Goal: Task Accomplishment & Management: Use online tool/utility

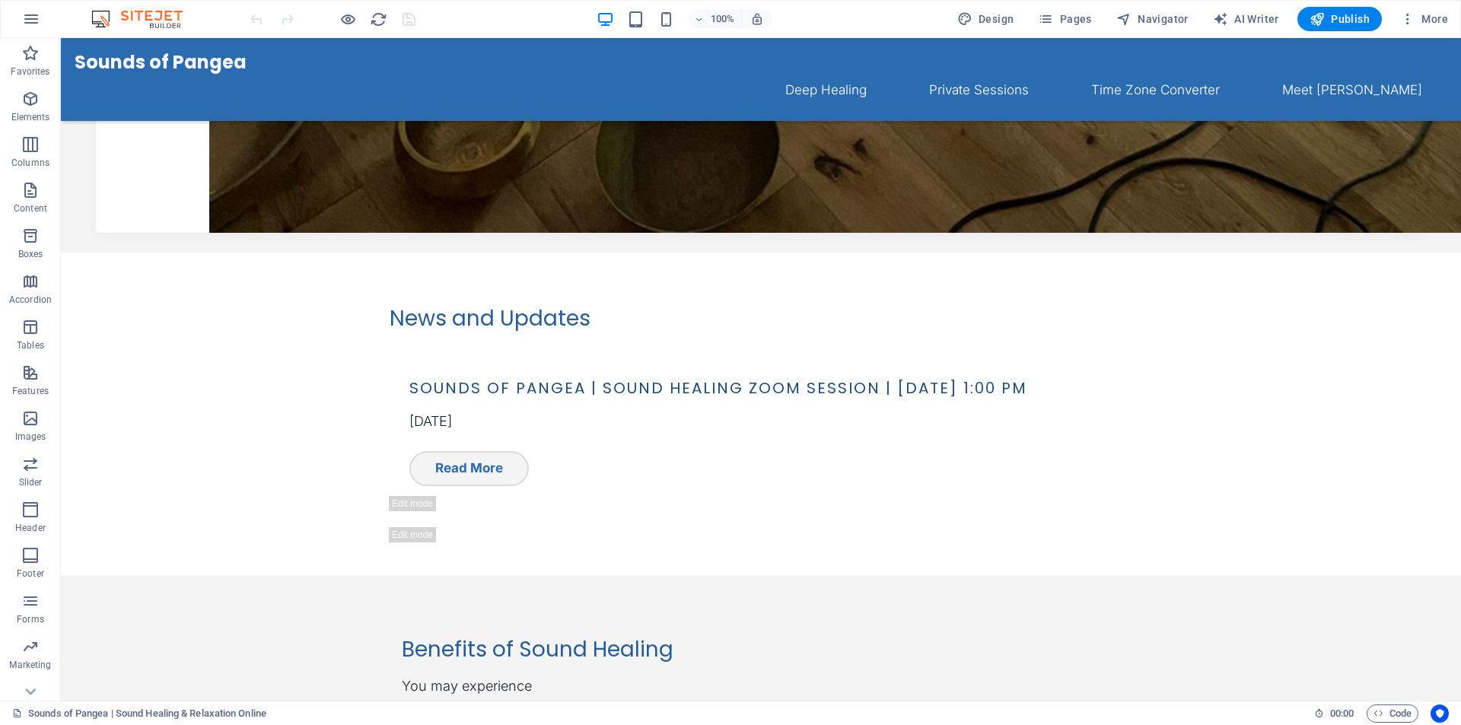
scroll to position [1291, 0]
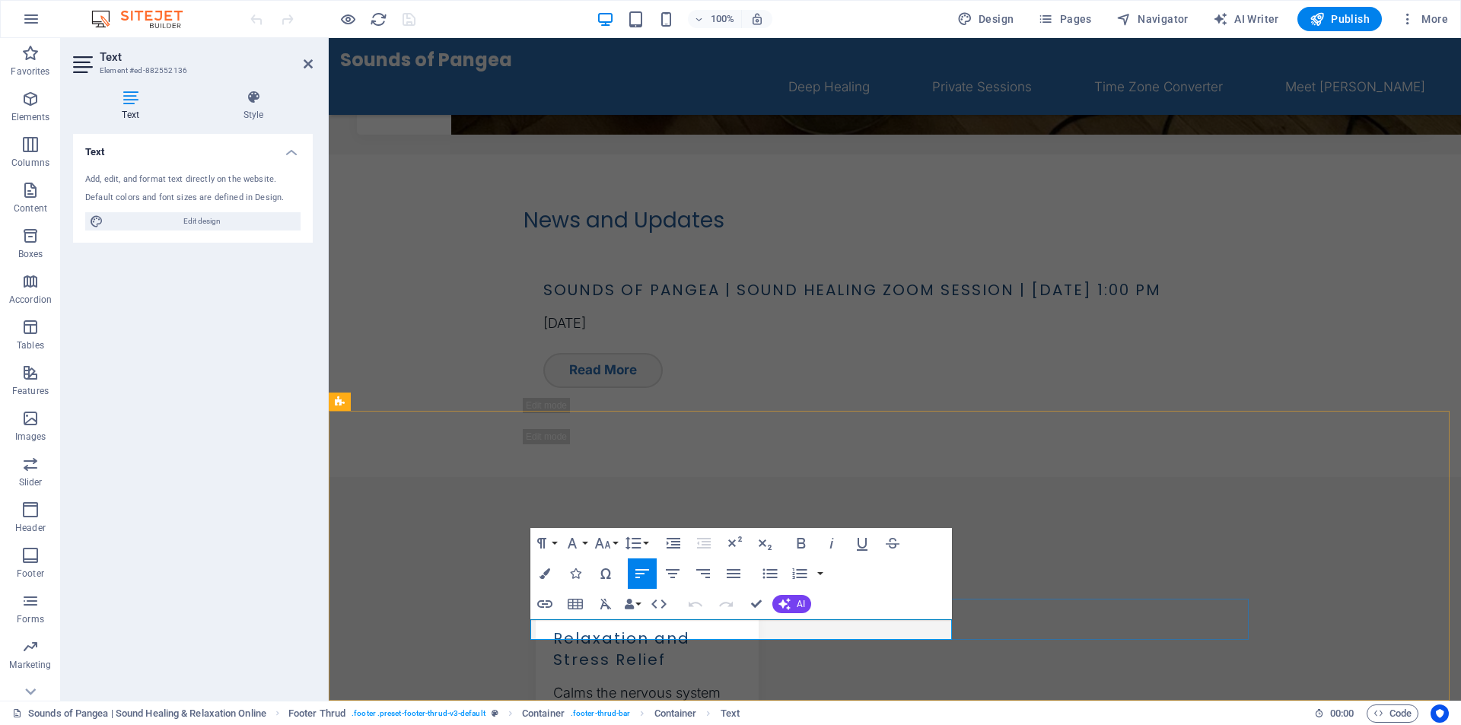
drag, startPoint x: 553, startPoint y: 628, endPoint x: 530, endPoint y: 630, distance: 22.9
drag, startPoint x: 553, startPoint y: 629, endPoint x: 528, endPoint y: 629, distance: 25.1
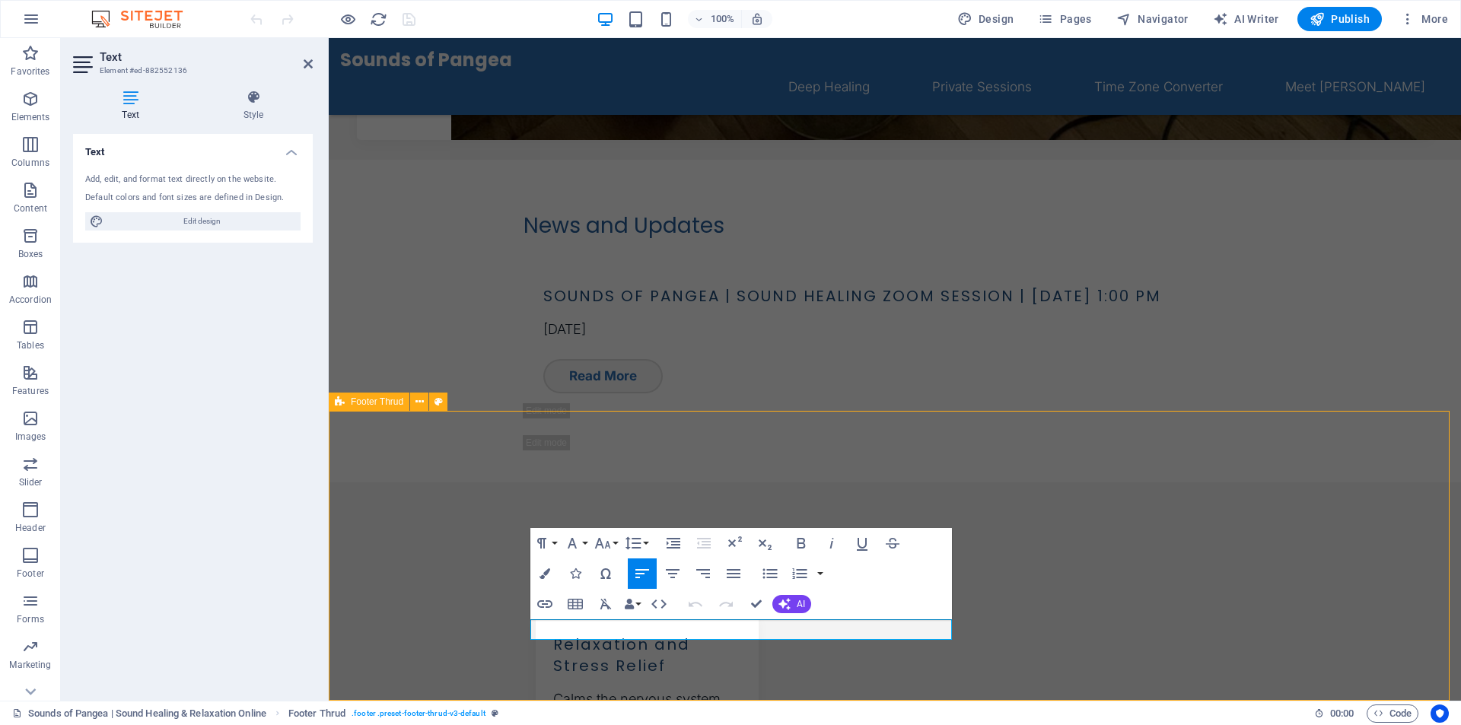
scroll to position [1291, 0]
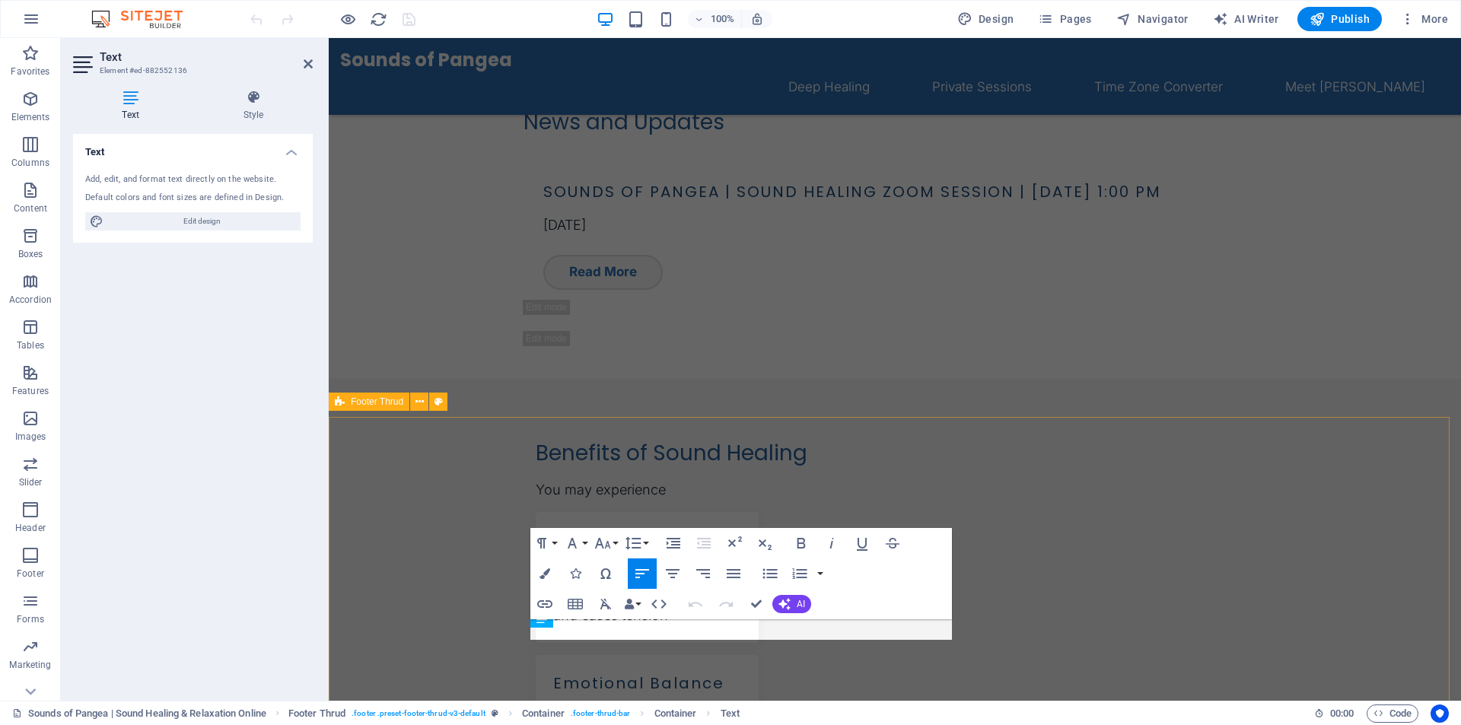
scroll to position [1193, 0]
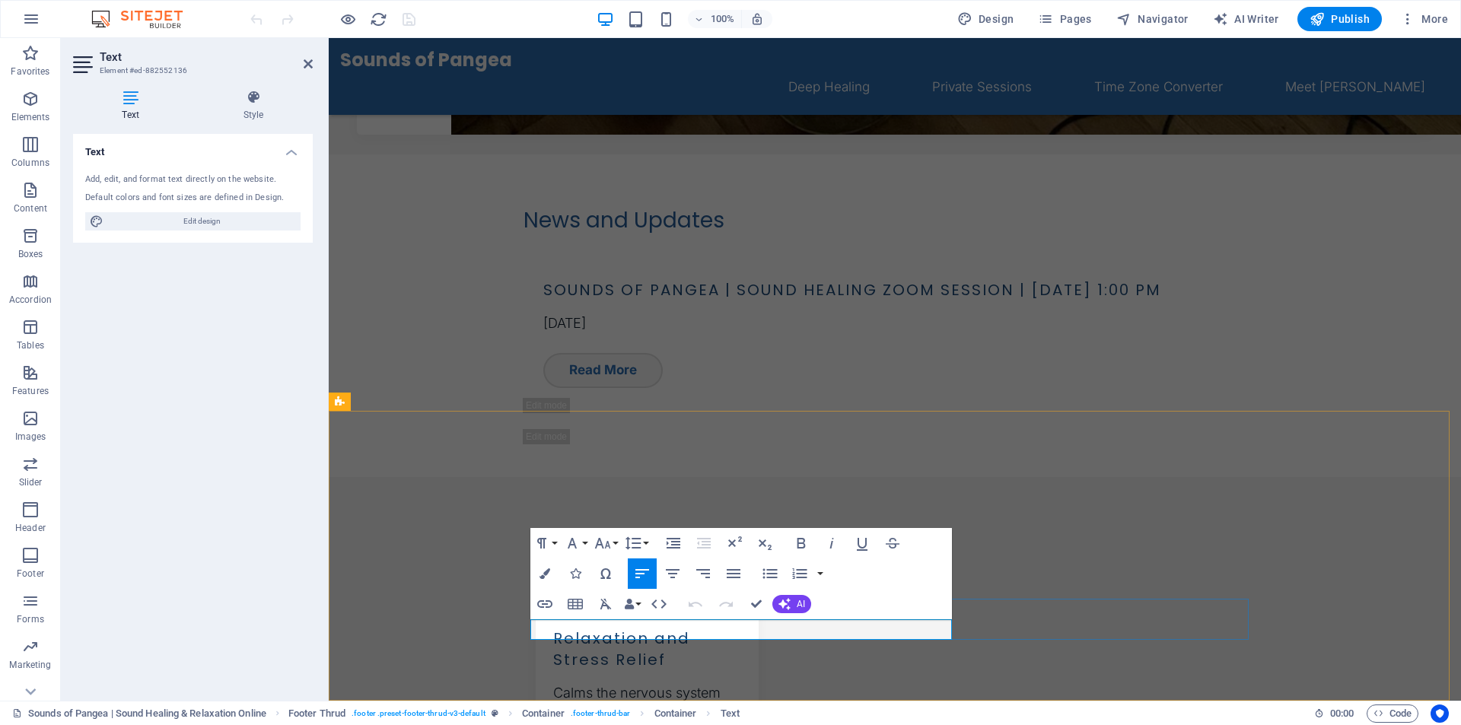
drag, startPoint x: 551, startPoint y: 630, endPoint x: 531, endPoint y: 632, distance: 19.9
click at [548, 598] on icon "button" at bounding box center [545, 604] width 18 height 18
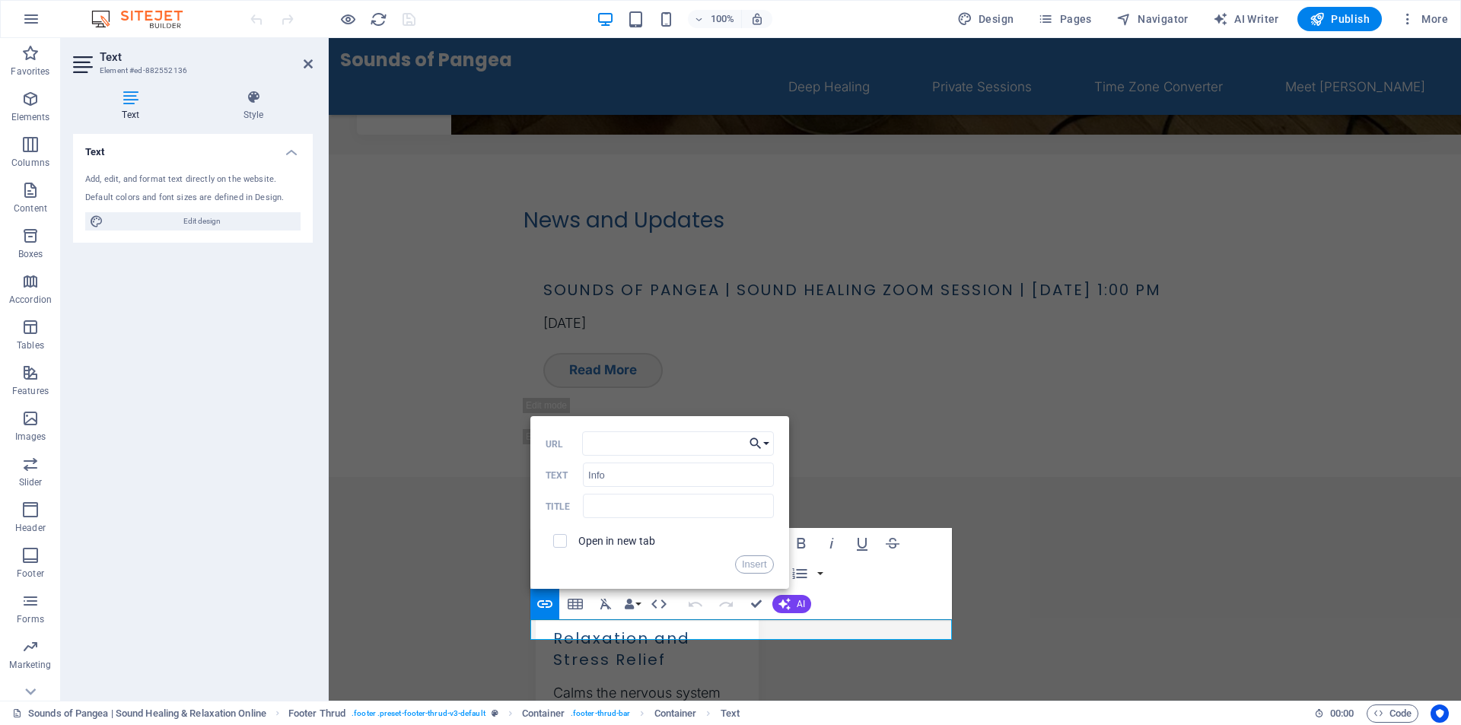
click at [766, 441] on button "Choose Link" at bounding box center [759, 444] width 29 height 24
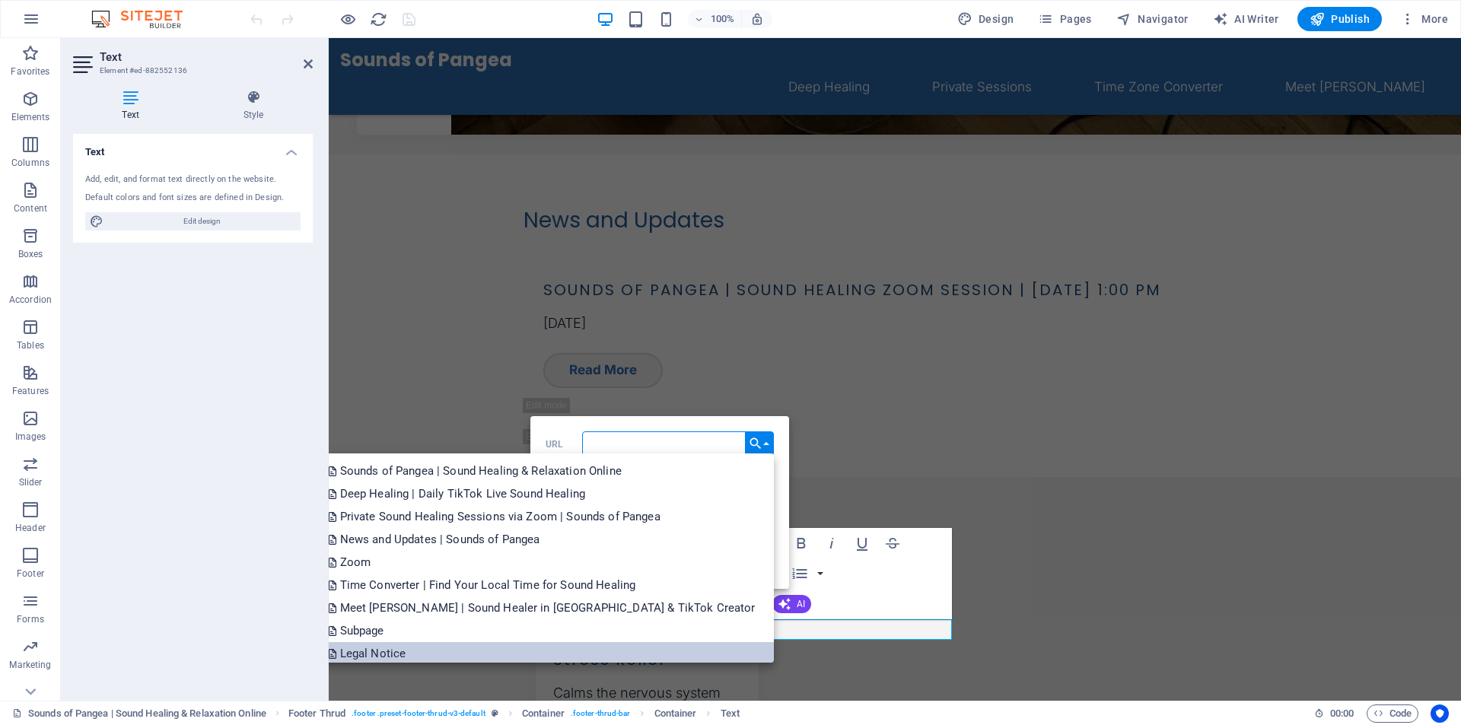
click at [632, 648] on link "Legal Notice" at bounding box center [543, 653] width 461 height 23
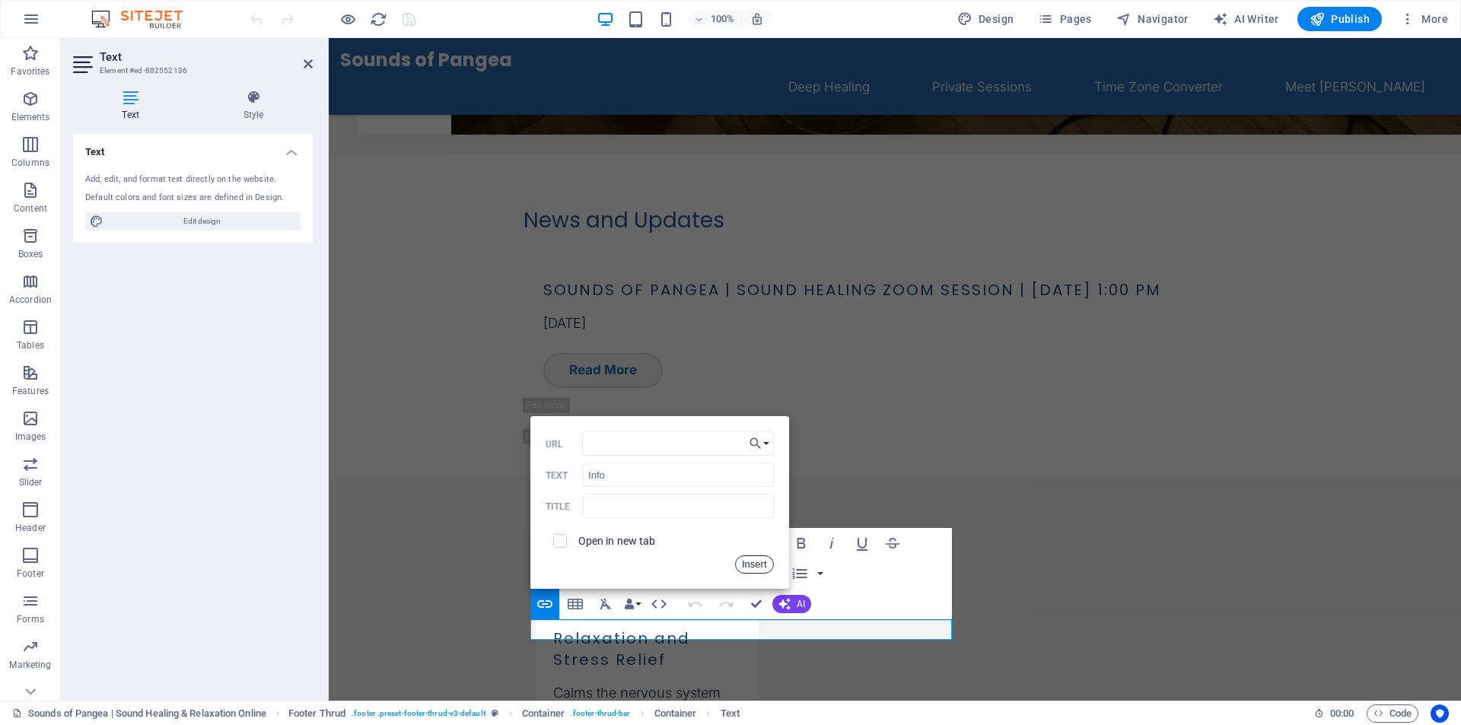
click at [754, 566] on button "Insert" at bounding box center [754, 565] width 39 height 18
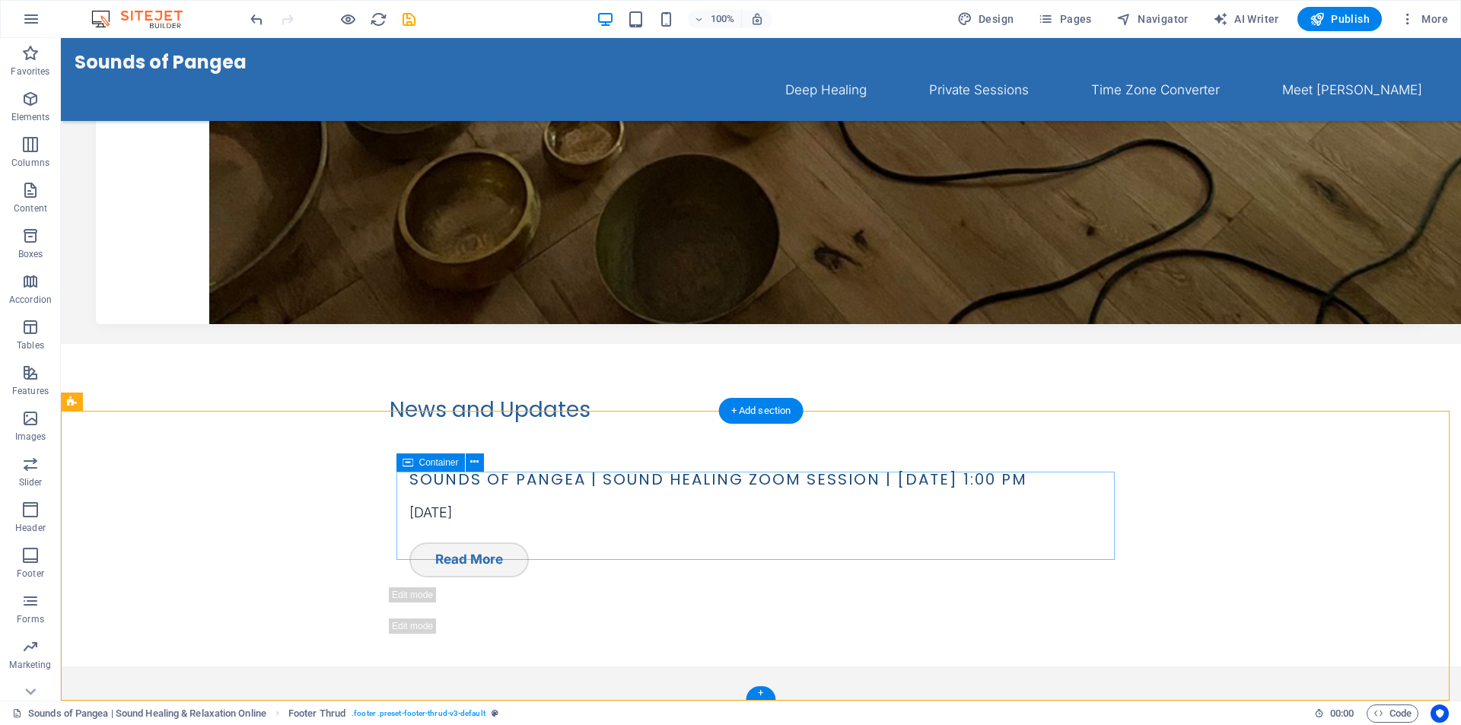
scroll to position [1291, 0]
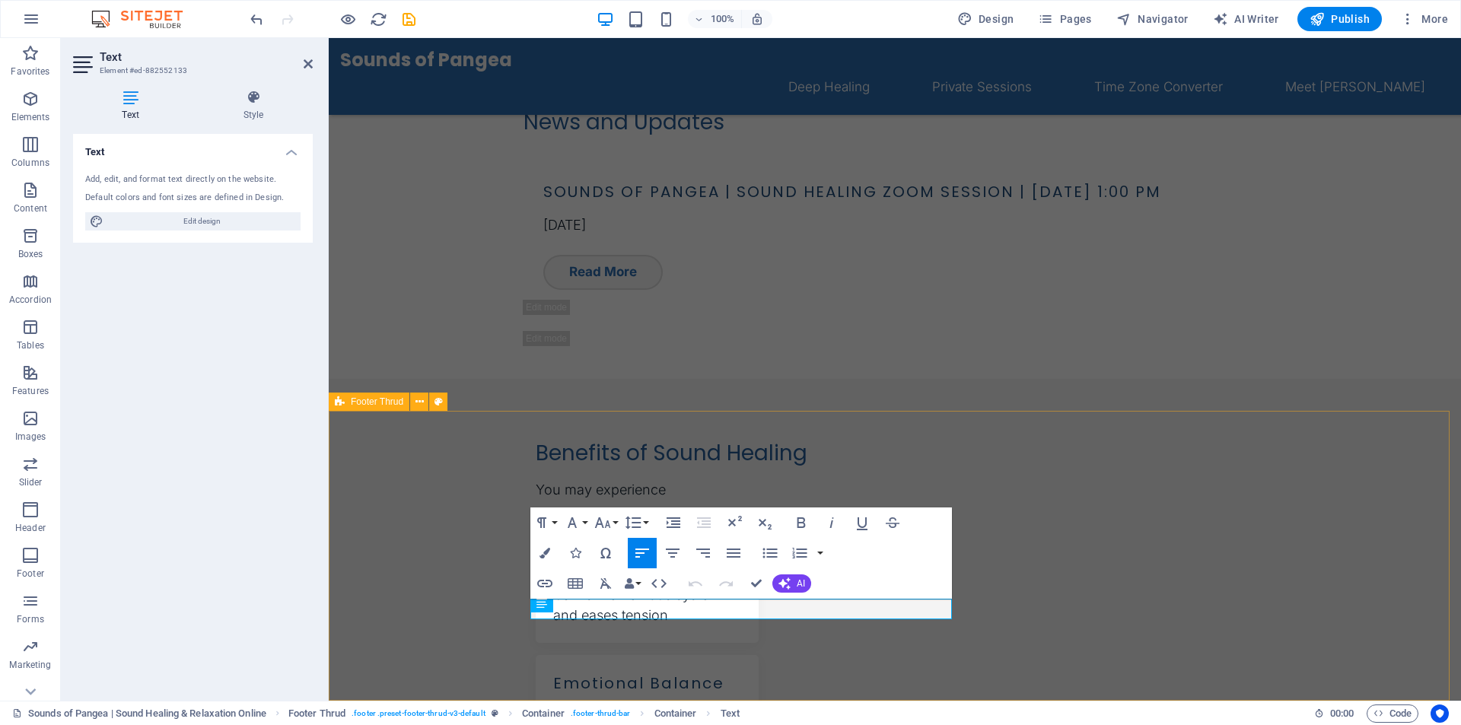
scroll to position [1193, 0]
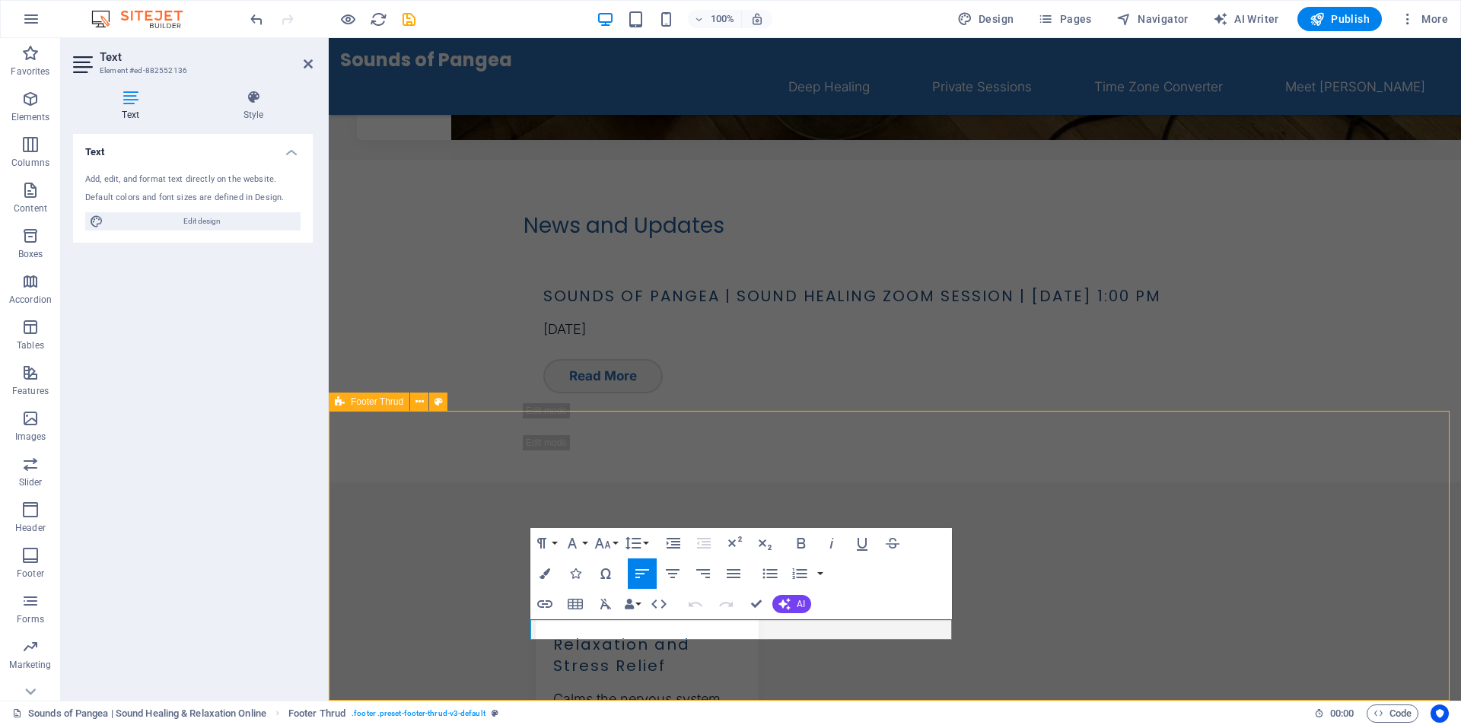
scroll to position [1291, 0]
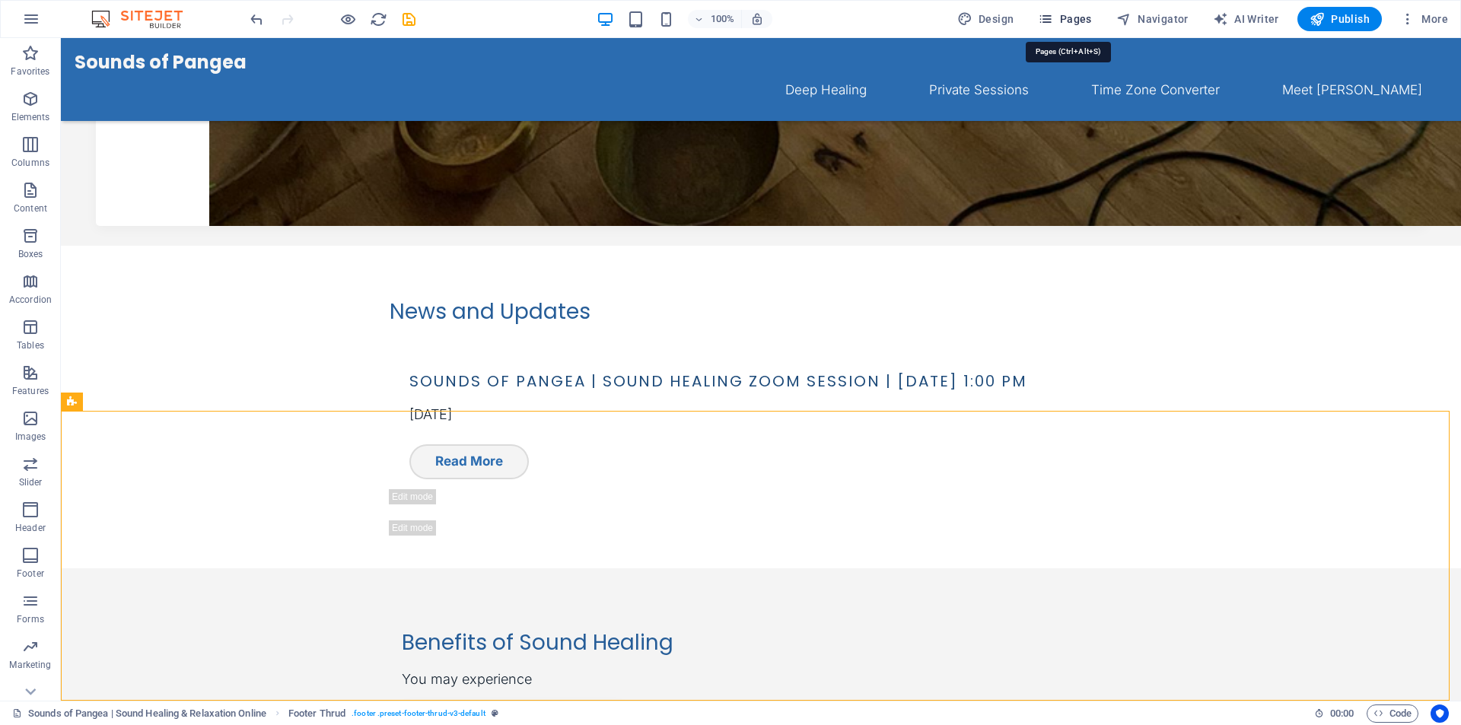
click at [1080, 18] on span "Pages" at bounding box center [1064, 18] width 53 height 15
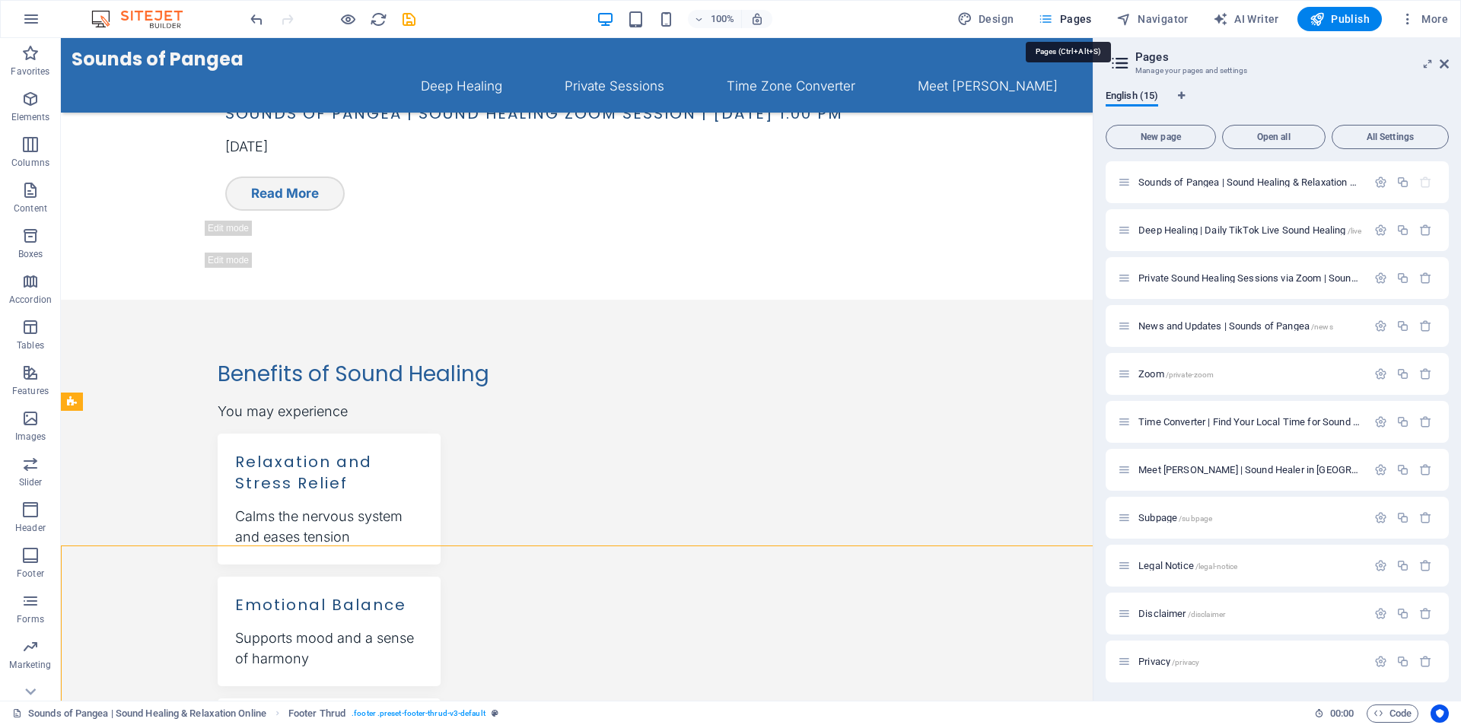
scroll to position [1156, 0]
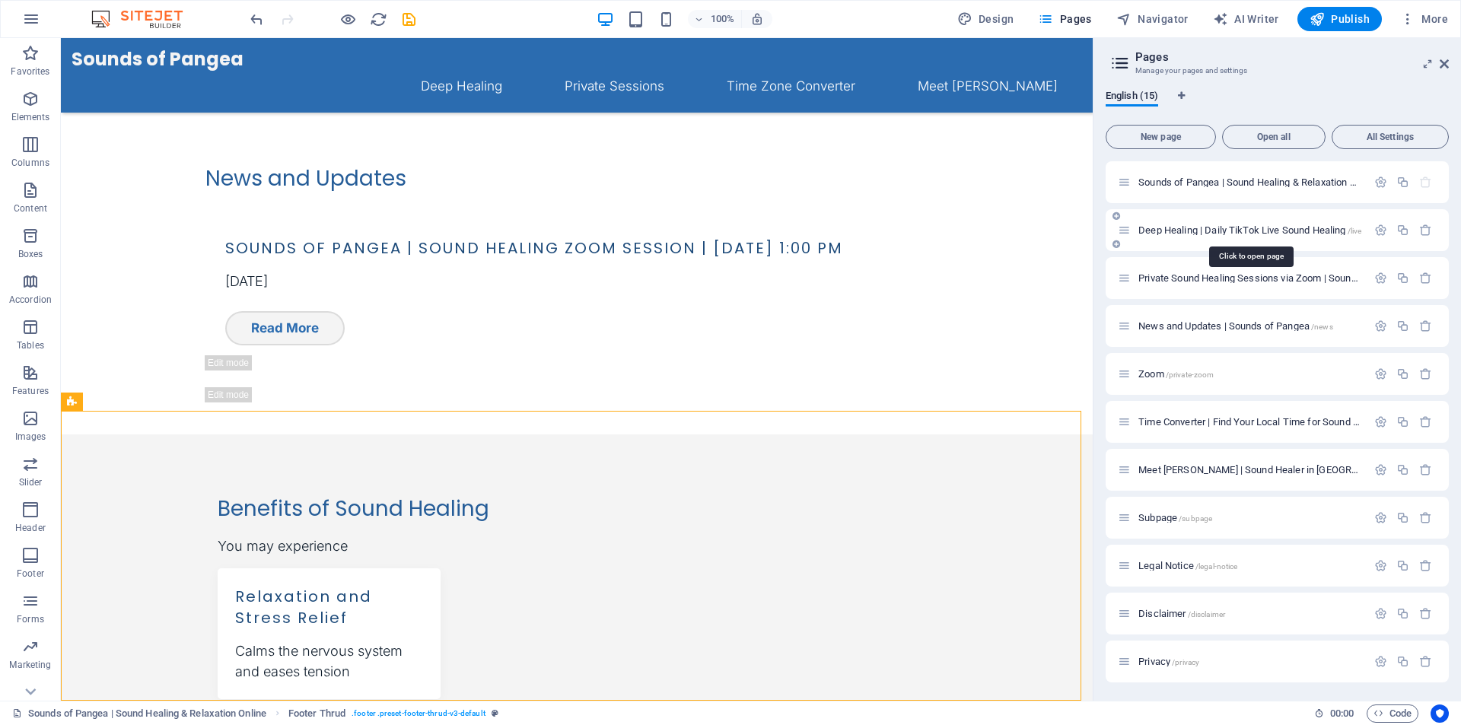
click at [1182, 234] on span "Deep Healing | Daily TikTok Live Sound Healing /live" at bounding box center [1249, 230] width 223 height 11
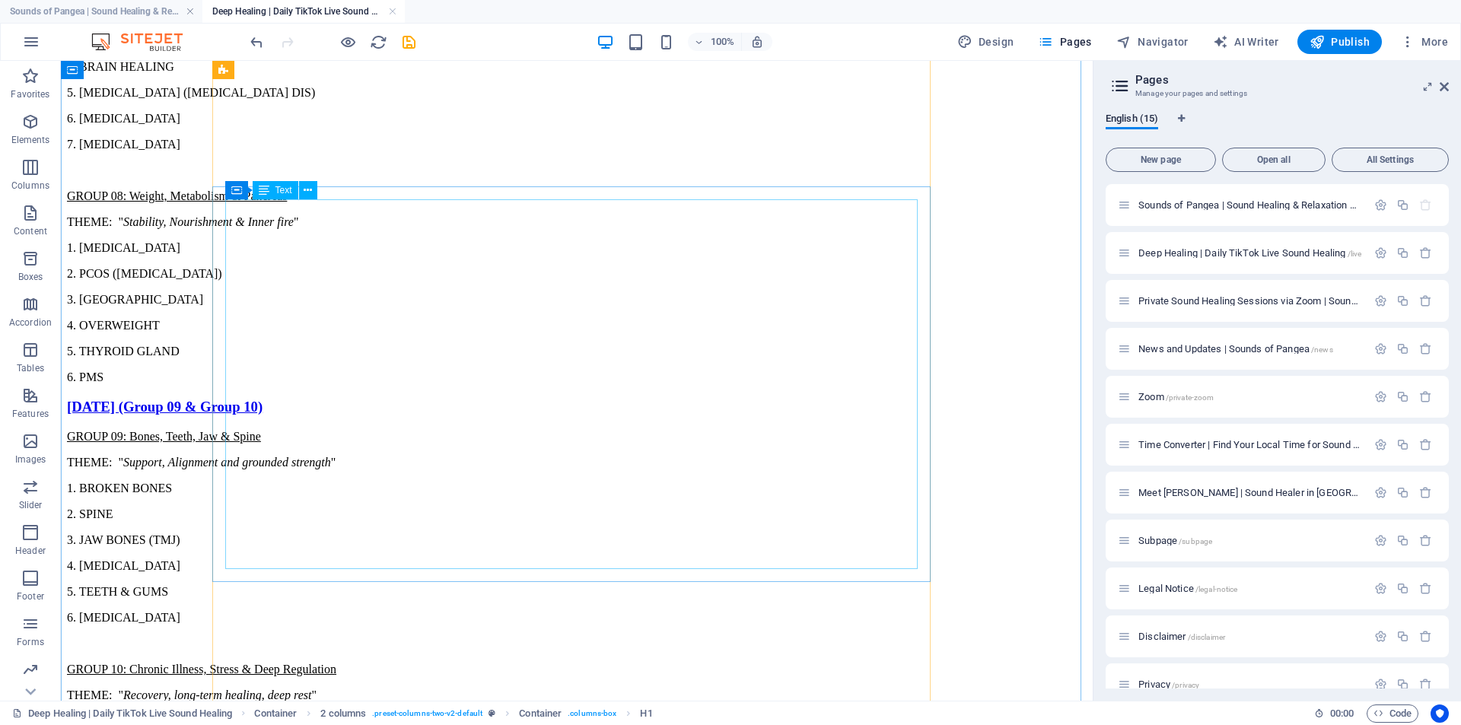
scroll to position [4396, 0]
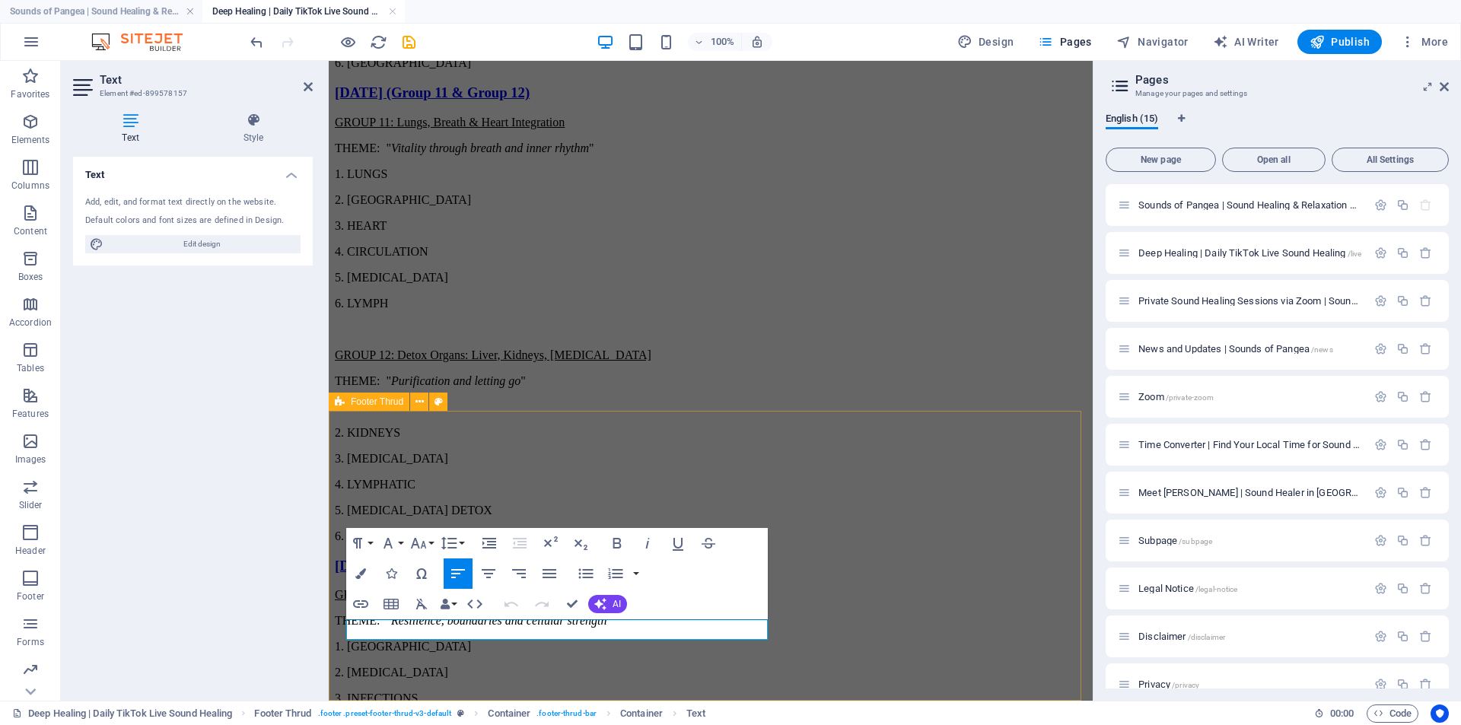
drag, startPoint x: 368, startPoint y: 632, endPoint x: 342, endPoint y: 629, distance: 26.1
click at [359, 607] on icon "button" at bounding box center [360, 604] width 15 height 8
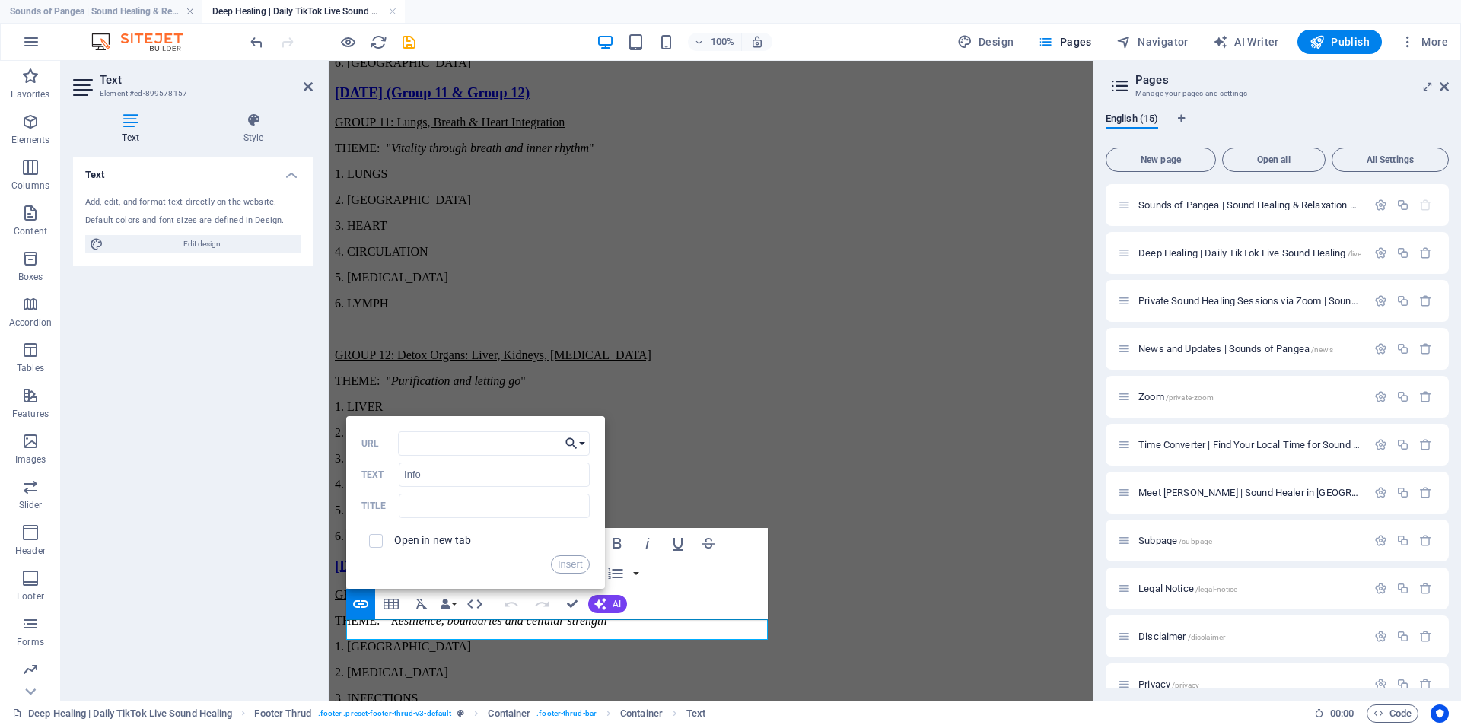
click at [578, 441] on icon "button" at bounding box center [571, 444] width 15 height 18
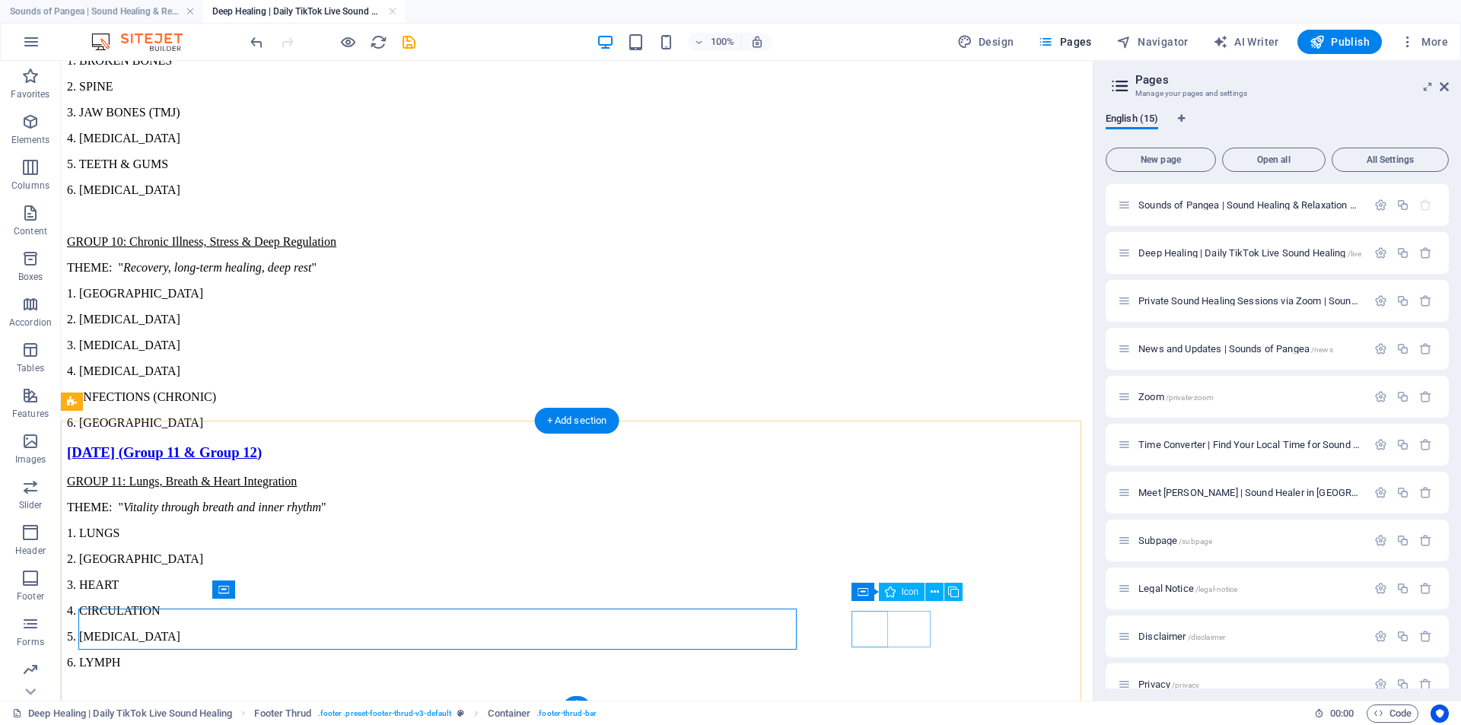
scroll to position [4396, 0]
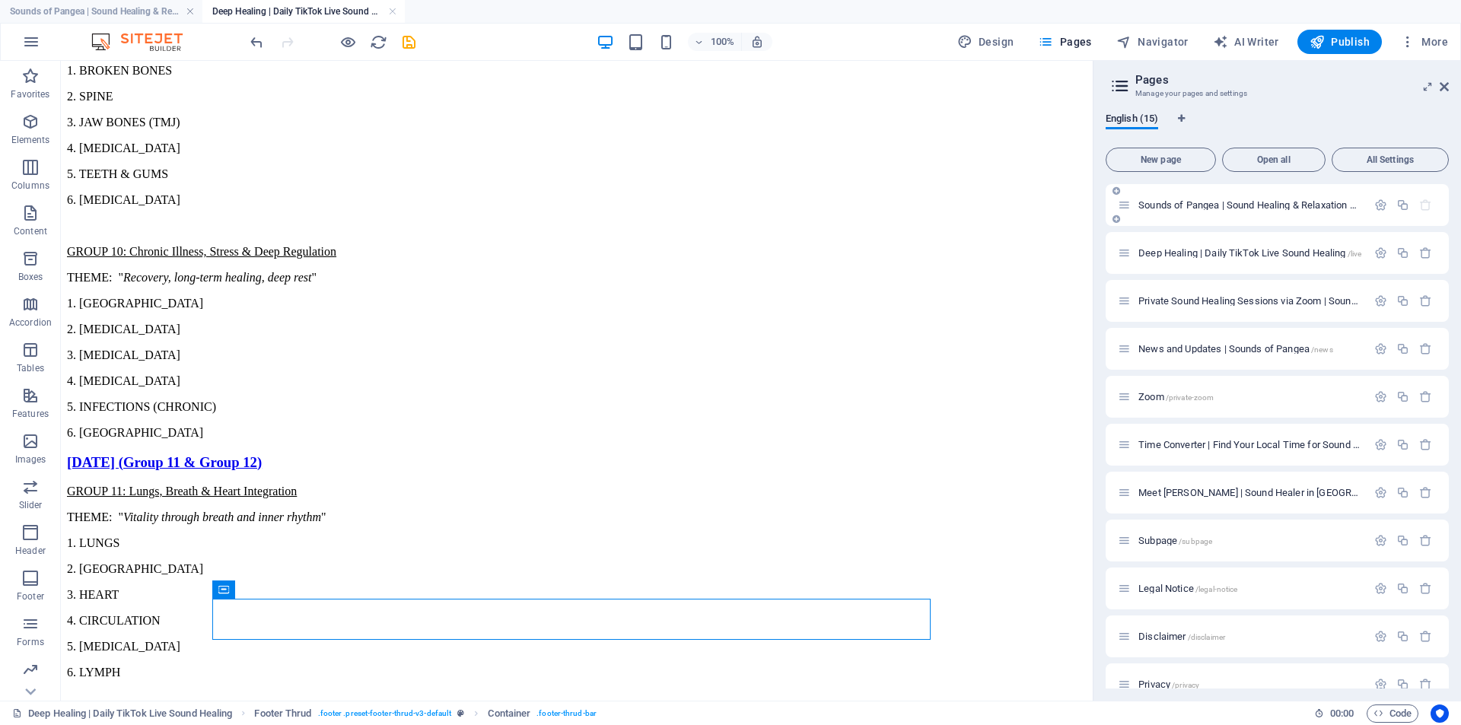
click at [1176, 208] on span "Sounds of Pangea | Sound Healing & Relaxation Online /" at bounding box center [1260, 204] width 244 height 11
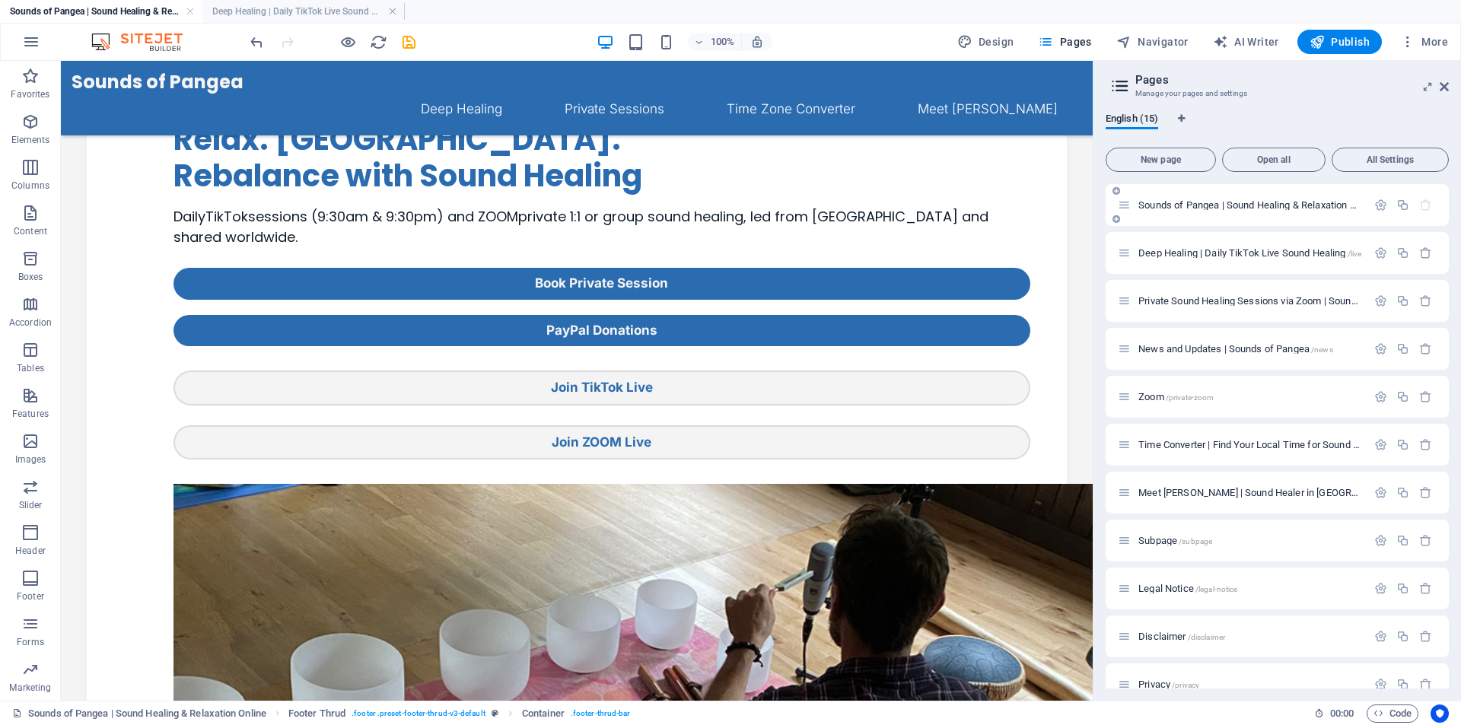
scroll to position [1117, 0]
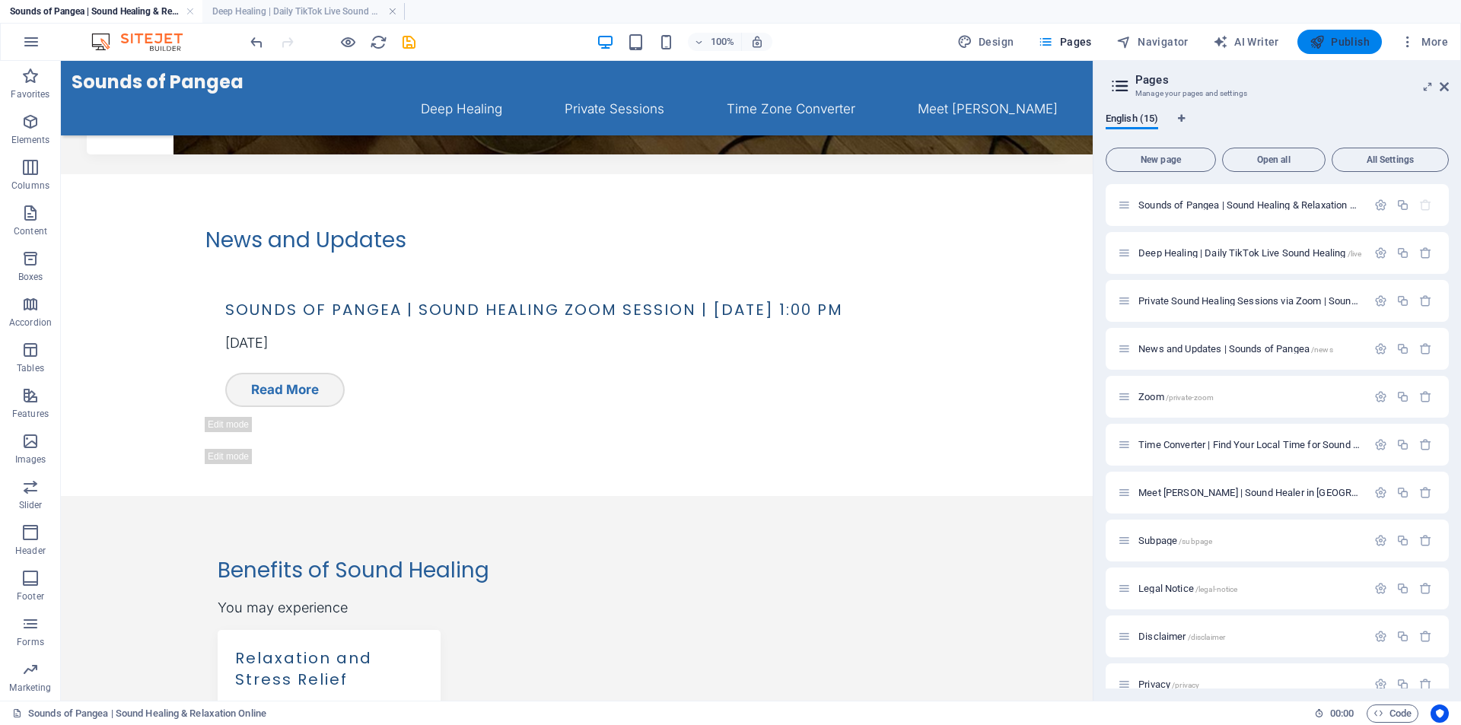
click at [1337, 41] on span "Publish" at bounding box center [1340, 41] width 60 height 15
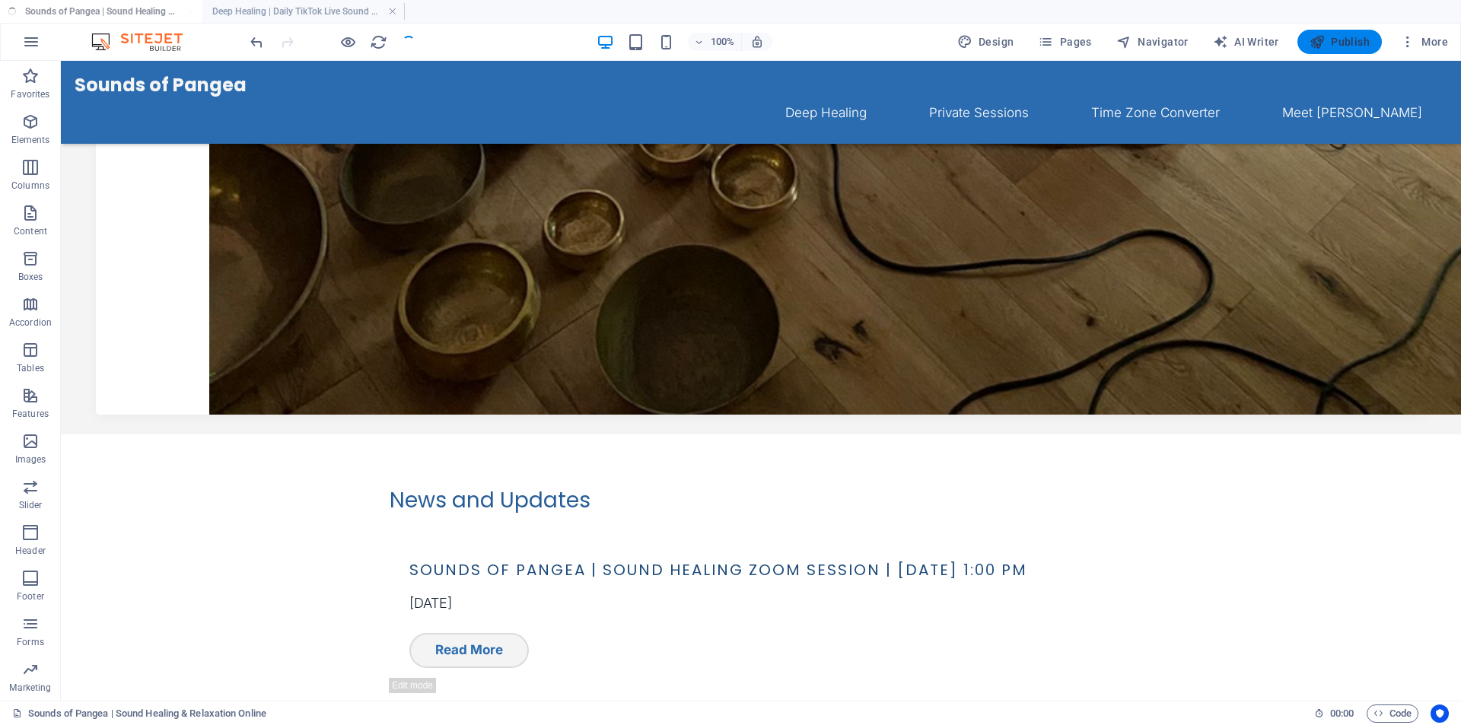
scroll to position [1252, 0]
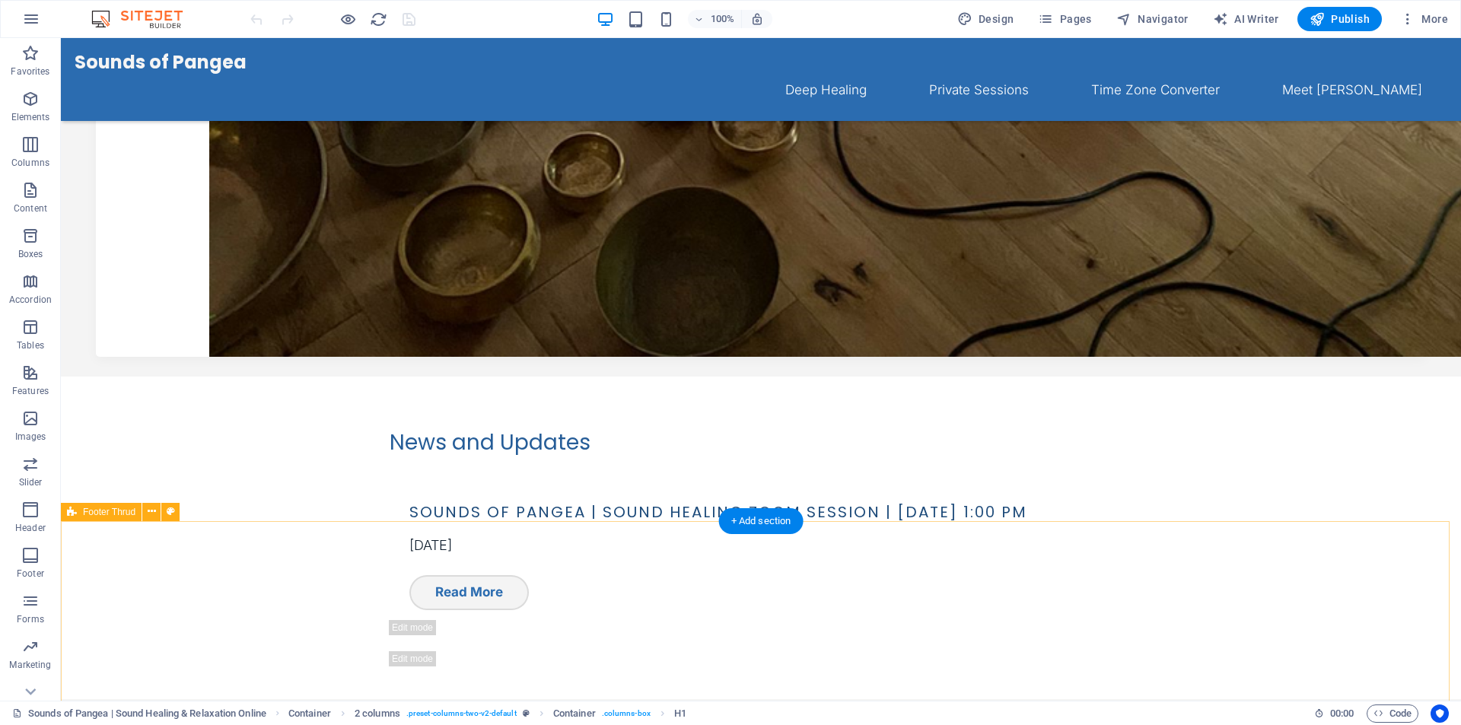
scroll to position [1291, 0]
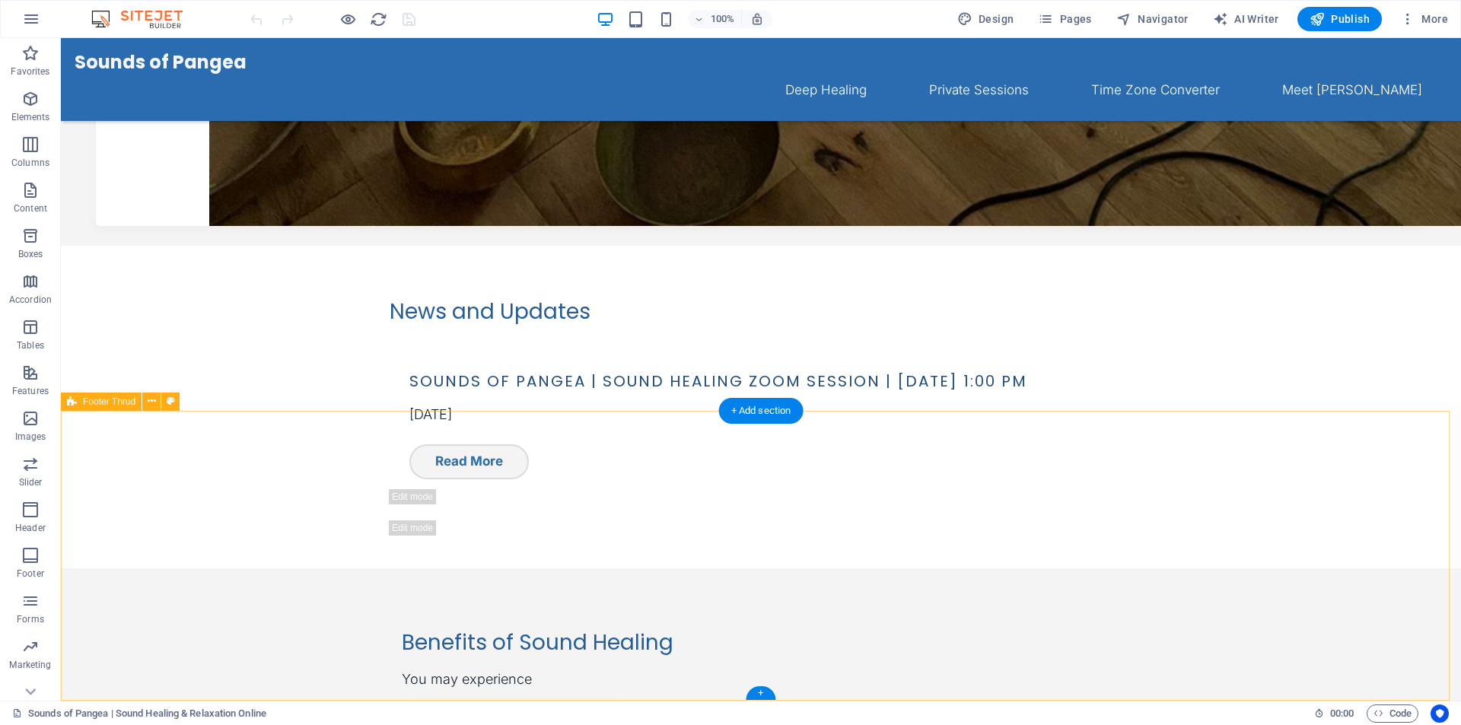
click at [153, 403] on icon at bounding box center [152, 401] width 8 height 16
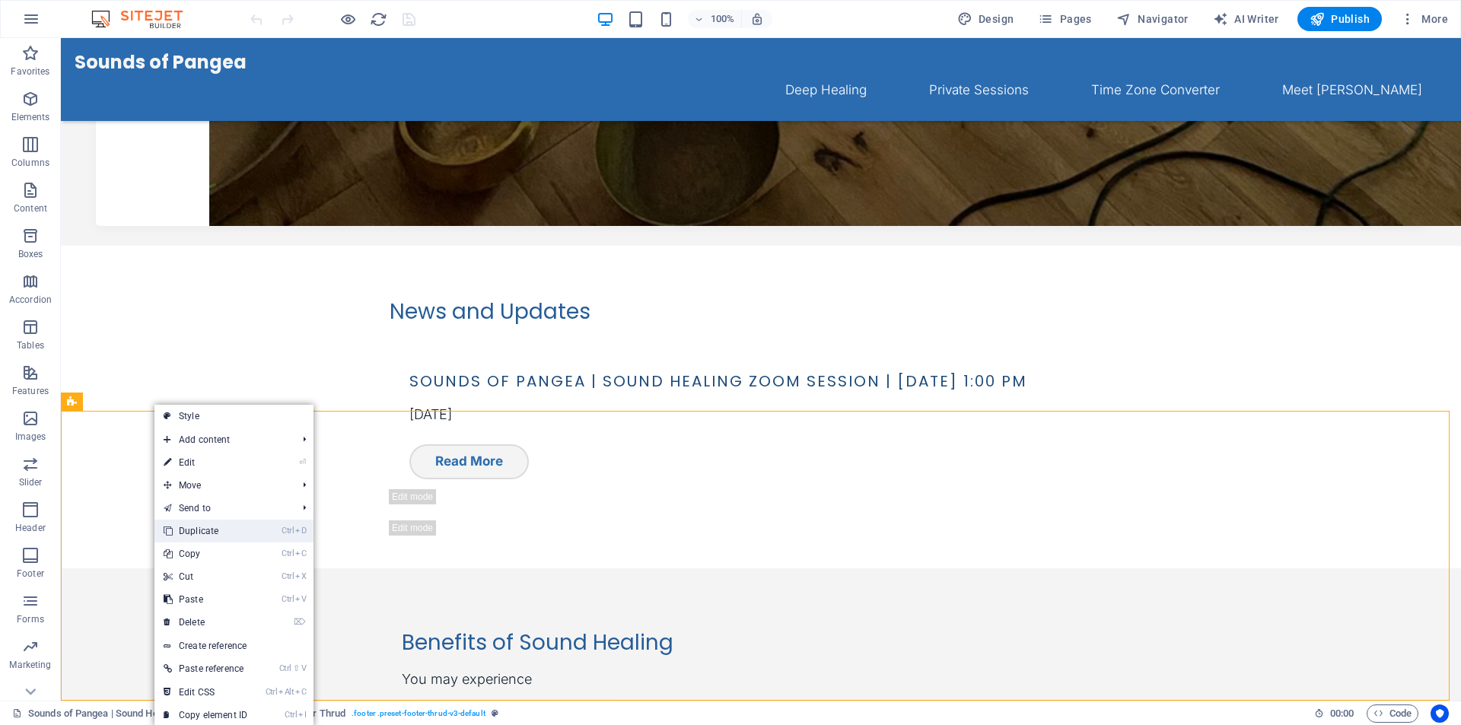
click at [198, 531] on link "Ctrl D Duplicate" at bounding box center [205, 531] width 102 height 23
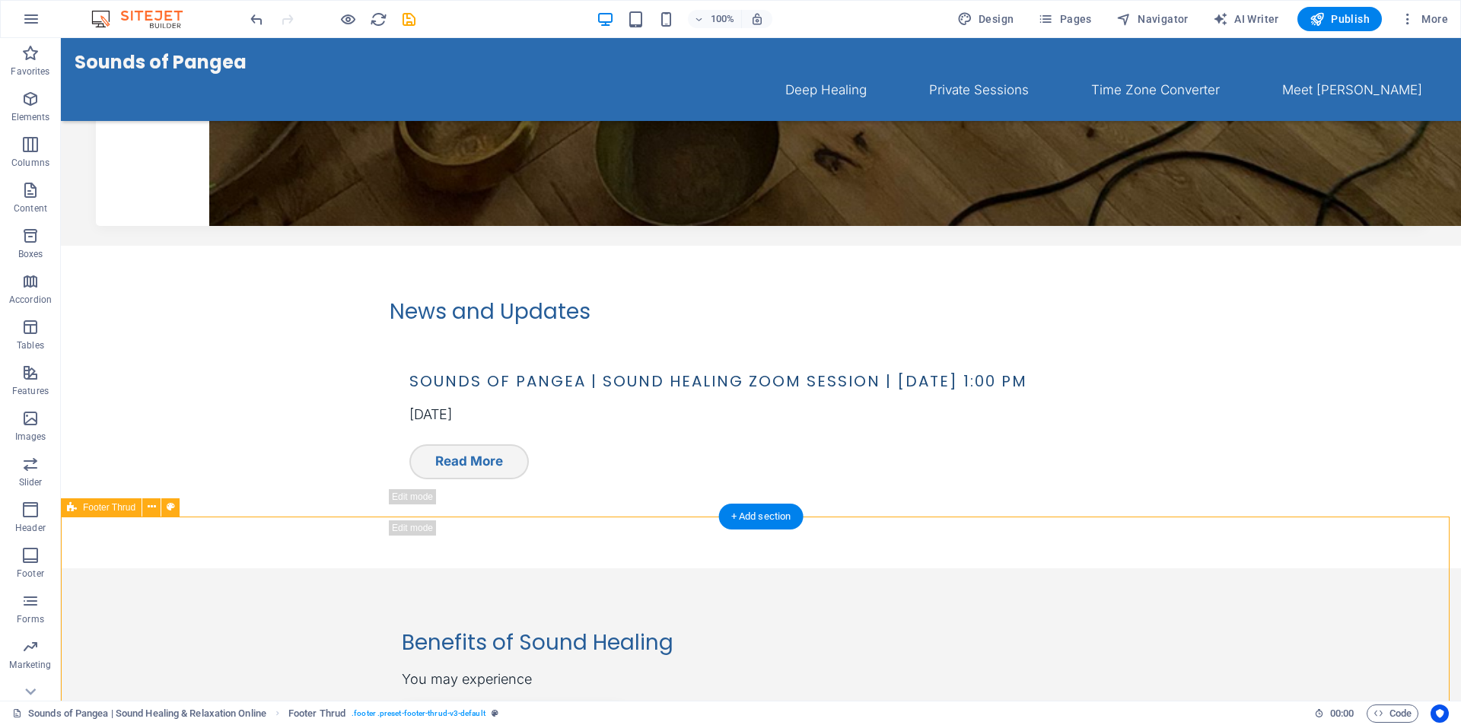
scroll to position [1581, 0]
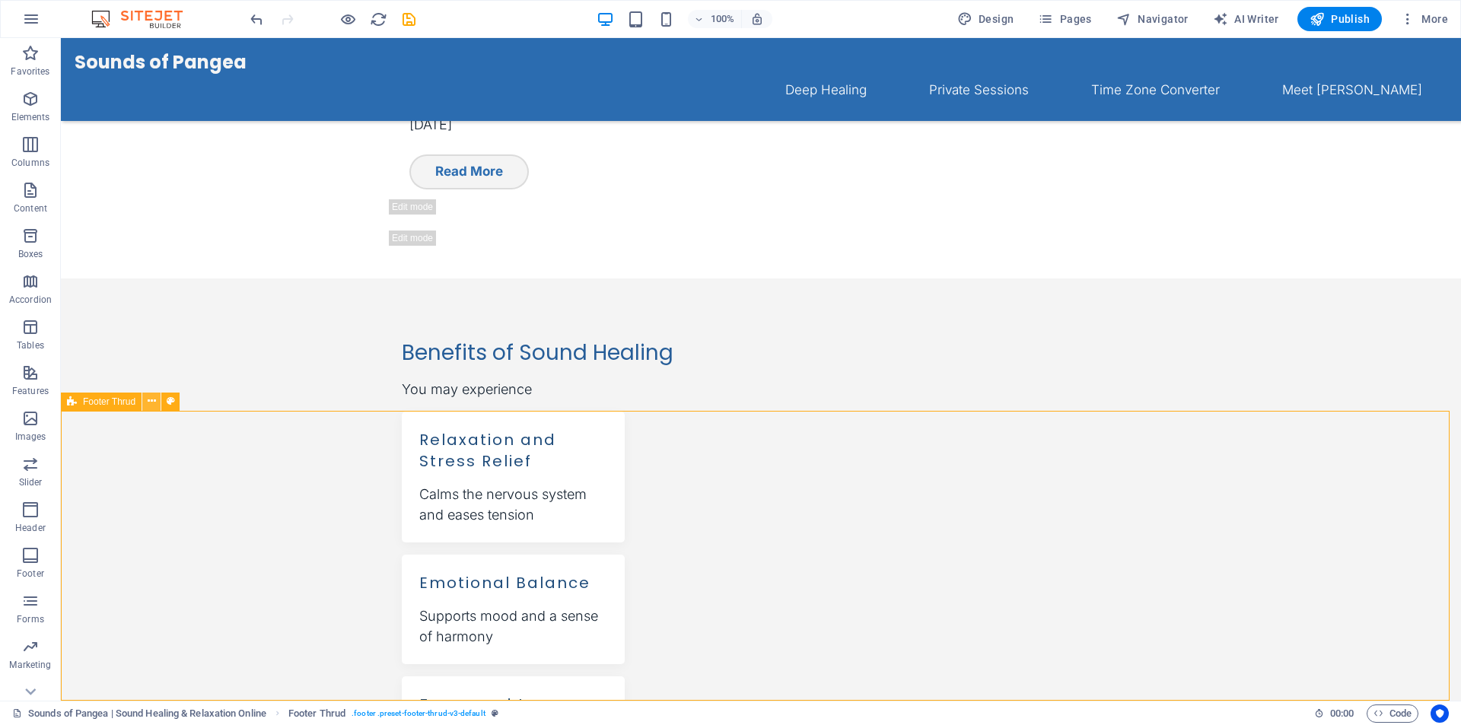
click at [157, 403] on button at bounding box center [151, 402] width 18 height 18
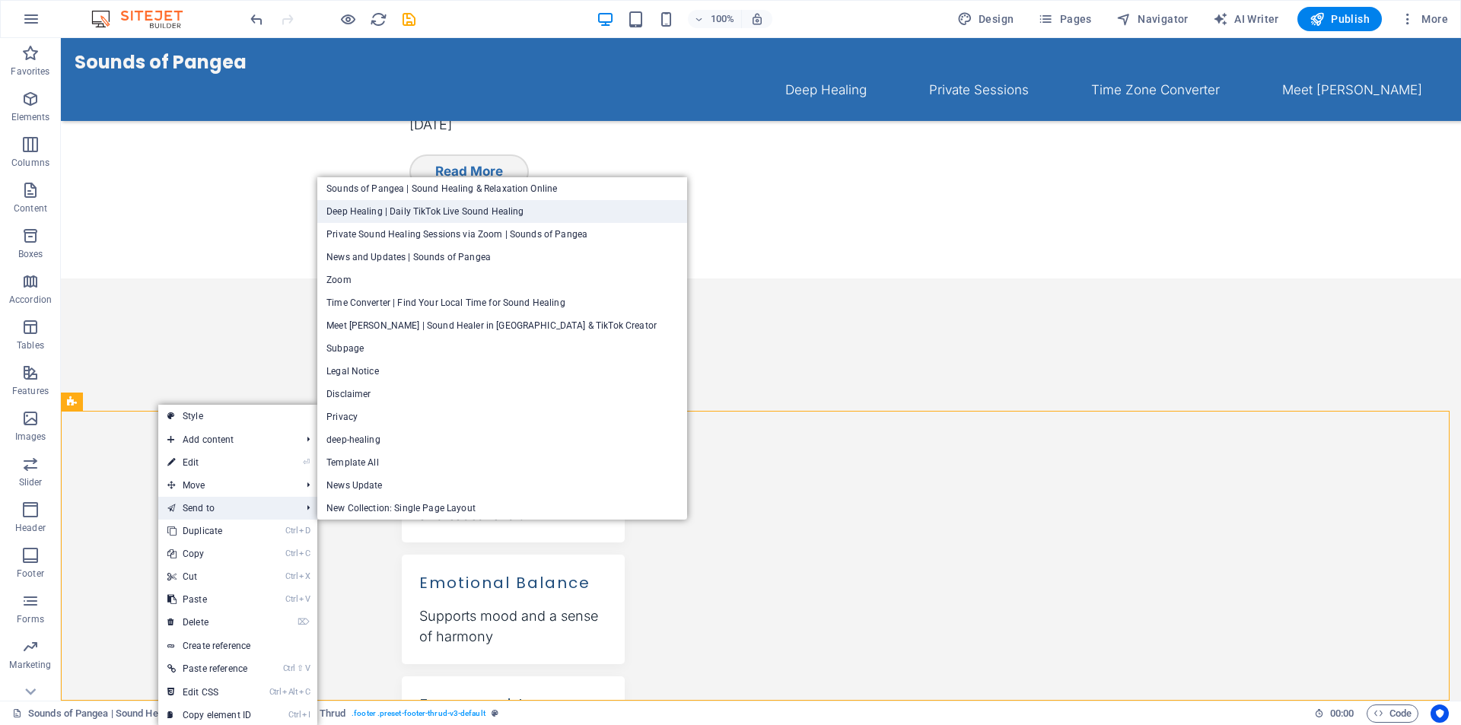
click at [393, 215] on link "Deep Healing | Daily TikTok Live Sound Healing" at bounding box center [502, 211] width 370 height 23
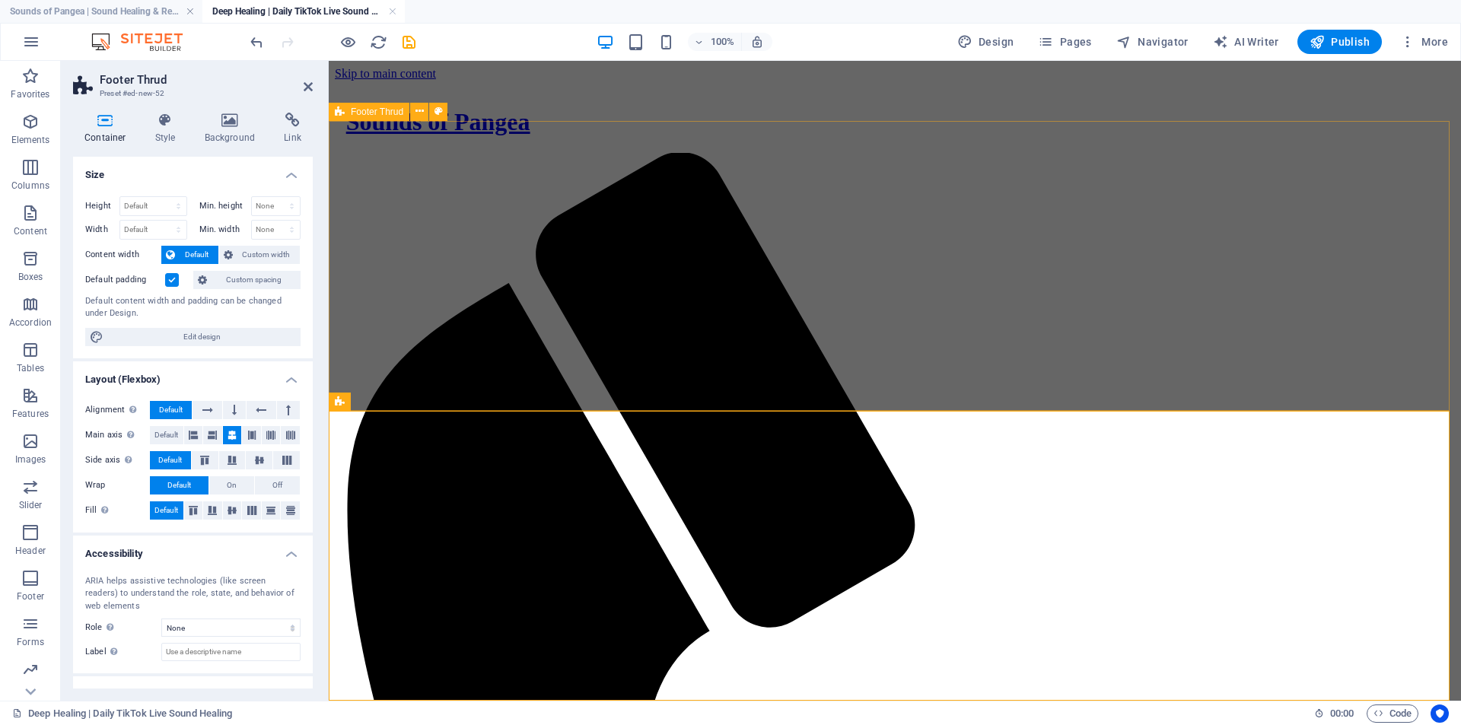
scroll to position [4689, 0]
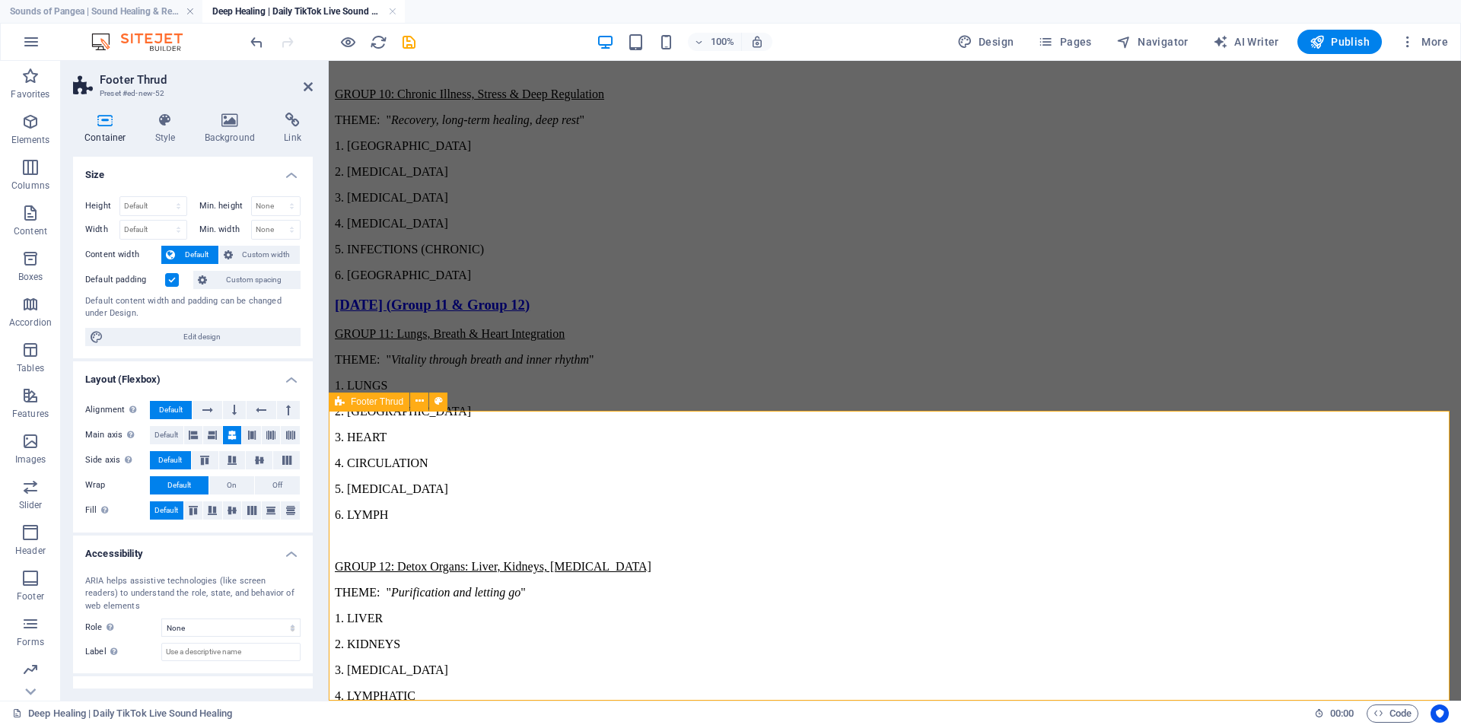
click at [422, 111] on icon at bounding box center [420, 111] width 8 height 16
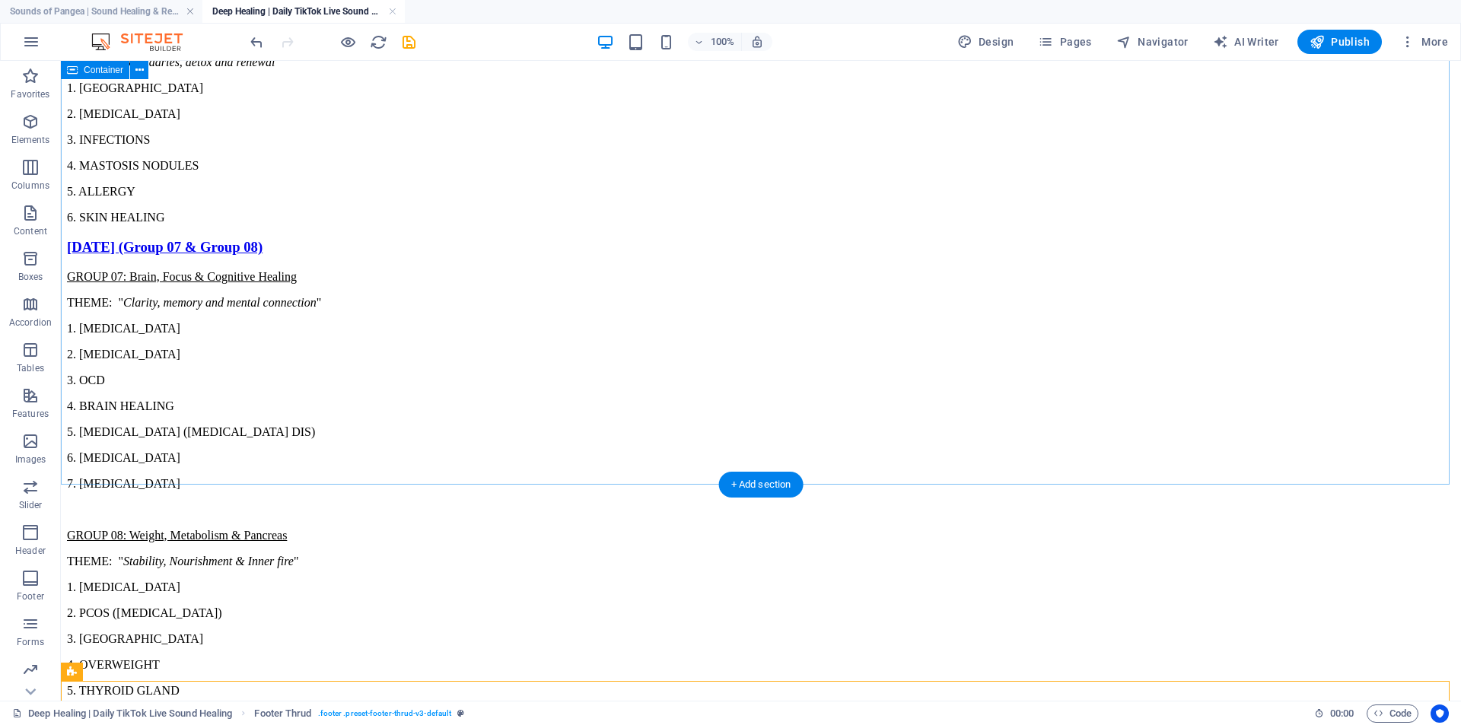
scroll to position [4694, 0]
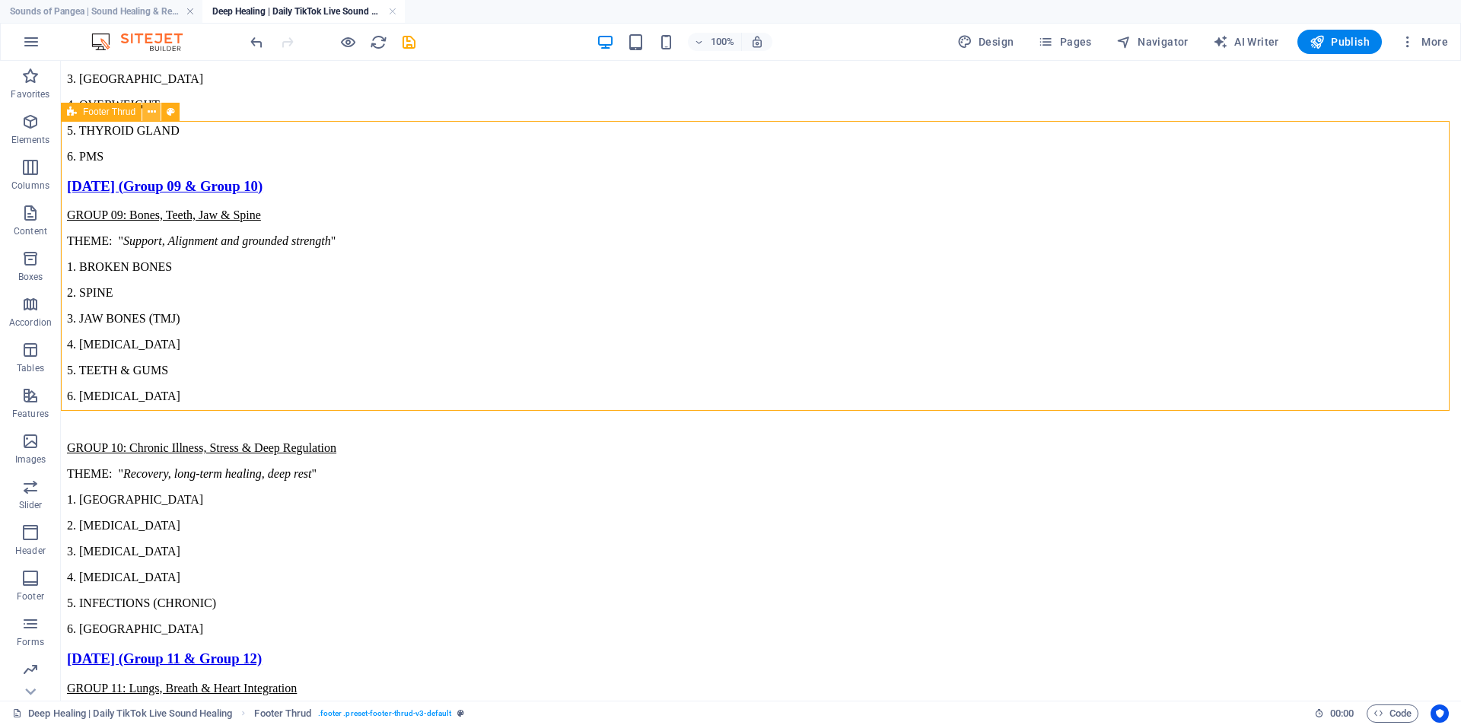
click at [148, 116] on icon at bounding box center [152, 112] width 8 height 16
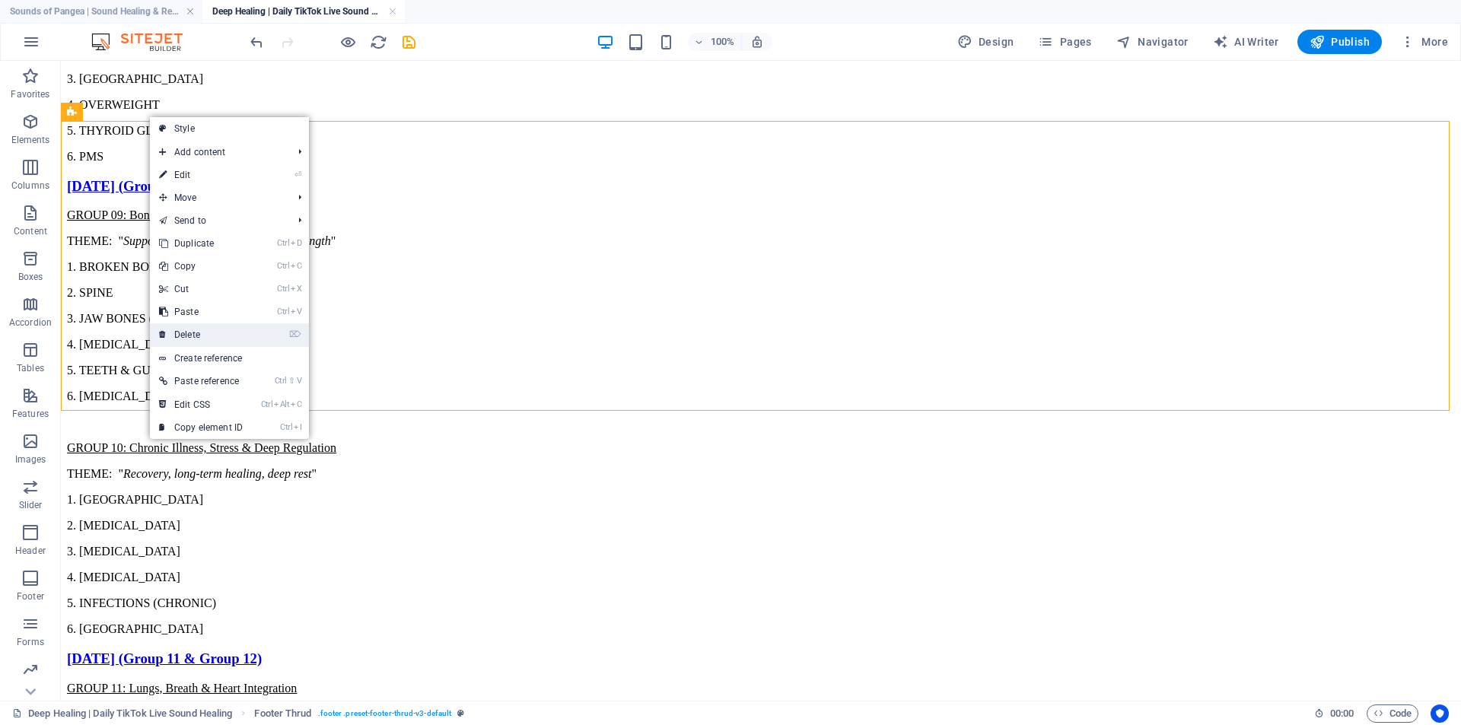
click at [215, 327] on link "⌦ Delete" at bounding box center [201, 334] width 102 height 23
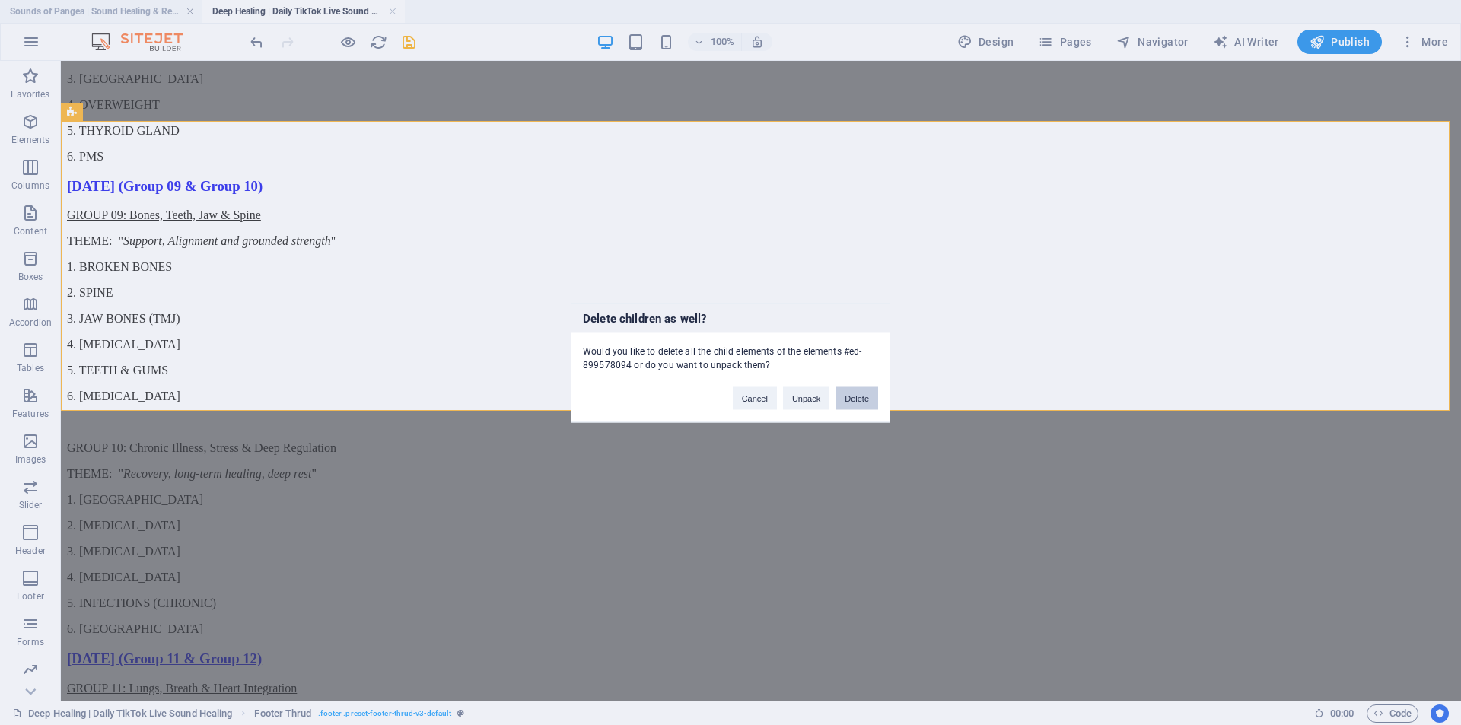
click at [858, 400] on button "Delete" at bounding box center [857, 398] width 43 height 23
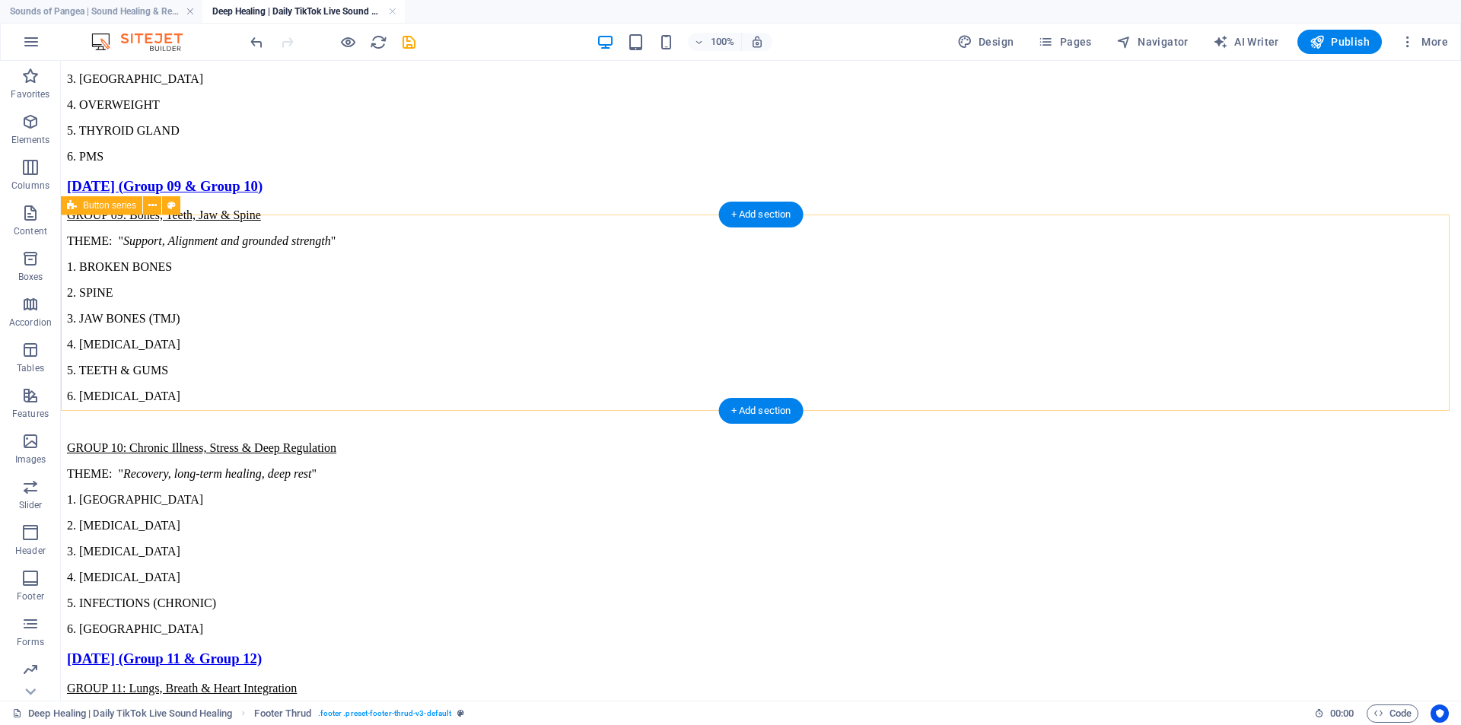
scroll to position [4404, 0]
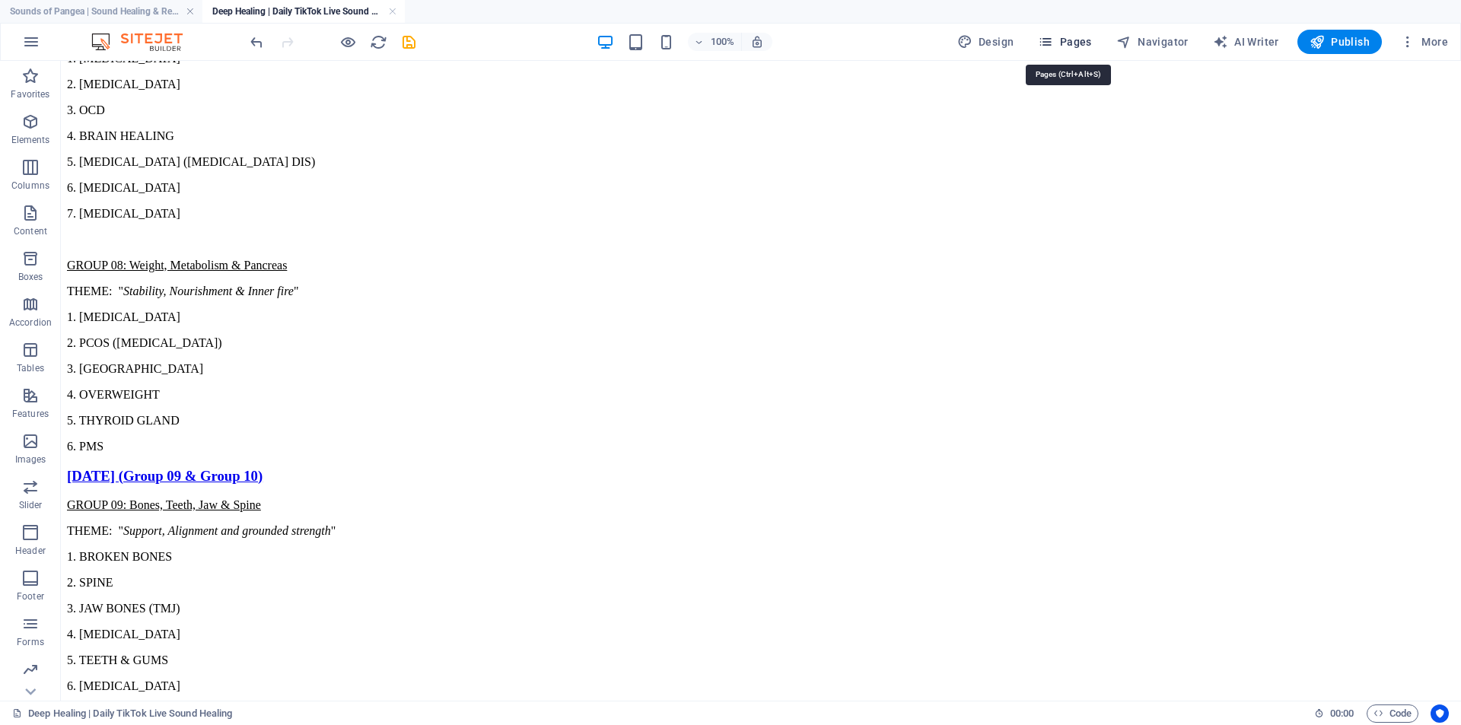
click at [1071, 43] on span "Pages" at bounding box center [1064, 41] width 53 height 15
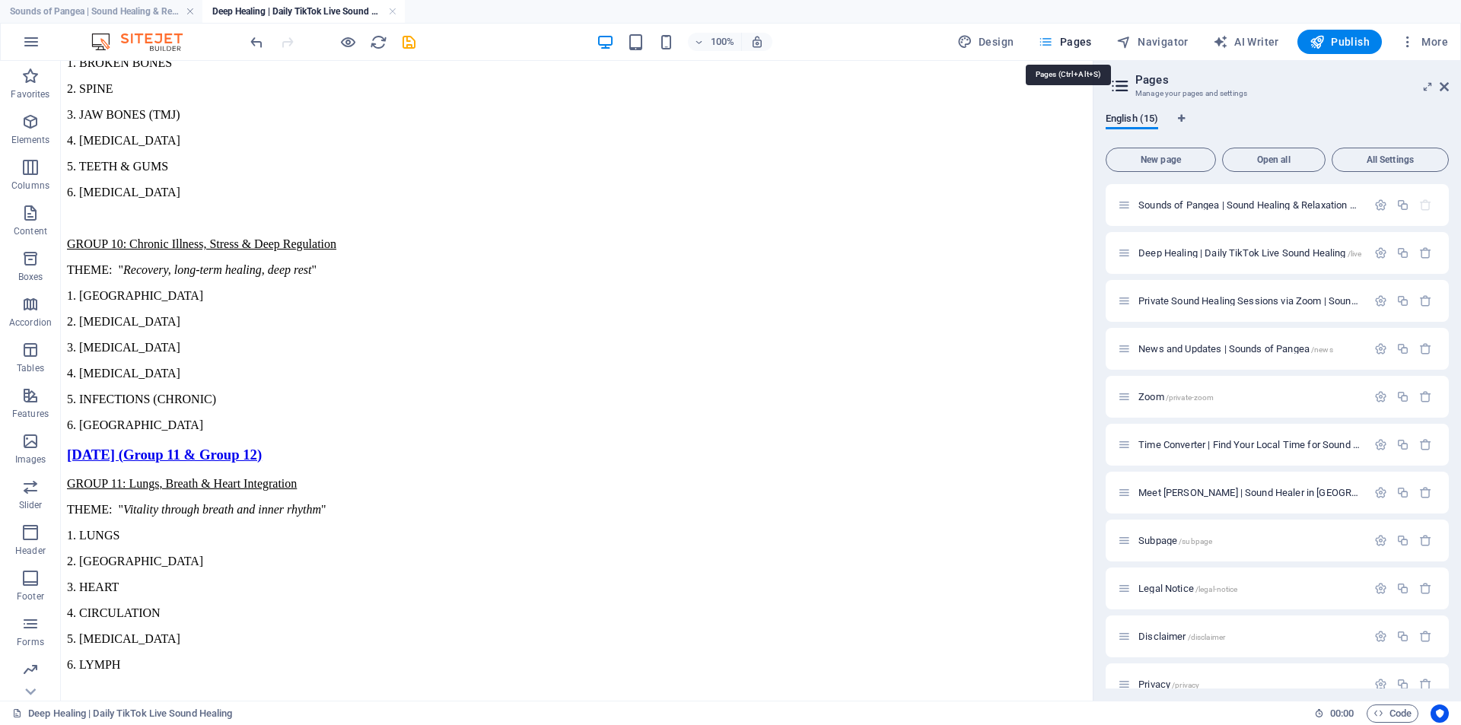
scroll to position [4396, 0]
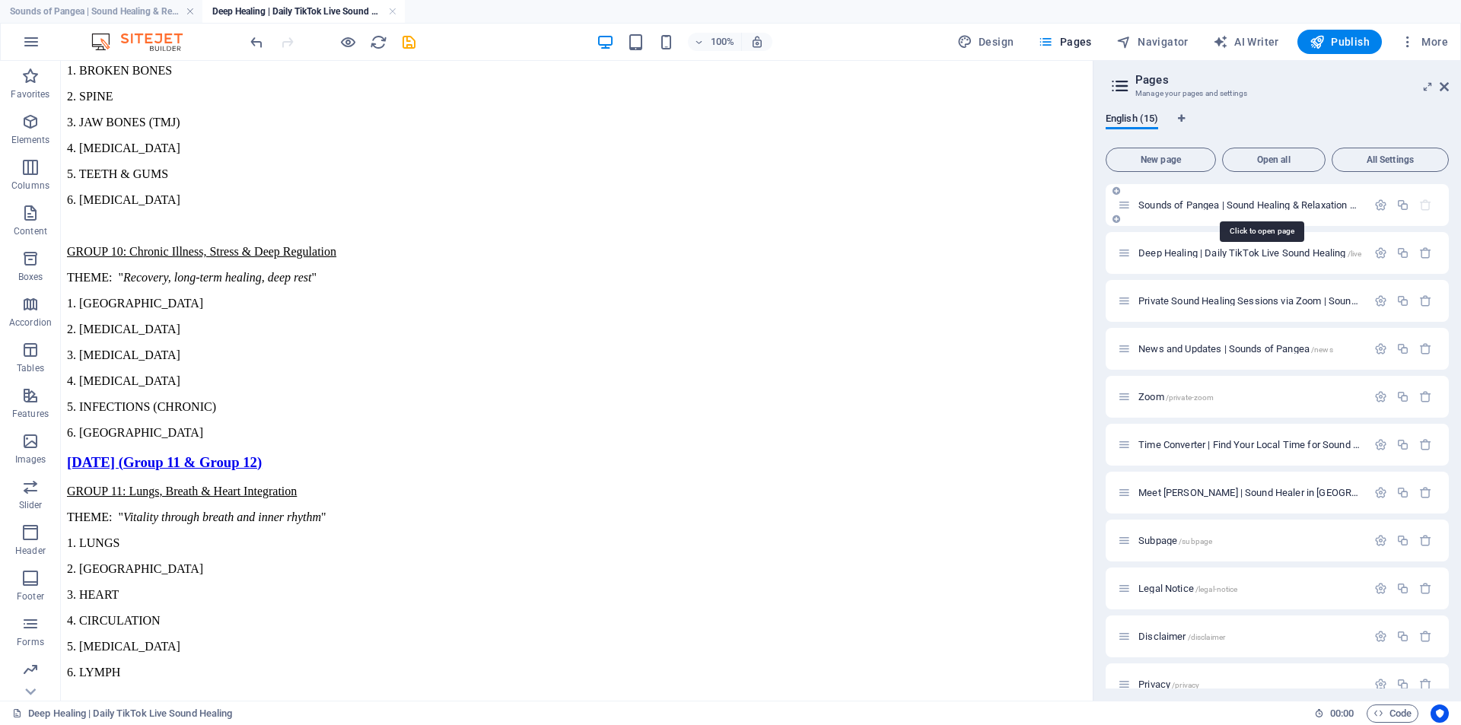
click at [1169, 206] on span "Sounds of Pangea | Sound Healing & Relaxation Online /" at bounding box center [1260, 204] width 244 height 11
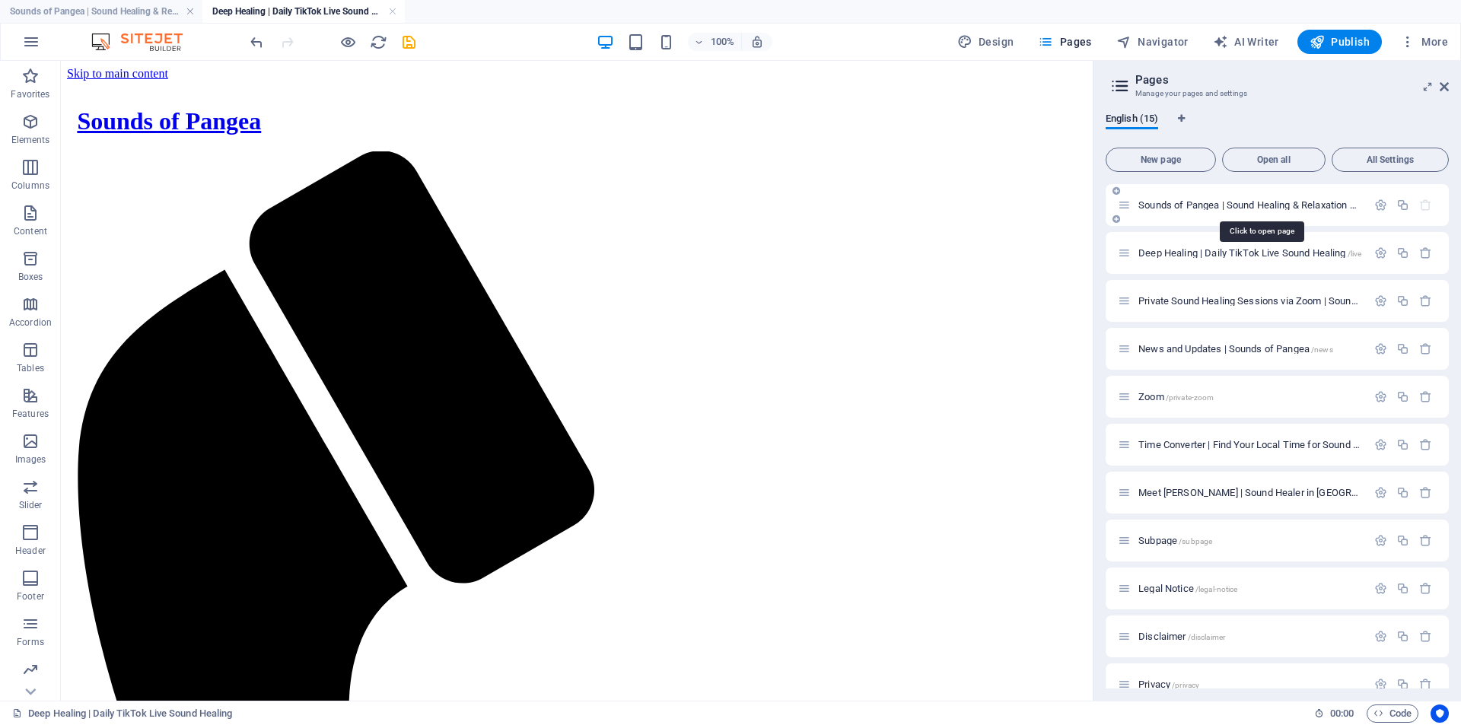
scroll to position [1138, 0]
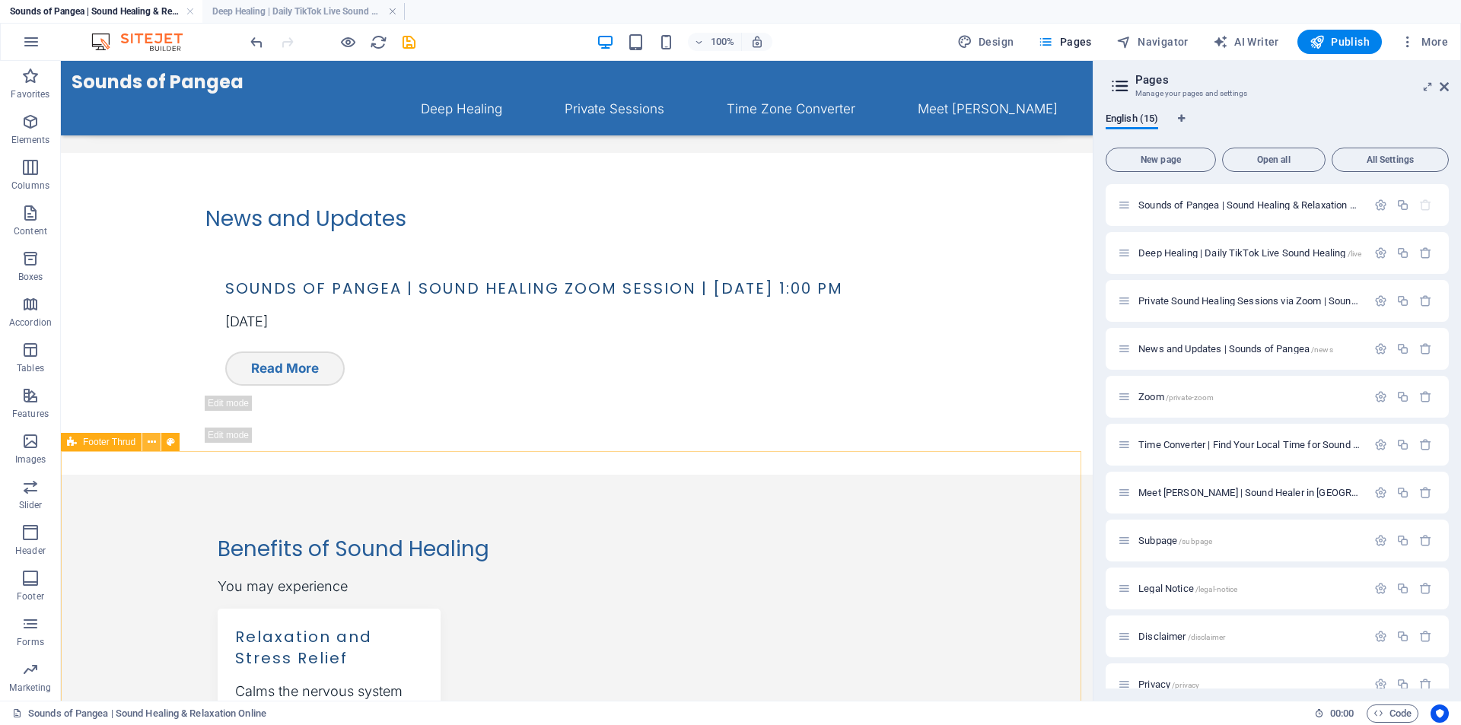
click at [150, 444] on icon at bounding box center [152, 443] width 8 height 16
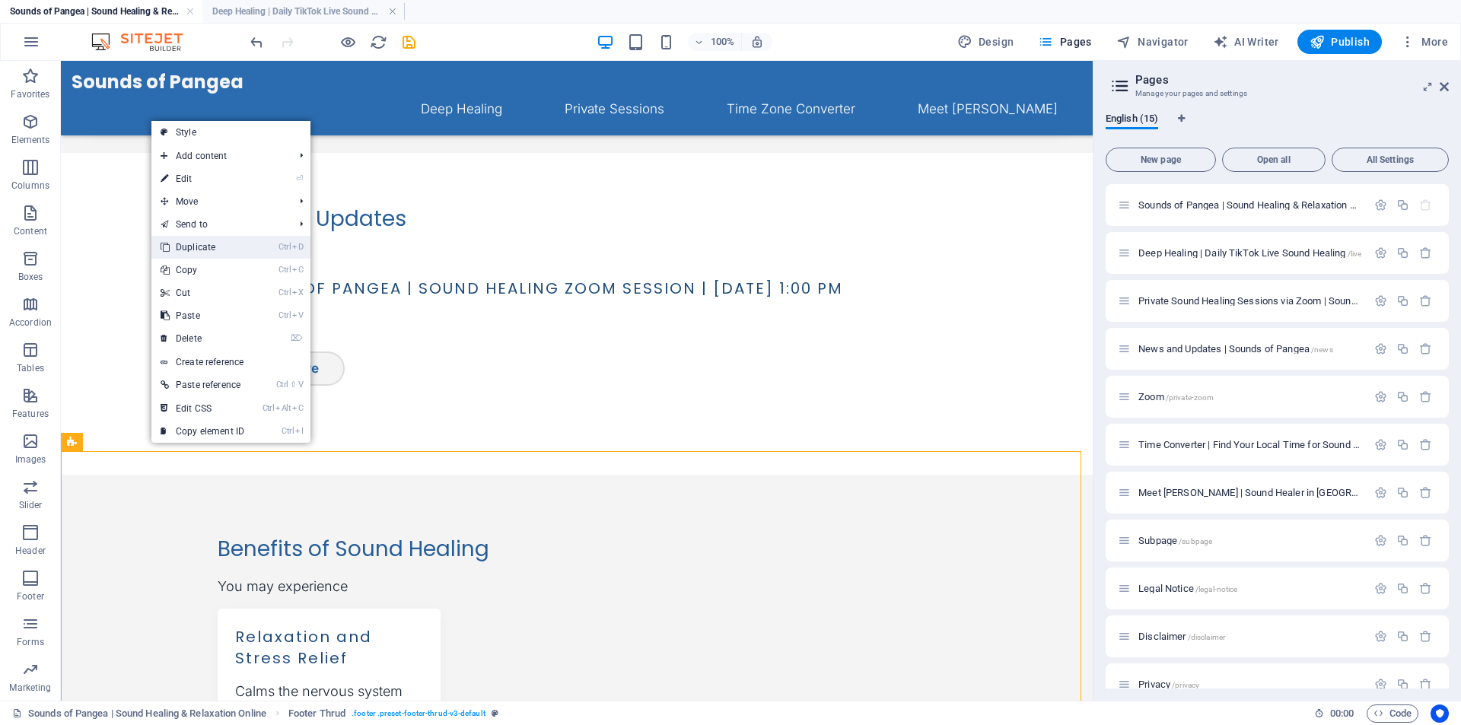
click at [194, 249] on link "Ctrl D Duplicate" at bounding box center [202, 247] width 102 height 23
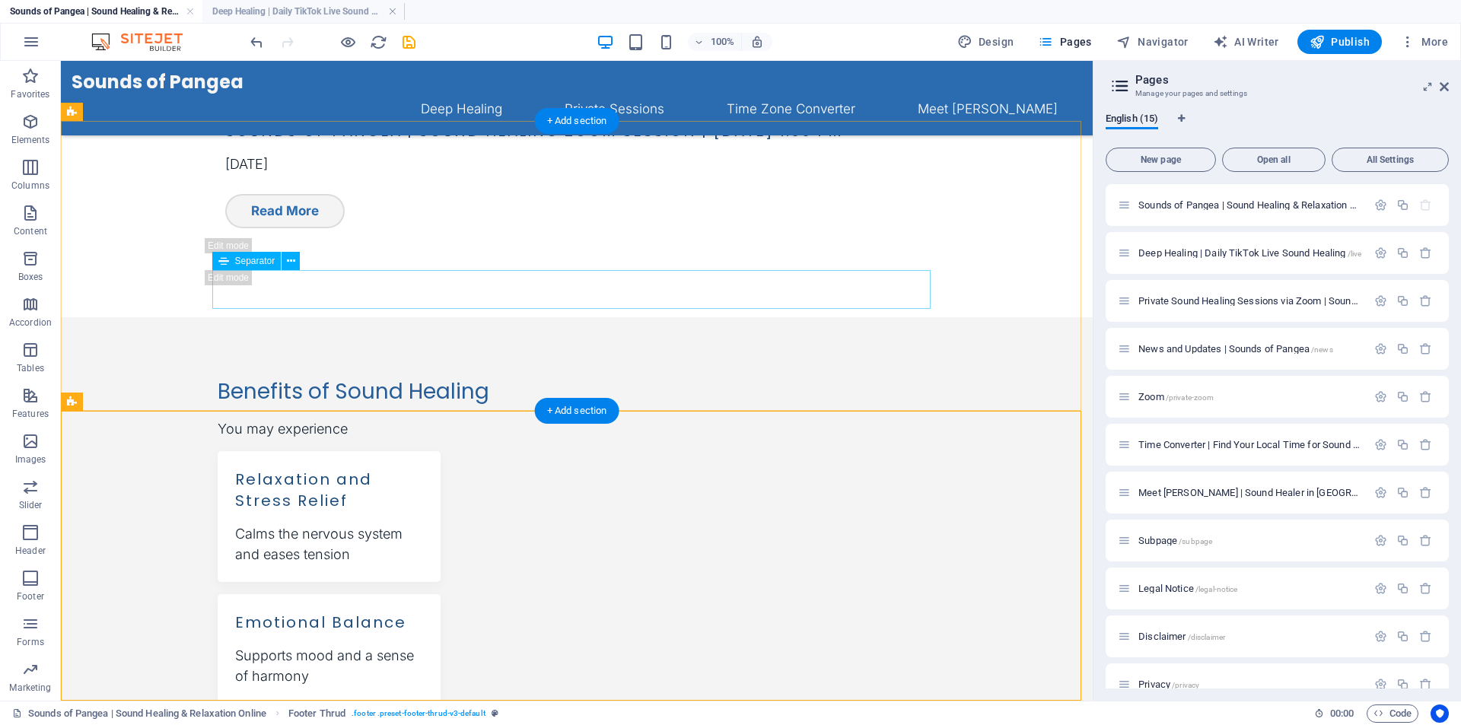
scroll to position [1469, 0]
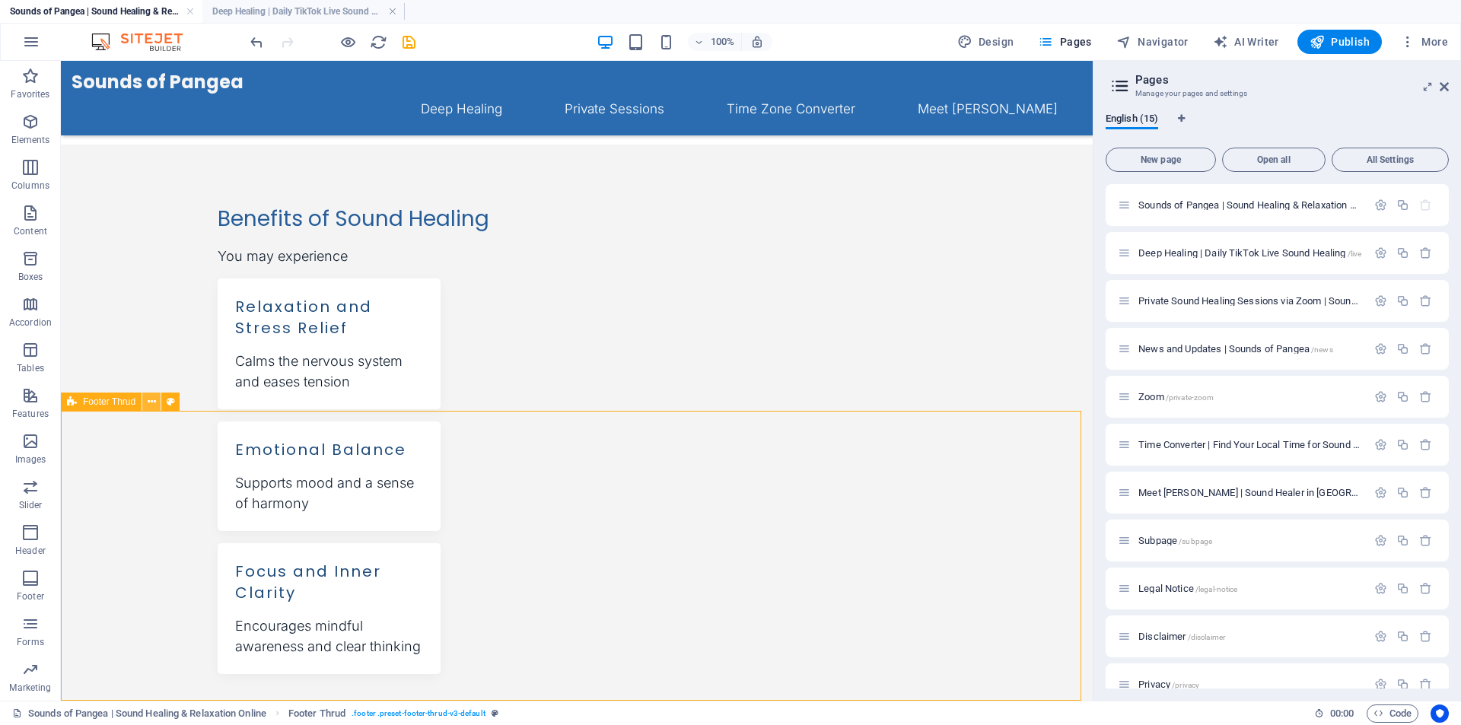
click at [148, 403] on icon at bounding box center [152, 402] width 8 height 16
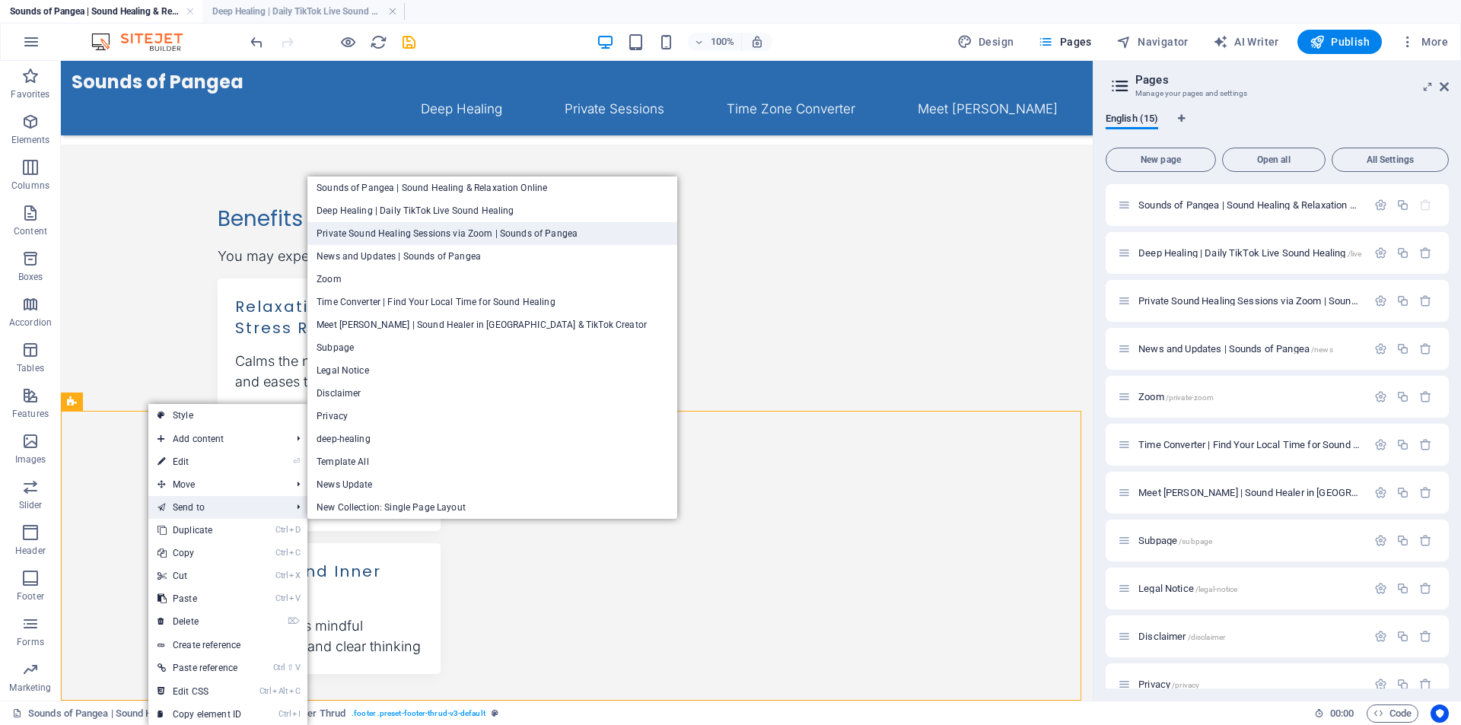
click at [365, 239] on link "Private Sound Healing Sessions via Zoom | Sounds of Pangea" at bounding box center [492, 233] width 370 height 23
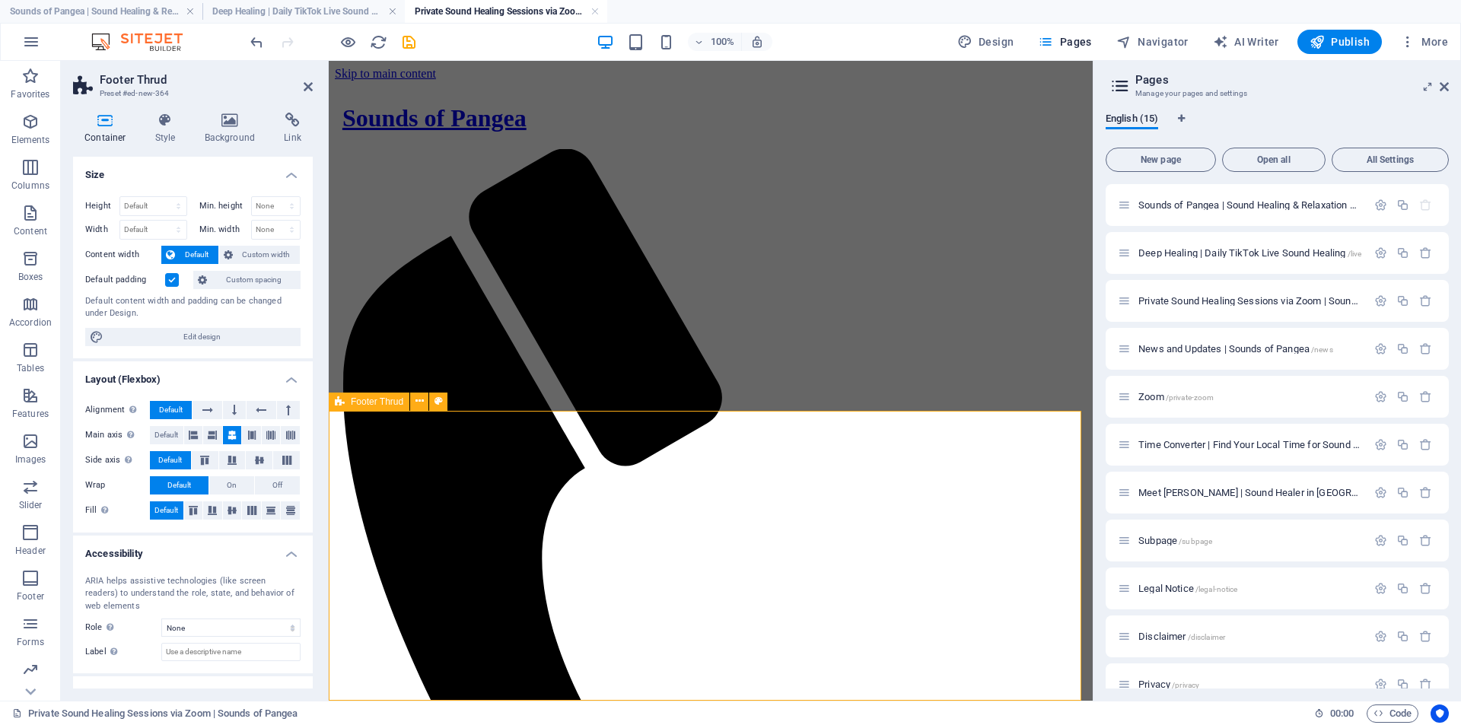
scroll to position [1369, 0]
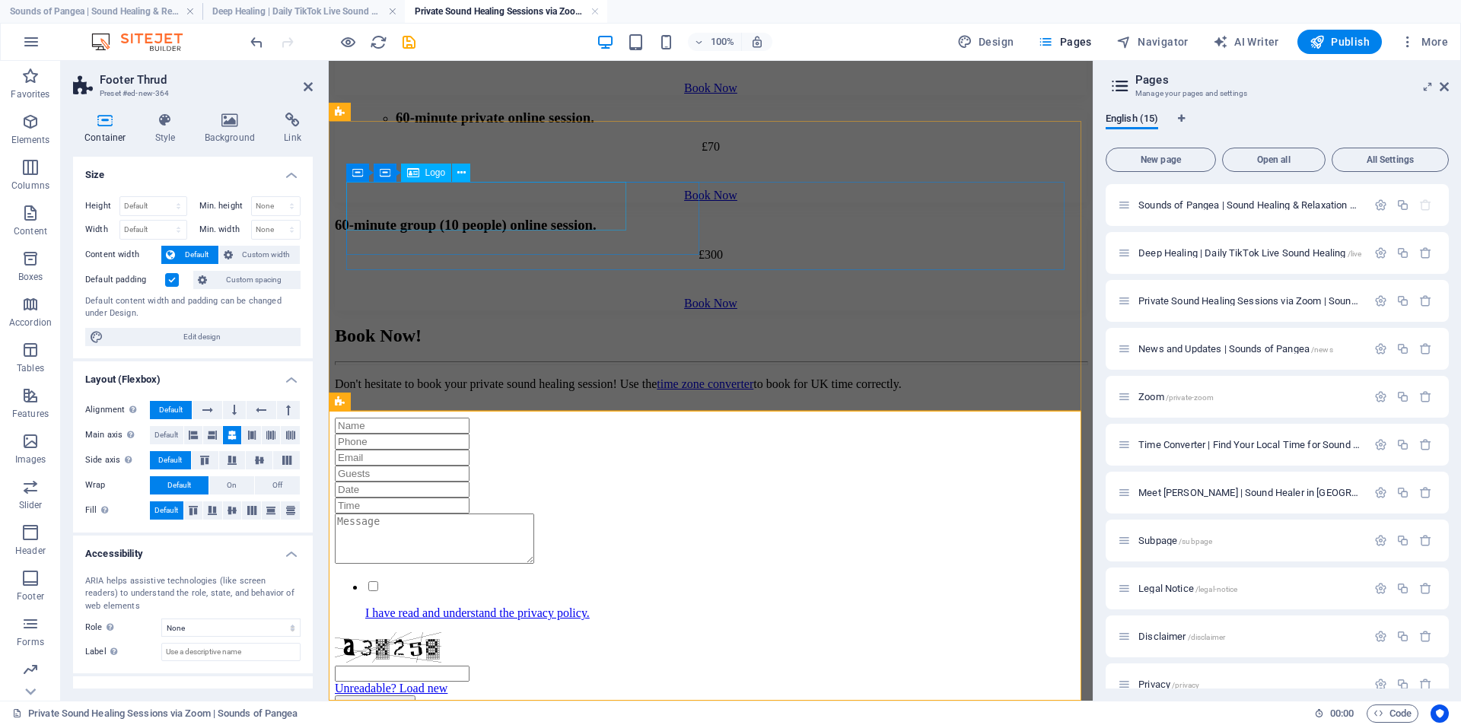
click at [363, 174] on div "Container" at bounding box center [357, 173] width 23 height 18
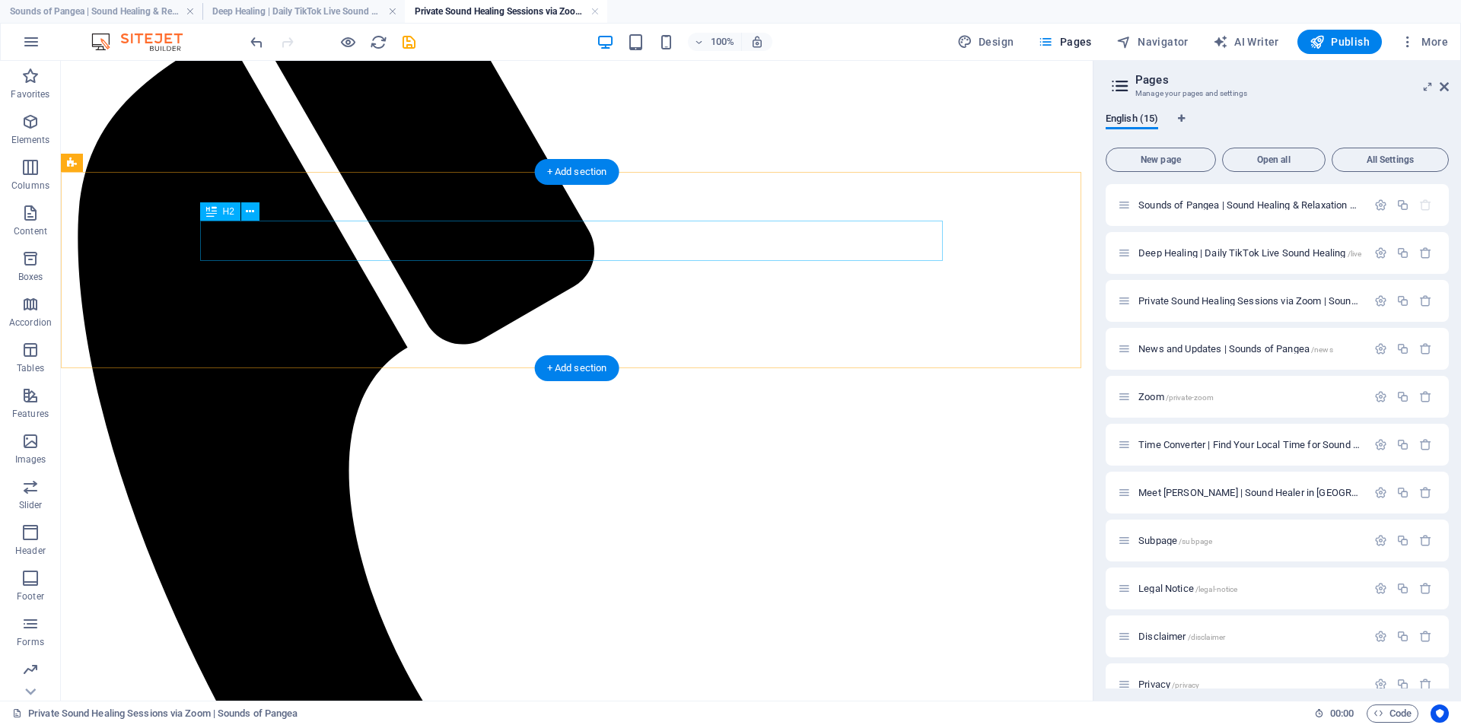
scroll to position [1359, 0]
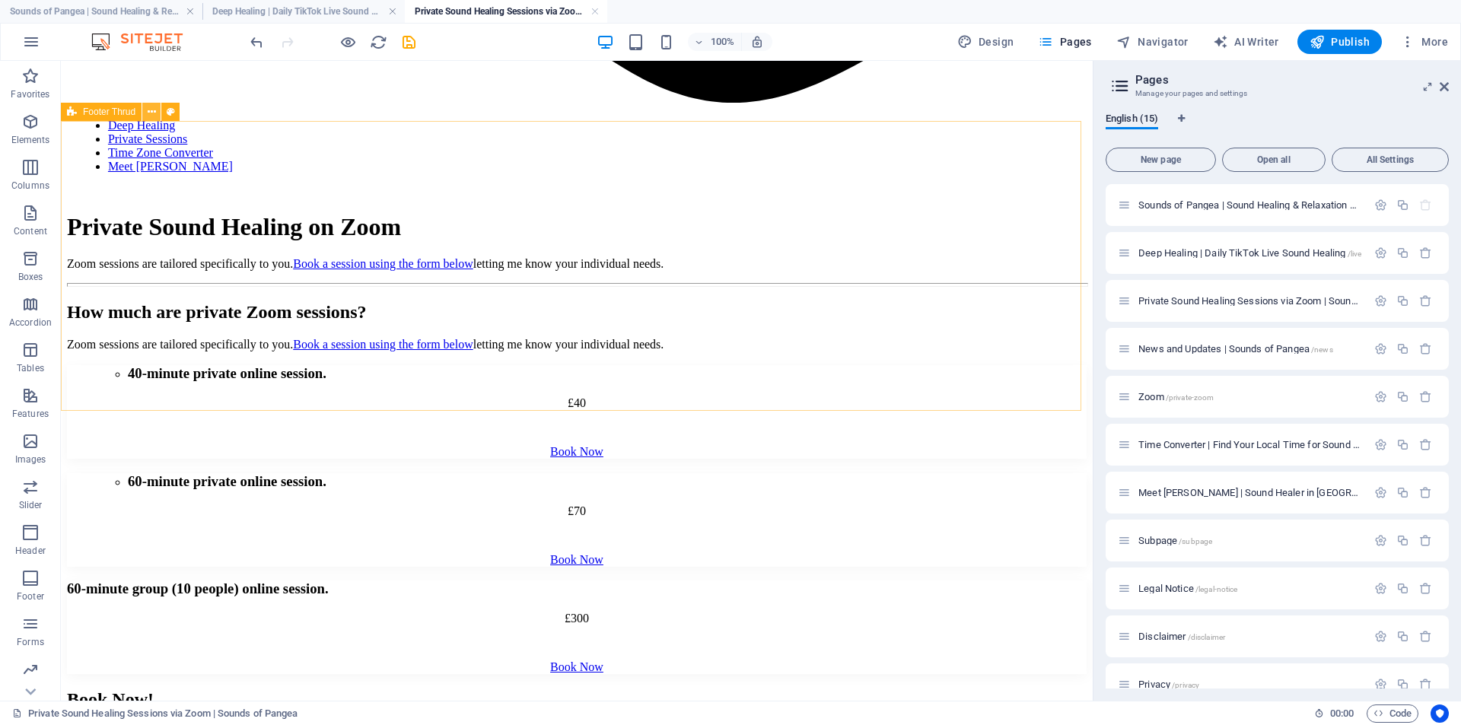
click at [148, 113] on icon at bounding box center [152, 112] width 8 height 16
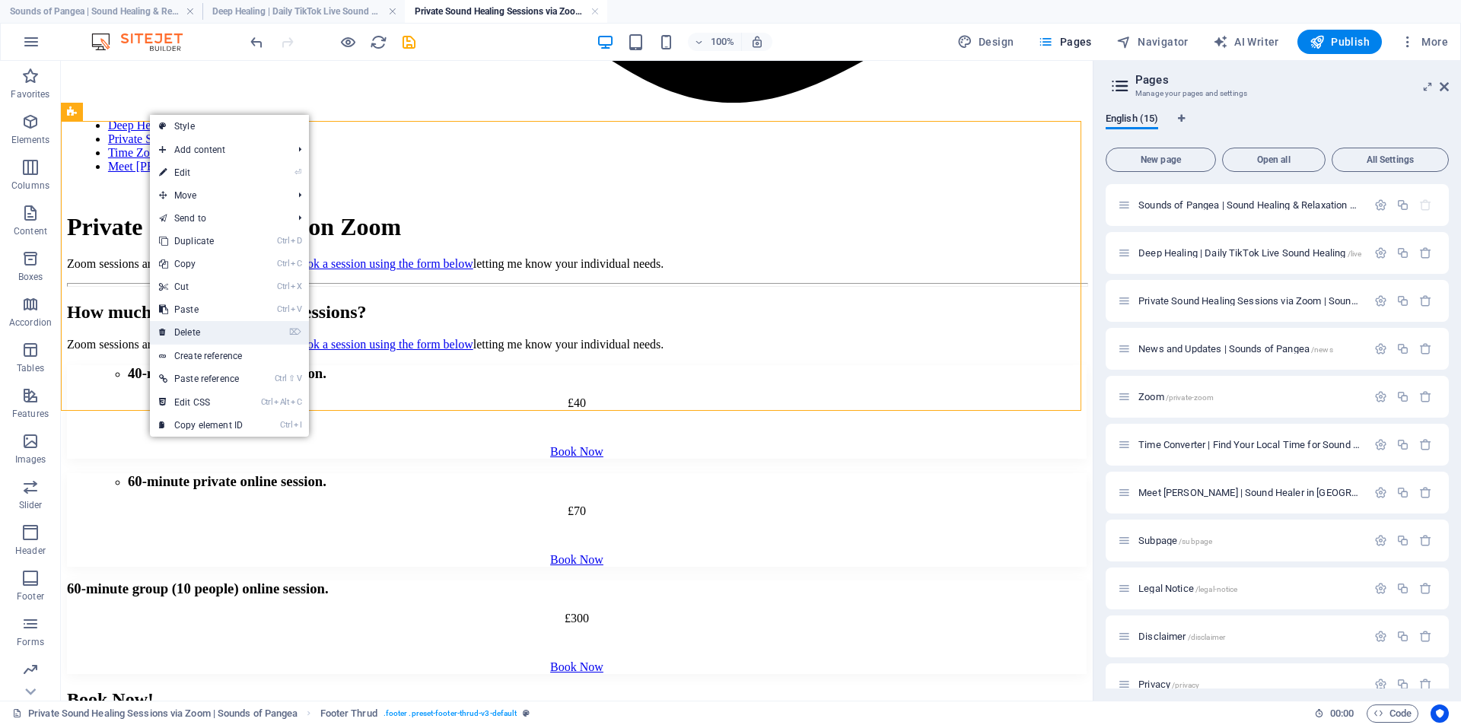
click at [231, 330] on link "⌦ Delete" at bounding box center [201, 332] width 102 height 23
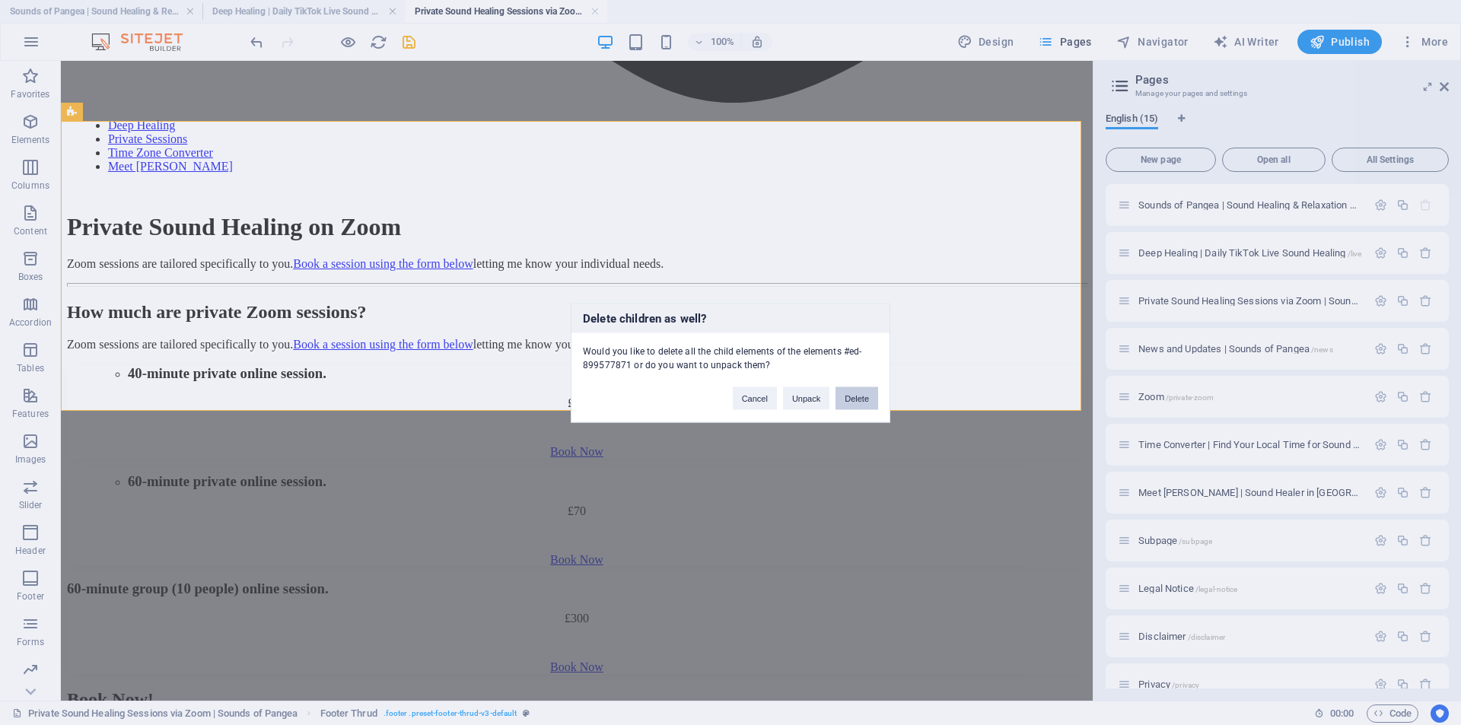
click at [852, 401] on button "Delete" at bounding box center [857, 398] width 43 height 23
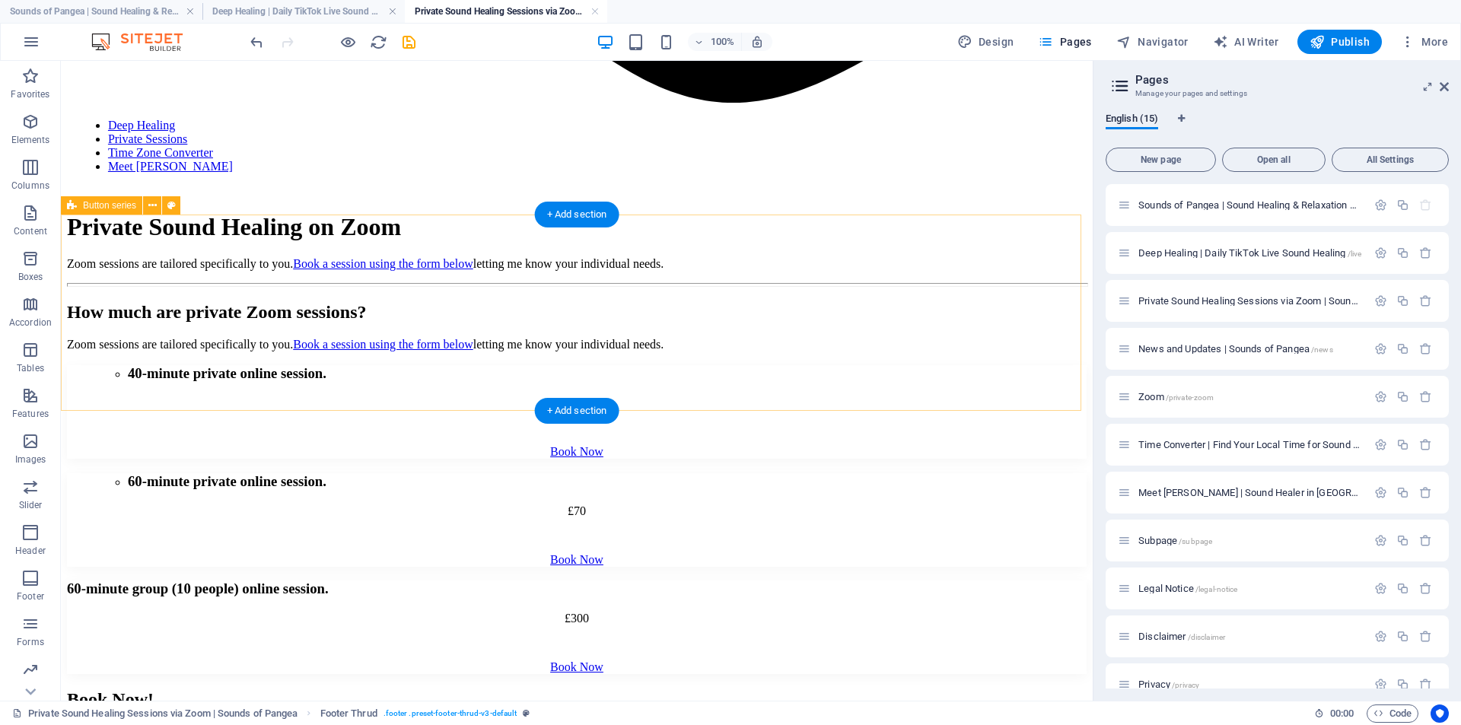
scroll to position [1069, 0]
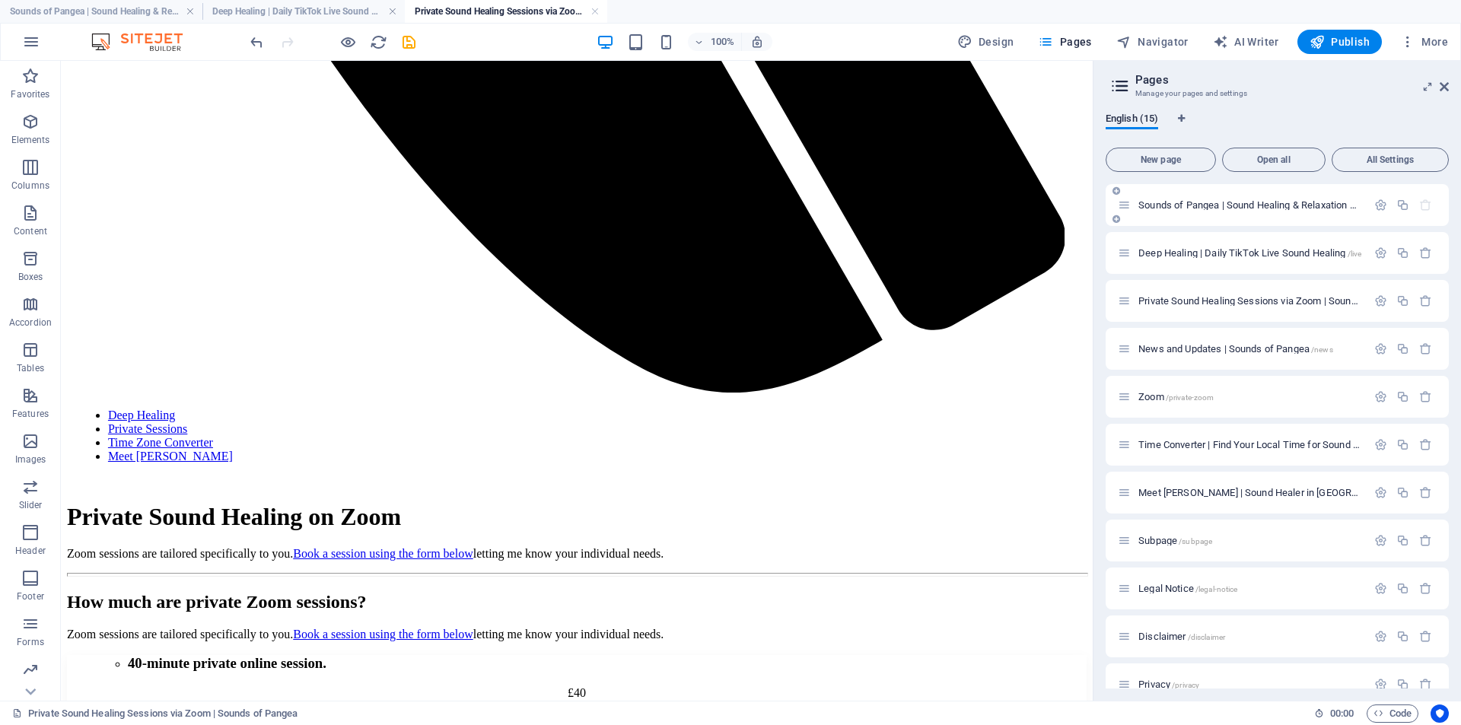
click at [1181, 206] on span "Sounds of Pangea | Sound Healing & Relaxation Online /" at bounding box center [1260, 204] width 244 height 11
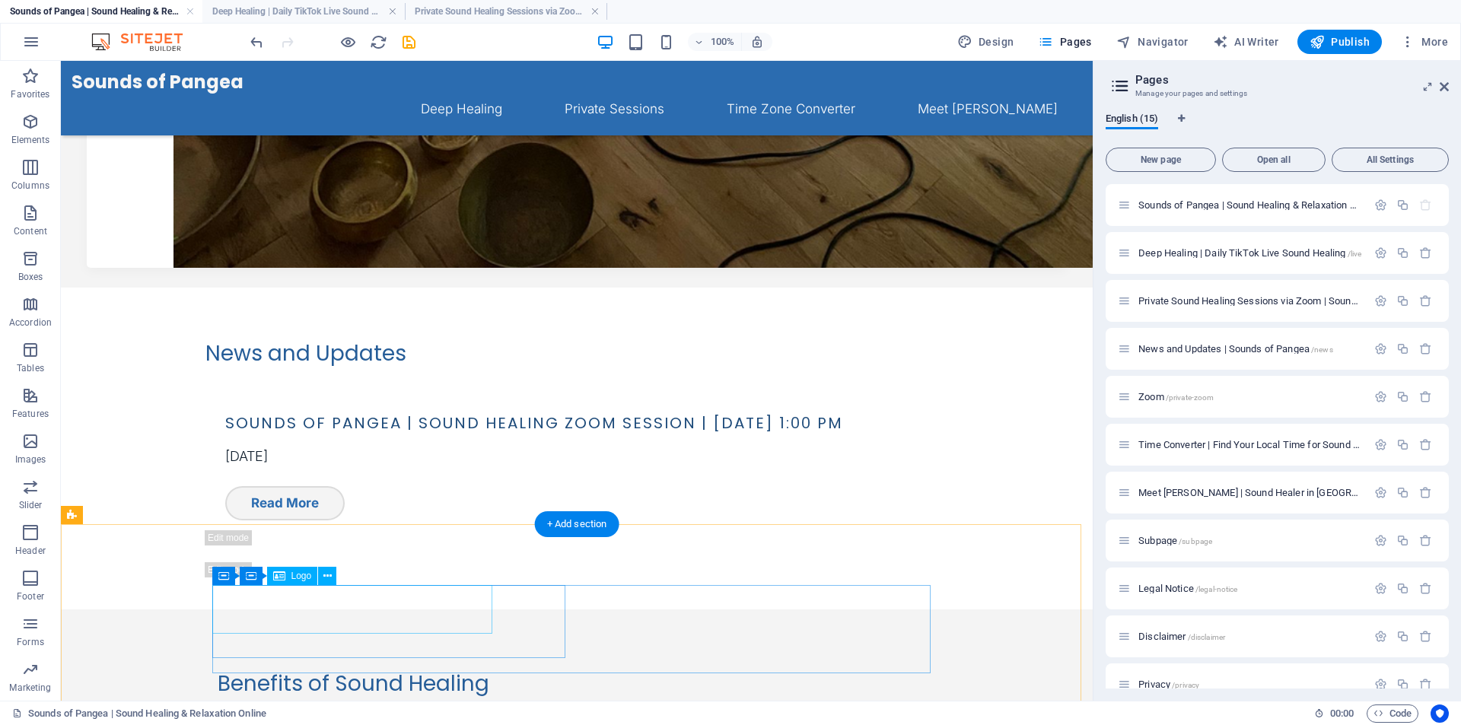
scroll to position [1179, 0]
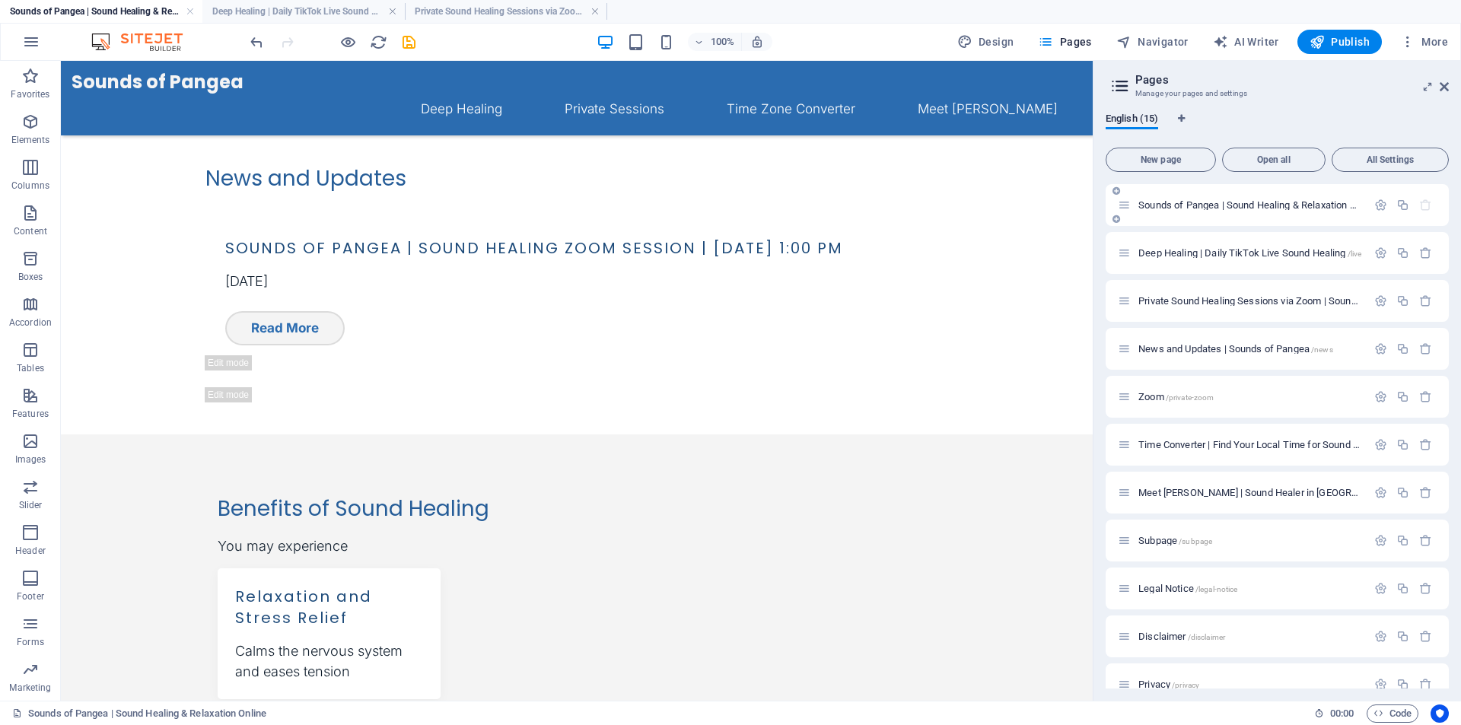
click at [1158, 197] on div "Sounds of Pangea | Sound Healing & Relaxation Online /" at bounding box center [1242, 205] width 249 height 18
click at [1159, 200] on span "Sounds of Pangea | Sound Healing & Relaxation Online /" at bounding box center [1260, 204] width 244 height 11
click at [149, 403] on icon at bounding box center [152, 402] width 8 height 16
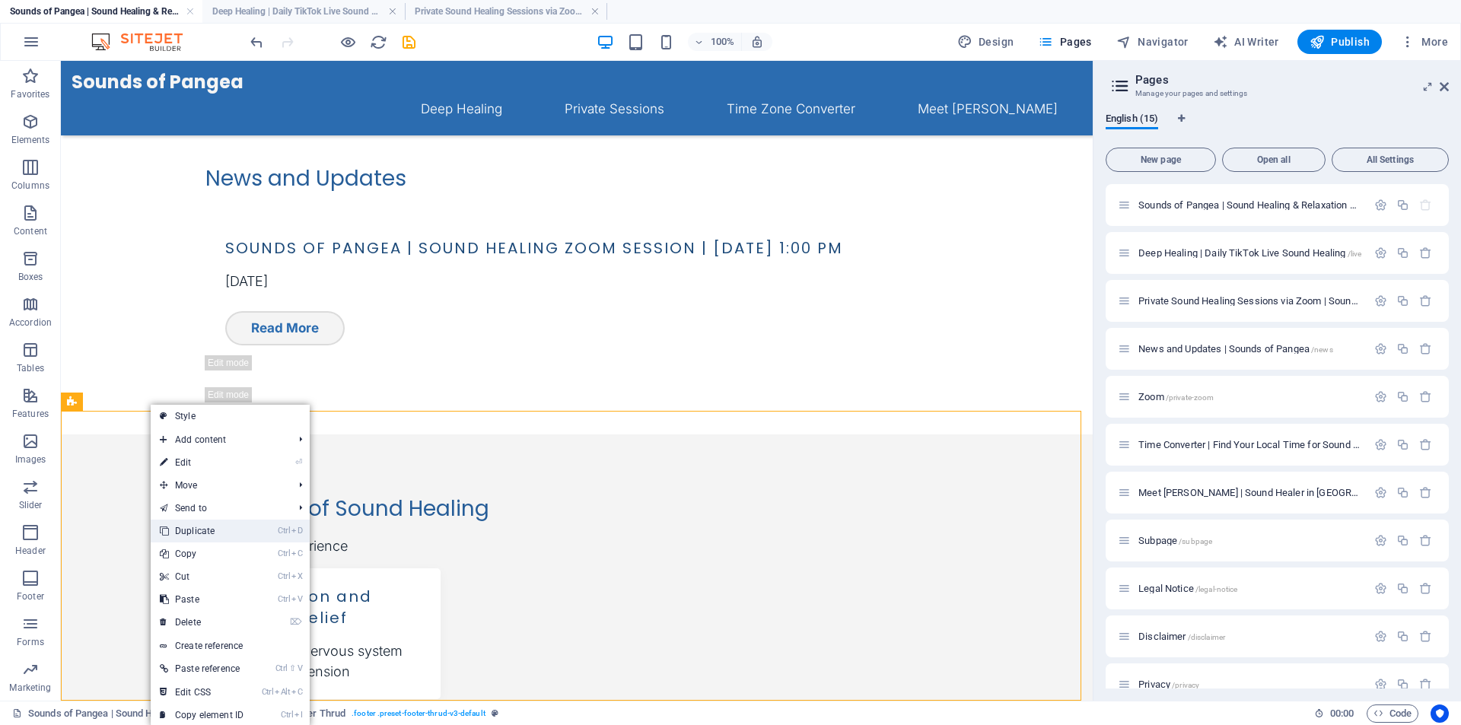
click at [218, 528] on link "Ctrl D Duplicate" at bounding box center [202, 531] width 102 height 23
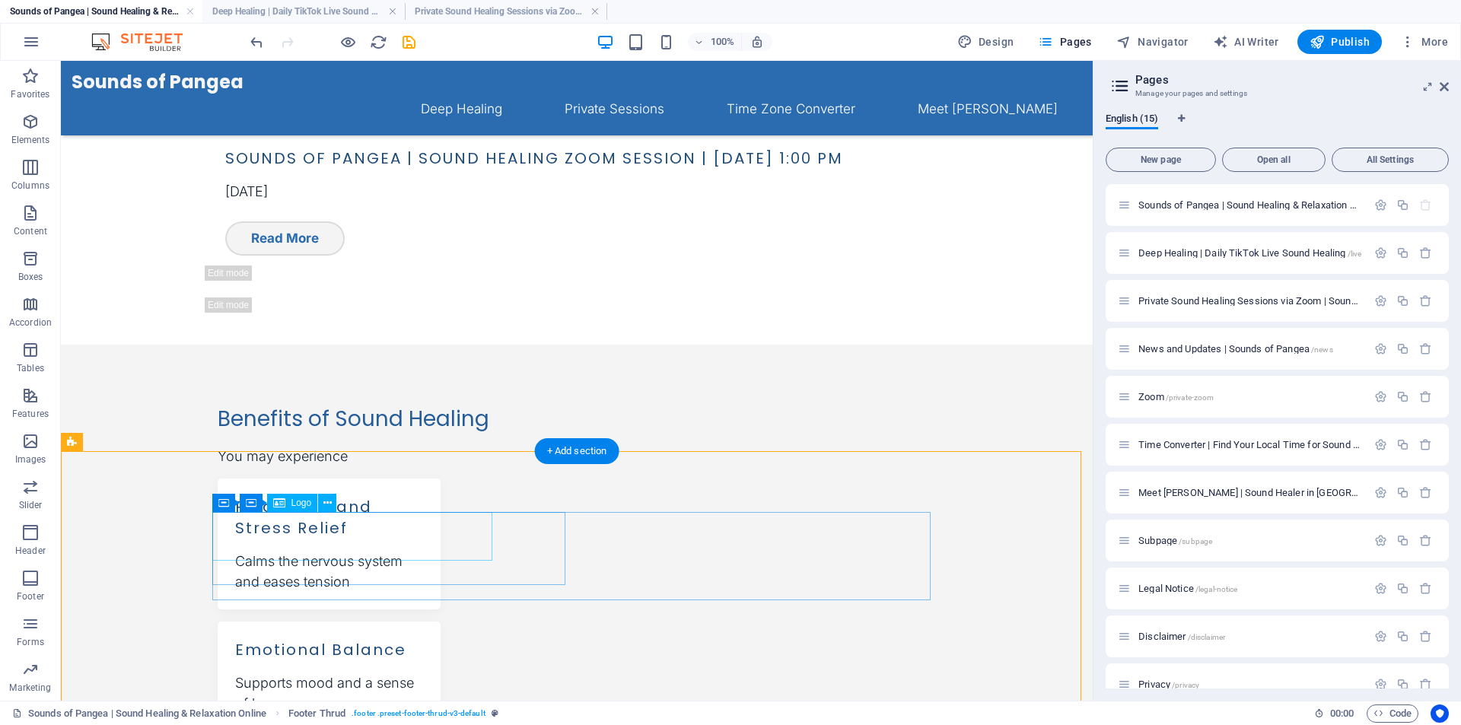
scroll to position [1469, 0]
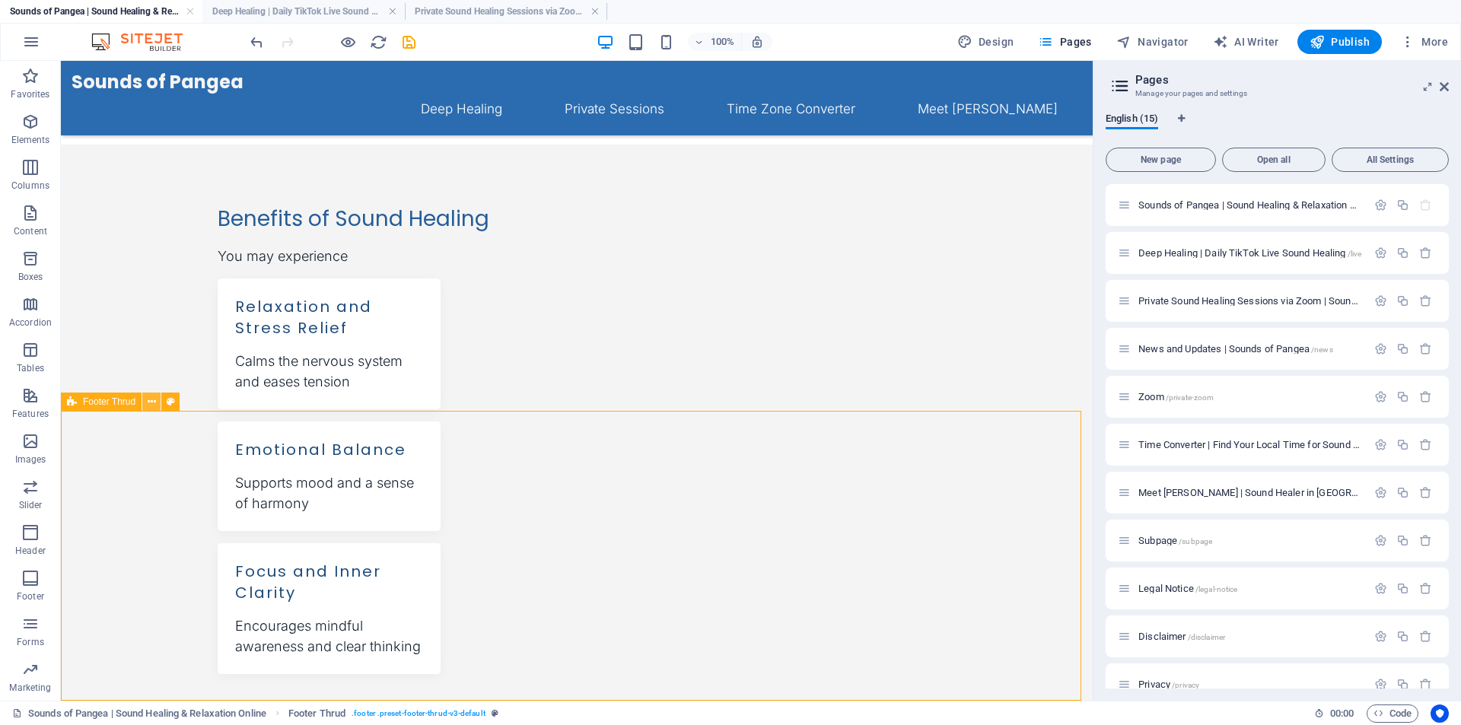
click at [148, 403] on icon at bounding box center [152, 402] width 8 height 16
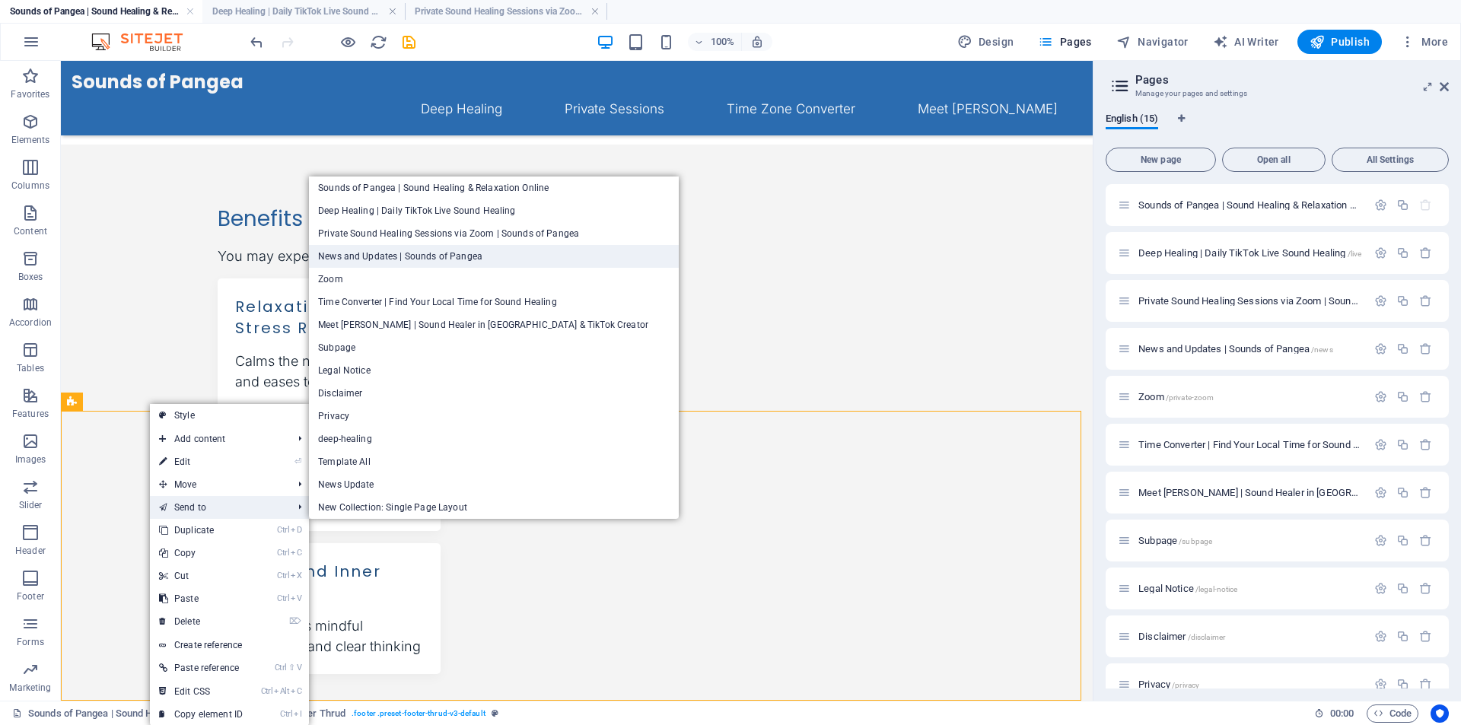
click at [390, 258] on link "News and Updates | Sounds of Pangea" at bounding box center [494, 256] width 370 height 23
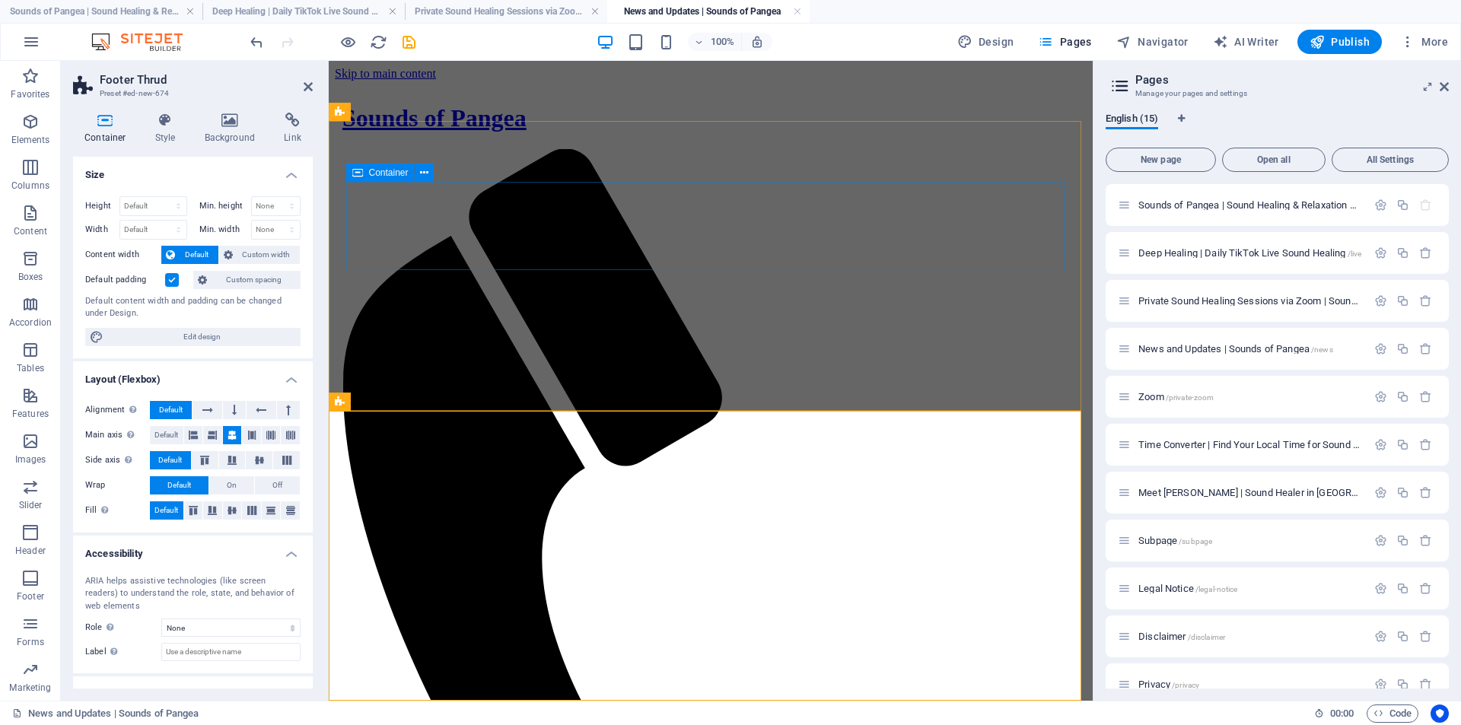
scroll to position [629, 0]
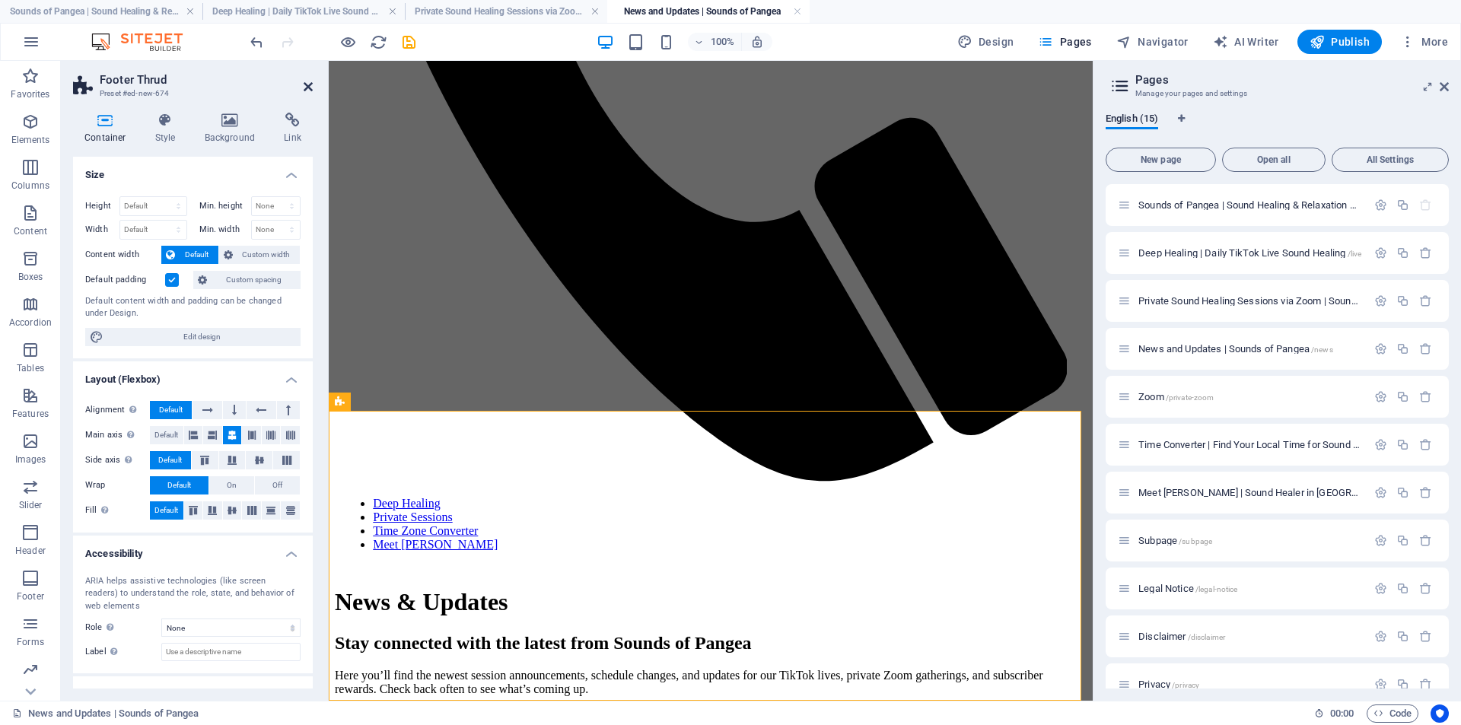
drag, startPoint x: 309, startPoint y: 85, endPoint x: 252, endPoint y: 58, distance: 63.3
click at [309, 85] on icon at bounding box center [308, 87] width 9 height 12
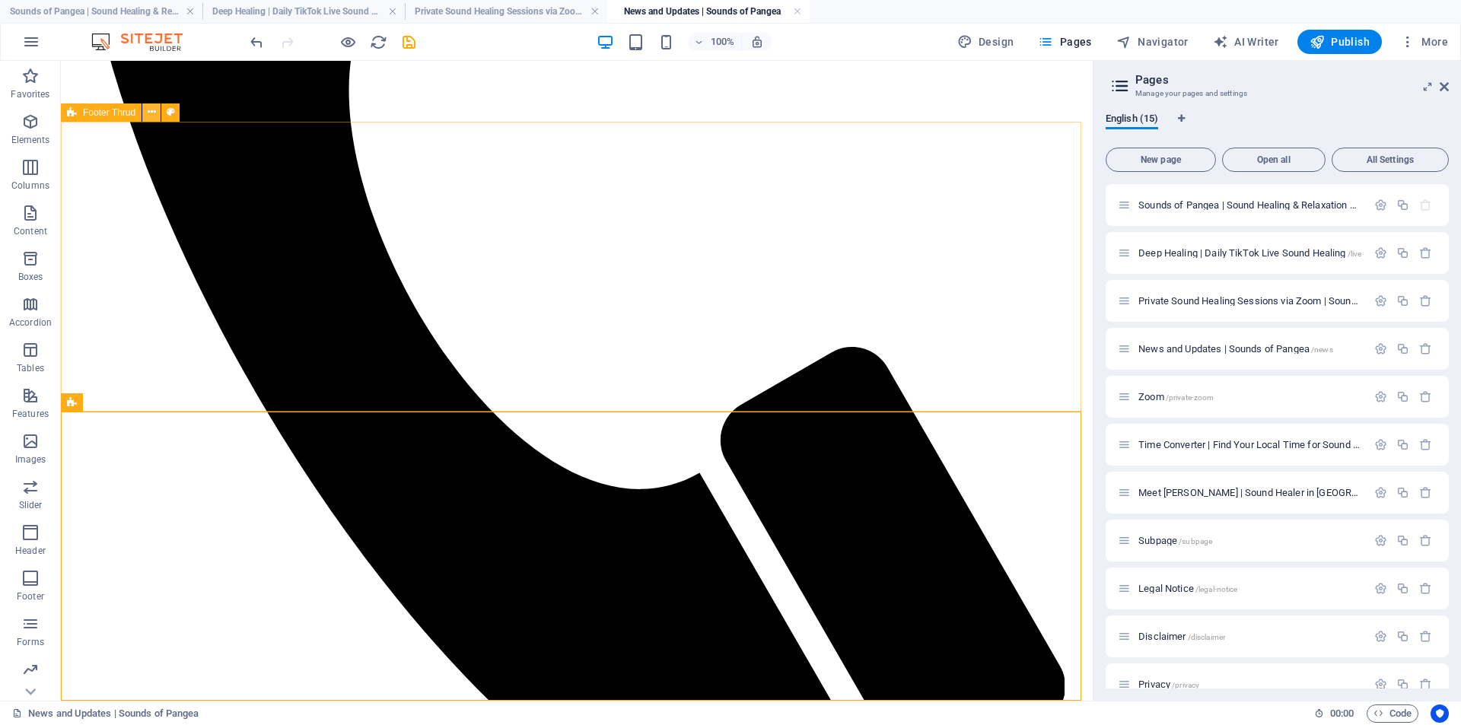
click at [150, 114] on icon at bounding box center [152, 112] width 8 height 16
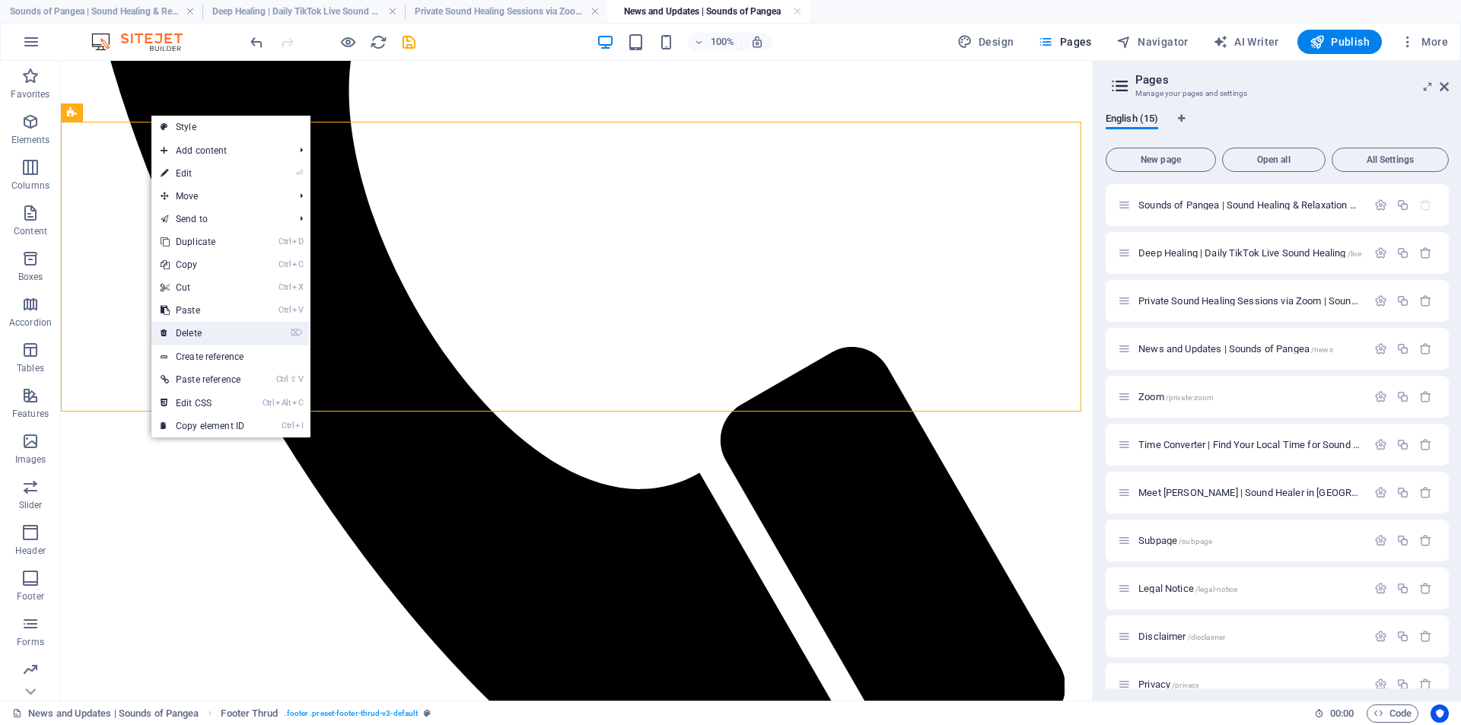
click at [229, 331] on link "⌦ Delete" at bounding box center [202, 333] width 102 height 23
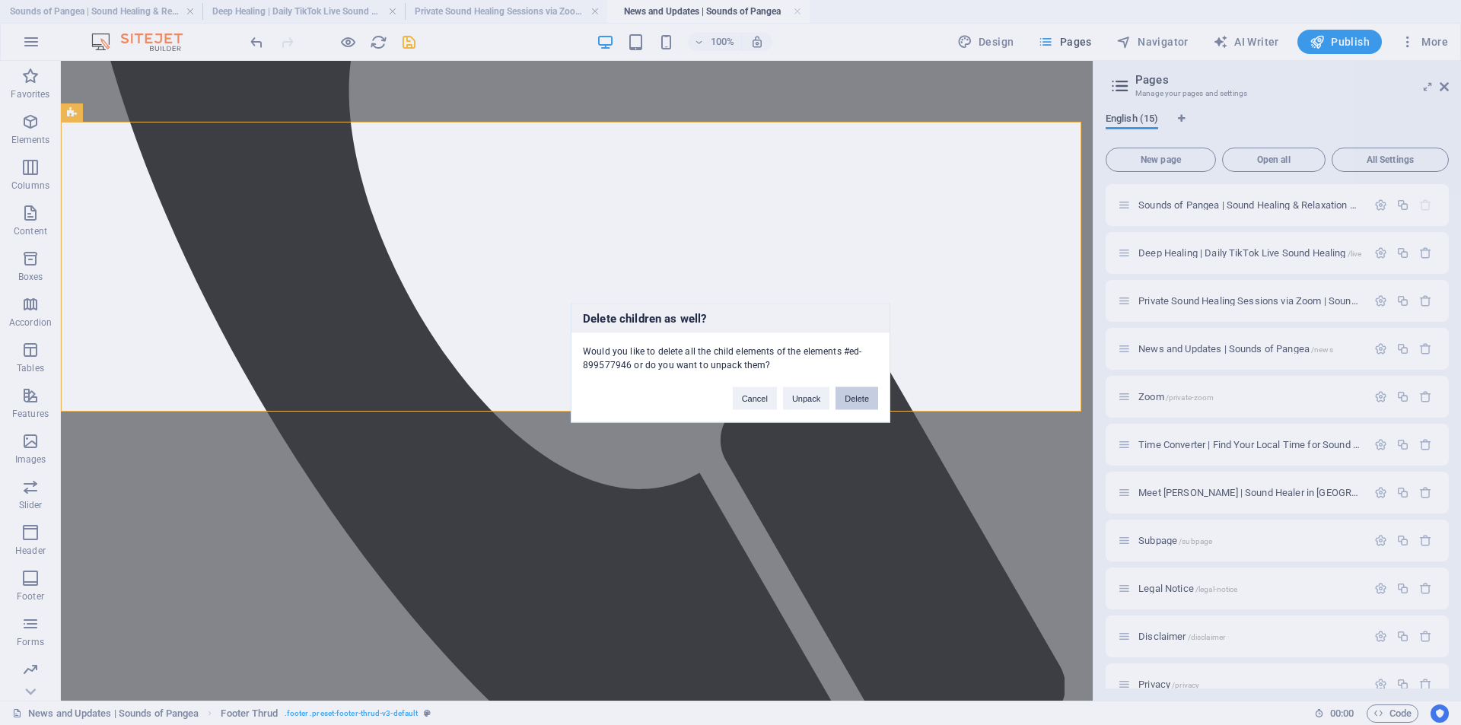
click at [853, 399] on button "Delete" at bounding box center [857, 398] width 43 height 23
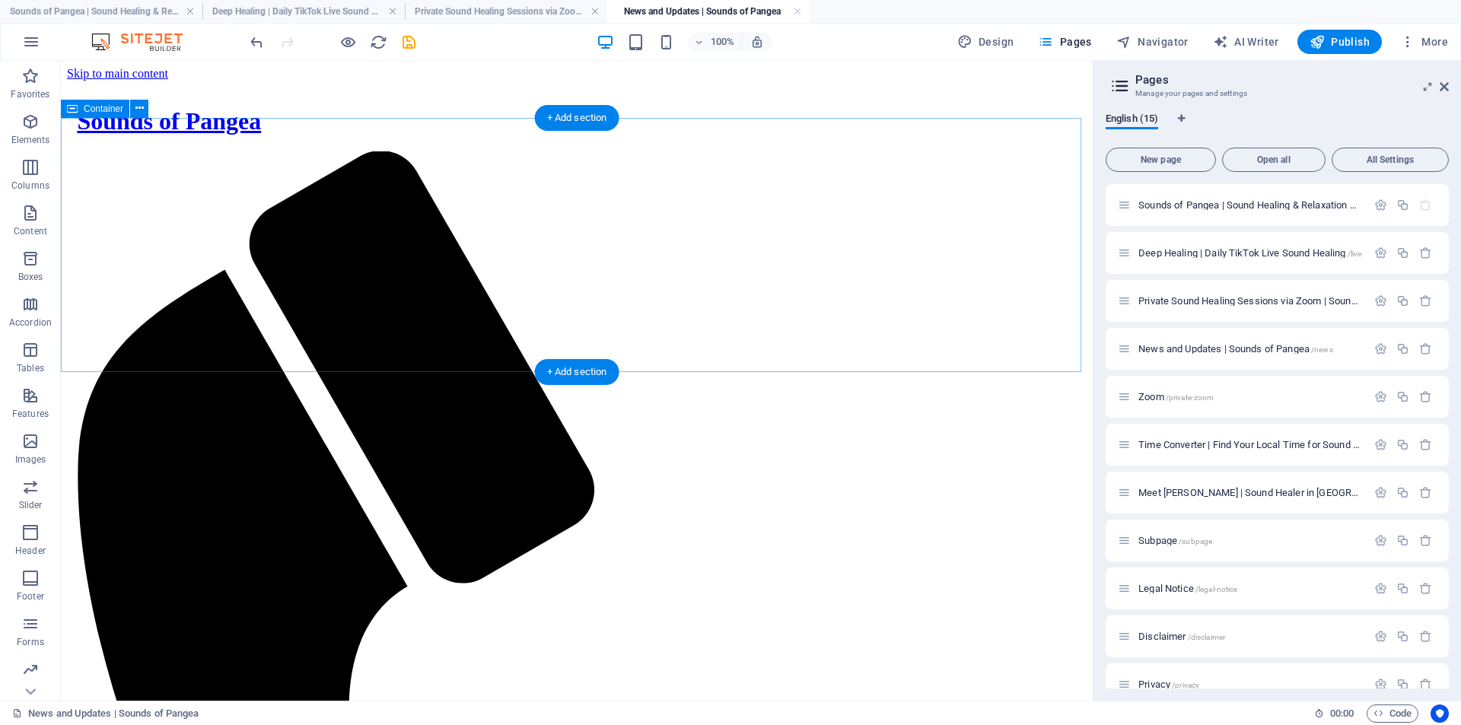
scroll to position [330, 0]
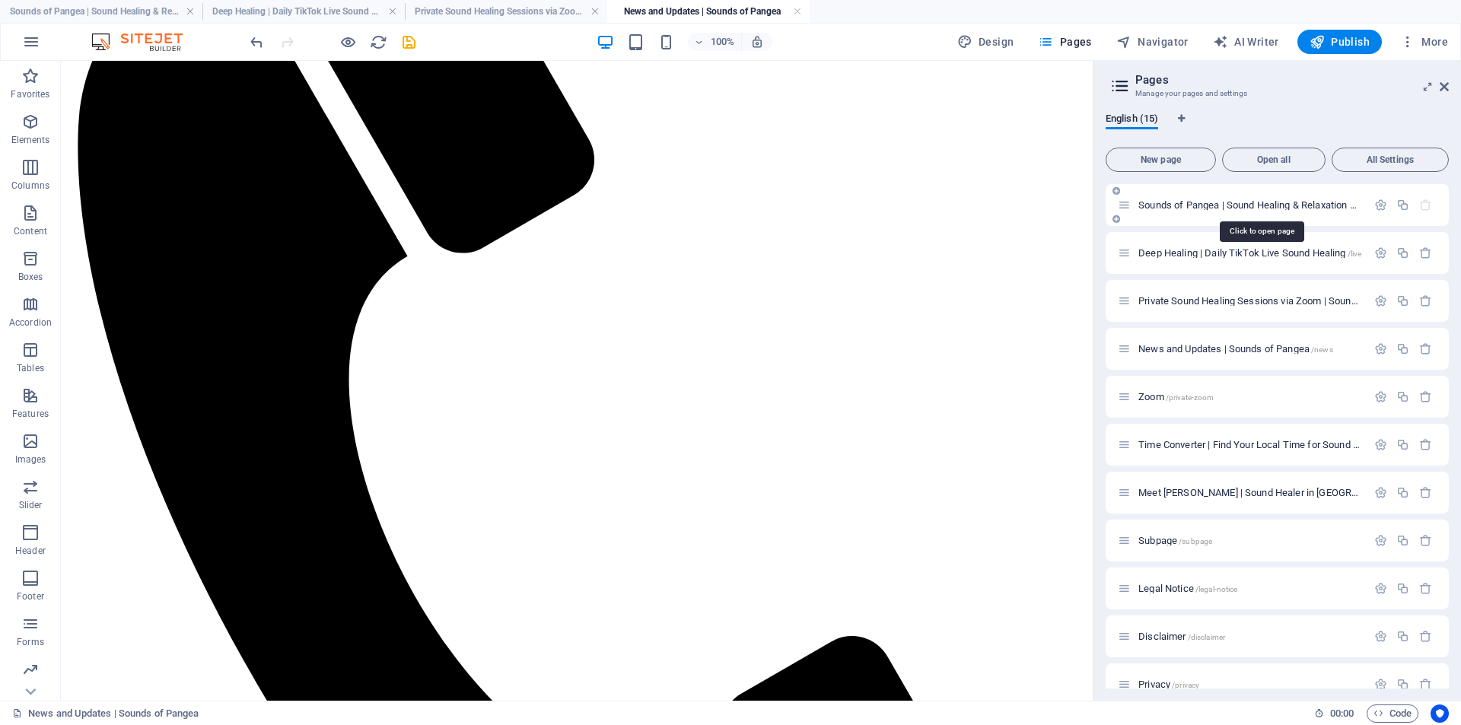
click at [1159, 206] on span "Sounds of Pangea | Sound Healing & Relaxation Online /" at bounding box center [1260, 204] width 244 height 11
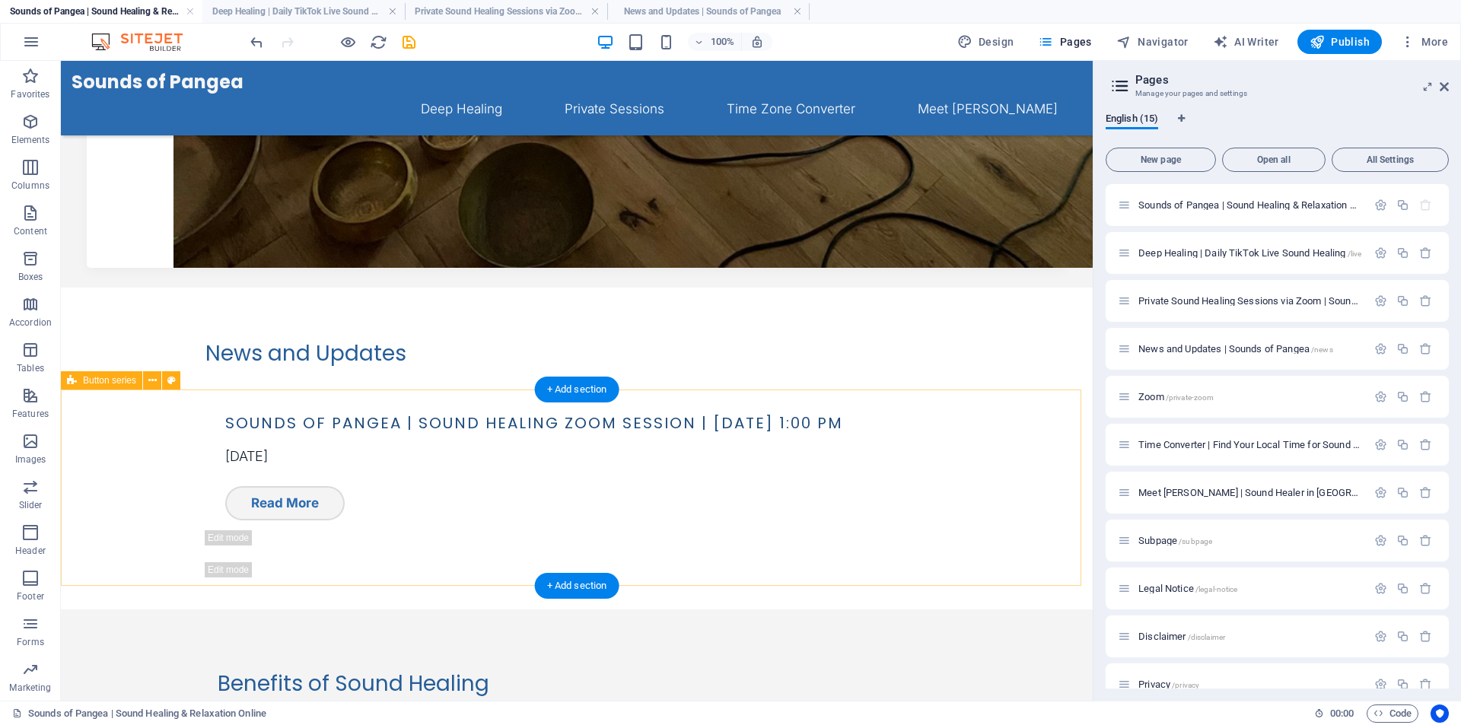
scroll to position [1179, 0]
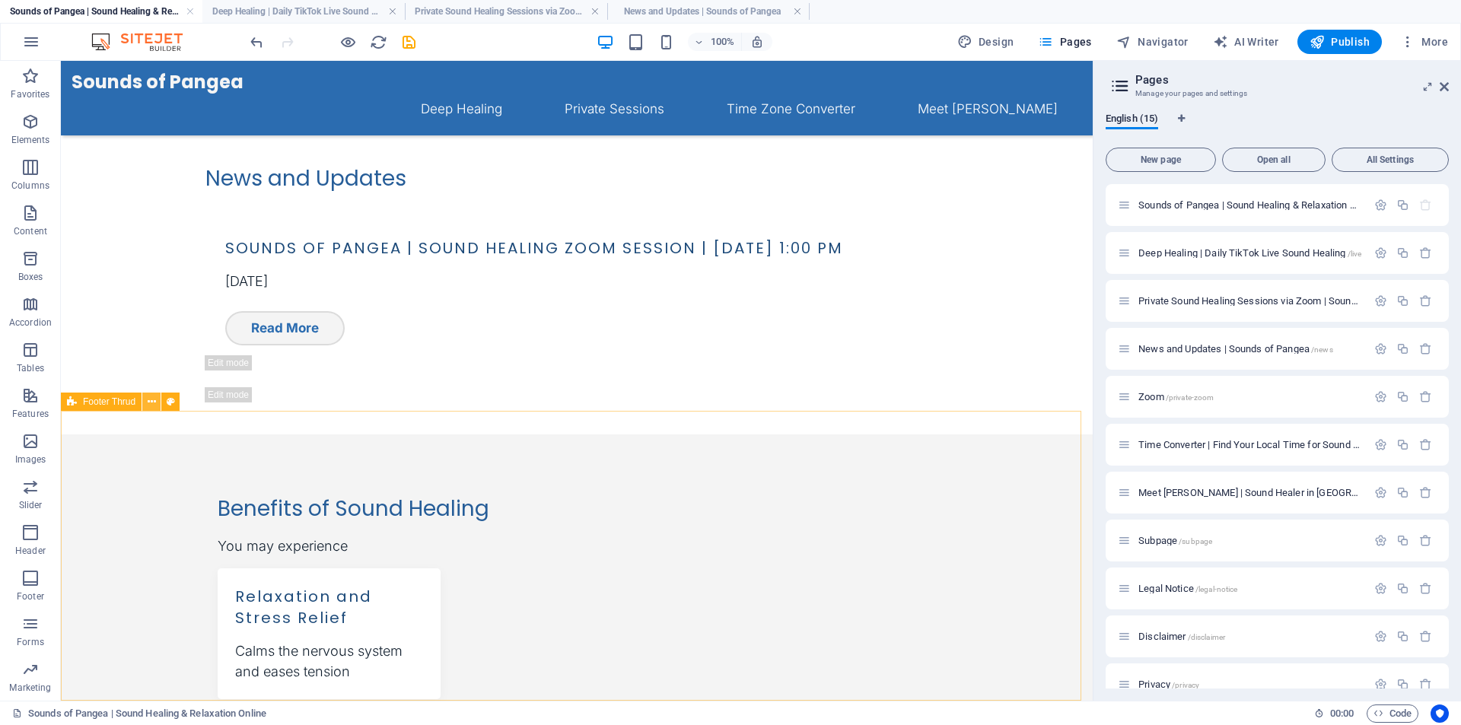
click at [148, 406] on icon at bounding box center [152, 402] width 8 height 16
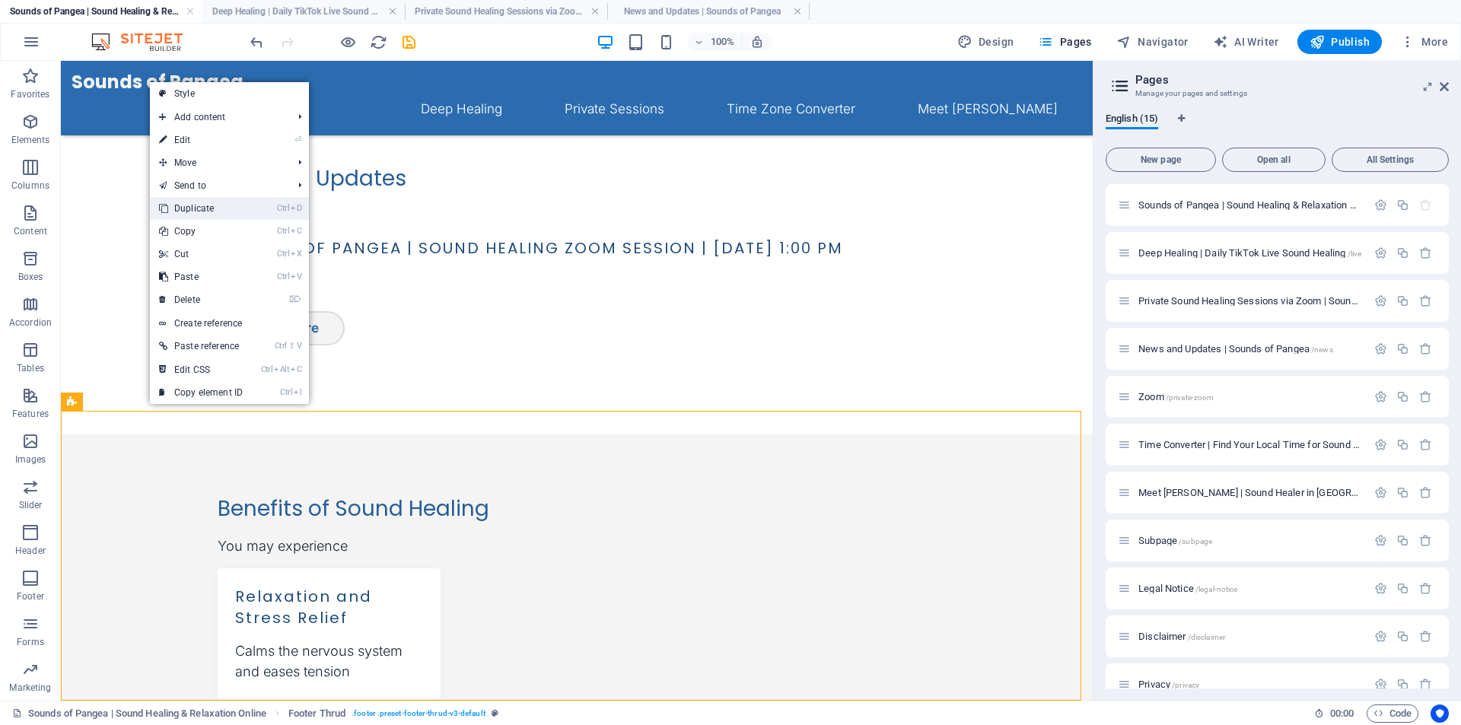
click at [200, 212] on link "Ctrl D Duplicate" at bounding box center [201, 208] width 102 height 23
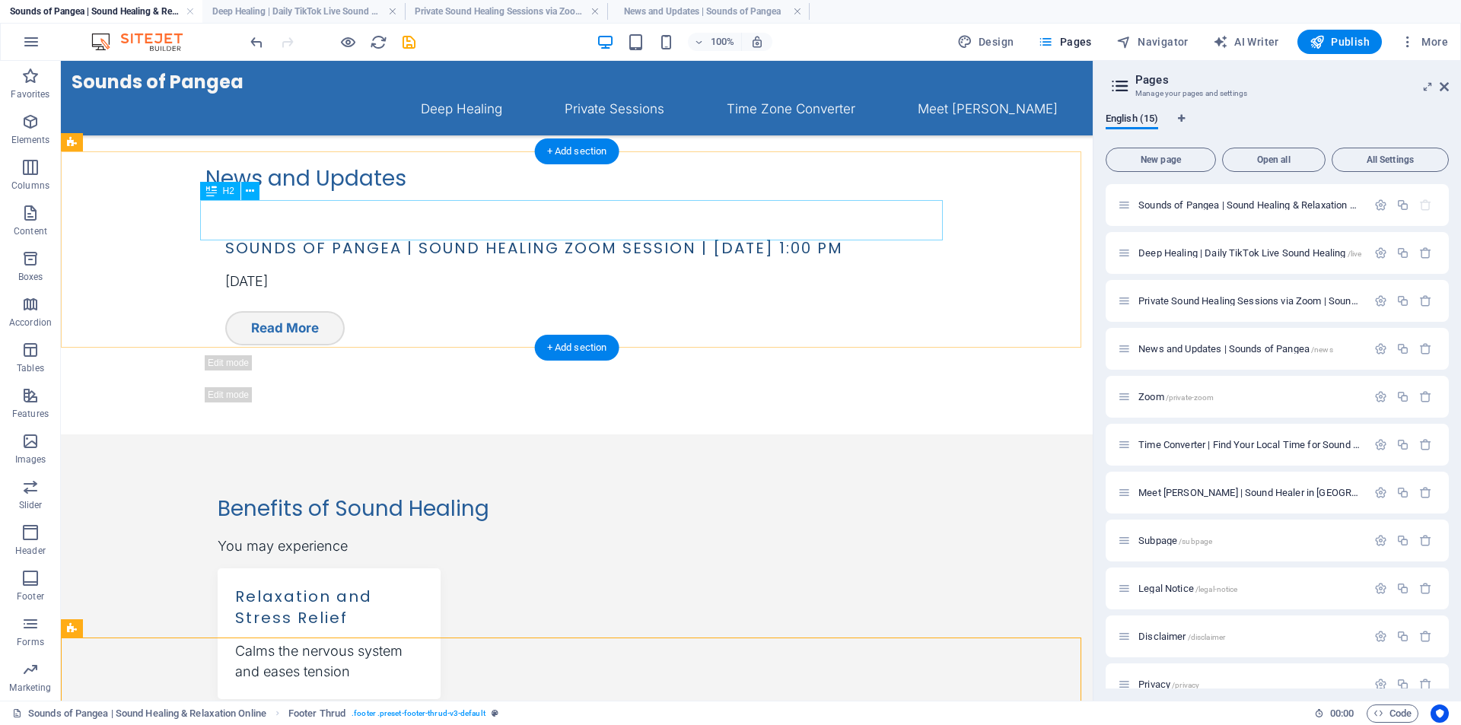
scroll to position [1469, 0]
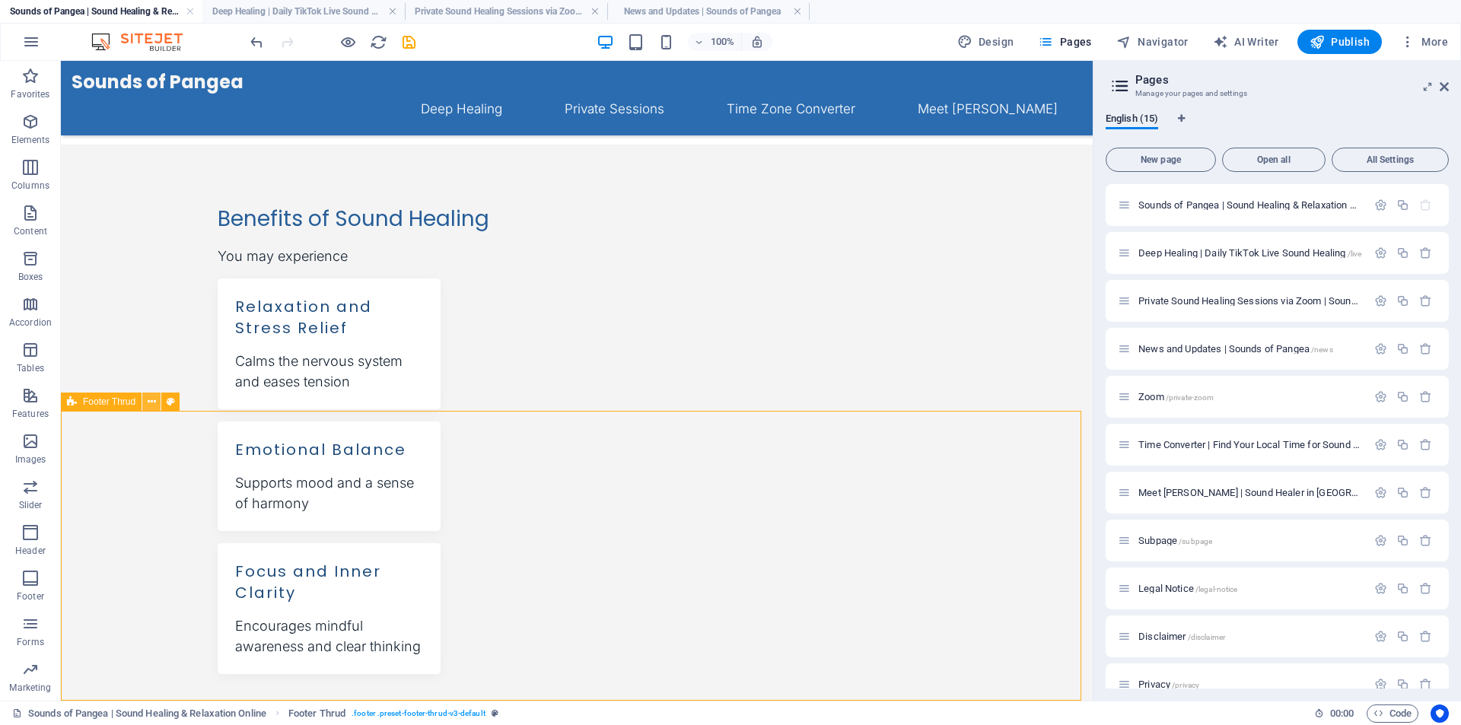
click at [151, 403] on icon at bounding box center [152, 402] width 8 height 16
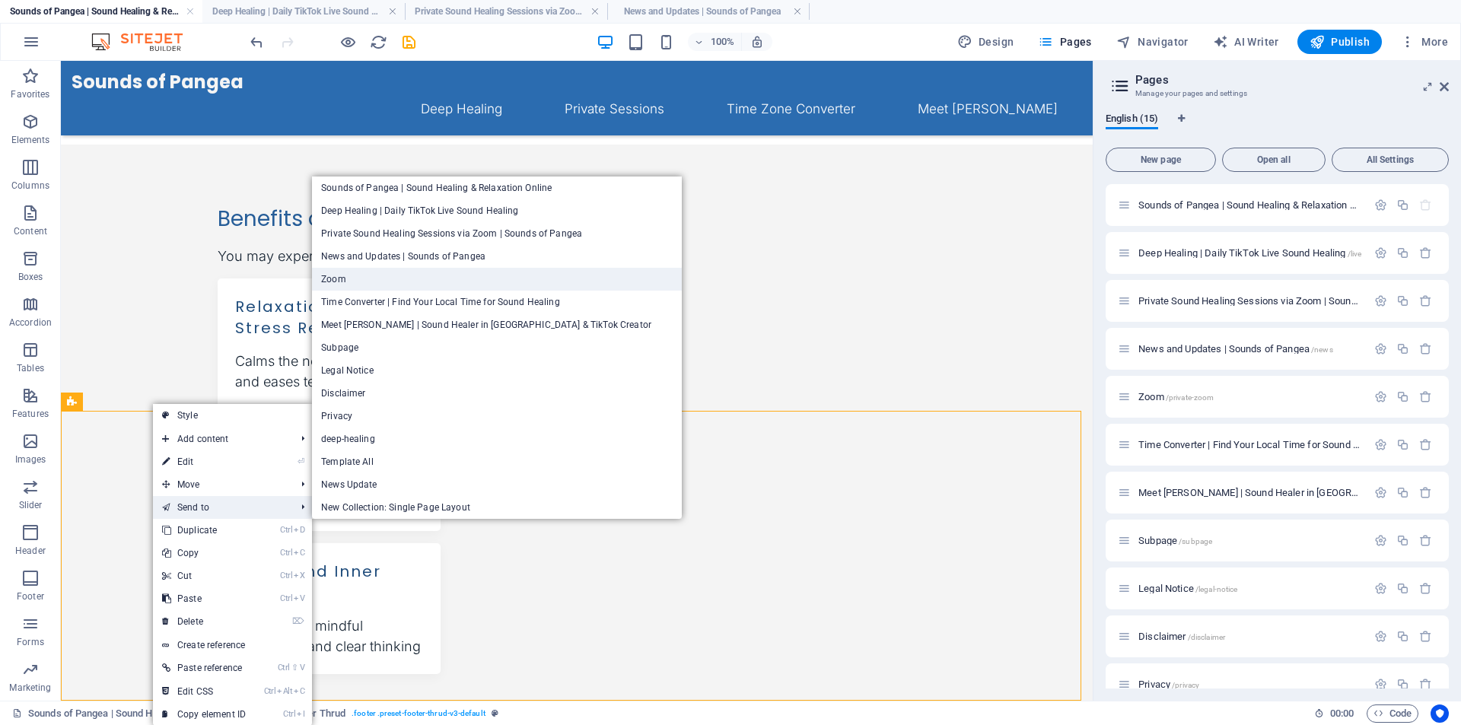
click at [393, 282] on link "Zoom" at bounding box center [497, 279] width 370 height 23
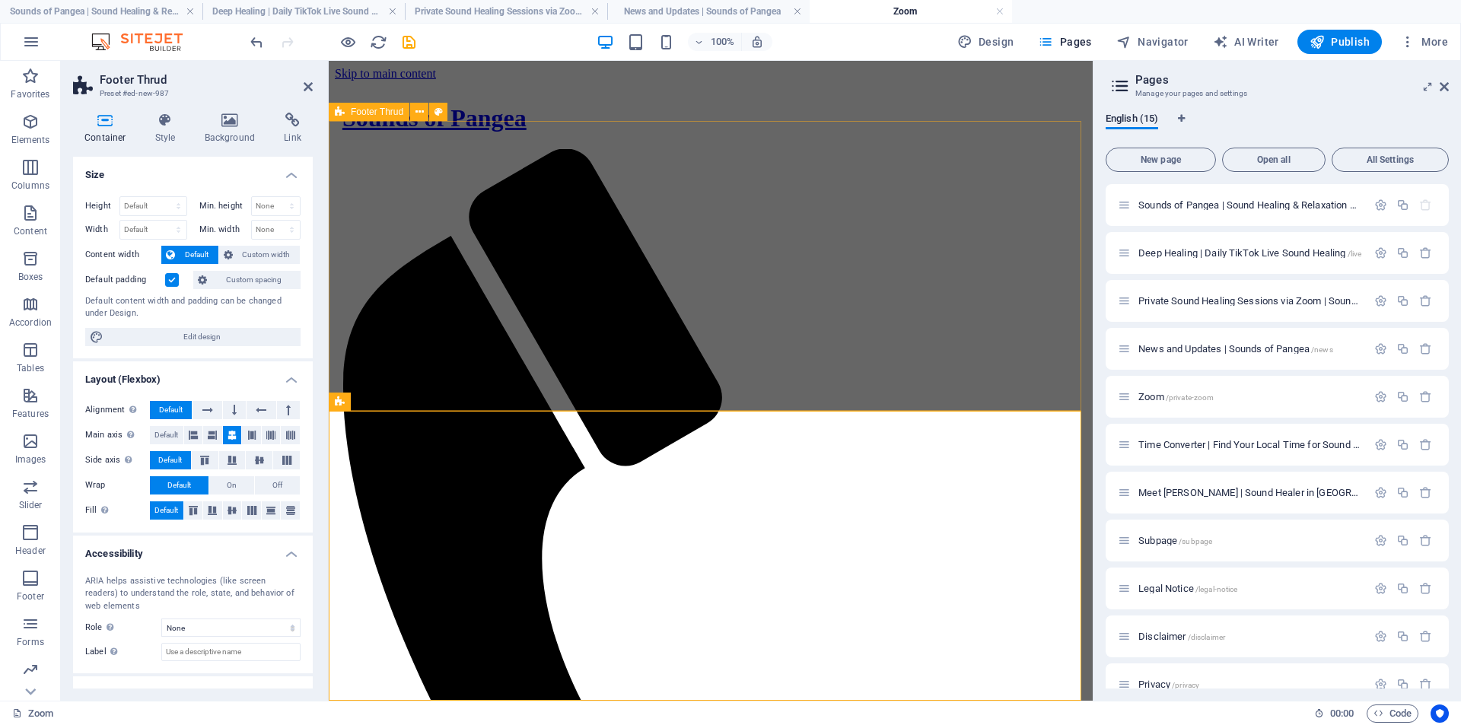
scroll to position [1622, 0]
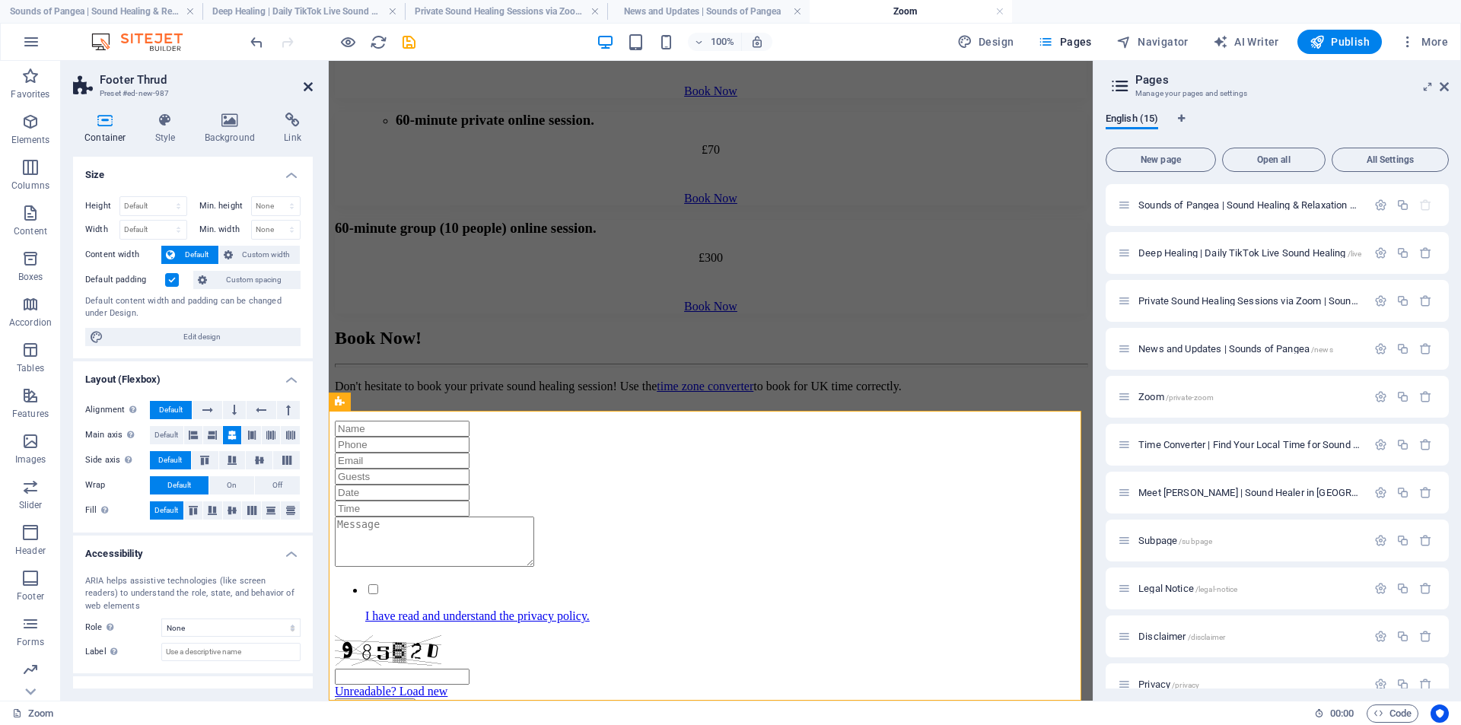
drag, startPoint x: 305, startPoint y: 88, endPoint x: 235, endPoint y: 43, distance: 83.2
click at [305, 88] on icon at bounding box center [308, 87] width 9 height 12
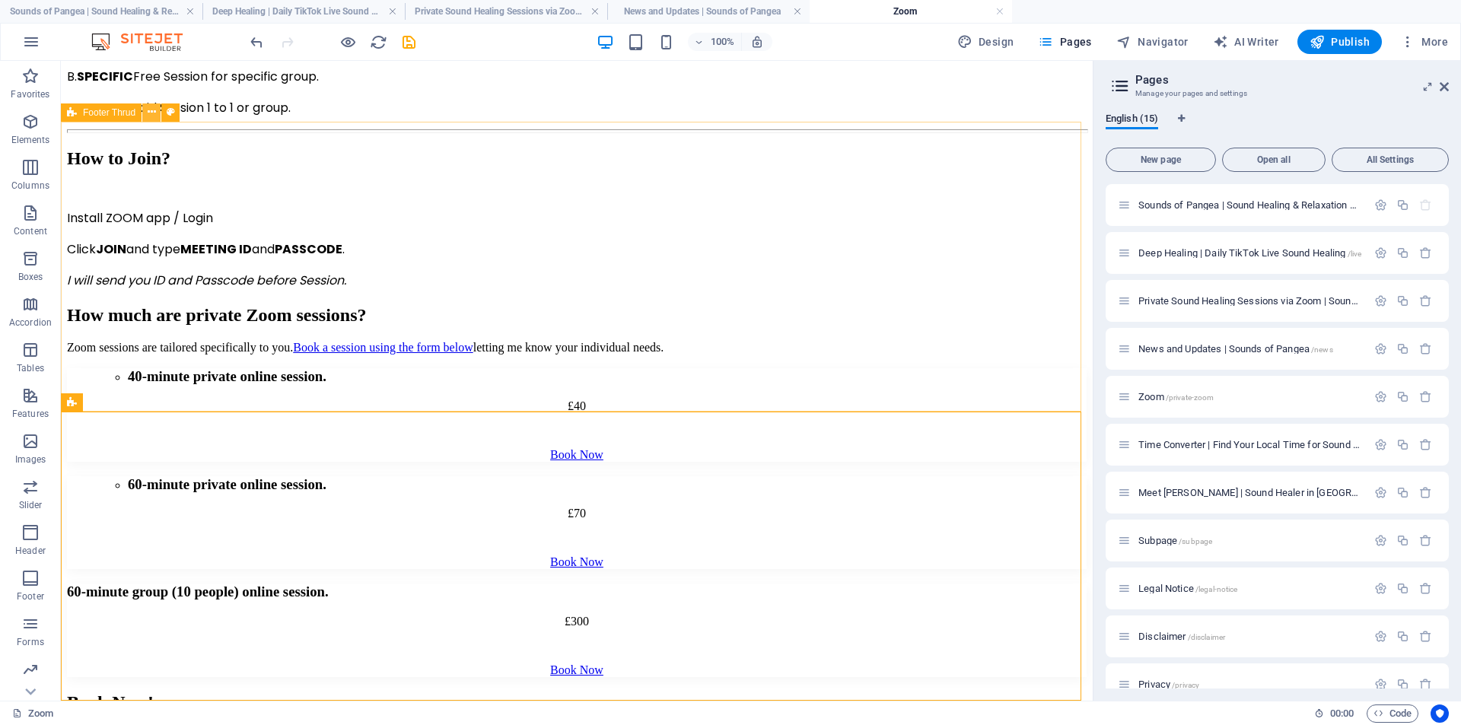
click at [148, 116] on icon at bounding box center [152, 112] width 8 height 16
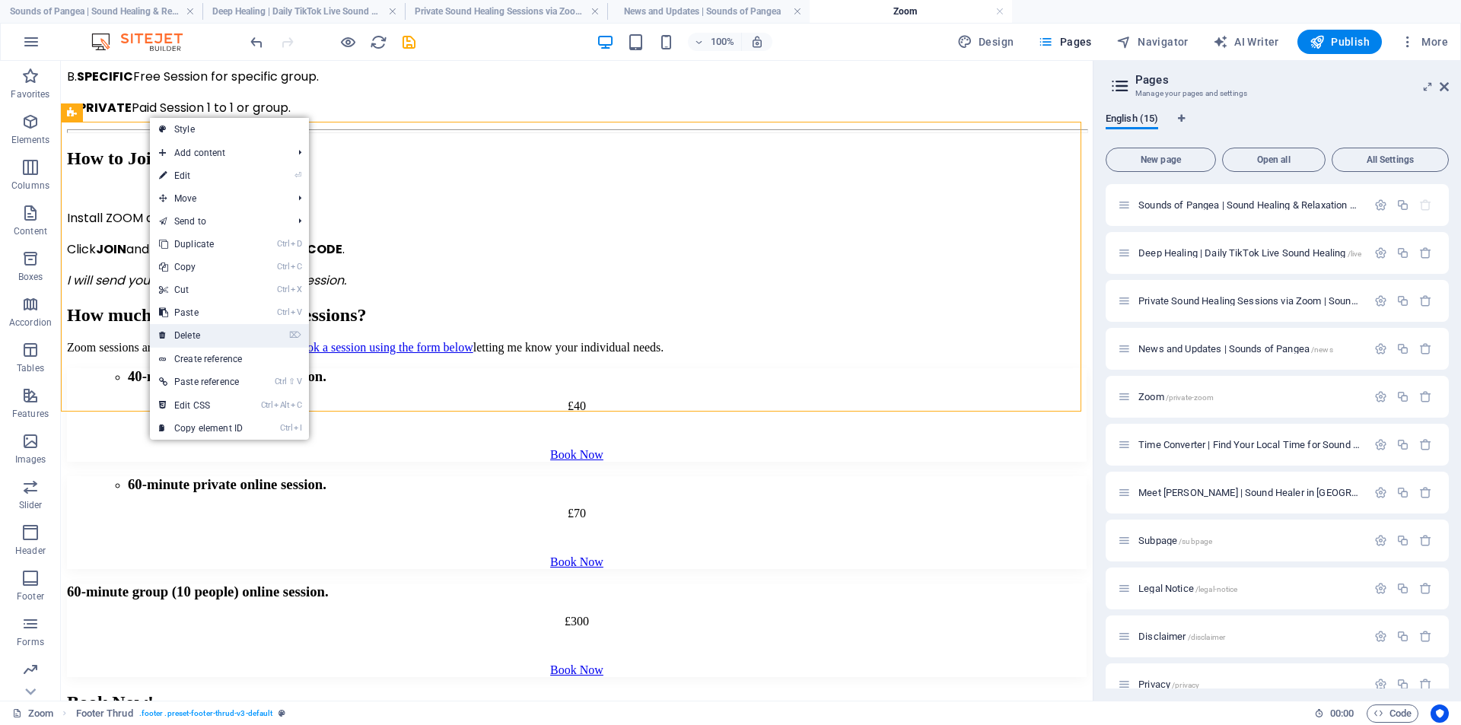
click at [225, 333] on link "⌦ Delete" at bounding box center [201, 335] width 102 height 23
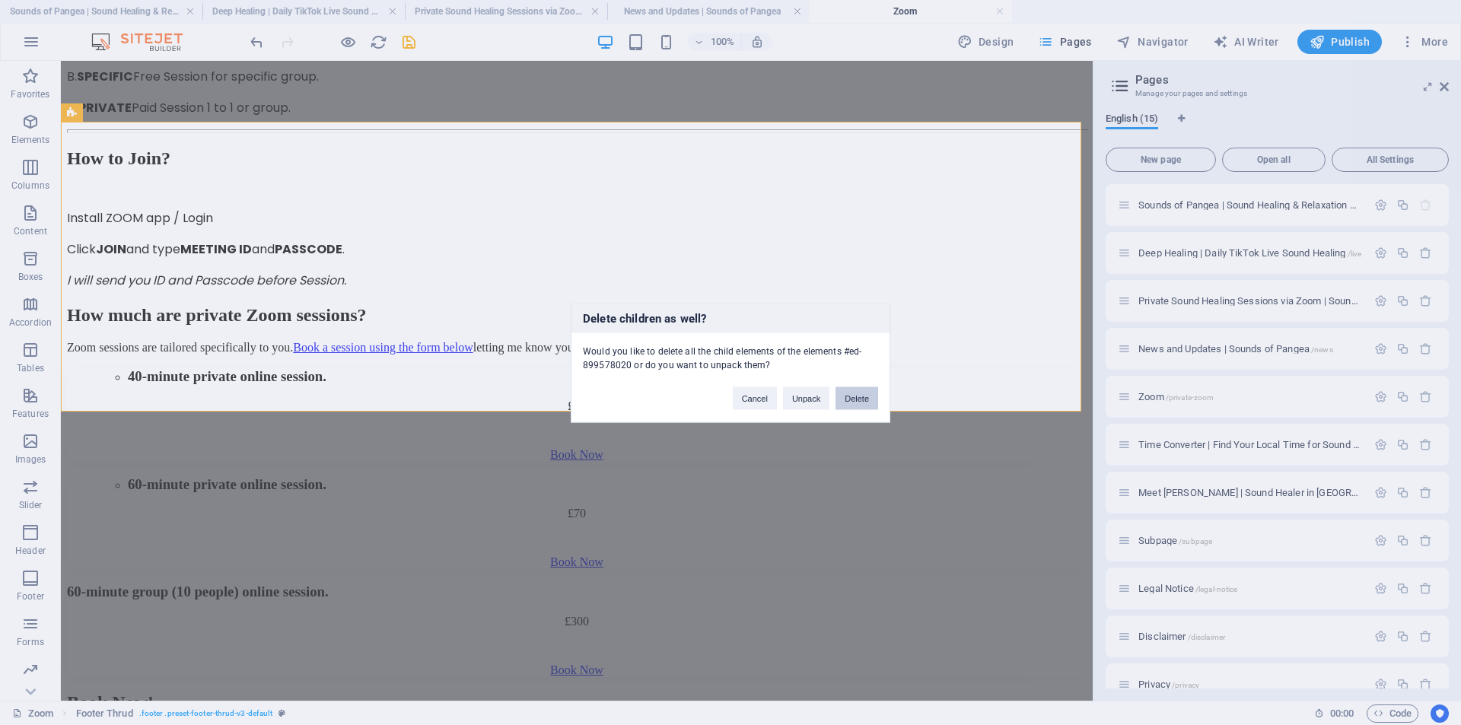
click at [852, 398] on button "Delete" at bounding box center [857, 398] width 43 height 23
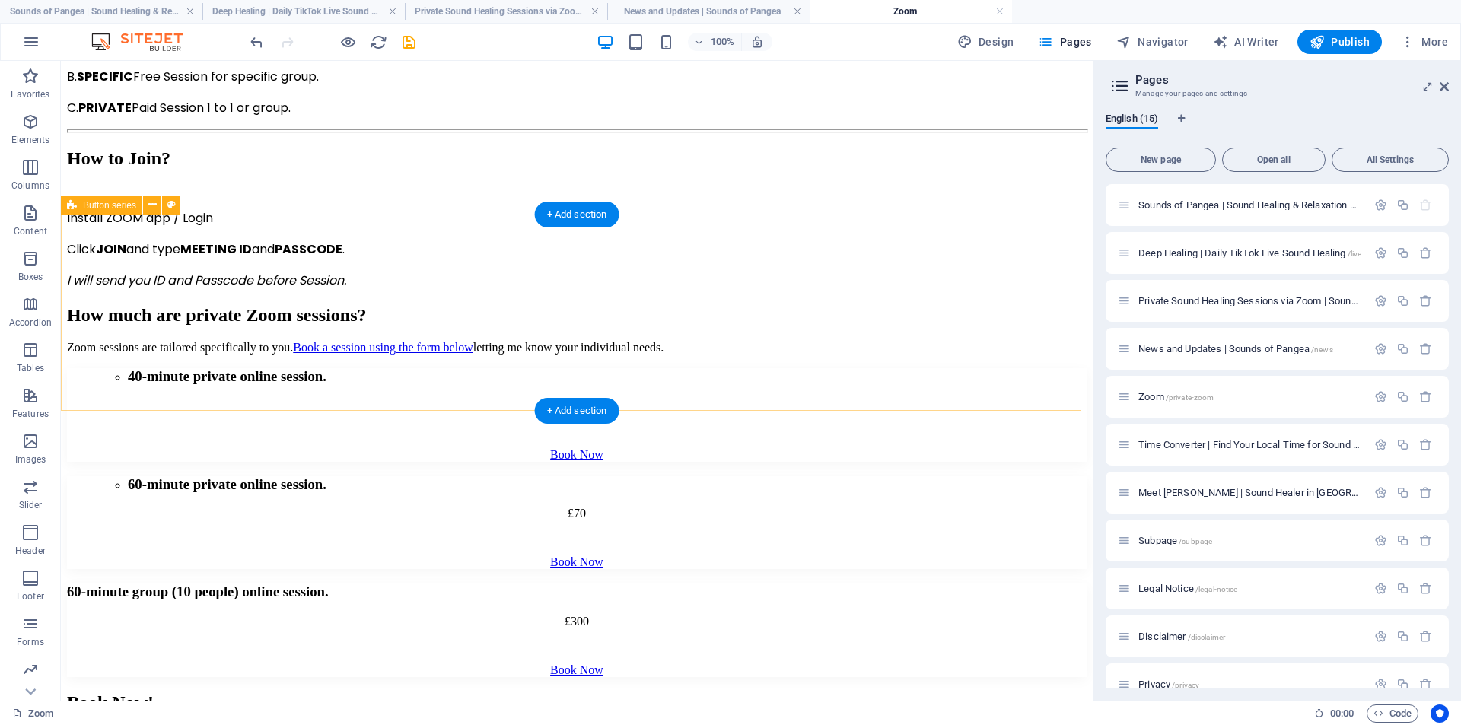
scroll to position [1323, 0]
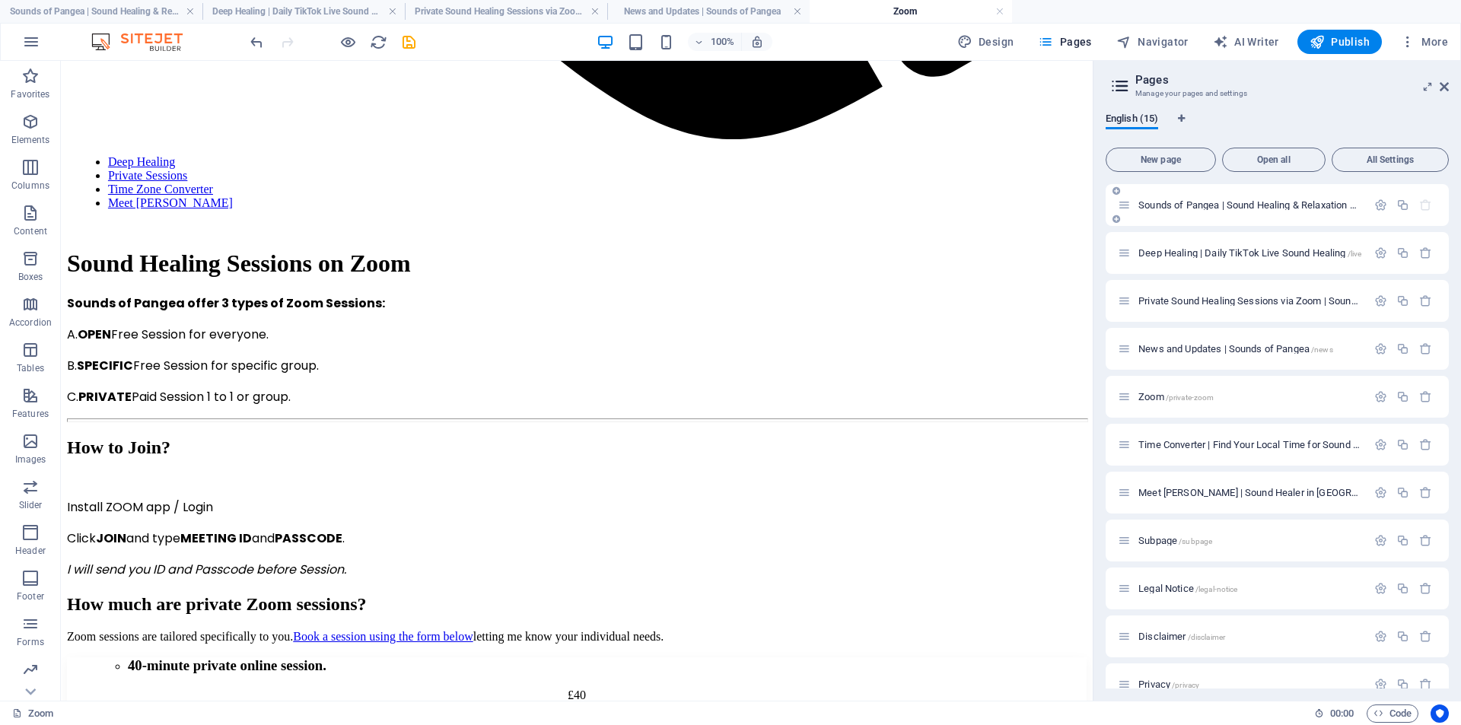
click at [1152, 202] on span "Sounds of Pangea | Sound Healing & Relaxation Online /" at bounding box center [1260, 204] width 244 height 11
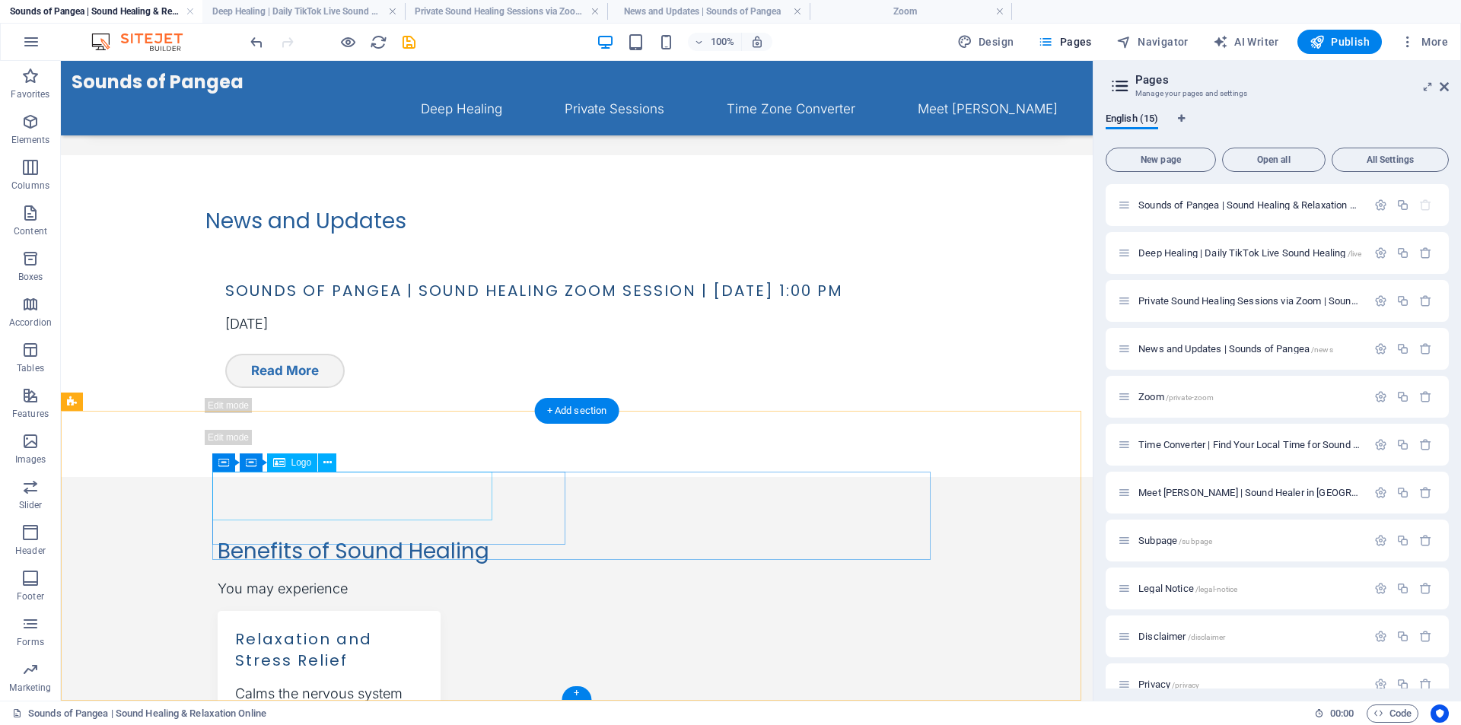
scroll to position [1179, 0]
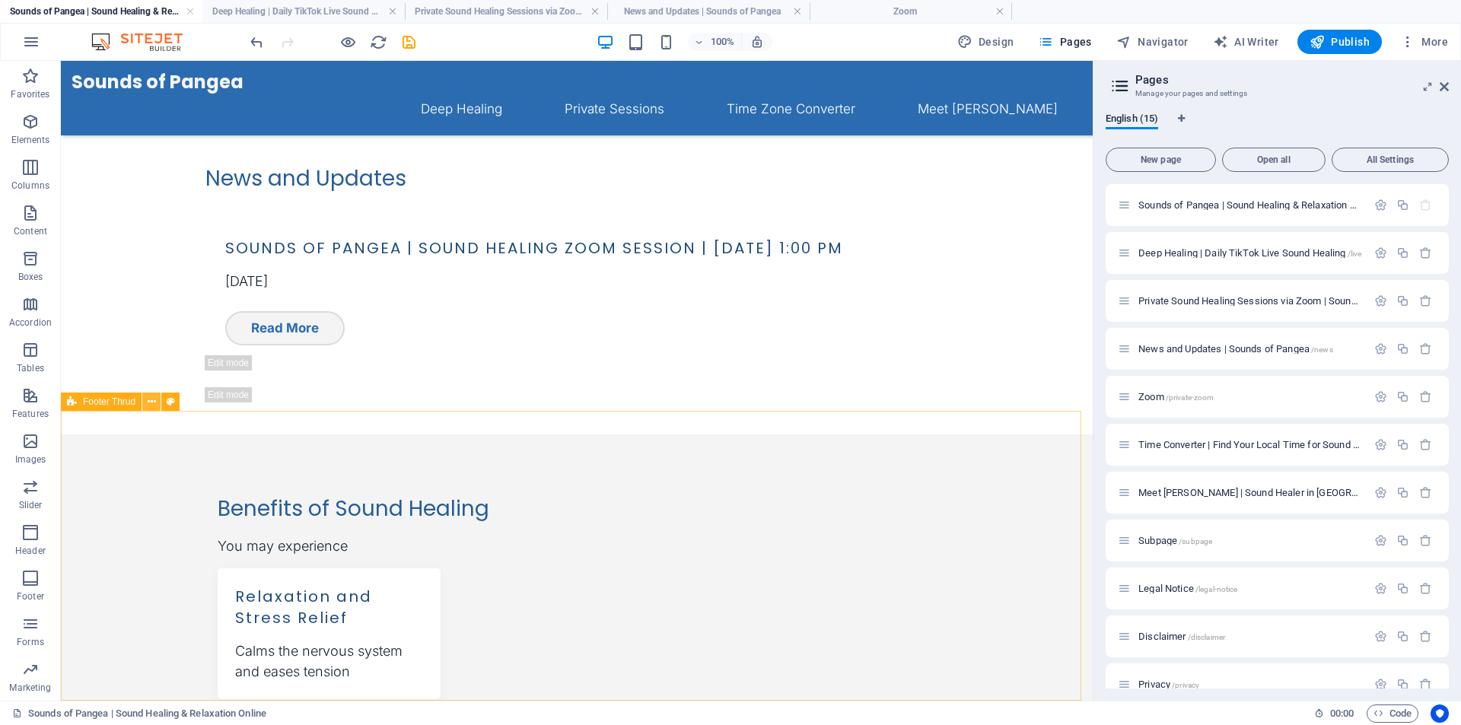
click at [148, 409] on icon at bounding box center [152, 402] width 8 height 16
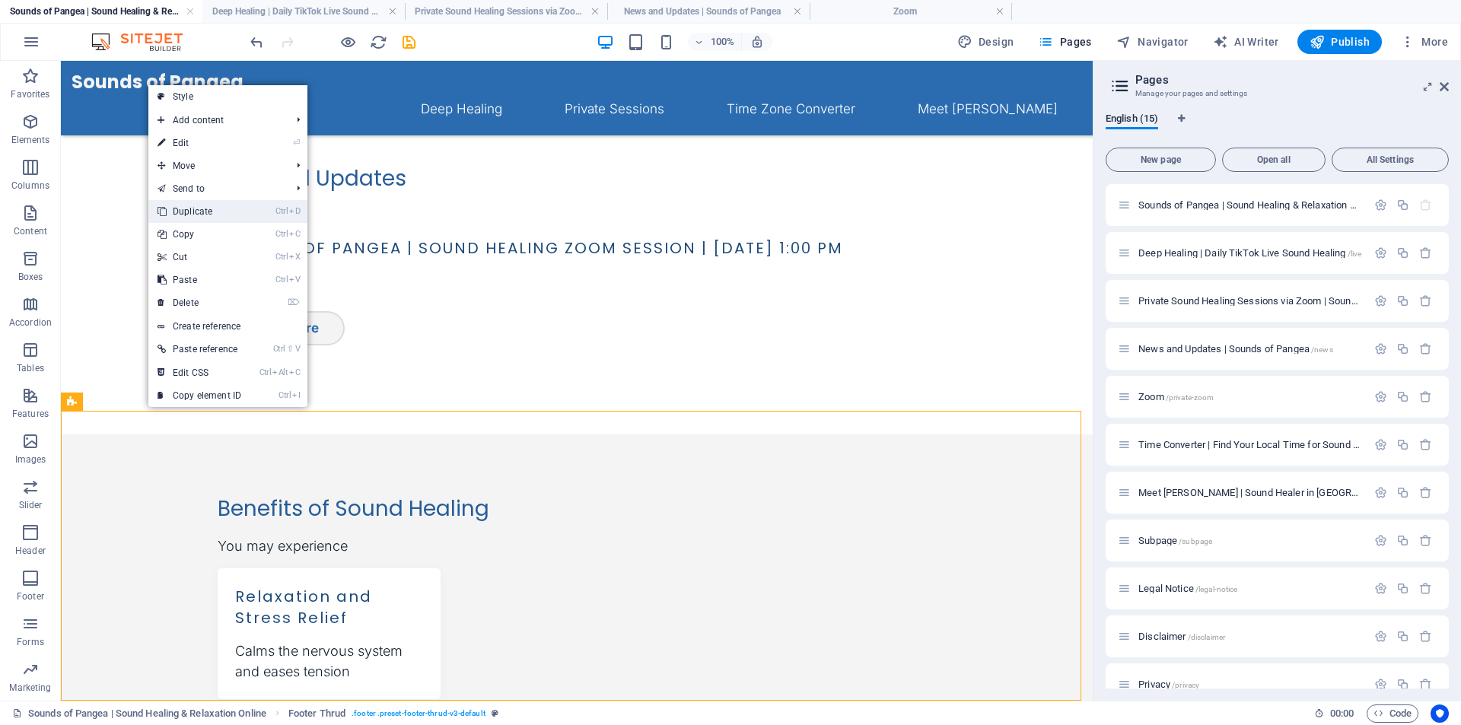
click at [205, 211] on link "Ctrl D Duplicate" at bounding box center [199, 211] width 102 height 23
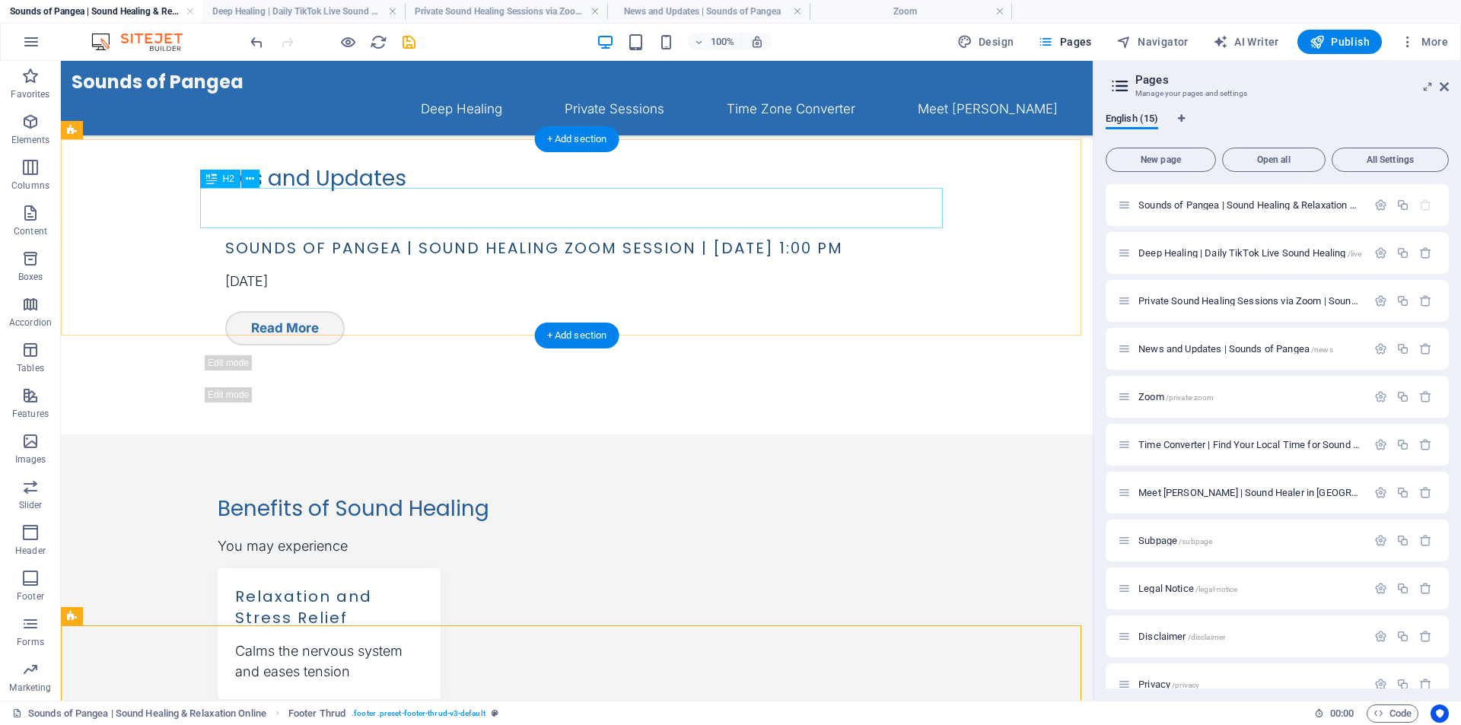
scroll to position [1469, 0]
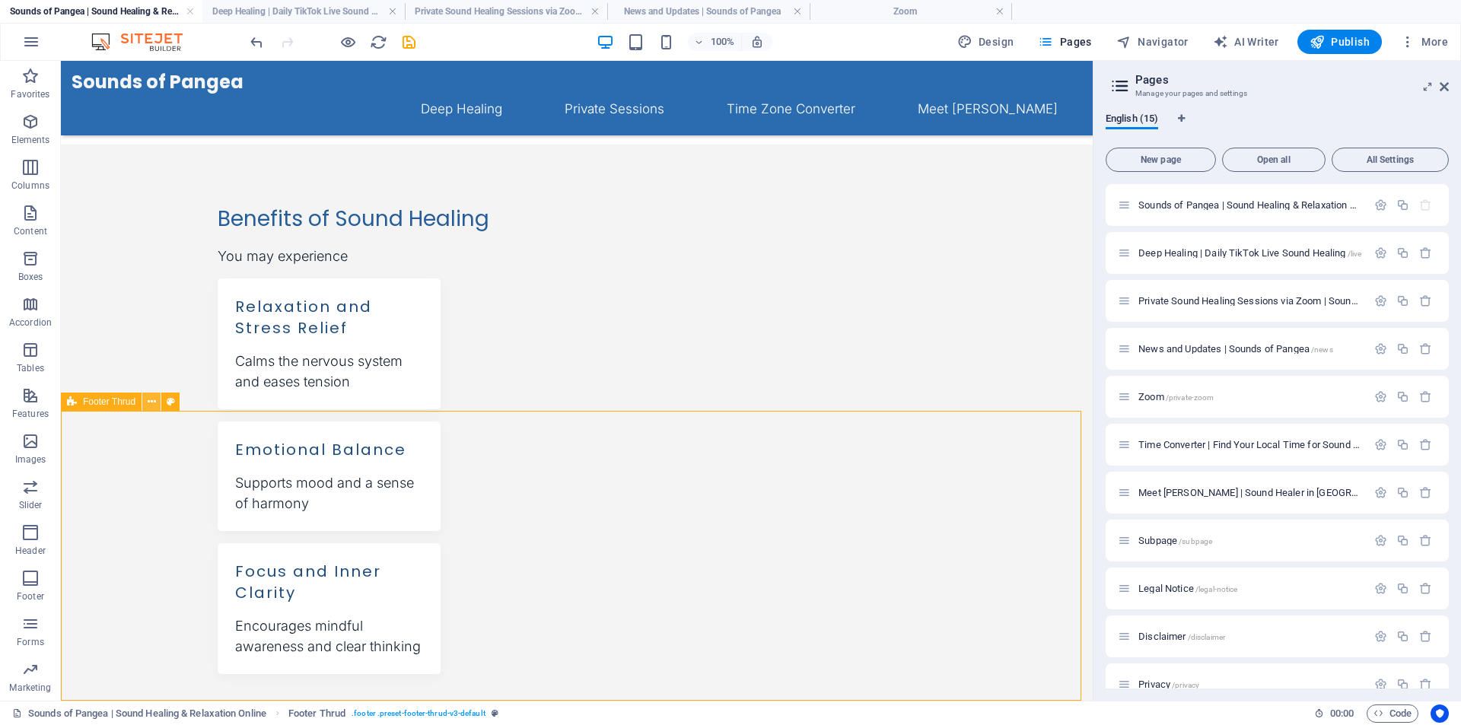
click at [151, 405] on icon at bounding box center [152, 402] width 8 height 16
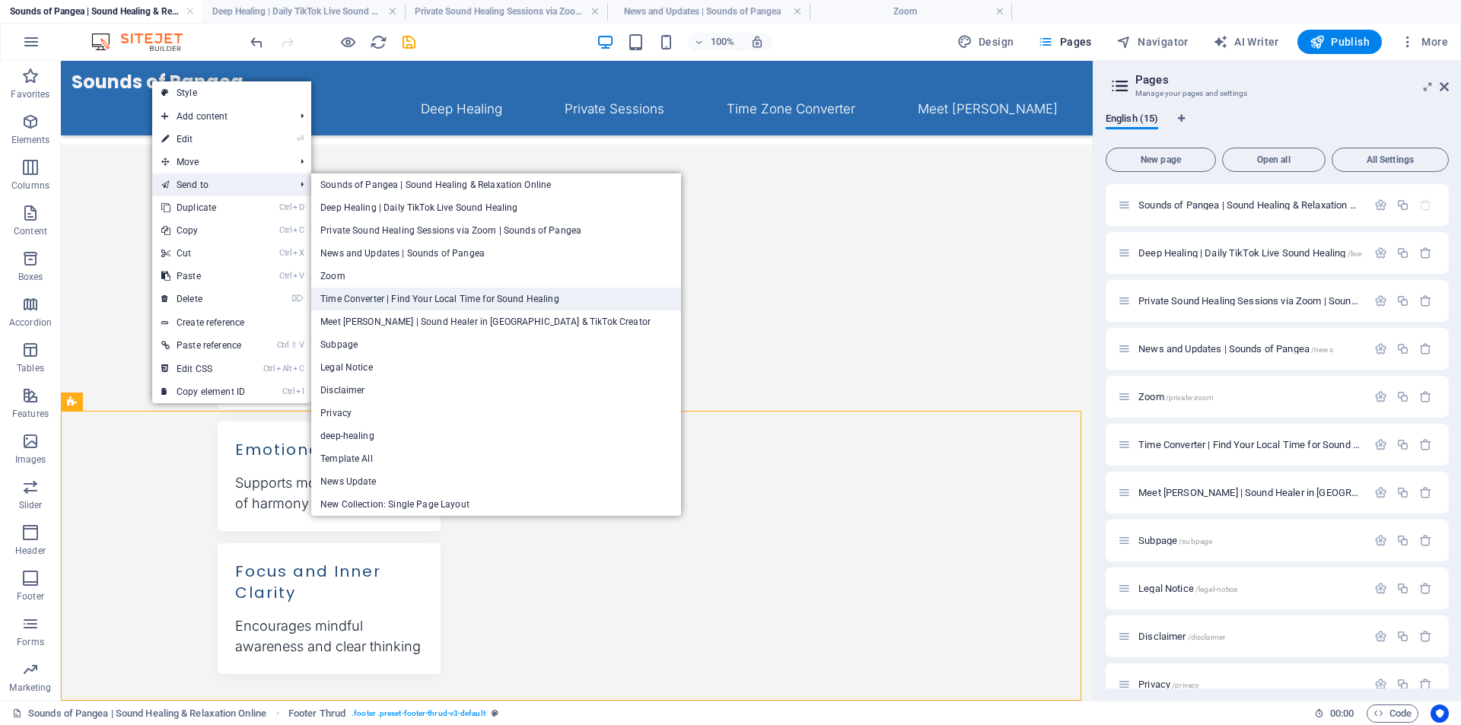
click at [417, 299] on link "Time Converter | Find Your Local Time for Sound Healing" at bounding box center [496, 299] width 370 height 23
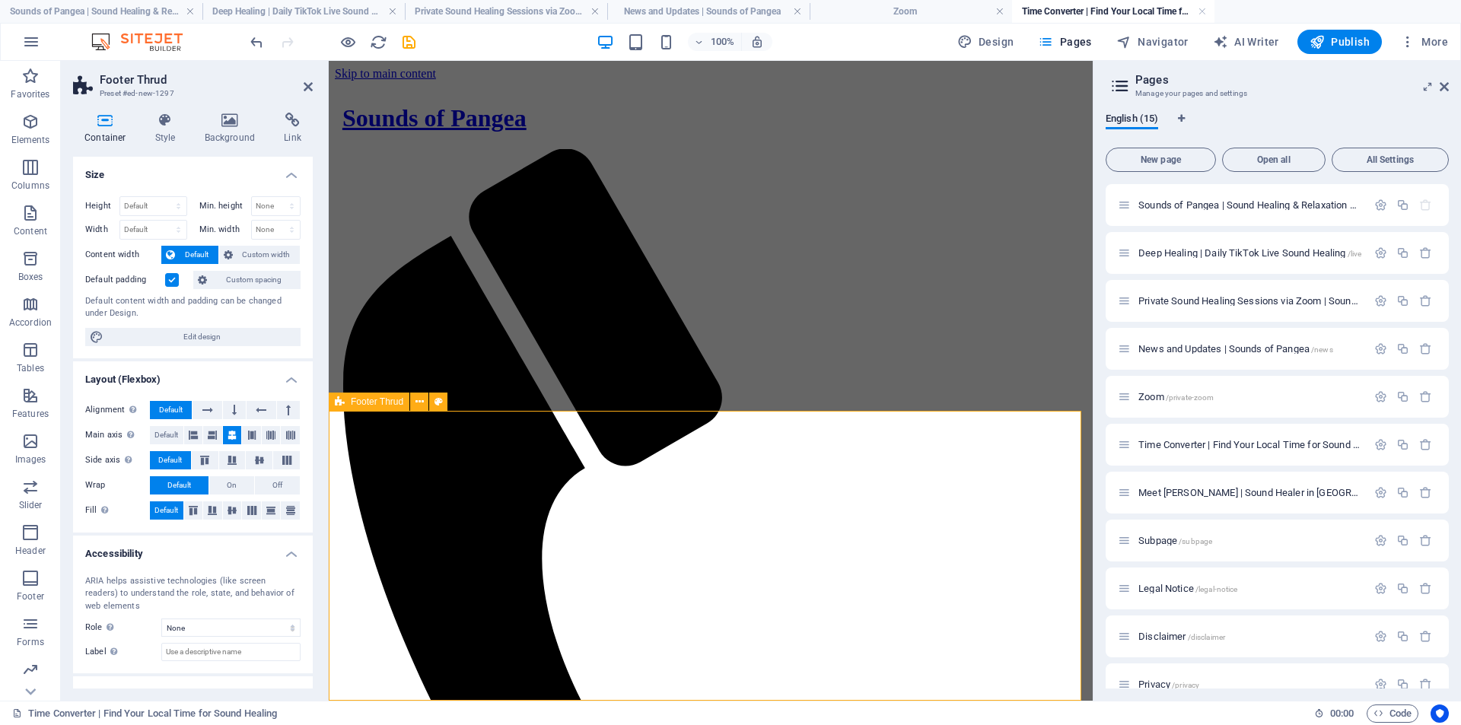
scroll to position [953, 0]
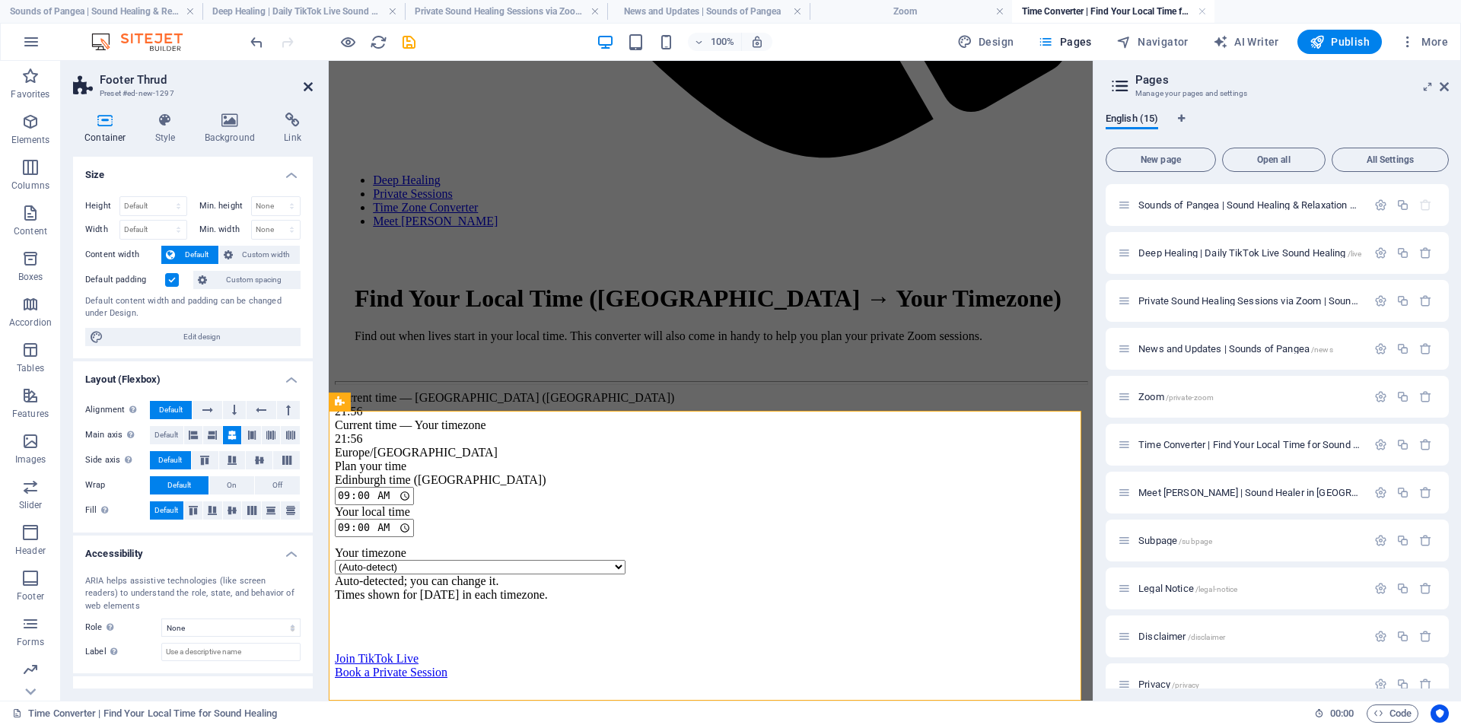
drag, startPoint x: 309, startPoint y: 87, endPoint x: 244, endPoint y: 29, distance: 86.8
click at [309, 87] on icon at bounding box center [308, 87] width 9 height 12
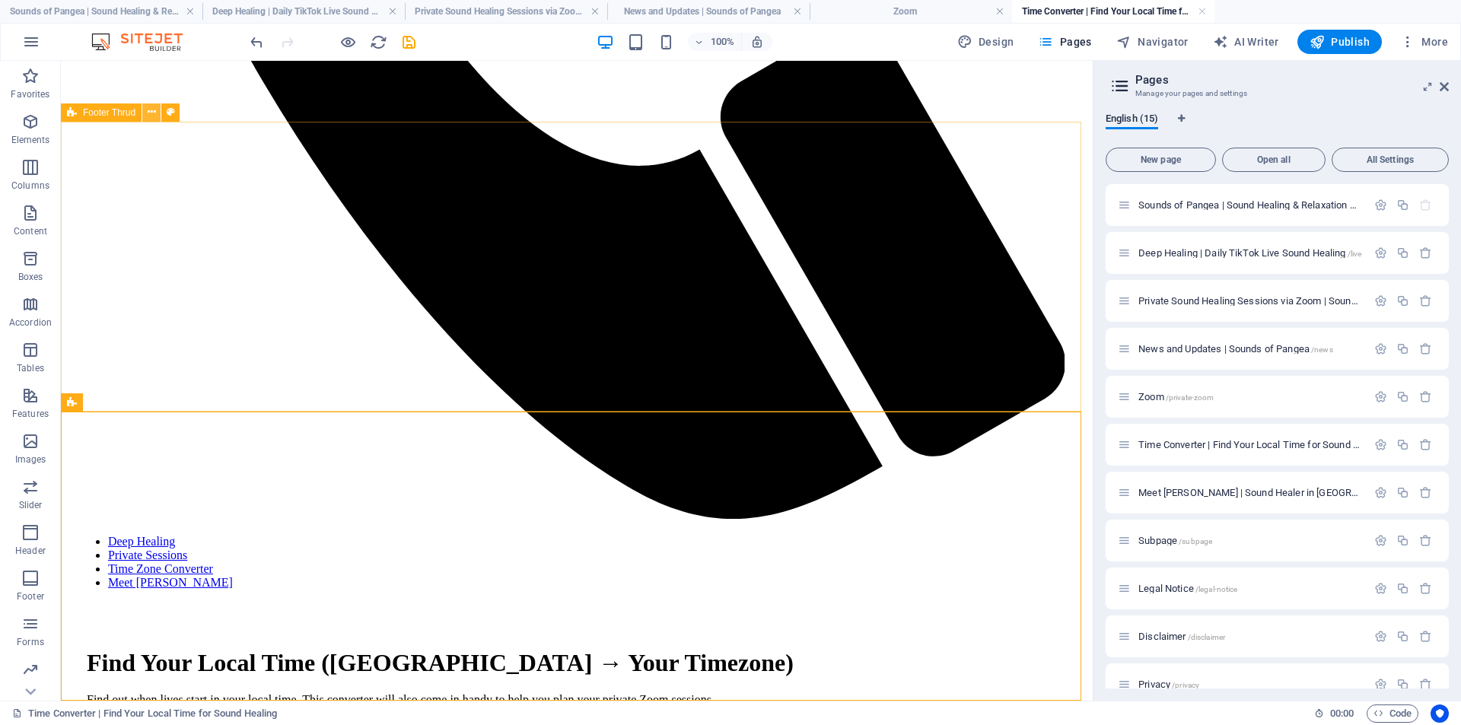
click at [148, 115] on icon at bounding box center [152, 112] width 8 height 16
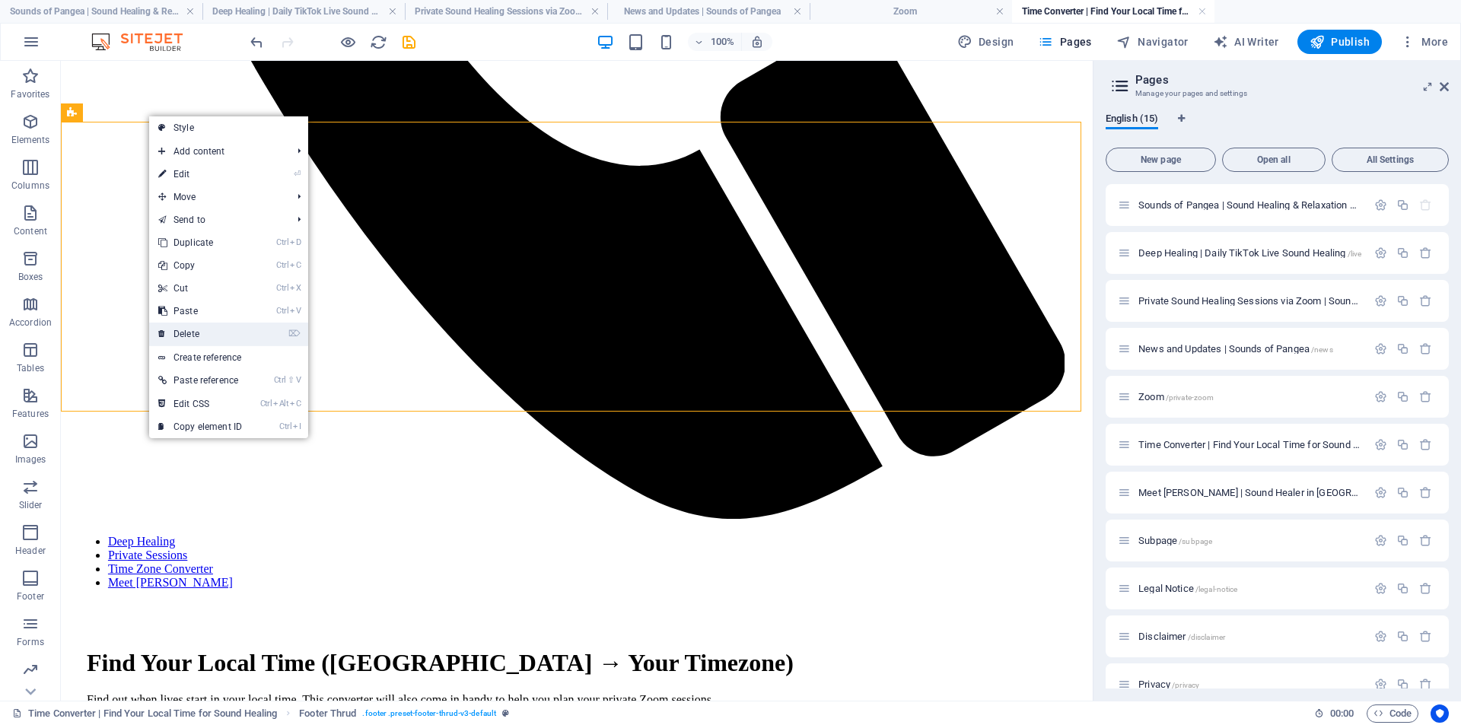
click at [216, 331] on link "⌦ Delete" at bounding box center [200, 334] width 102 height 23
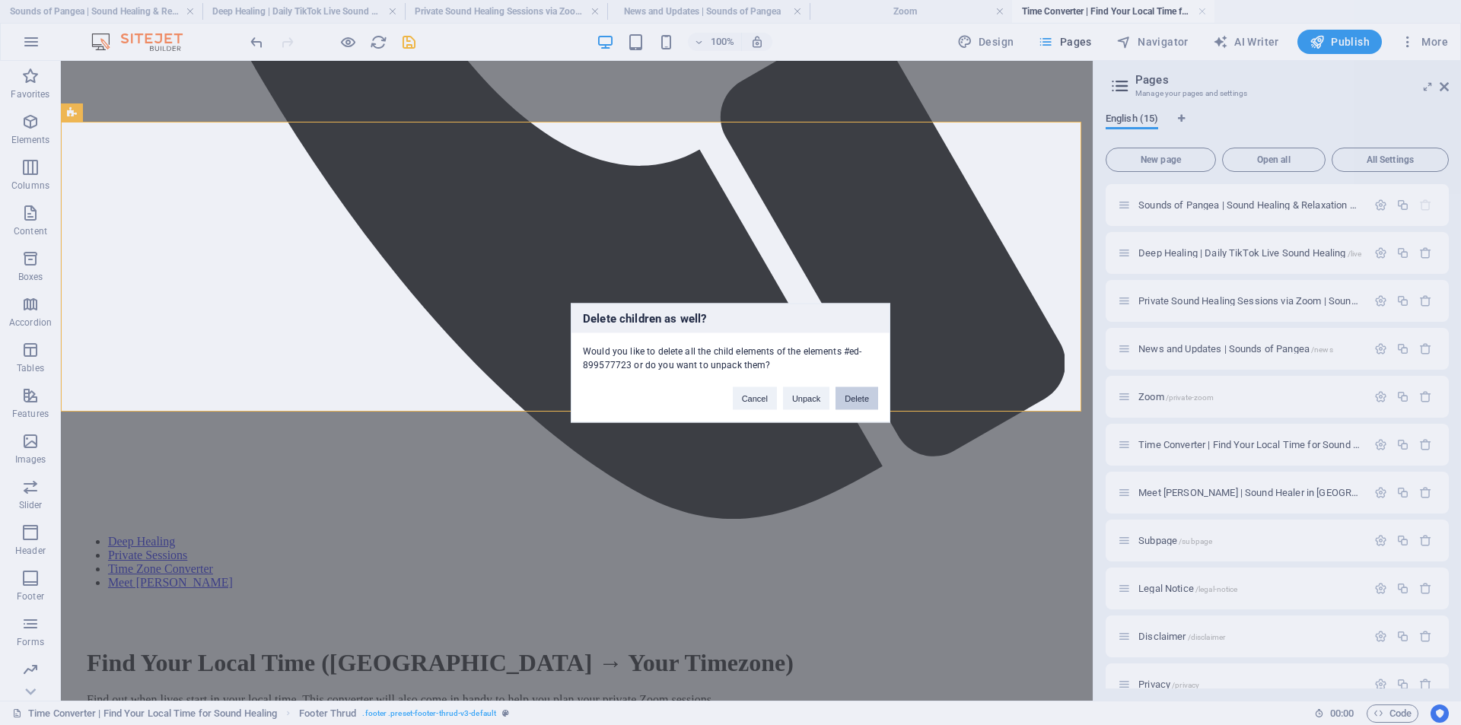
click at [865, 398] on button "Delete" at bounding box center [857, 398] width 43 height 23
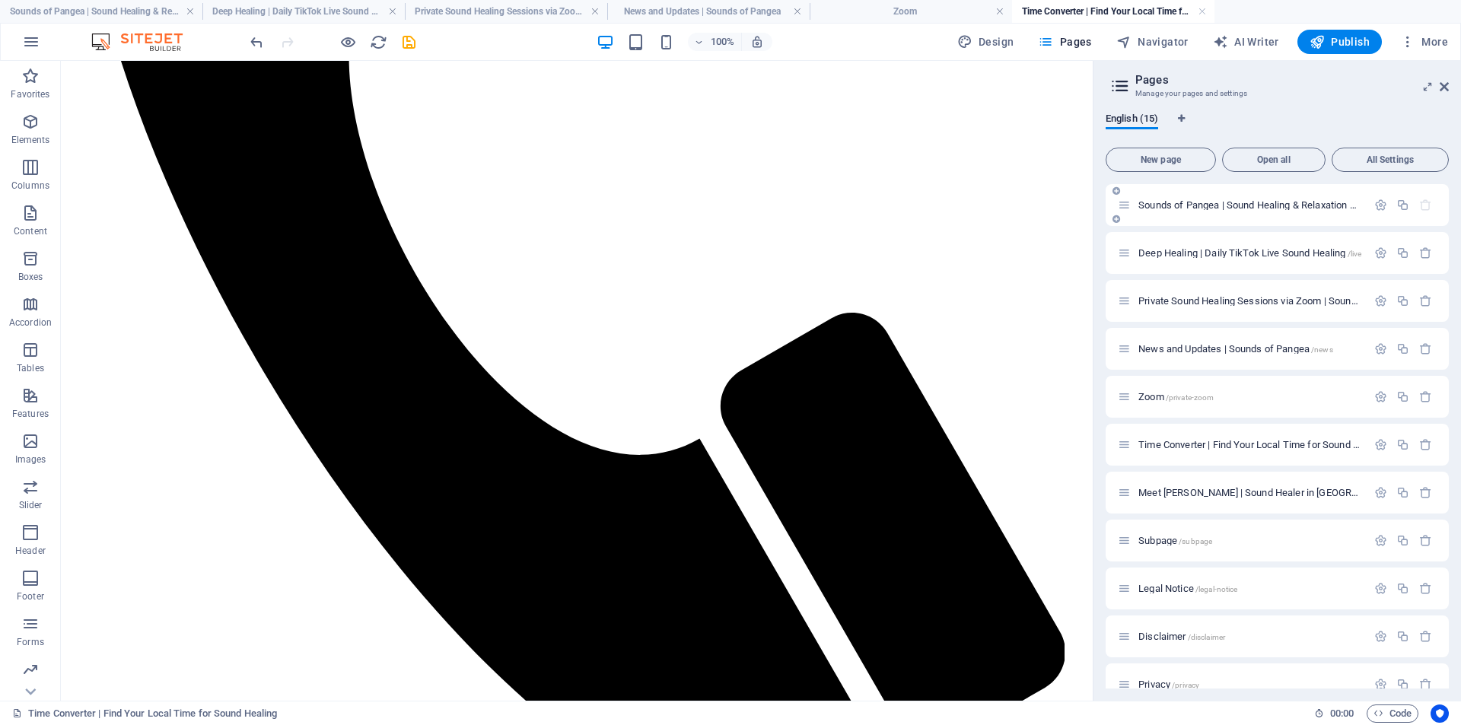
click at [1158, 202] on span "Sounds of Pangea | Sound Healing & Relaxation Online /" at bounding box center [1260, 204] width 244 height 11
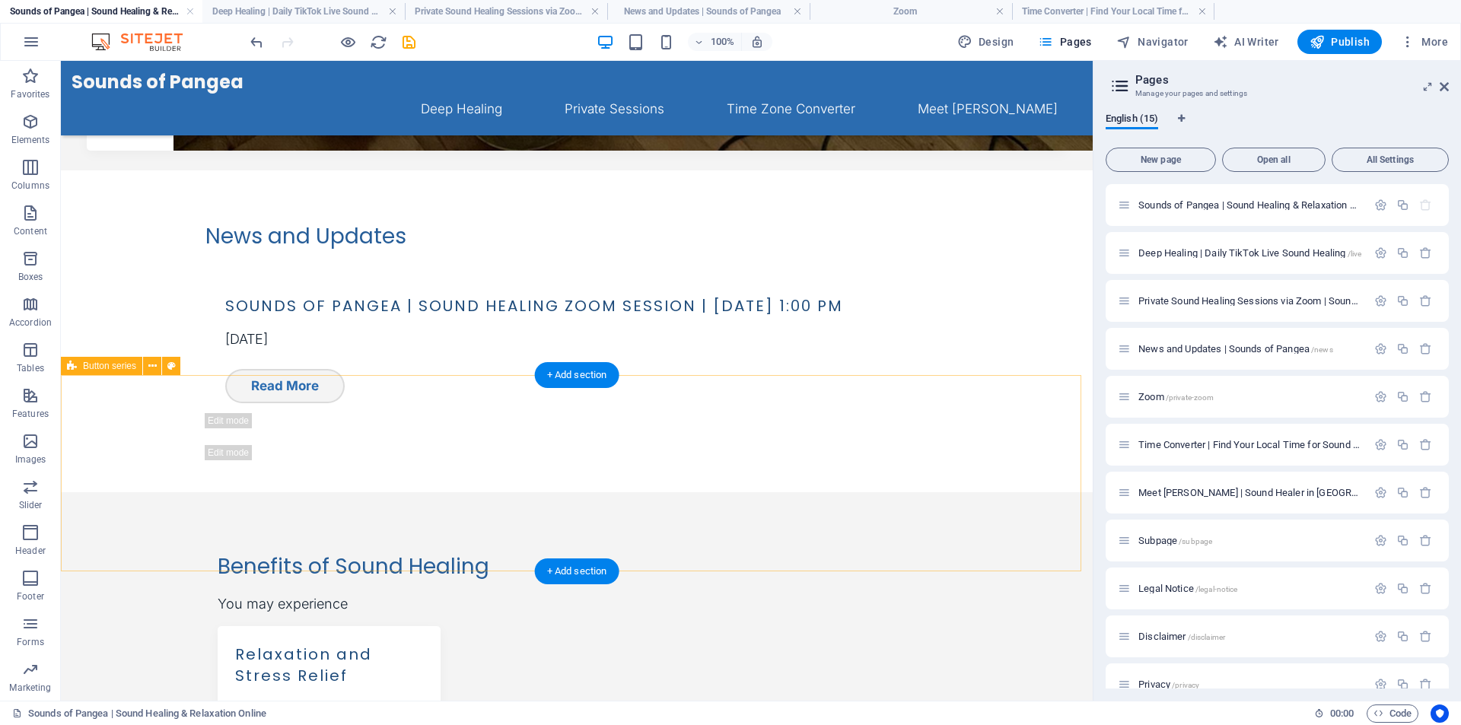
scroll to position [1179, 0]
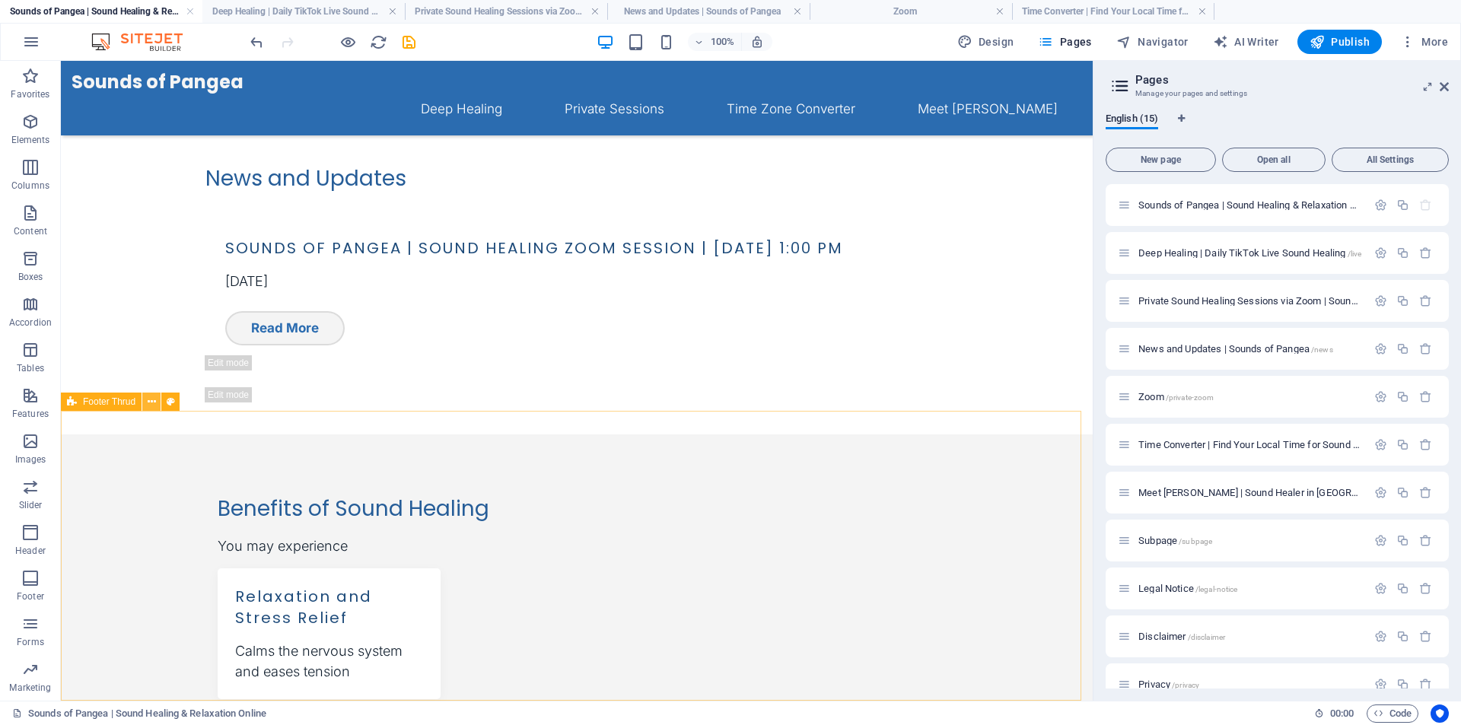
click at [150, 403] on icon at bounding box center [152, 402] width 8 height 16
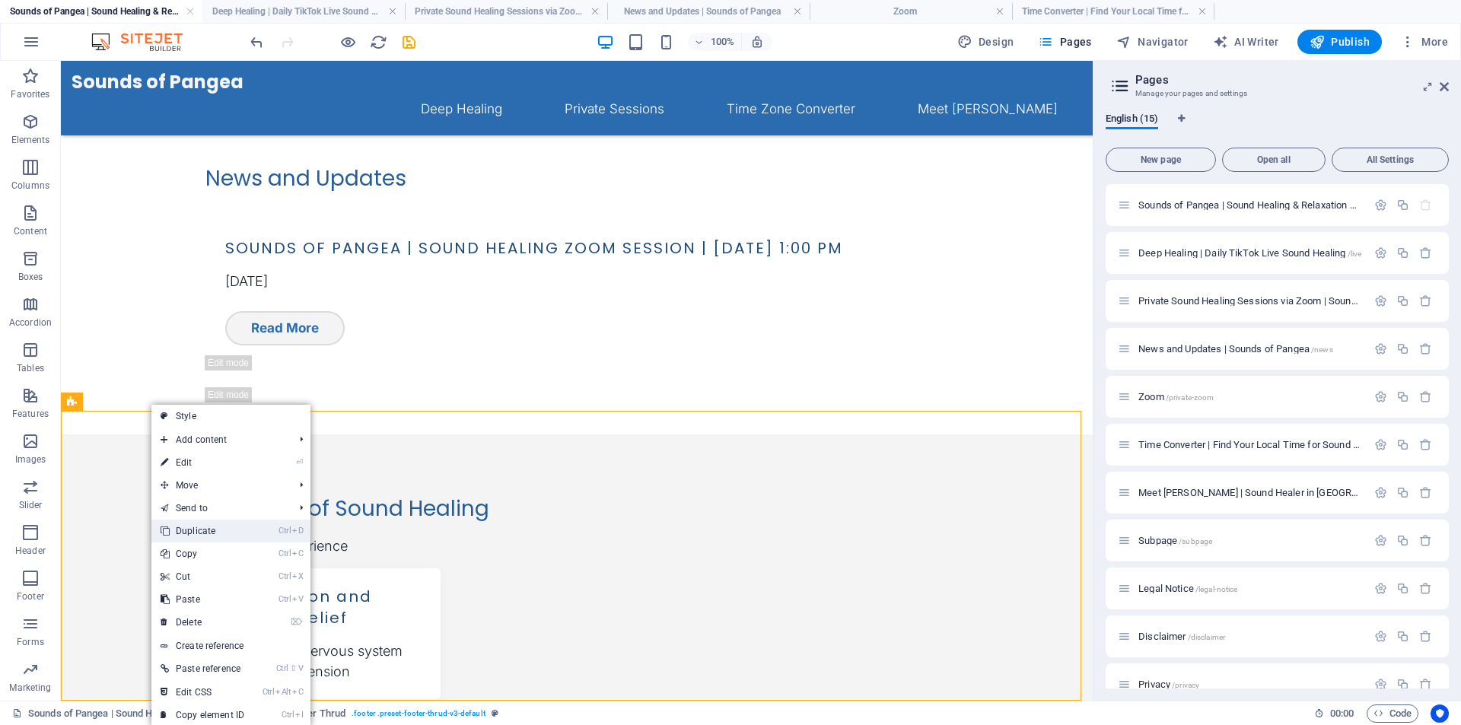
click at [217, 527] on link "Ctrl D Duplicate" at bounding box center [202, 531] width 102 height 23
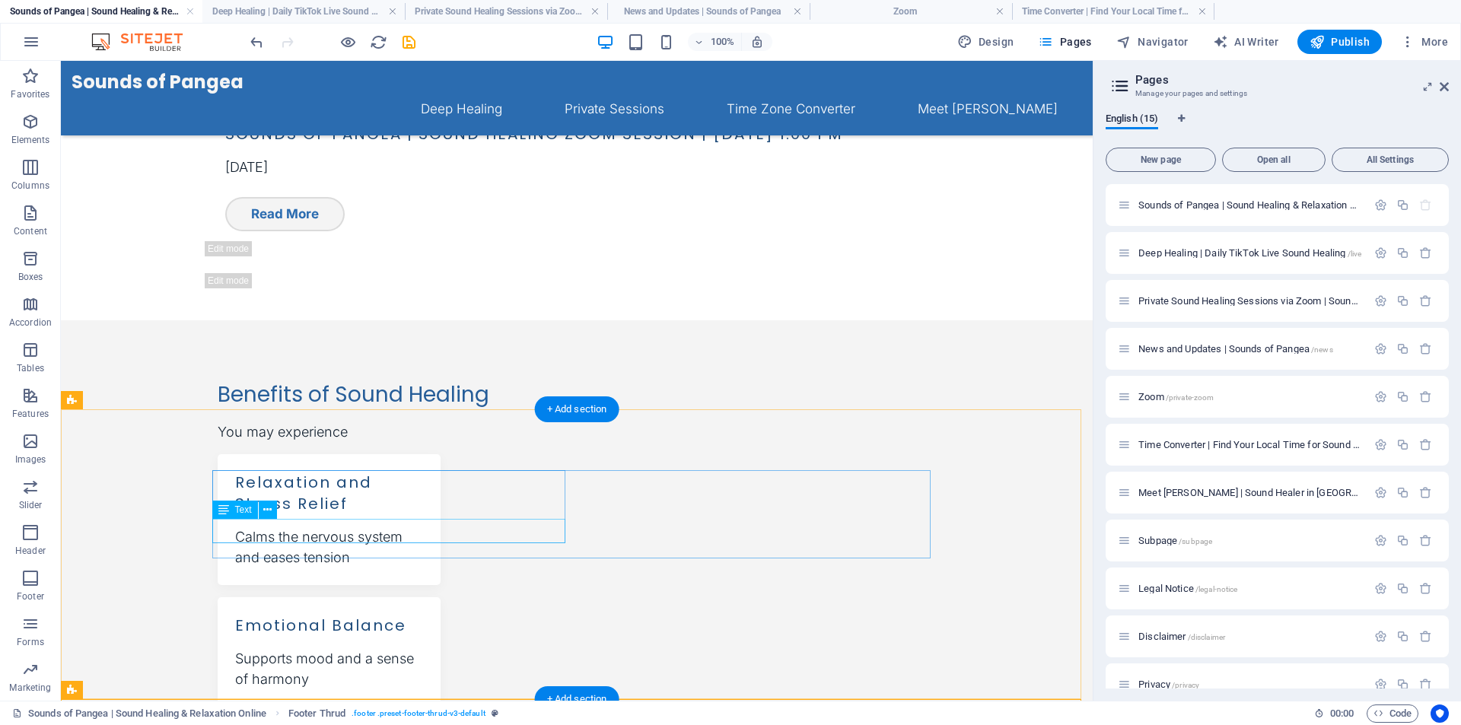
scroll to position [1469, 0]
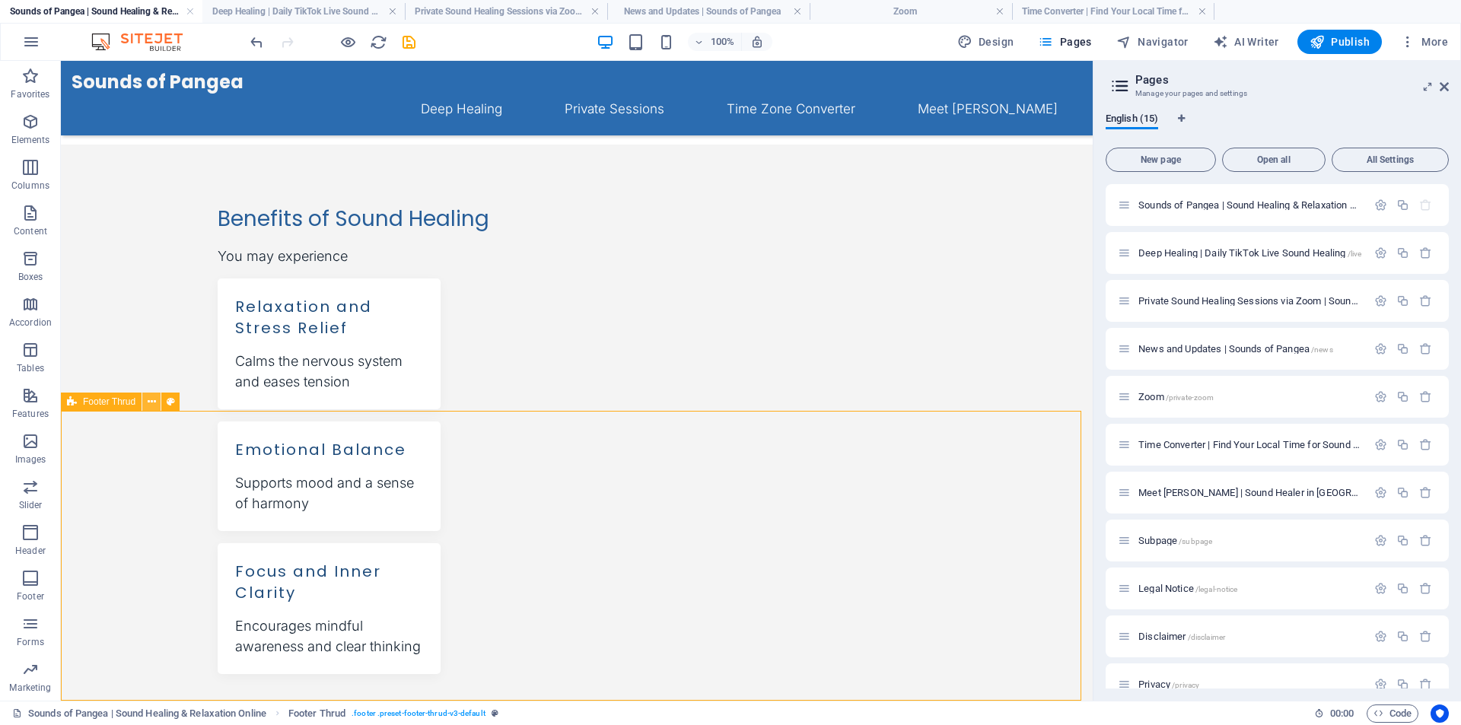
click at [150, 402] on icon at bounding box center [152, 402] width 8 height 16
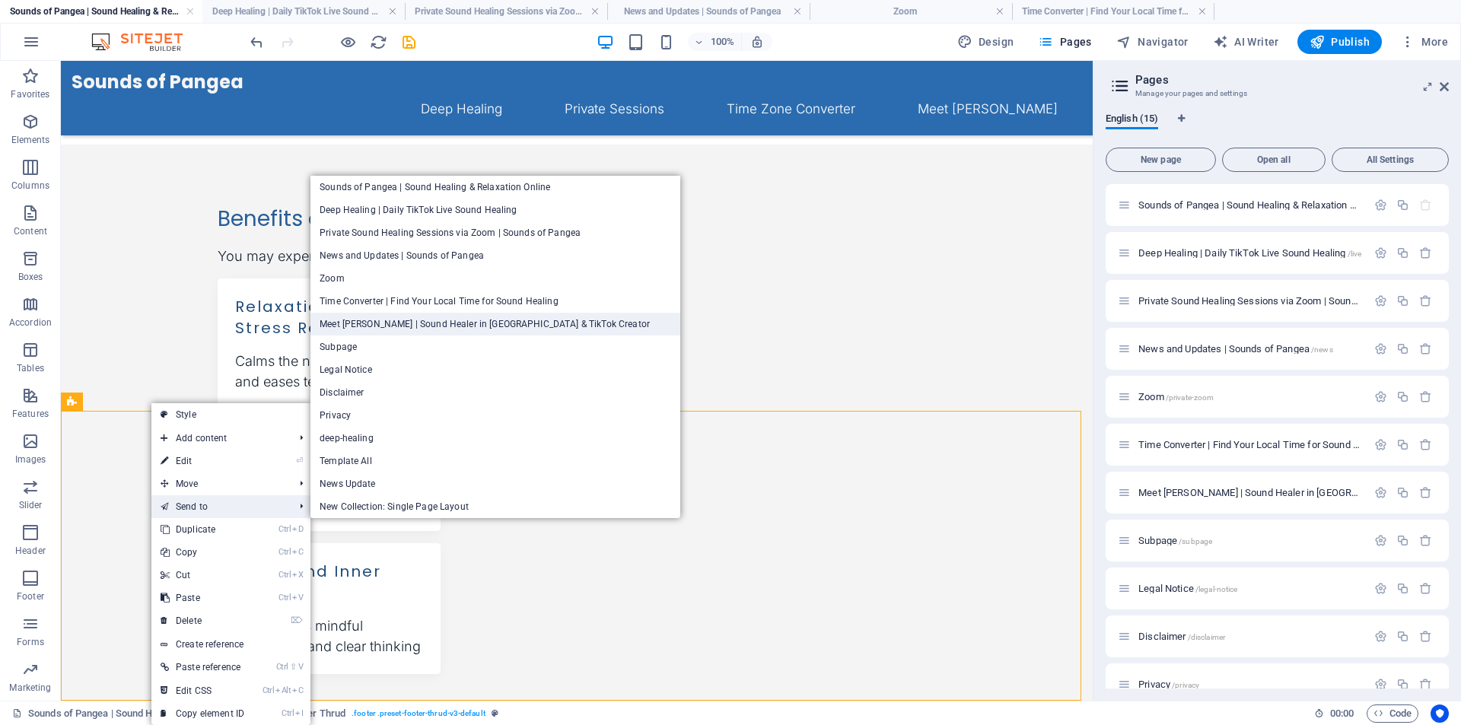
click at [434, 320] on link "Meet [PERSON_NAME] | Sound Healer in [GEOGRAPHIC_DATA] & TikTok Creator" at bounding box center [495, 324] width 370 height 23
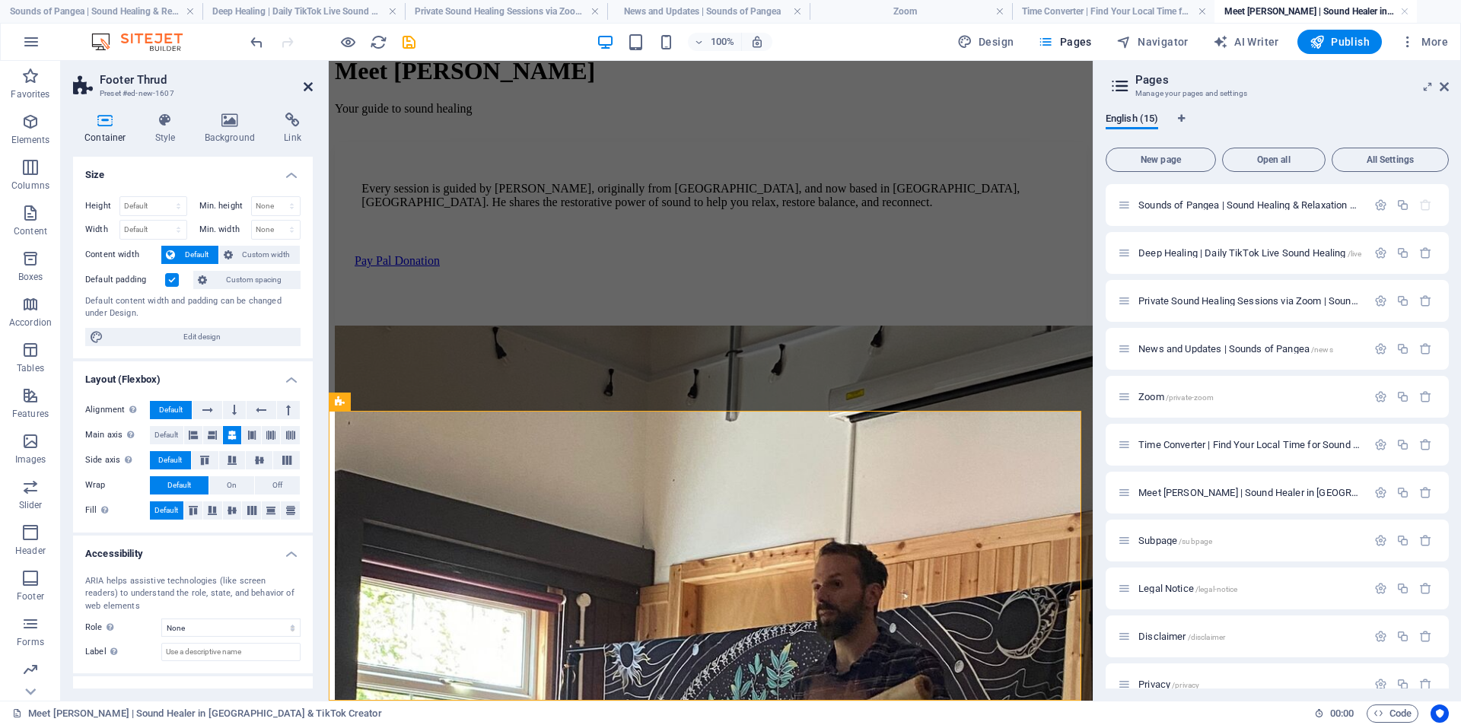
click at [307, 84] on icon at bounding box center [308, 87] width 9 height 12
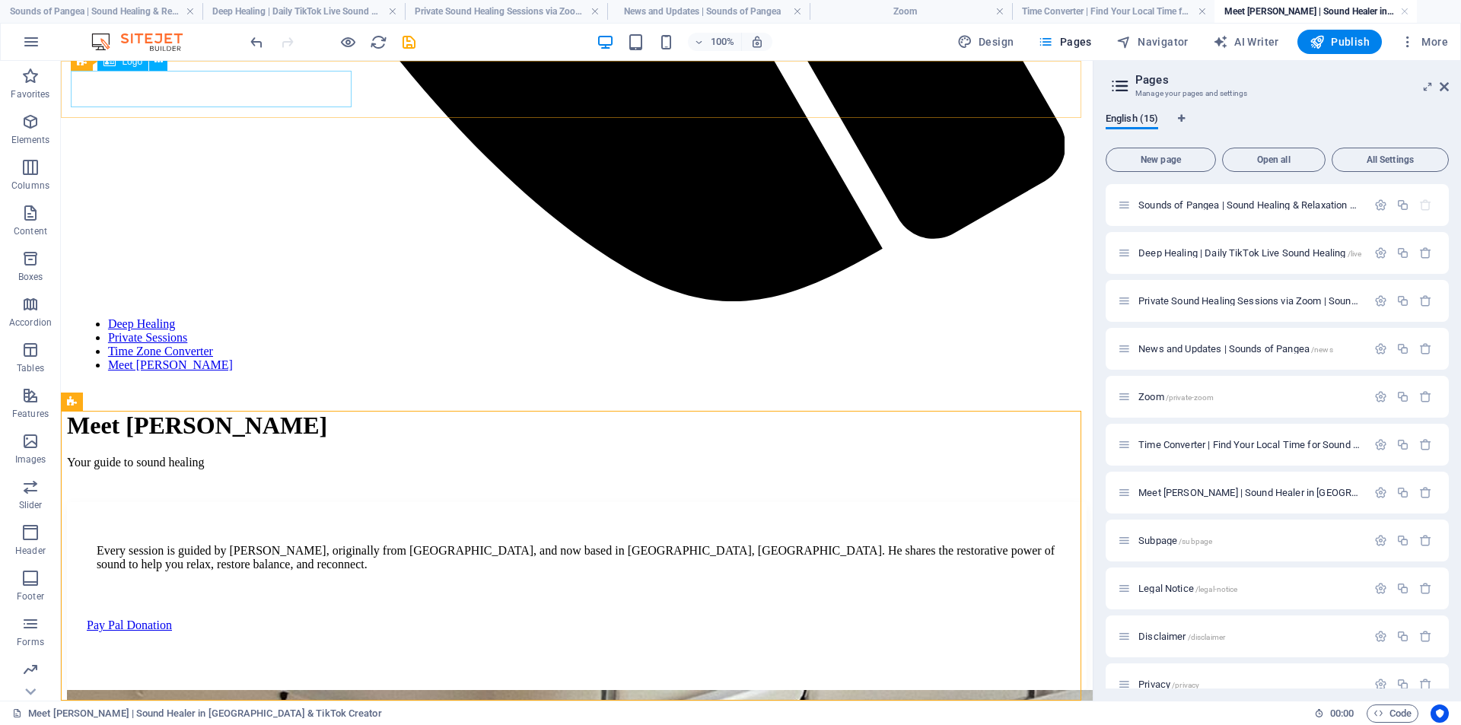
scroll to position [1151, 0]
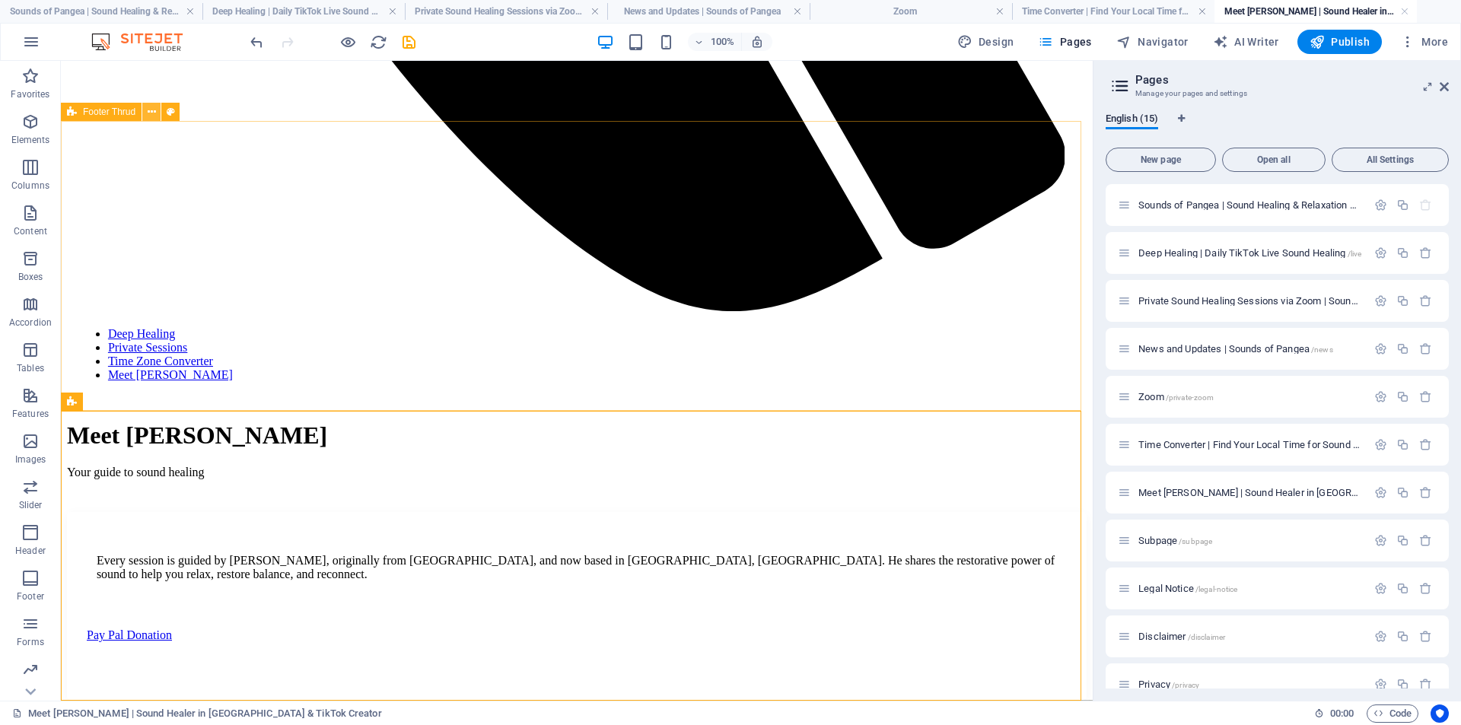
click at [148, 114] on icon at bounding box center [152, 112] width 8 height 16
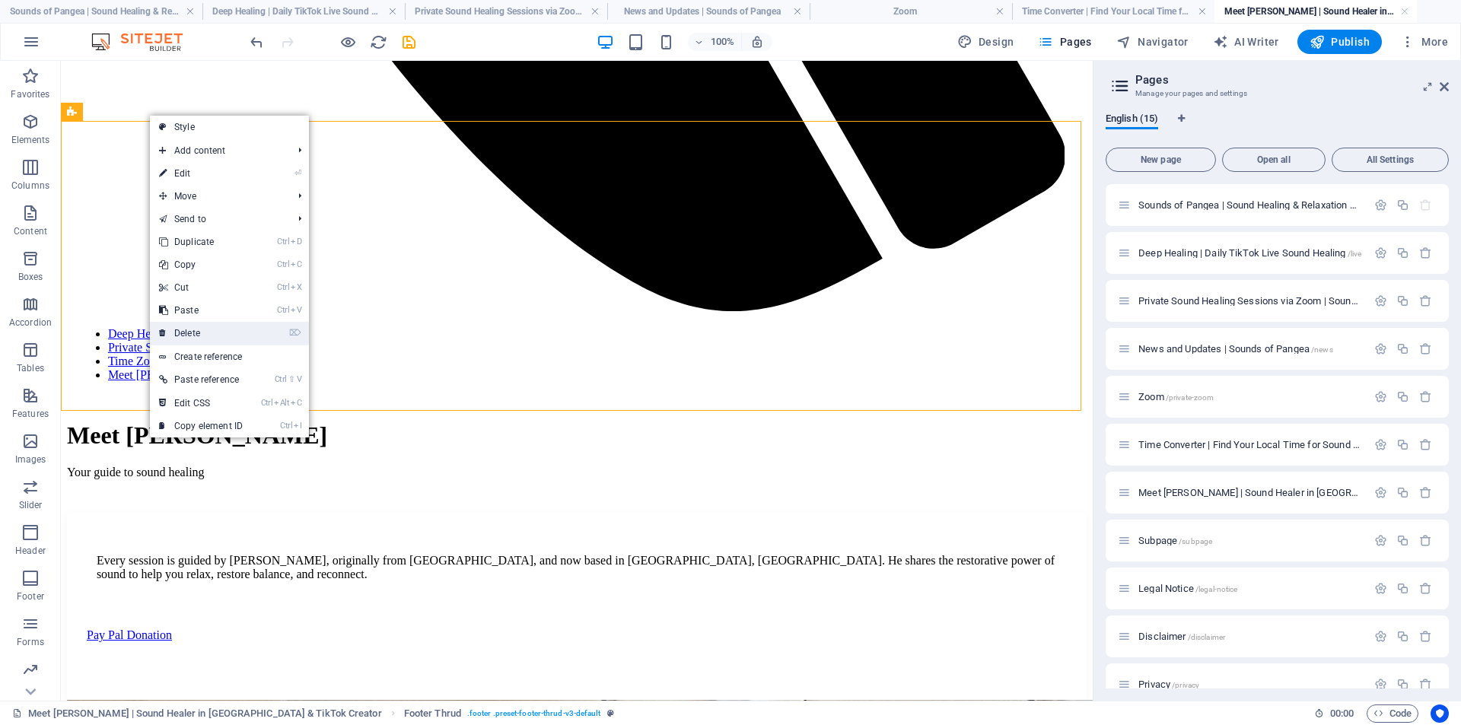
click at [212, 329] on link "⌦ Delete" at bounding box center [201, 333] width 102 height 23
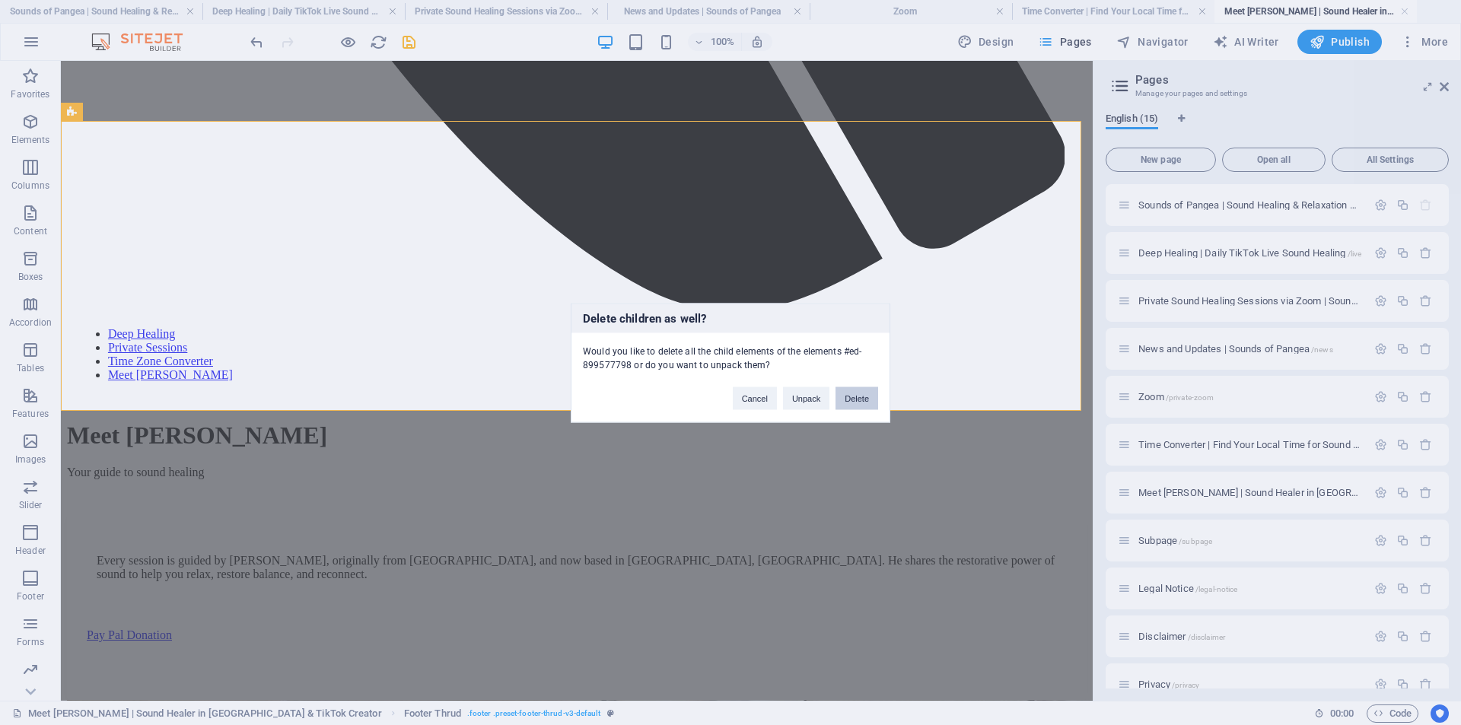
click at [856, 400] on button "Delete" at bounding box center [857, 398] width 43 height 23
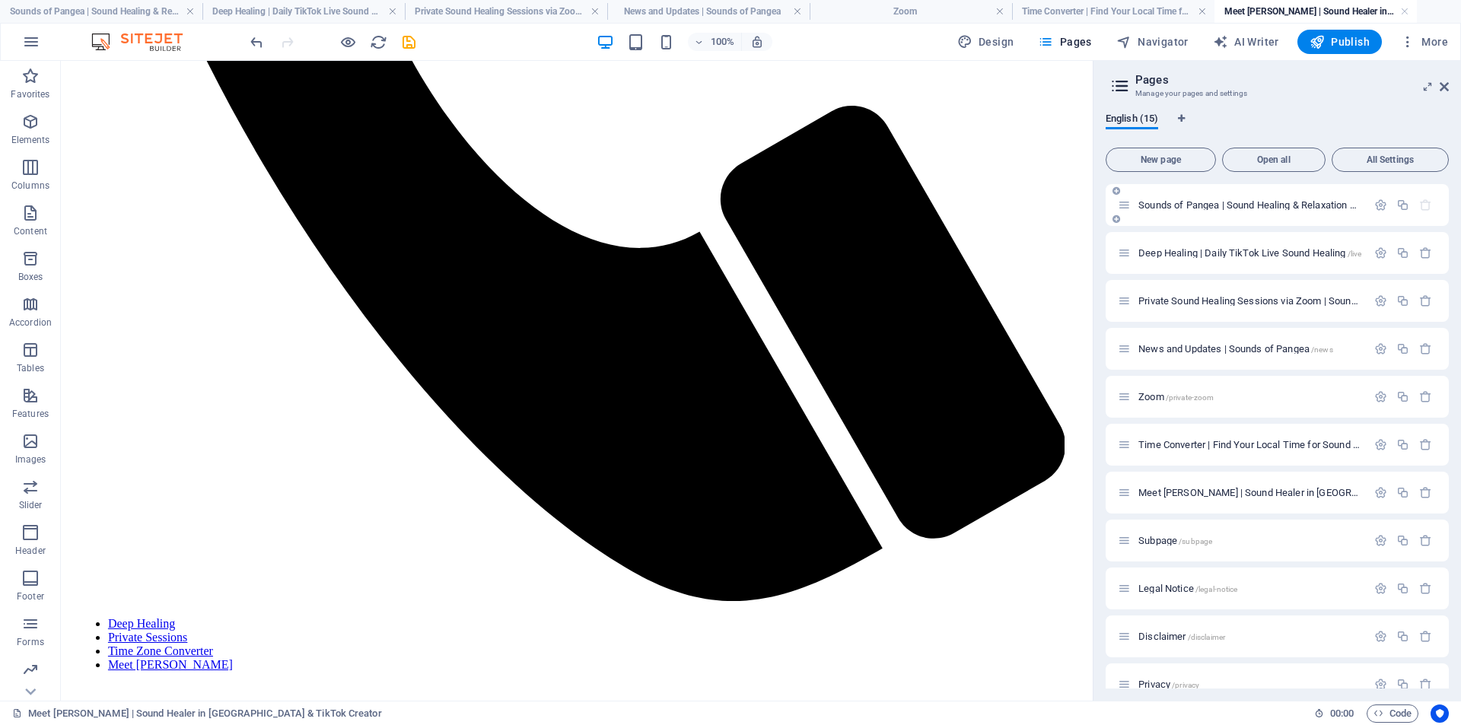
click at [1184, 208] on span "Sounds of Pangea | Sound Healing & Relaxation Online /" at bounding box center [1260, 204] width 244 height 11
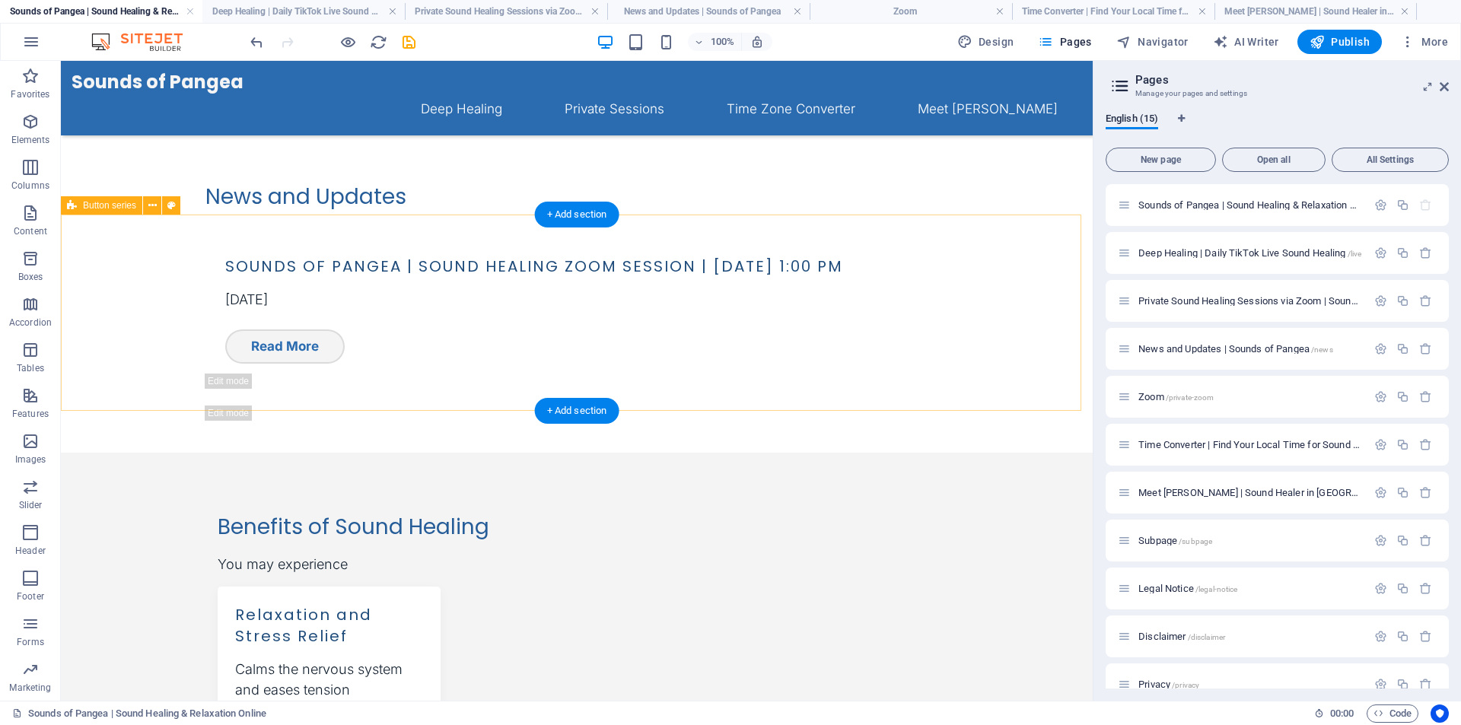
scroll to position [1179, 0]
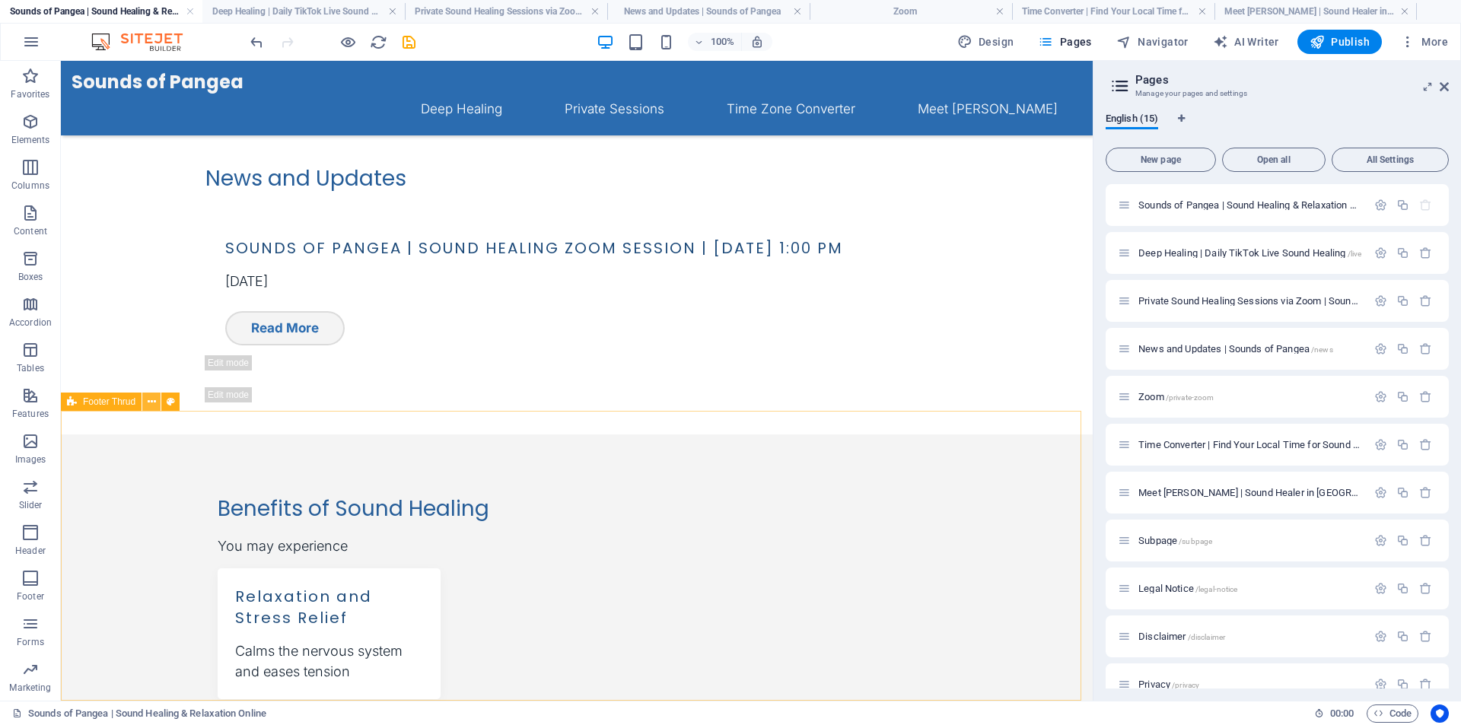
click at [151, 404] on icon at bounding box center [152, 402] width 8 height 16
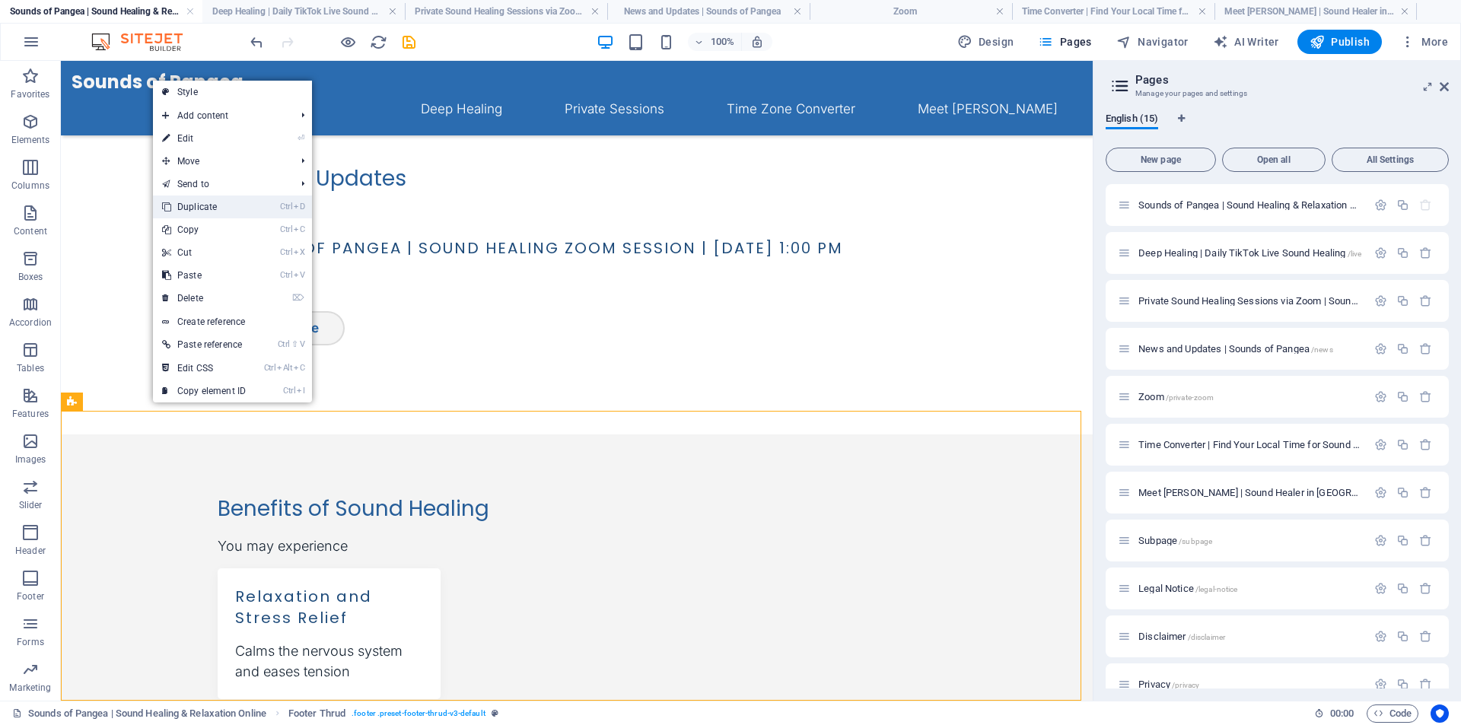
click at [212, 207] on link "Ctrl D Duplicate" at bounding box center [204, 207] width 102 height 23
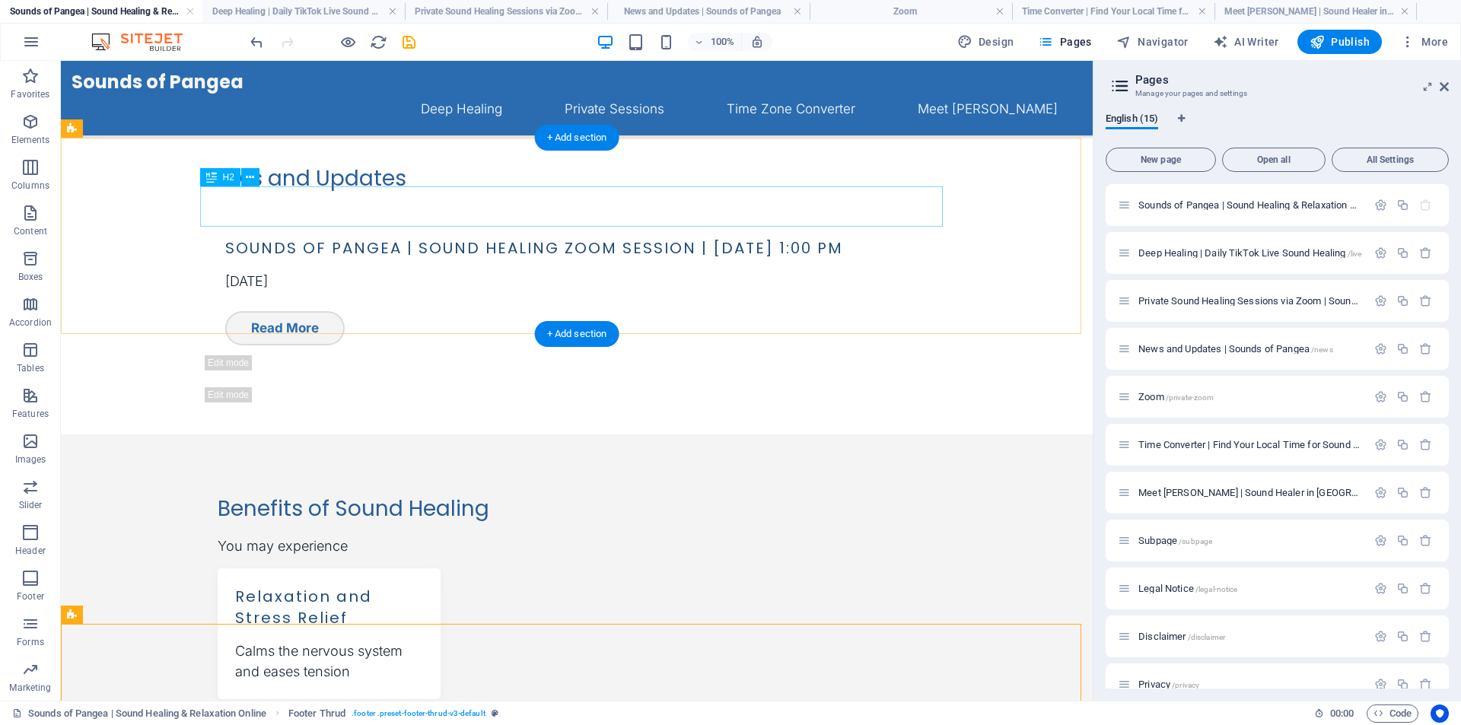
scroll to position [1469, 0]
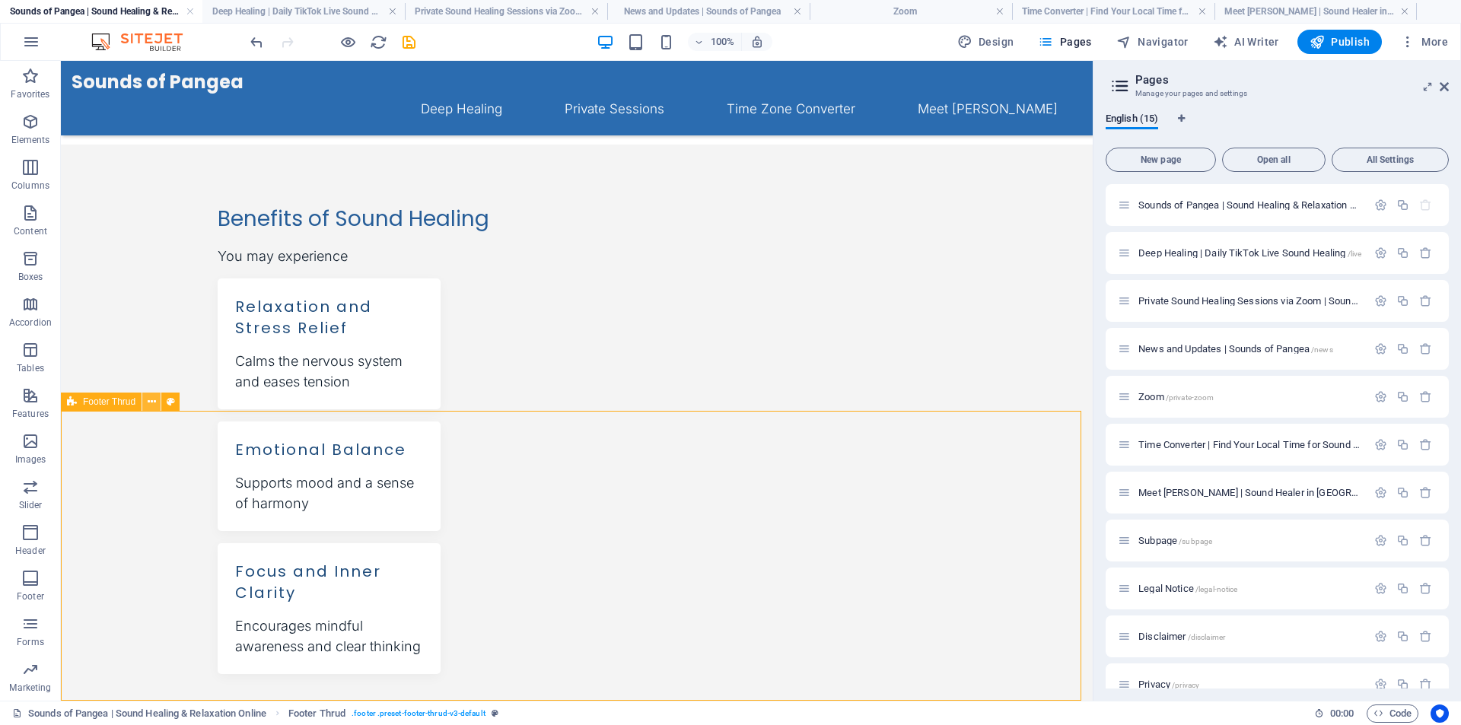
click at [149, 403] on icon at bounding box center [152, 402] width 8 height 16
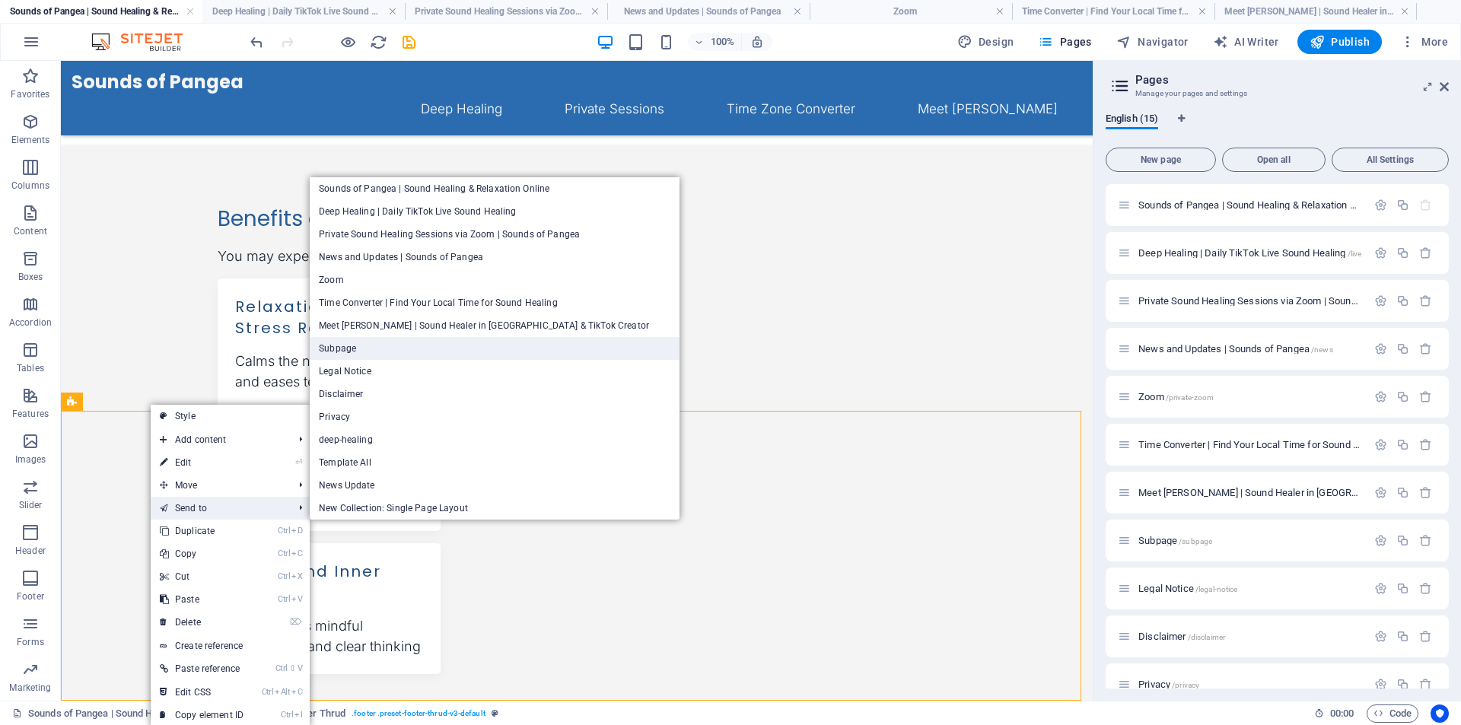
click at [418, 342] on link "Subpage" at bounding box center [495, 348] width 370 height 23
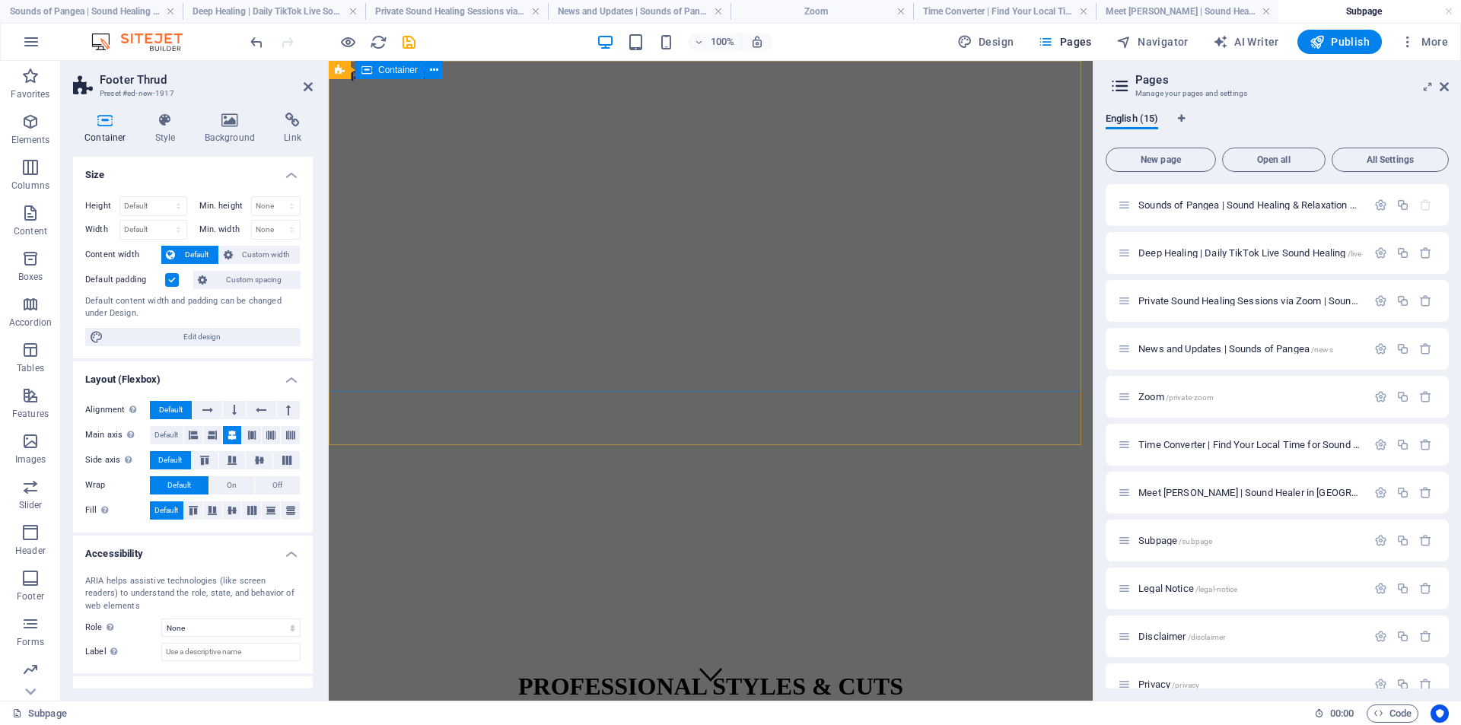
scroll to position [633, 0]
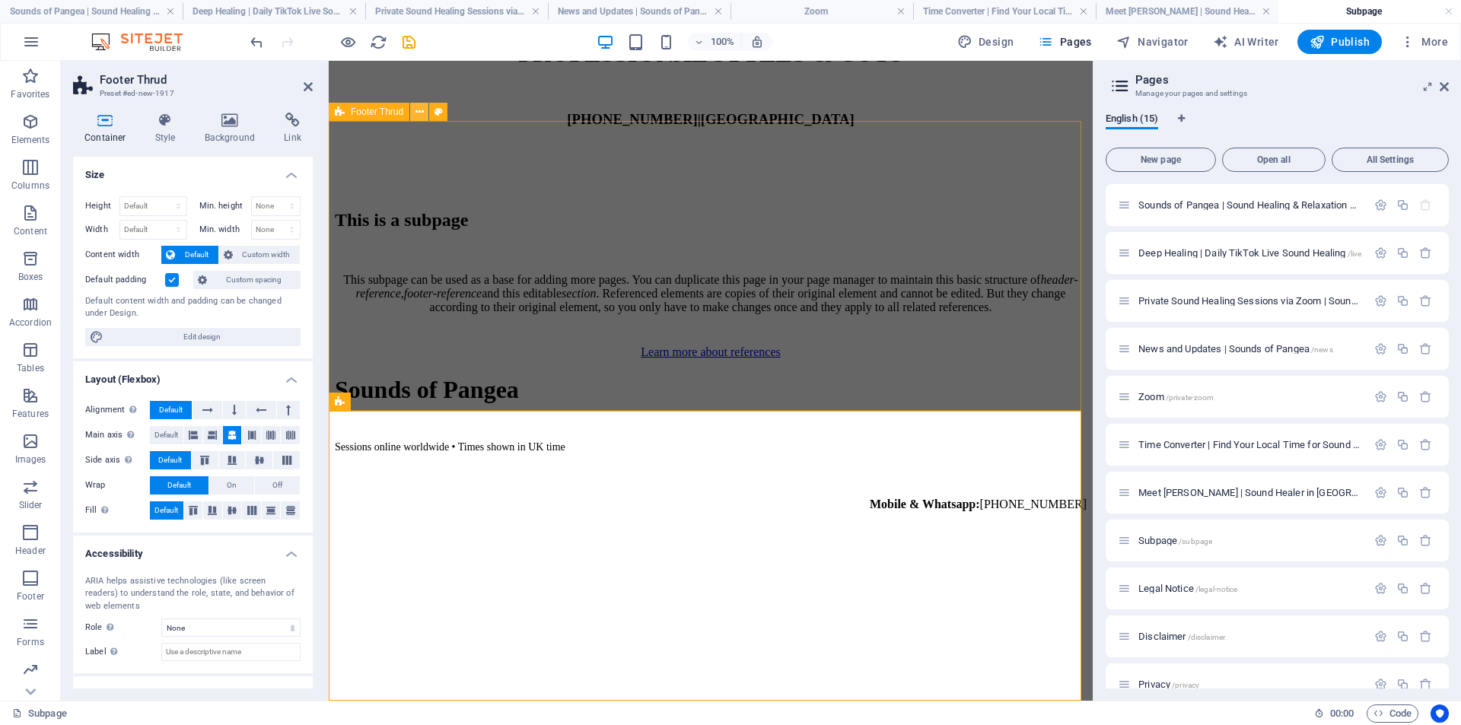
click at [417, 115] on icon at bounding box center [420, 112] width 8 height 16
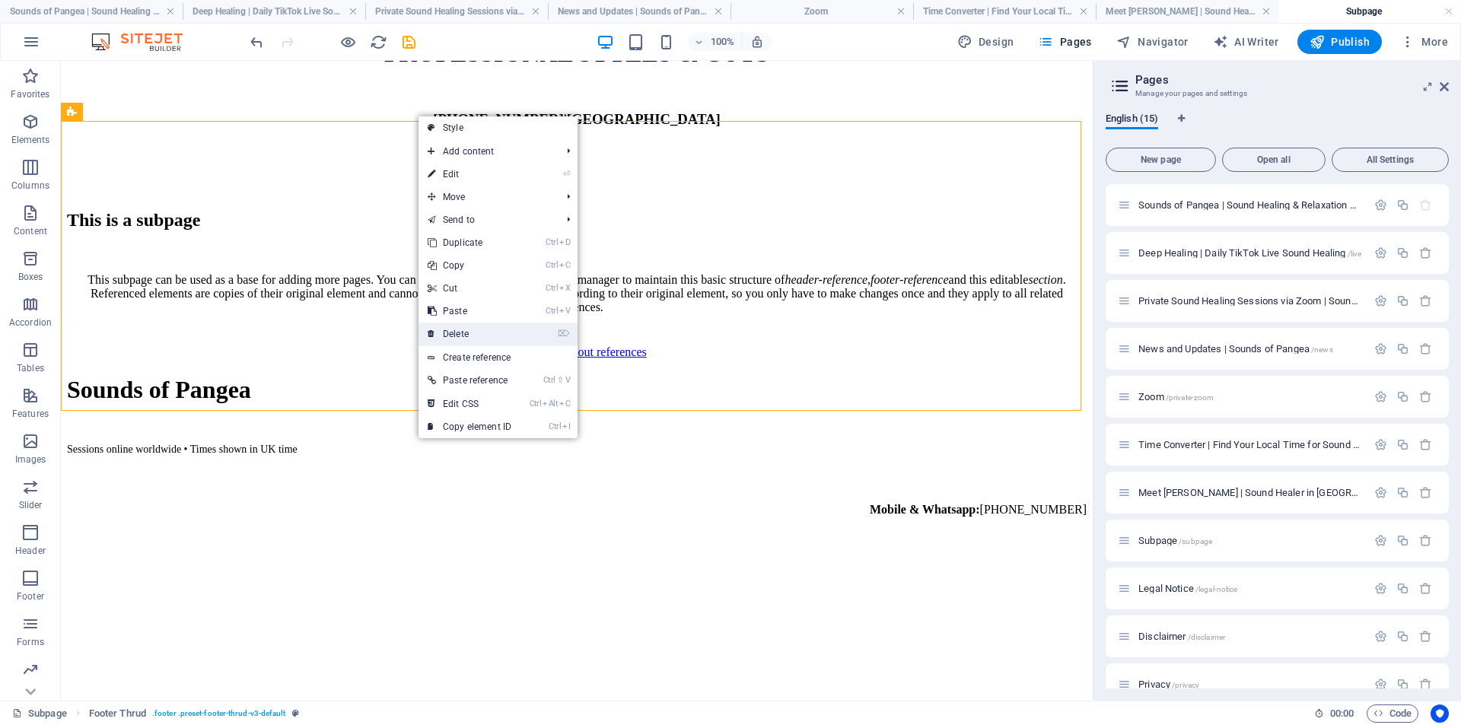
click at [477, 333] on link "⌦ Delete" at bounding box center [470, 334] width 102 height 23
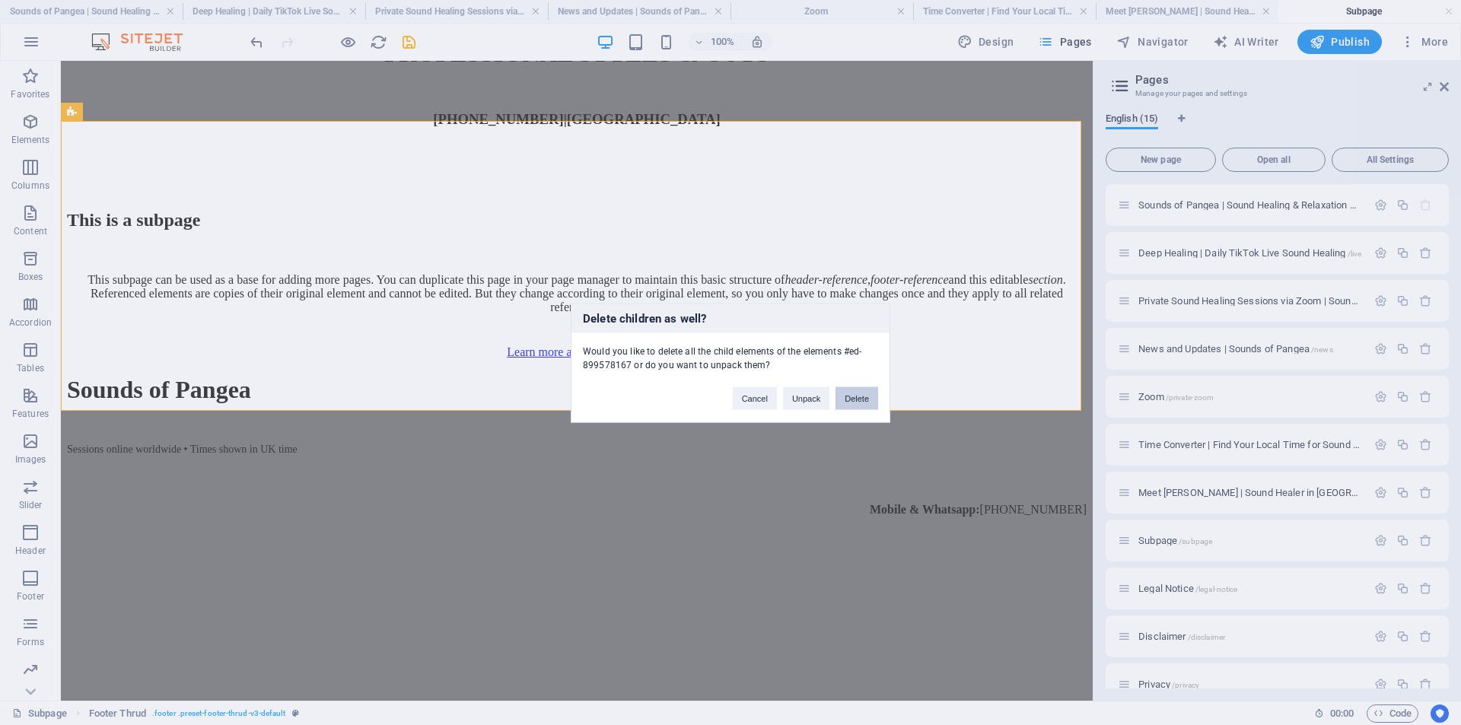
click at [860, 403] on button "Delete" at bounding box center [857, 398] width 43 height 23
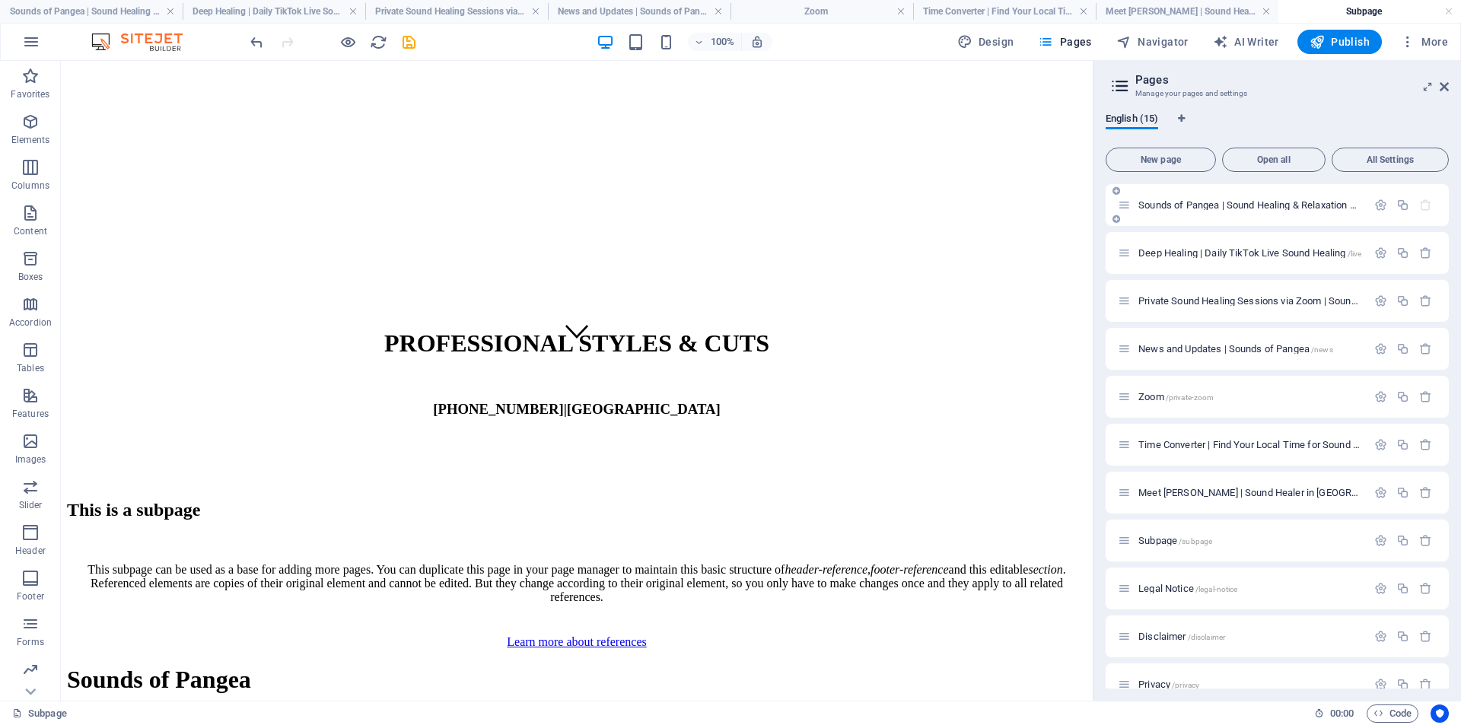
click at [1174, 198] on div "Sounds of Pangea | Sound Healing & Relaxation Online /" at bounding box center [1242, 205] width 249 height 18
click at [1174, 202] on span "Sounds of Pangea | Sound Healing & Relaxation Online /" at bounding box center [1260, 204] width 244 height 11
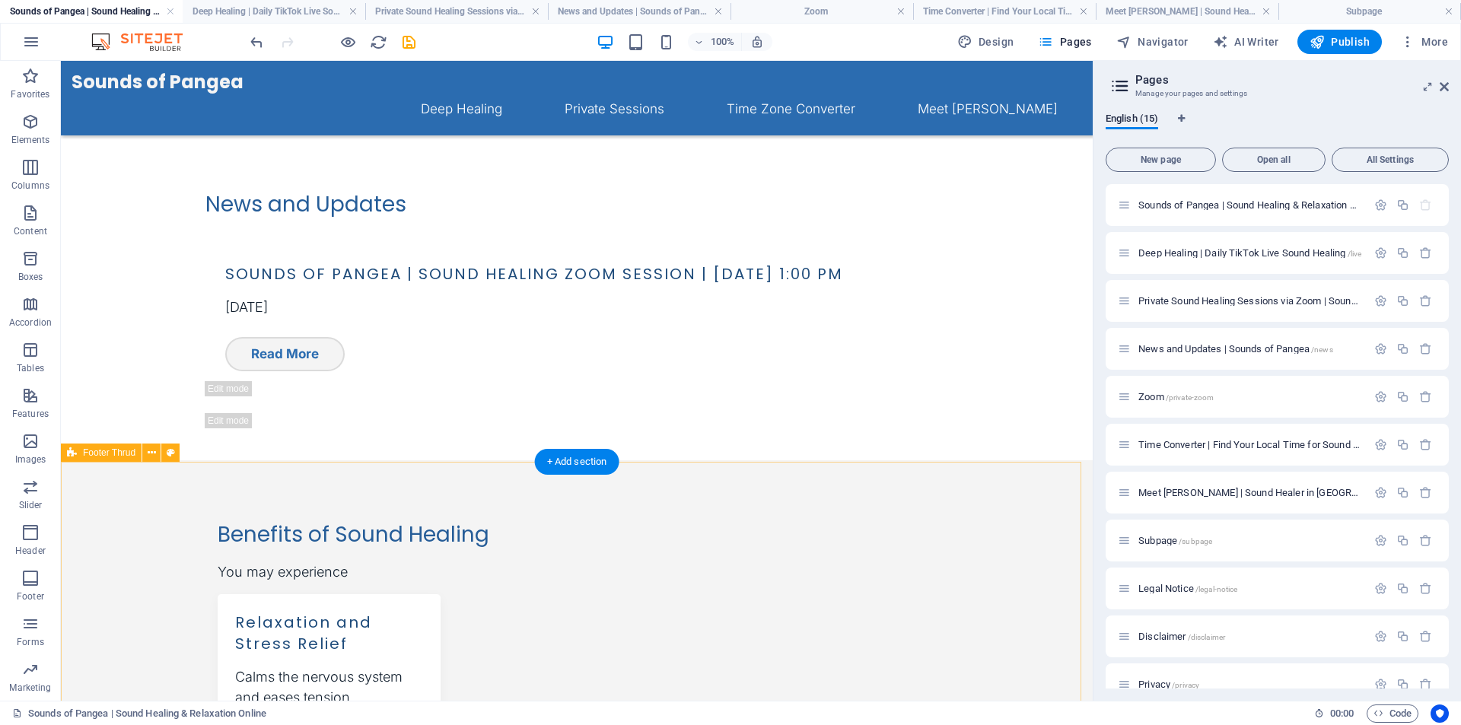
scroll to position [1179, 0]
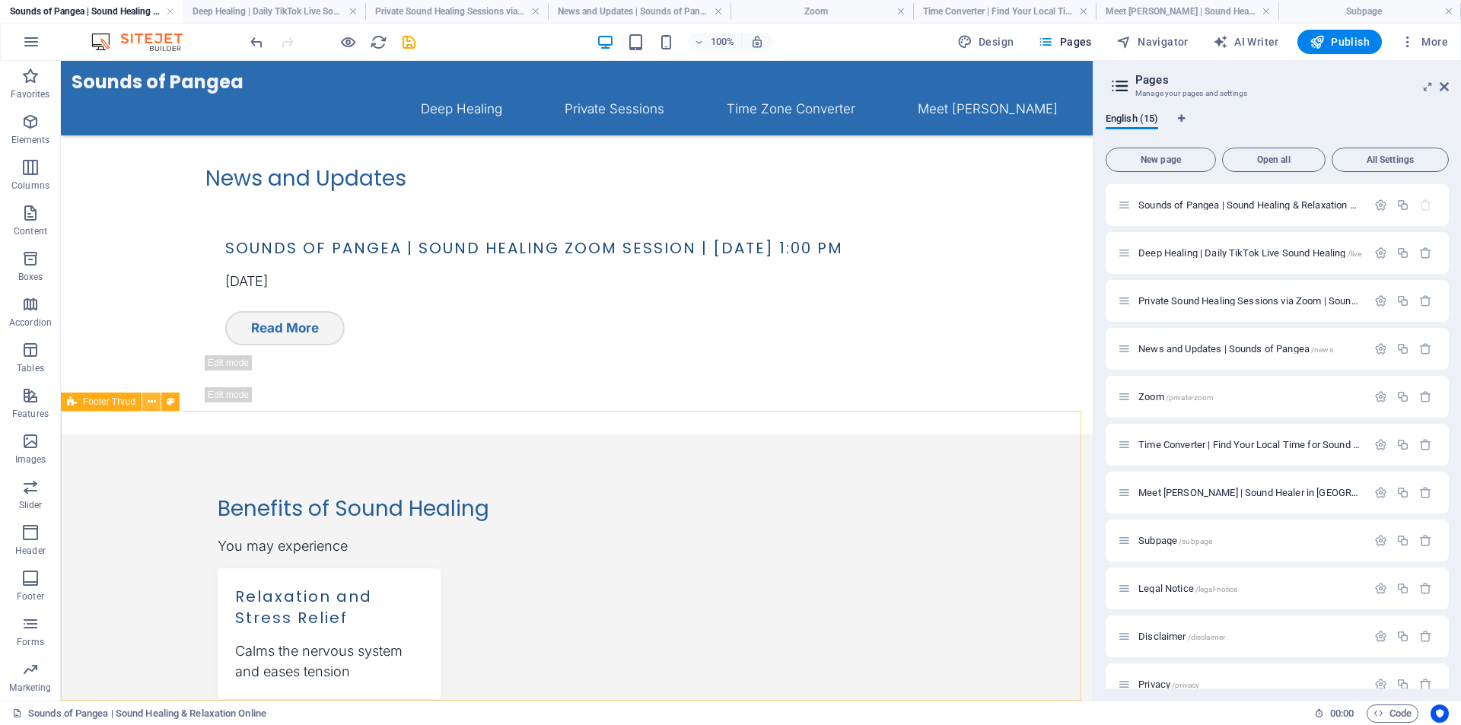
click at [151, 404] on icon at bounding box center [152, 402] width 8 height 16
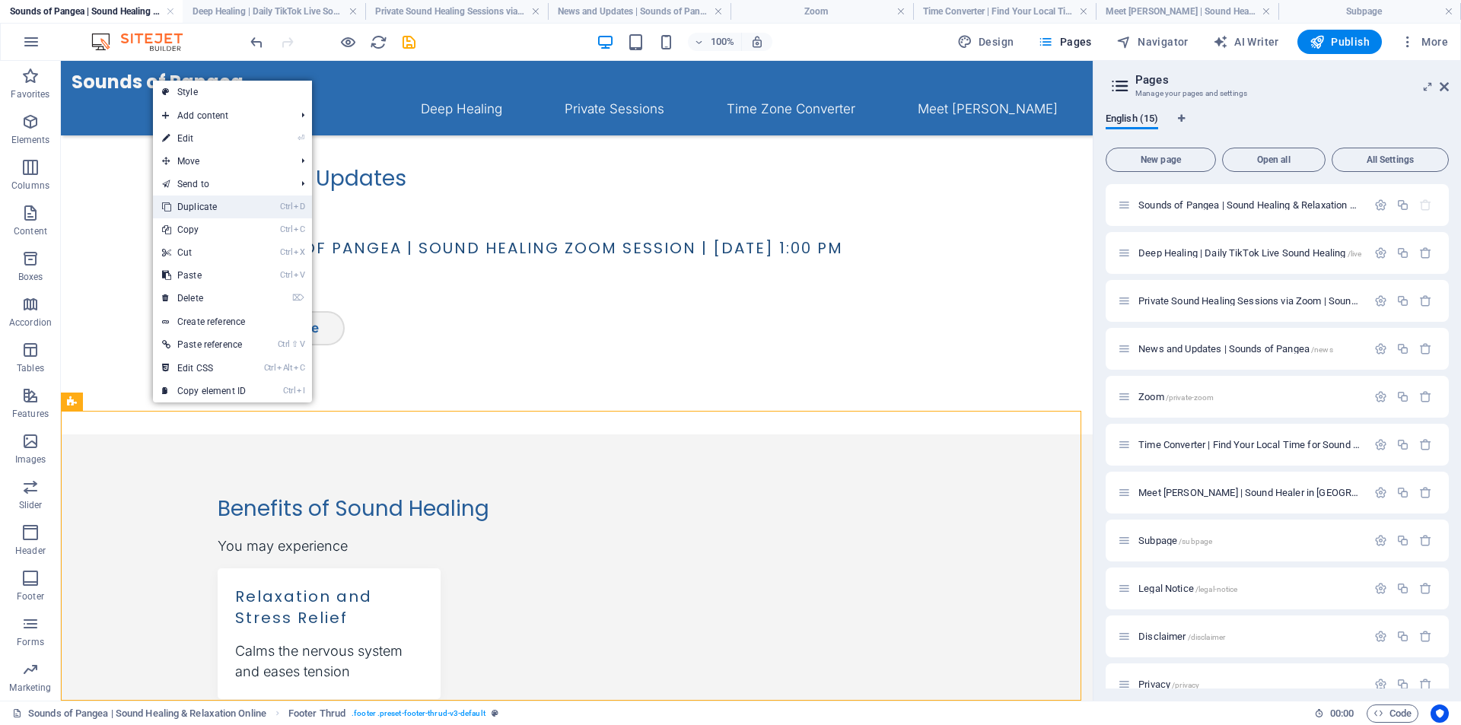
click at [215, 208] on link "Ctrl D Duplicate" at bounding box center [204, 207] width 102 height 23
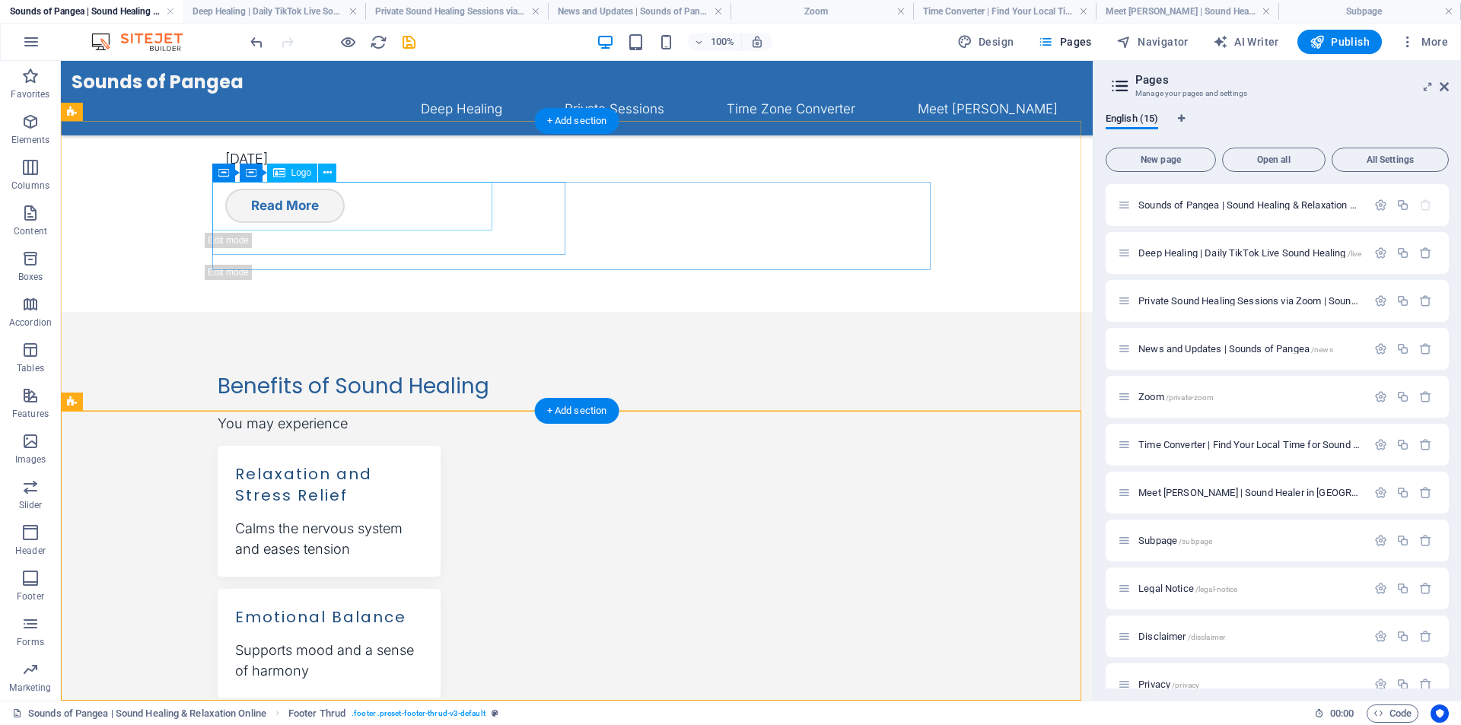
scroll to position [1469, 0]
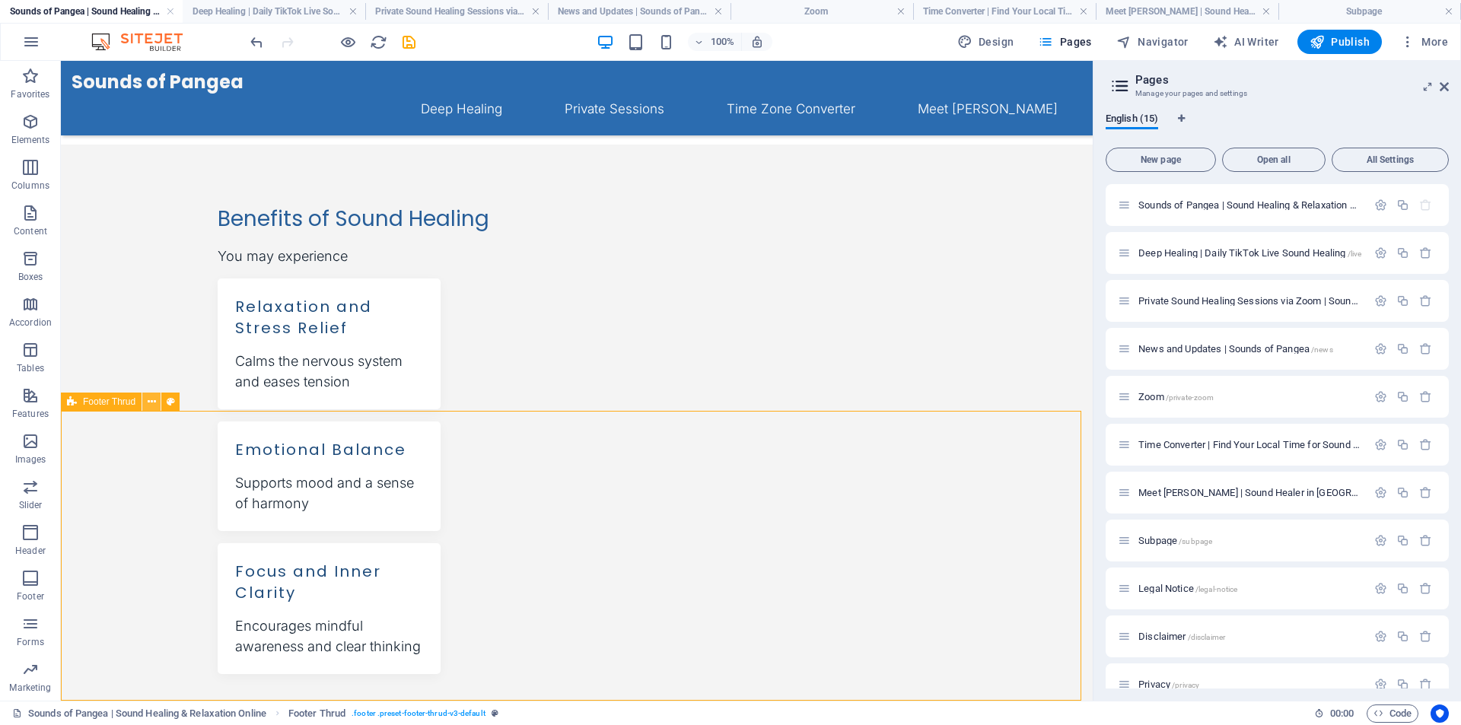
click at [152, 401] on icon at bounding box center [152, 402] width 8 height 16
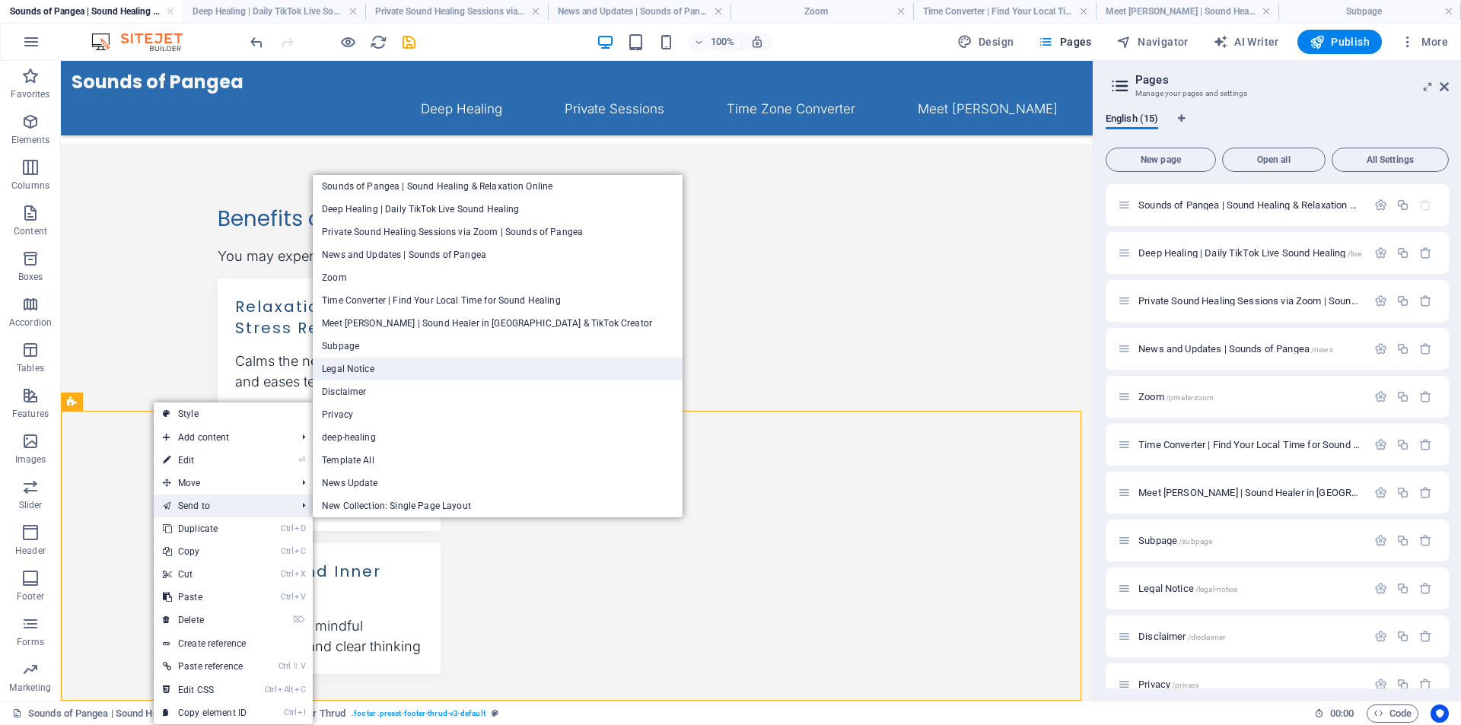
click at [435, 363] on link "Legal Notice" at bounding box center [498, 369] width 370 height 23
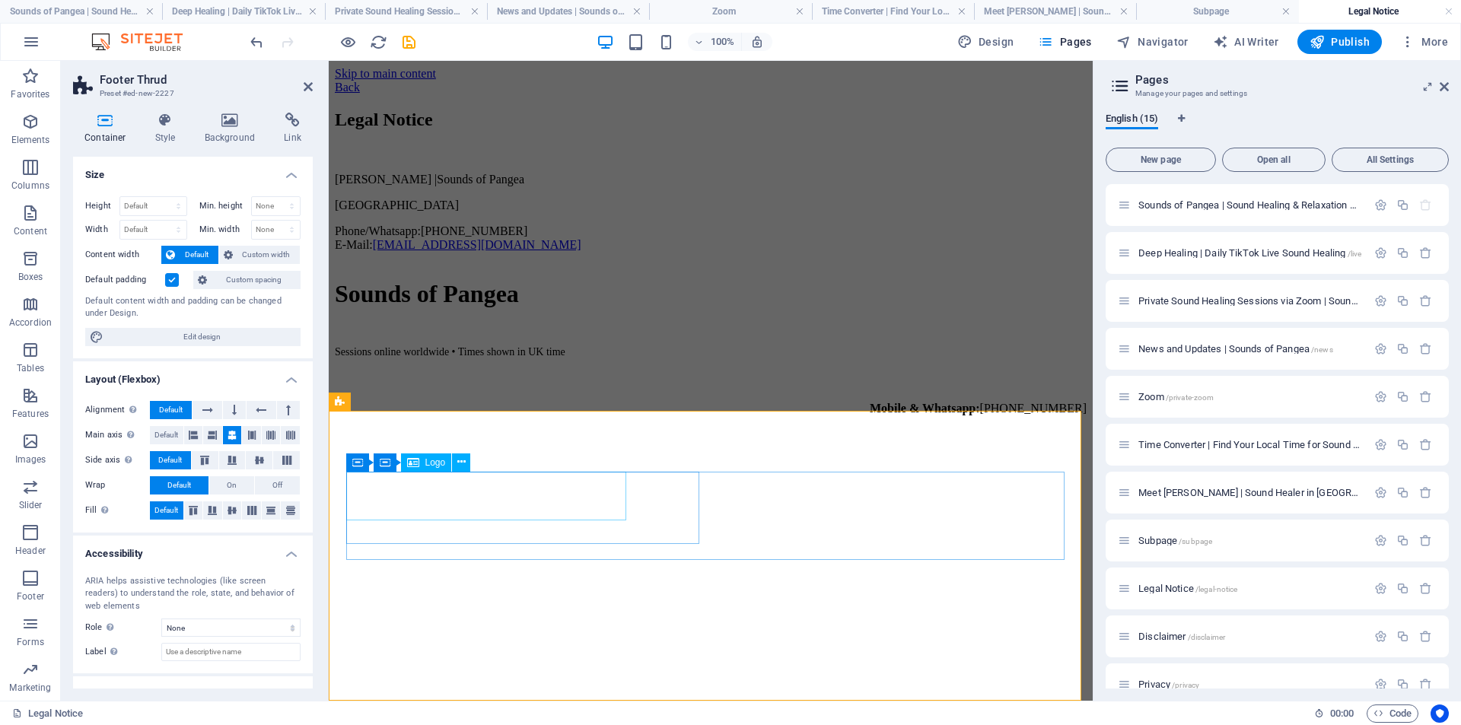
scroll to position [244, 0]
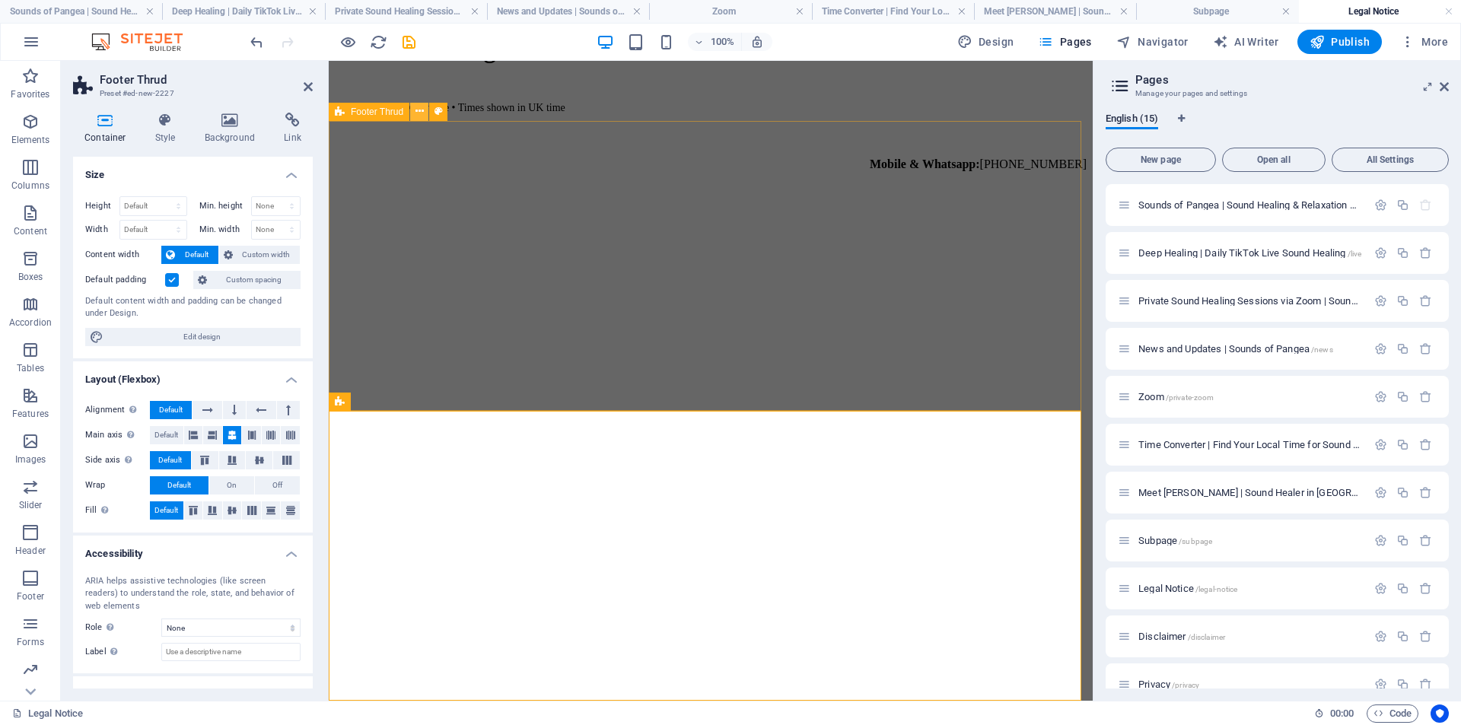
click at [417, 113] on icon at bounding box center [420, 111] width 8 height 16
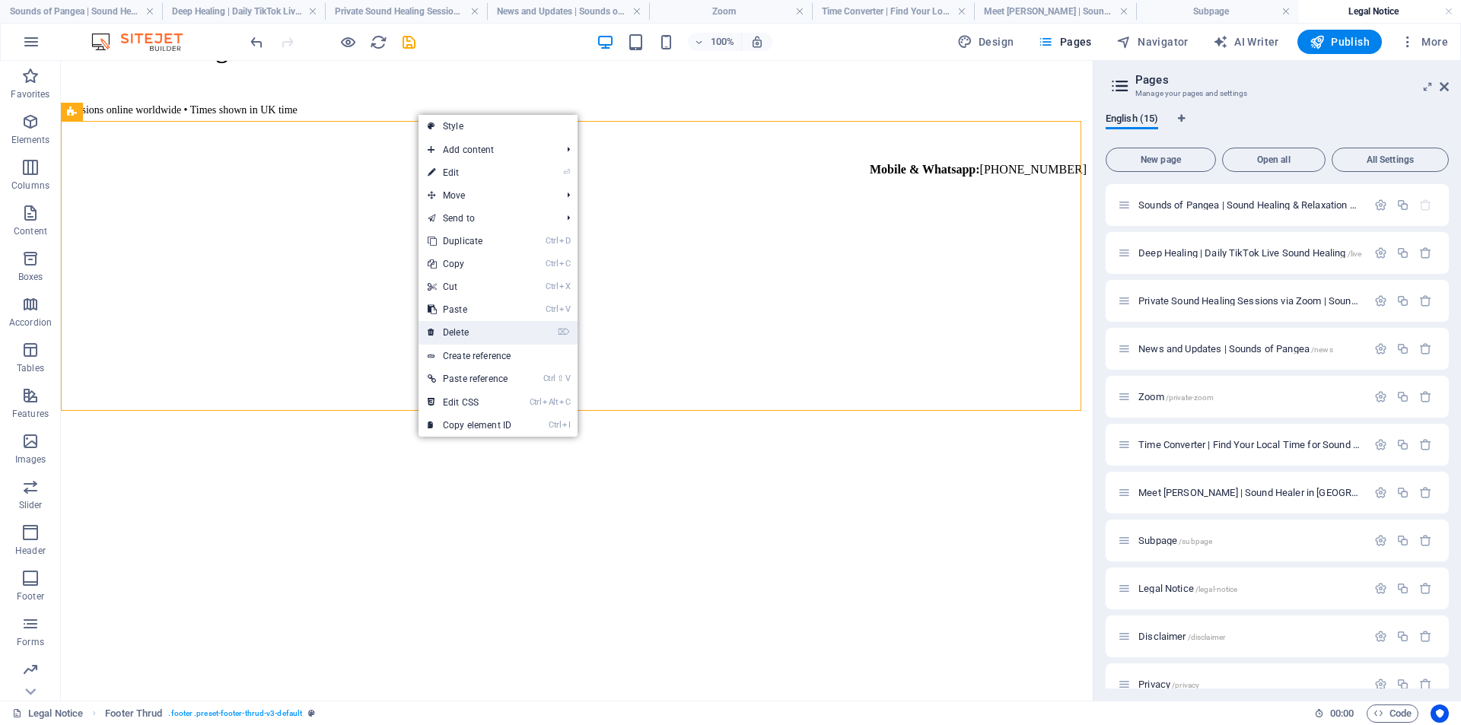
click at [467, 329] on link "⌦ Delete" at bounding box center [470, 332] width 102 height 23
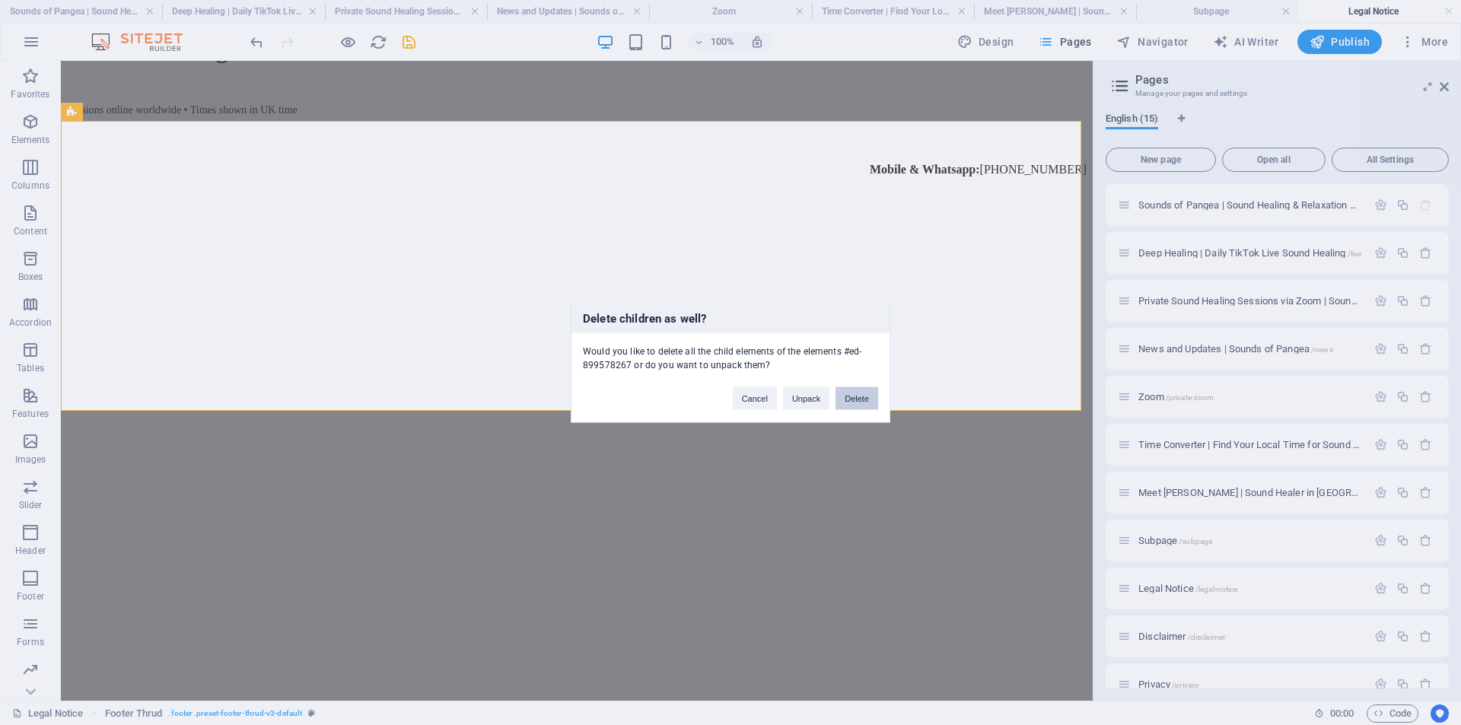
click at [852, 401] on button "Delete" at bounding box center [857, 398] width 43 height 23
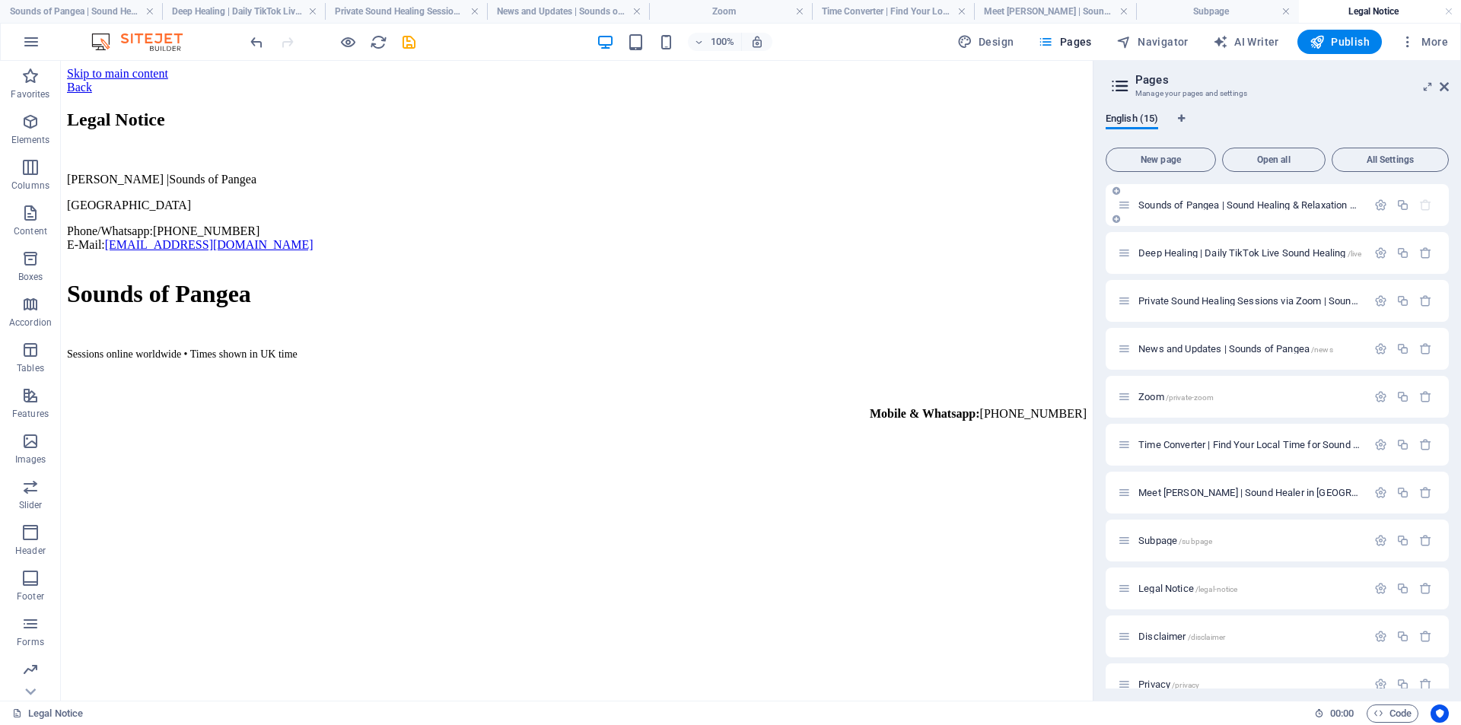
click at [1167, 205] on span "Sounds of Pangea | Sound Healing & Relaxation Online /" at bounding box center [1260, 204] width 244 height 11
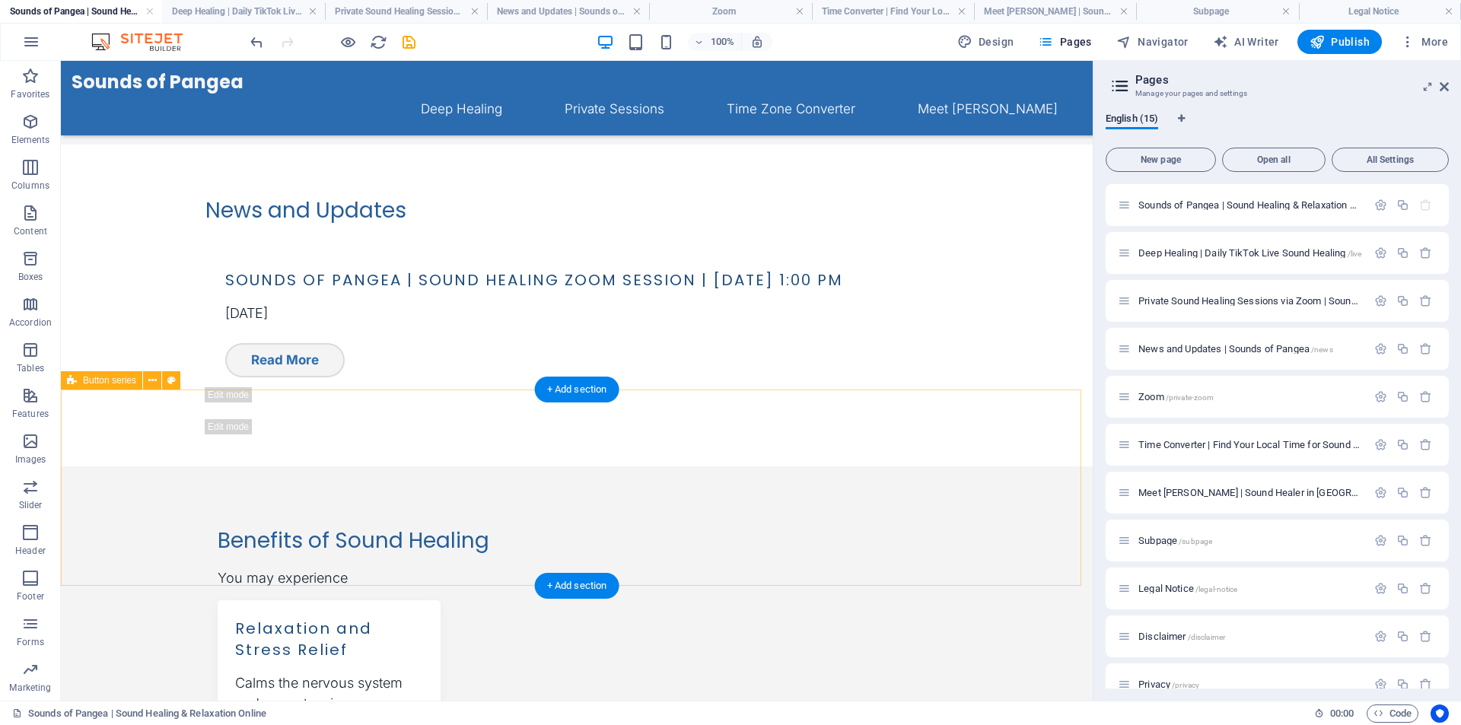
scroll to position [1179, 0]
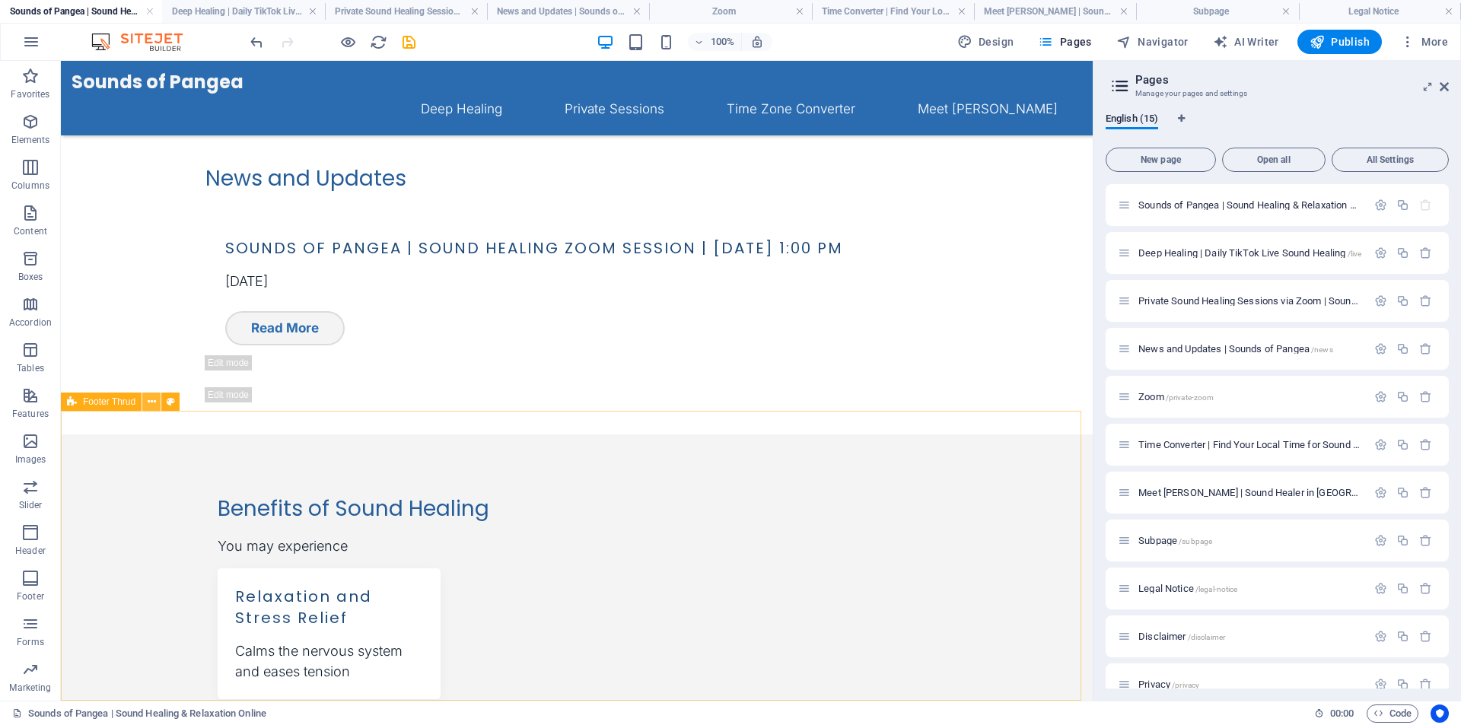
click at [151, 406] on icon at bounding box center [152, 402] width 8 height 16
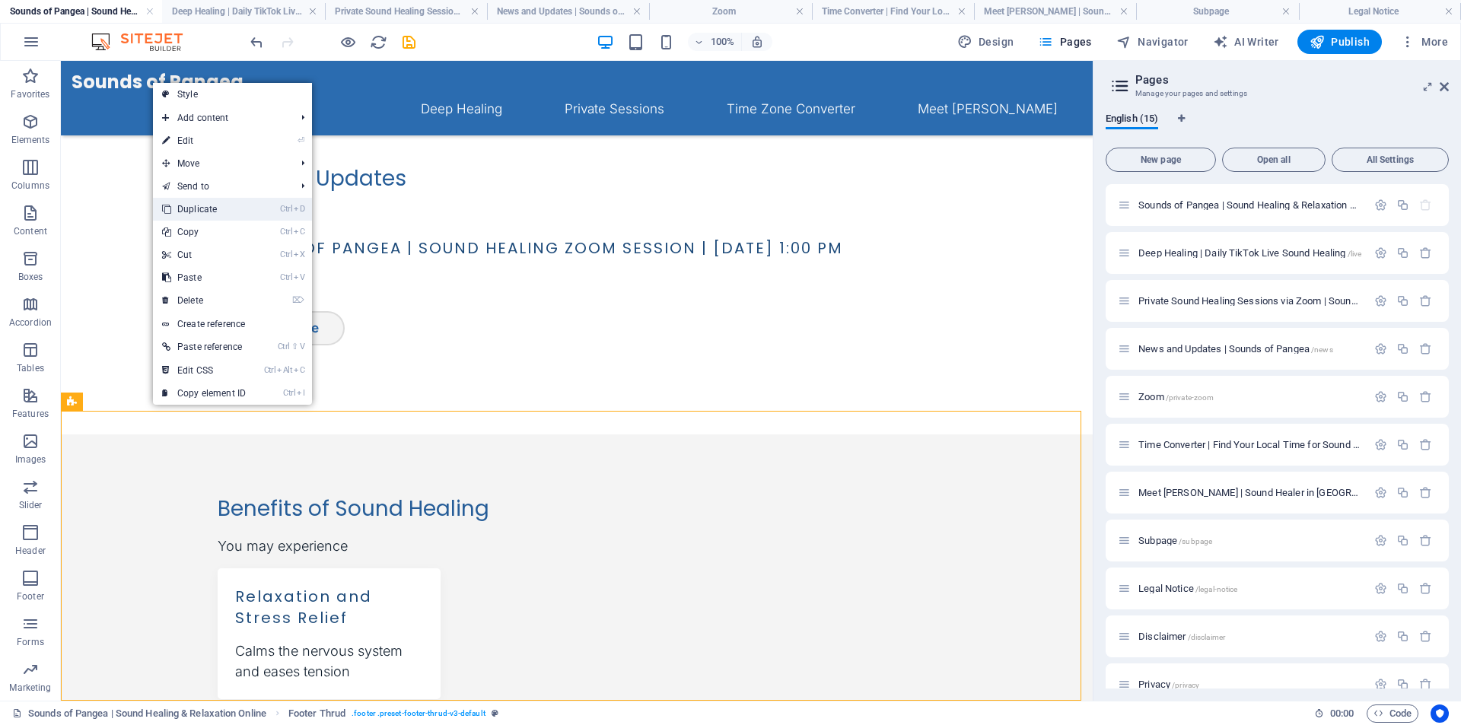
click at [224, 209] on link "Ctrl D Duplicate" at bounding box center [204, 209] width 102 height 23
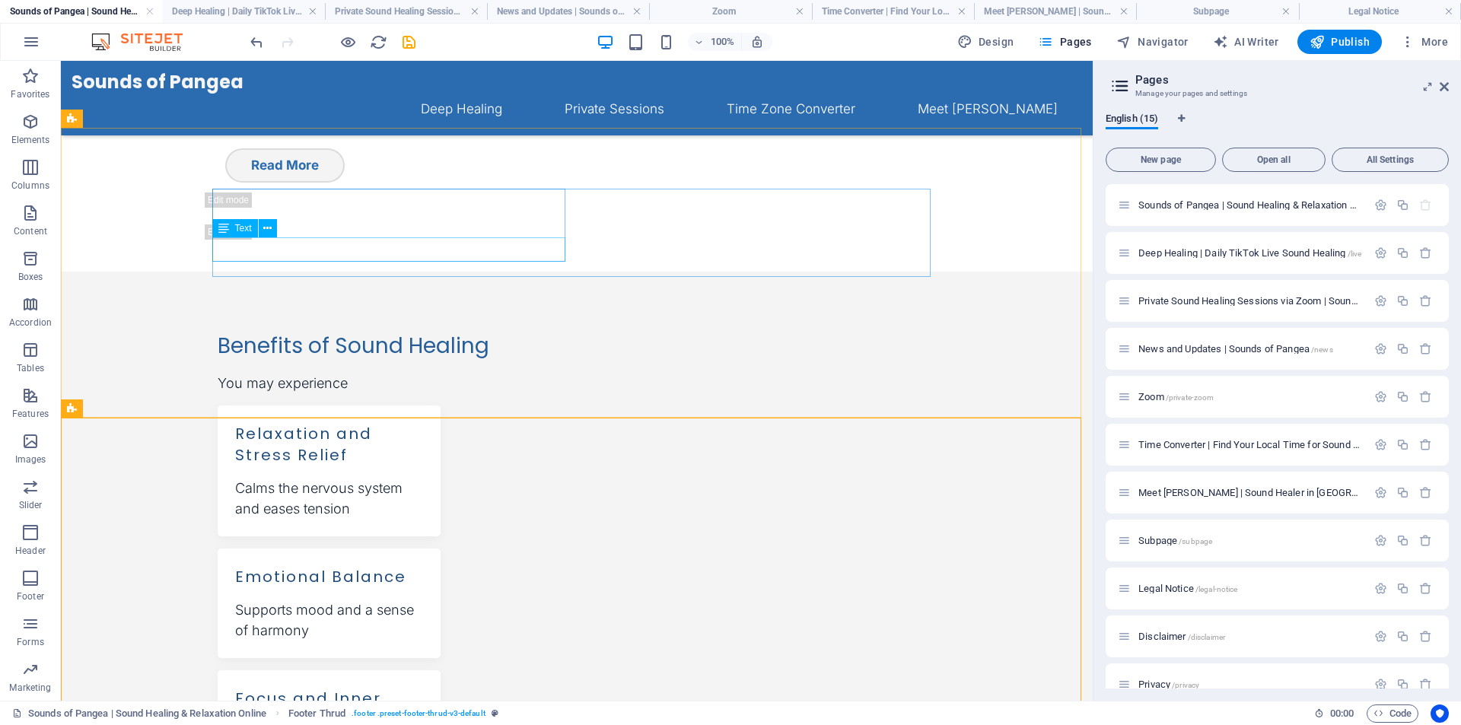
scroll to position [1469, 0]
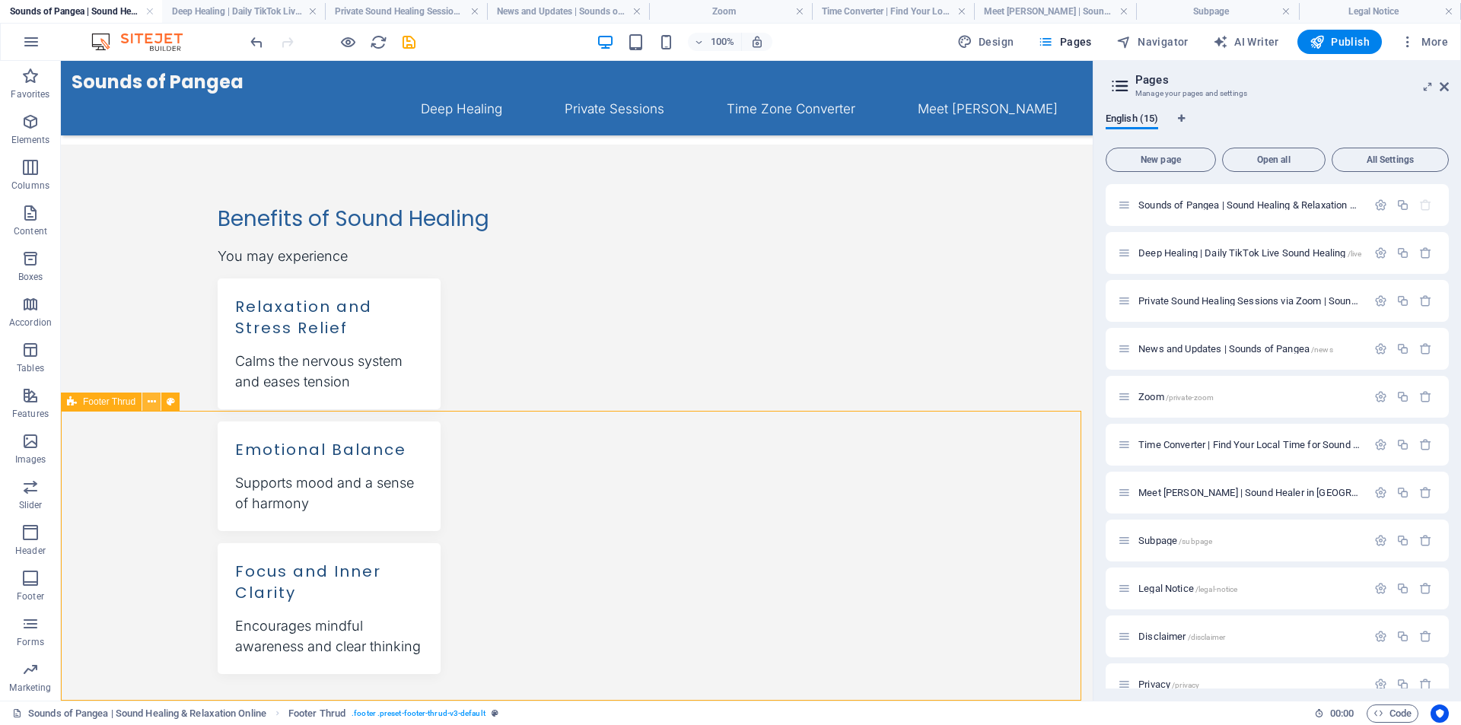
click at [149, 401] on icon at bounding box center [152, 402] width 8 height 16
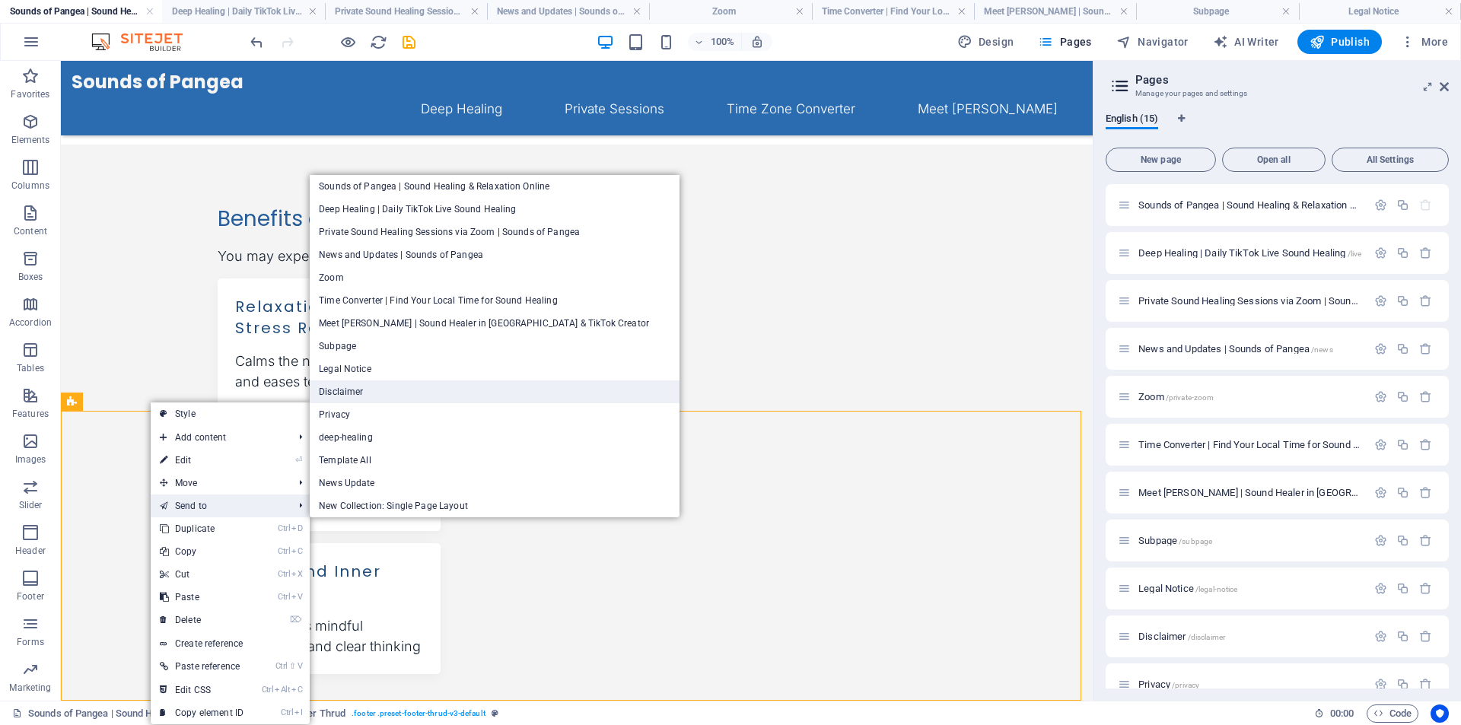
click at [437, 387] on link "Disclaimer" at bounding box center [495, 392] width 370 height 23
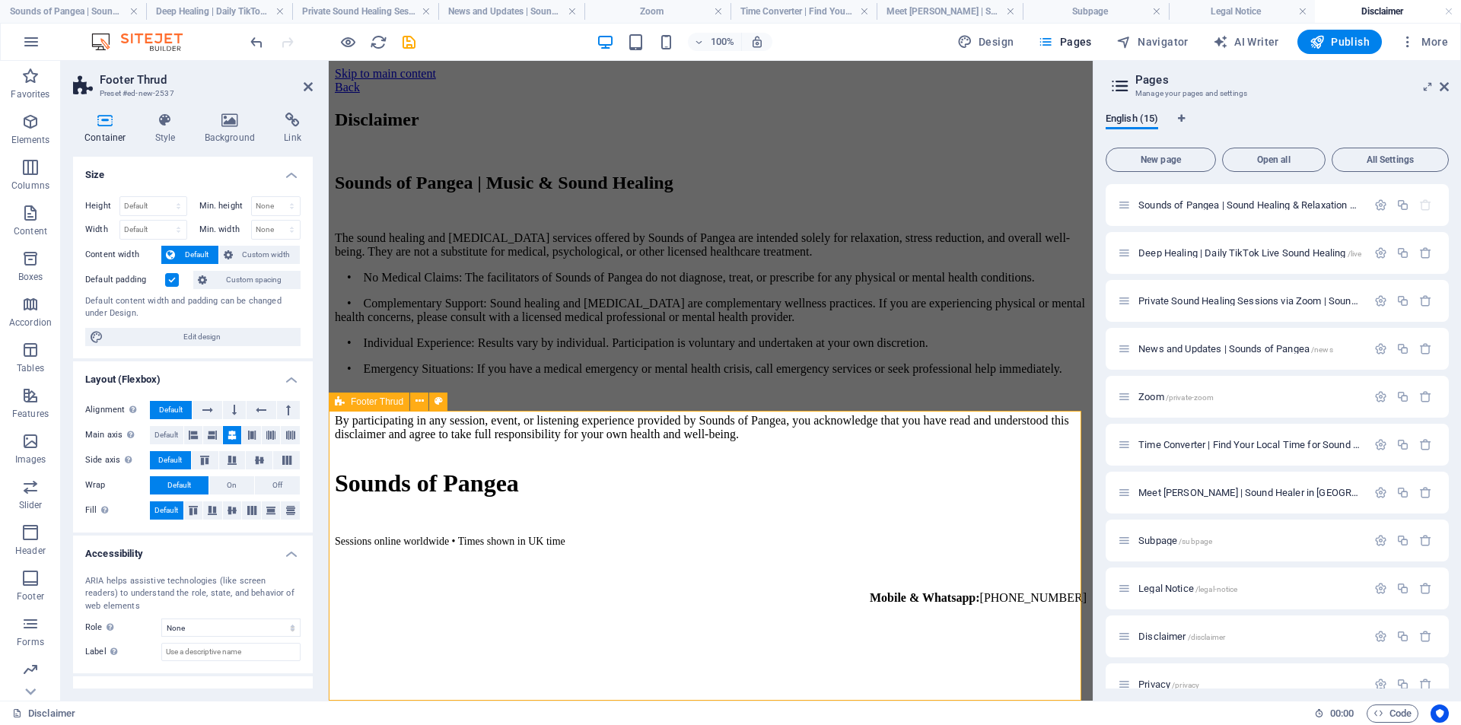
scroll to position [539, 0]
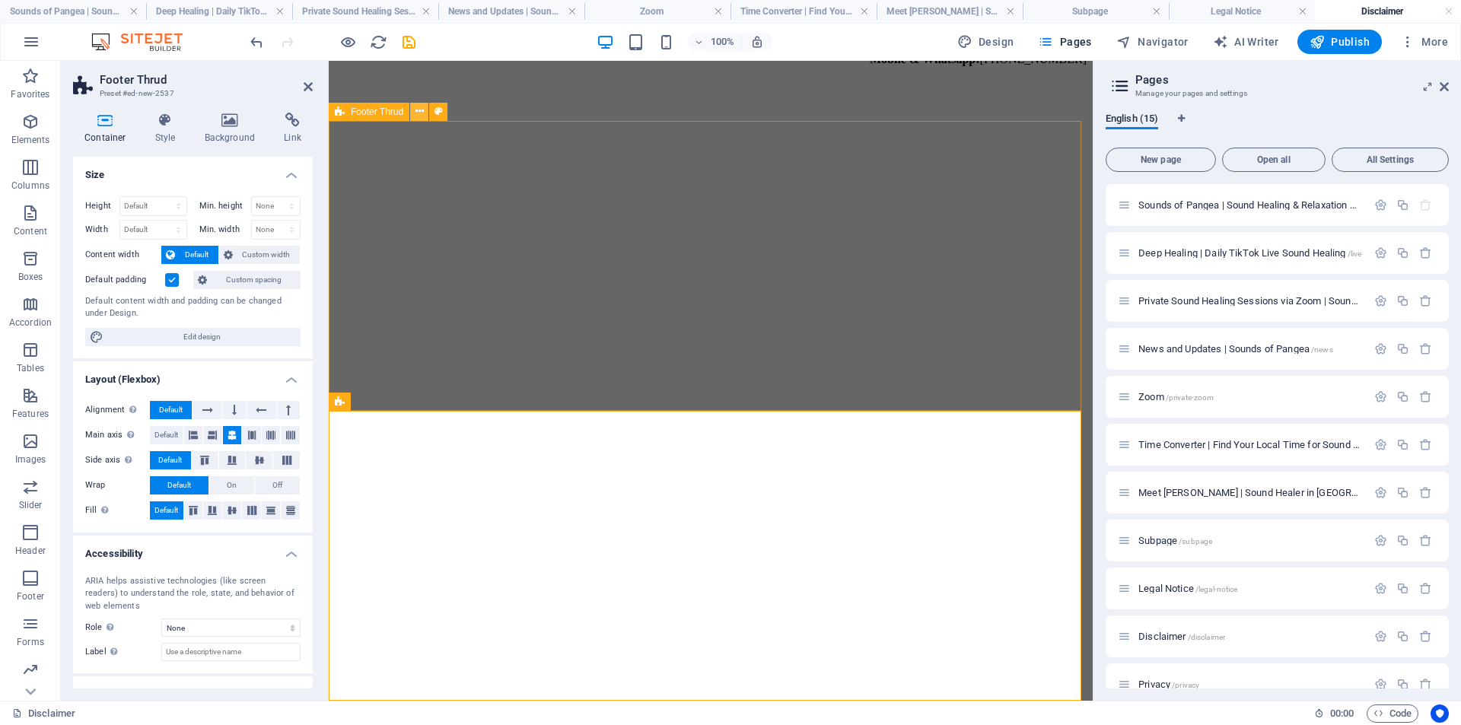
click at [416, 117] on icon at bounding box center [420, 111] width 8 height 16
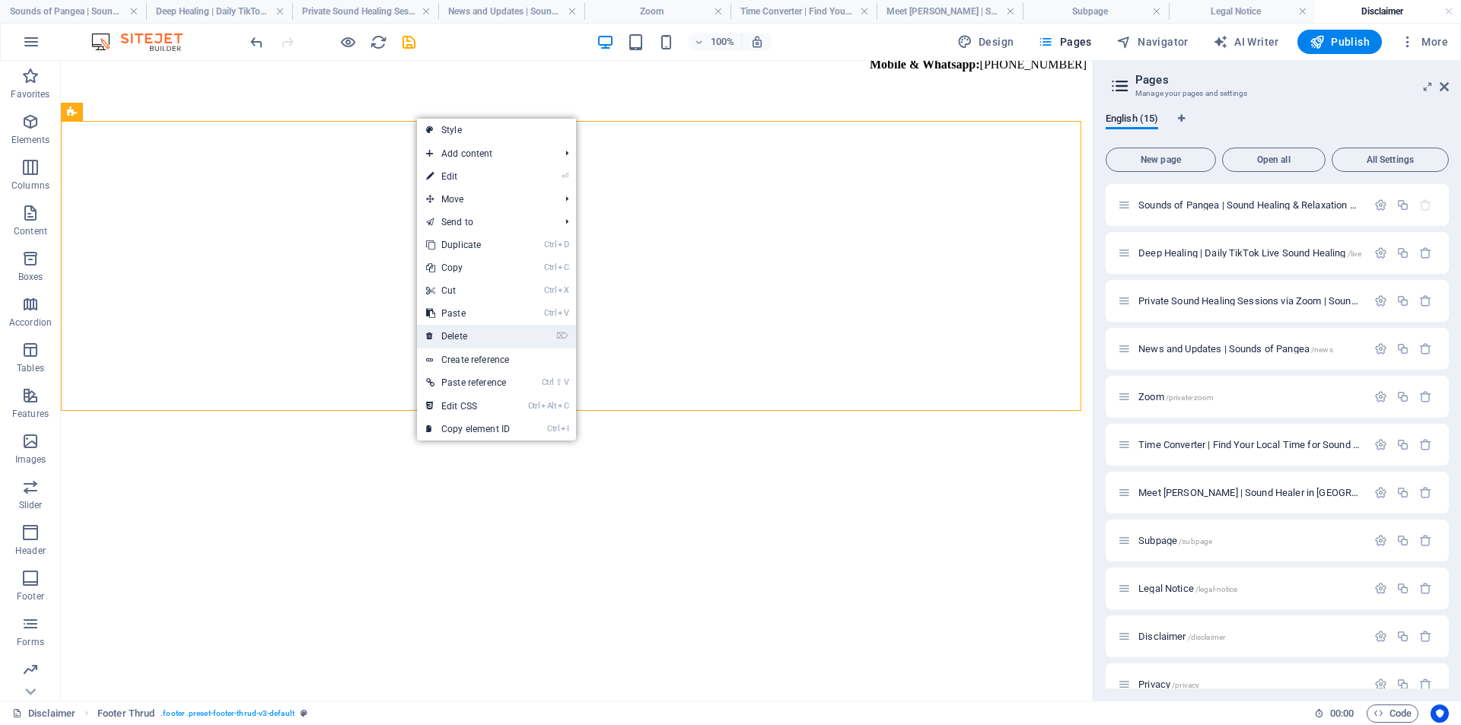
click at [481, 334] on link "⌦ Delete" at bounding box center [468, 336] width 102 height 23
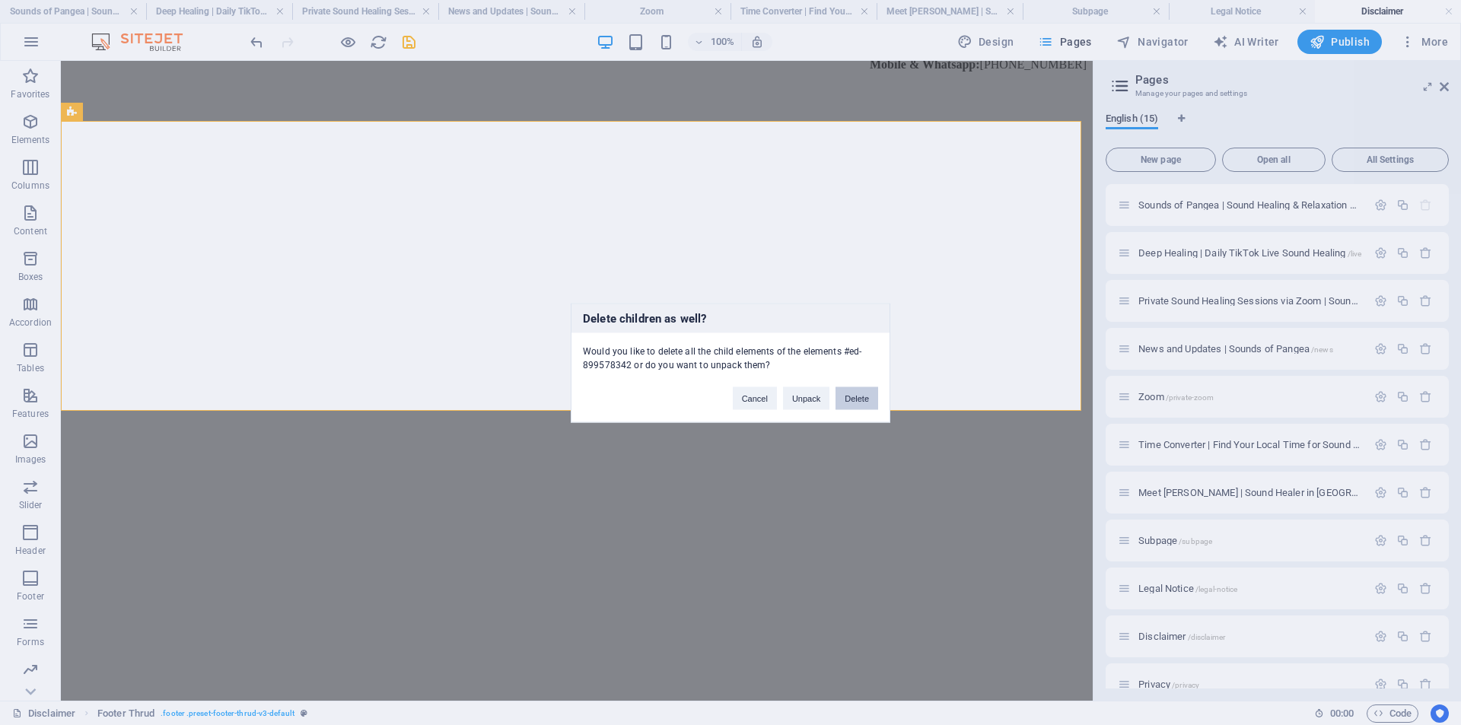
click at [853, 406] on button "Delete" at bounding box center [857, 398] width 43 height 23
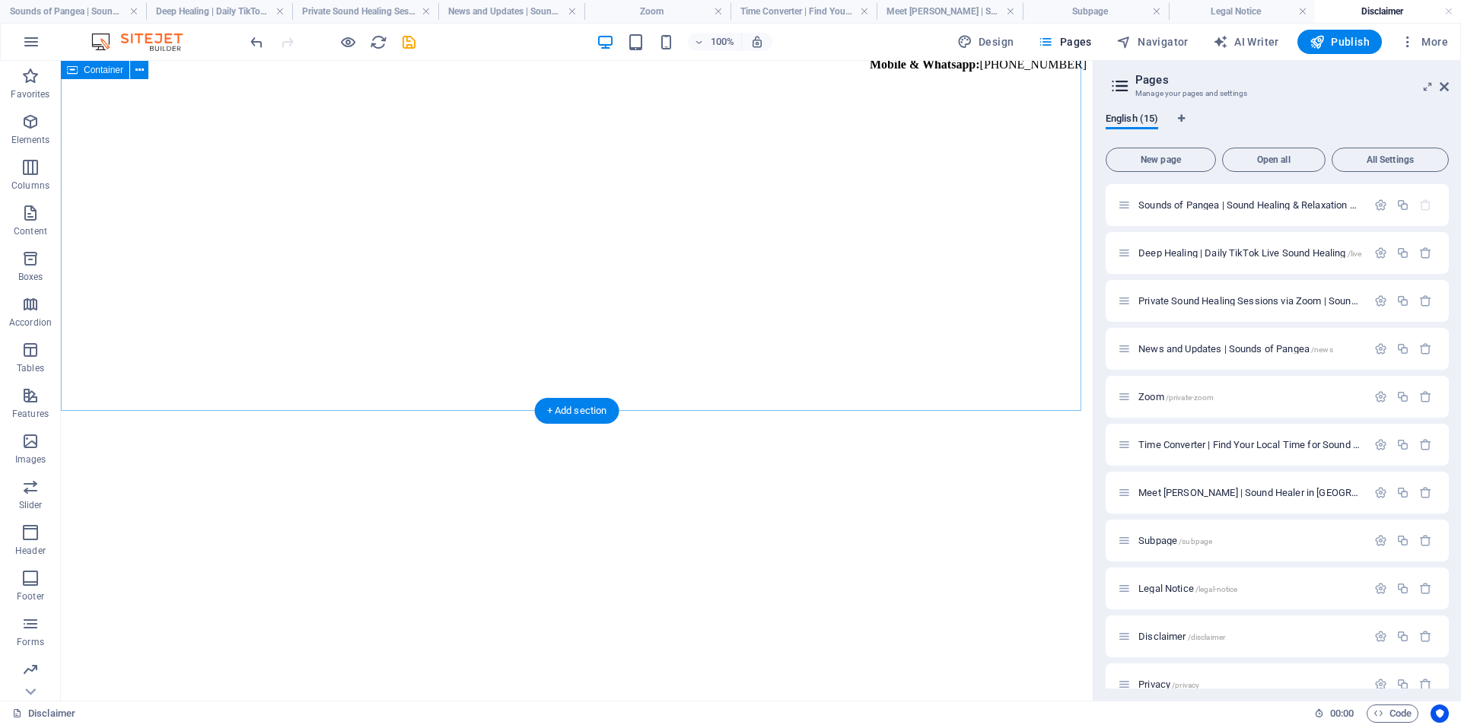
scroll to position [249, 0]
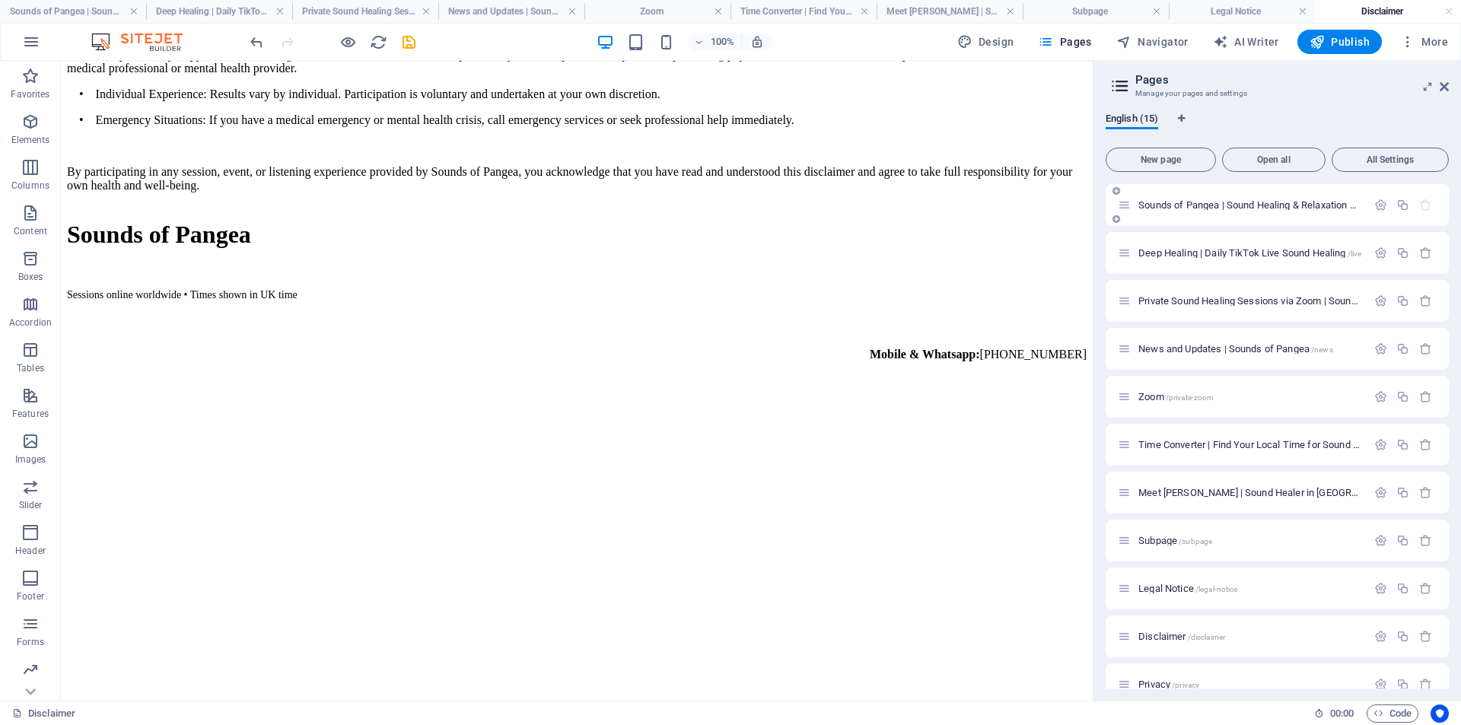
click at [1196, 205] on span "Sounds of Pangea | Sound Healing & Relaxation Online /" at bounding box center [1260, 204] width 244 height 11
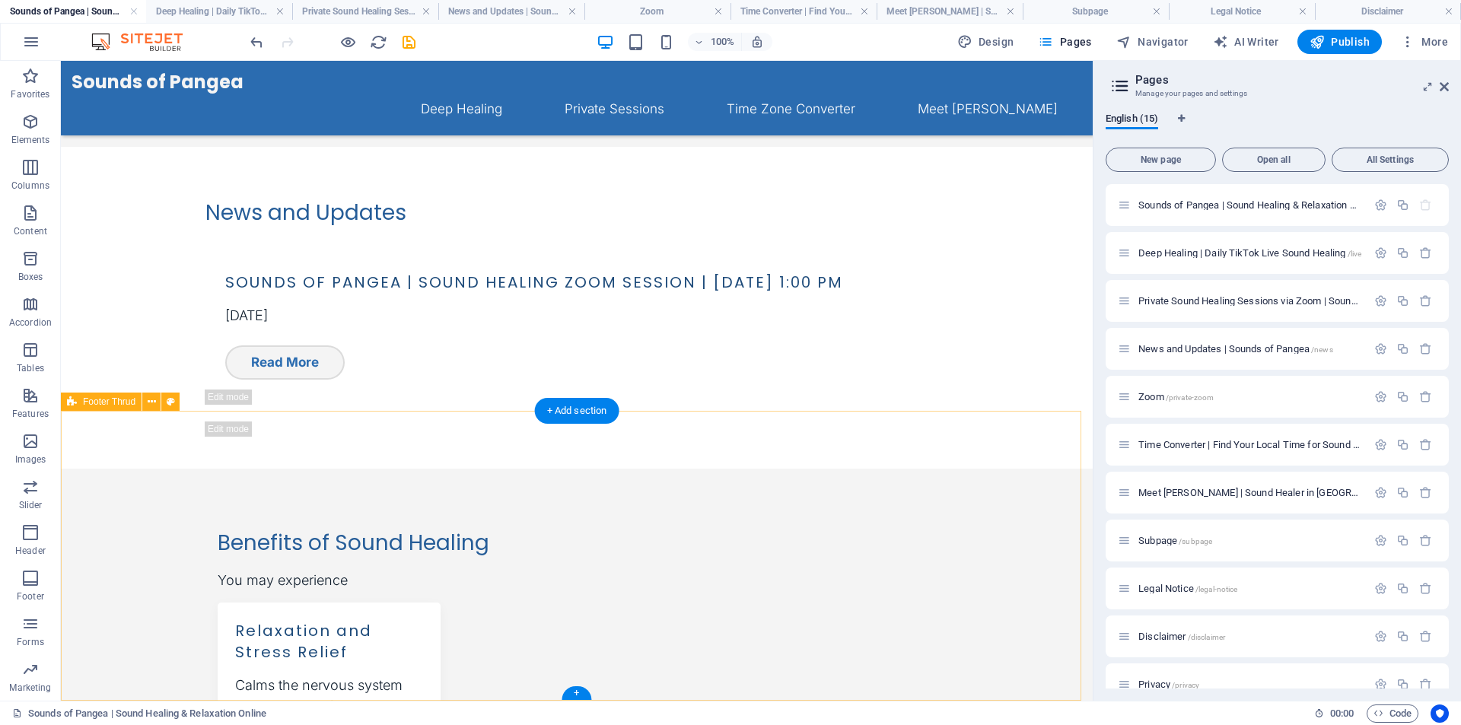
scroll to position [1179, 0]
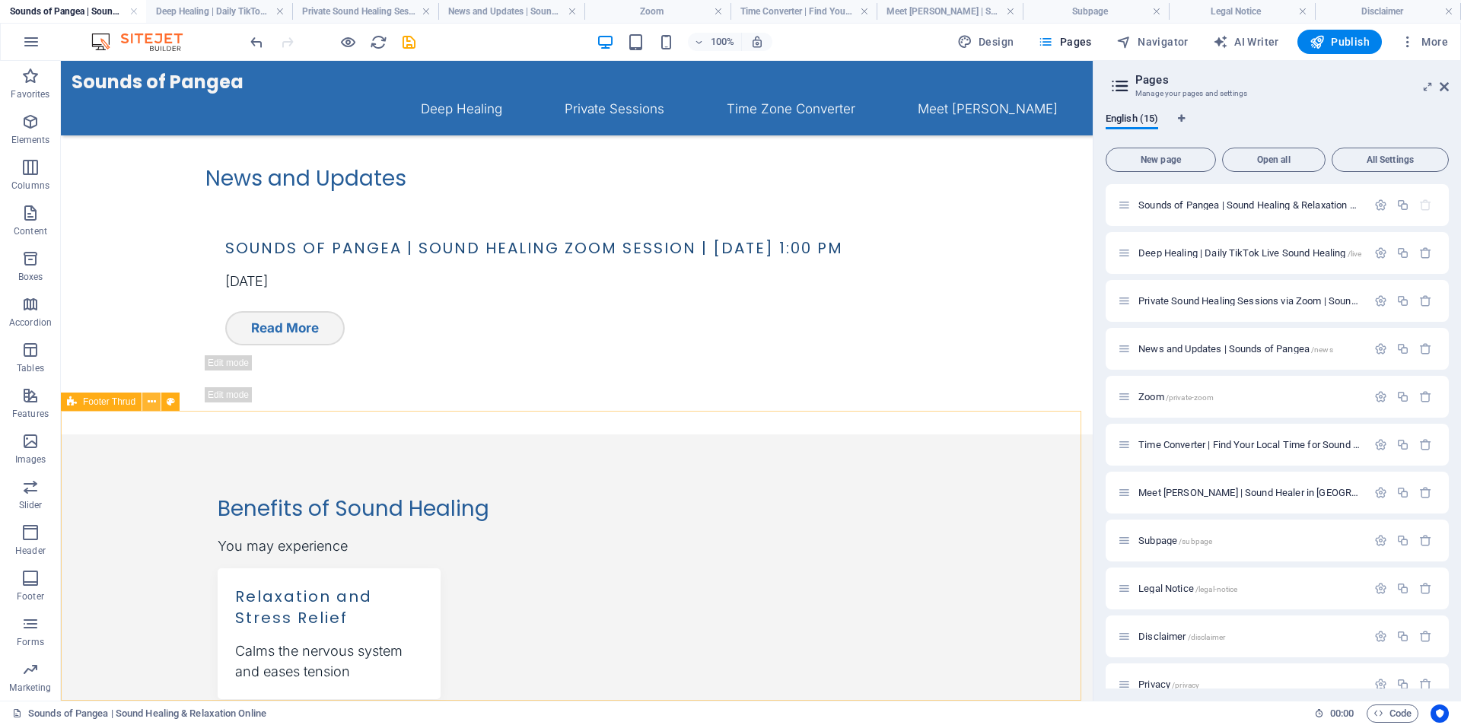
click at [152, 403] on icon at bounding box center [152, 402] width 8 height 16
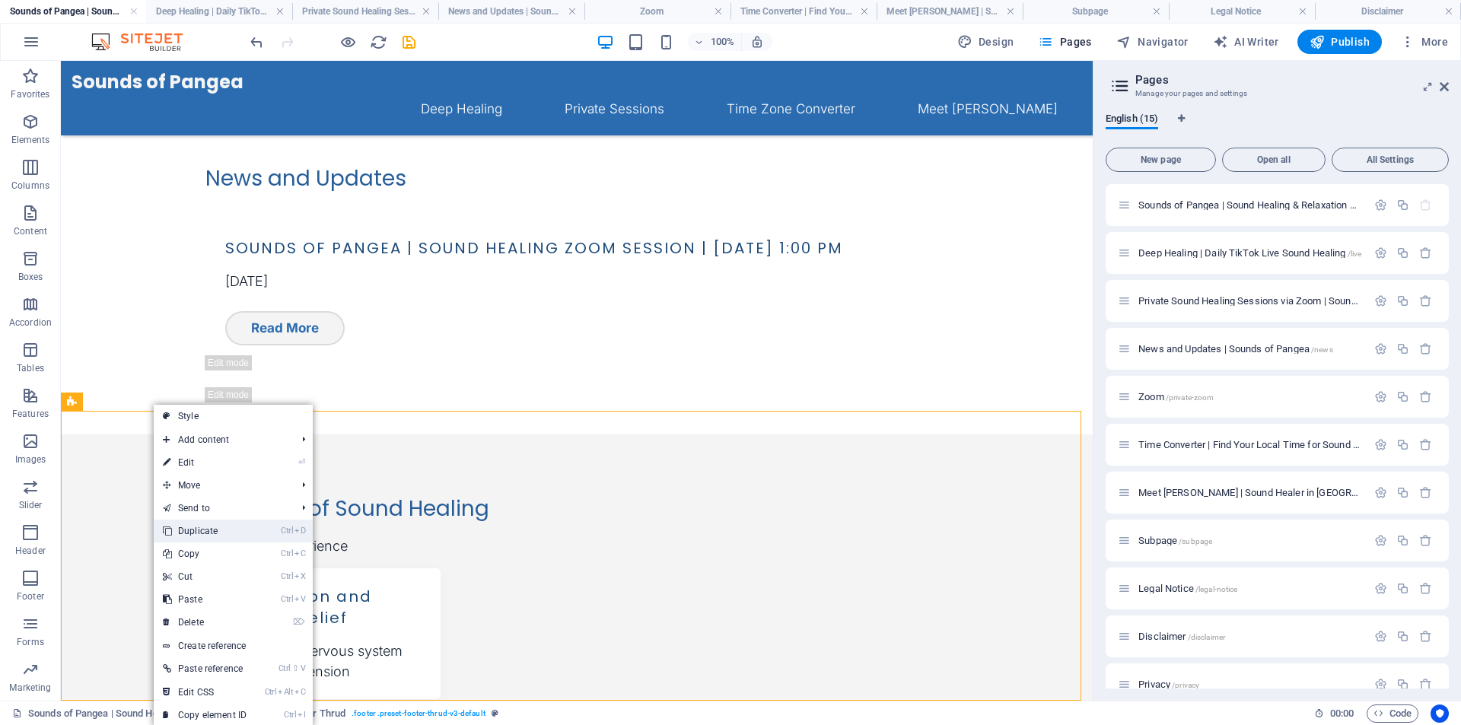
click at [214, 531] on link "Ctrl D Duplicate" at bounding box center [205, 531] width 102 height 23
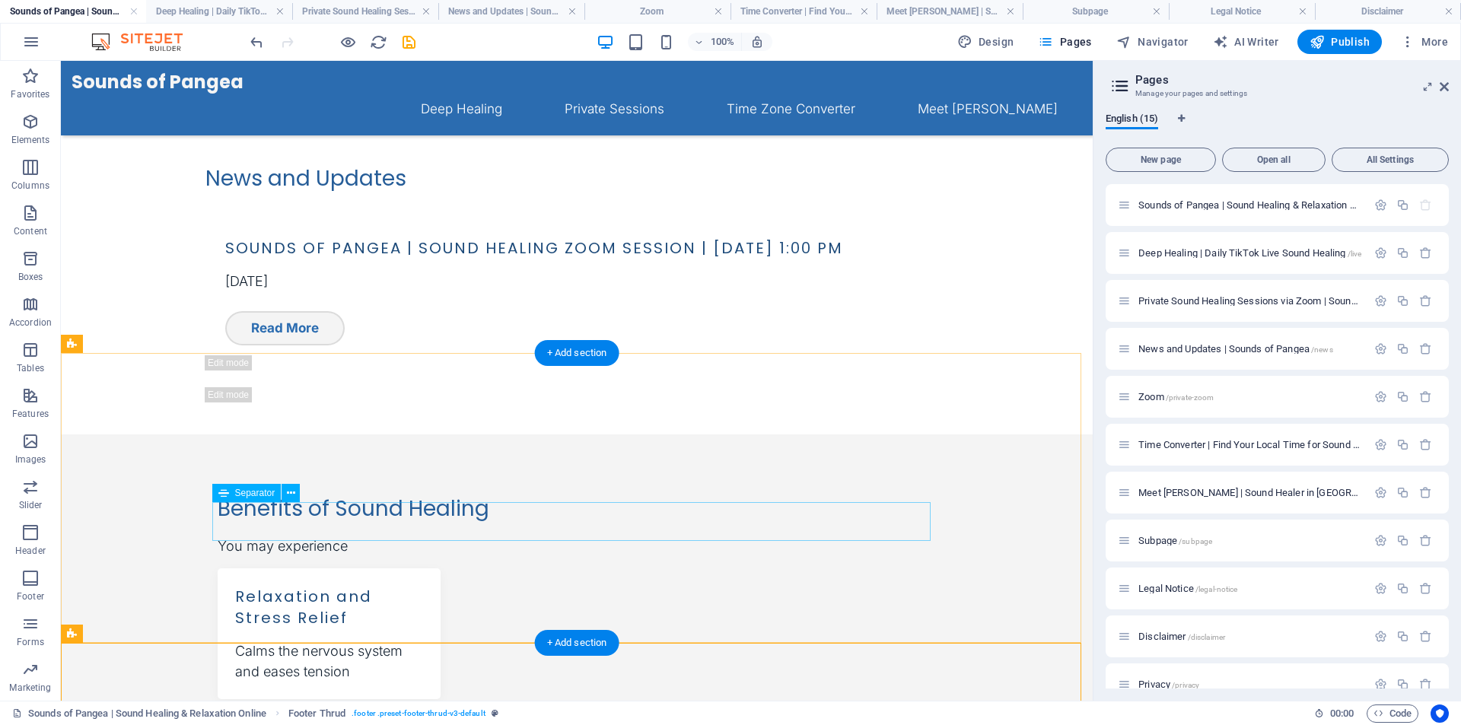
scroll to position [1469, 0]
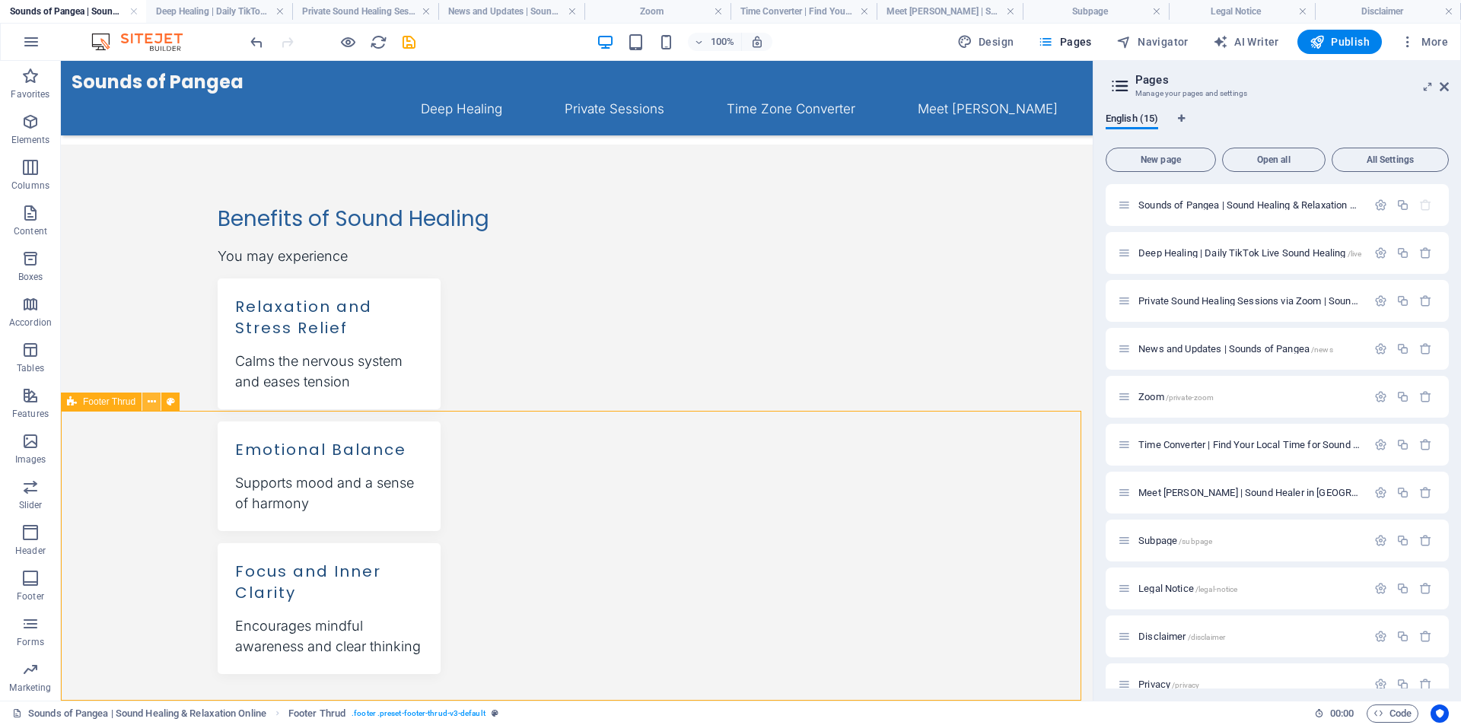
click at [153, 403] on icon at bounding box center [152, 402] width 8 height 16
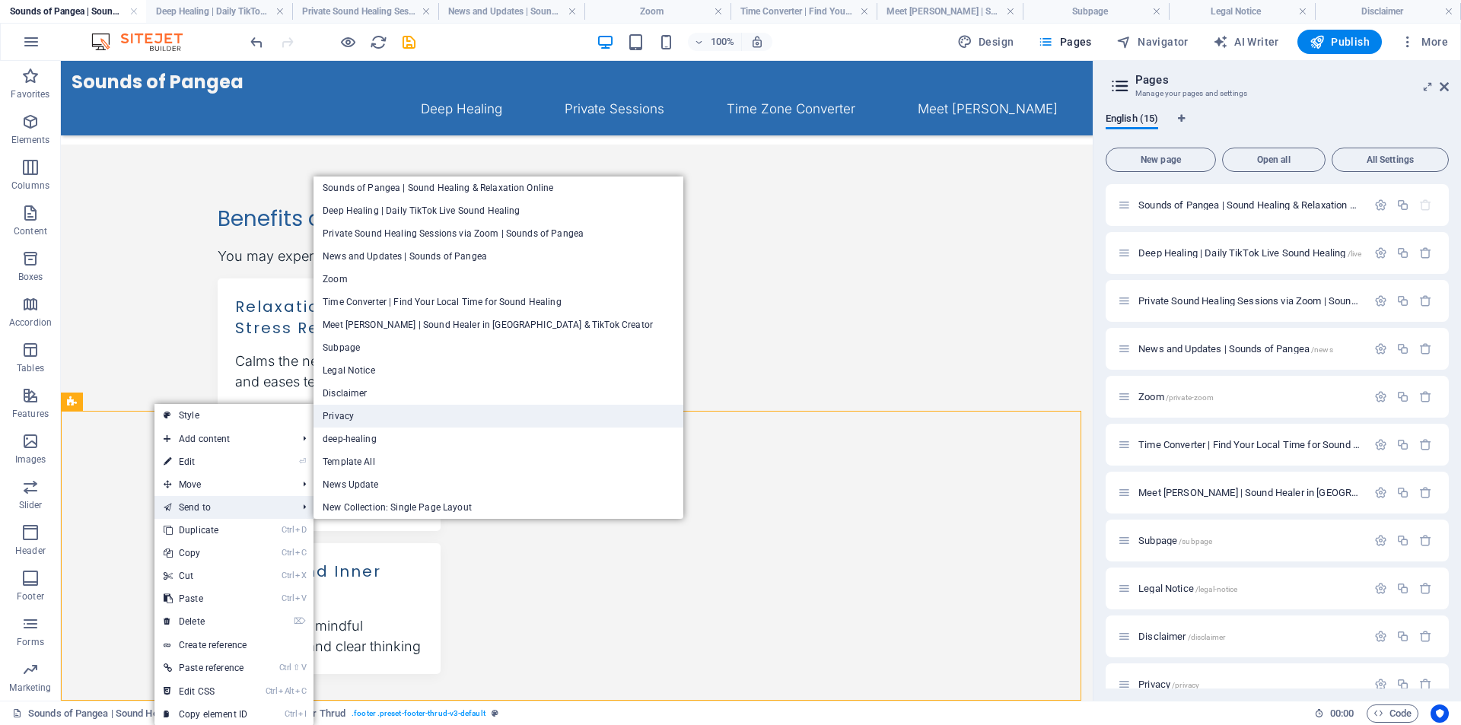
click at [394, 419] on link "Privacy" at bounding box center [499, 416] width 370 height 23
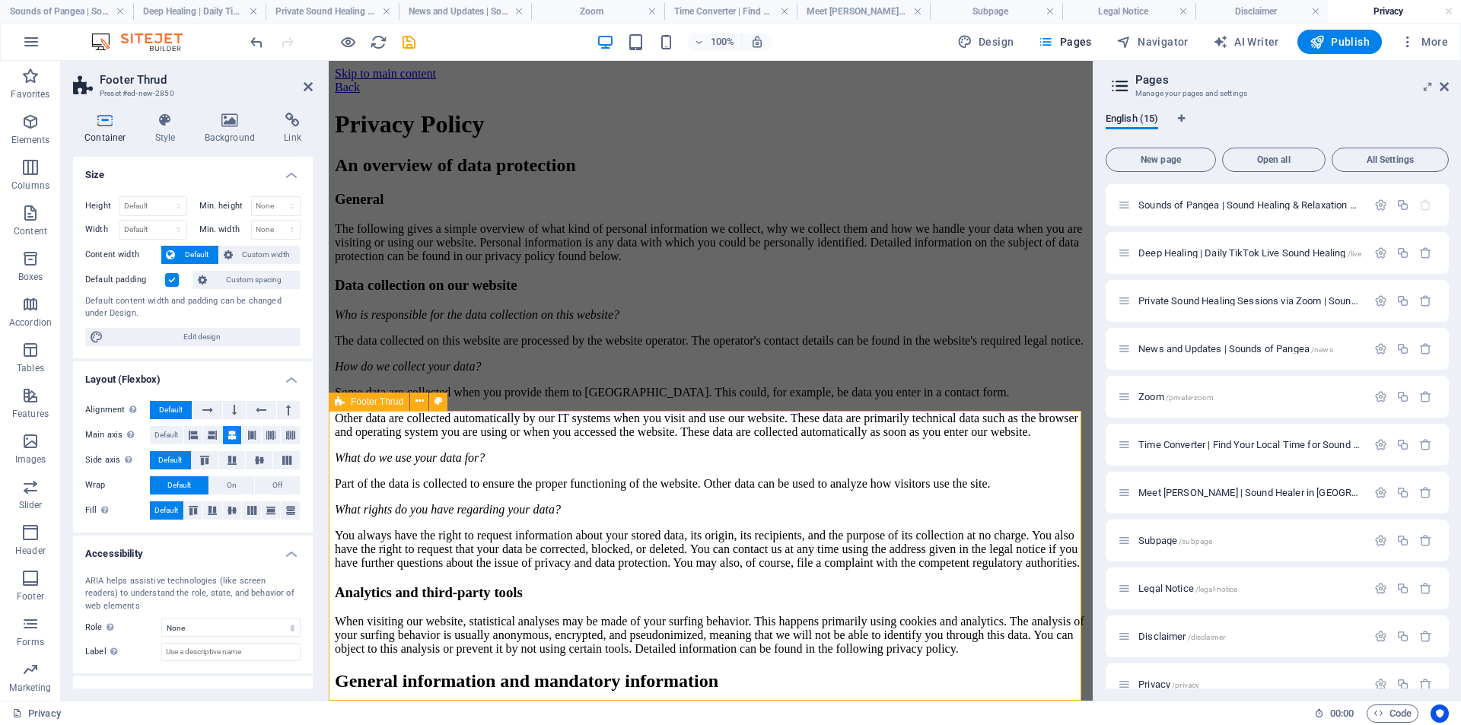
scroll to position [4733, 0]
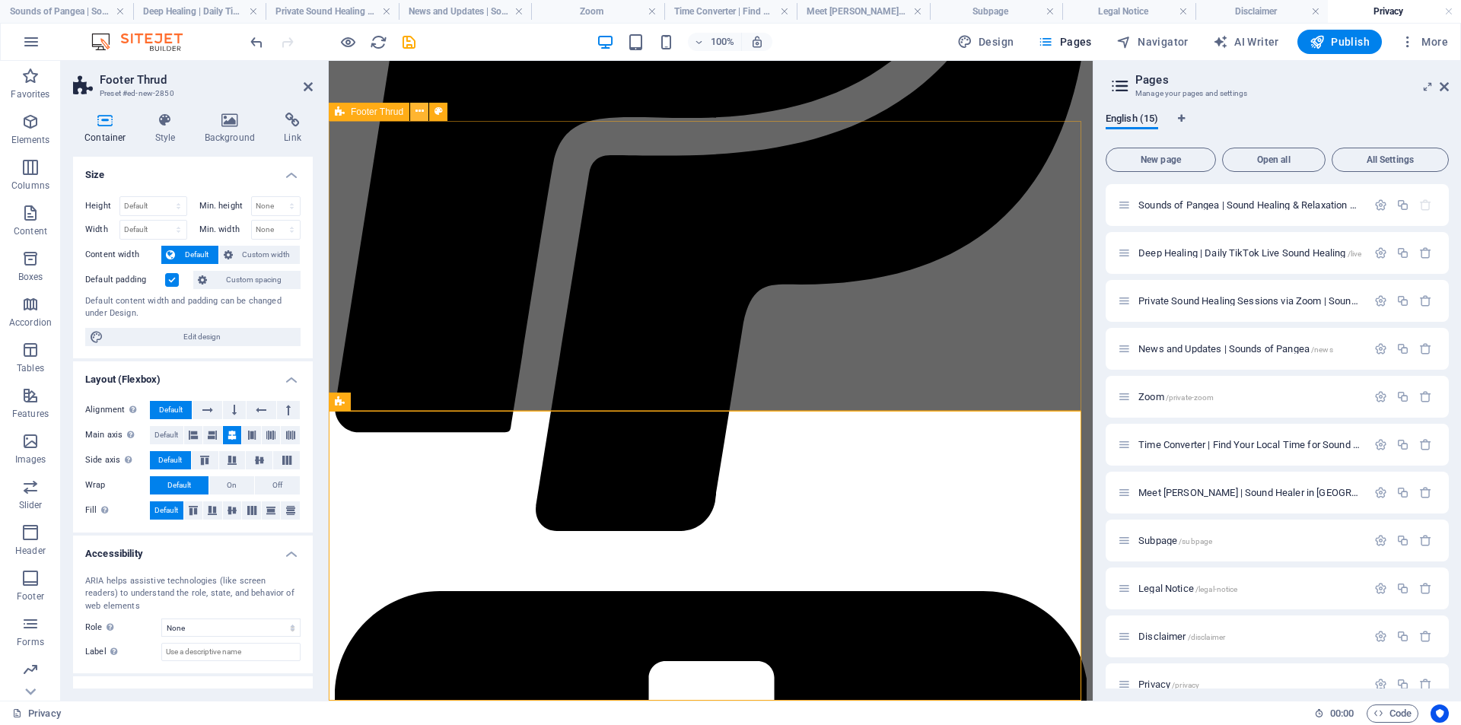
click at [420, 114] on icon at bounding box center [420, 111] width 8 height 16
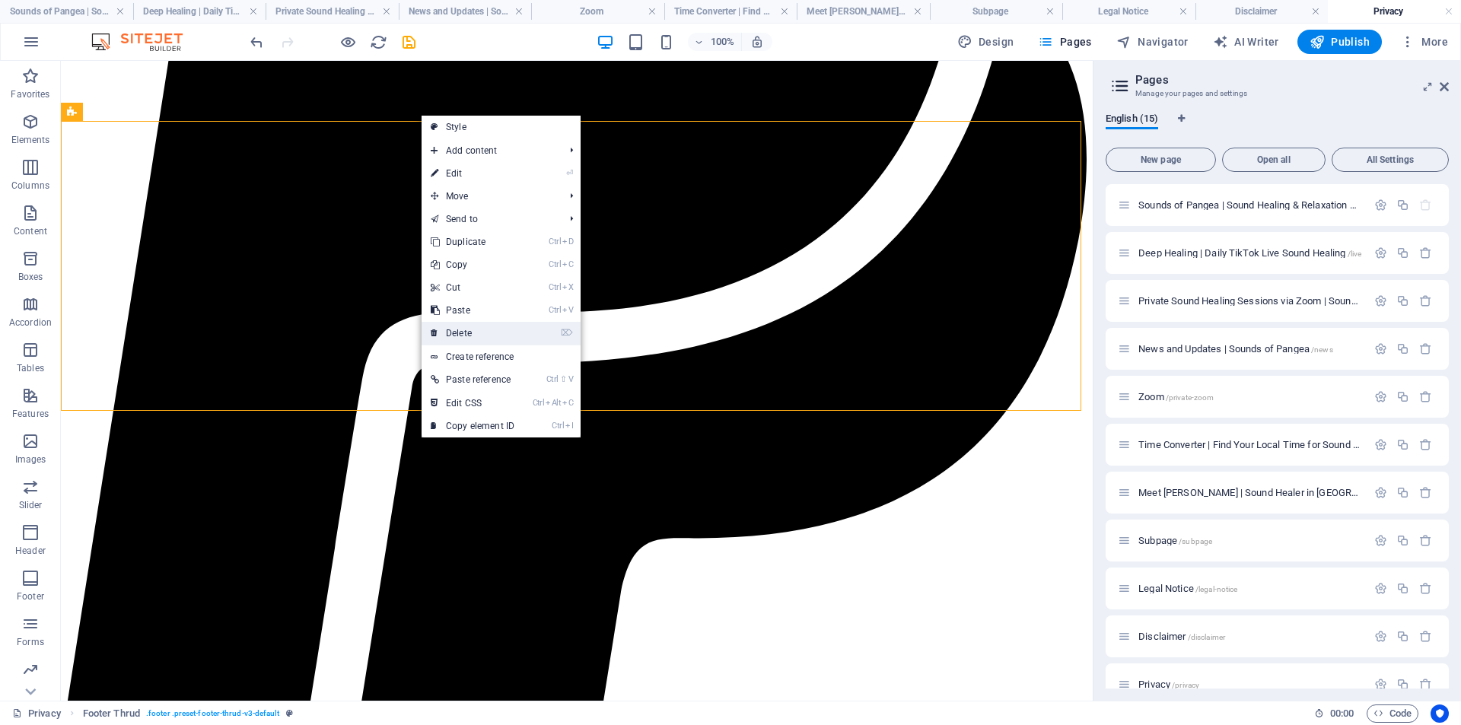
click at [479, 330] on link "⌦ Delete" at bounding box center [473, 333] width 102 height 23
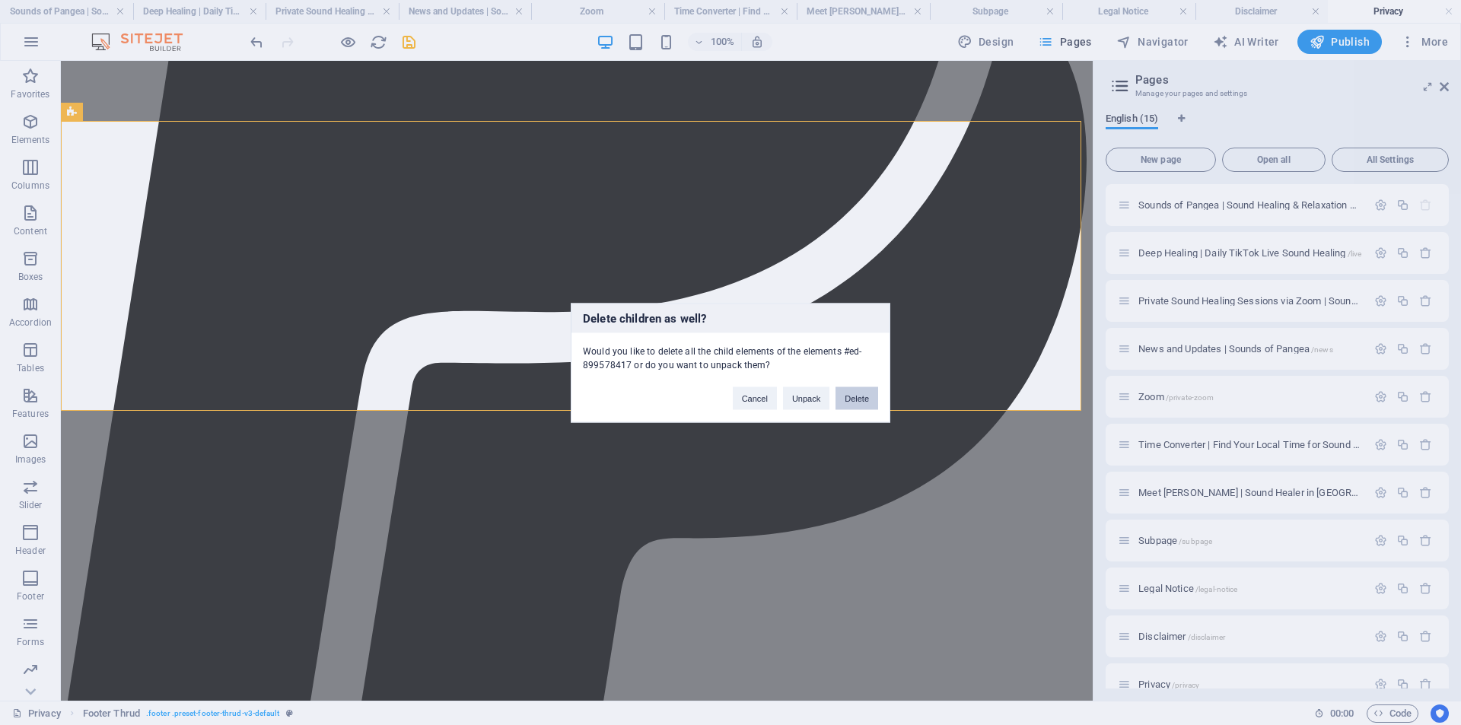
click at [855, 402] on button "Delete" at bounding box center [857, 398] width 43 height 23
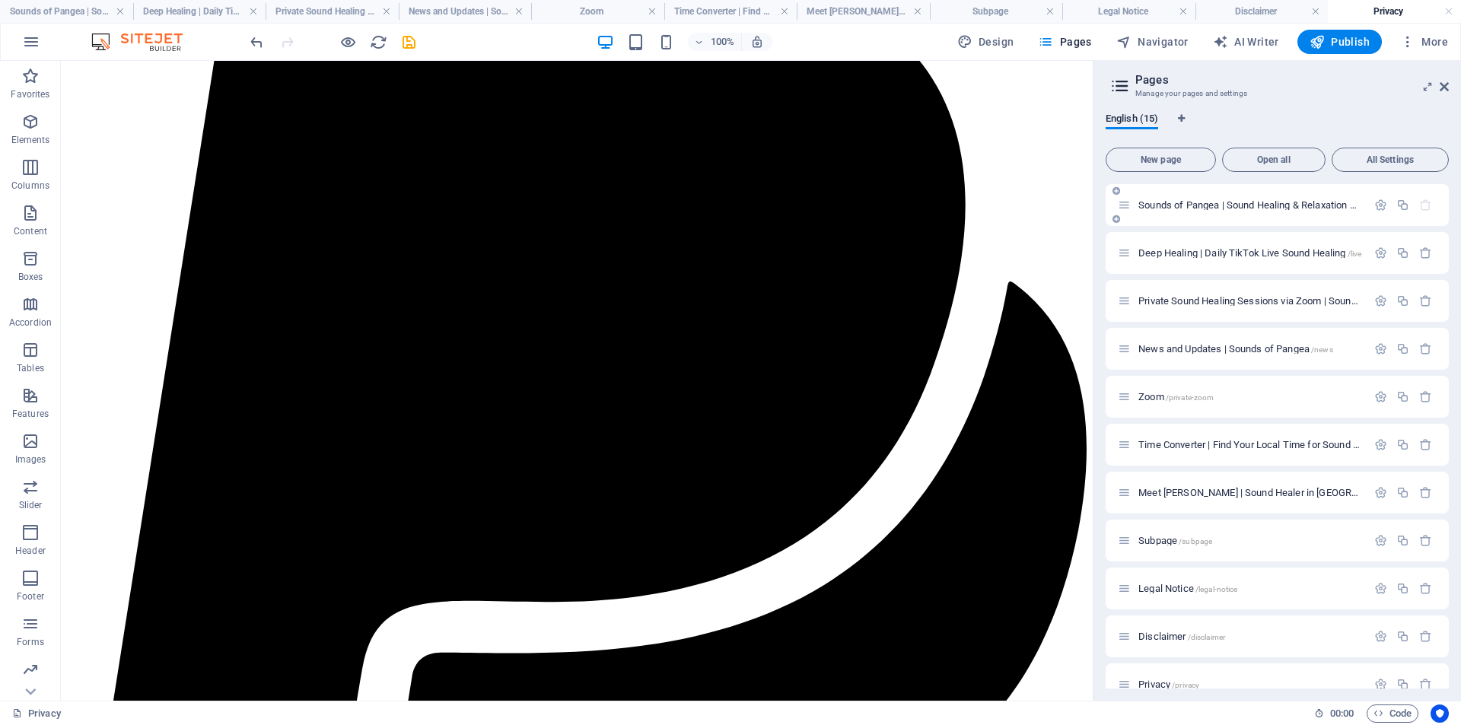
click at [1189, 200] on span "Sounds of Pangea | Sound Healing & Relaxation Online /" at bounding box center [1260, 204] width 244 height 11
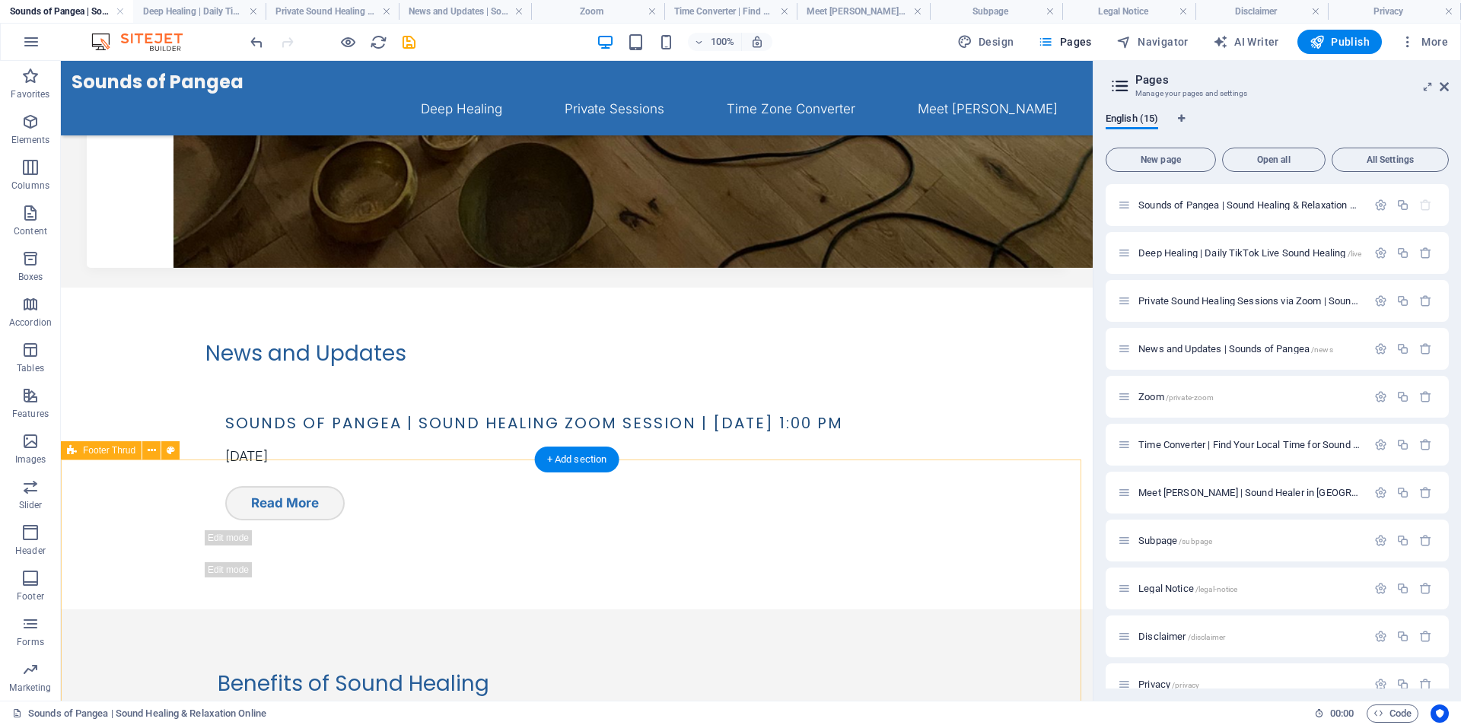
scroll to position [1179, 0]
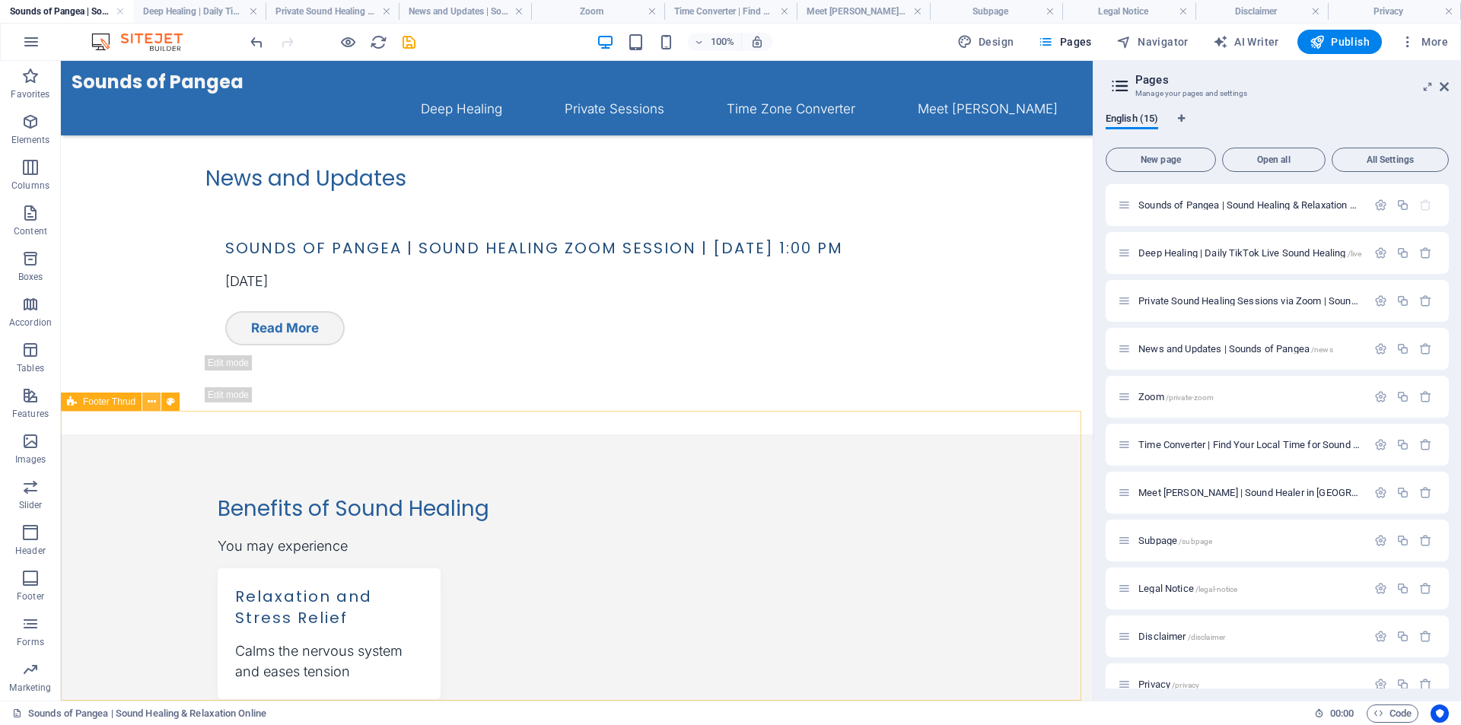
click at [151, 404] on icon at bounding box center [152, 402] width 8 height 16
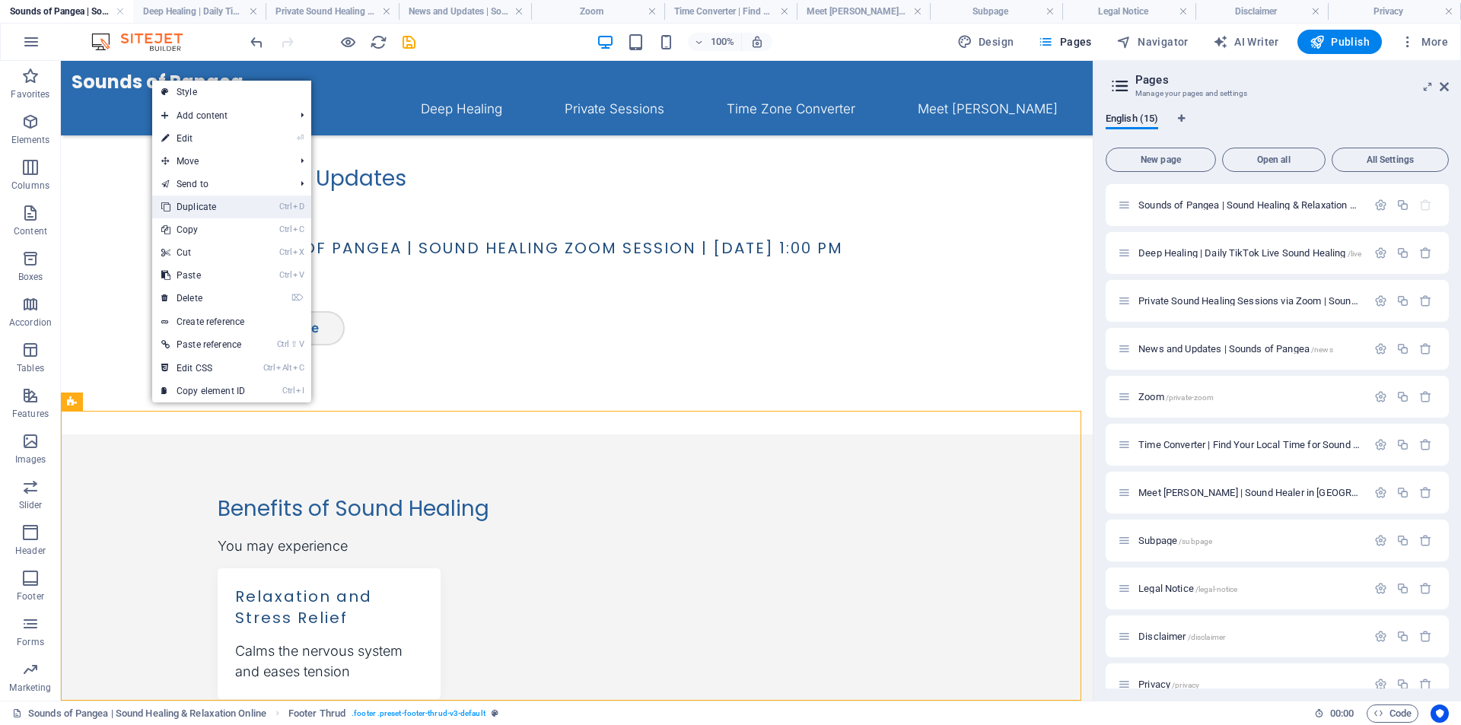
click at [232, 211] on link "Ctrl D Duplicate" at bounding box center [203, 207] width 102 height 23
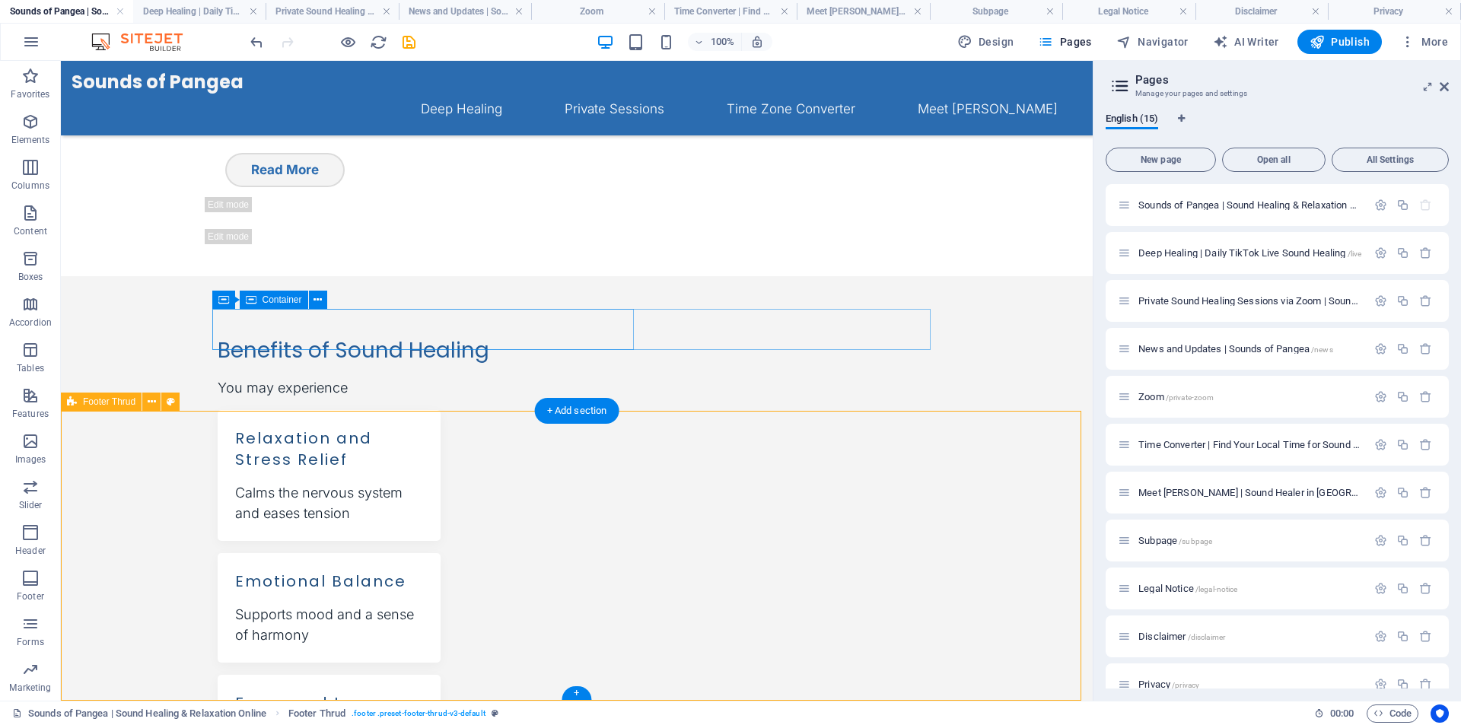
scroll to position [1469, 0]
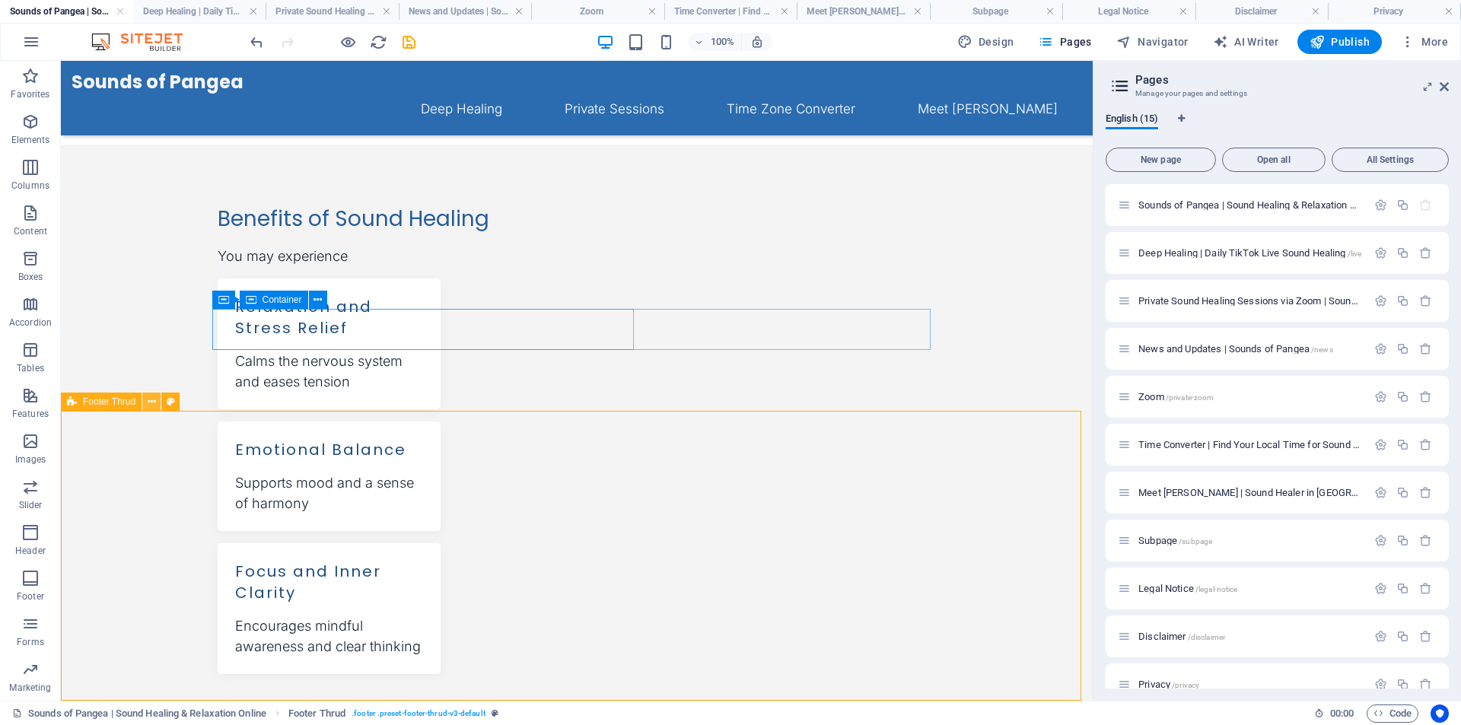
click at [151, 402] on icon at bounding box center [152, 402] width 8 height 16
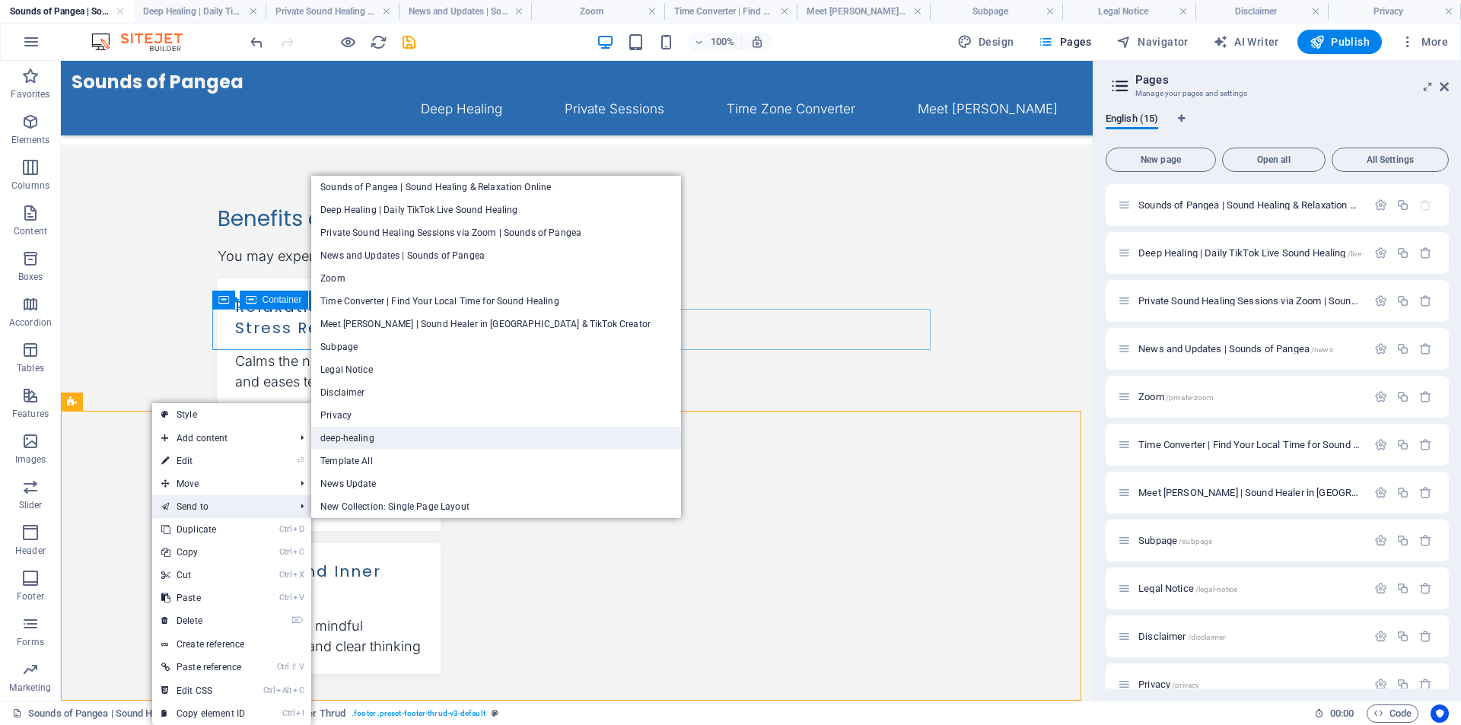
click at [413, 435] on link "deep-healing" at bounding box center [496, 438] width 370 height 23
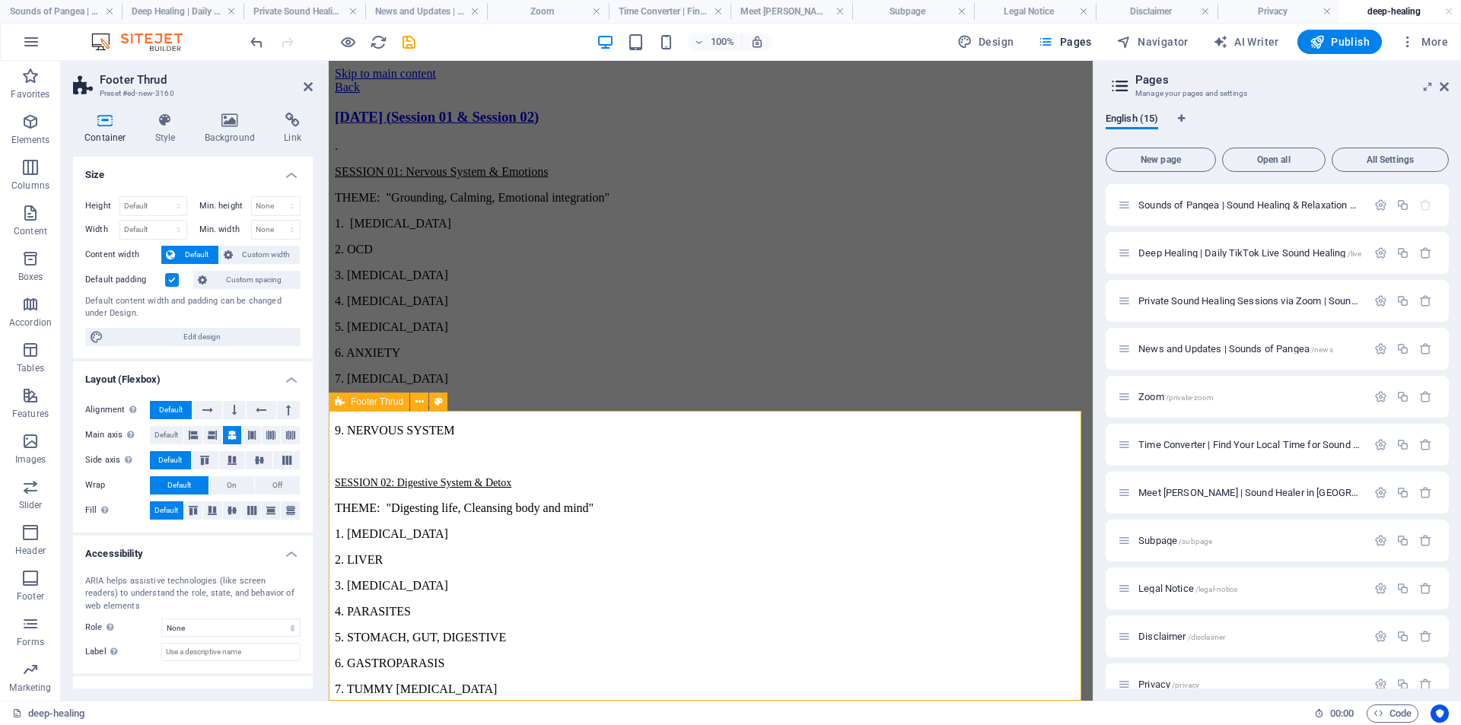
scroll to position [3530, 0]
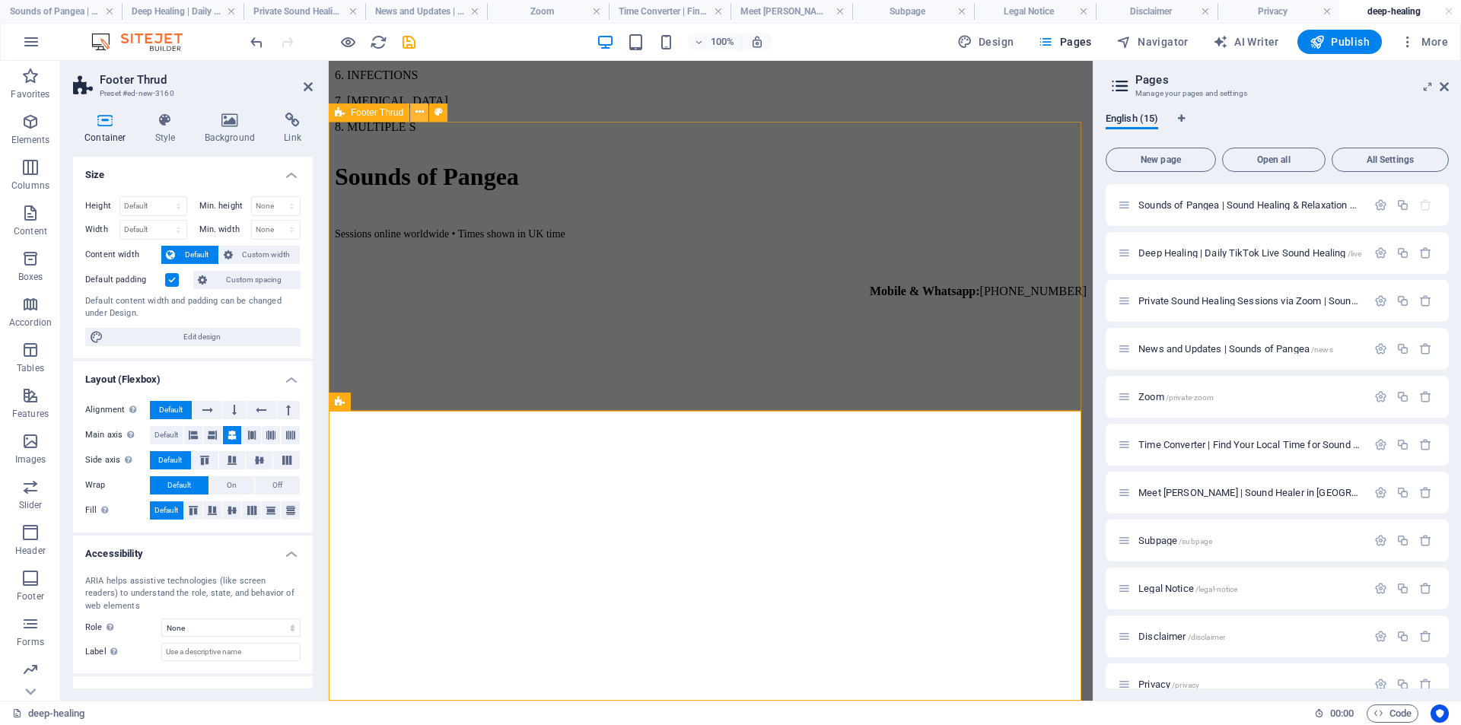
click at [418, 114] on icon at bounding box center [420, 112] width 8 height 16
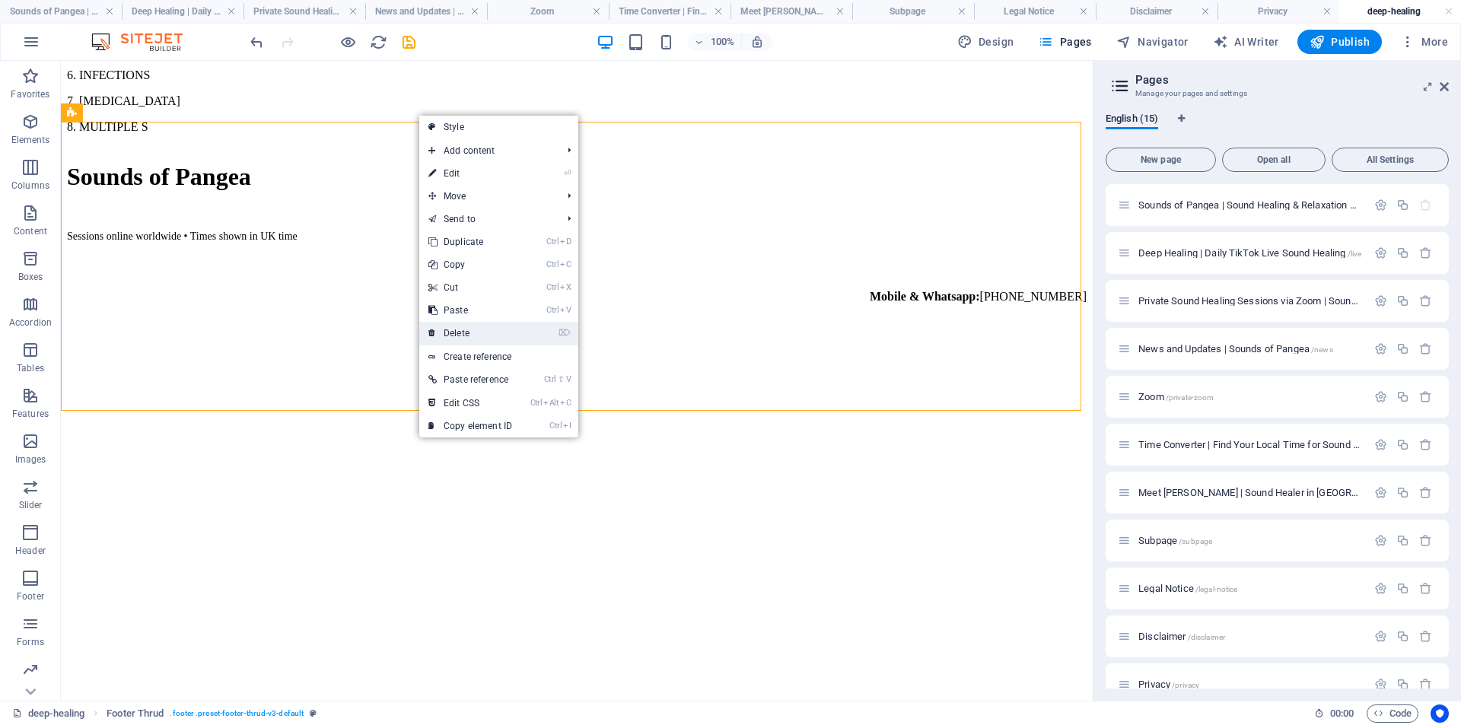
click at [487, 328] on link "⌦ Delete" at bounding box center [470, 333] width 102 height 23
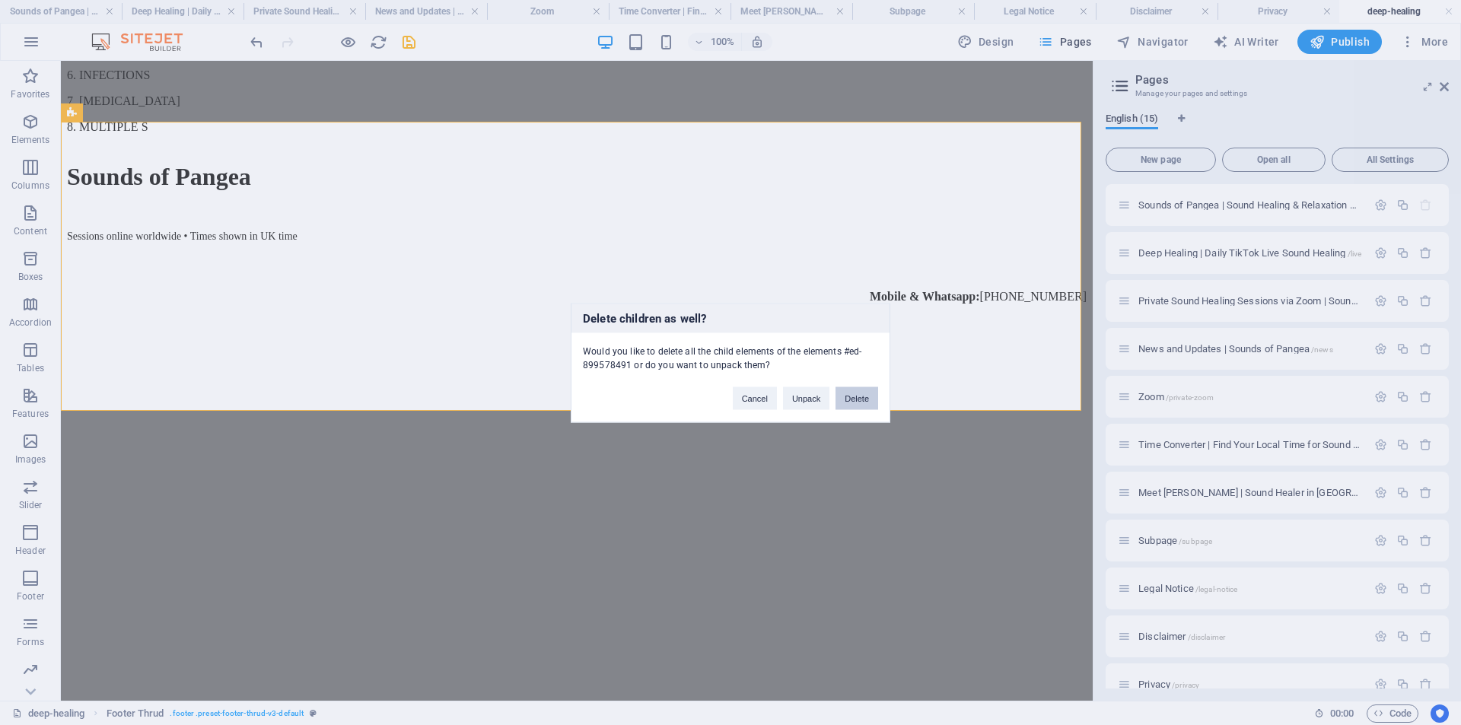
click at [864, 396] on button "Delete" at bounding box center [857, 398] width 43 height 23
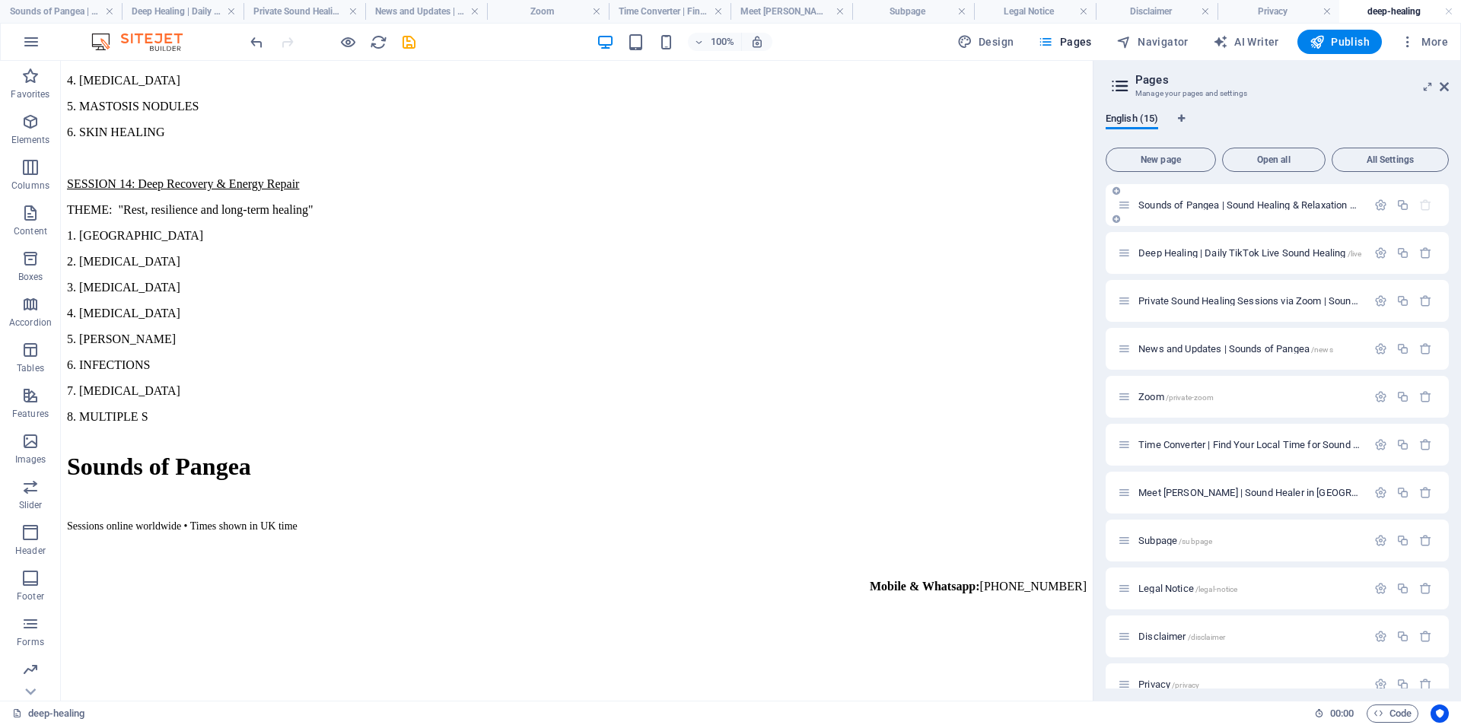
click at [1191, 202] on span "Sounds of Pangea | Sound Healing & Relaxation Online /" at bounding box center [1260, 204] width 244 height 11
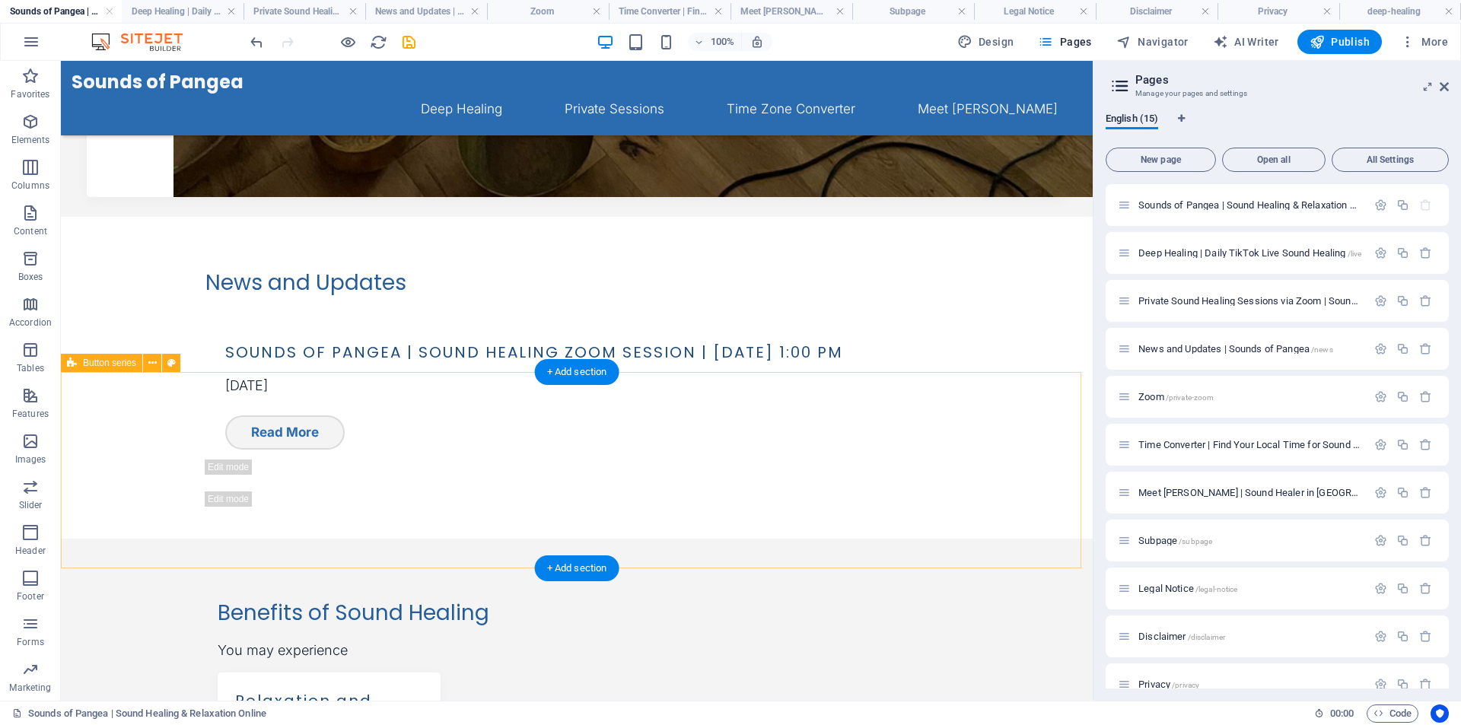
scroll to position [1179, 0]
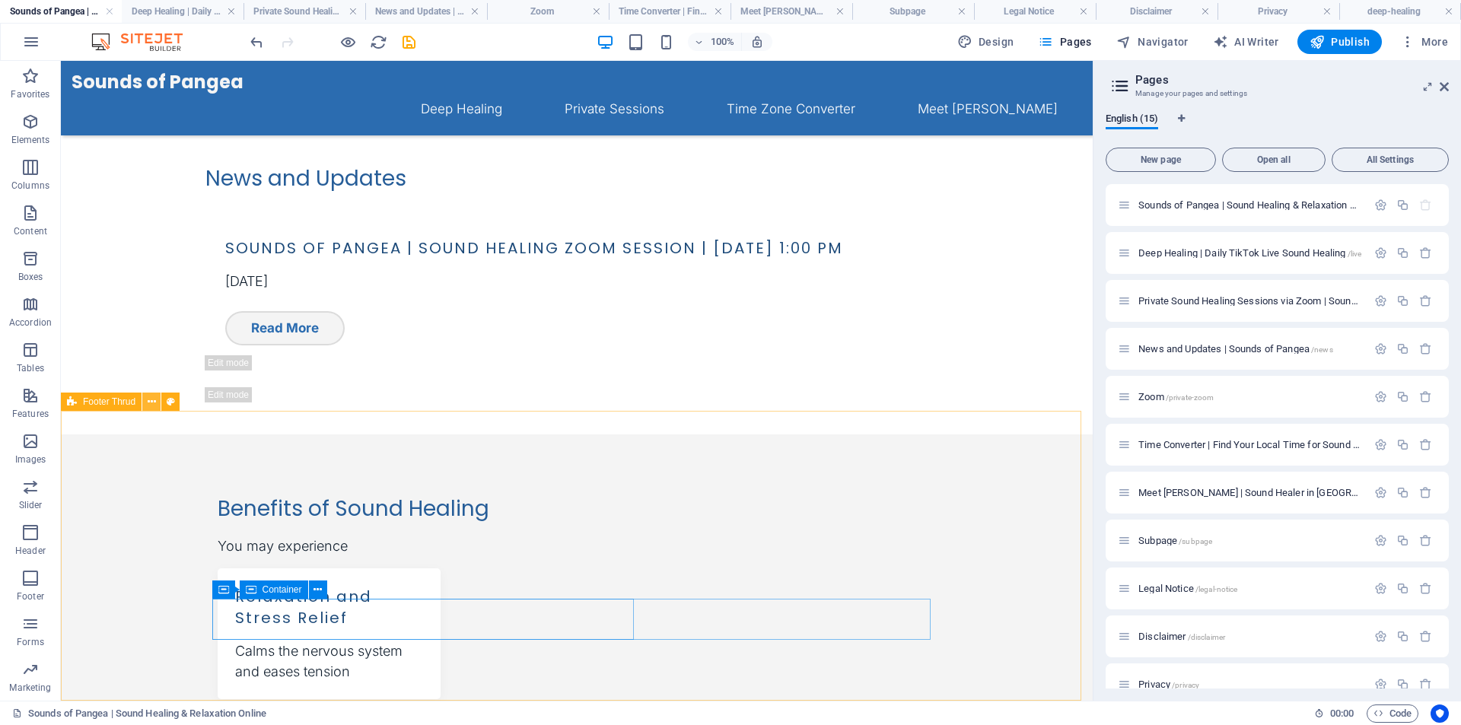
click at [153, 406] on icon at bounding box center [152, 402] width 8 height 16
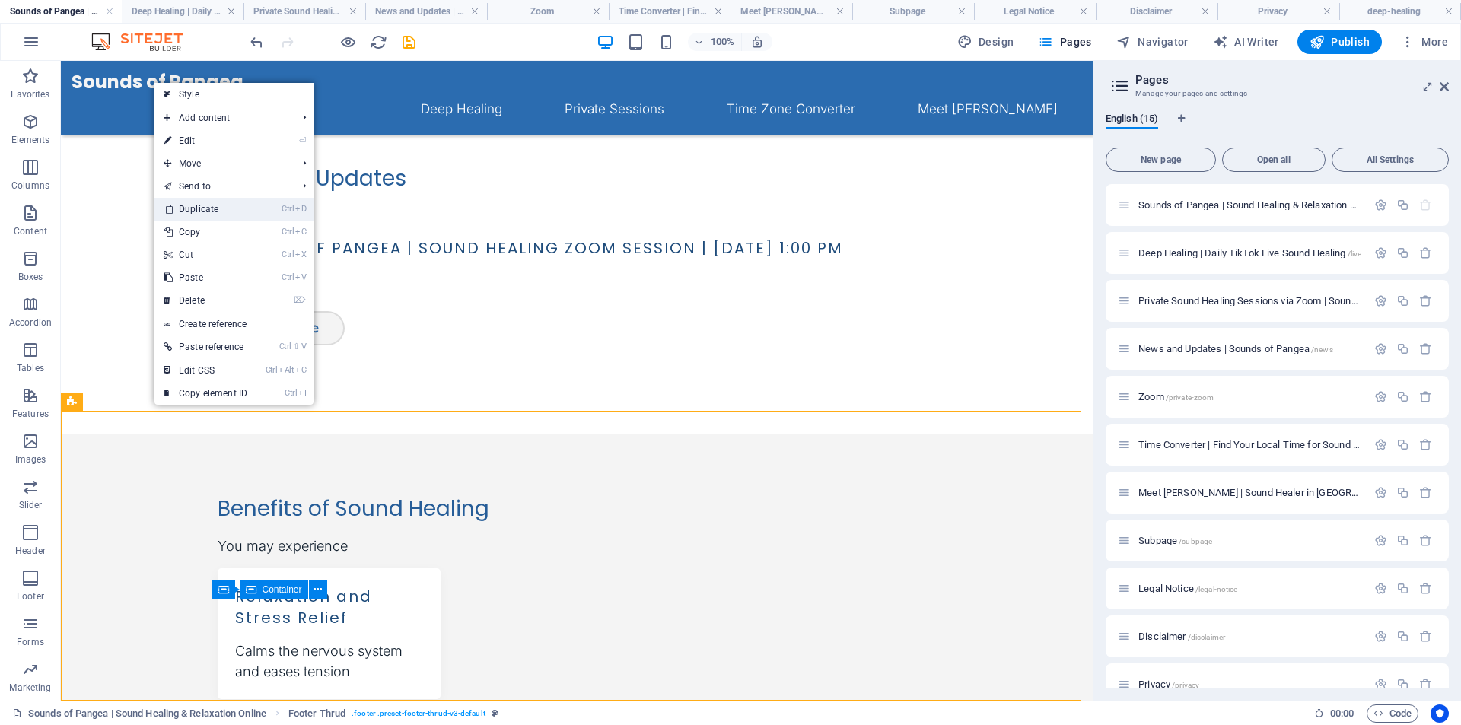
drag, startPoint x: 231, startPoint y: 212, endPoint x: 170, endPoint y: 198, distance: 62.6
click at [231, 212] on link "Ctrl D Duplicate" at bounding box center [205, 209] width 102 height 23
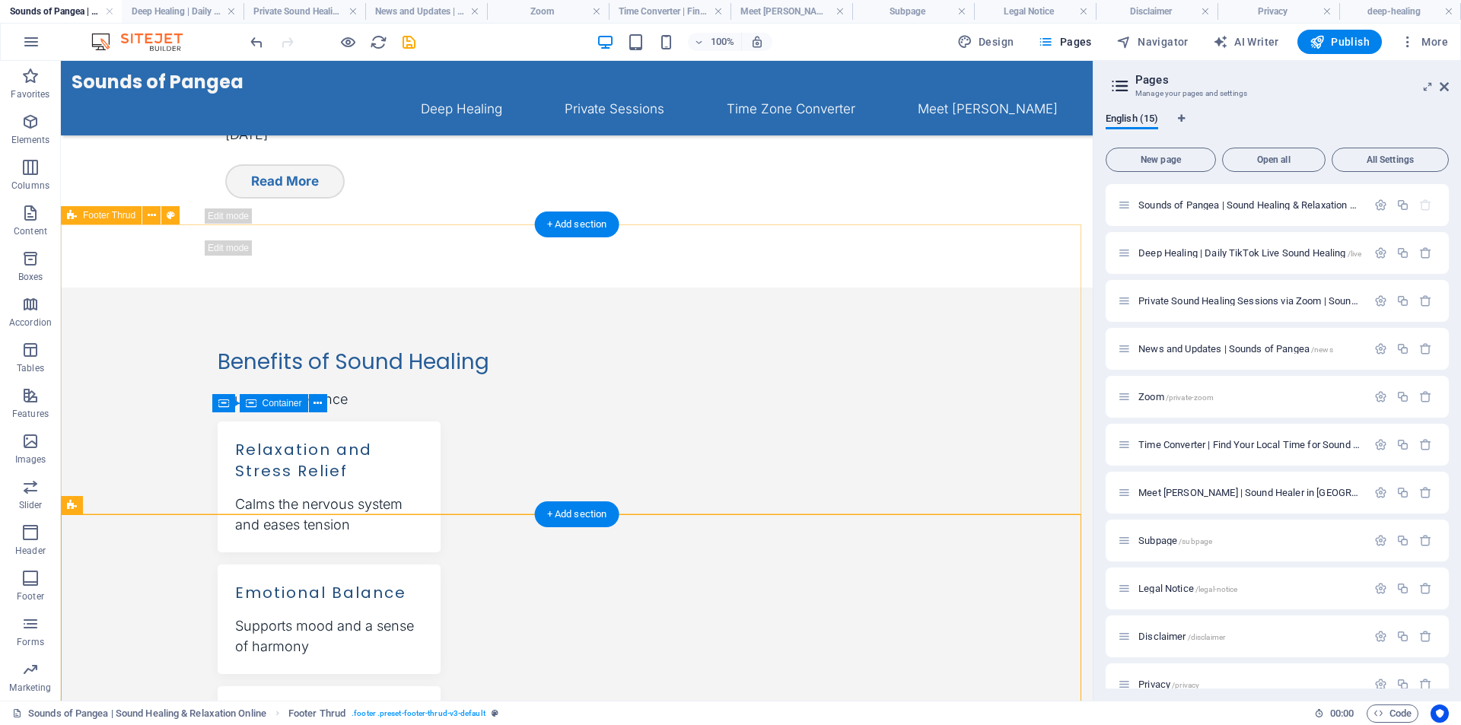
scroll to position [1469, 0]
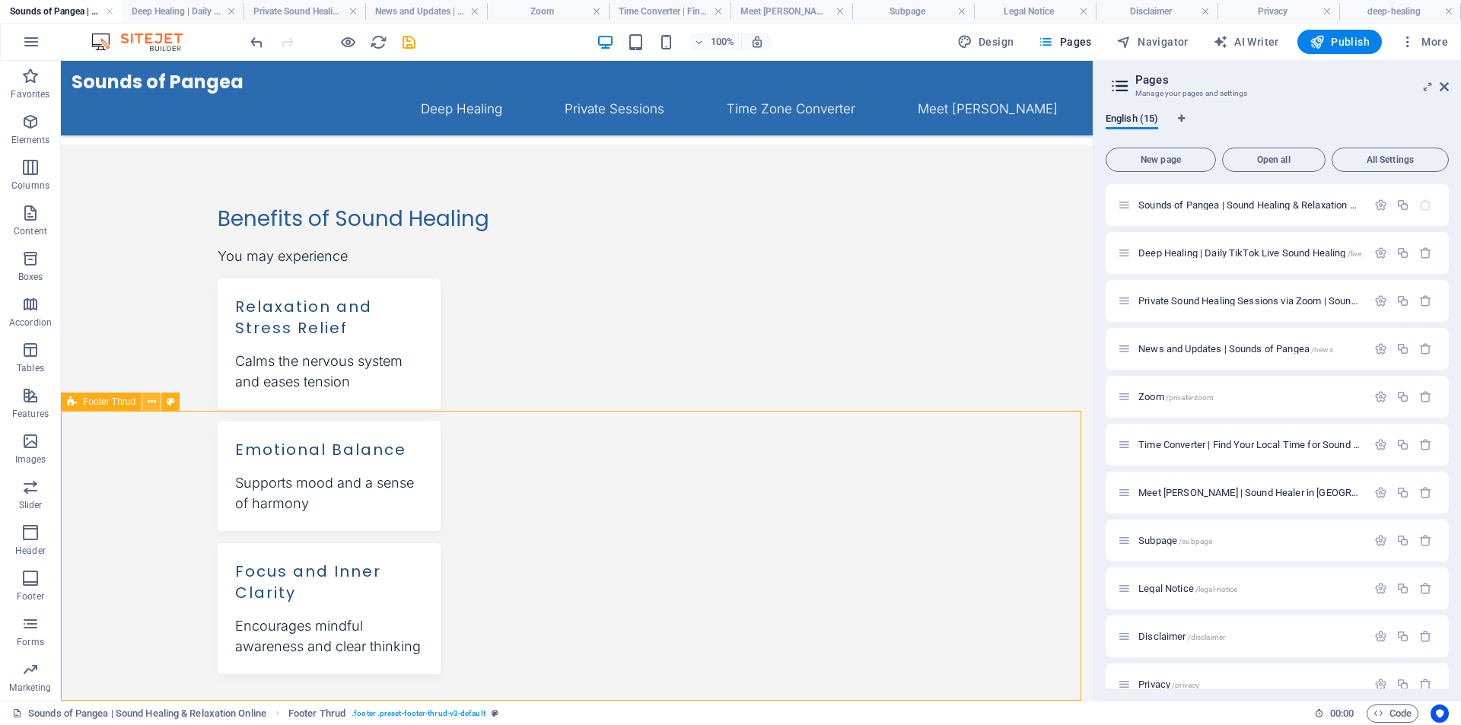
click at [150, 400] on icon at bounding box center [152, 402] width 8 height 16
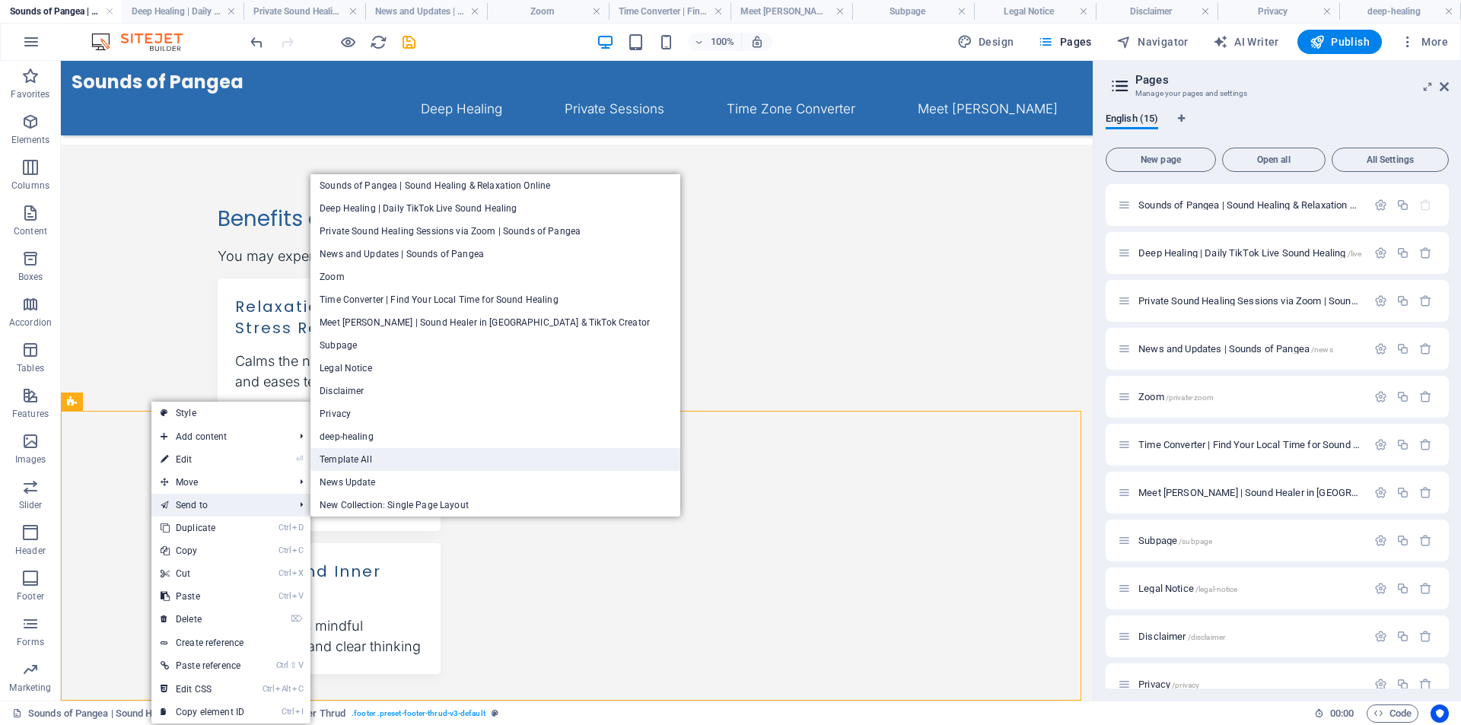
click at [368, 463] on link "Template All" at bounding box center [495, 459] width 370 height 23
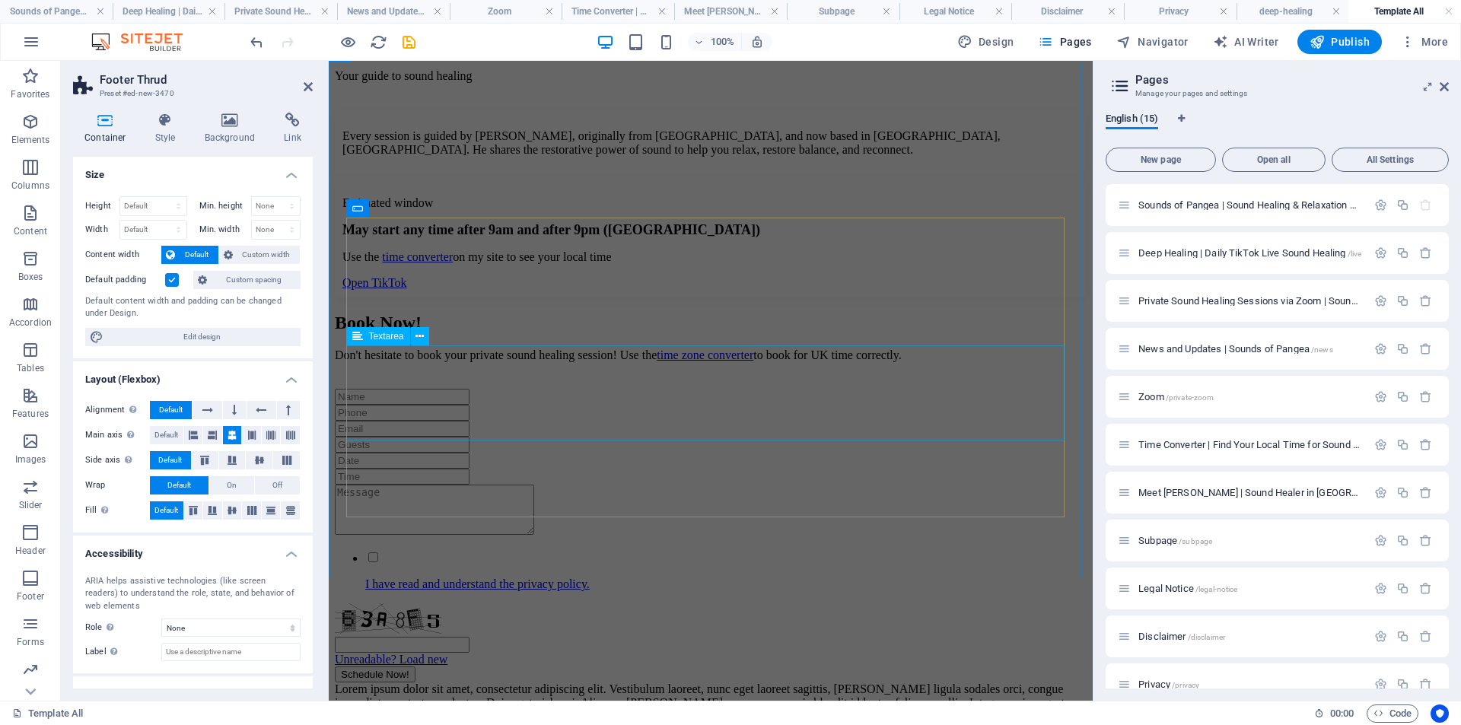
scroll to position [2040, 0]
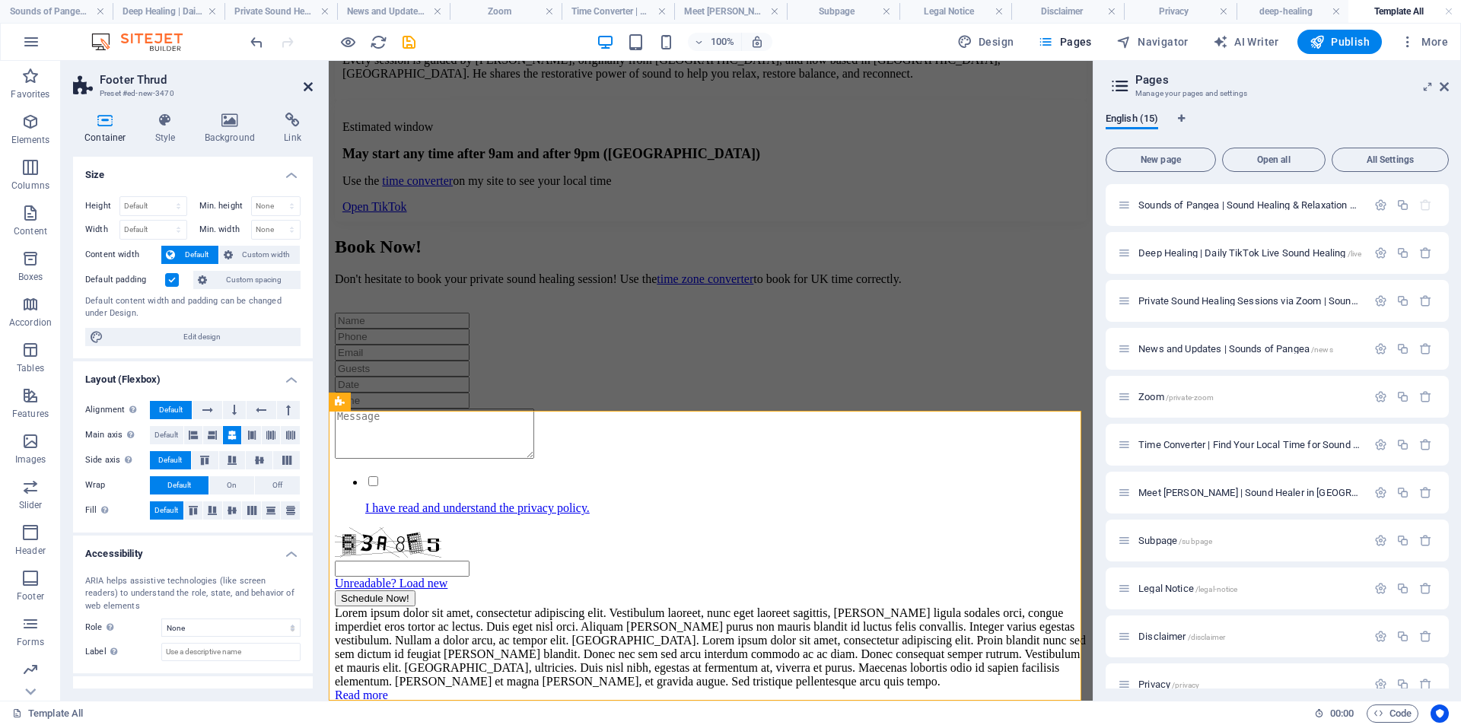
drag, startPoint x: 309, startPoint y: 89, endPoint x: 243, endPoint y: 40, distance: 82.6
click at [309, 89] on icon at bounding box center [308, 87] width 9 height 12
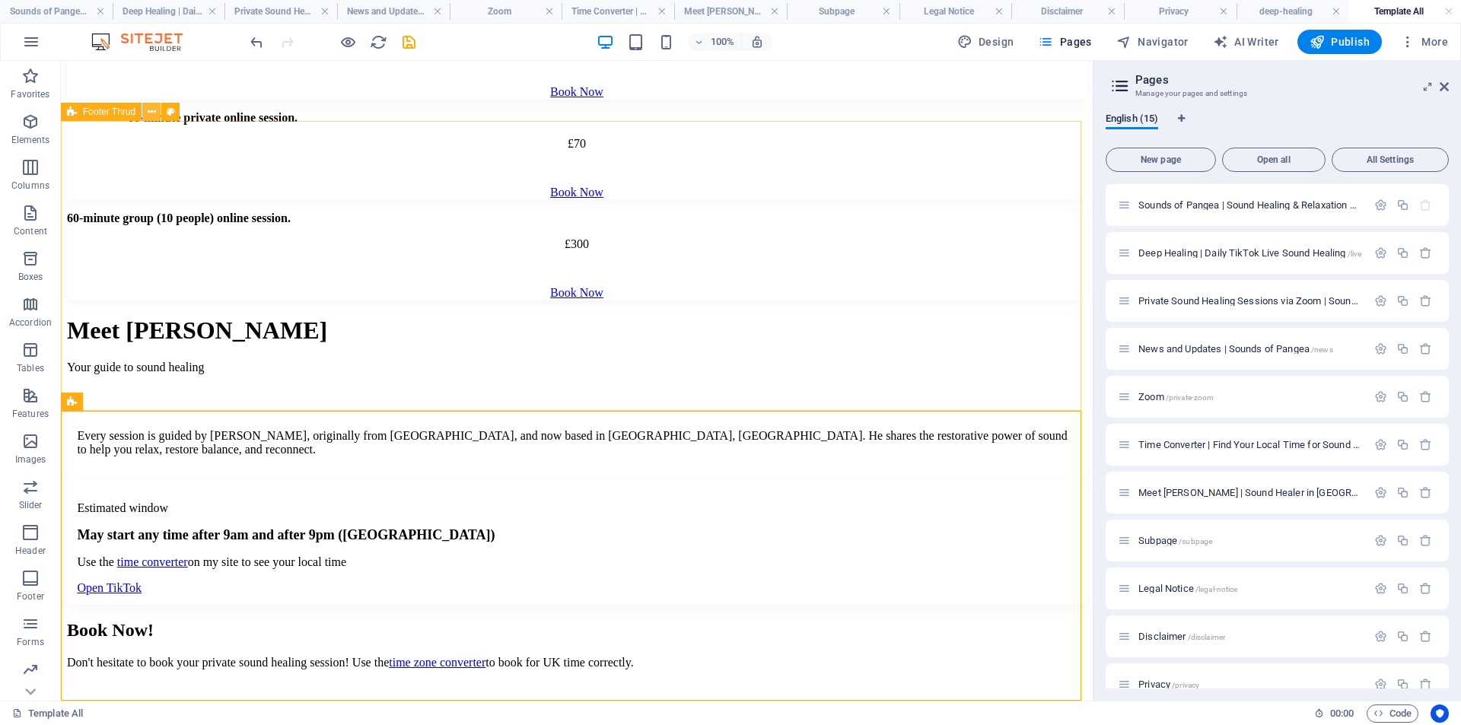
click at [149, 114] on icon at bounding box center [152, 112] width 8 height 16
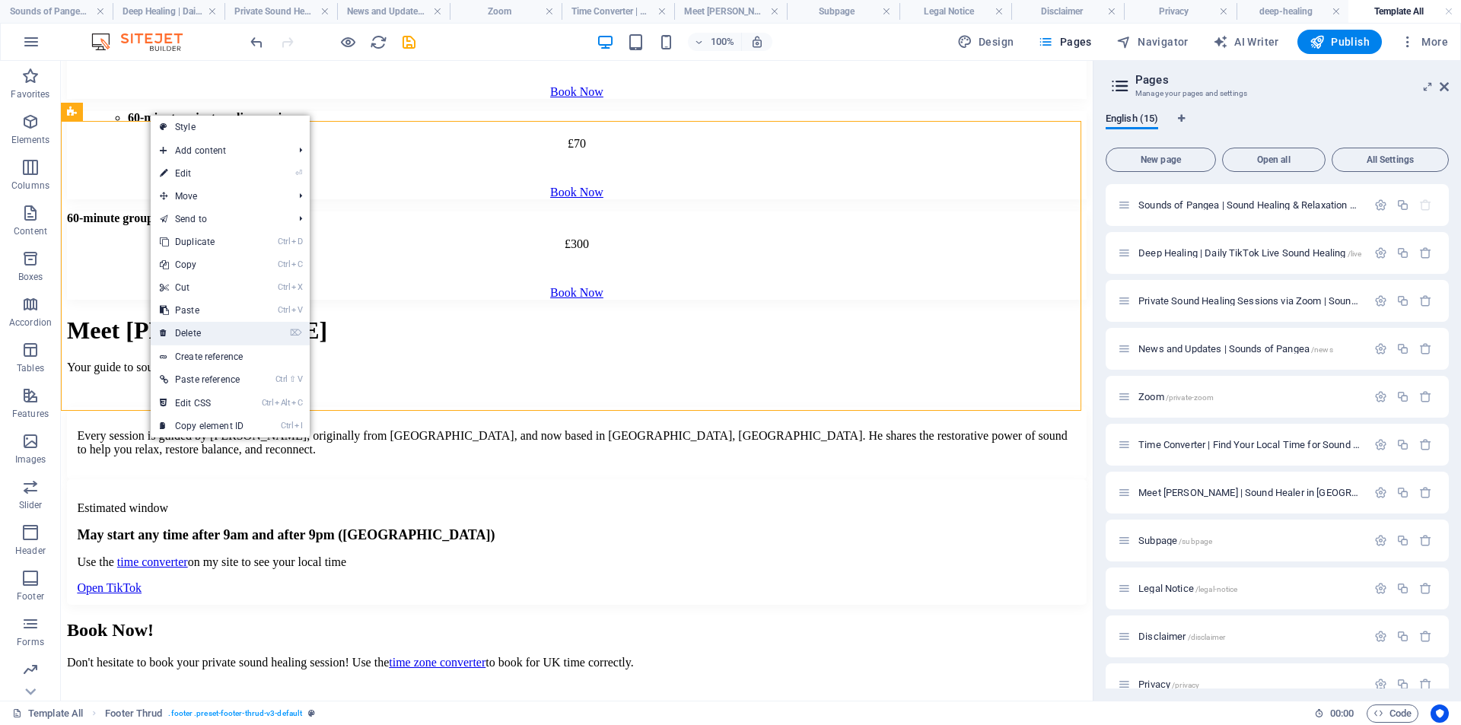
click at [220, 332] on link "⌦ Delete" at bounding box center [202, 333] width 102 height 23
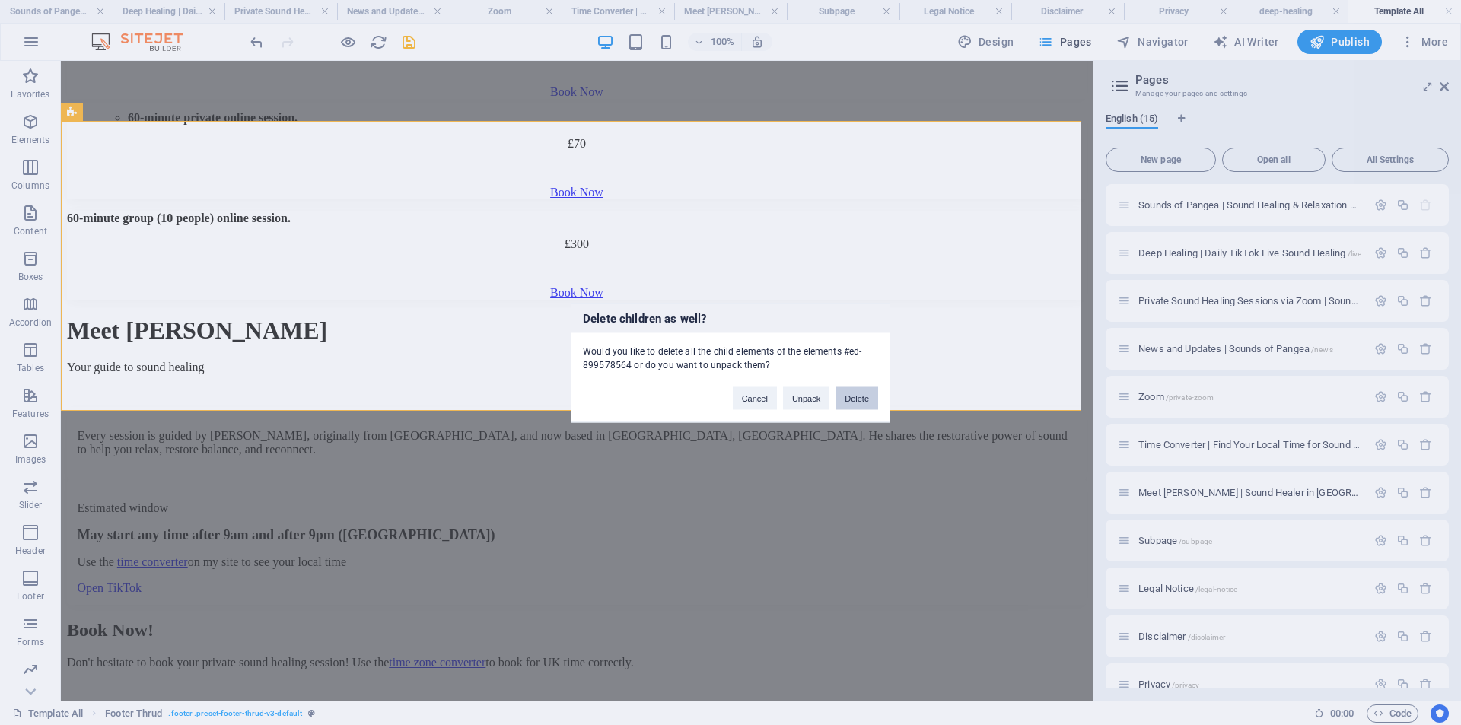
click at [851, 401] on button "Delete" at bounding box center [857, 398] width 43 height 23
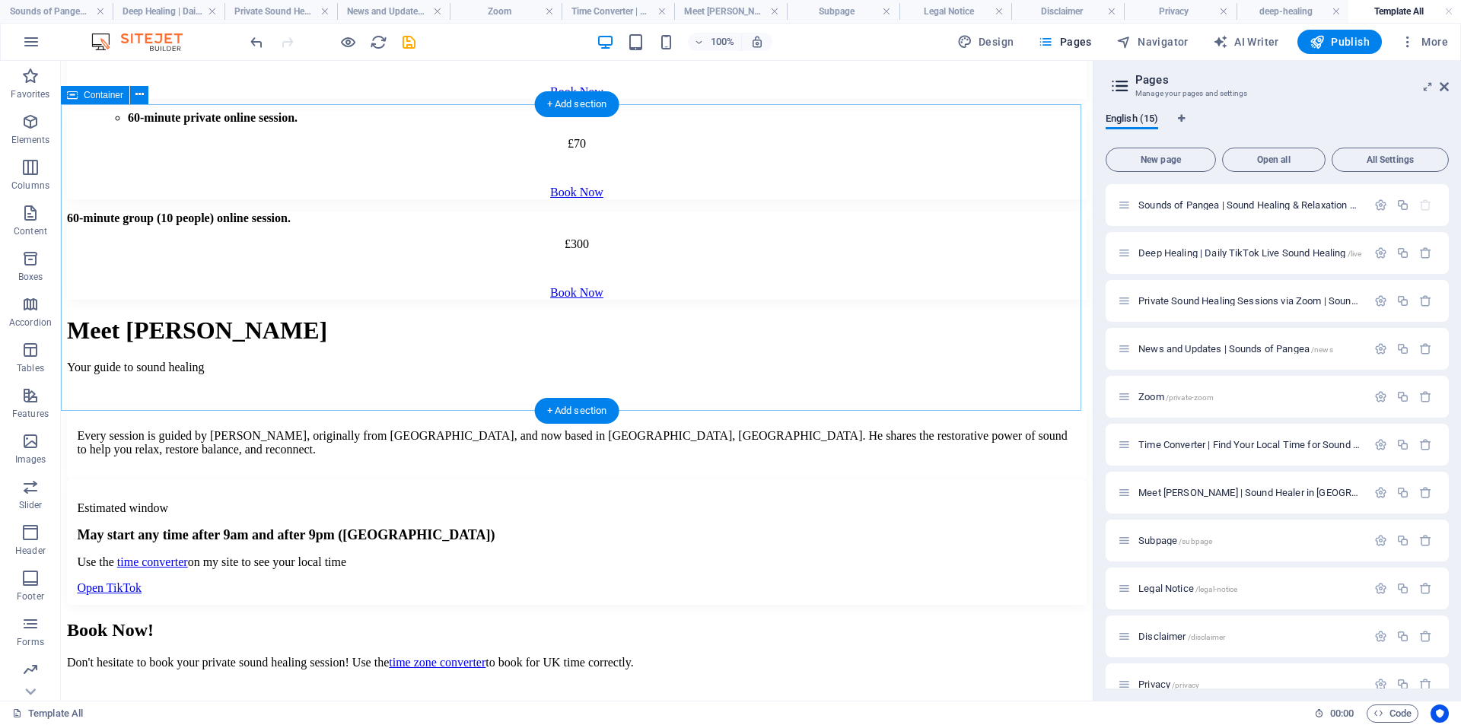
scroll to position [1737, 0]
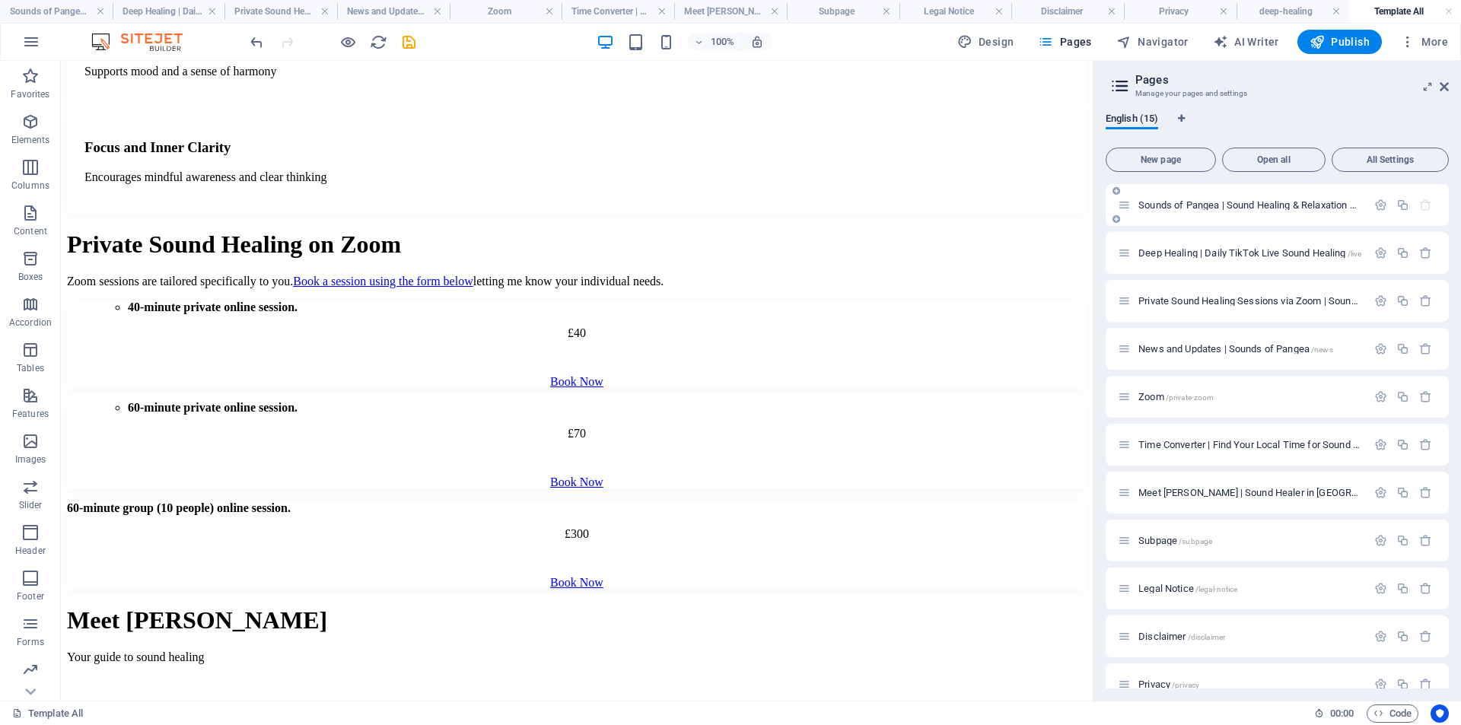
click at [1178, 205] on span "Sounds of Pangea | Sound Healing & Relaxation Online /" at bounding box center [1260, 204] width 244 height 11
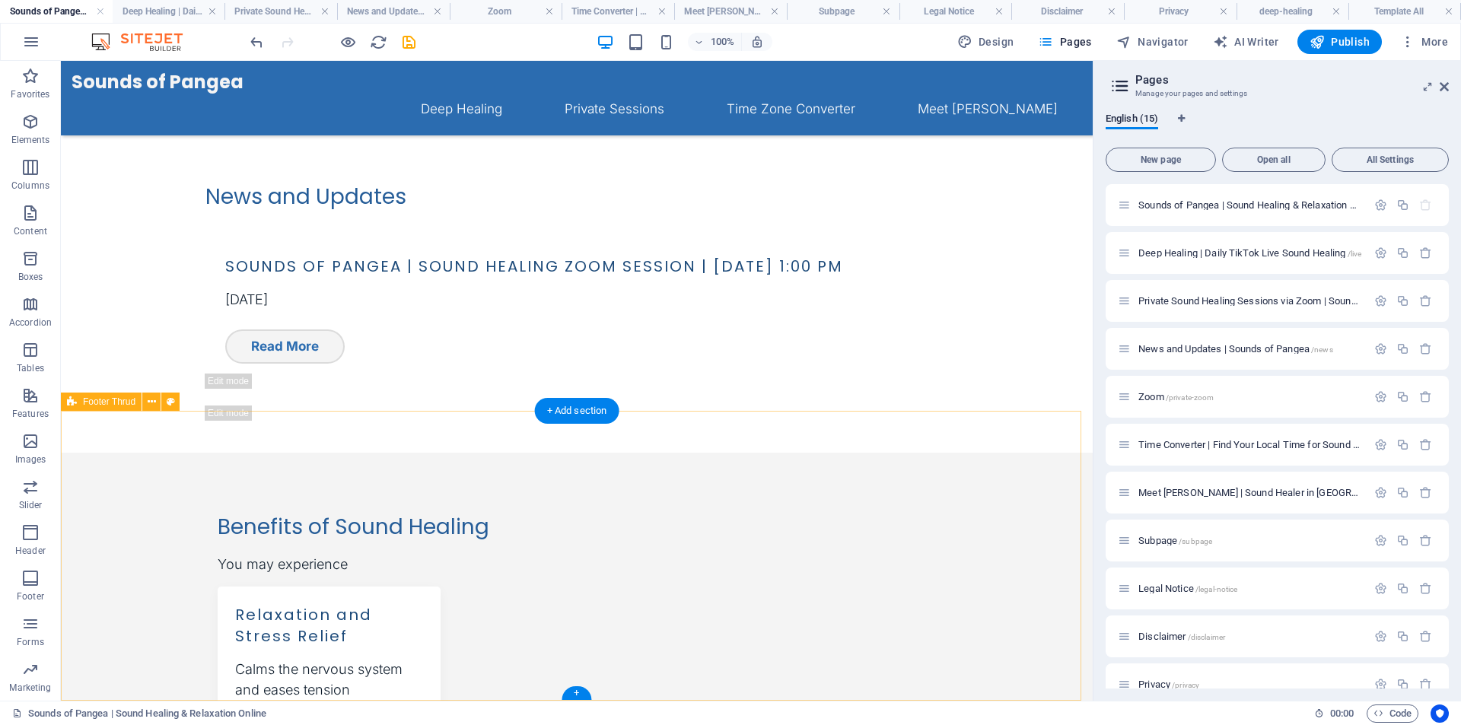
scroll to position [1179, 0]
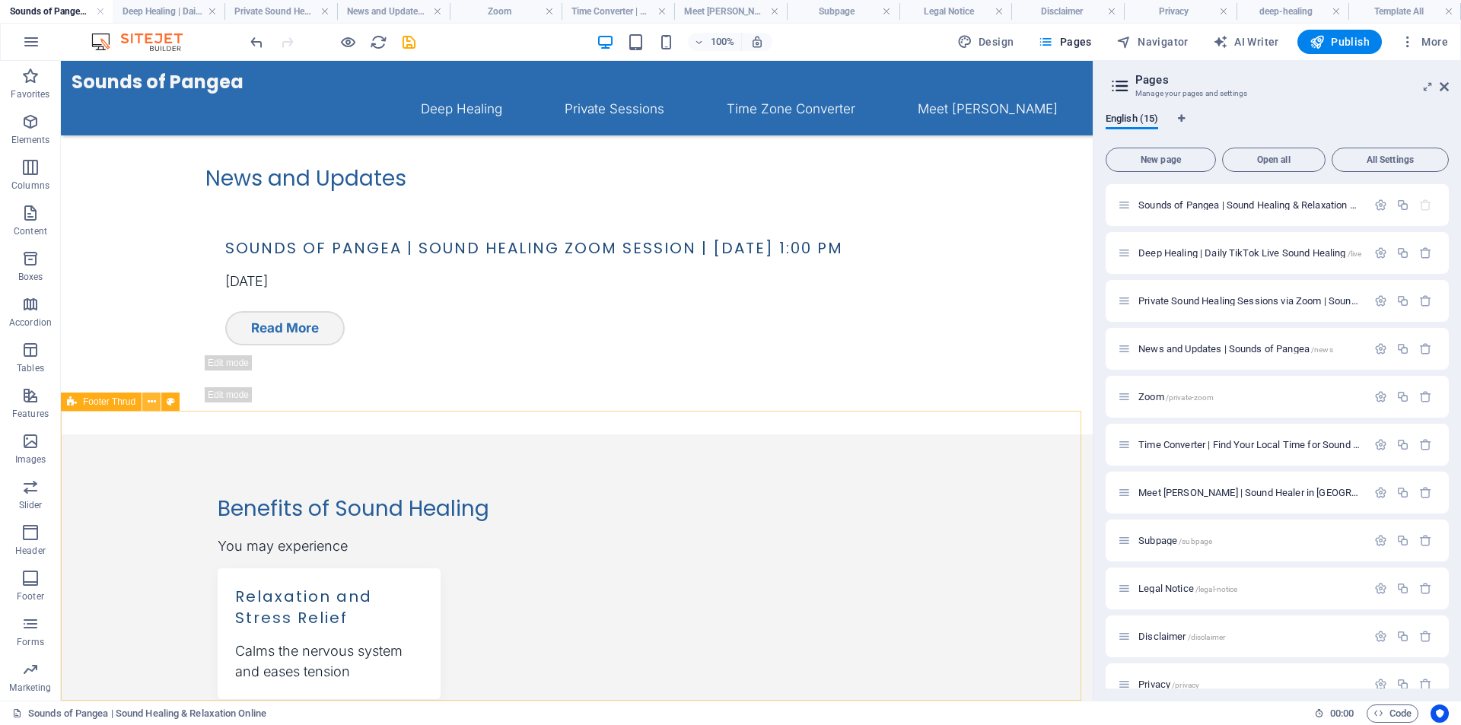
click at [154, 403] on icon at bounding box center [152, 402] width 8 height 16
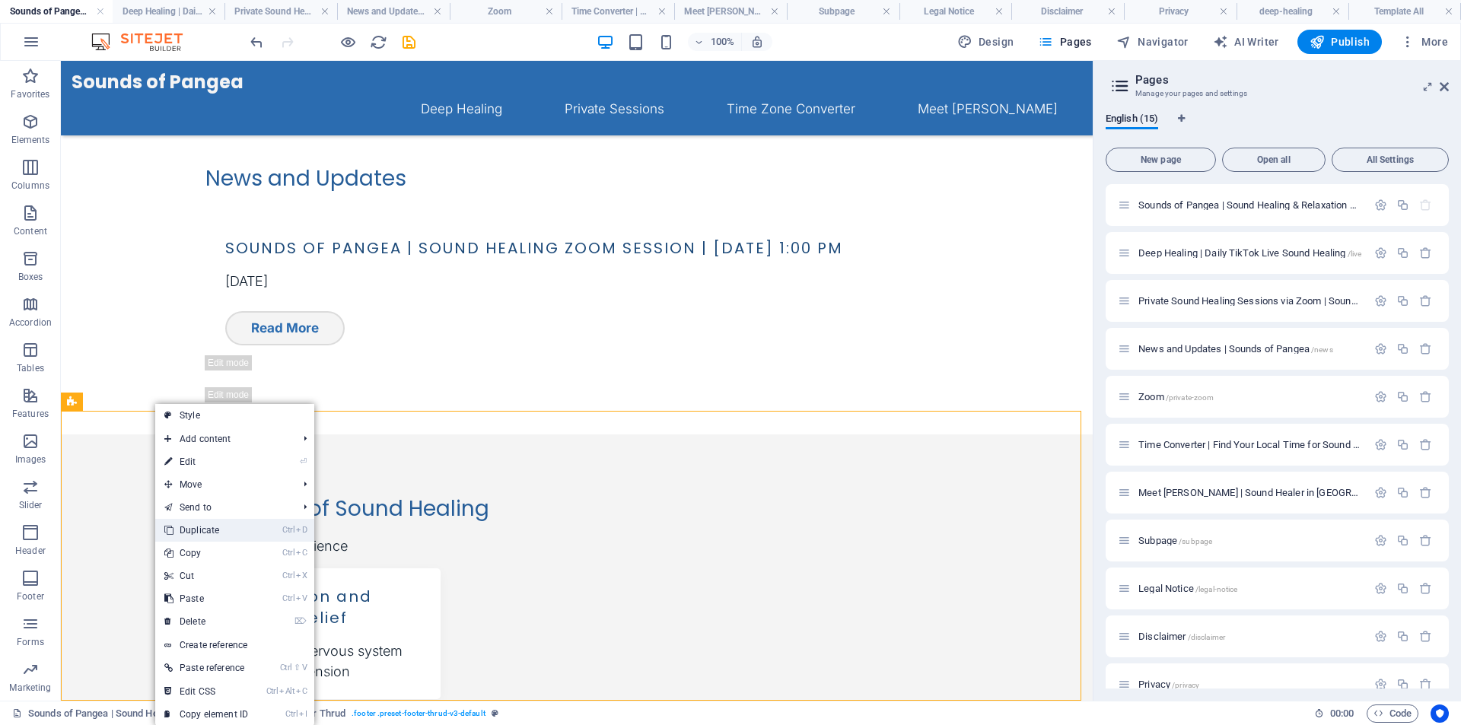
click at [215, 530] on link "Ctrl D Duplicate" at bounding box center [206, 530] width 102 height 23
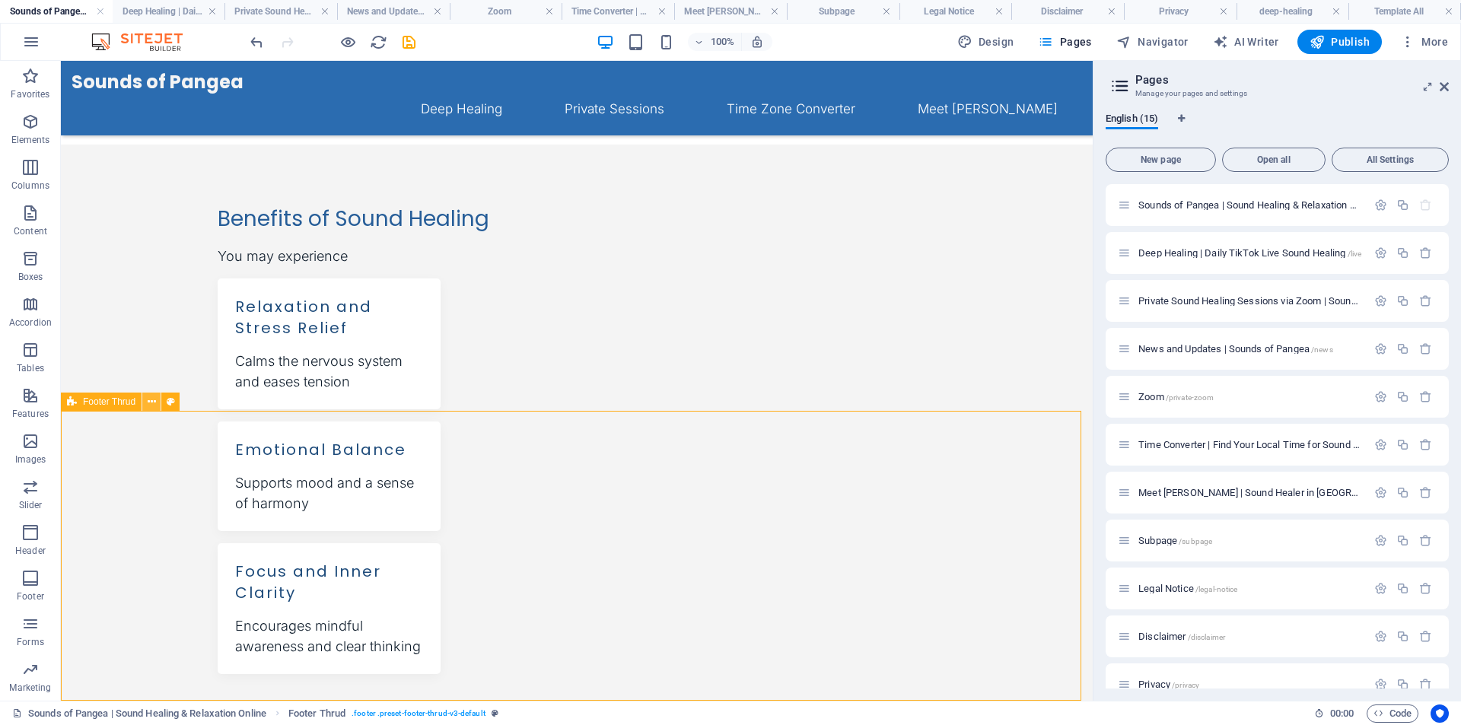
click at [148, 403] on icon at bounding box center [152, 402] width 8 height 16
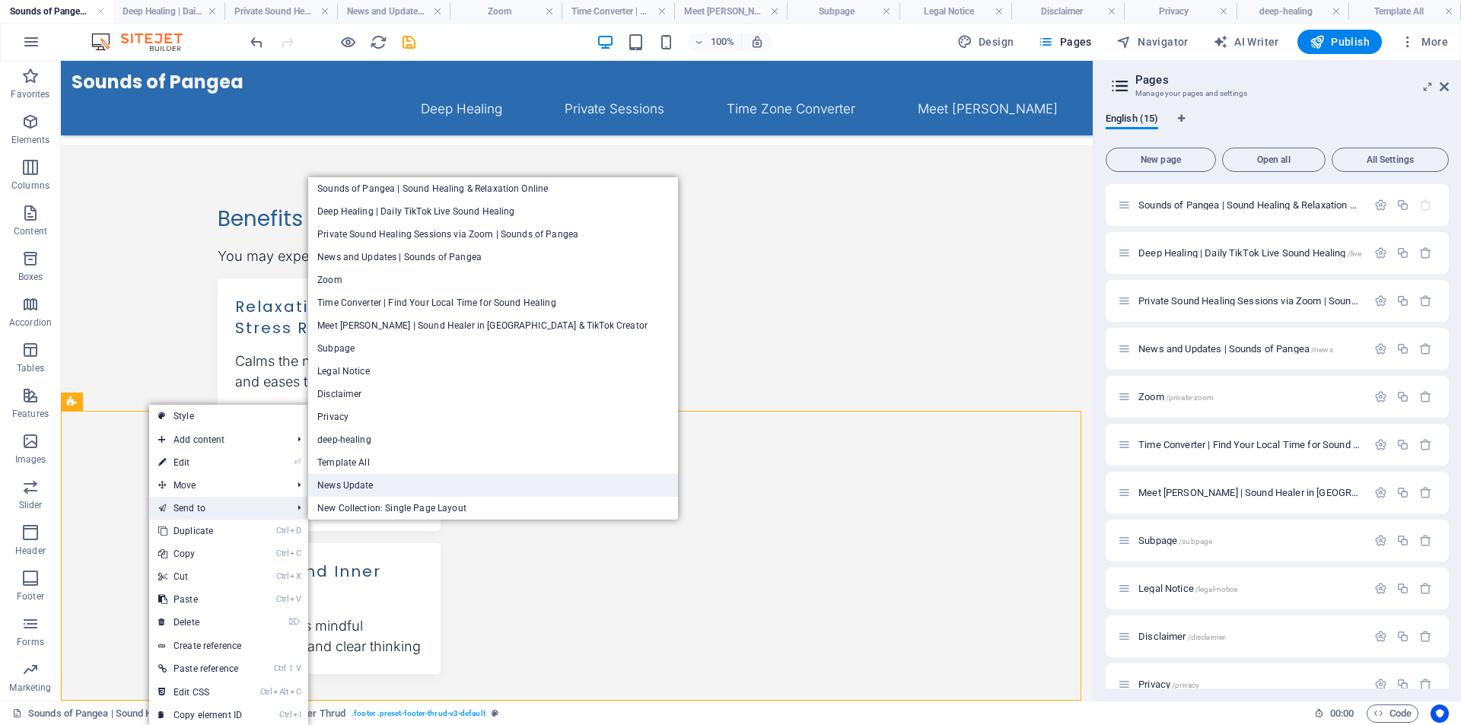
click at [397, 487] on link "News Update" at bounding box center [493, 485] width 370 height 23
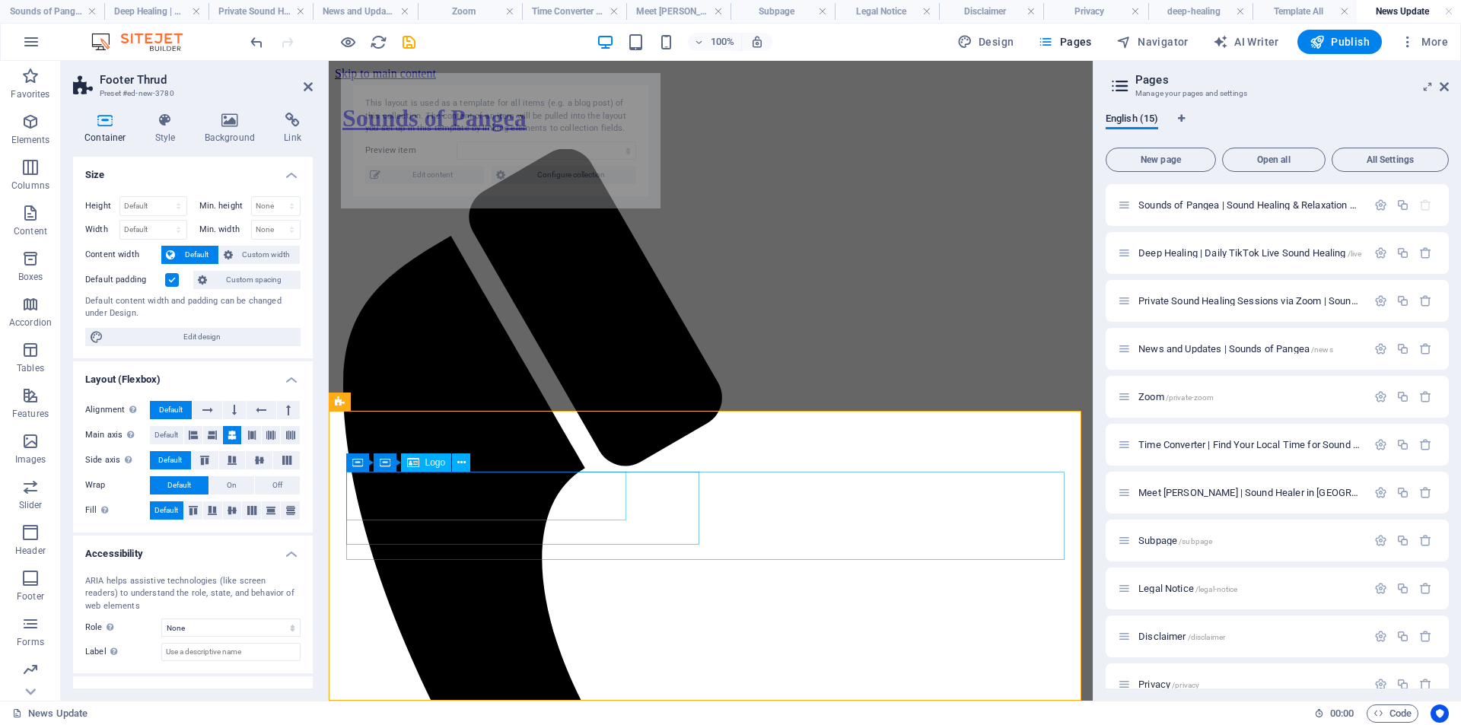
scroll to position [319, 0]
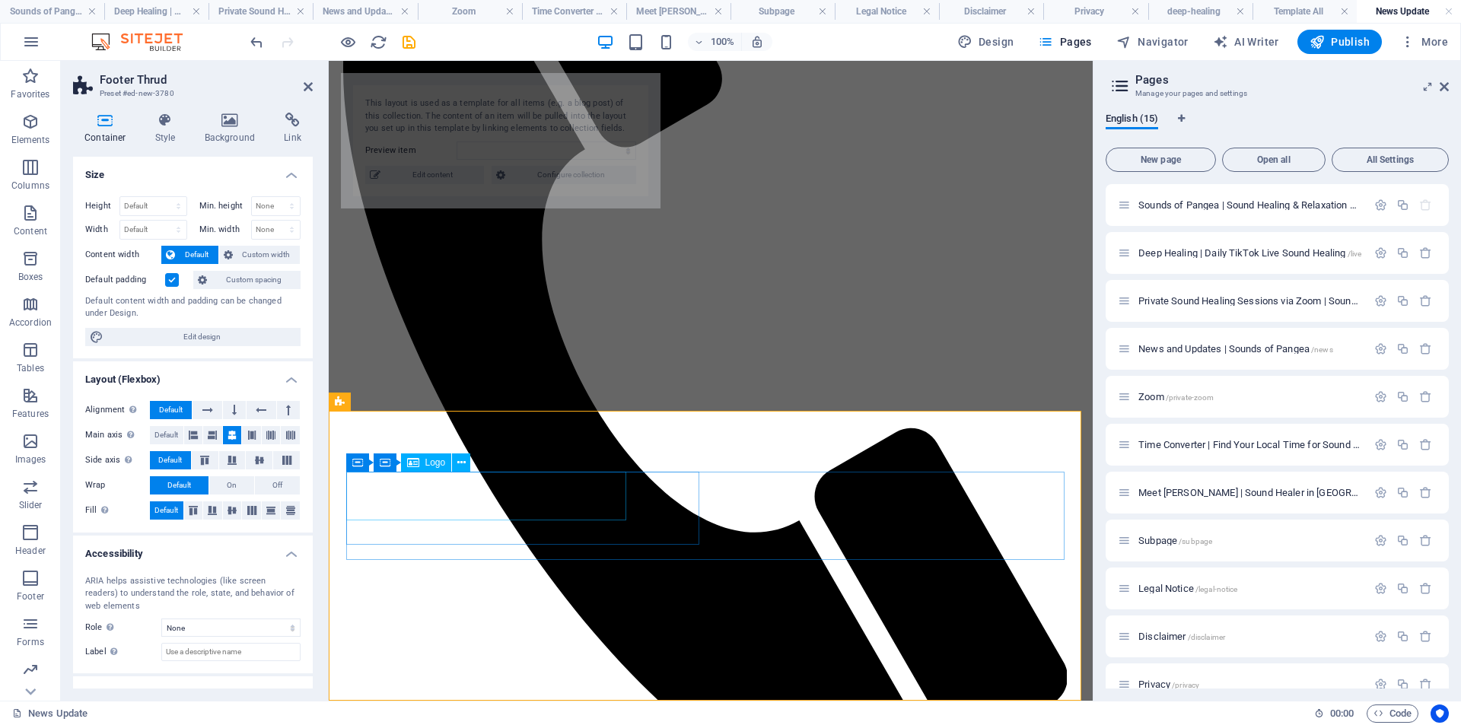
select select "68b71b52990bf02a500ab7ce"
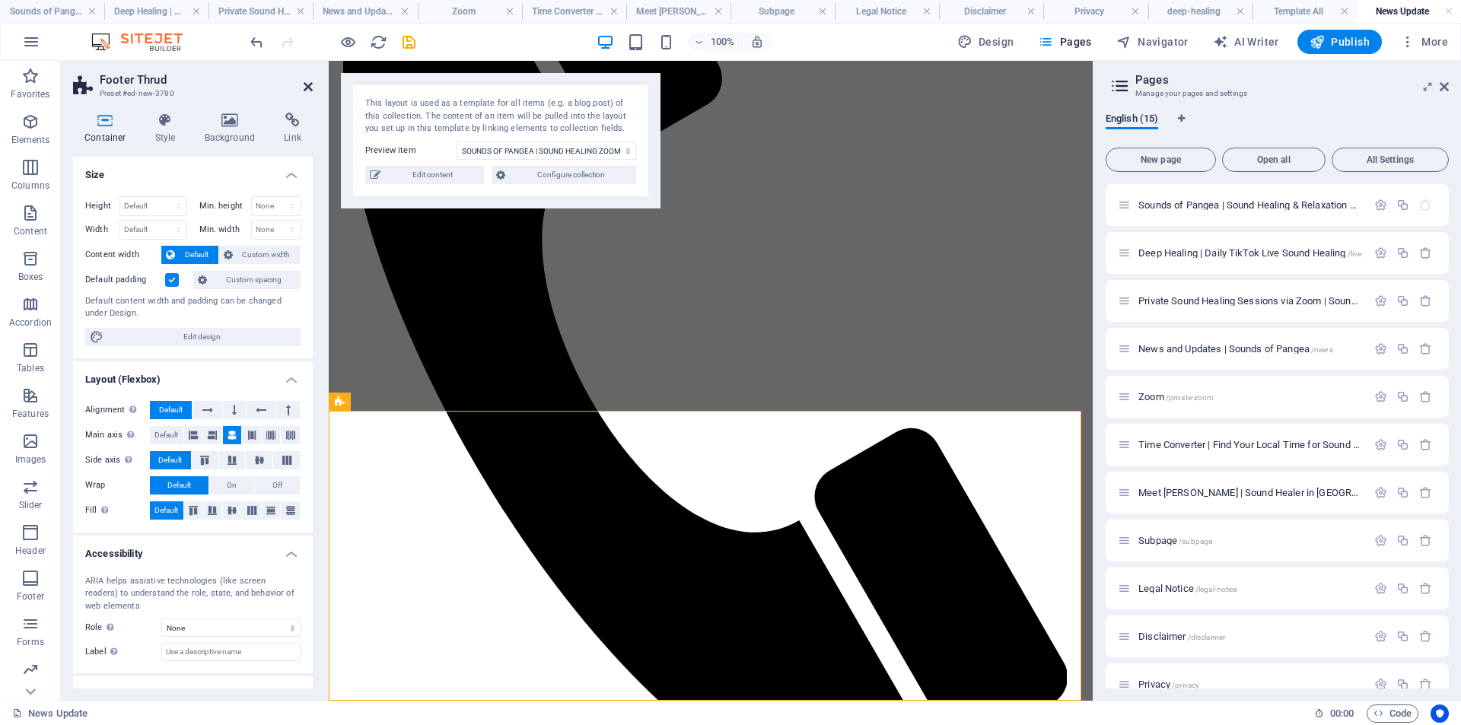
click at [304, 87] on icon at bounding box center [308, 87] width 9 height 12
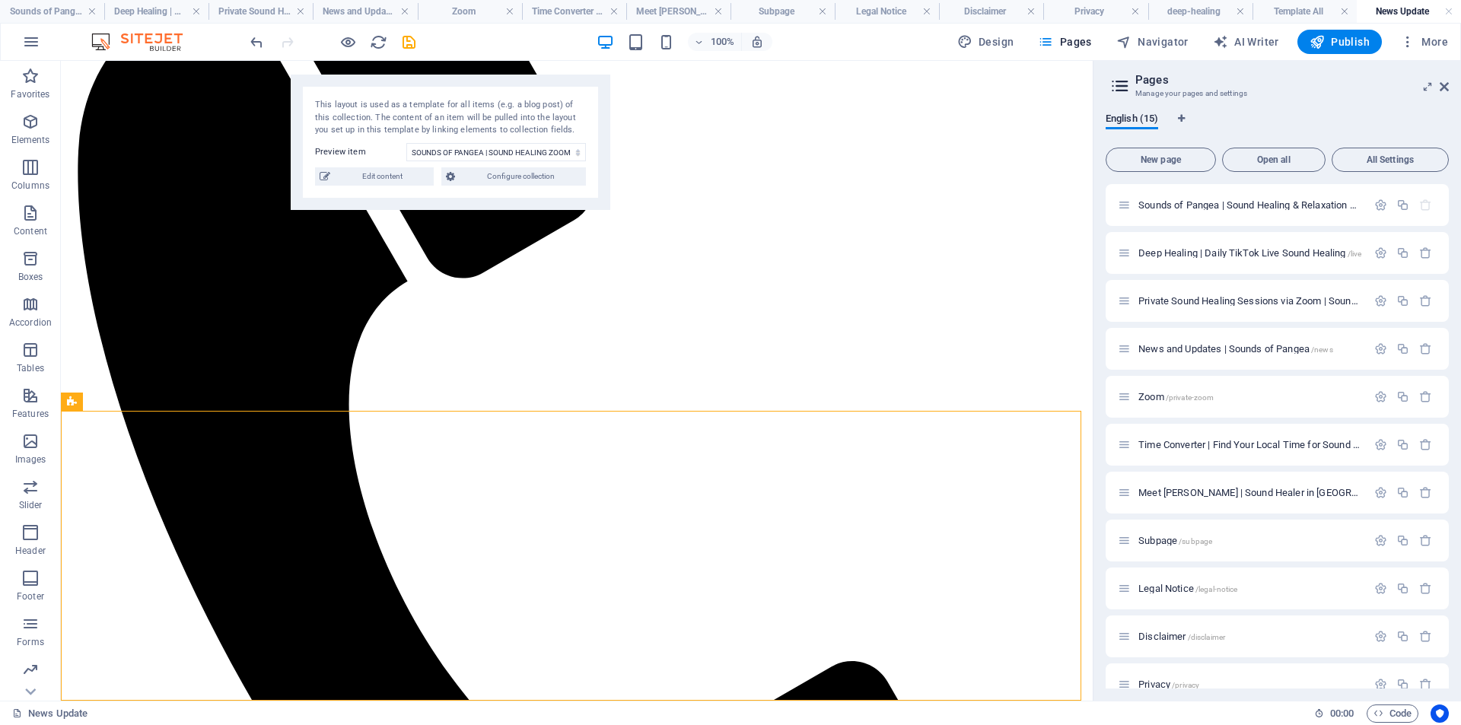
drag, startPoint x: 400, startPoint y: 94, endPoint x: 852, endPoint y: 50, distance: 454.2
click at [852, 61] on section "Favorites Elements Columns Content Boxes Accordion Tables Features Images Slide…" at bounding box center [546, 381] width 1093 height 640
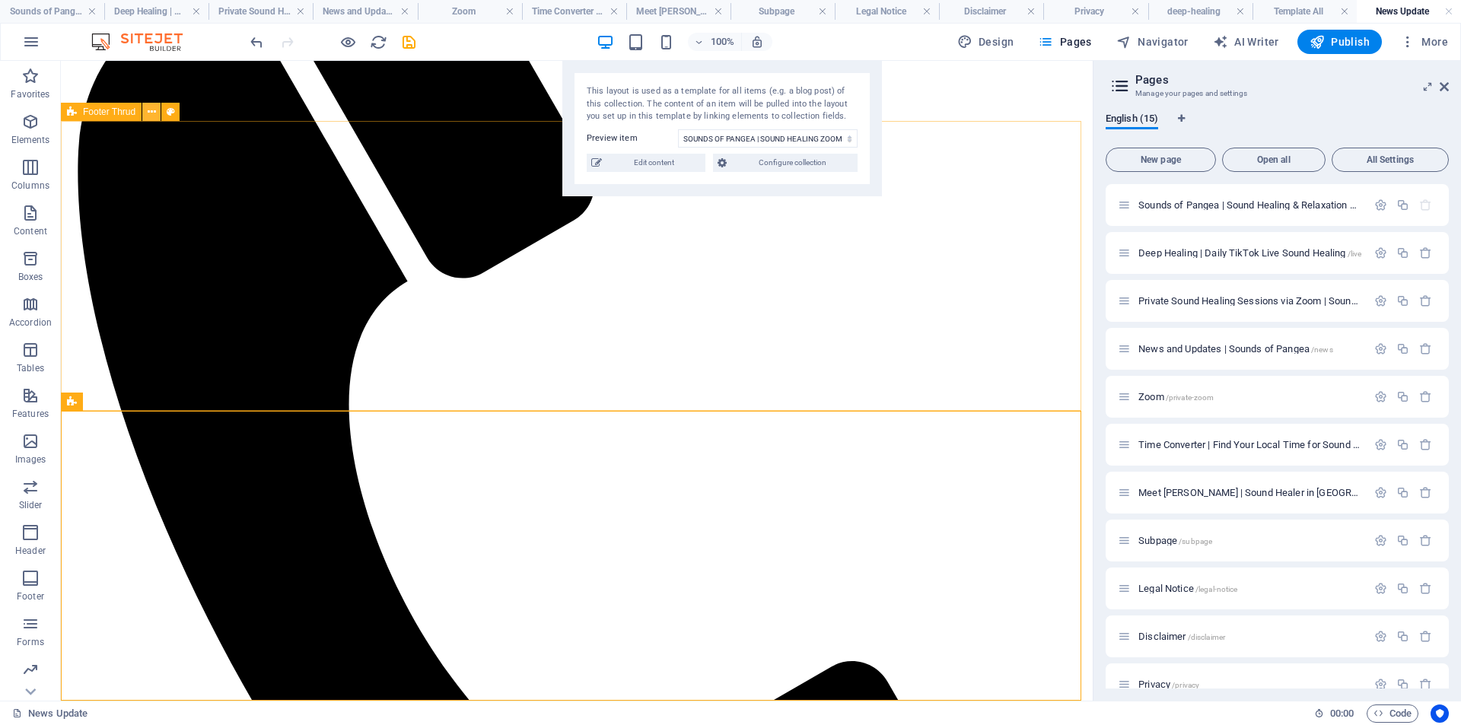
click at [149, 113] on icon at bounding box center [152, 112] width 8 height 16
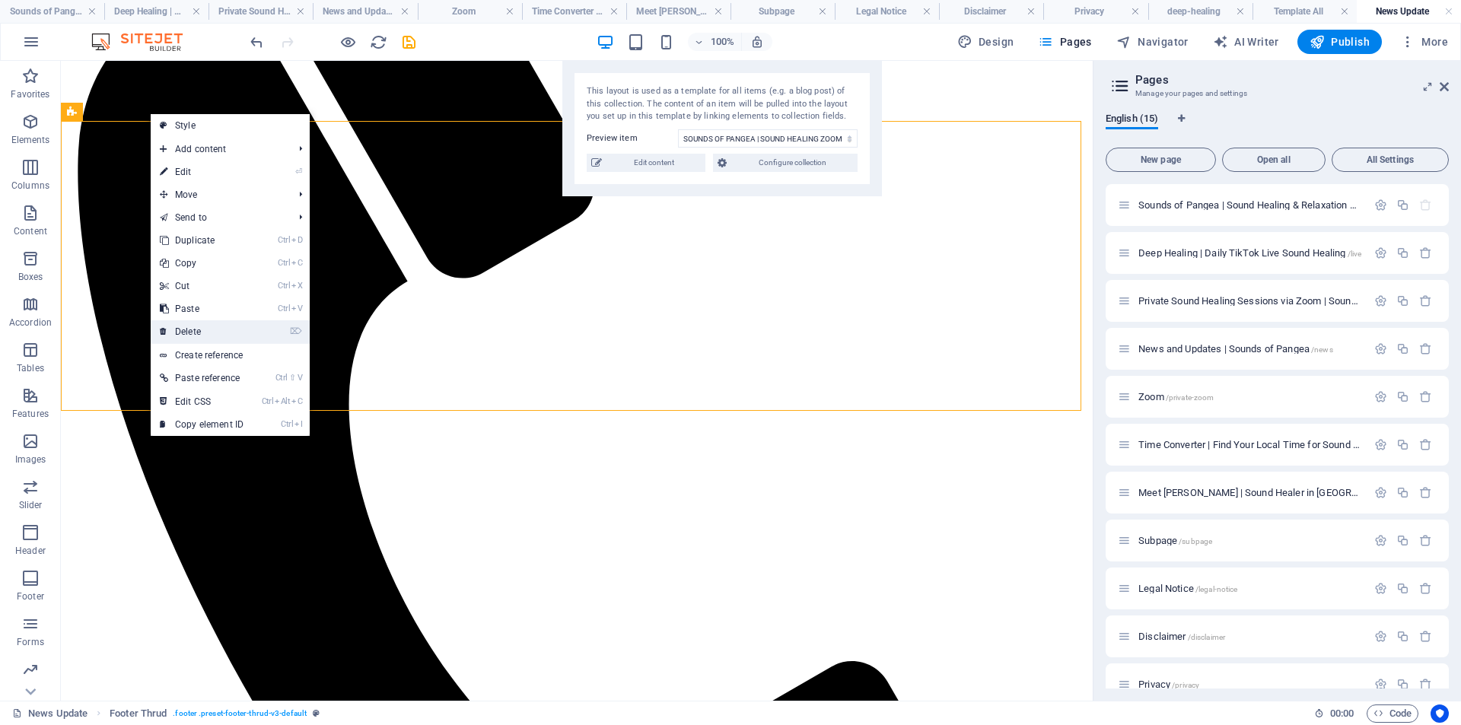
click at [211, 327] on link "⌦ Delete" at bounding box center [202, 331] width 102 height 23
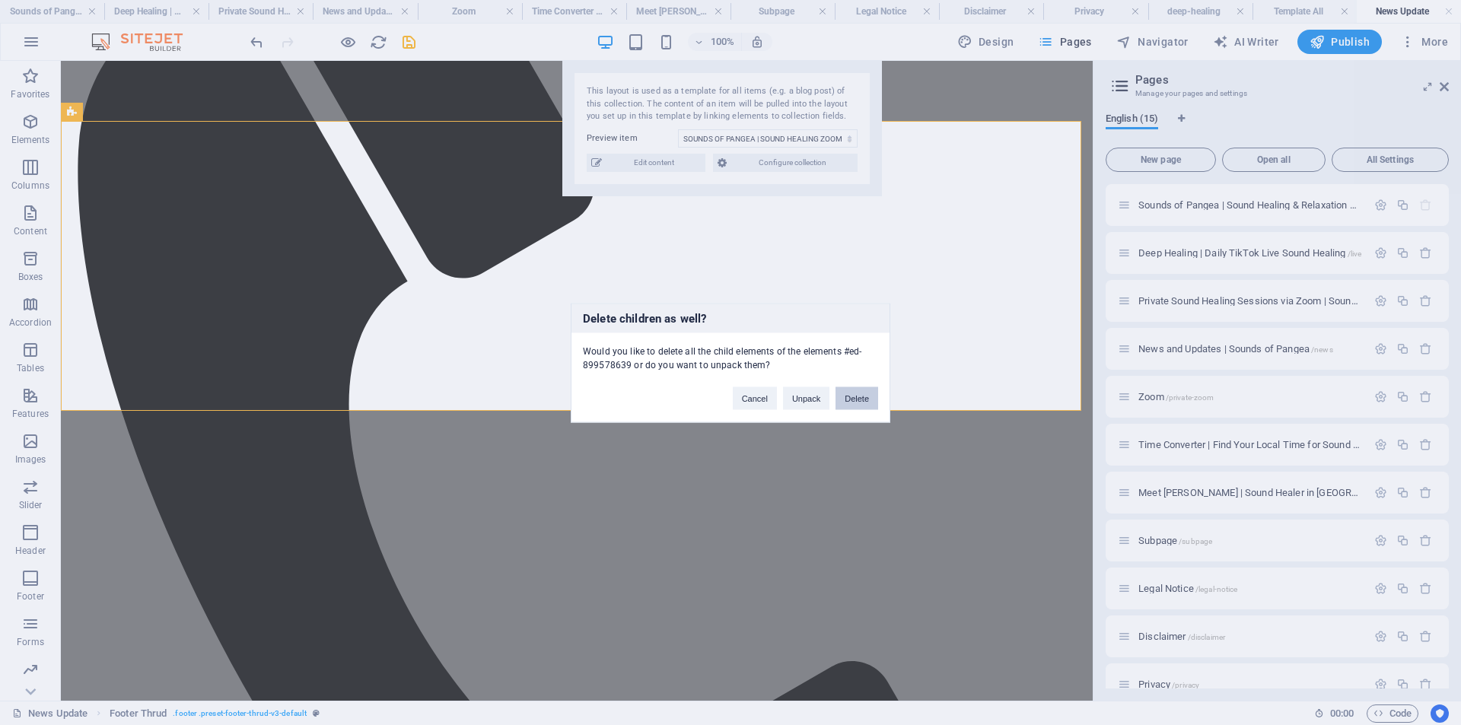
click at [849, 396] on button "Delete" at bounding box center [857, 398] width 43 height 23
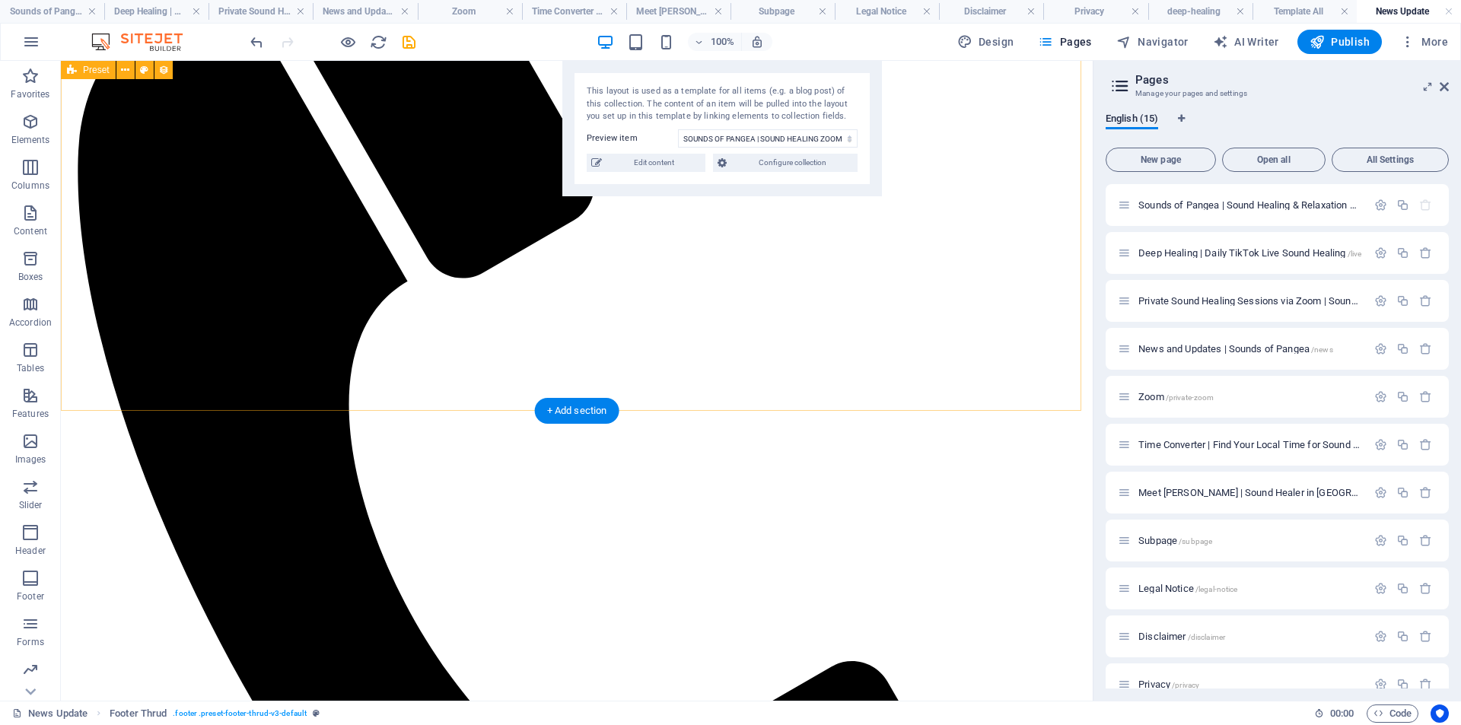
scroll to position [15, 0]
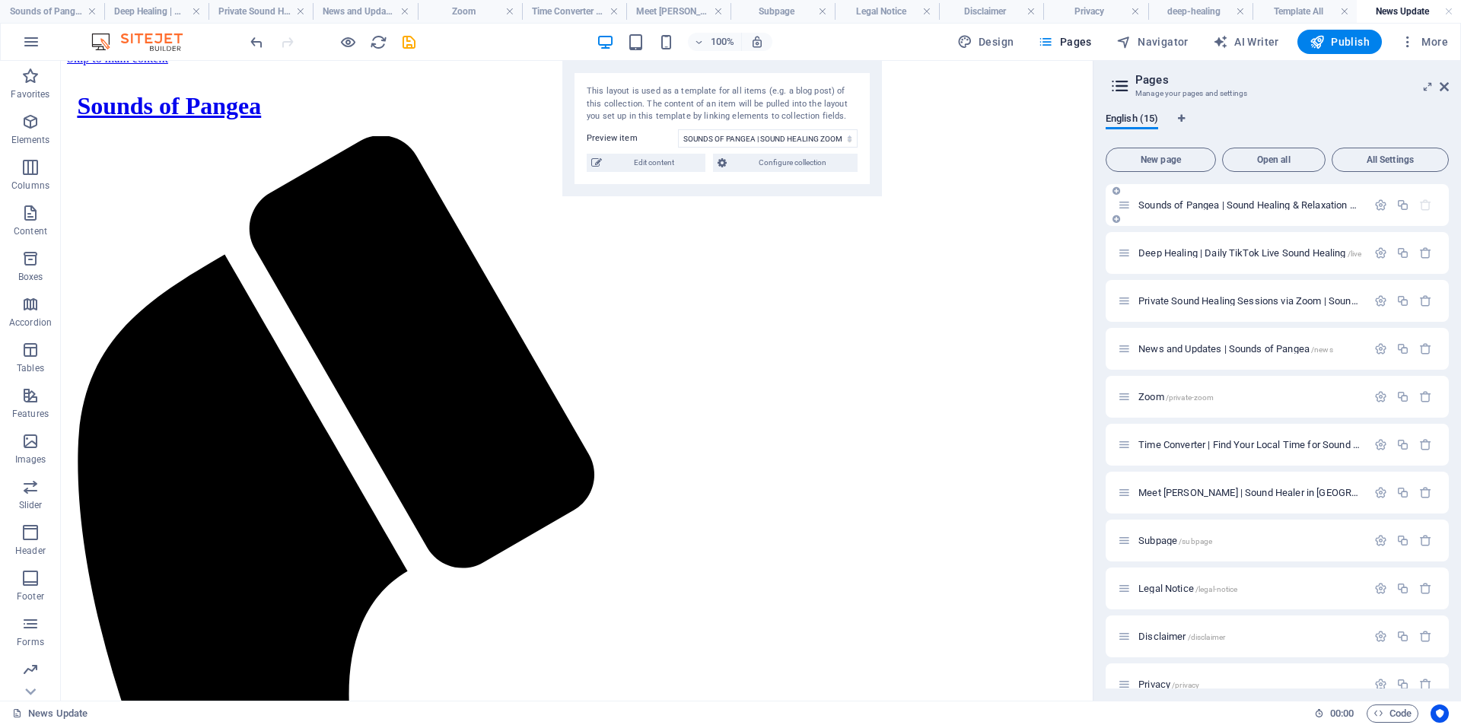
click at [1197, 207] on span "Sounds of Pangea | Sound Healing & Relaxation Online /" at bounding box center [1260, 204] width 244 height 11
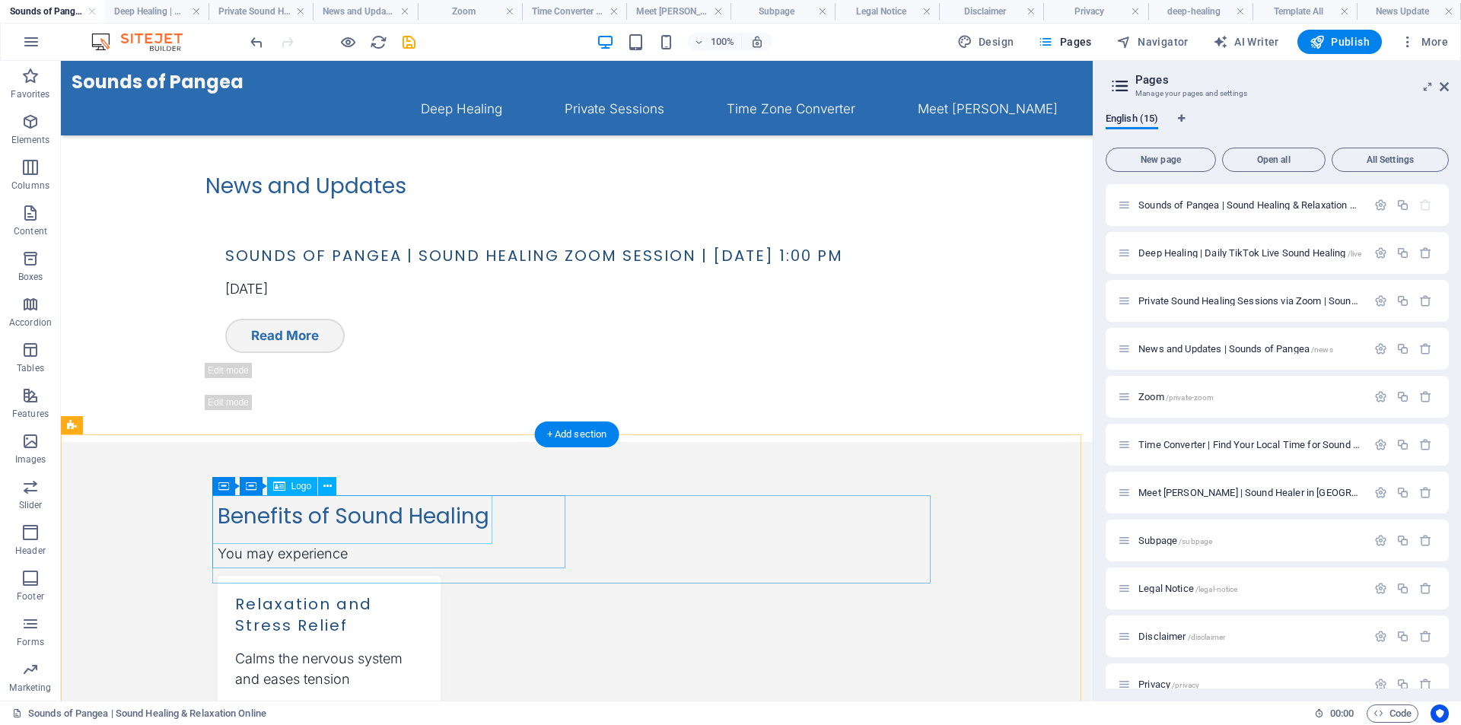
scroll to position [1179, 0]
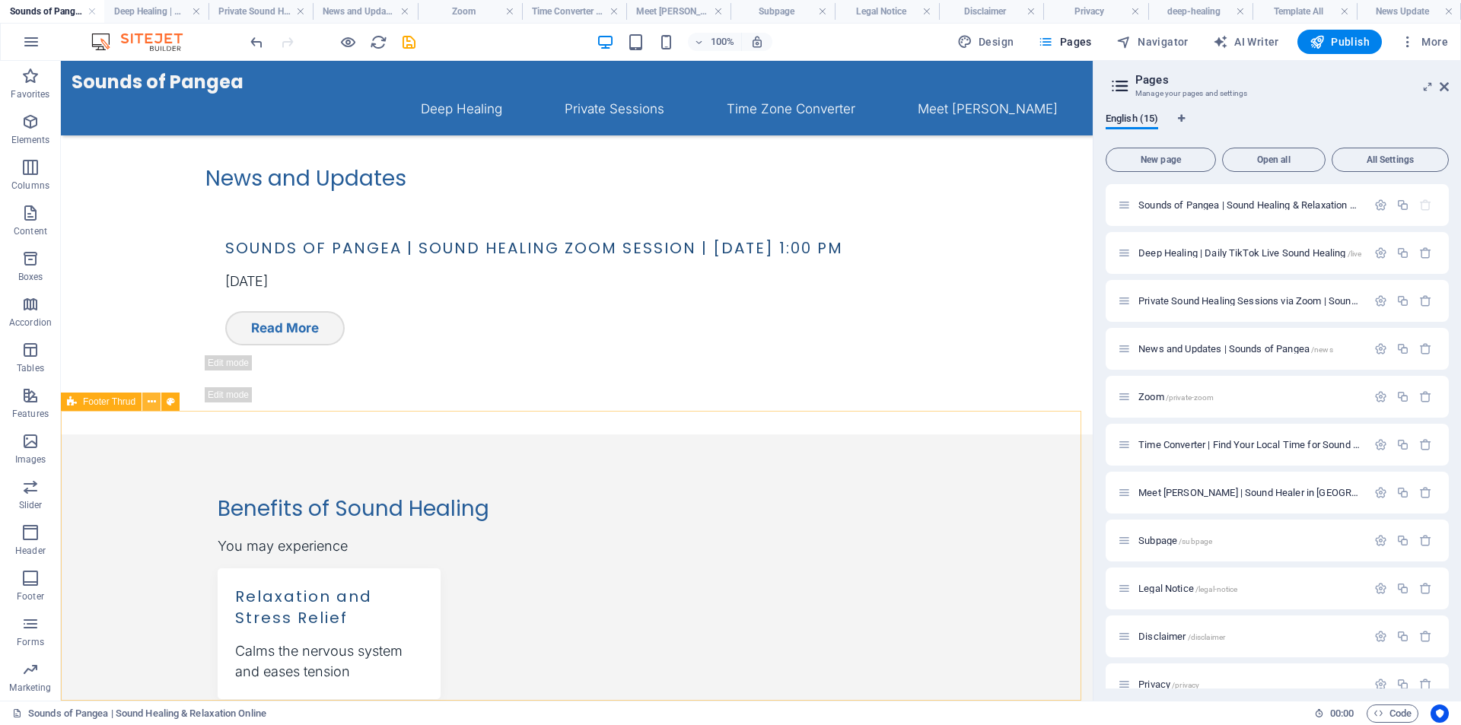
click at [150, 401] on icon at bounding box center [152, 402] width 8 height 16
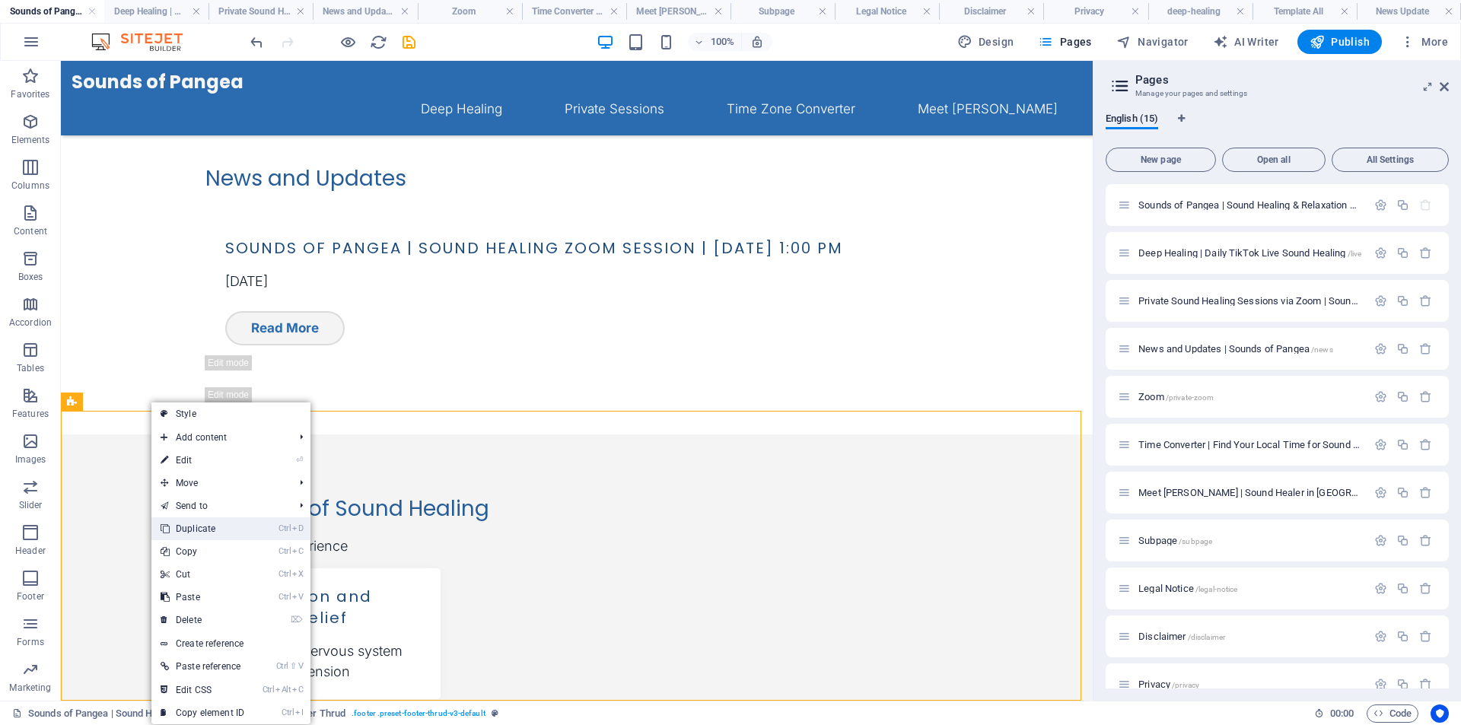
click at [215, 529] on link "Ctrl D Duplicate" at bounding box center [202, 528] width 102 height 23
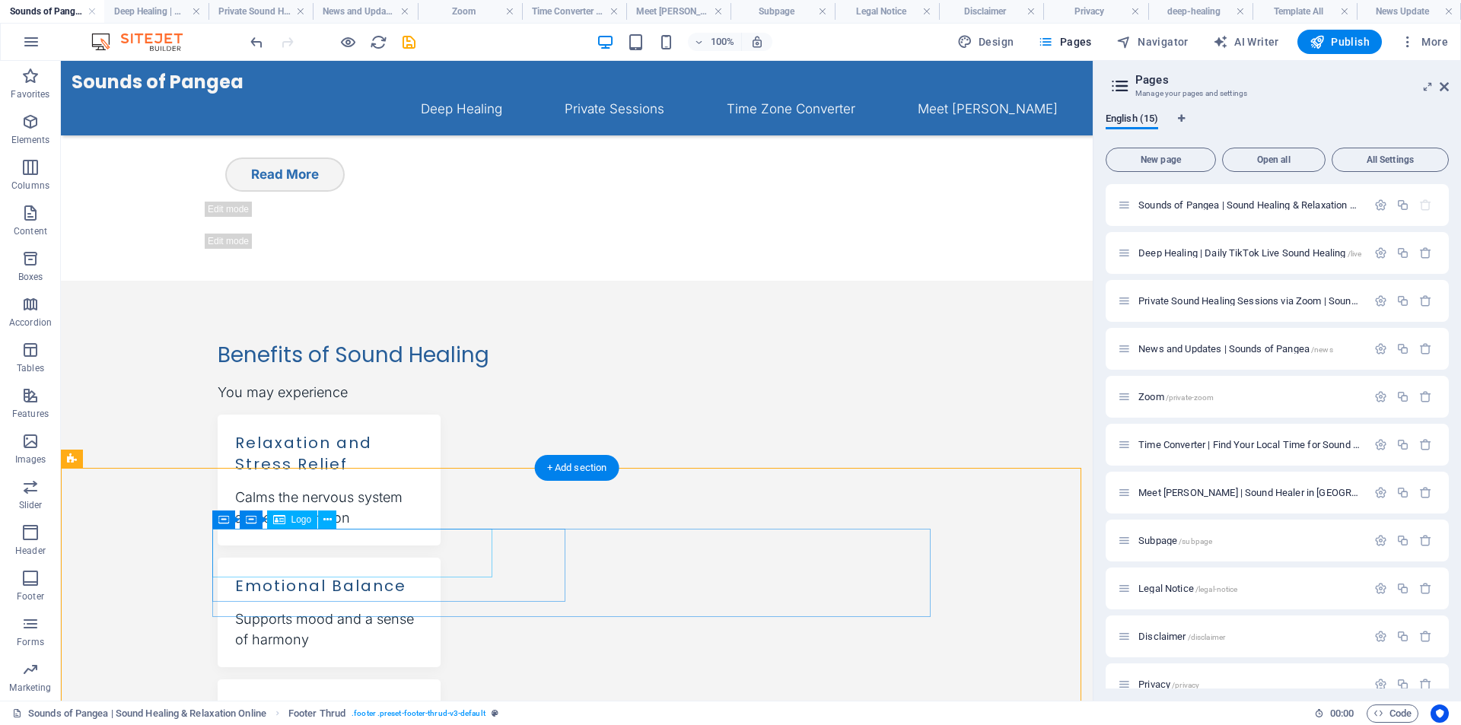
scroll to position [1469, 0]
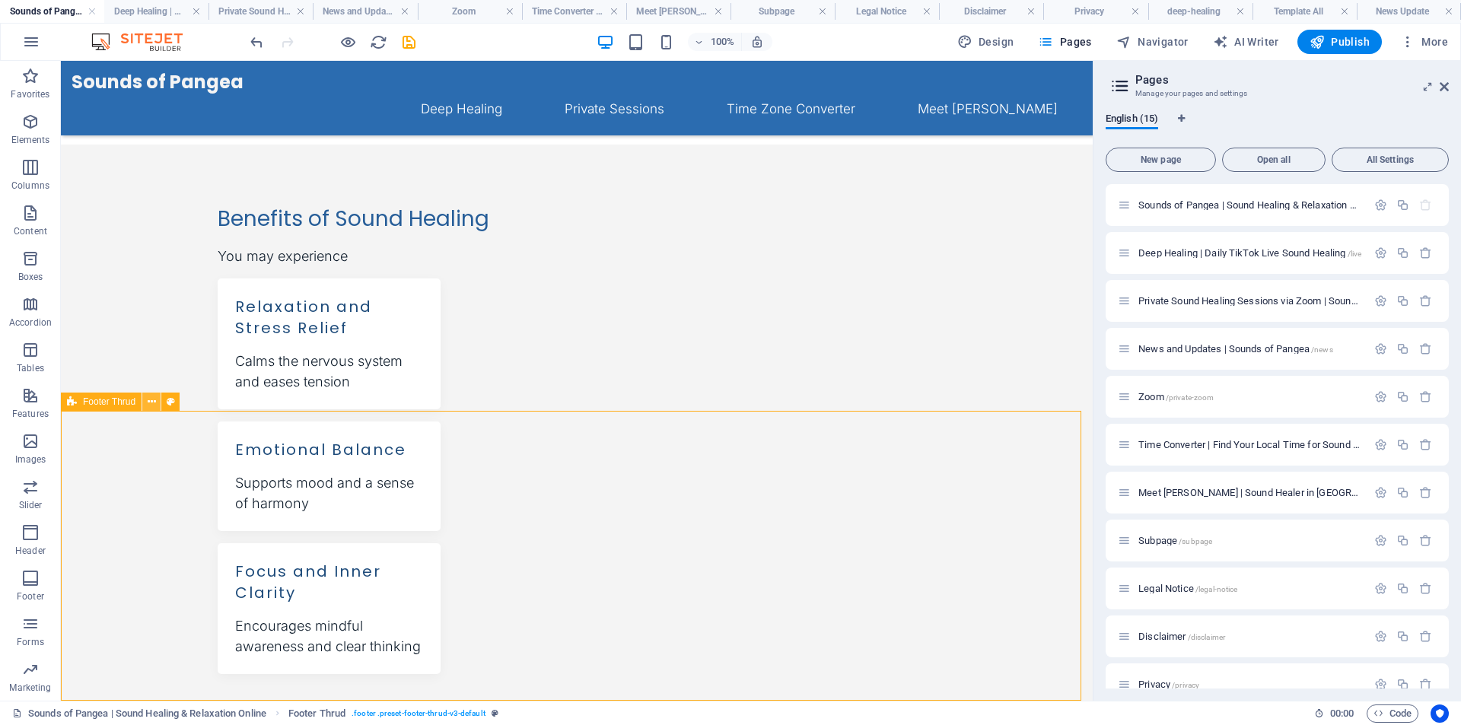
click at [149, 400] on icon at bounding box center [152, 402] width 8 height 16
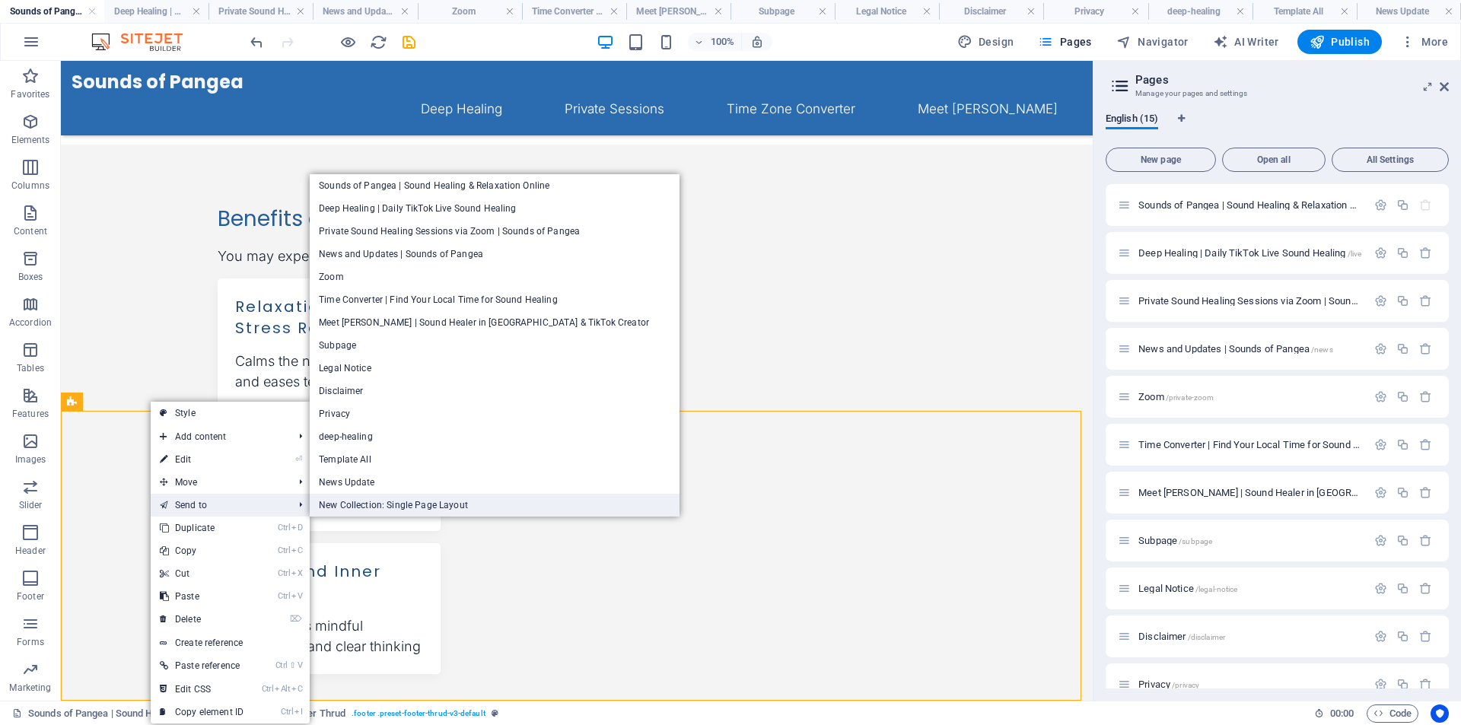
click at [361, 505] on link "New Collection: Single Page Layout" at bounding box center [495, 505] width 370 height 23
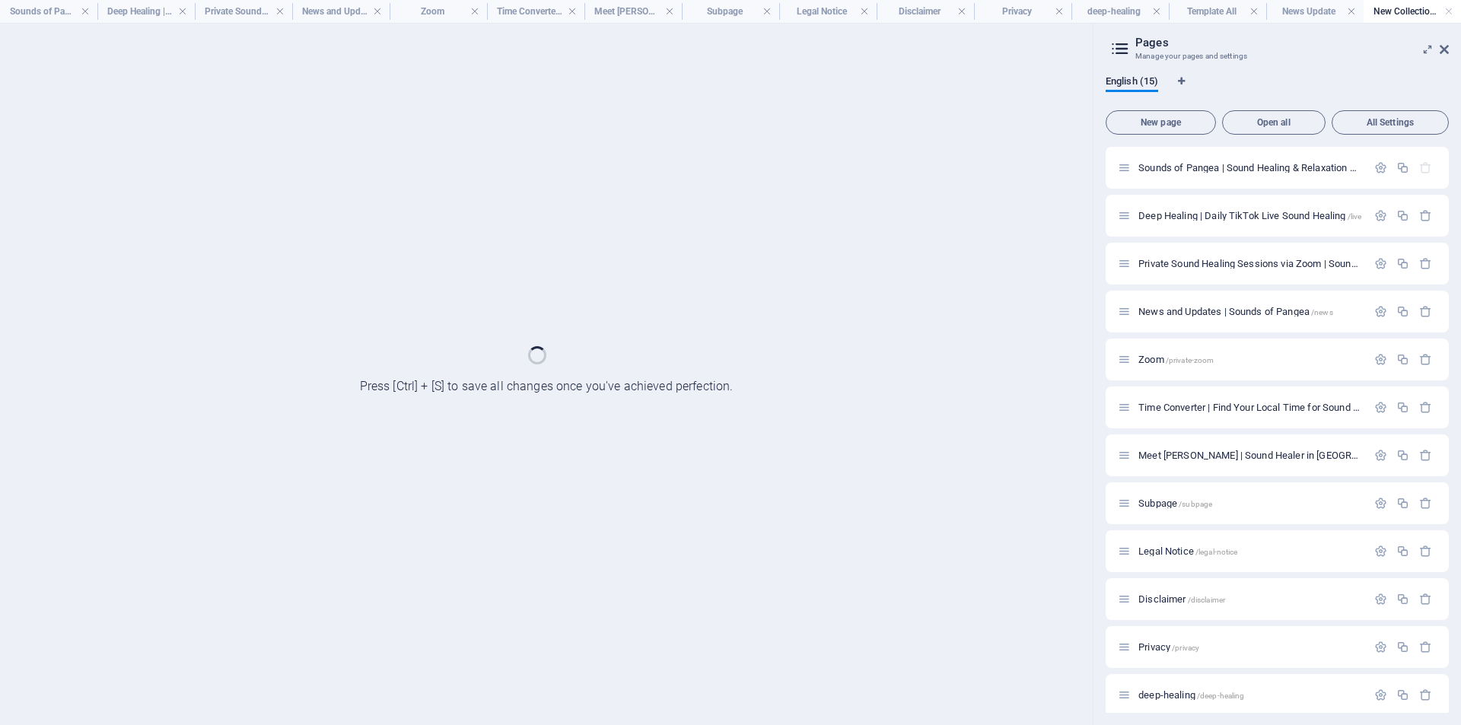
scroll to position [0, 0]
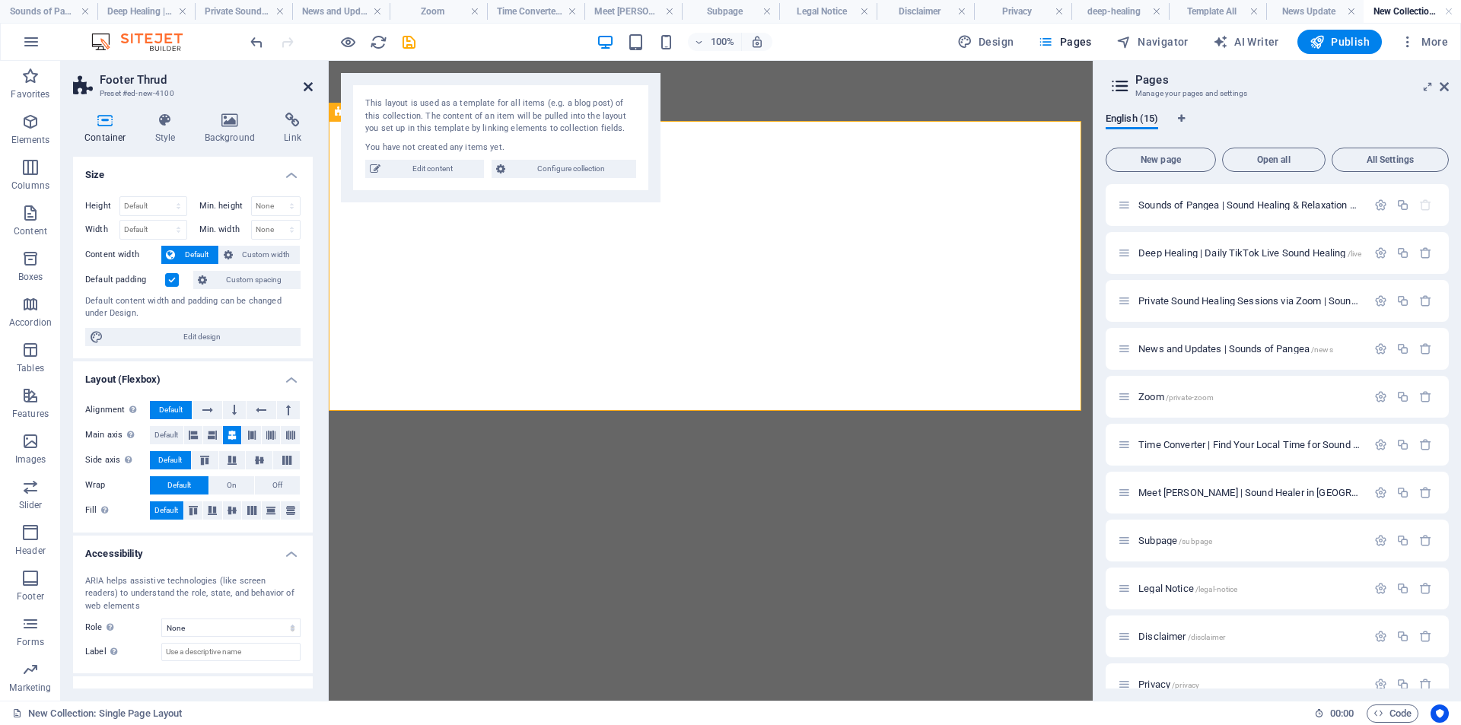
click at [305, 85] on icon at bounding box center [308, 87] width 9 height 12
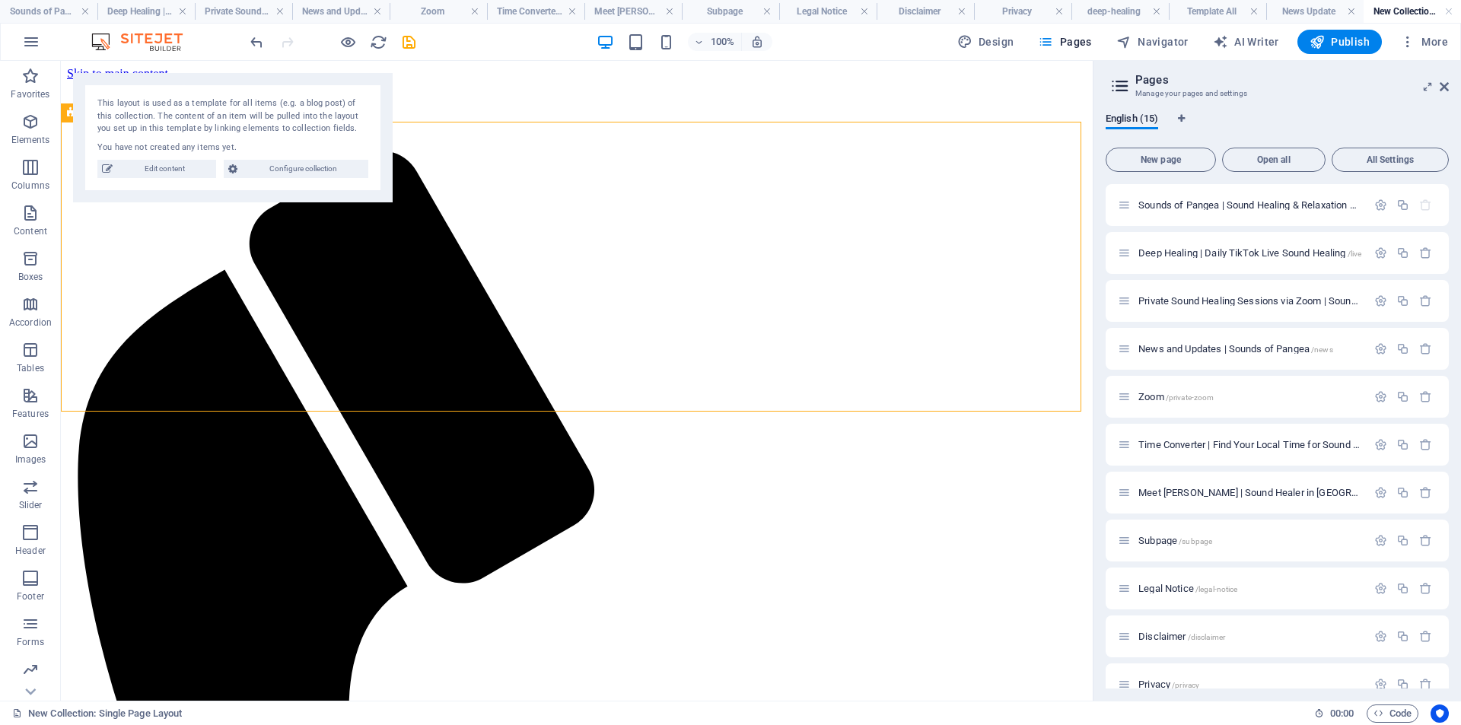
scroll to position [511, 0]
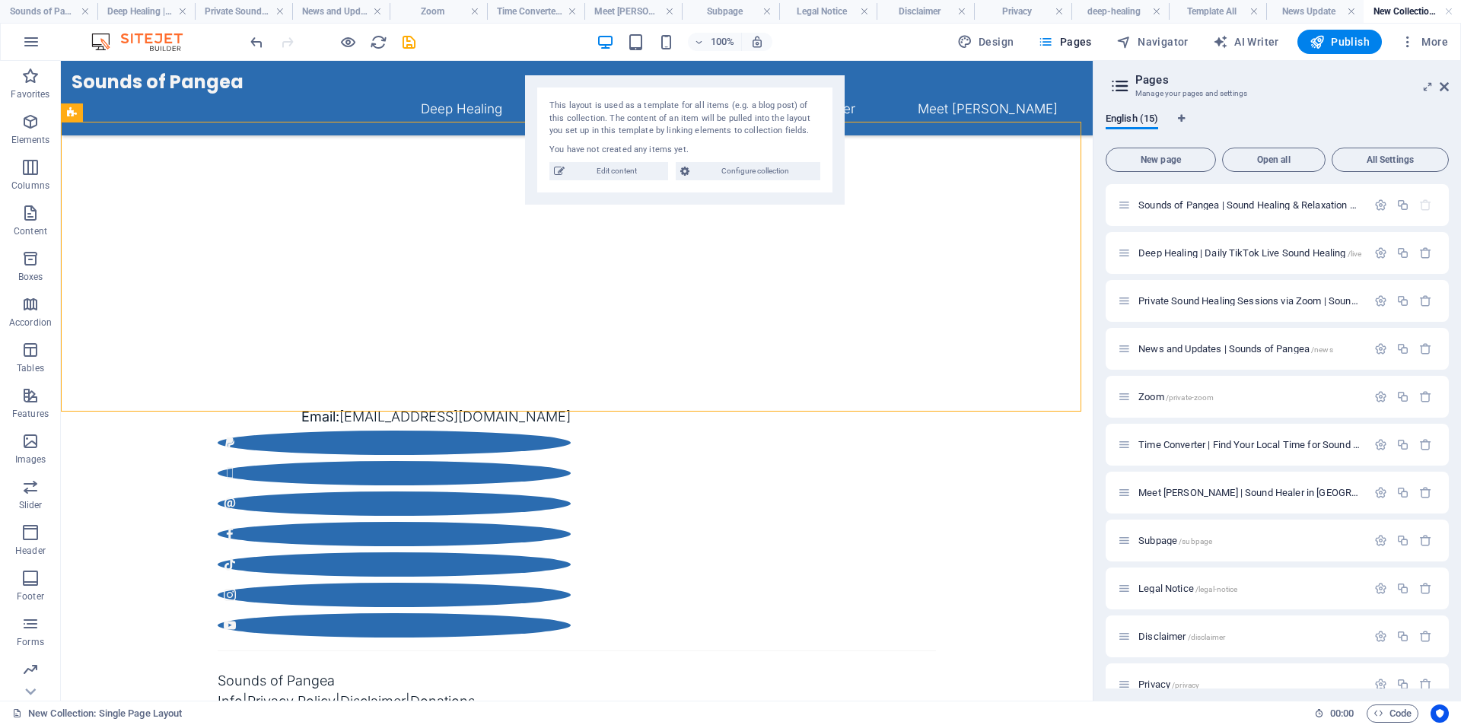
drag, startPoint x: 355, startPoint y: 88, endPoint x: 725, endPoint y: 121, distance: 372.1
click at [814, 94] on div "This layout is used as a template for all items (e.g. a blog post) of this coll…" at bounding box center [685, 139] width 320 height 129
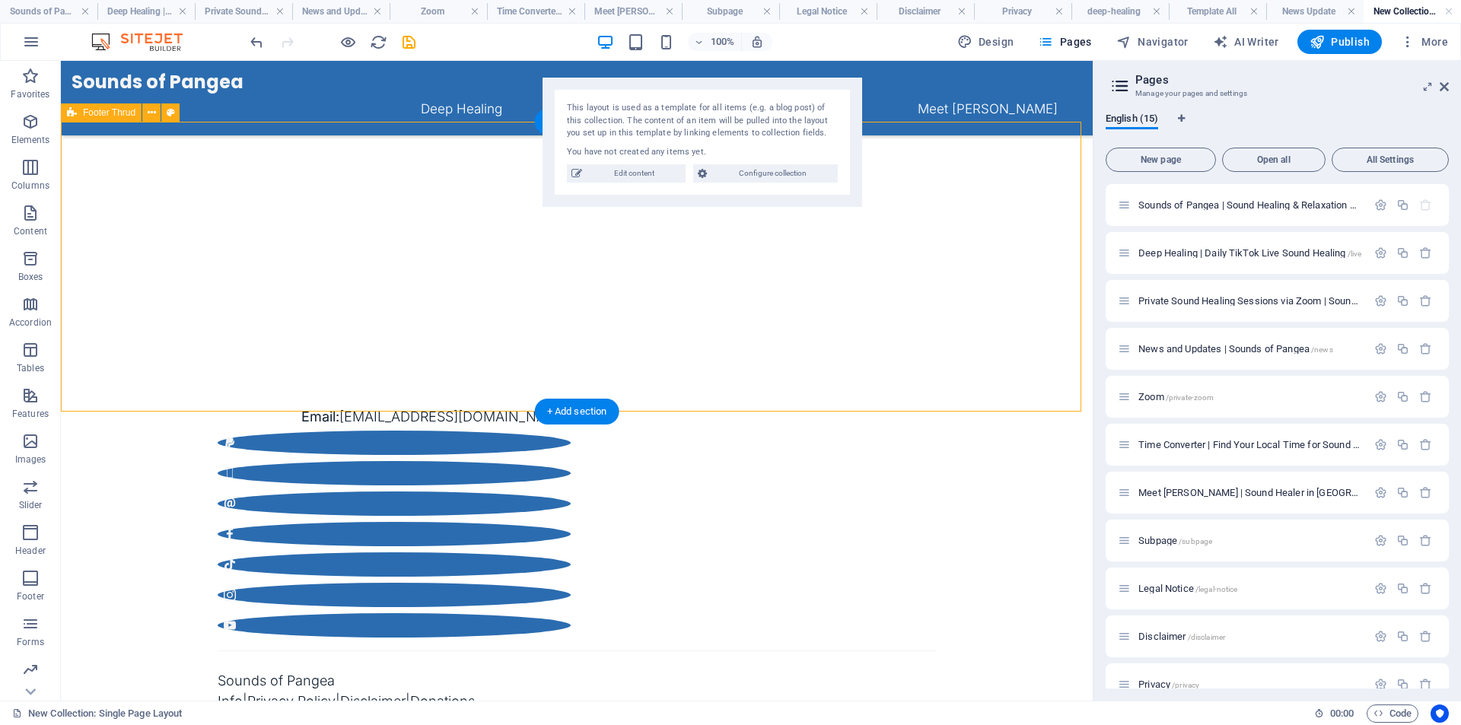
scroll to position [0, 0]
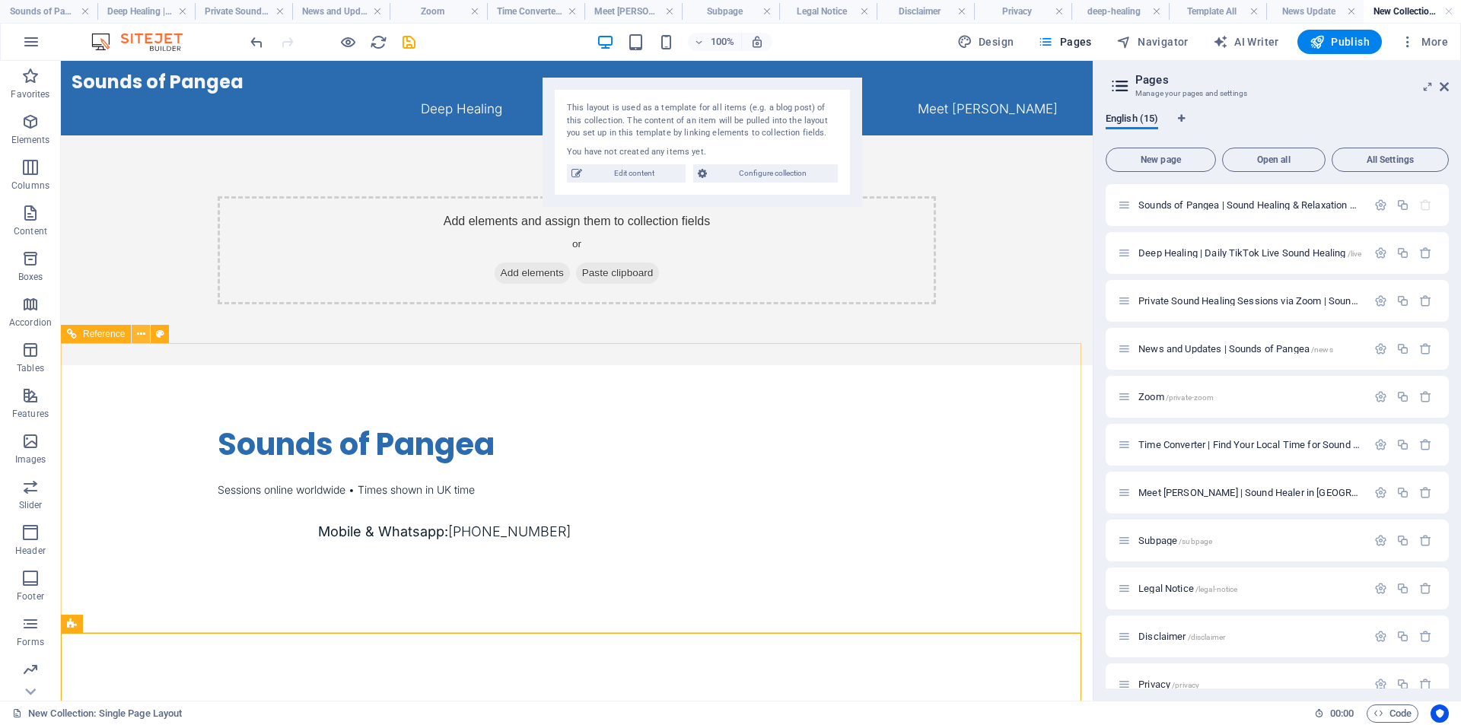
click at [140, 333] on icon at bounding box center [141, 334] width 8 height 16
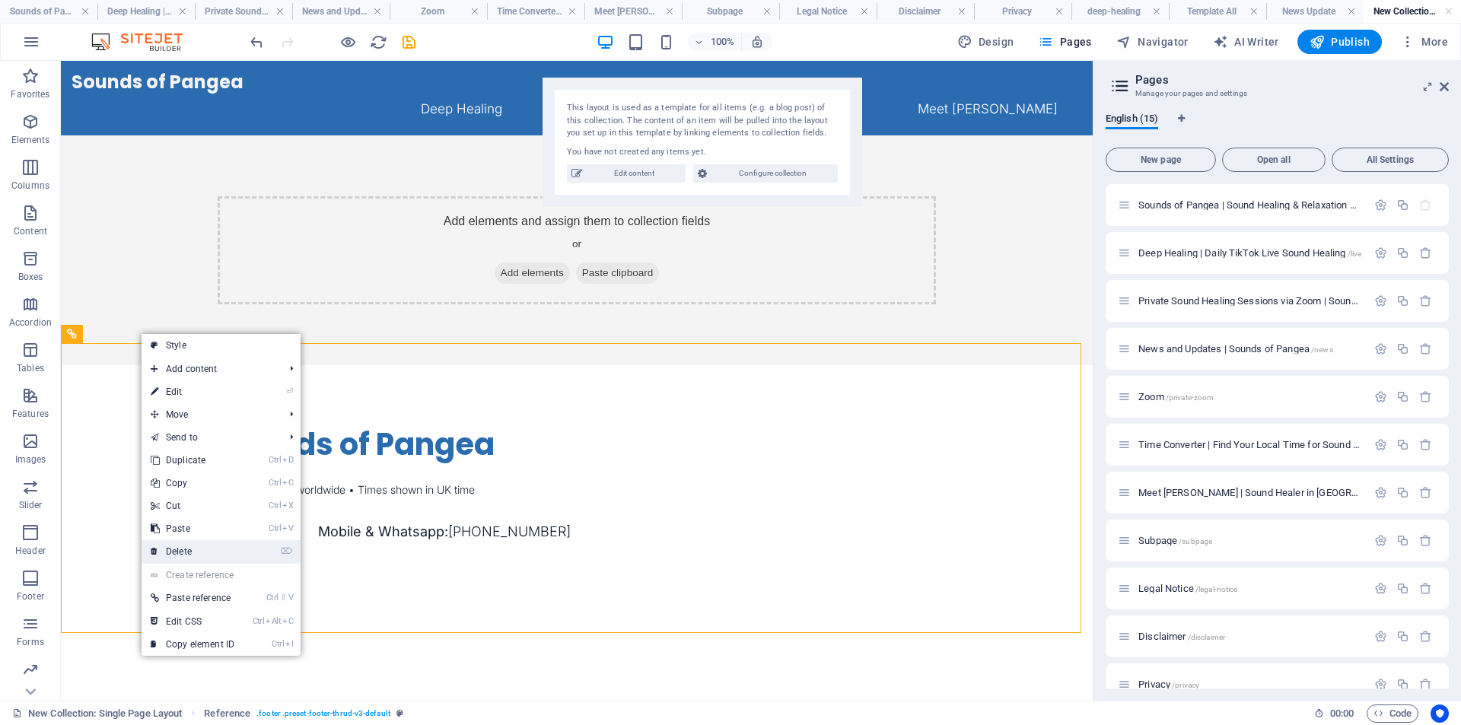
click at [237, 550] on link "⌦ Delete" at bounding box center [193, 551] width 102 height 23
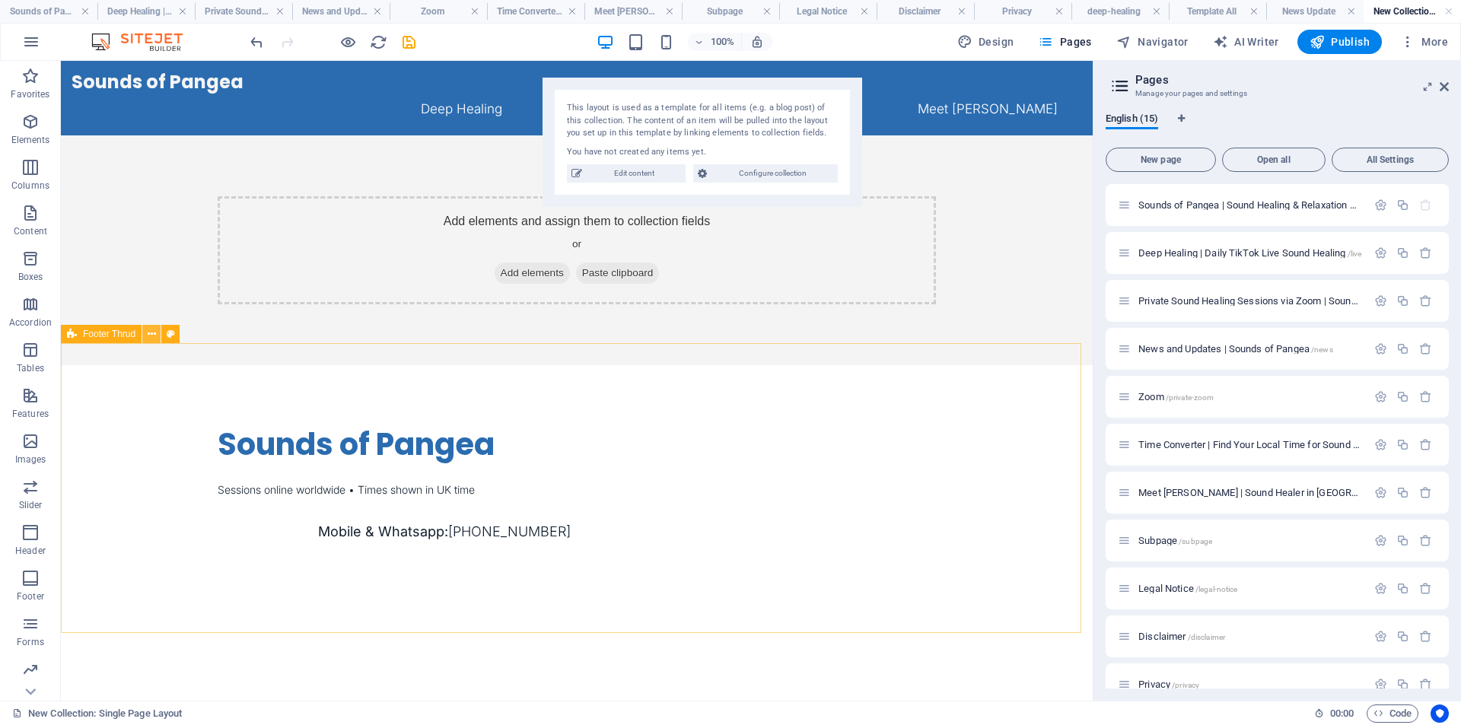
click at [149, 337] on icon at bounding box center [152, 334] width 8 height 16
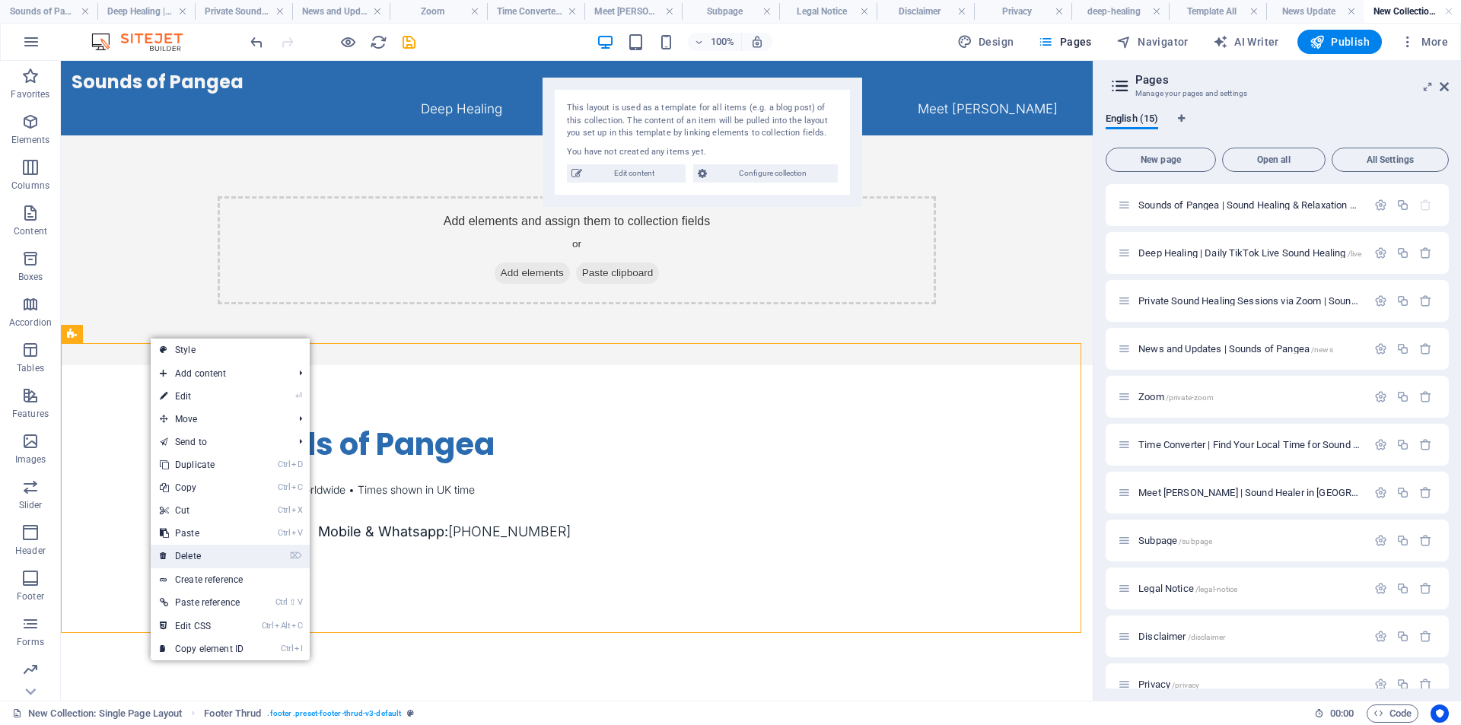
click at [211, 550] on link "⌦ Delete" at bounding box center [202, 556] width 102 height 23
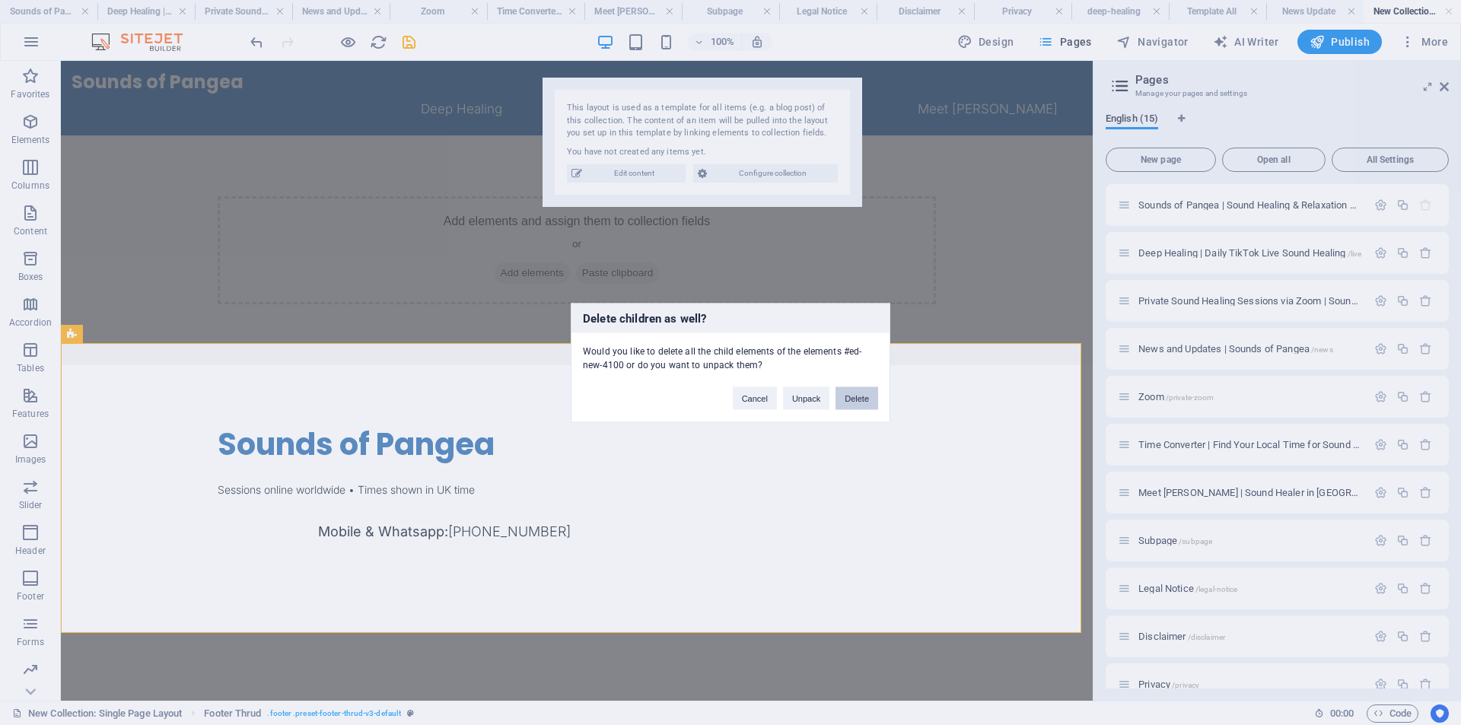
click at [865, 396] on button "Delete" at bounding box center [857, 398] width 43 height 23
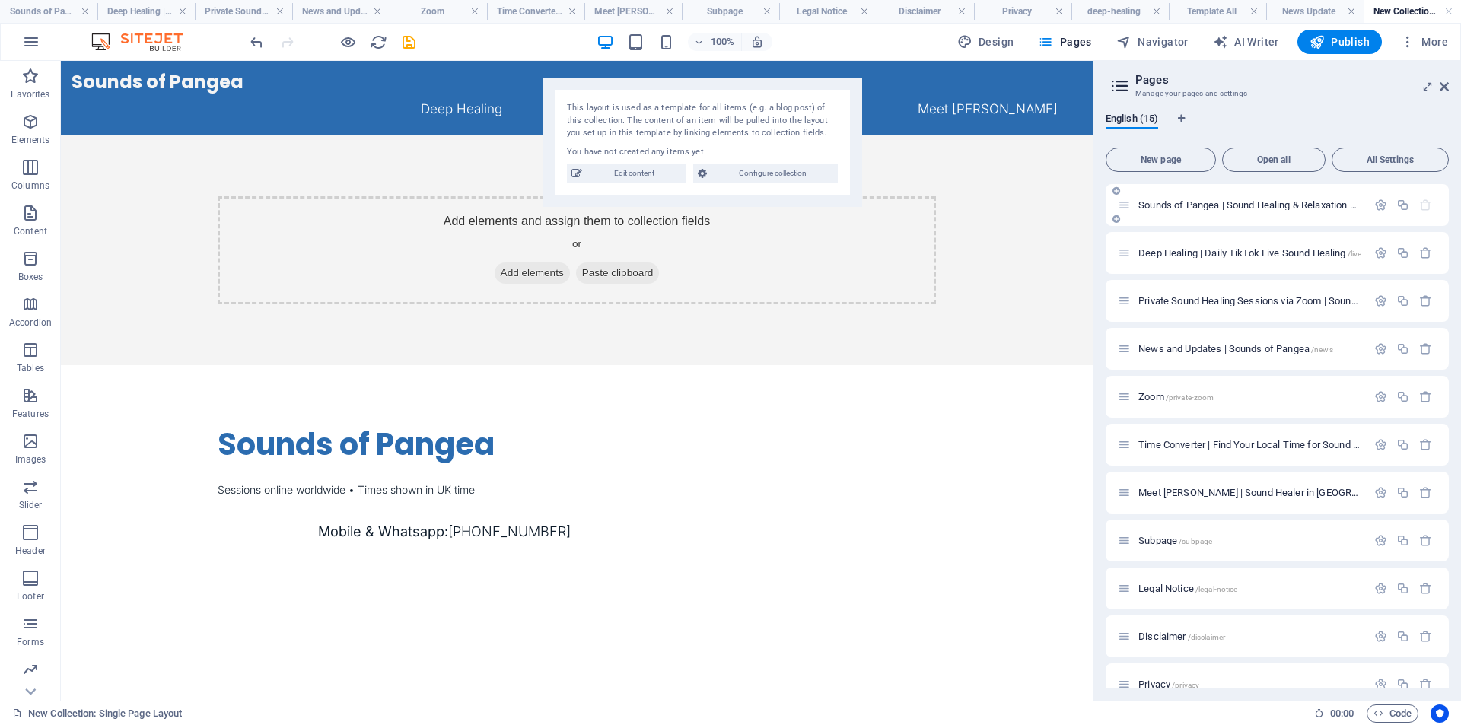
click at [1193, 209] on span "Sounds of Pangea | Sound Healing & Relaxation Online /" at bounding box center [1260, 204] width 244 height 11
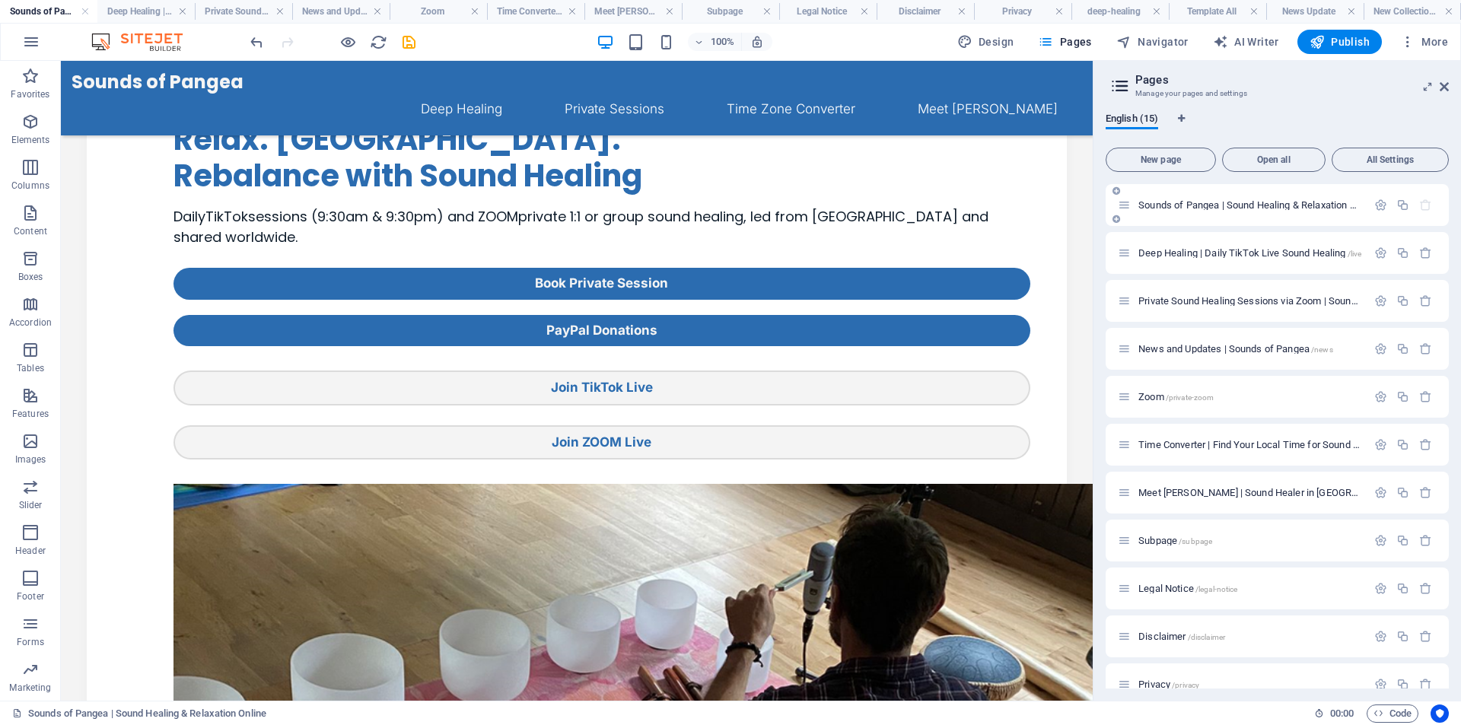
scroll to position [1004, 0]
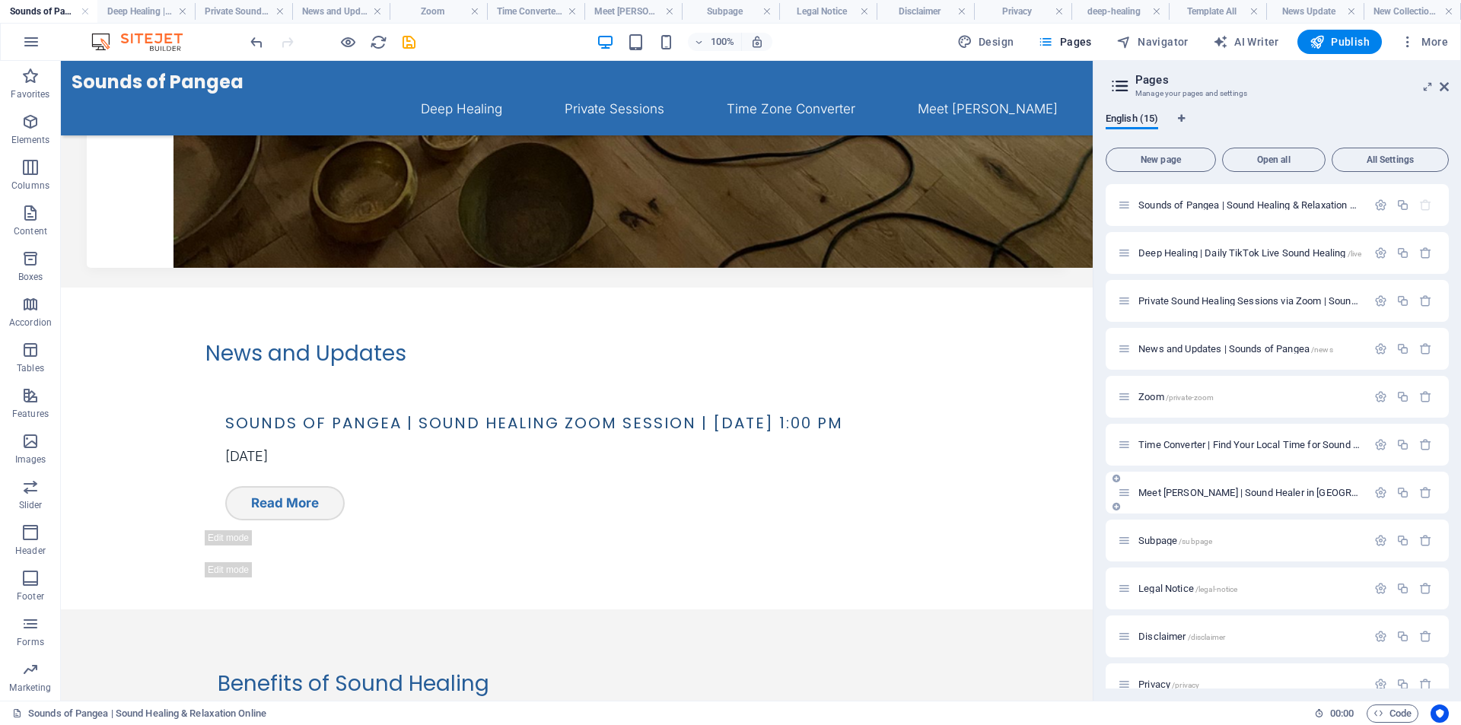
click at [1171, 497] on span "Meet Robert | Sound Healer in Edinburgh & TikTok Creator /meet-robert" at bounding box center [1355, 492] width 434 height 11
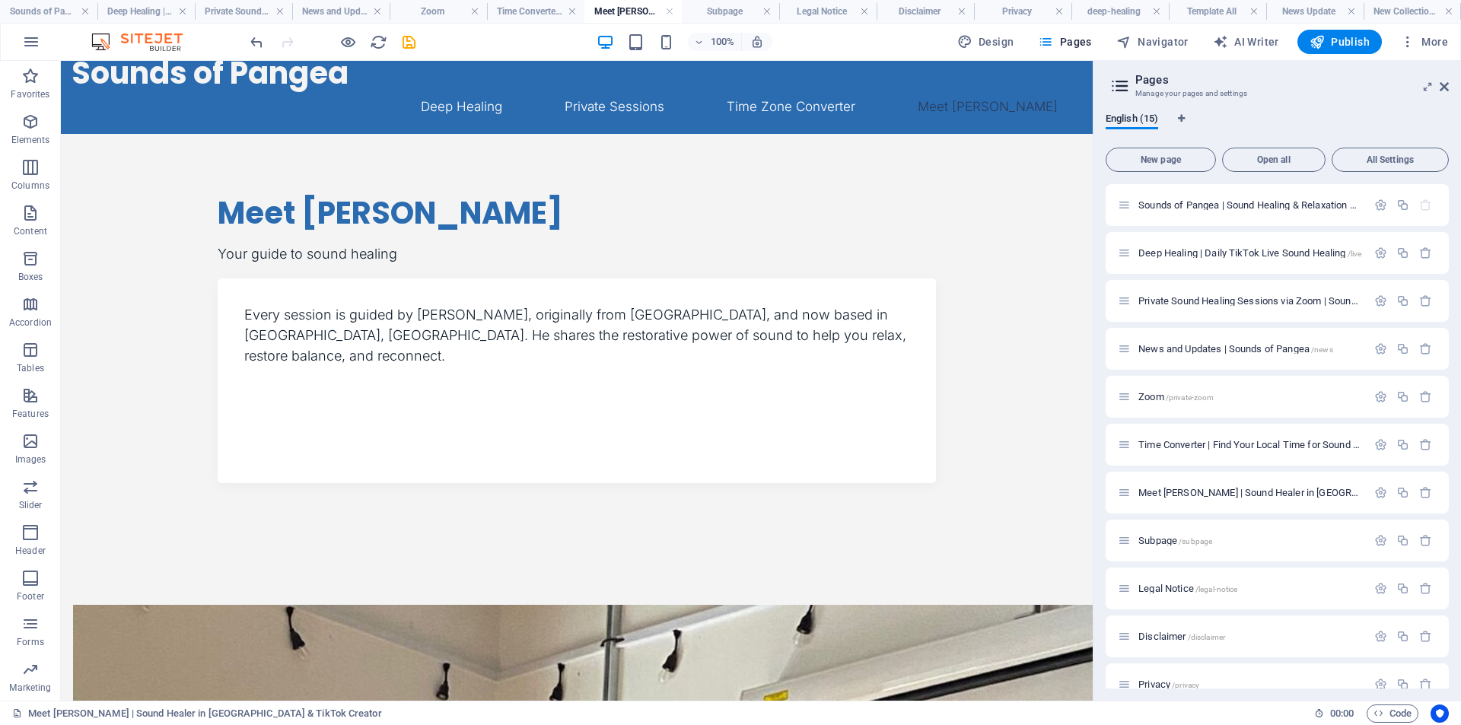
scroll to position [0, 0]
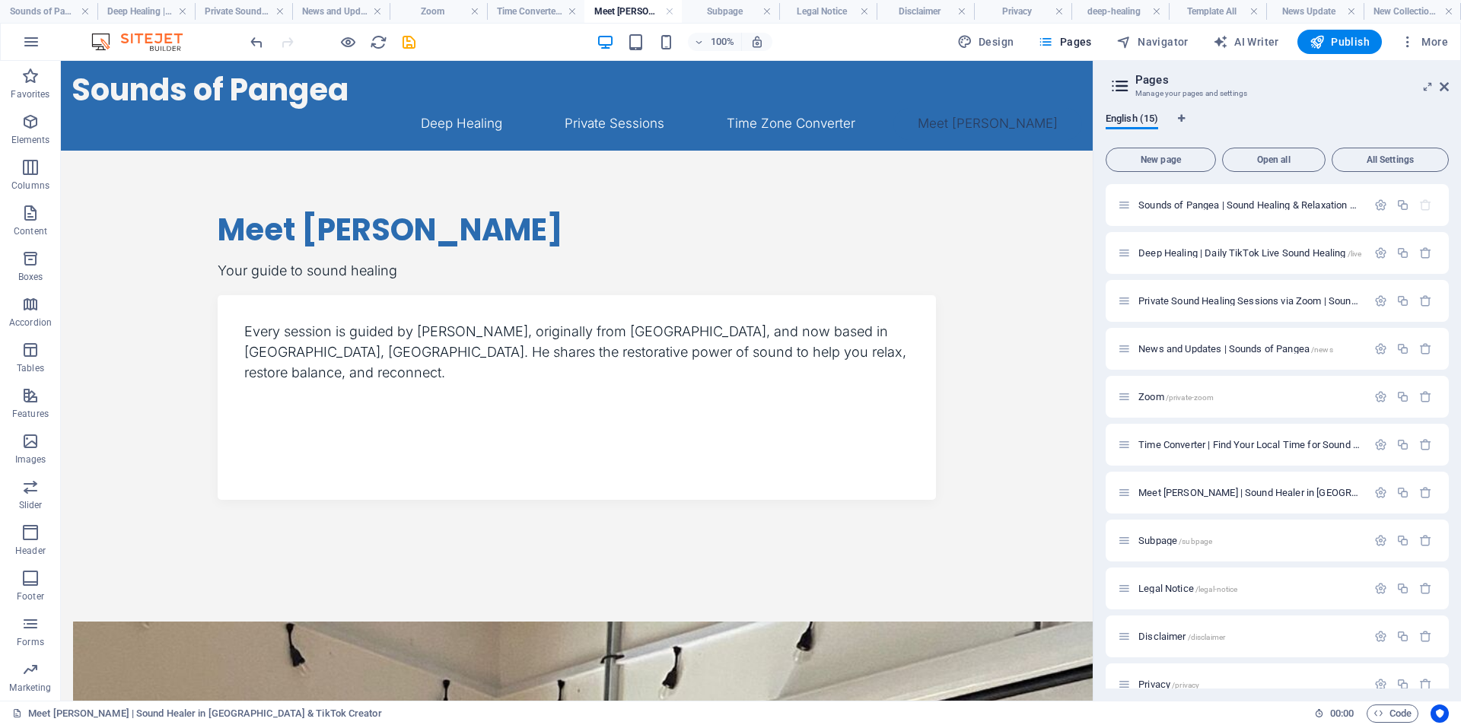
drag, startPoint x: 1088, startPoint y: 323, endPoint x: 1164, endPoint y: 198, distance: 146.6
click at [297, 410] on div "Pay Pal Donation" at bounding box center [576, 426] width 679 height 32
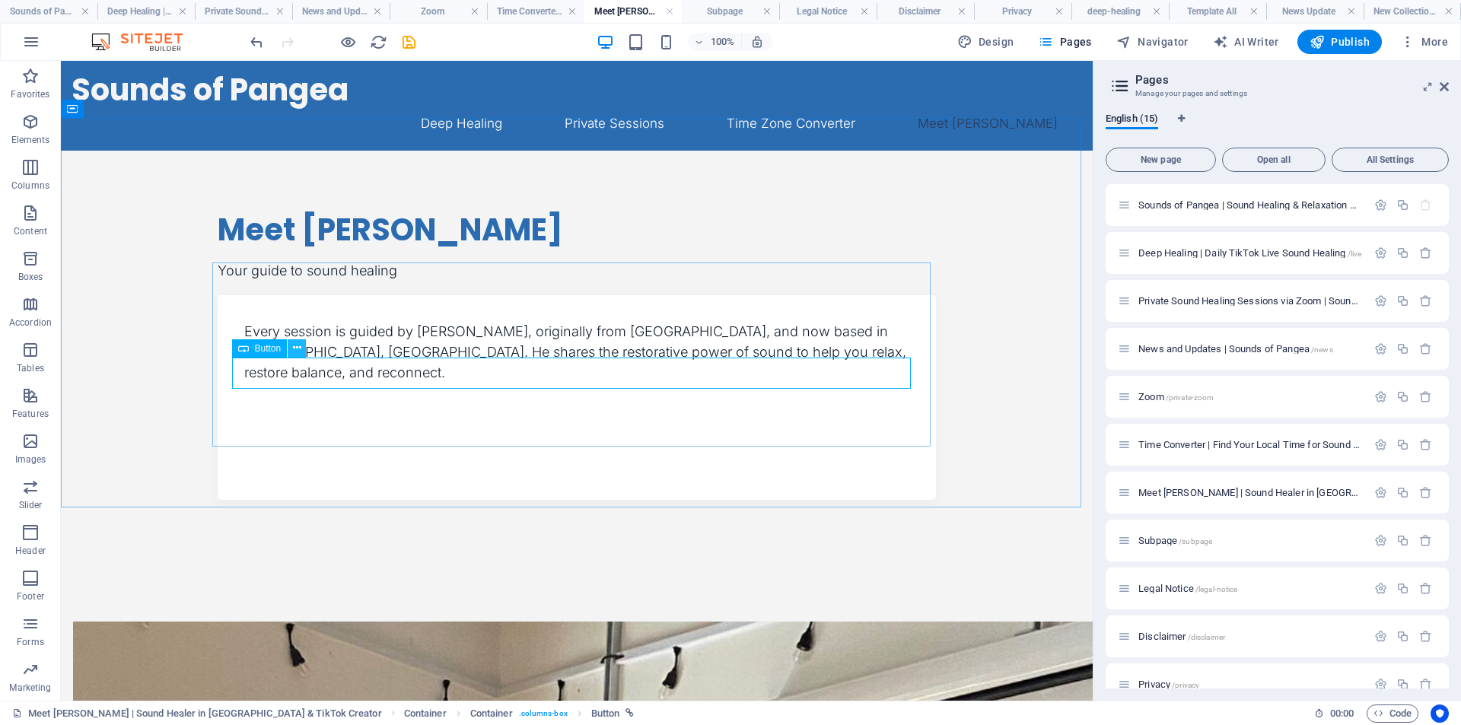
click at [294, 352] on icon at bounding box center [297, 348] width 8 height 16
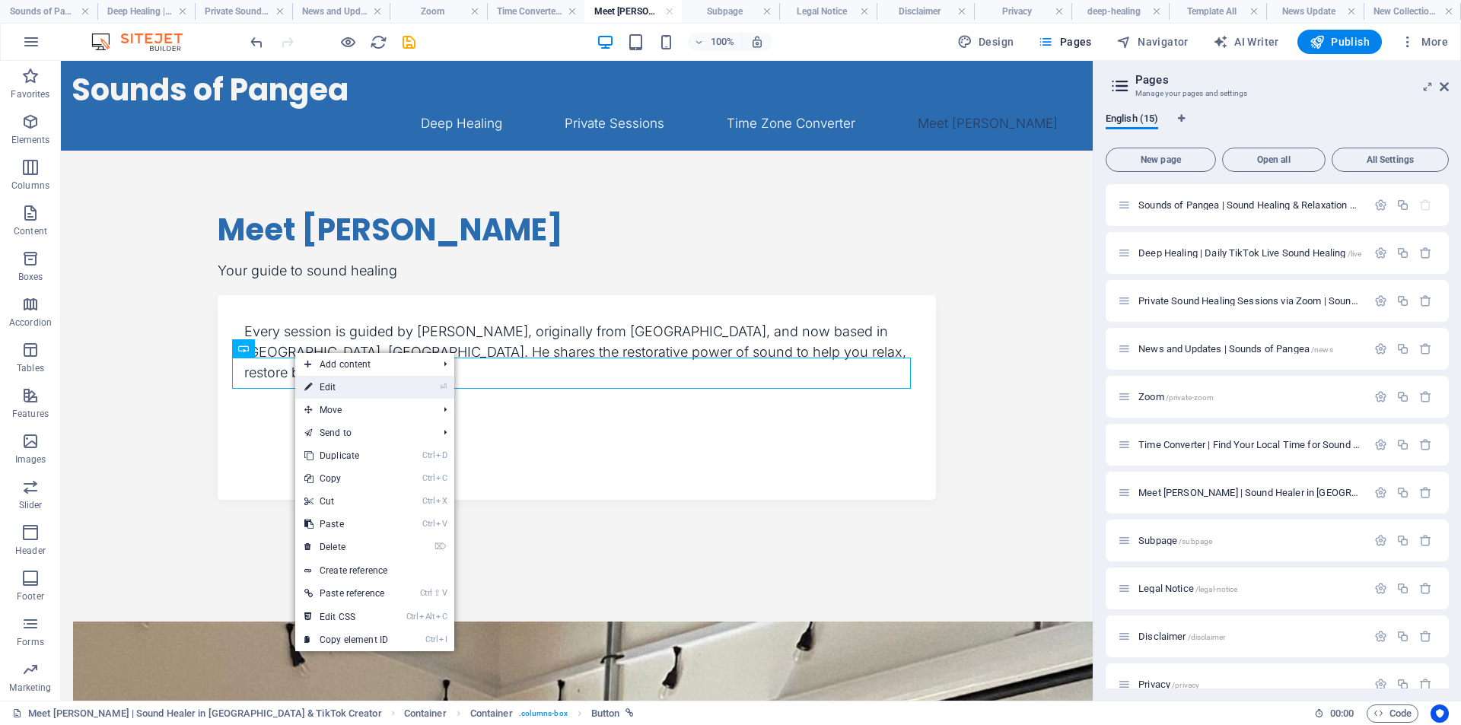
click at [349, 387] on link "⏎ Edit" at bounding box center [346, 387] width 102 height 23
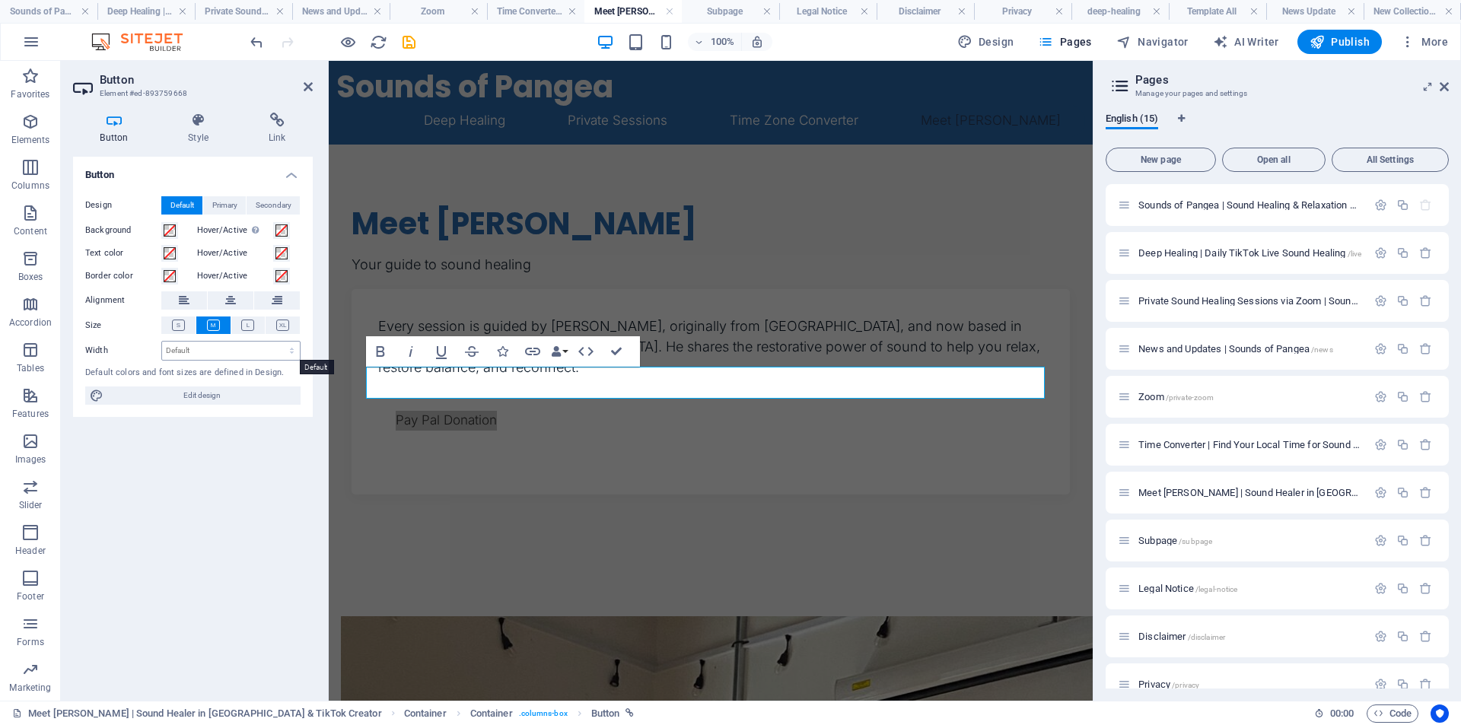
click at [229, 350] on select "Default px rem % em vh vw" at bounding box center [231, 351] width 138 height 18
click at [228, 203] on span "Primary" at bounding box center [224, 205] width 25 height 18
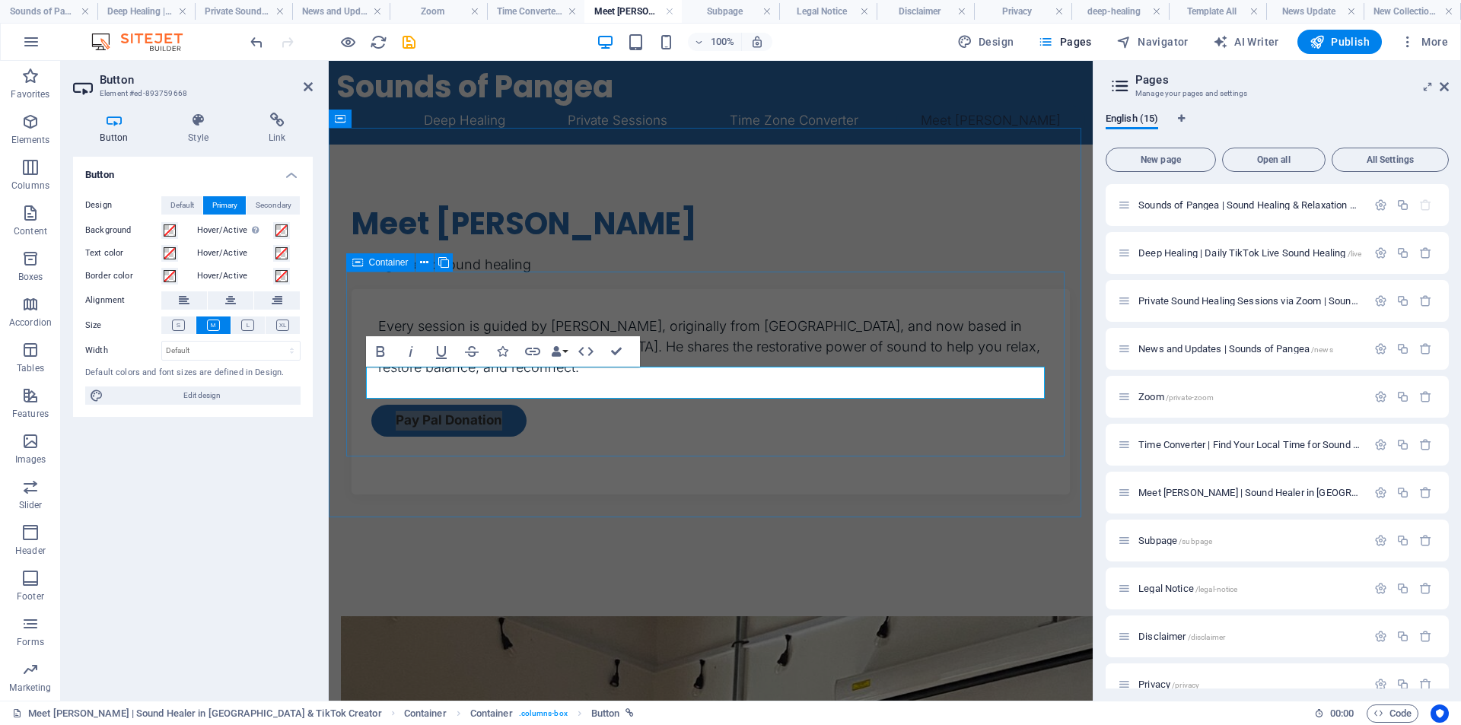
click at [484, 448] on div "Every session is guided by Robert, originally from Poland, and now based in Edi…" at bounding box center [711, 391] width 718 height 205
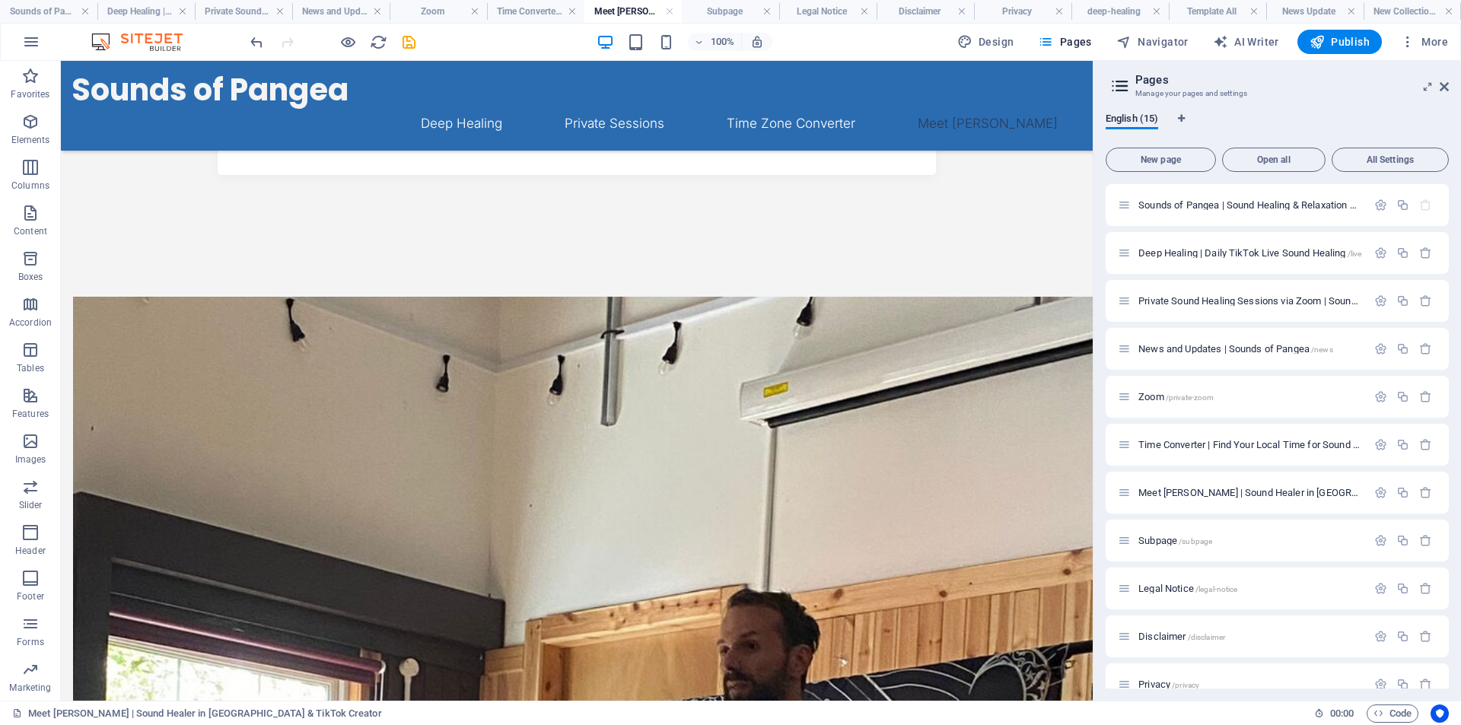
scroll to position [302, 0]
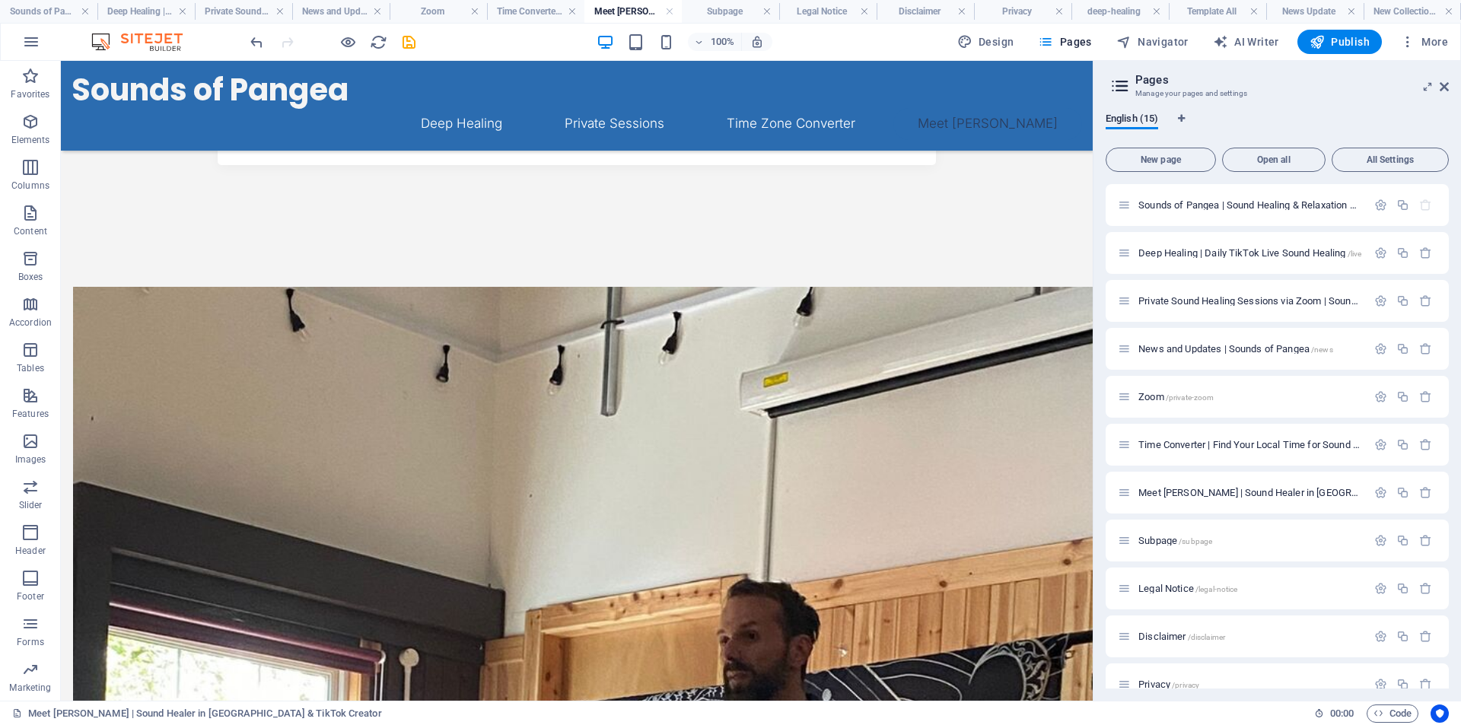
drag, startPoint x: 1084, startPoint y: 241, endPoint x: 1170, endPoint y: 425, distance: 202.6
click at [142, 199] on icon at bounding box center [140, 197] width 8 height 16
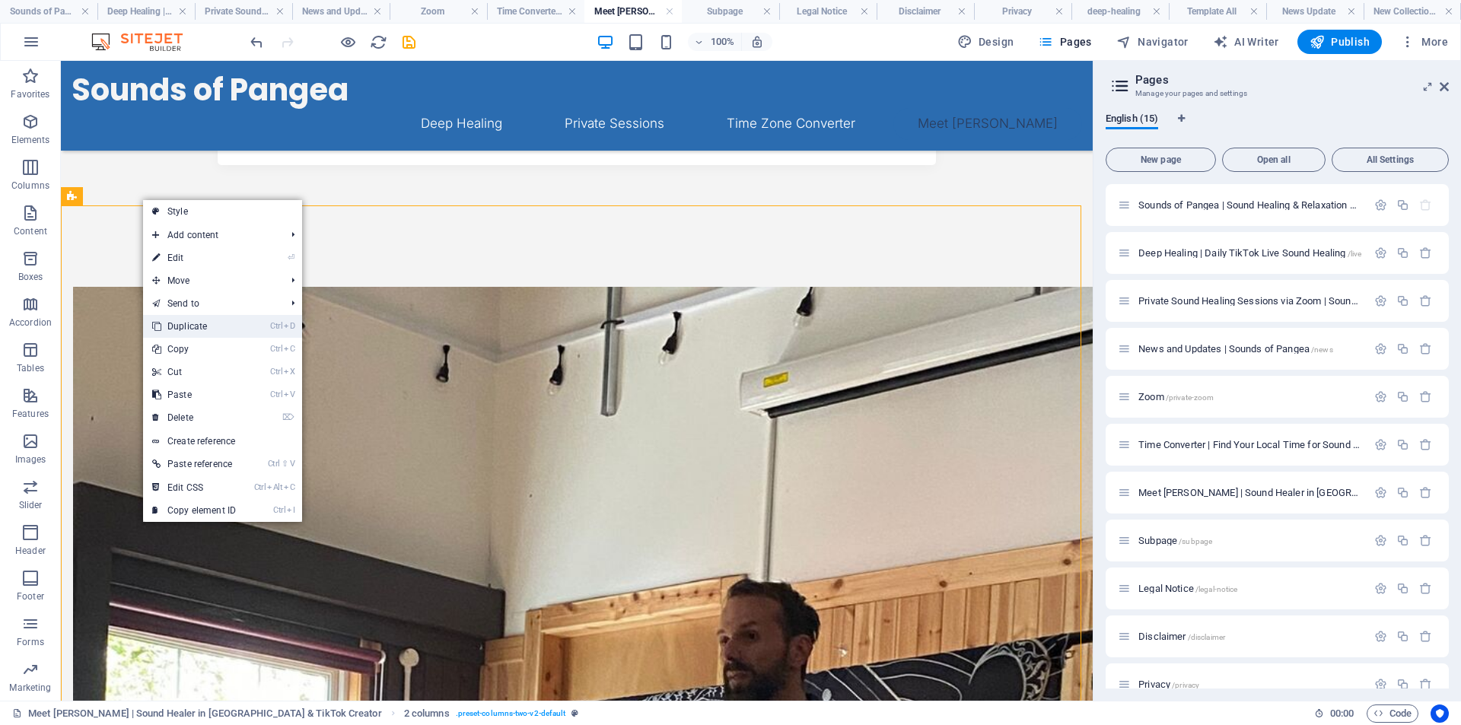
click at [196, 329] on link "Ctrl D Duplicate" at bounding box center [194, 326] width 102 height 23
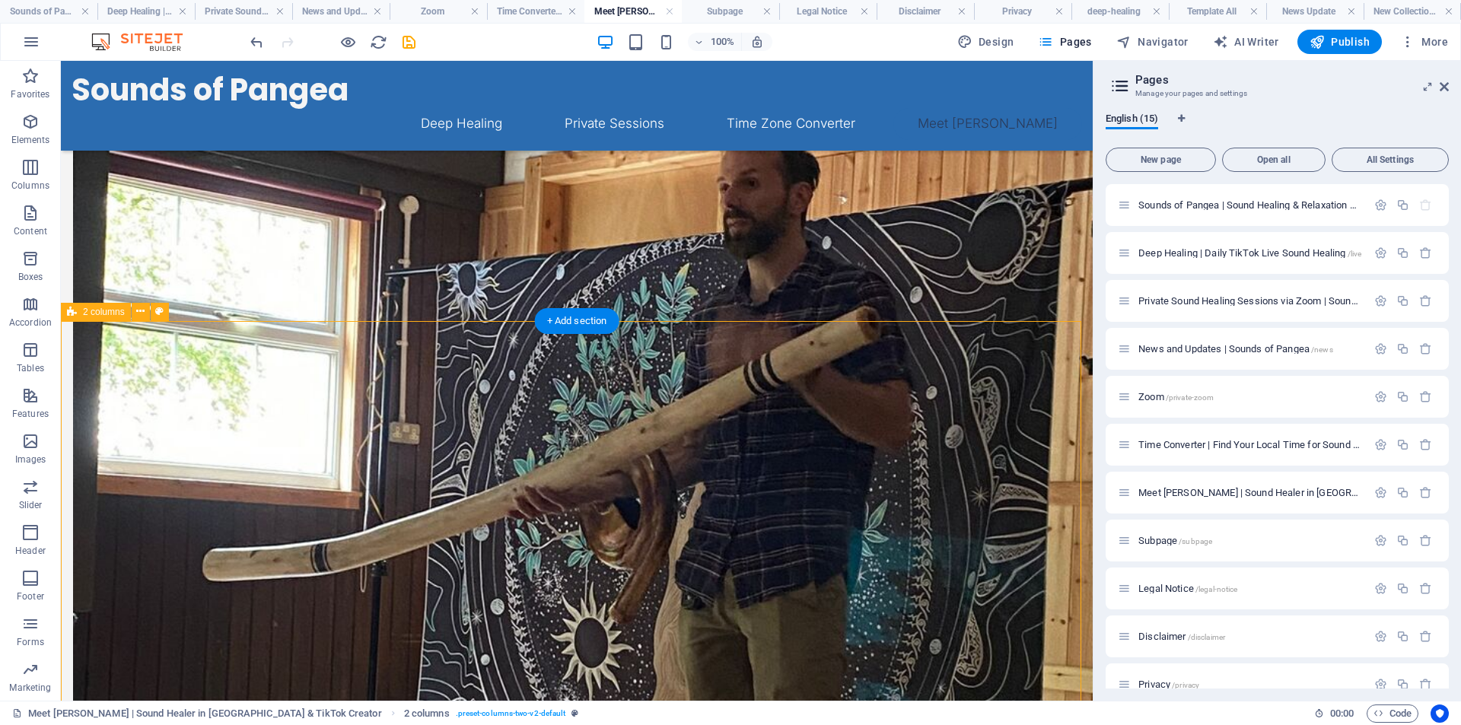
scroll to position [979, 0]
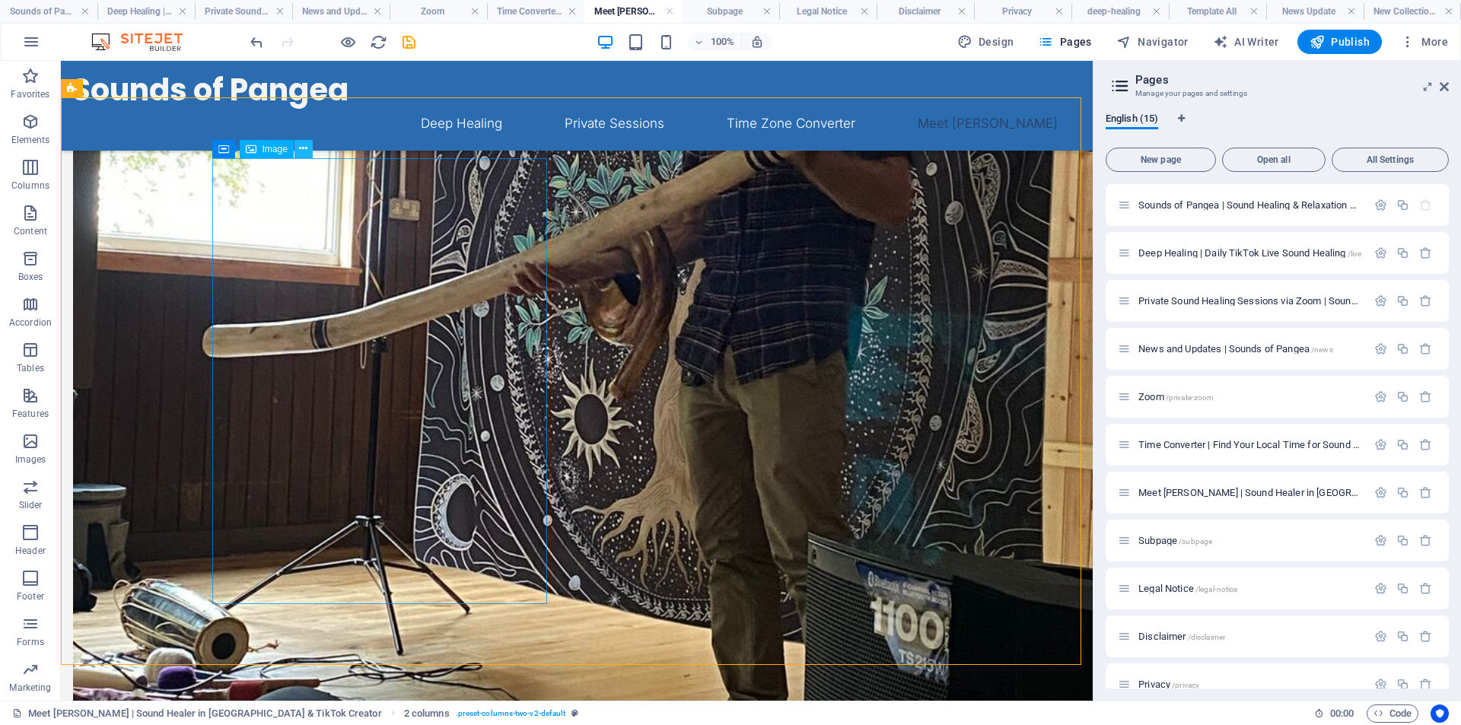
click at [301, 150] on icon at bounding box center [303, 149] width 8 height 16
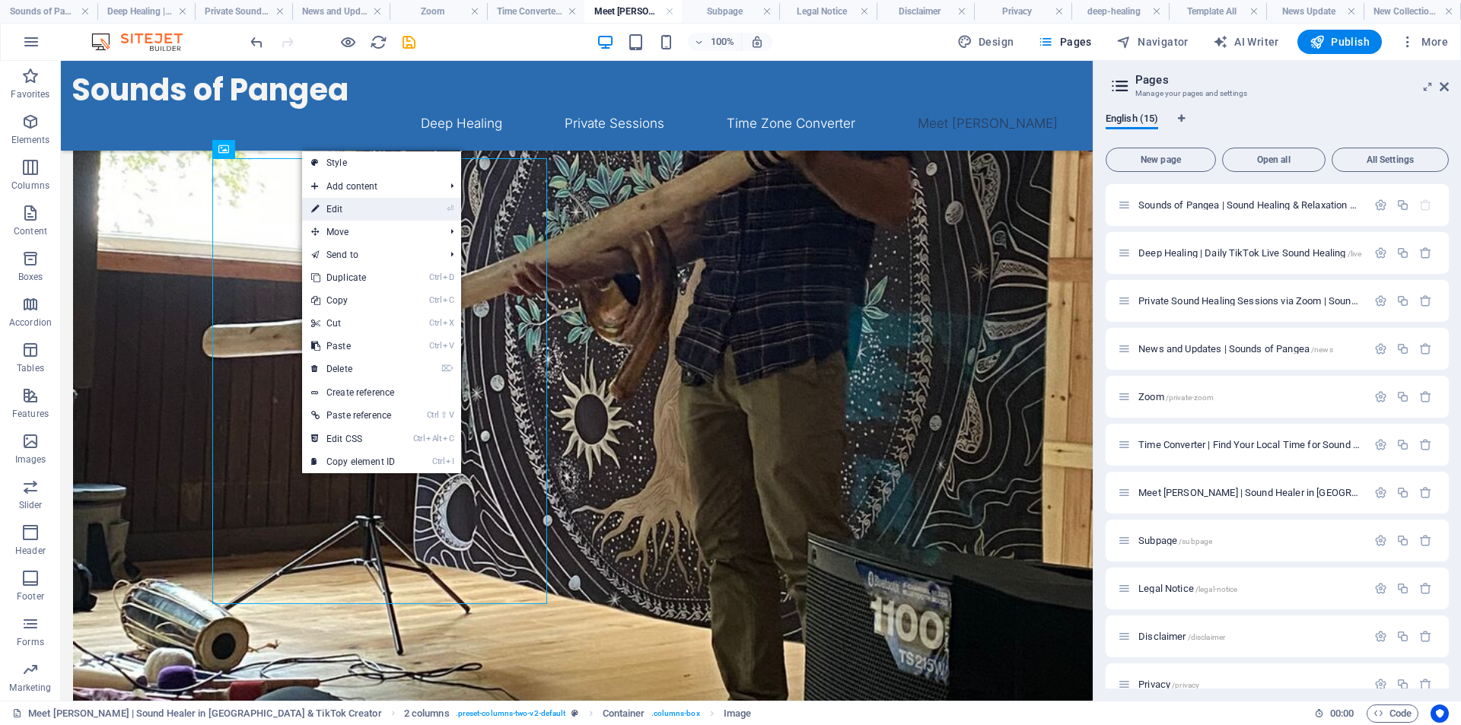
click at [348, 209] on link "⏎ Edit" at bounding box center [353, 209] width 102 height 23
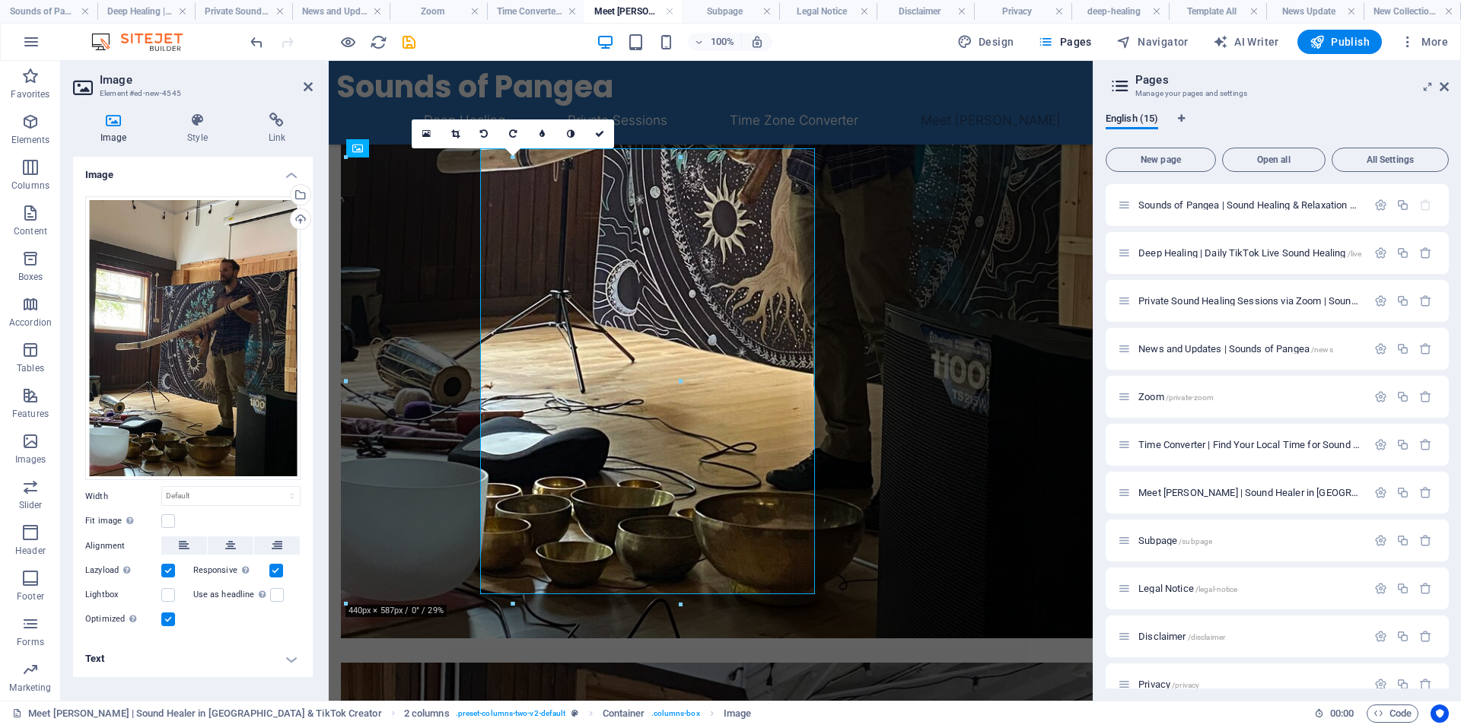
scroll to position [989, 0]
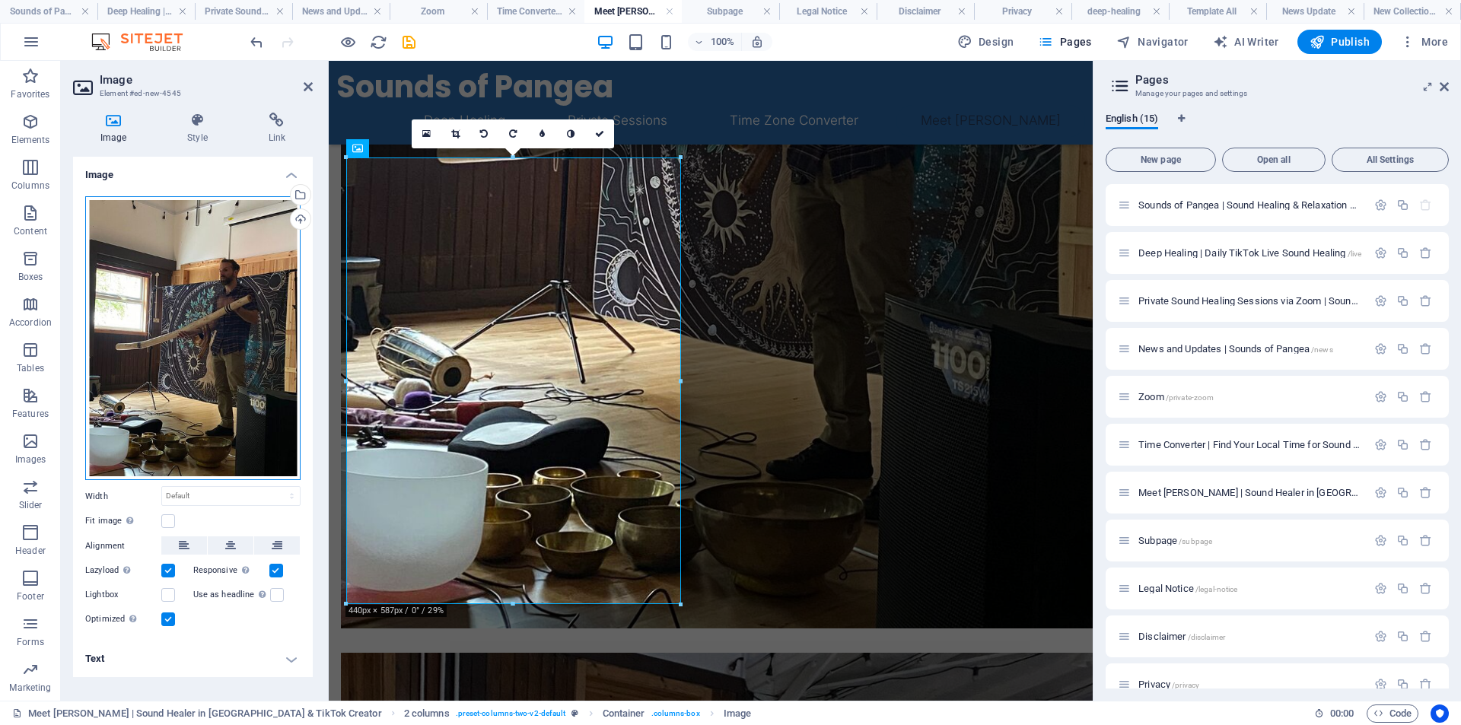
click at [189, 288] on div "Drag files here, click to choose files or select files from Files or our free s…" at bounding box center [192, 338] width 215 height 285
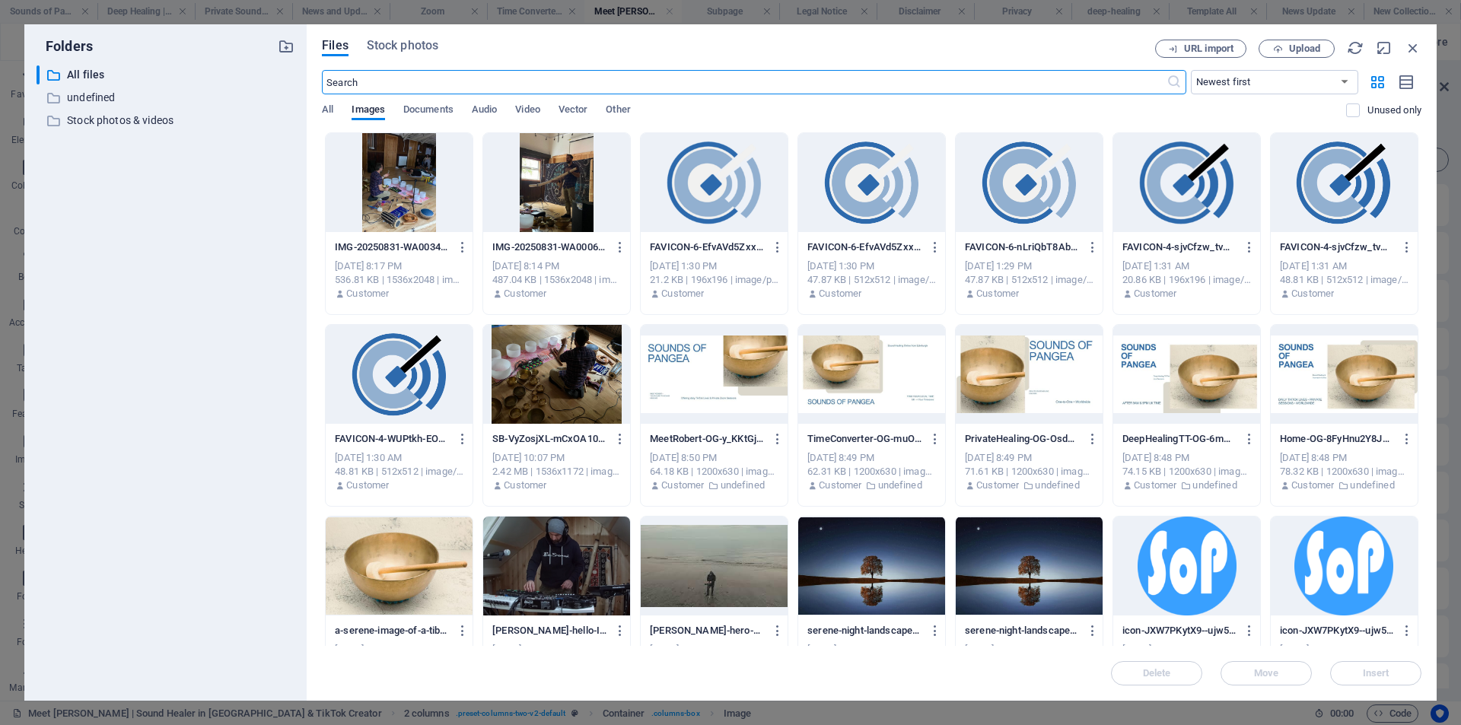
scroll to position [799, 0]
click at [1286, 50] on span "Upload" at bounding box center [1297, 49] width 62 height 10
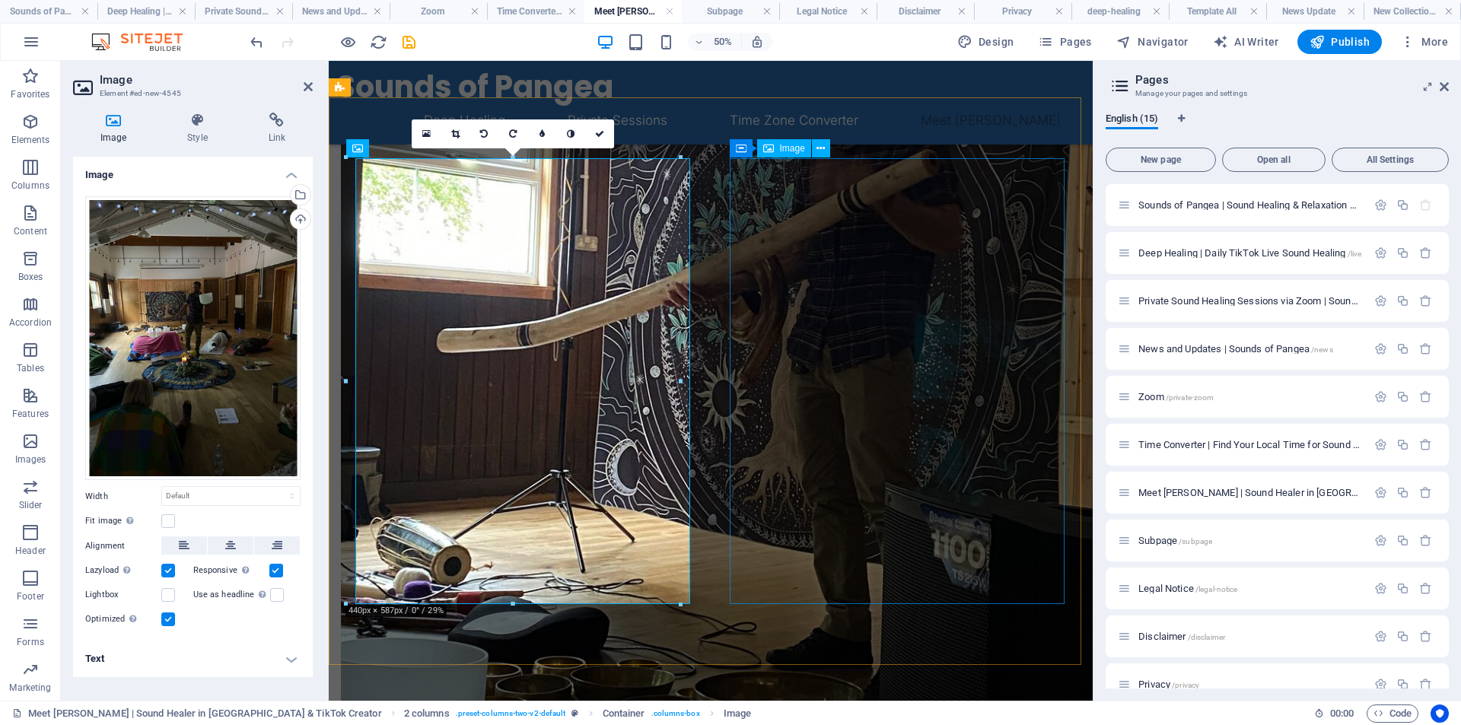
scroll to position [989, 0]
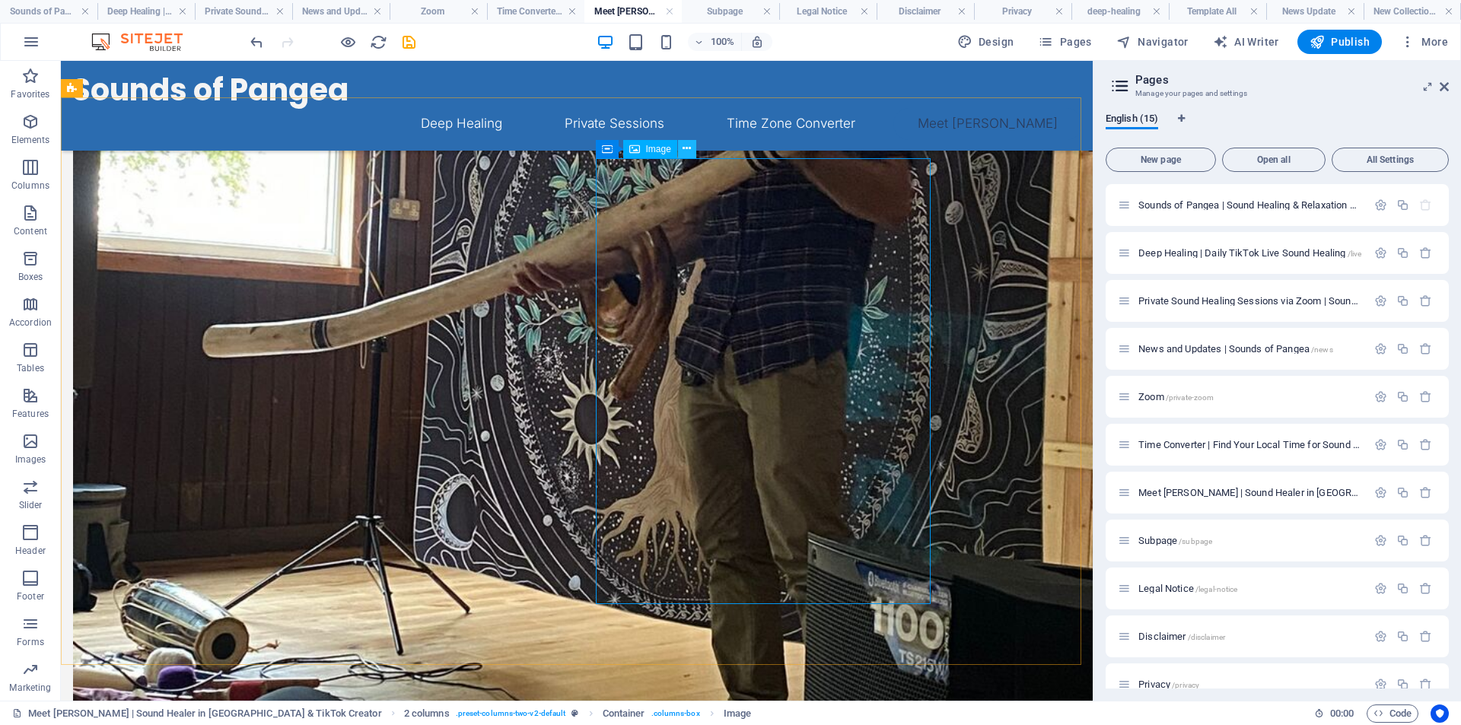
click at [683, 146] on icon at bounding box center [687, 149] width 8 height 16
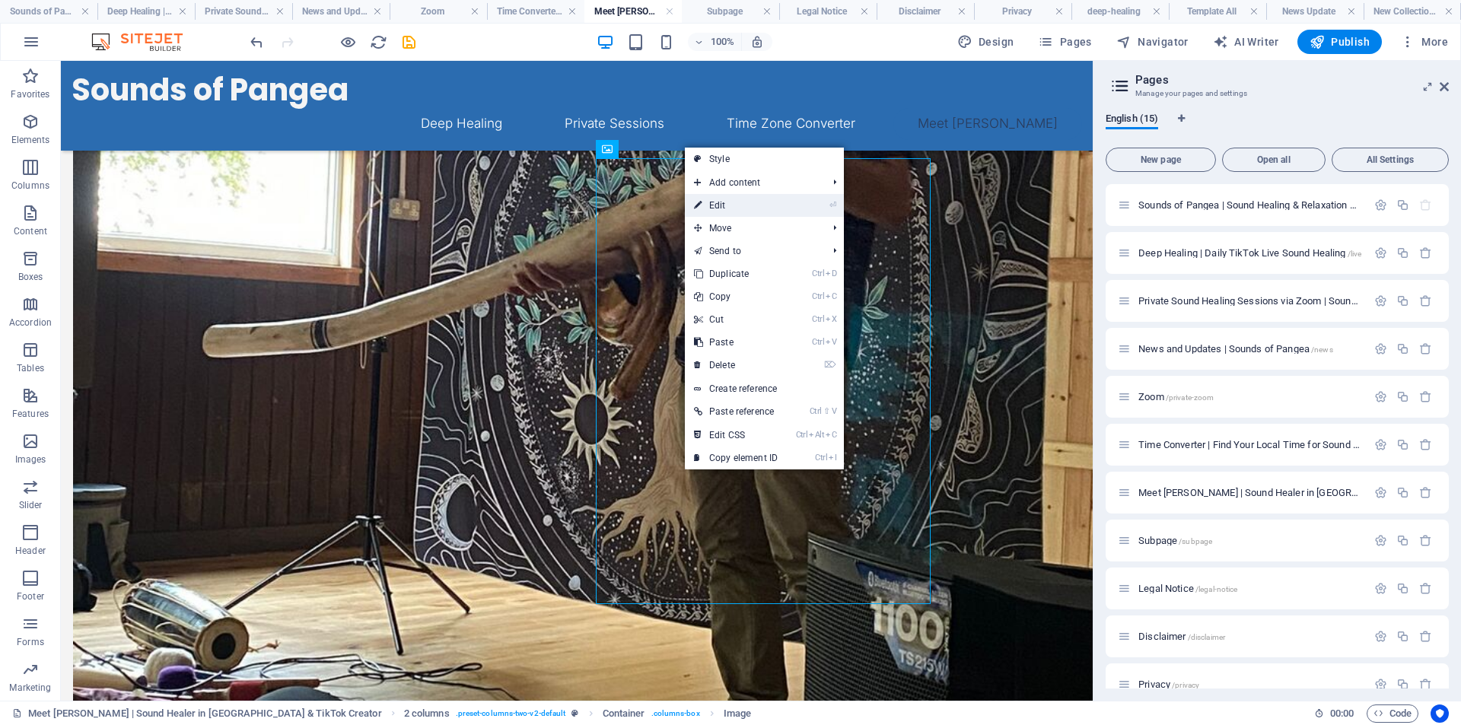
click at [719, 205] on link "⏎ Edit" at bounding box center [736, 205] width 102 height 23
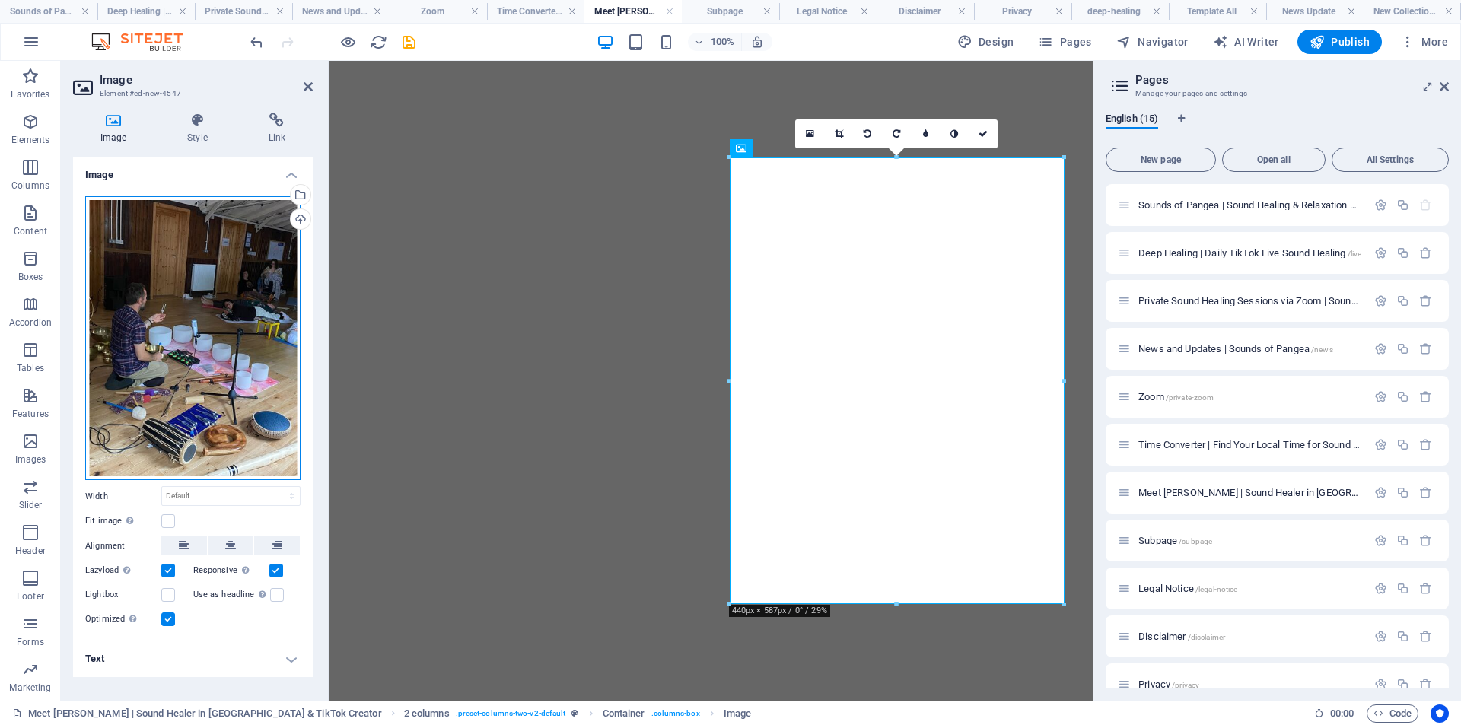
click at [197, 314] on div "Drag files here, click to choose files or select files from Files or our free s…" at bounding box center [192, 338] width 215 height 285
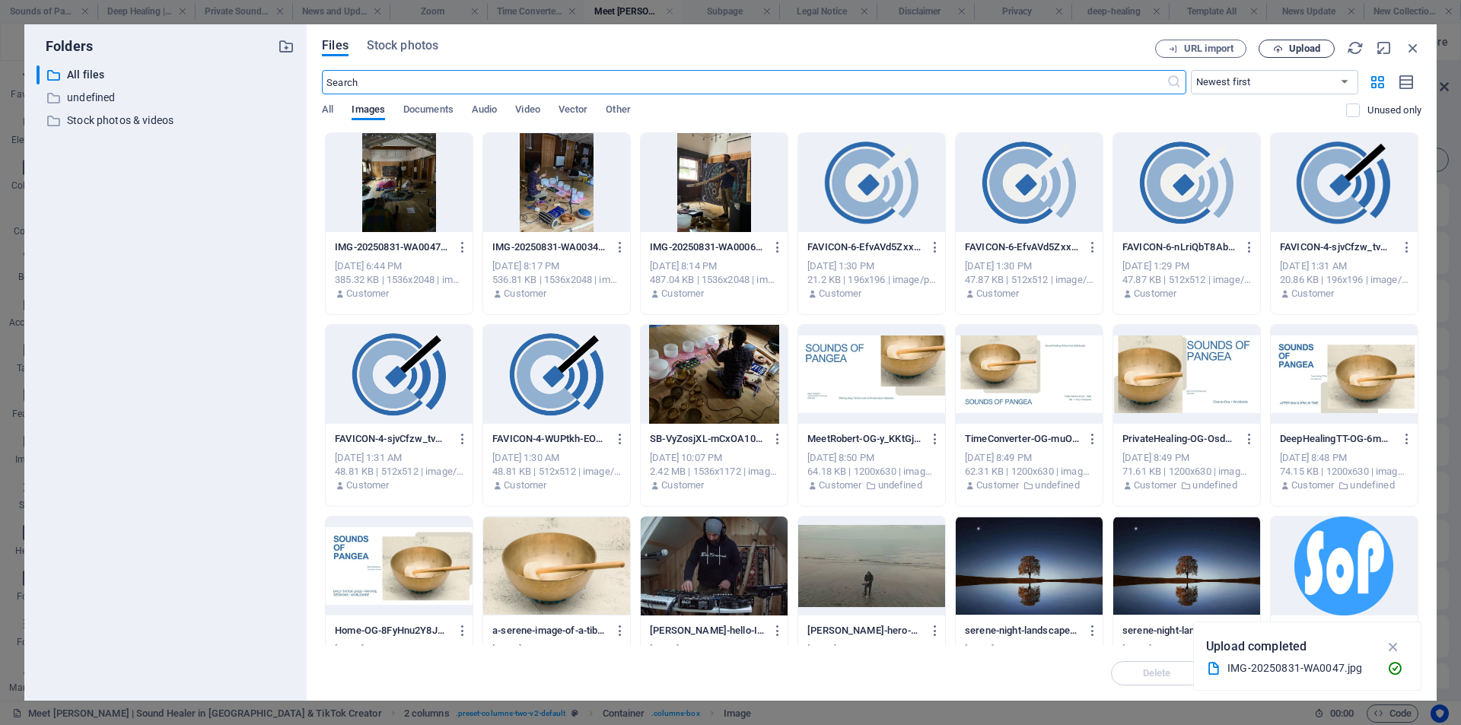
click at [1291, 53] on span "Upload" at bounding box center [1304, 48] width 31 height 9
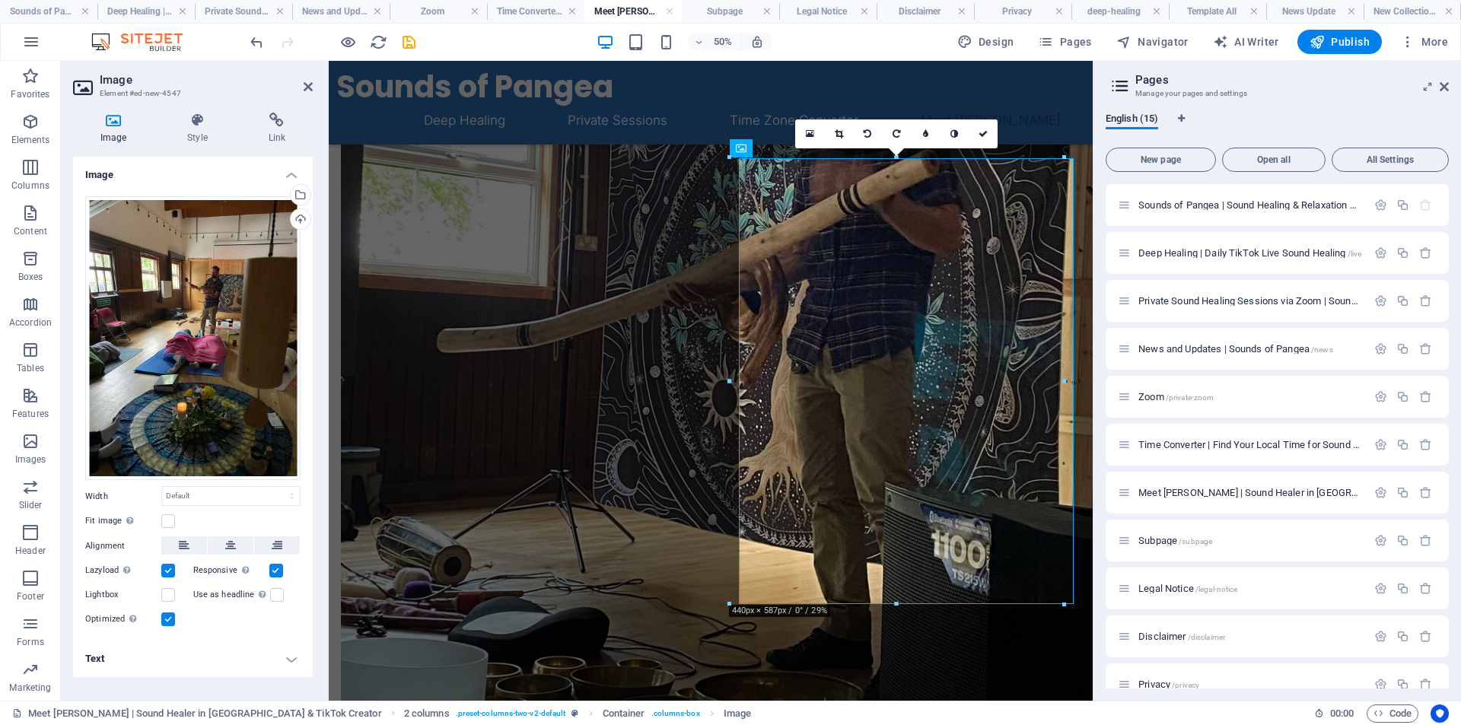
scroll to position [989, 0]
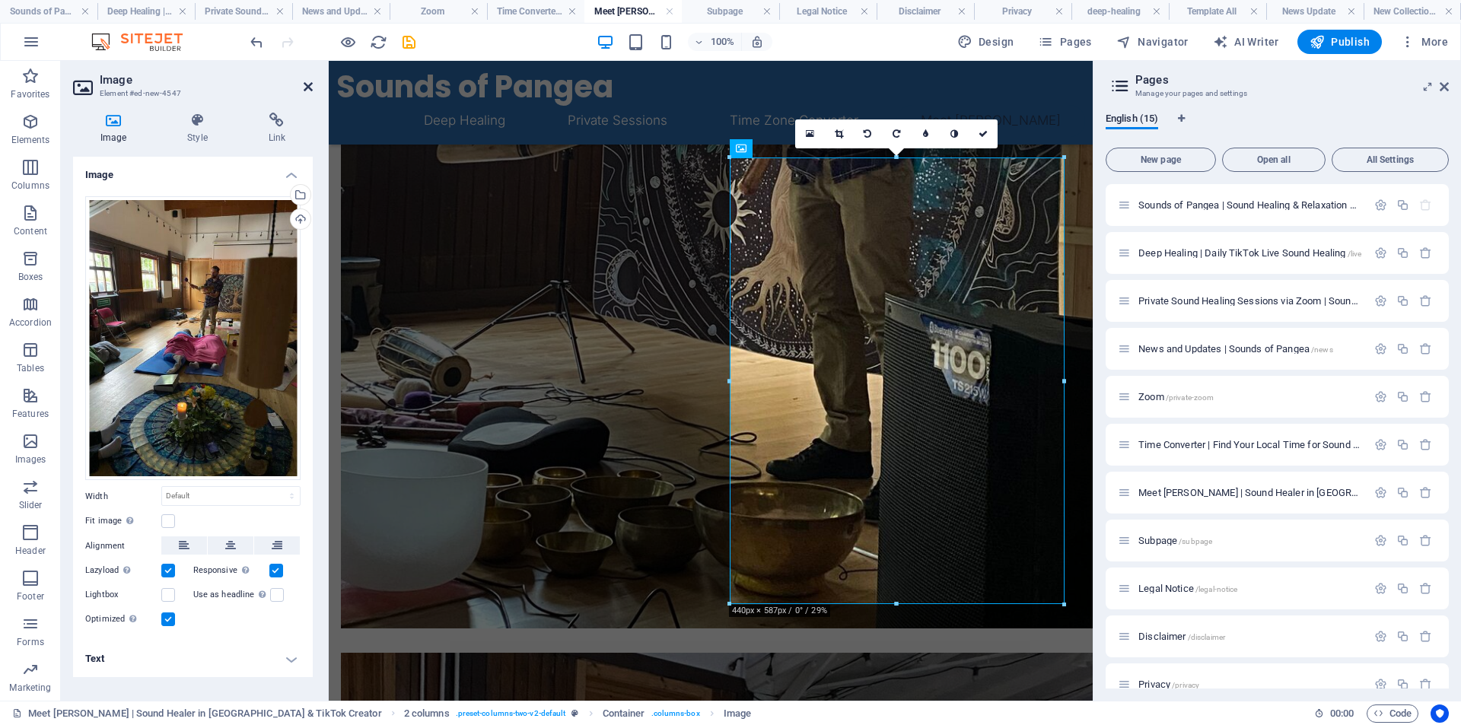
click at [310, 82] on icon at bounding box center [308, 87] width 9 height 12
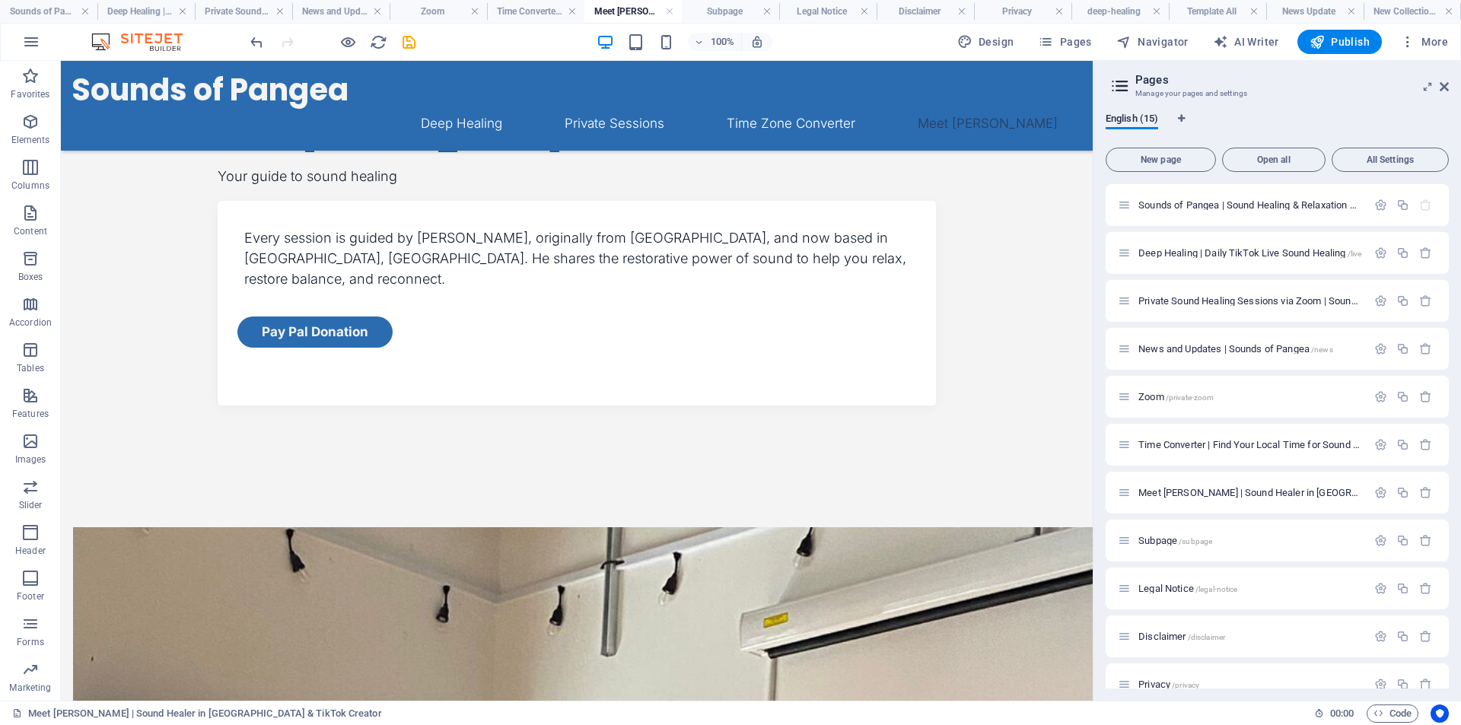
scroll to position [0, 0]
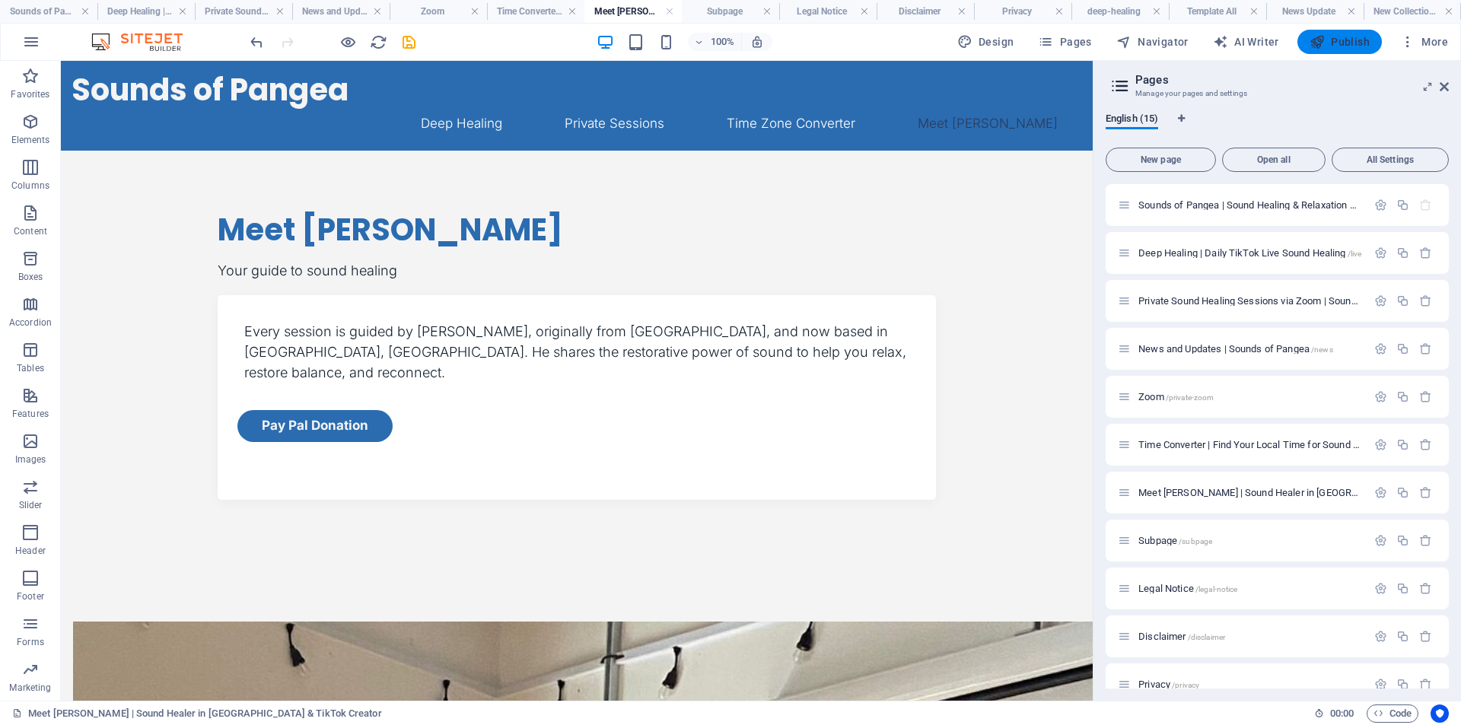
click at [1335, 45] on span "Publish" at bounding box center [1340, 41] width 60 height 15
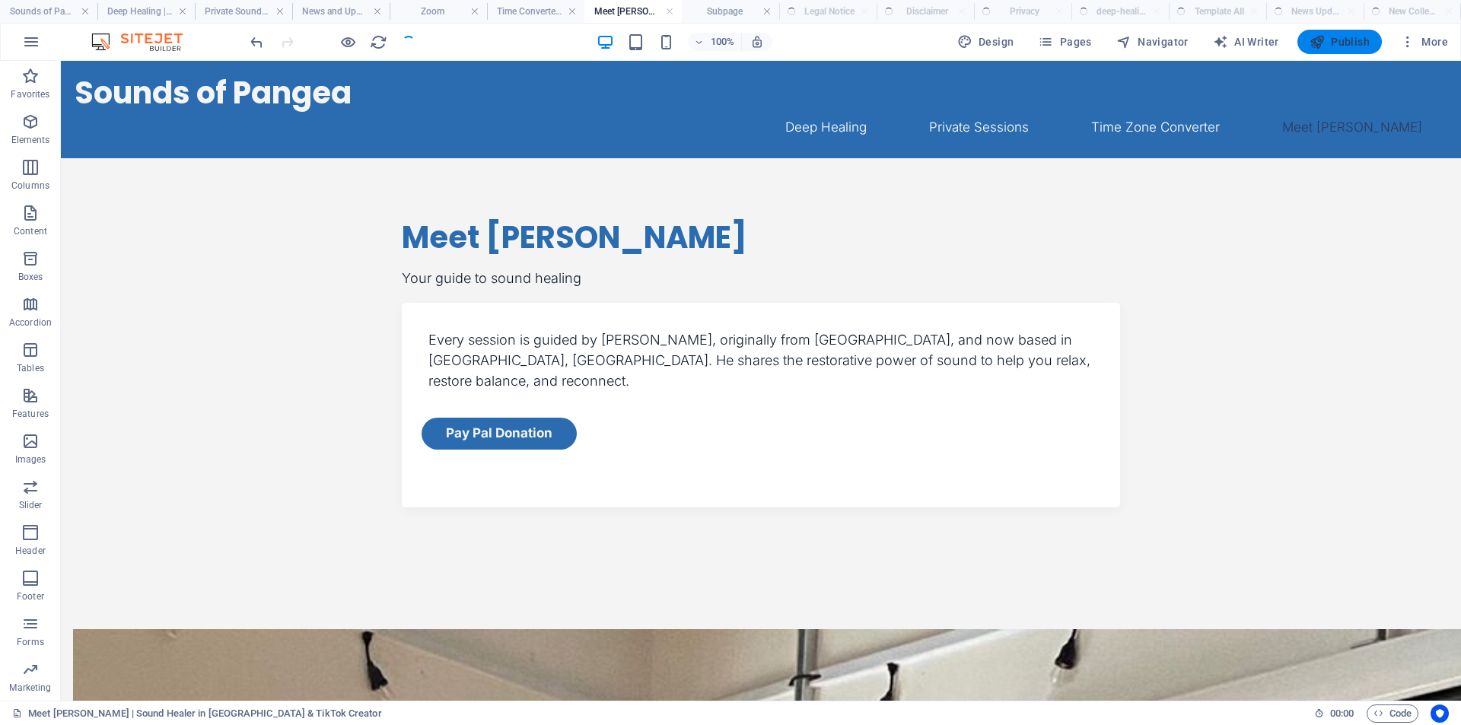
click at [1330, 40] on span "Publish" at bounding box center [1340, 41] width 60 height 15
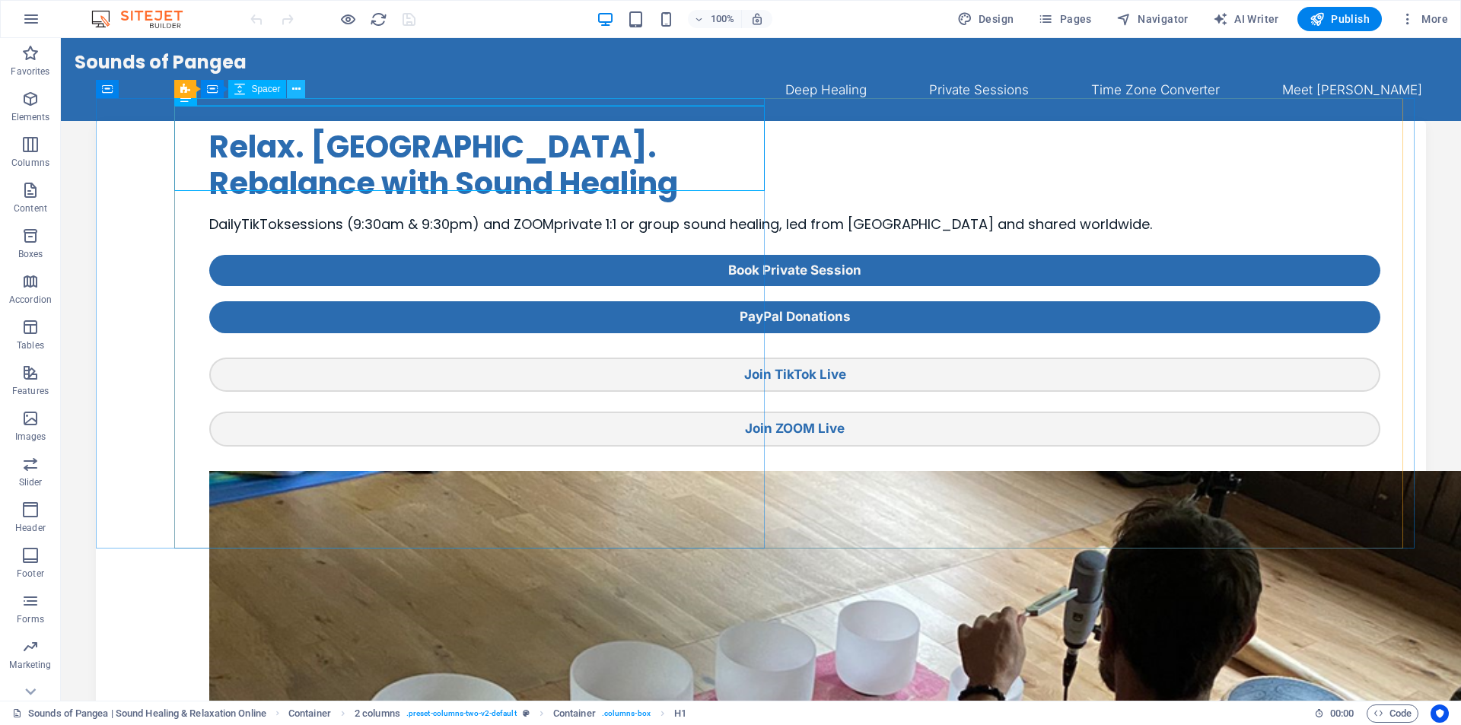
click at [295, 91] on icon at bounding box center [296, 89] width 8 height 16
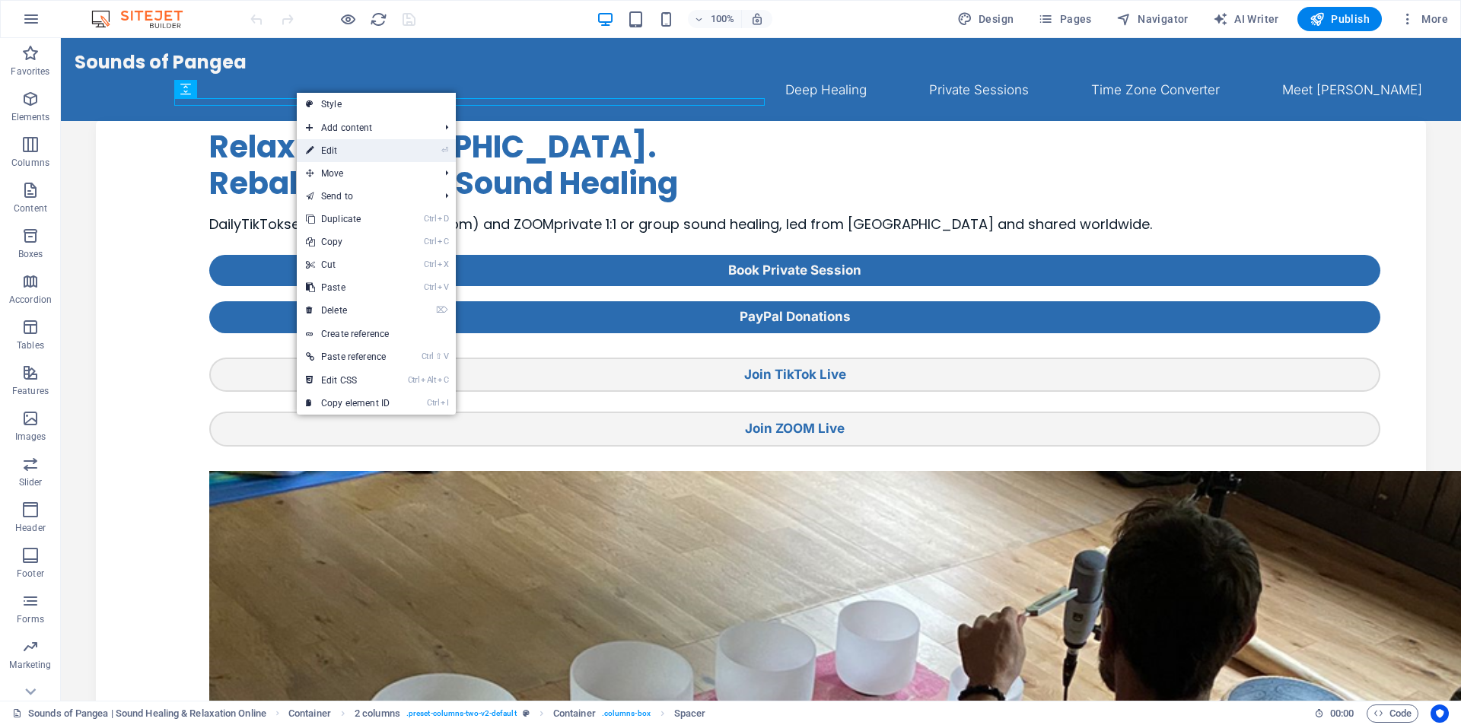
click at [339, 149] on link "⏎ Edit" at bounding box center [348, 150] width 102 height 23
select select "px"
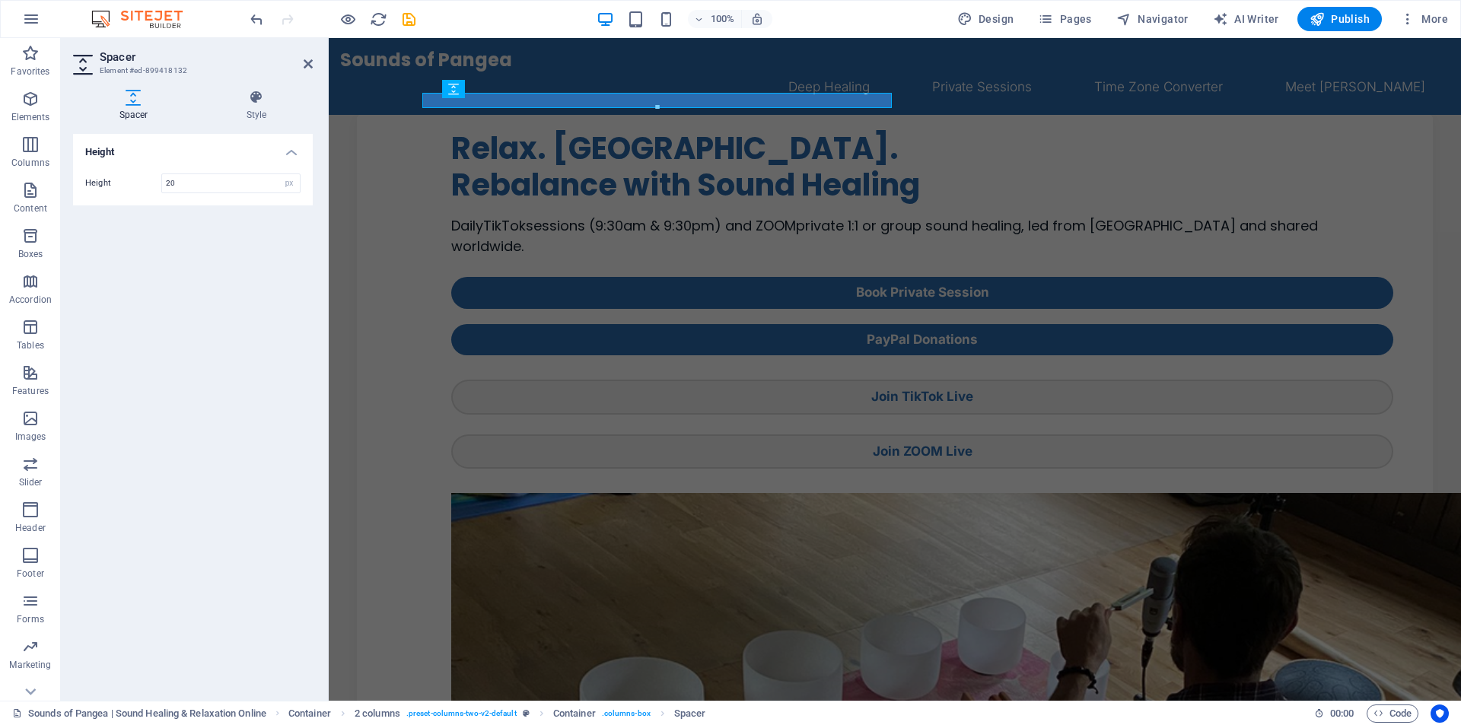
type input "20"
click at [208, 225] on div "Height Height 20 px rem vh vw" at bounding box center [193, 411] width 240 height 555
click at [451, 394] on div "Relax. Restore. Rebalance with Sound Healing Daily TikTok sessions (9:30am & 9:…" at bounding box center [922, 292] width 943 height 354
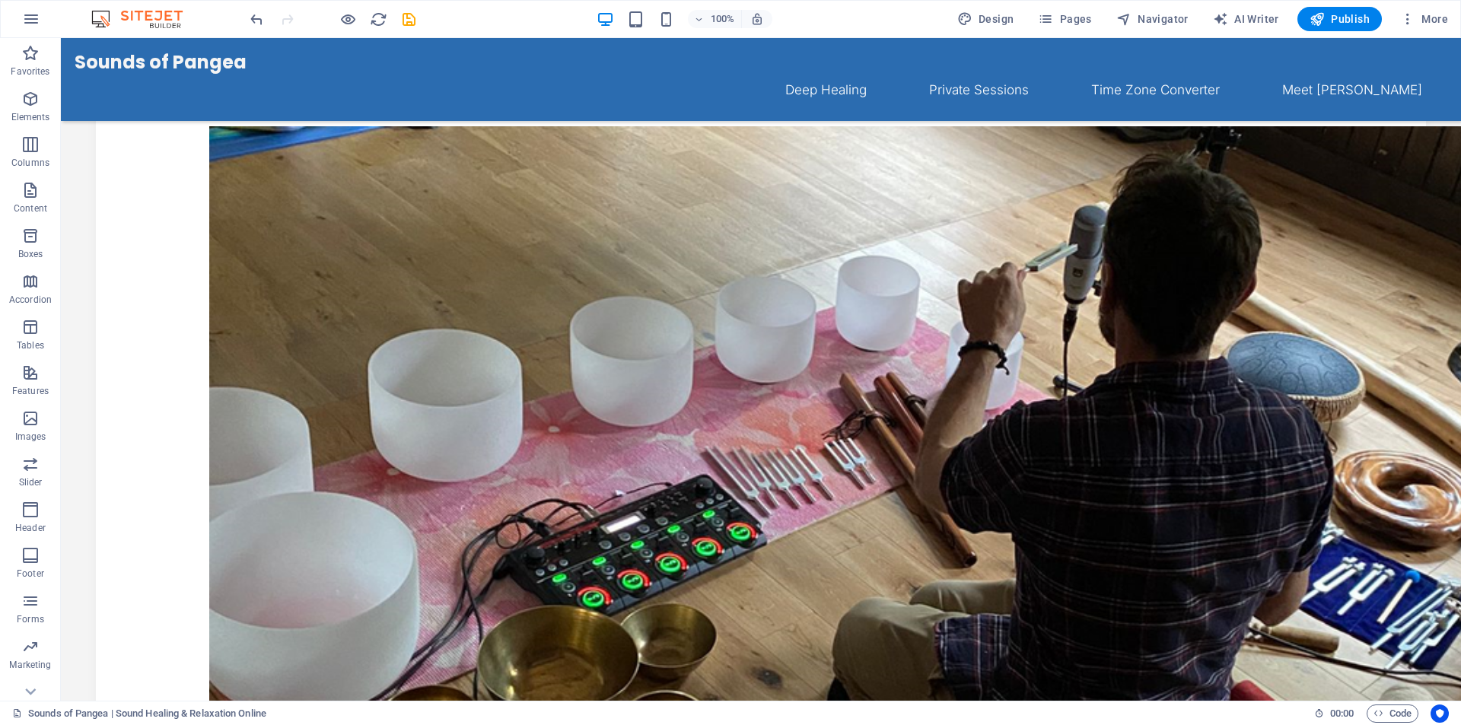
scroll to position [349, 0]
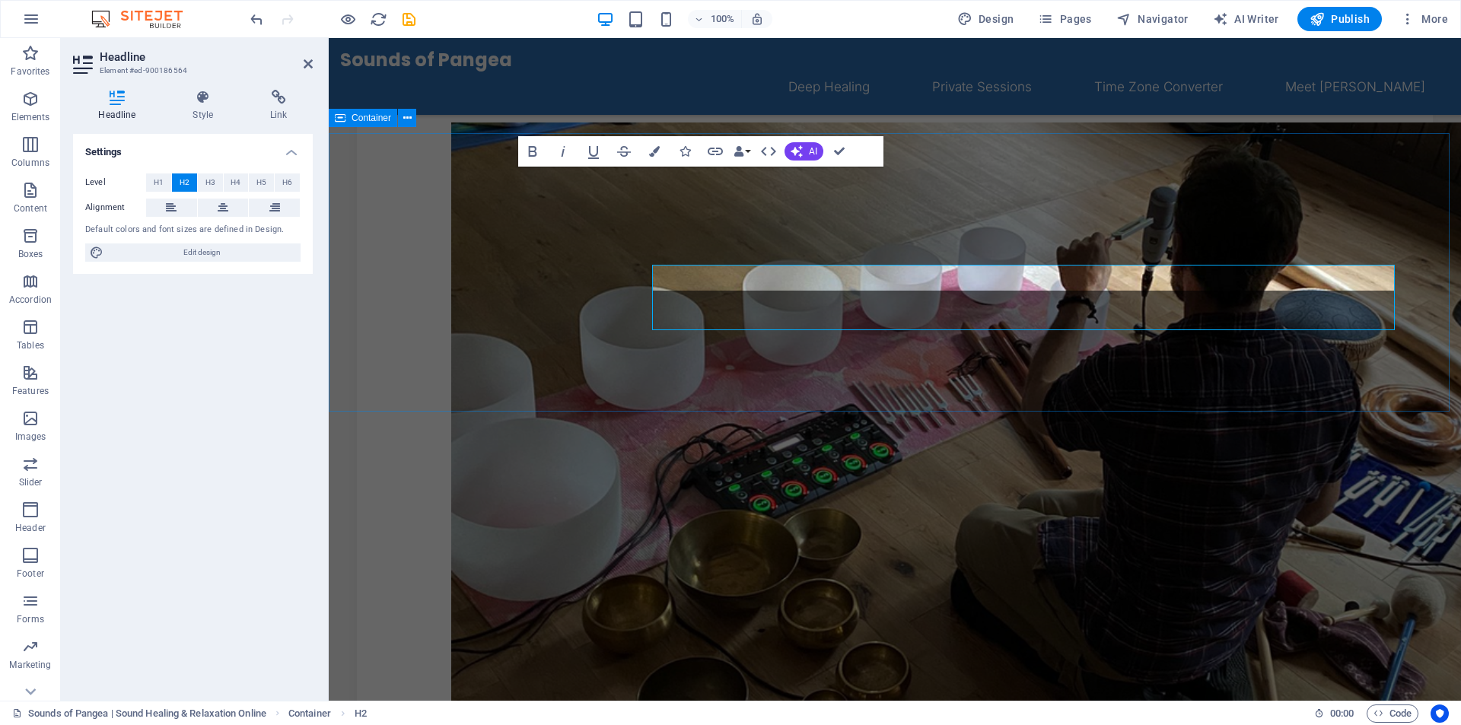
scroll to position [343, 0]
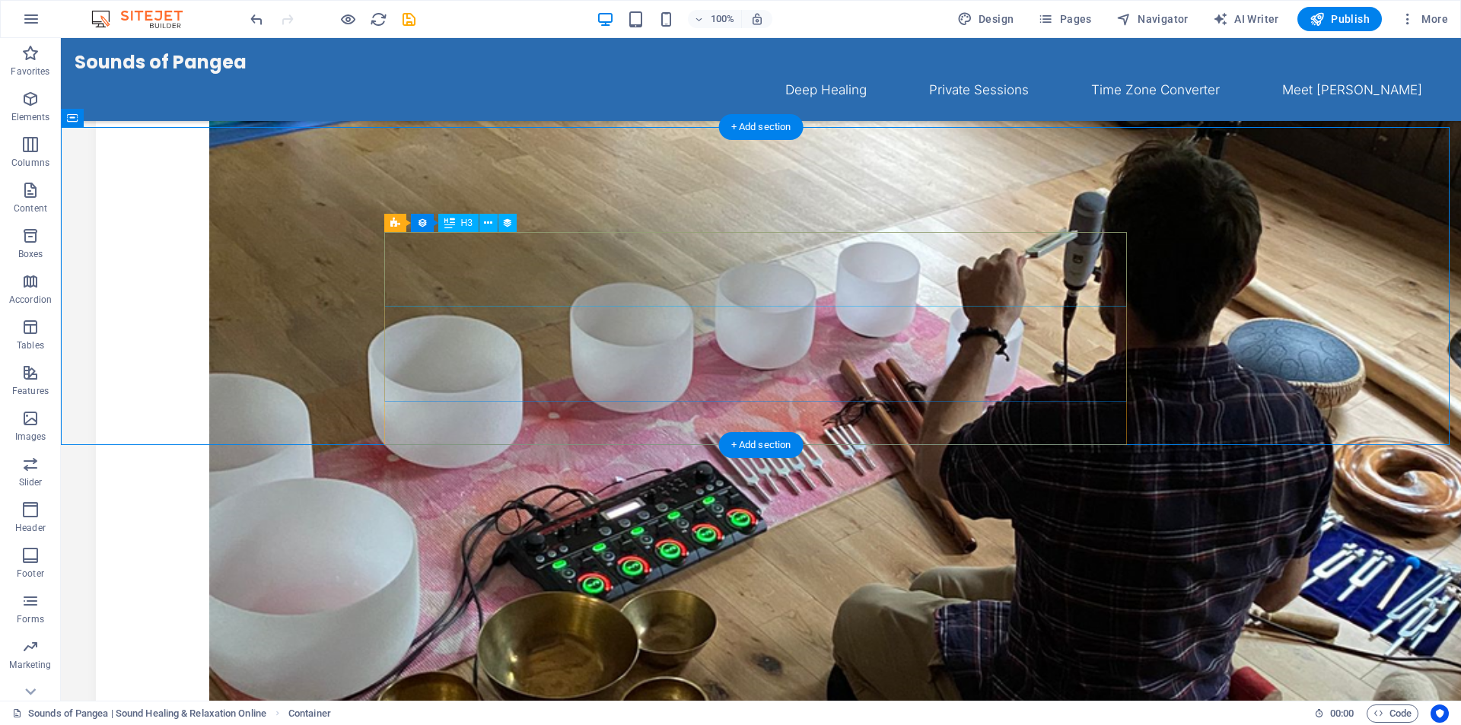
scroll to position [441, 0]
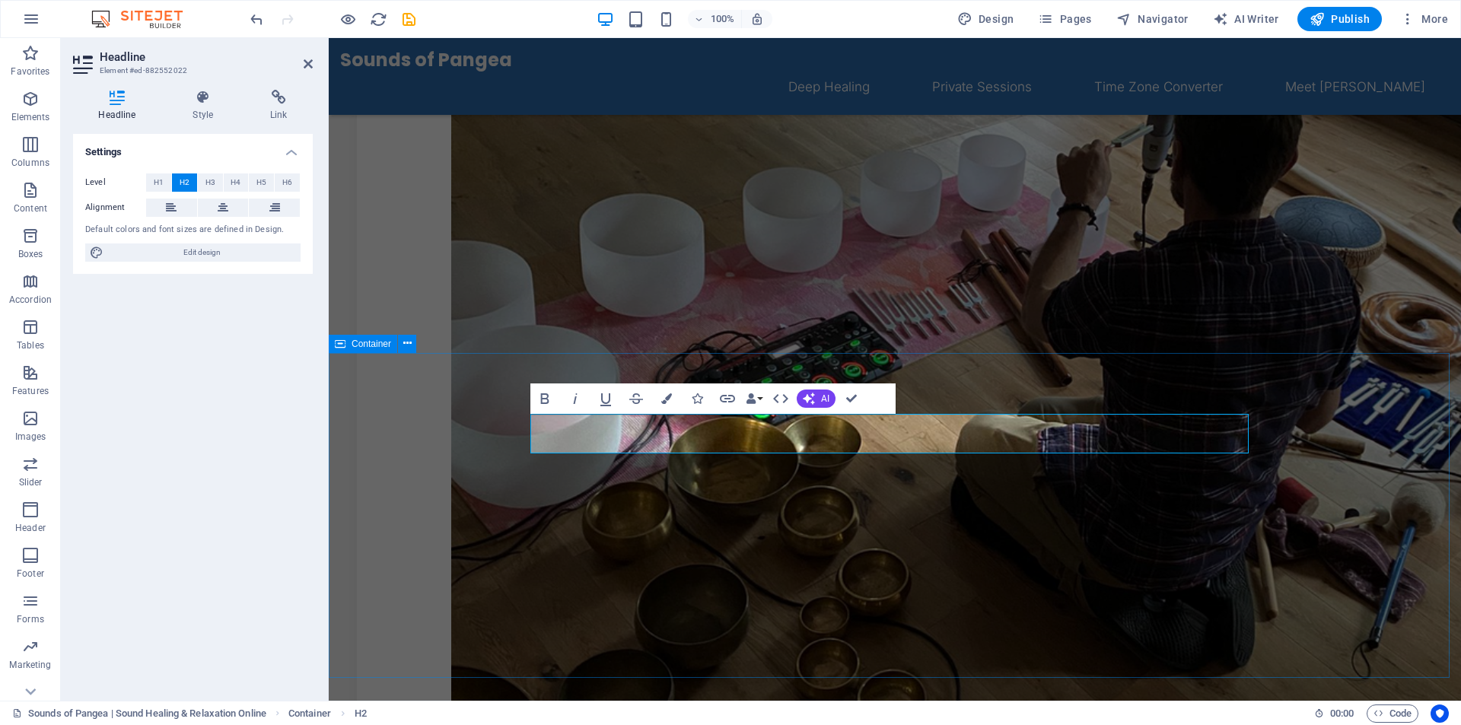
scroll to position [436, 0]
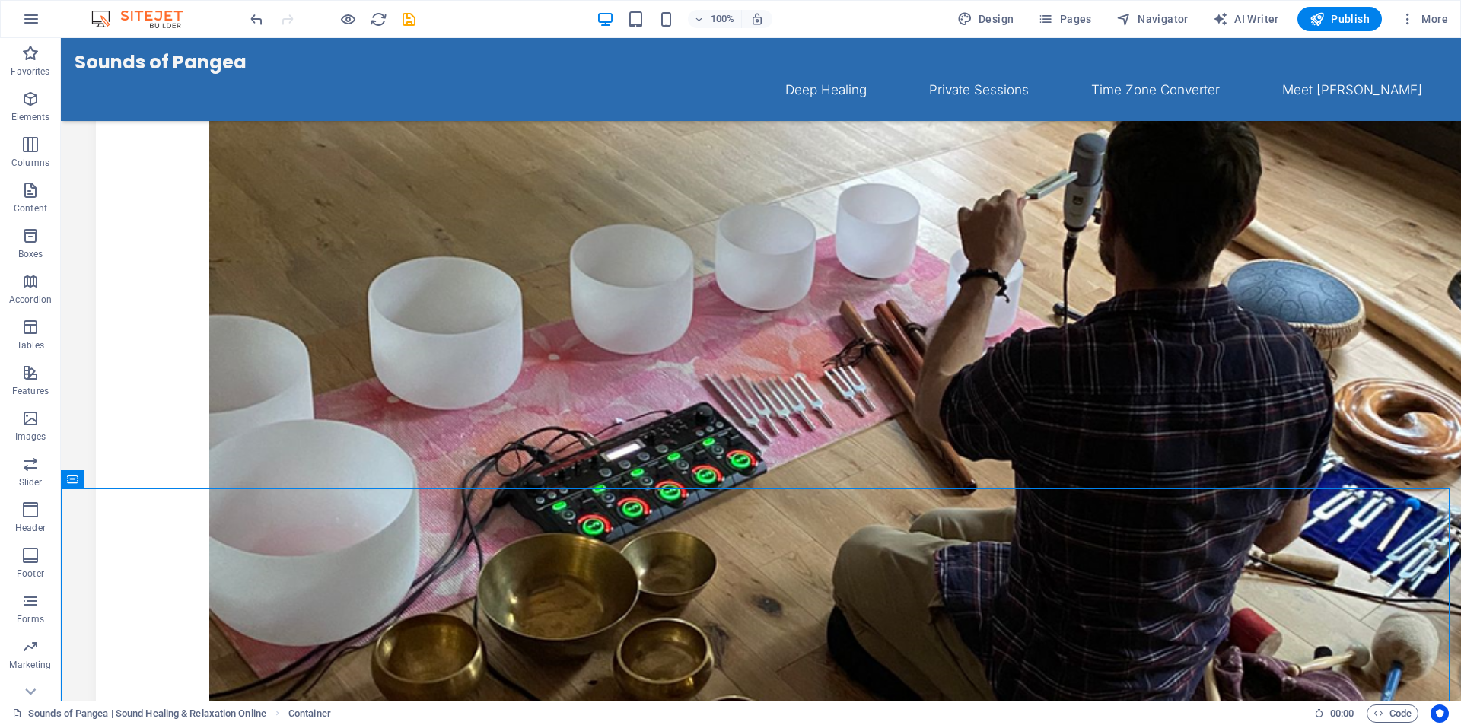
scroll to position [398, 0]
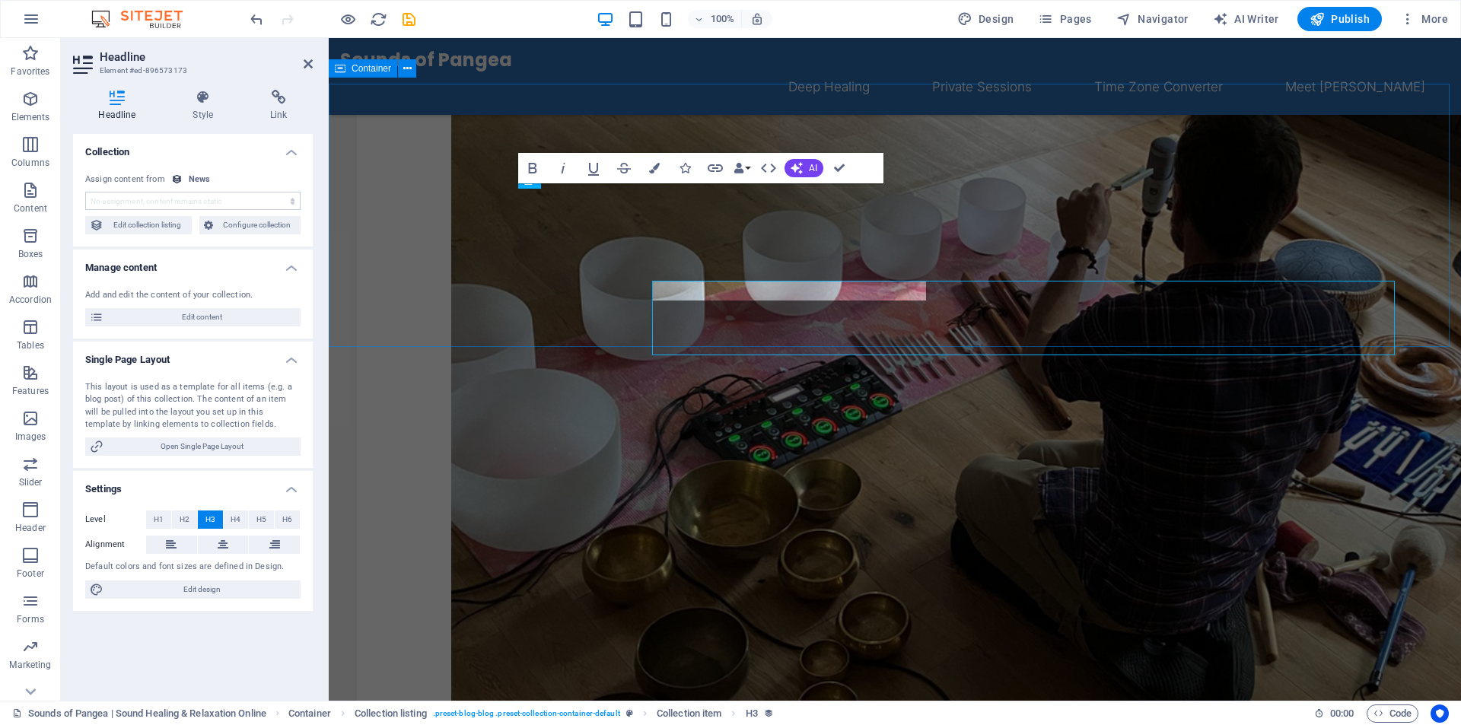
scroll to position [393, 0]
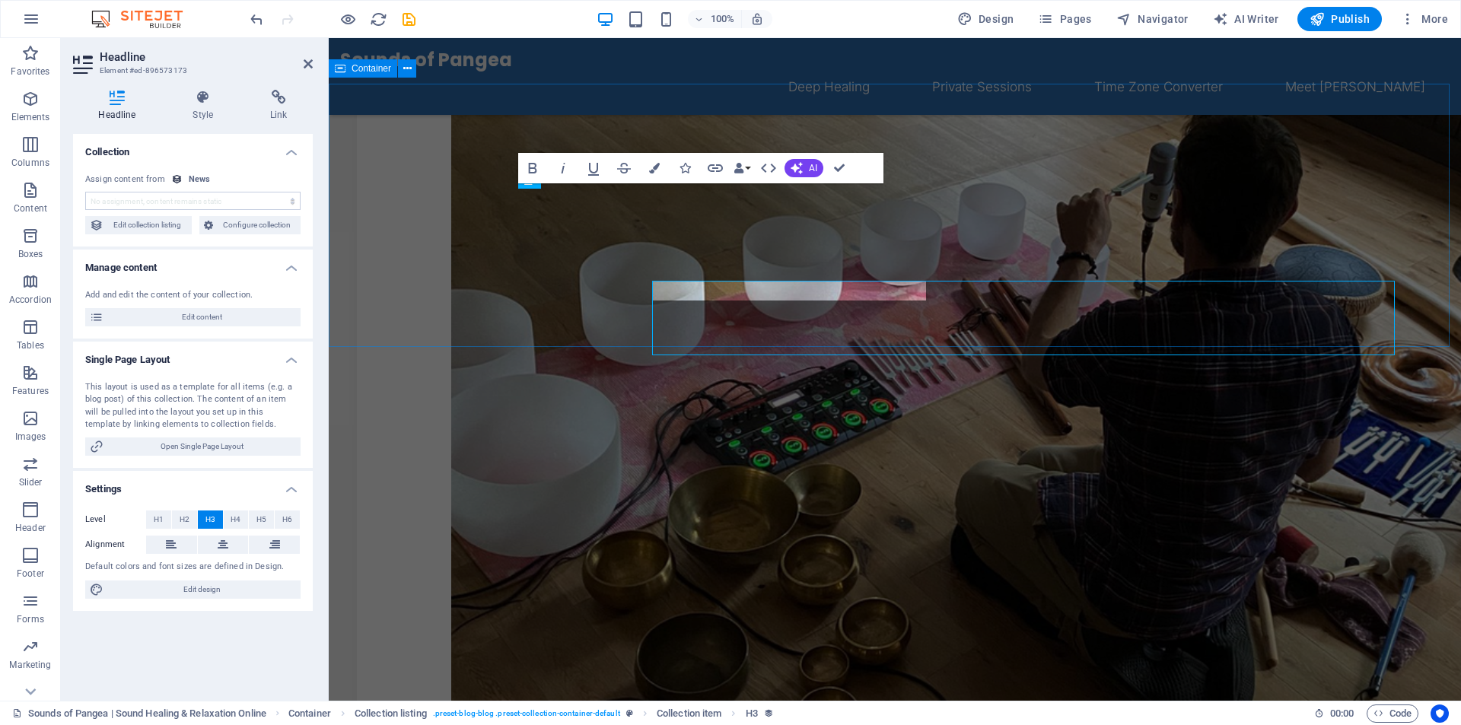
select select "name"
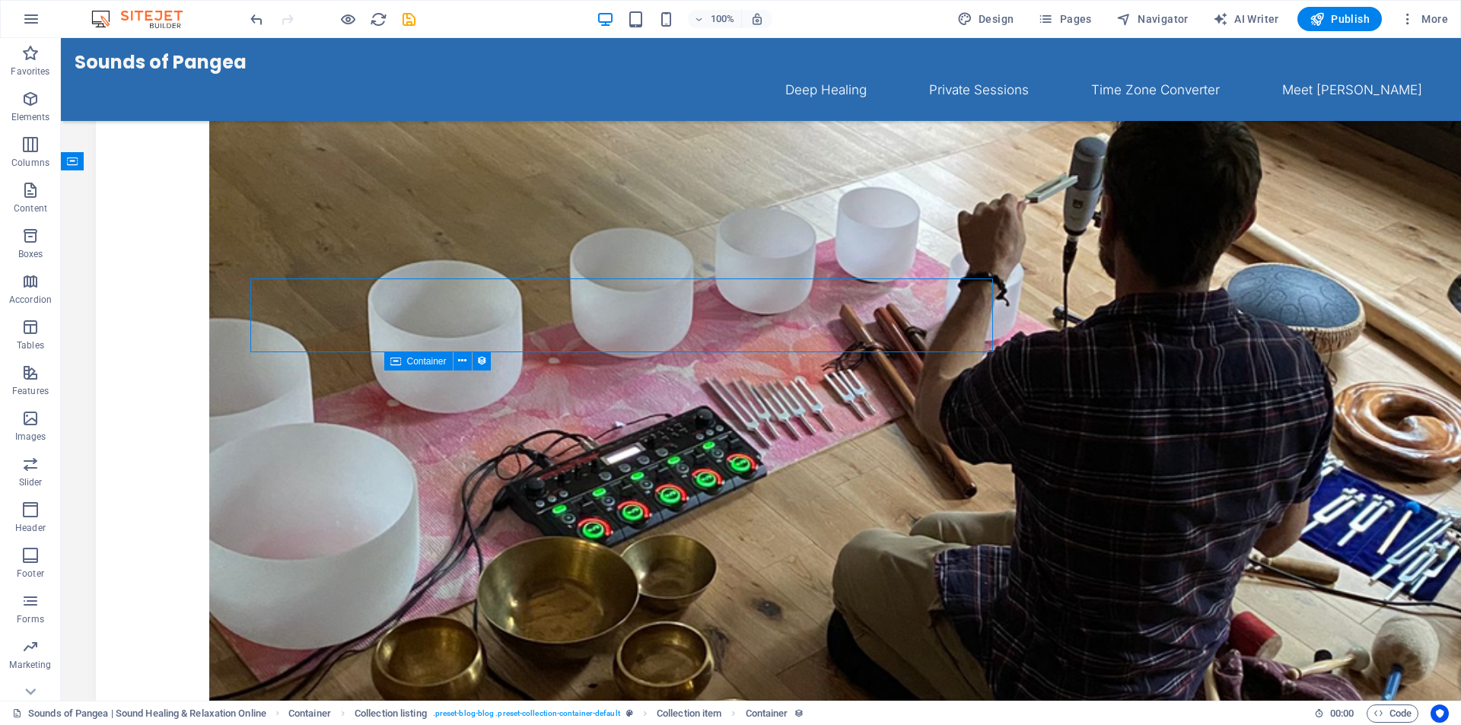
scroll to position [398, 0]
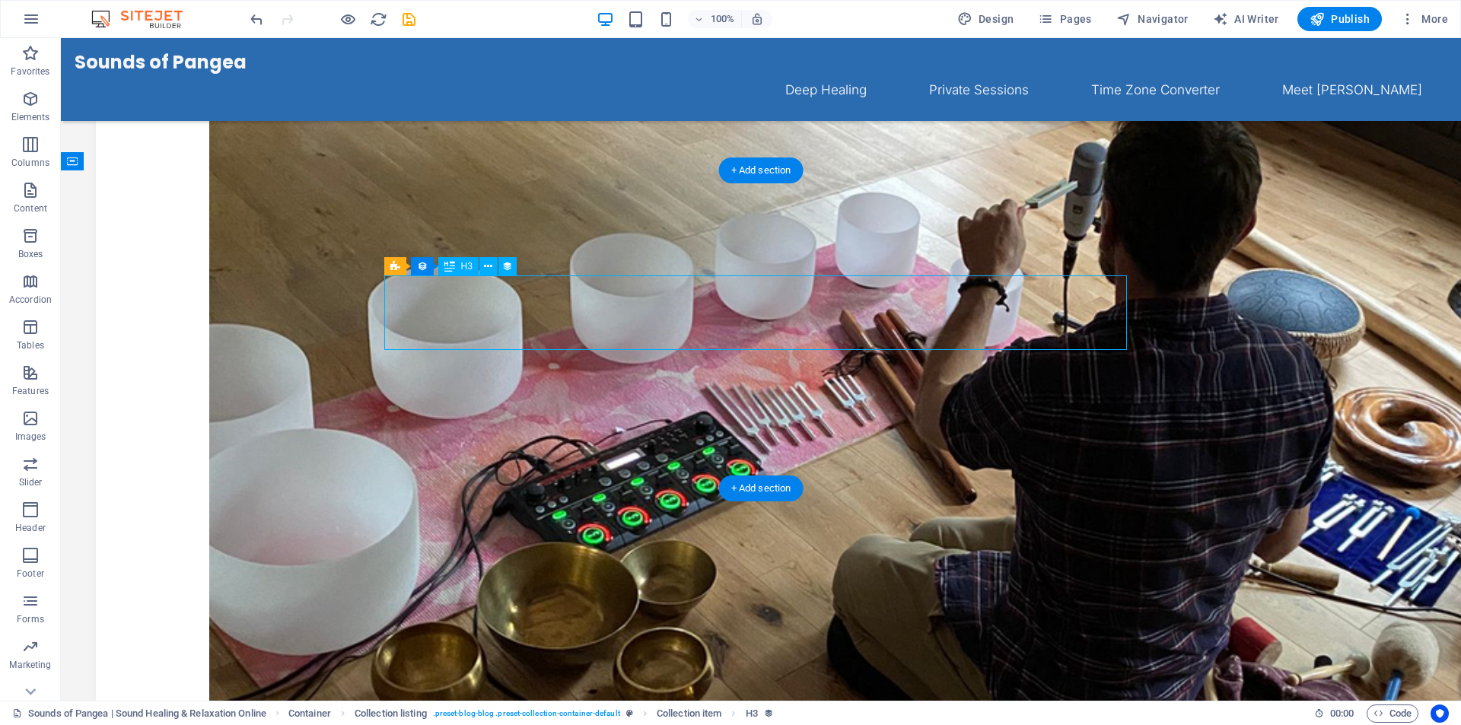
select select "name"
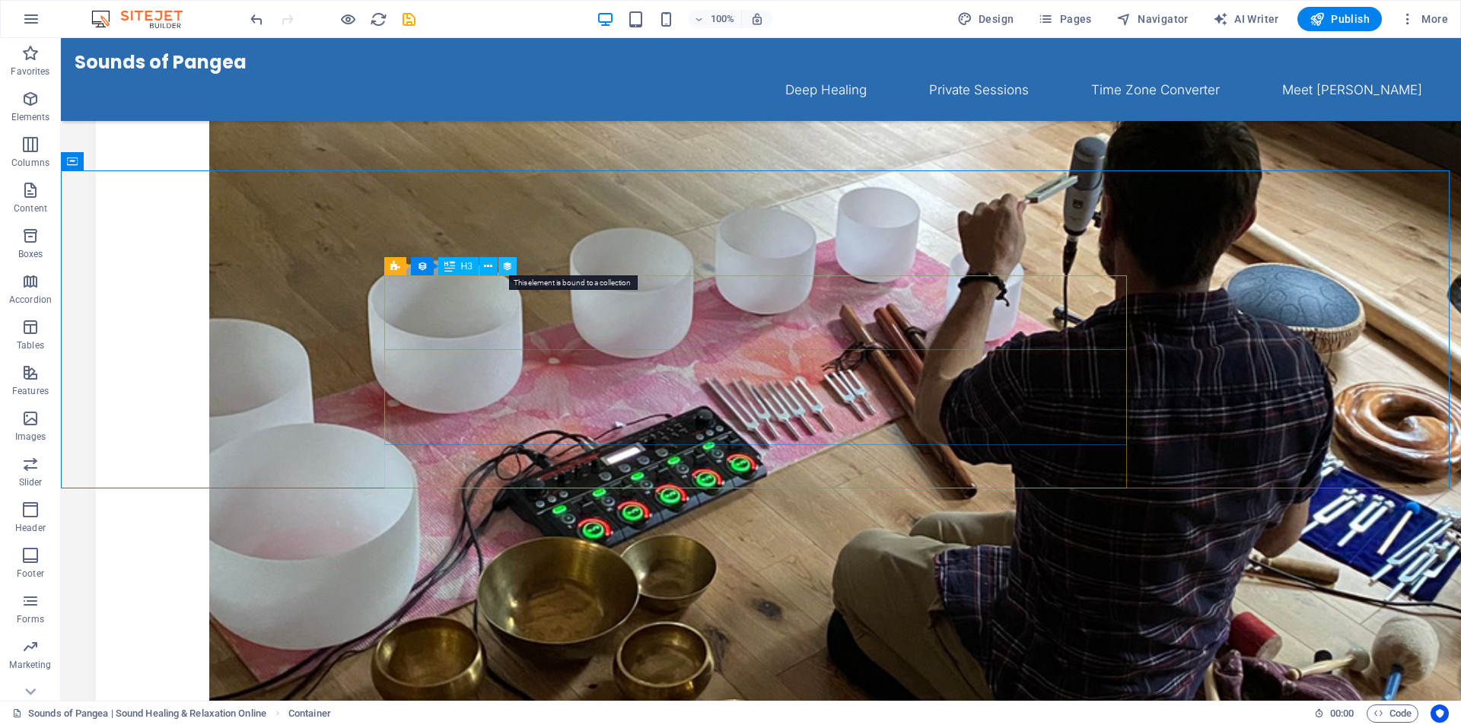
click at [508, 267] on icon at bounding box center [507, 267] width 11 height 16
select select "name"
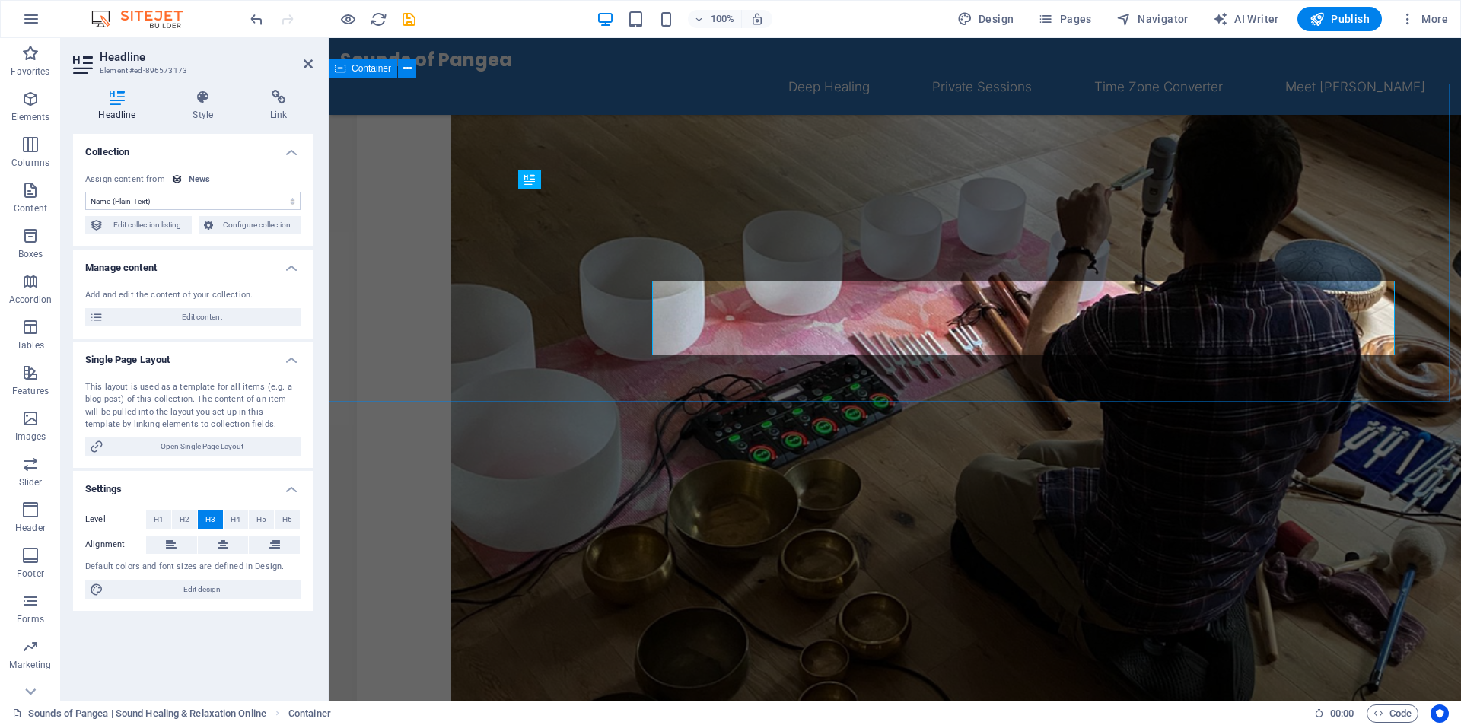
scroll to position [393, 0]
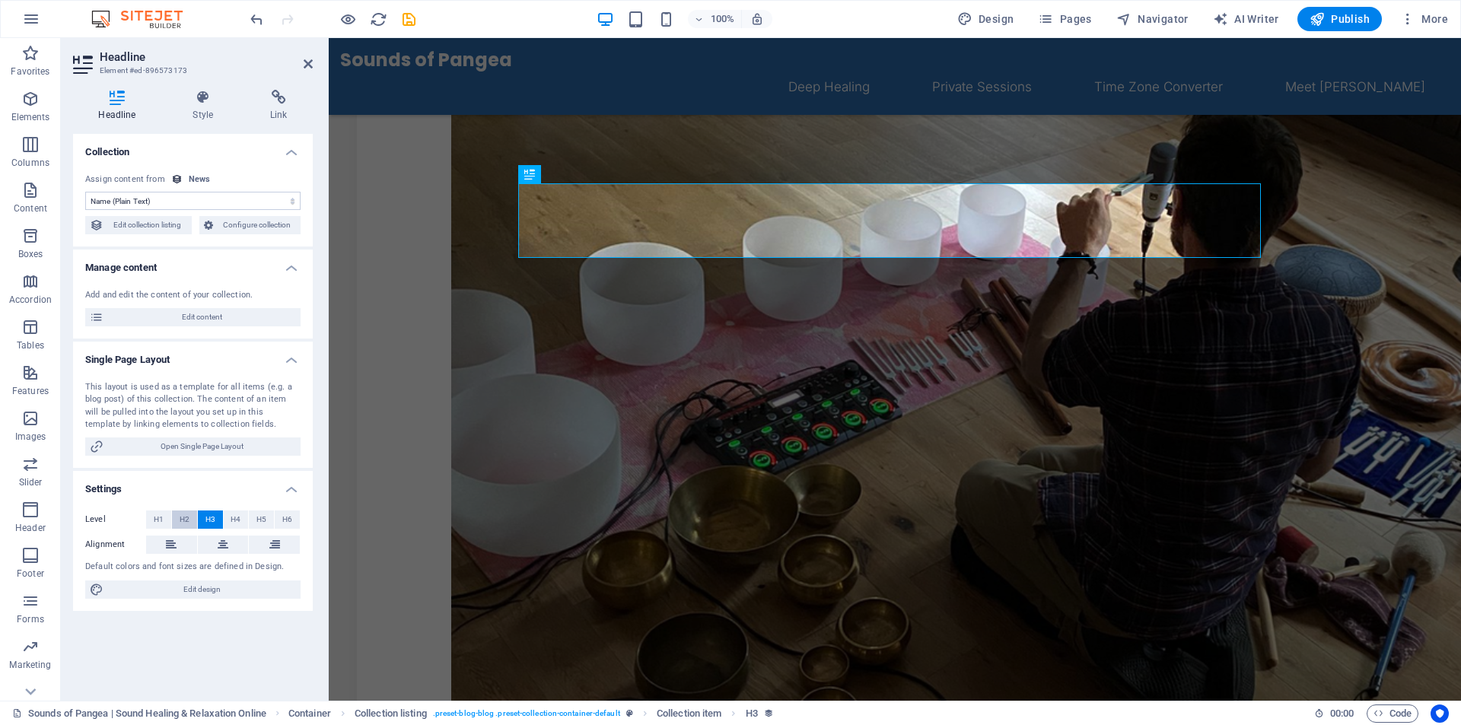
click at [185, 519] on span "H2" at bounding box center [185, 520] width 10 height 18
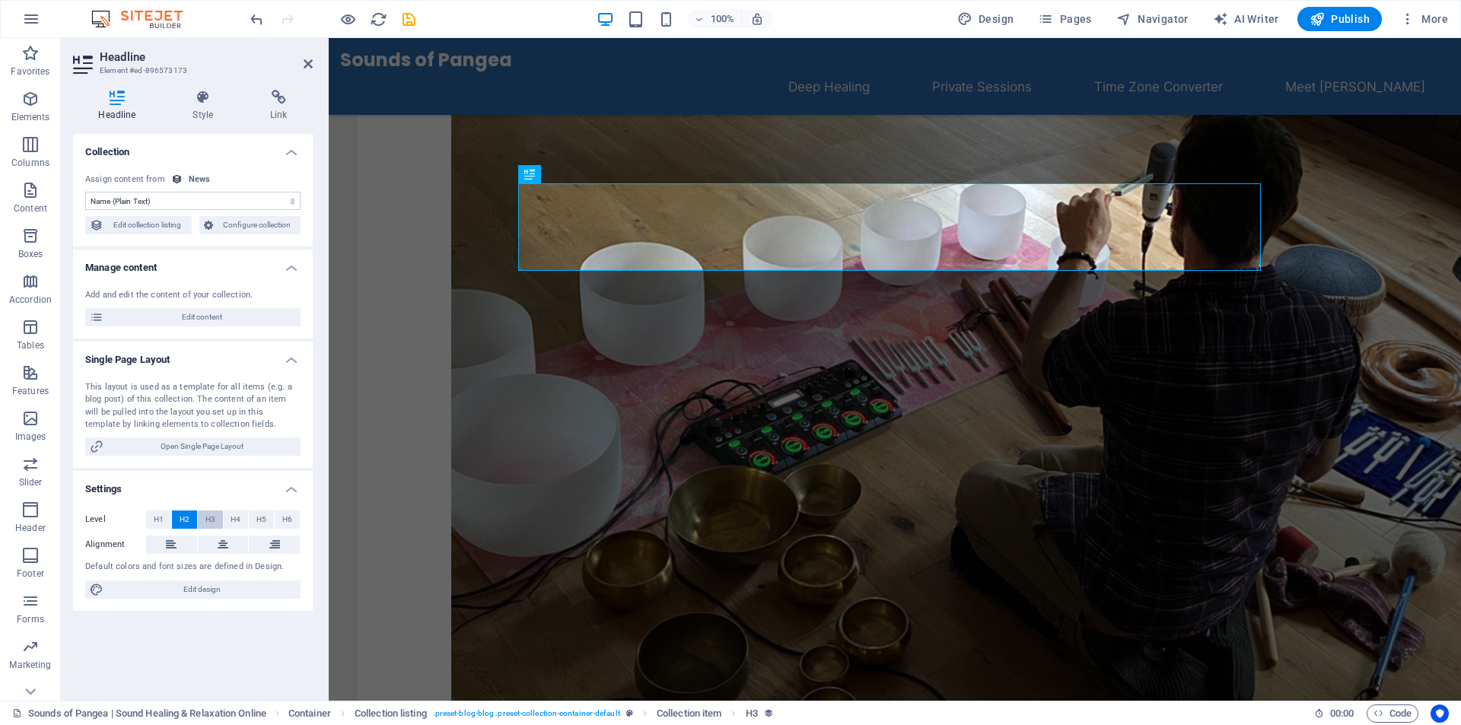
click at [216, 521] on button "H3" at bounding box center [210, 520] width 25 height 18
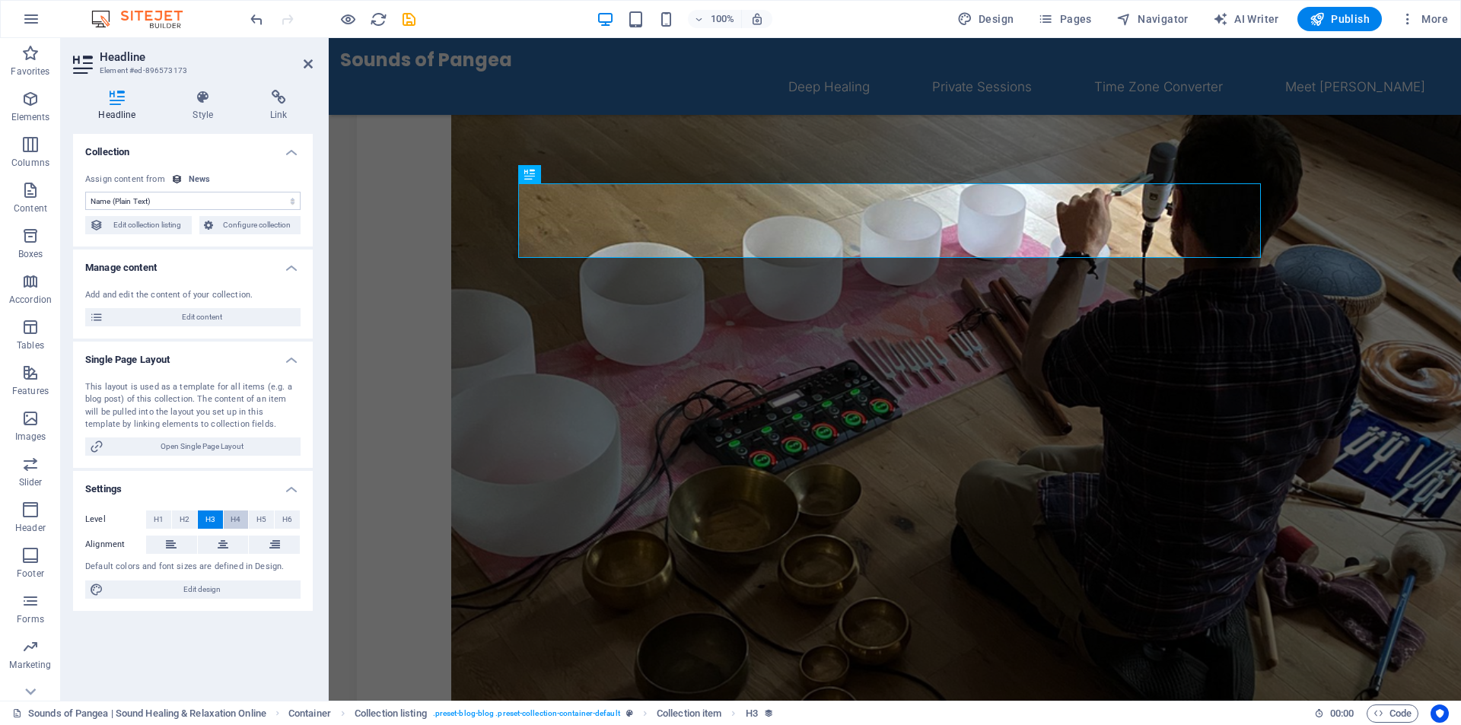
click at [238, 520] on span "H4" at bounding box center [236, 520] width 10 height 18
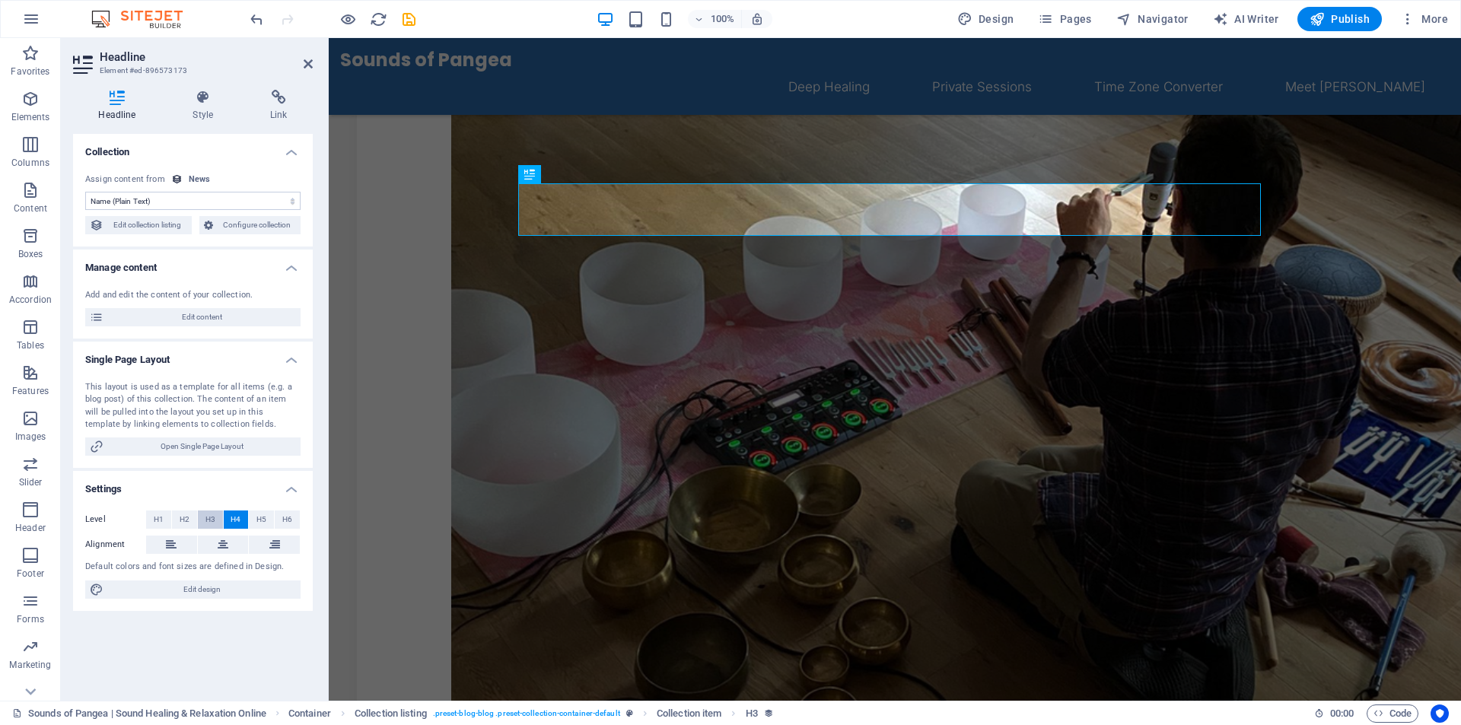
click at [213, 521] on span "H3" at bounding box center [210, 520] width 10 height 18
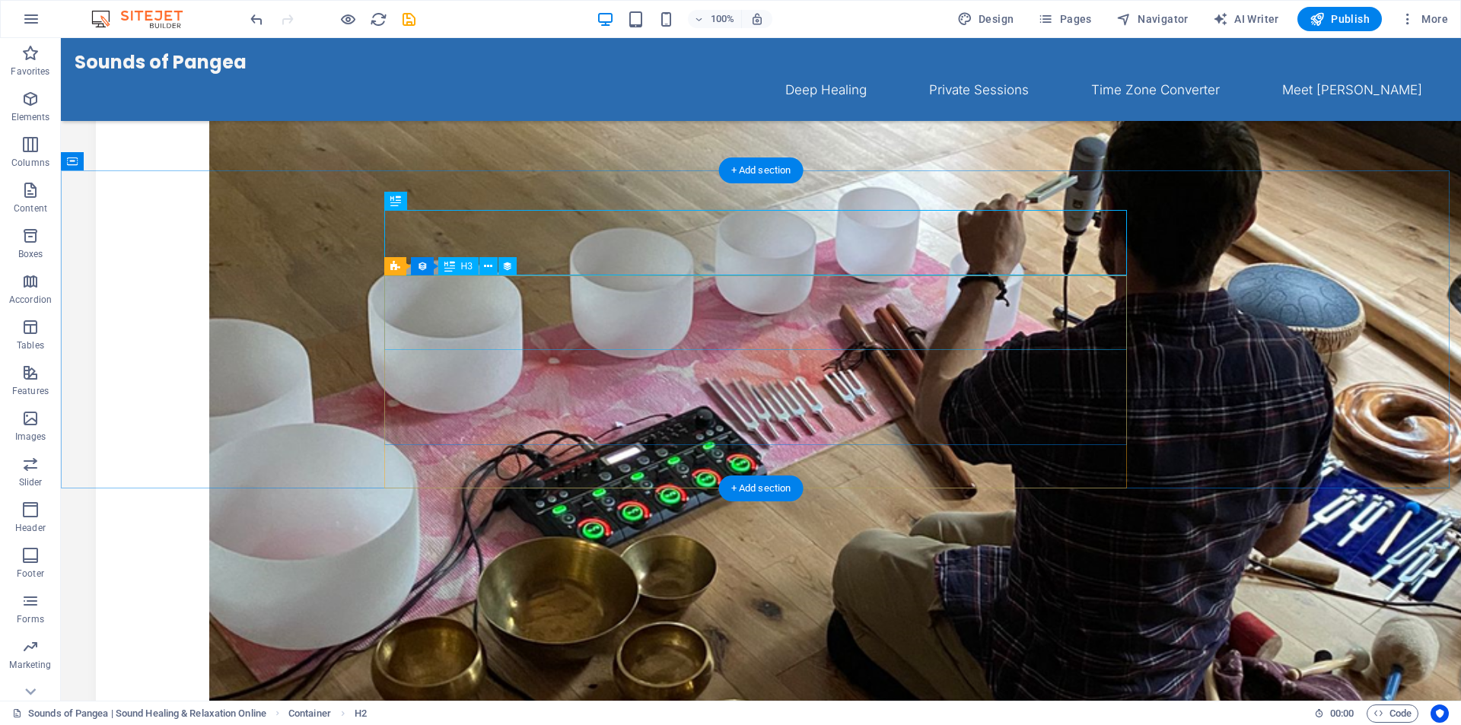
select select "name"
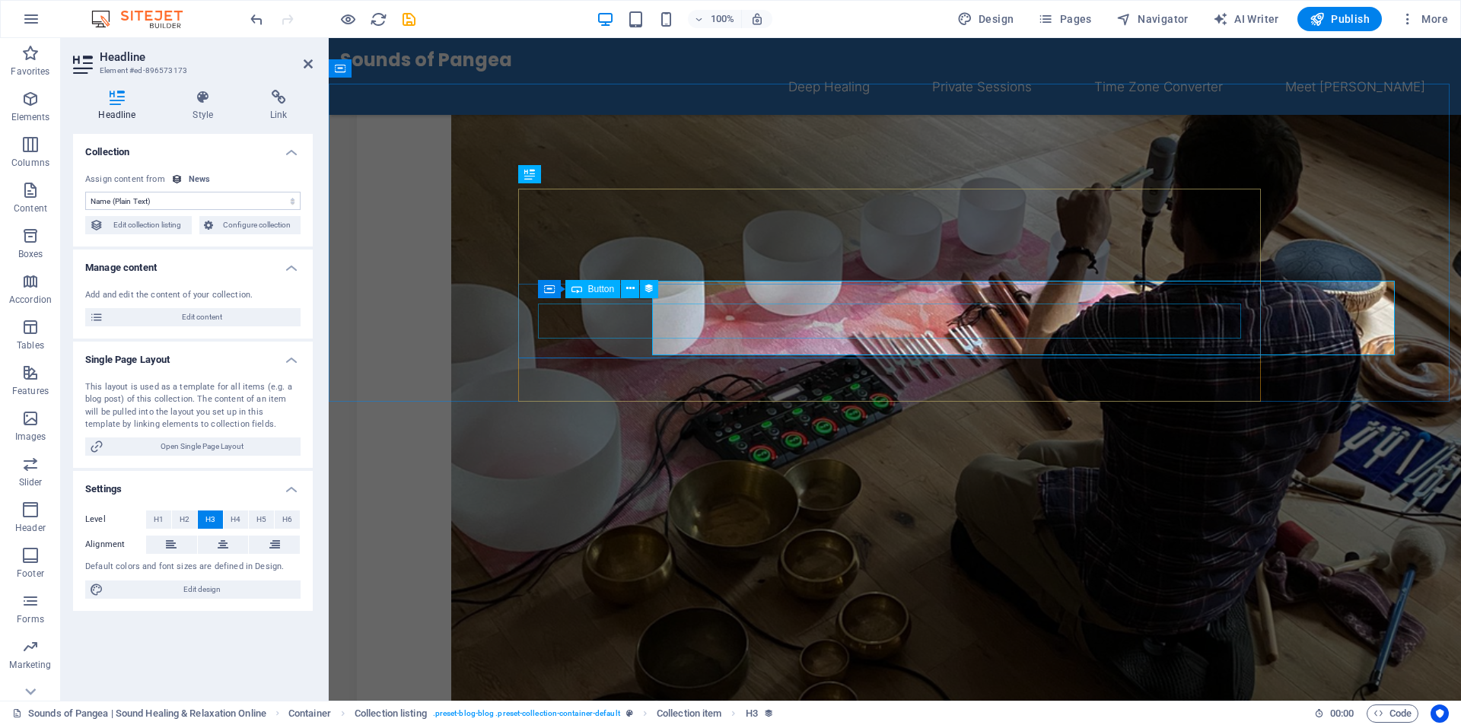
scroll to position [393, 0]
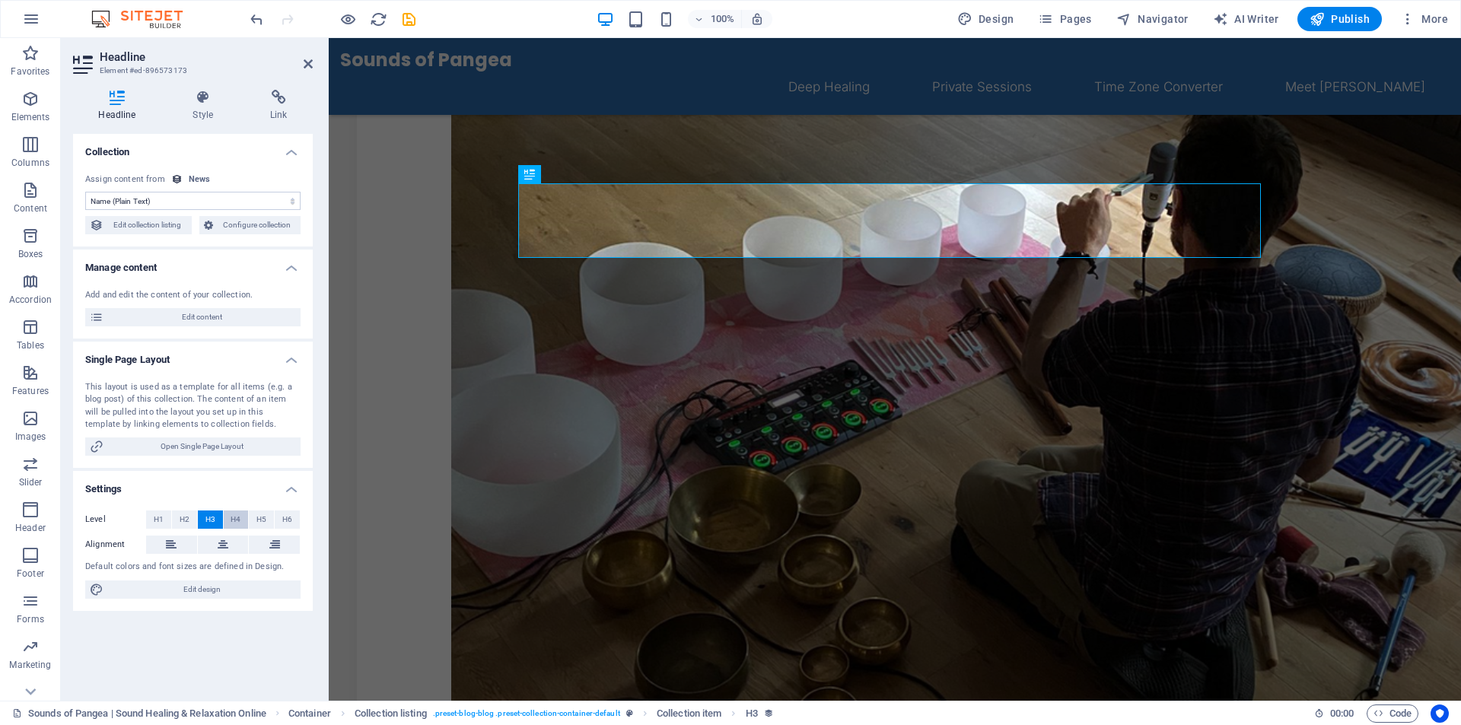
click at [233, 517] on span "H4" at bounding box center [236, 520] width 10 height 18
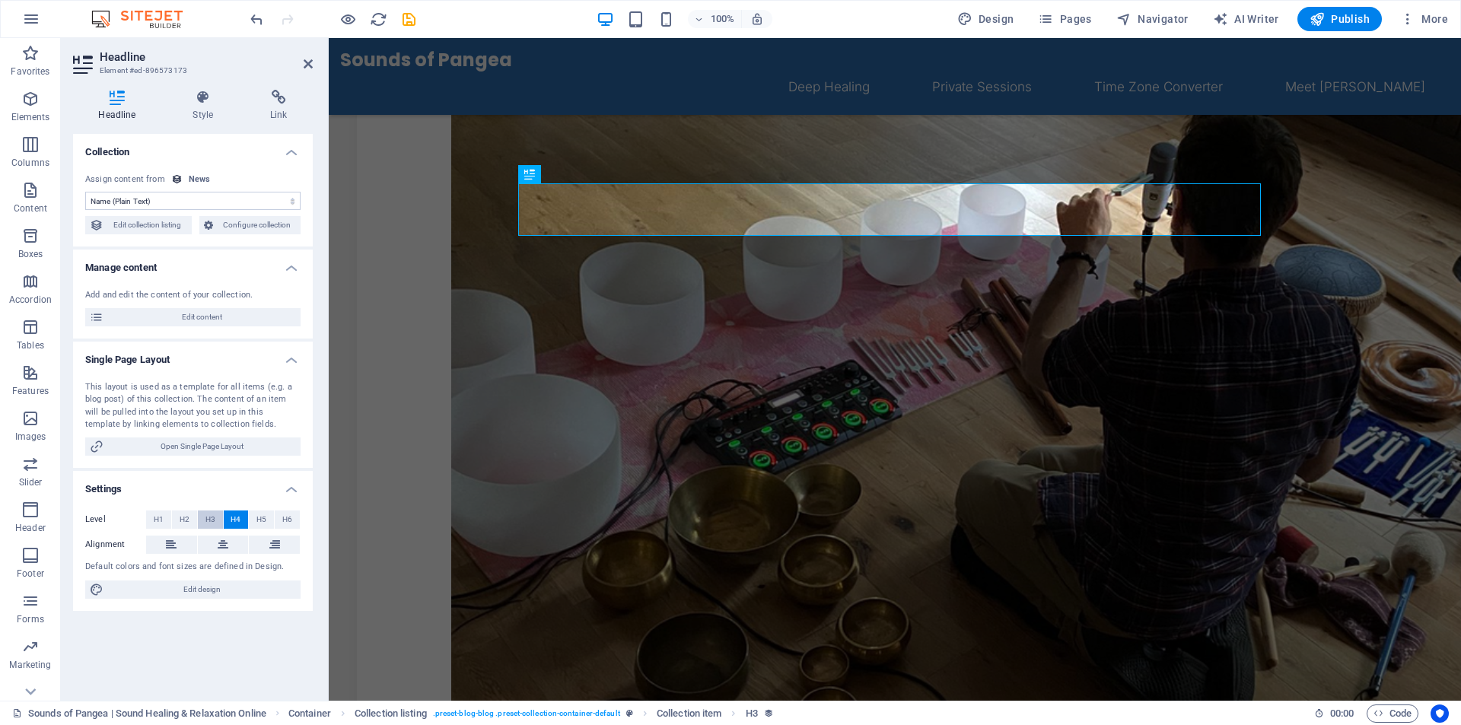
click at [205, 521] on span "H3" at bounding box center [210, 520] width 10 height 18
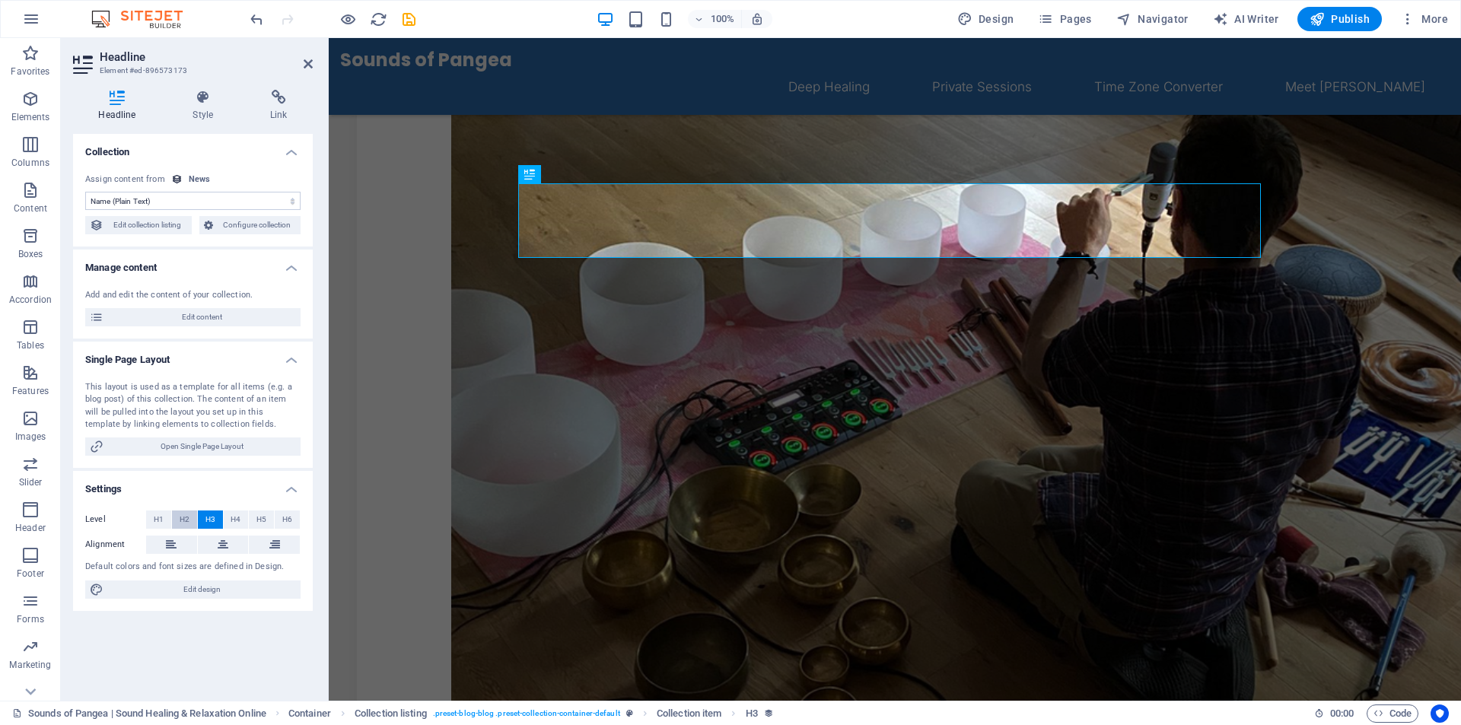
click at [190, 519] on button "H2" at bounding box center [184, 520] width 25 height 18
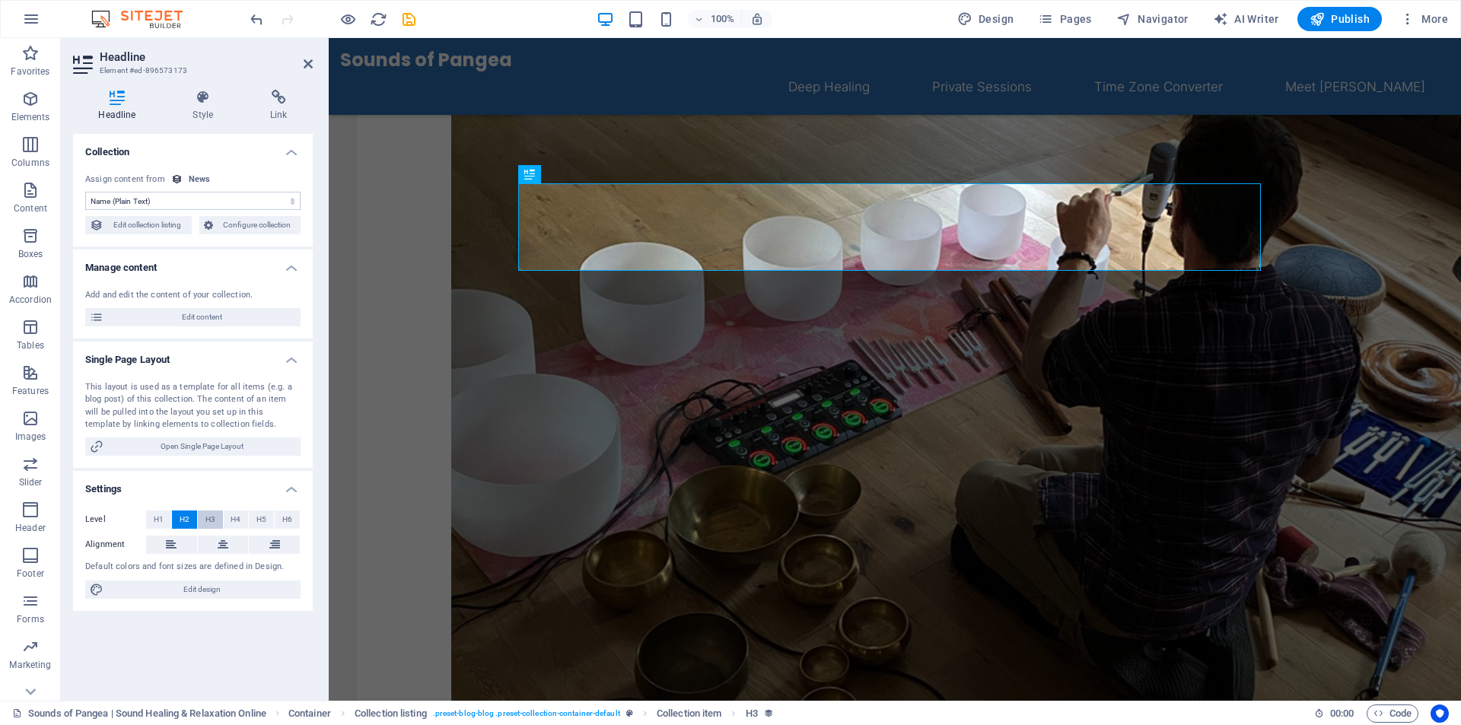
click at [208, 518] on span "H3" at bounding box center [210, 520] width 10 height 18
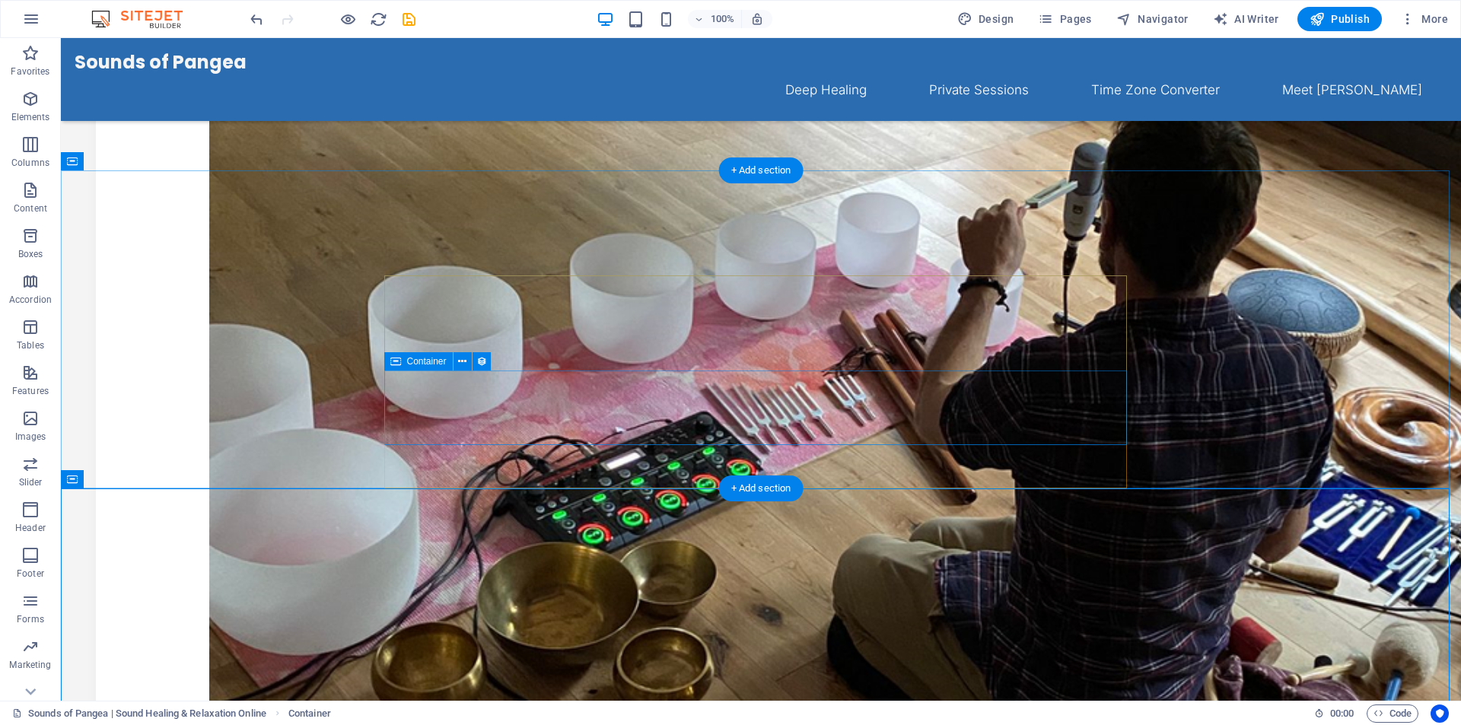
scroll to position [398, 0]
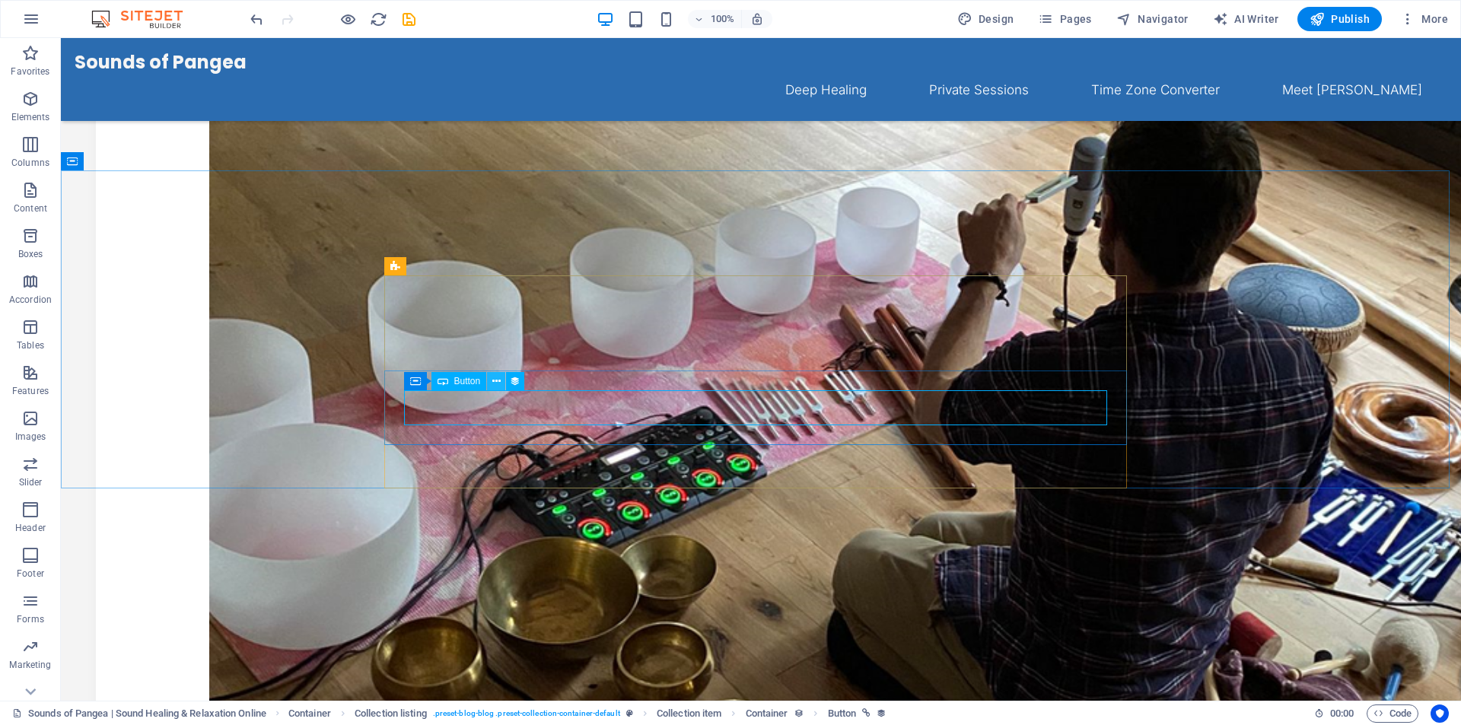
click at [493, 381] on icon at bounding box center [496, 382] width 8 height 16
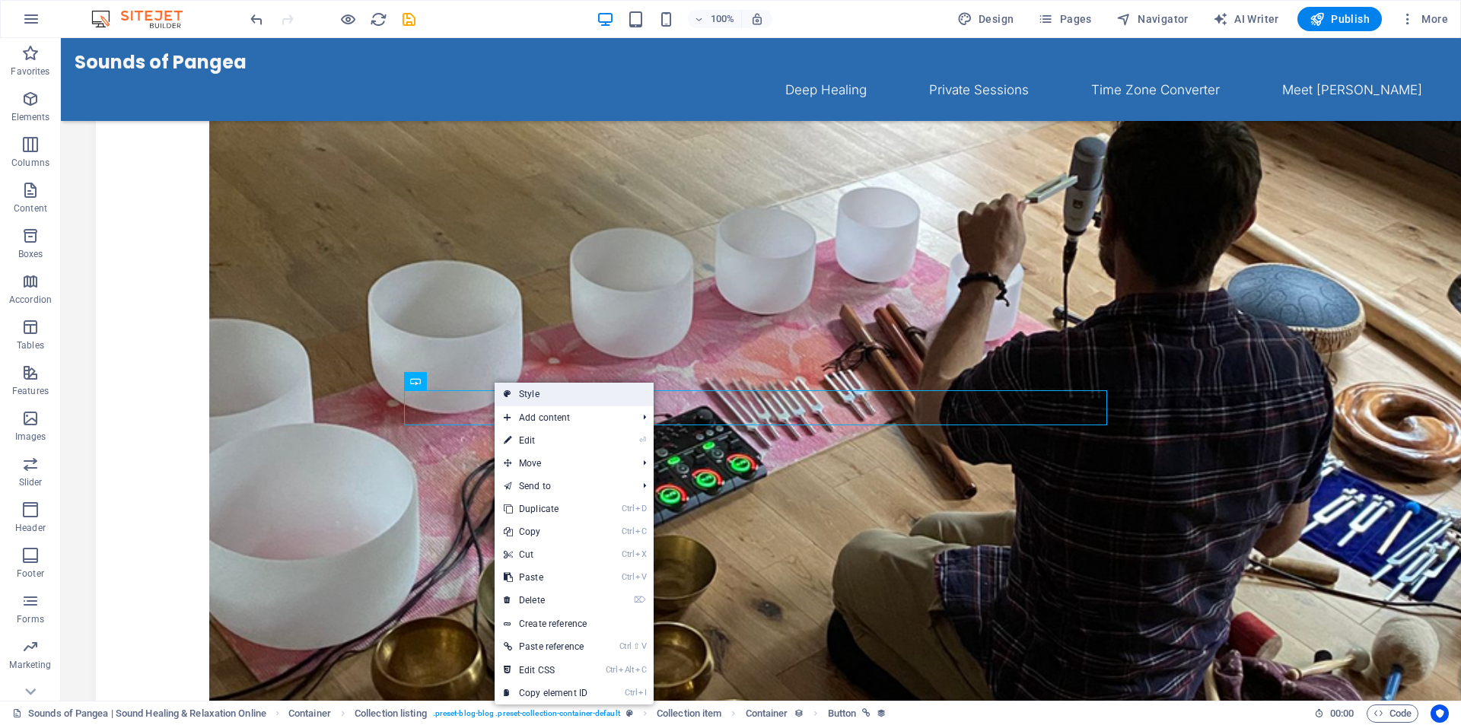
click at [550, 400] on link "Style" at bounding box center [574, 394] width 159 height 23
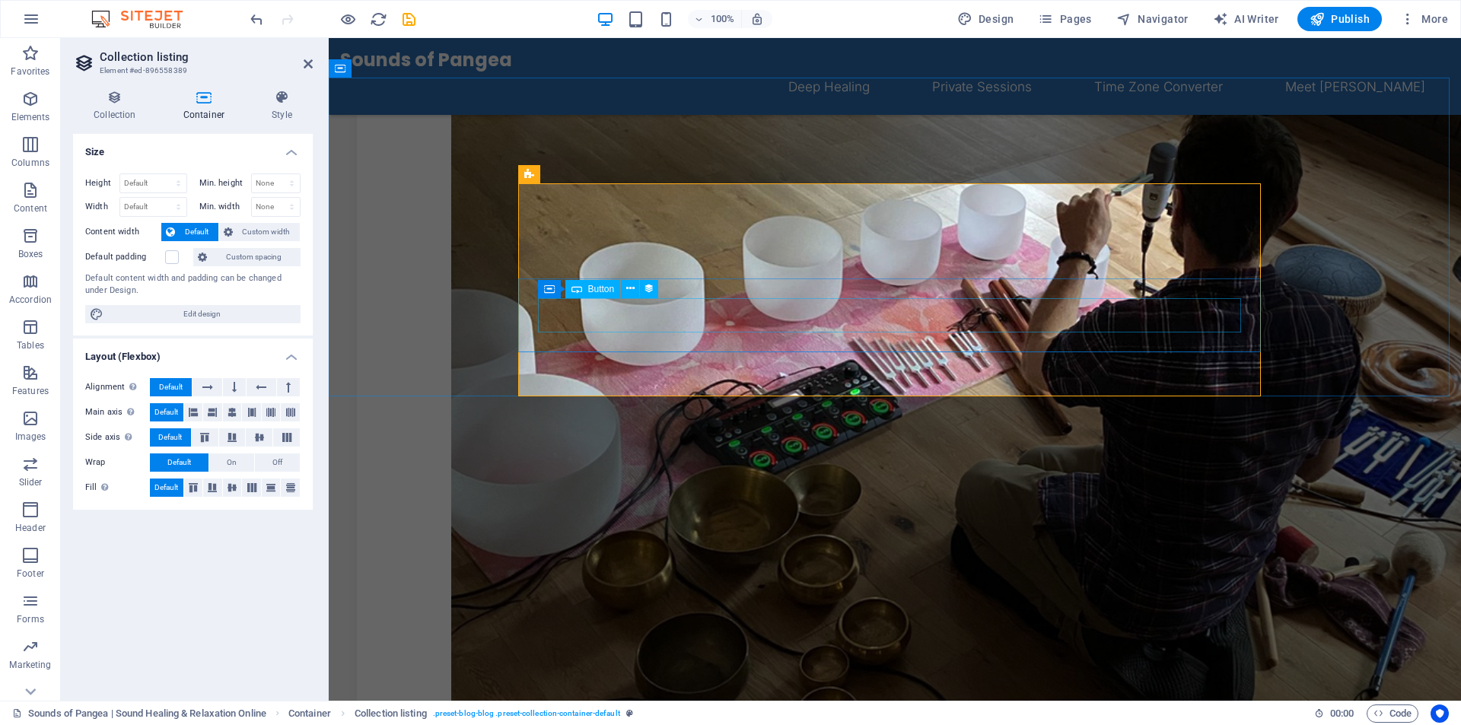
click at [631, 290] on icon at bounding box center [630, 289] width 8 height 16
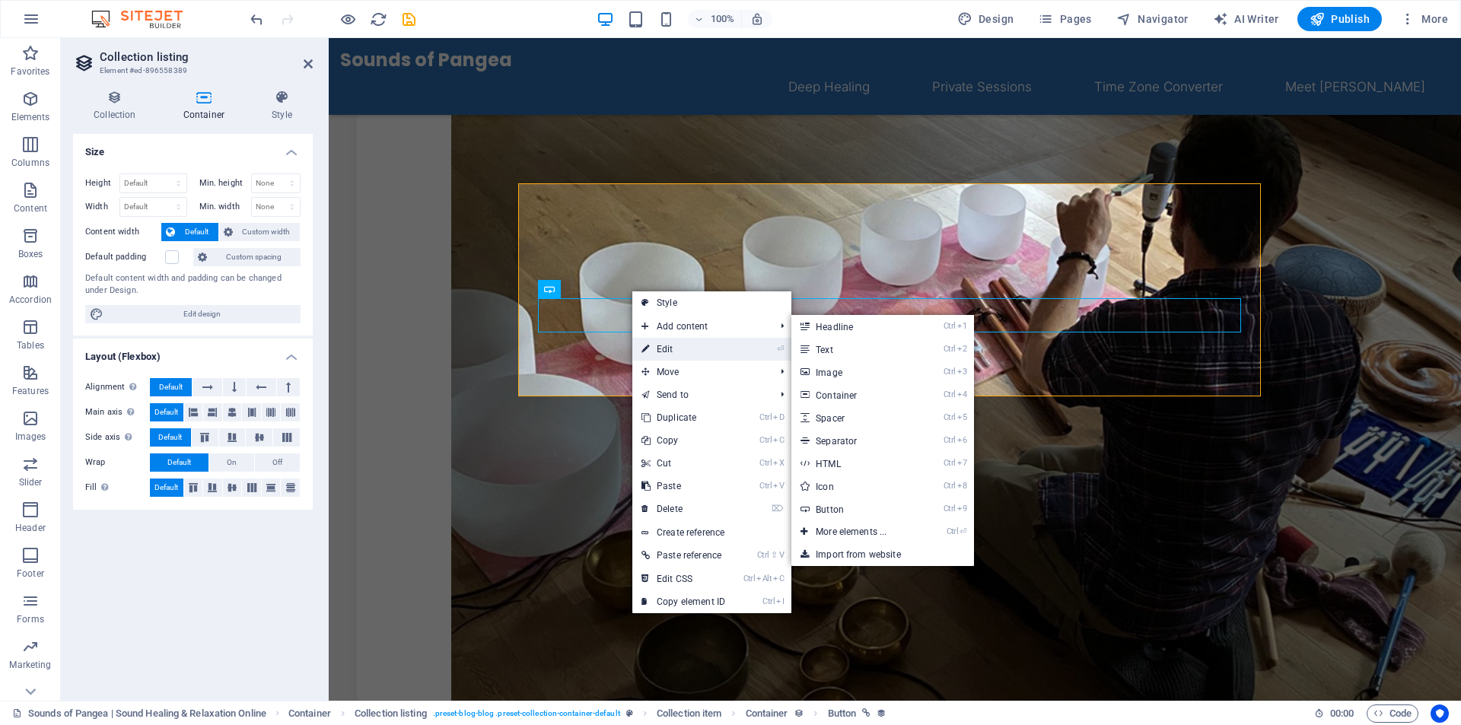
click at [671, 344] on link "⏎ Edit" at bounding box center [683, 349] width 102 height 23
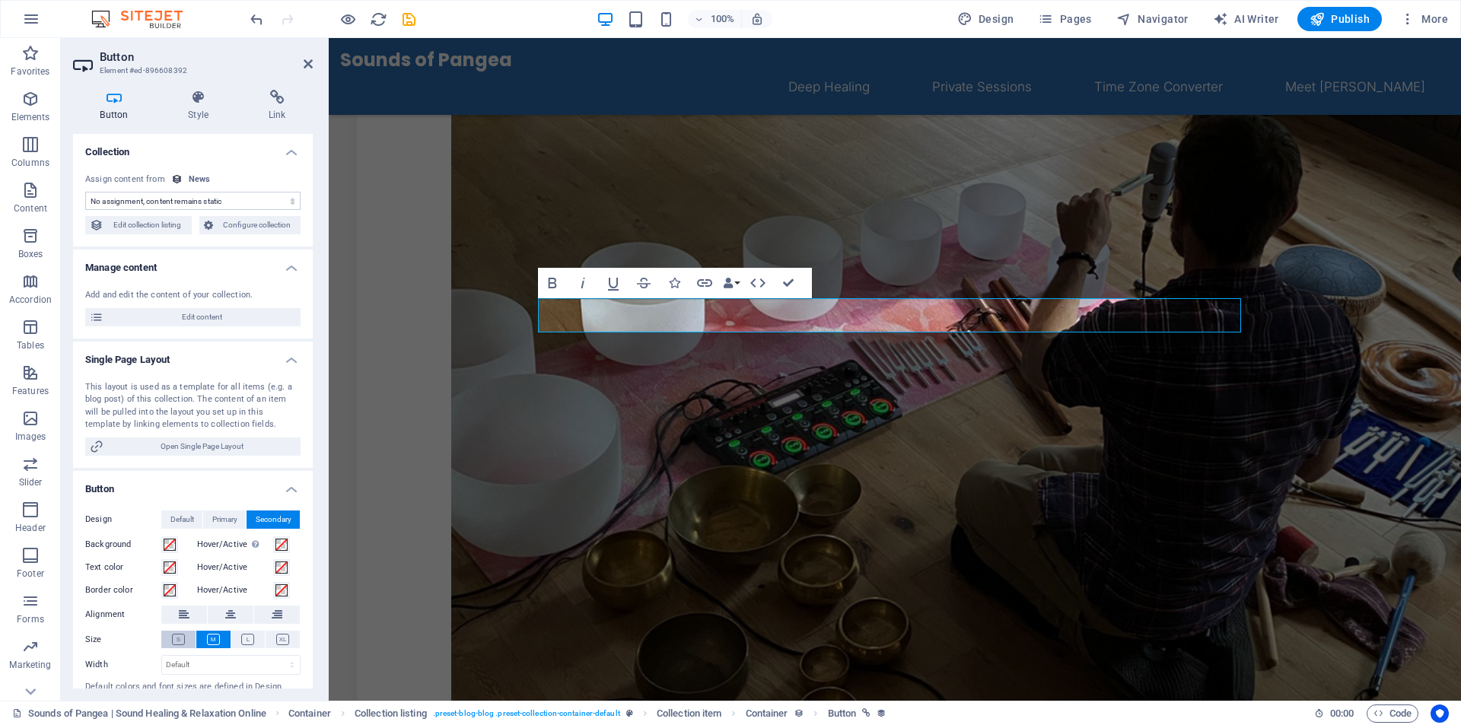
click at [183, 637] on icon at bounding box center [178, 639] width 13 height 11
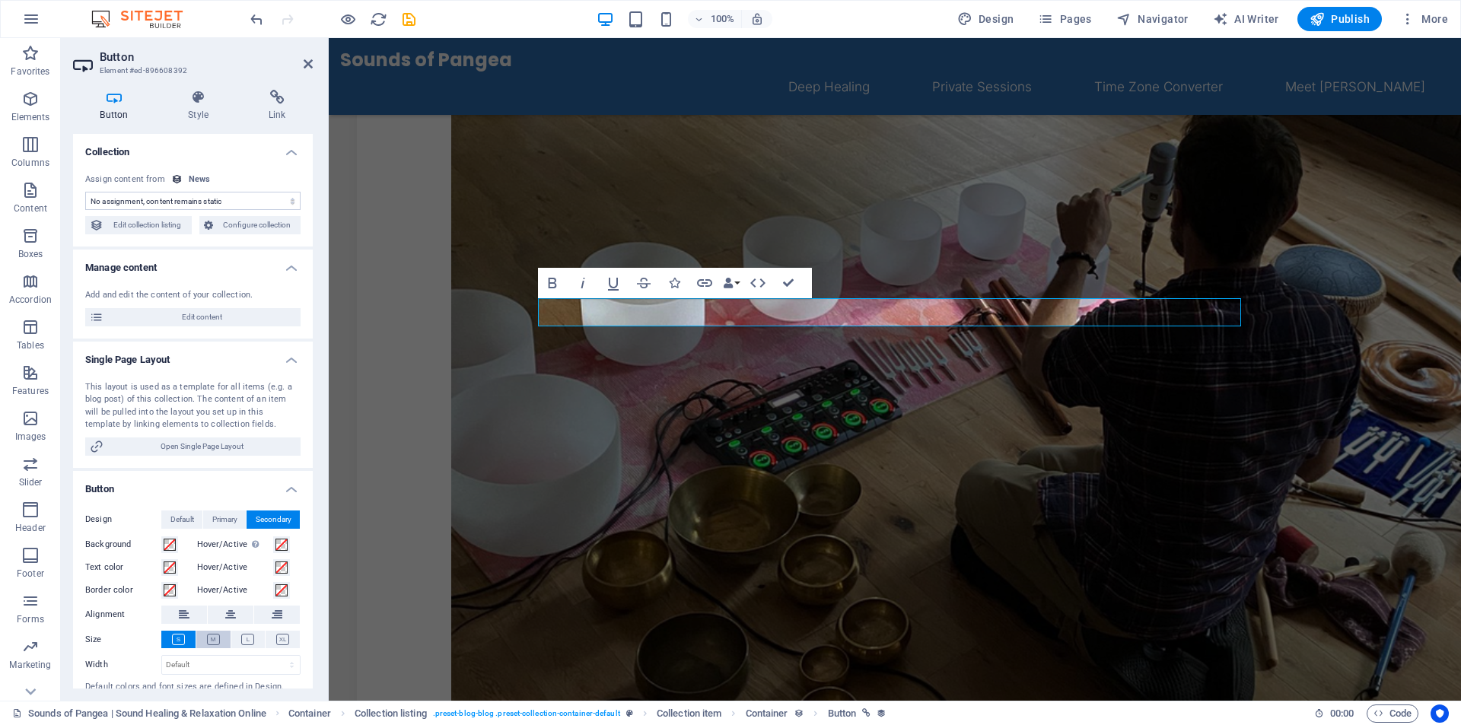
click at [217, 643] on icon at bounding box center [213, 639] width 13 height 11
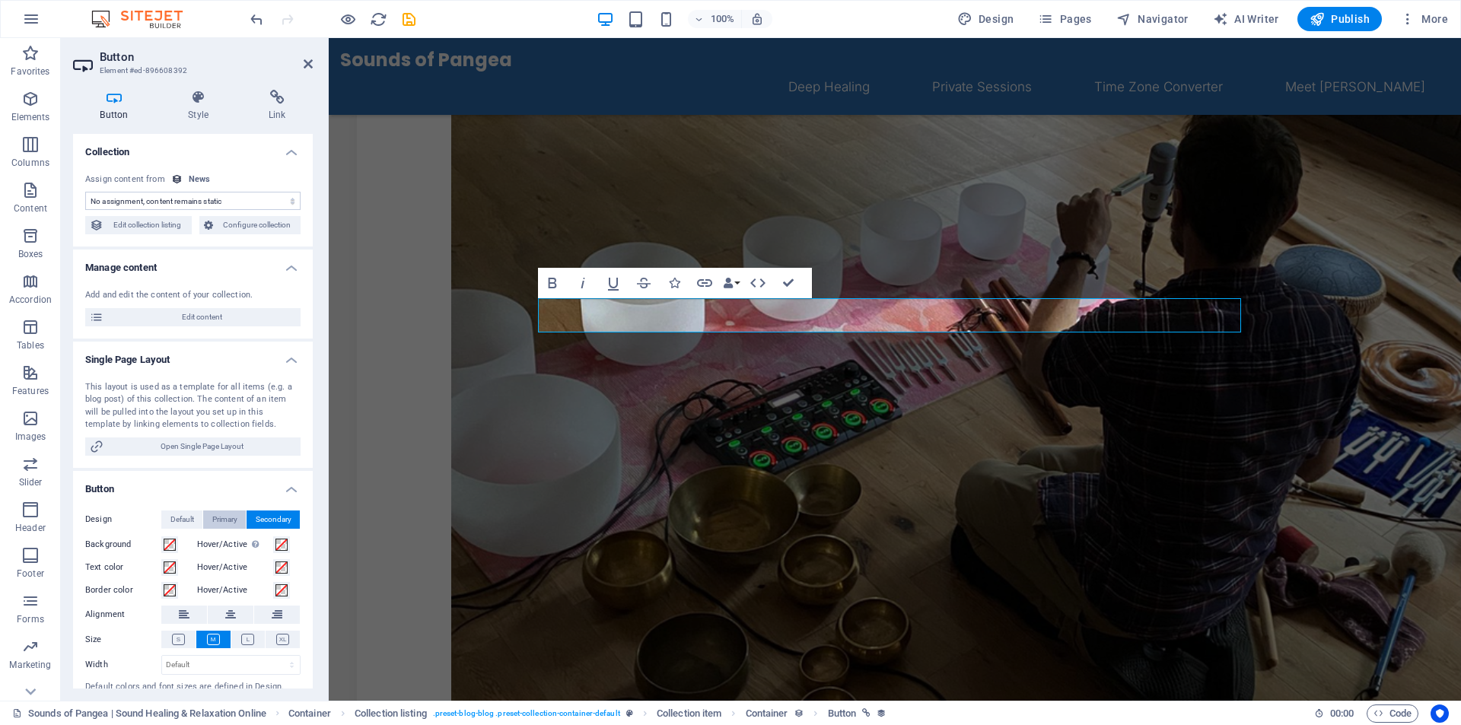
click at [222, 519] on span "Primary" at bounding box center [224, 520] width 25 height 18
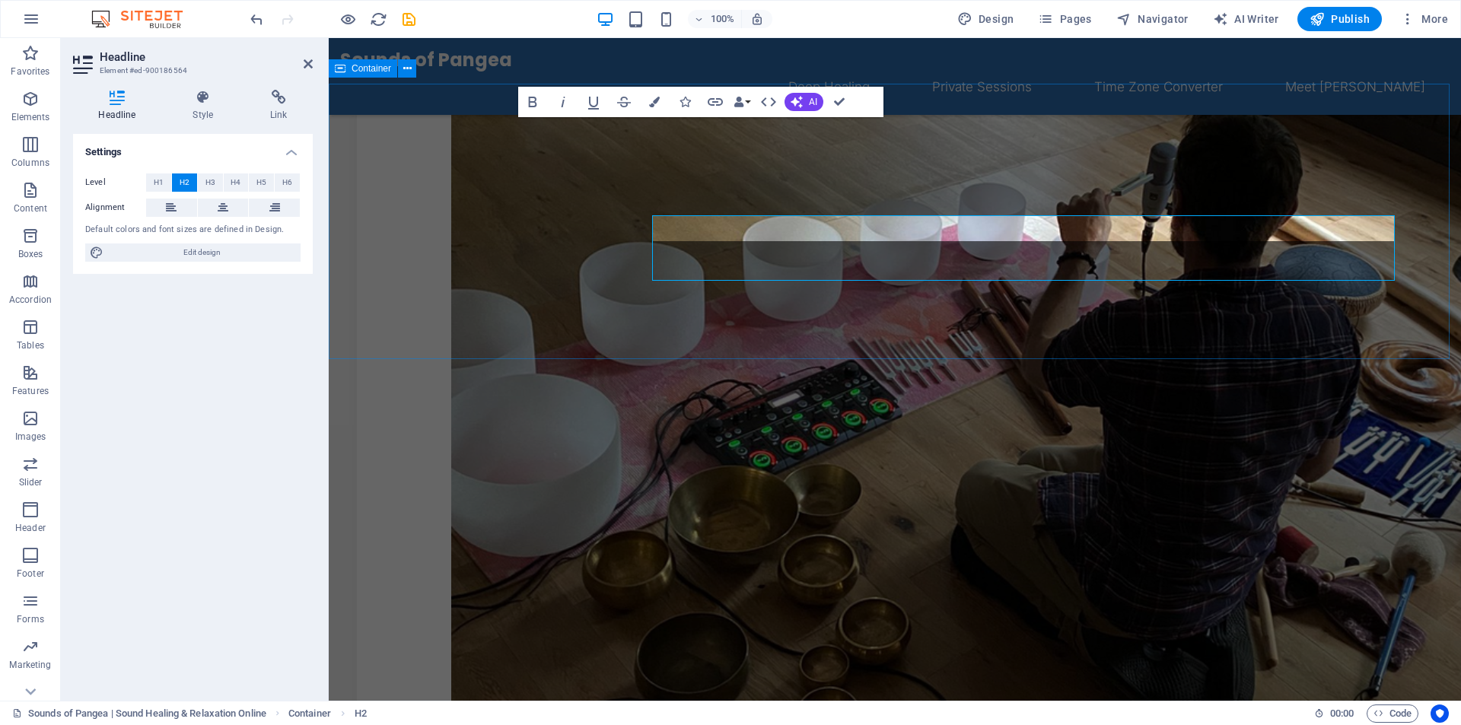
scroll to position [393, 0]
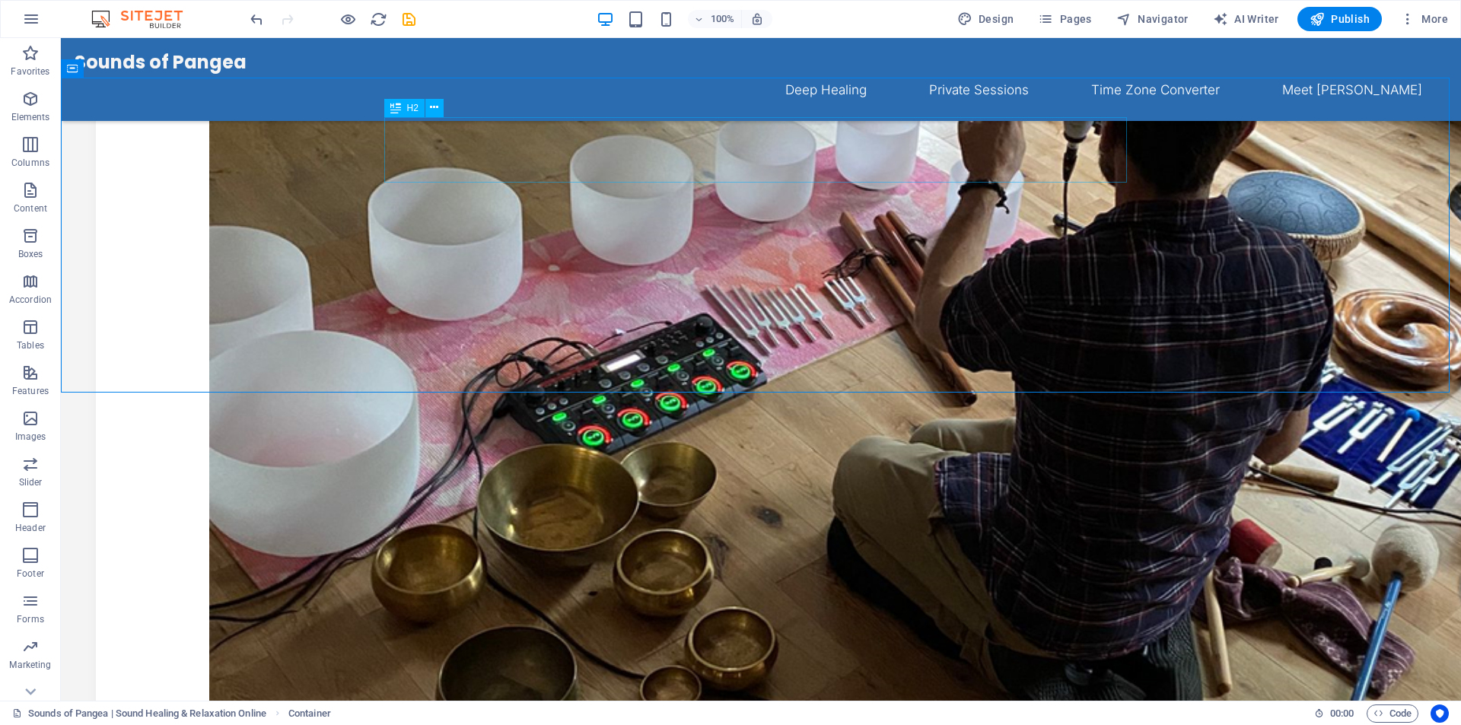
click at [397, 110] on icon at bounding box center [395, 108] width 11 height 18
click at [434, 110] on icon at bounding box center [434, 108] width 8 height 16
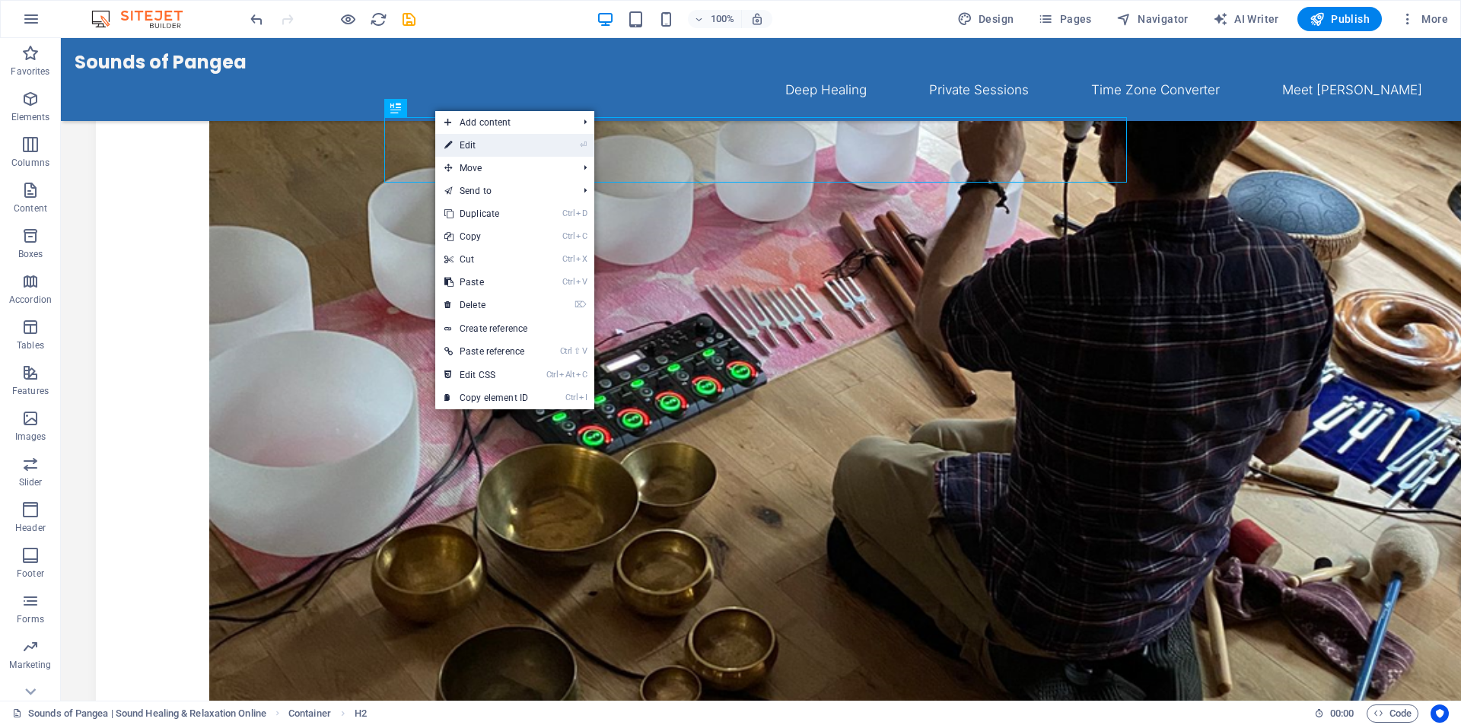
click at [458, 145] on link "⏎ Edit" at bounding box center [486, 145] width 102 height 23
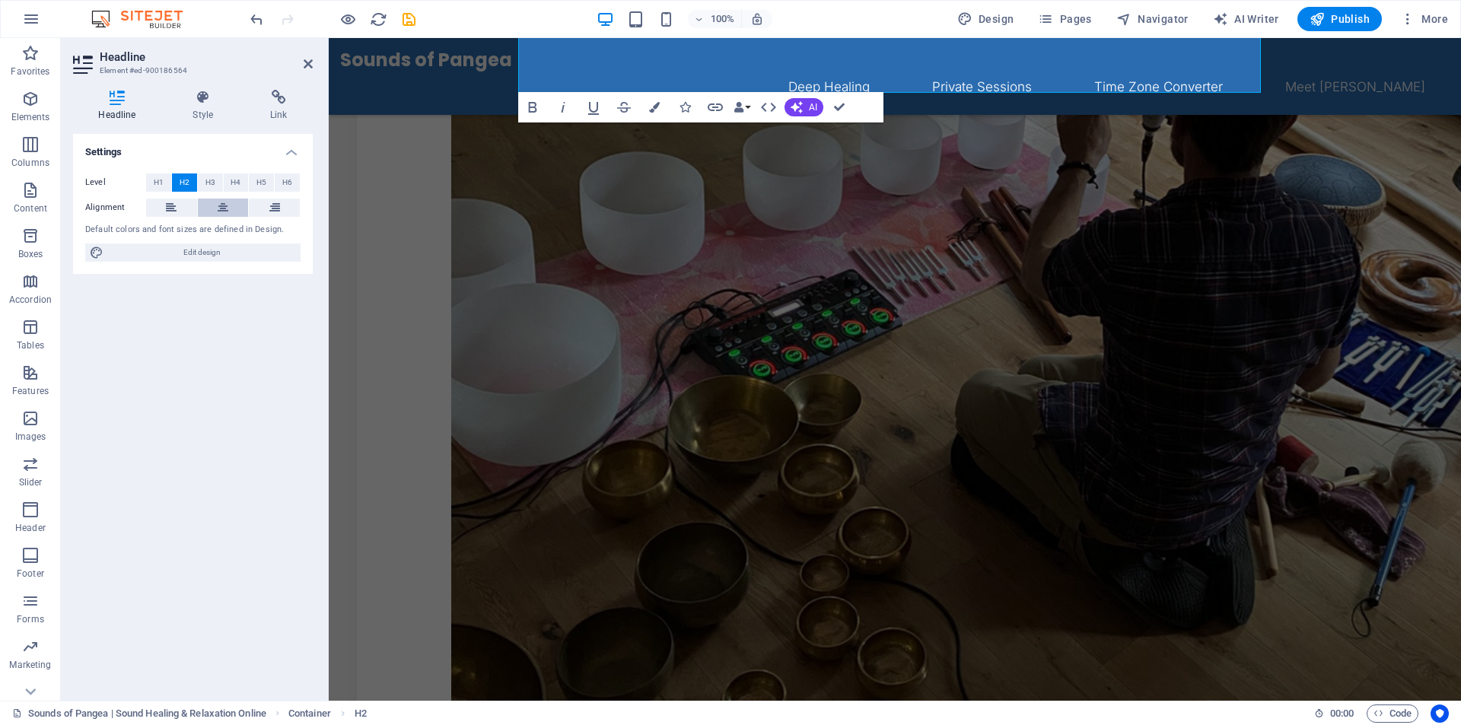
click at [219, 206] on icon at bounding box center [223, 208] width 11 height 18
click at [188, 205] on button at bounding box center [171, 208] width 51 height 18
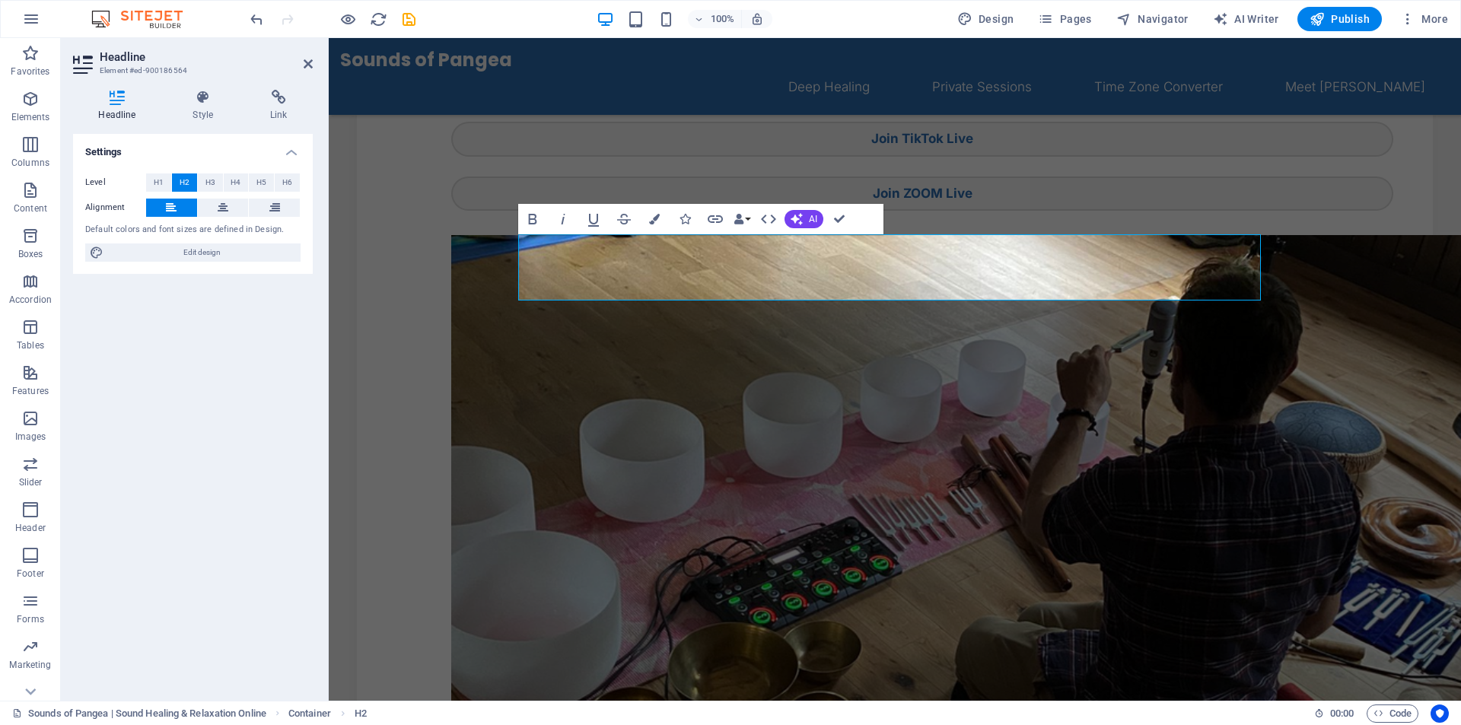
scroll to position [317, 0]
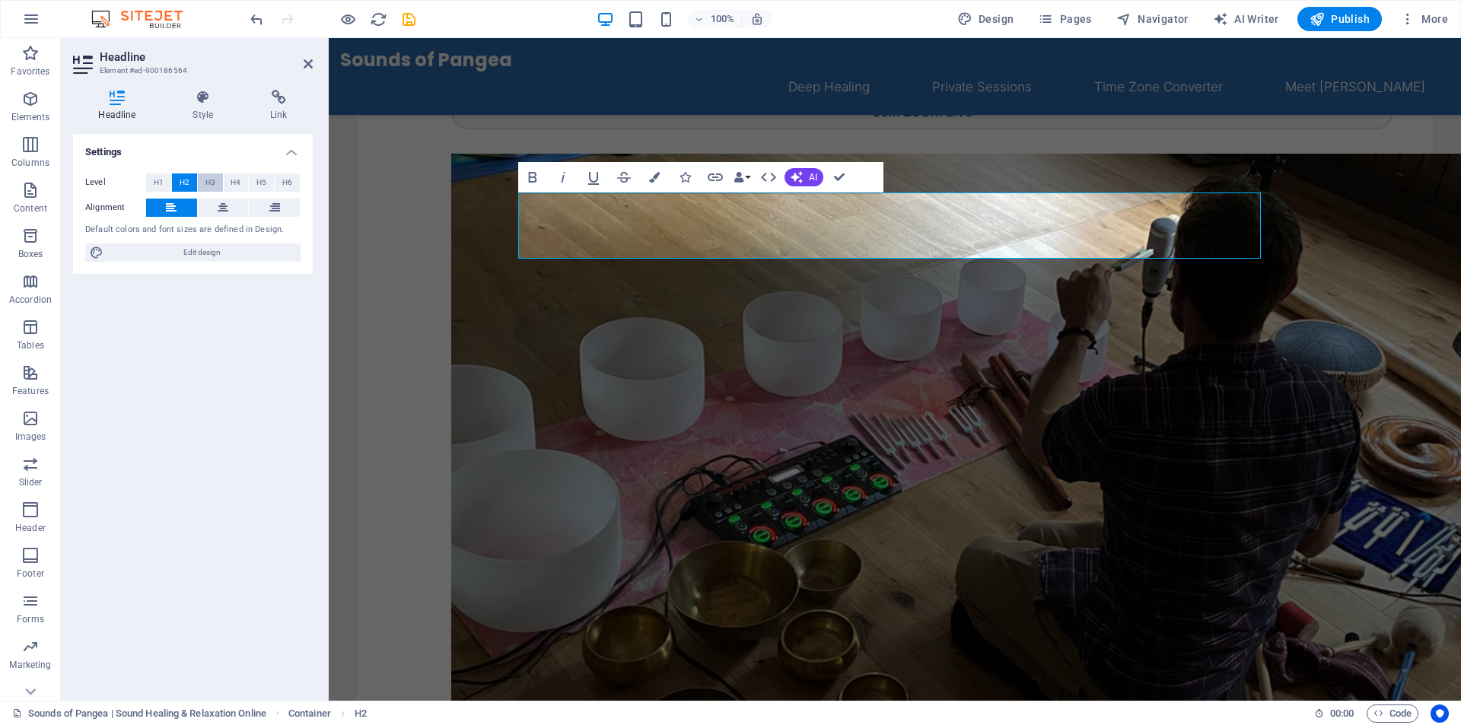
click at [208, 179] on span "H3" at bounding box center [210, 183] width 10 height 18
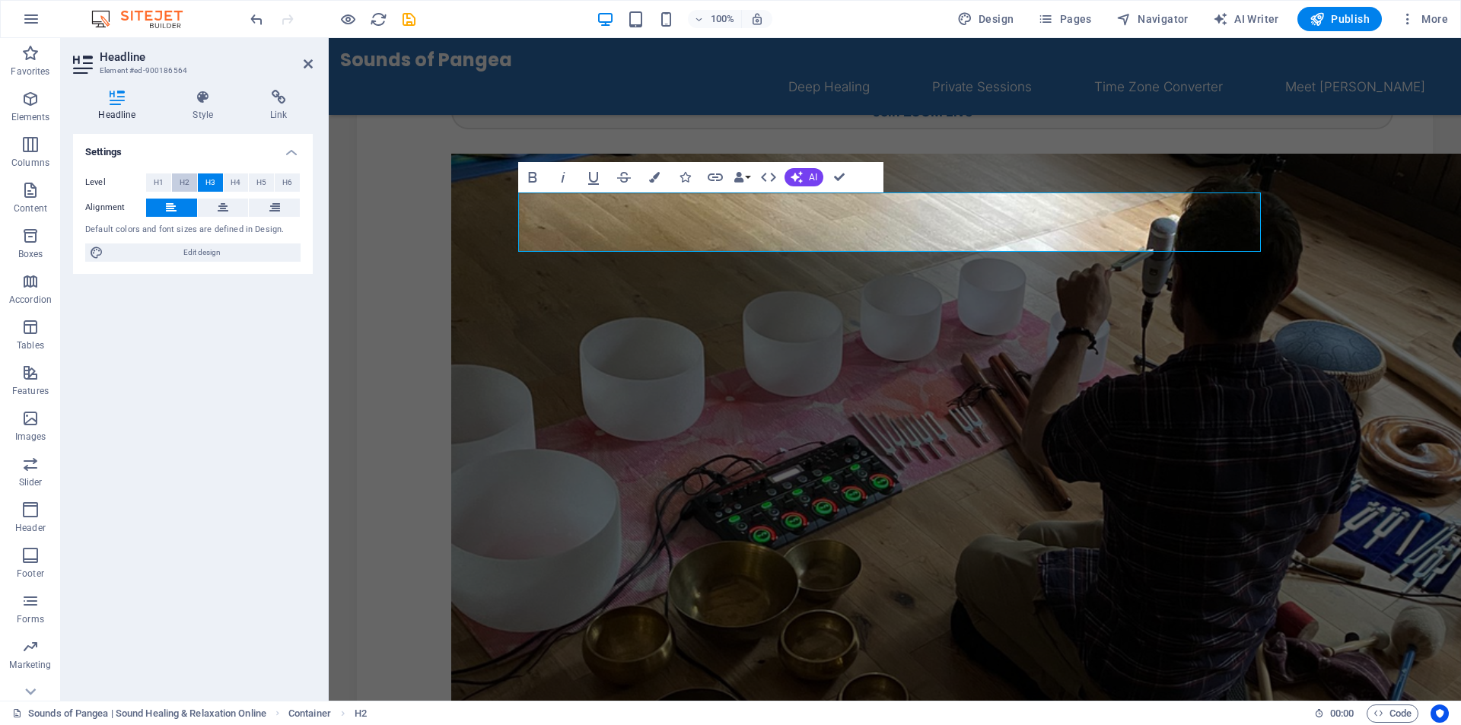
click at [183, 181] on span "H2" at bounding box center [185, 183] width 10 height 18
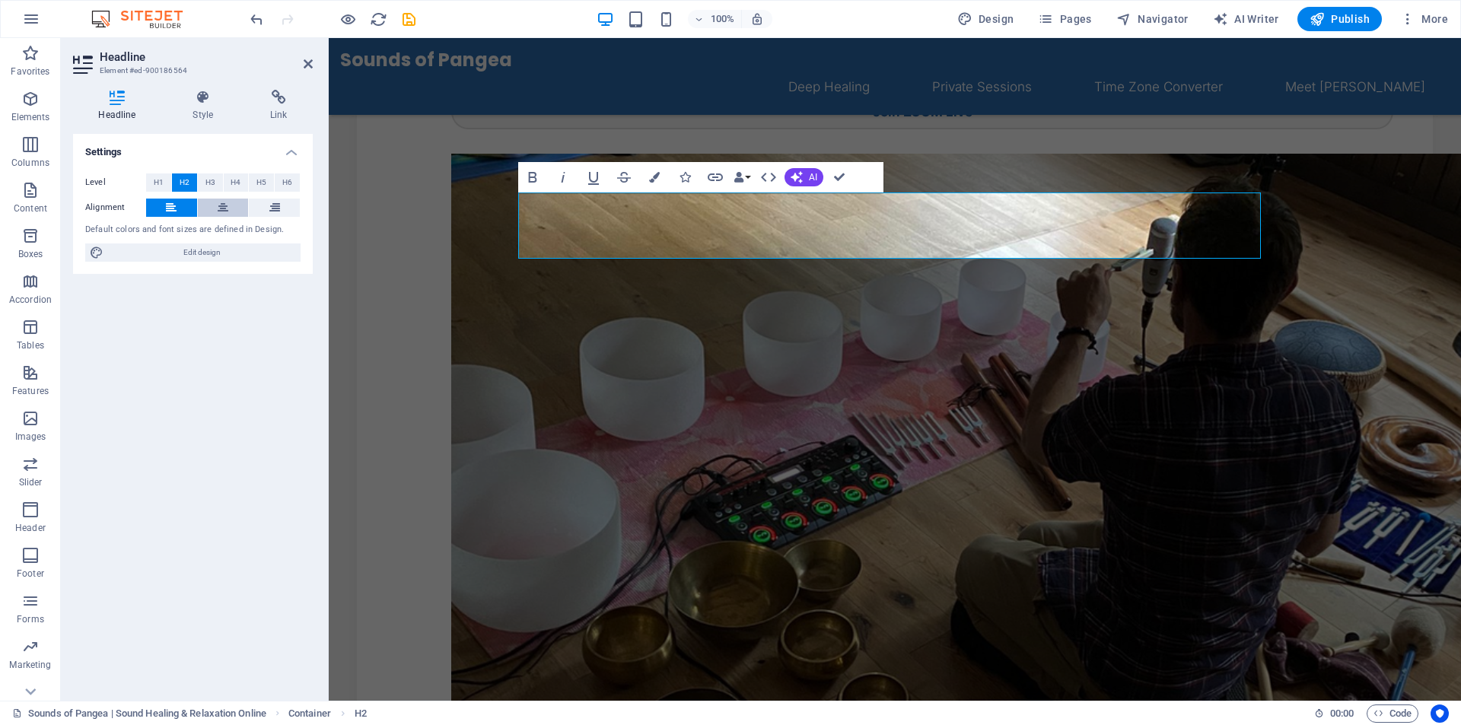
click at [230, 205] on button at bounding box center [223, 208] width 51 height 18
click at [272, 209] on icon at bounding box center [274, 208] width 11 height 18
click at [224, 209] on icon at bounding box center [223, 208] width 11 height 18
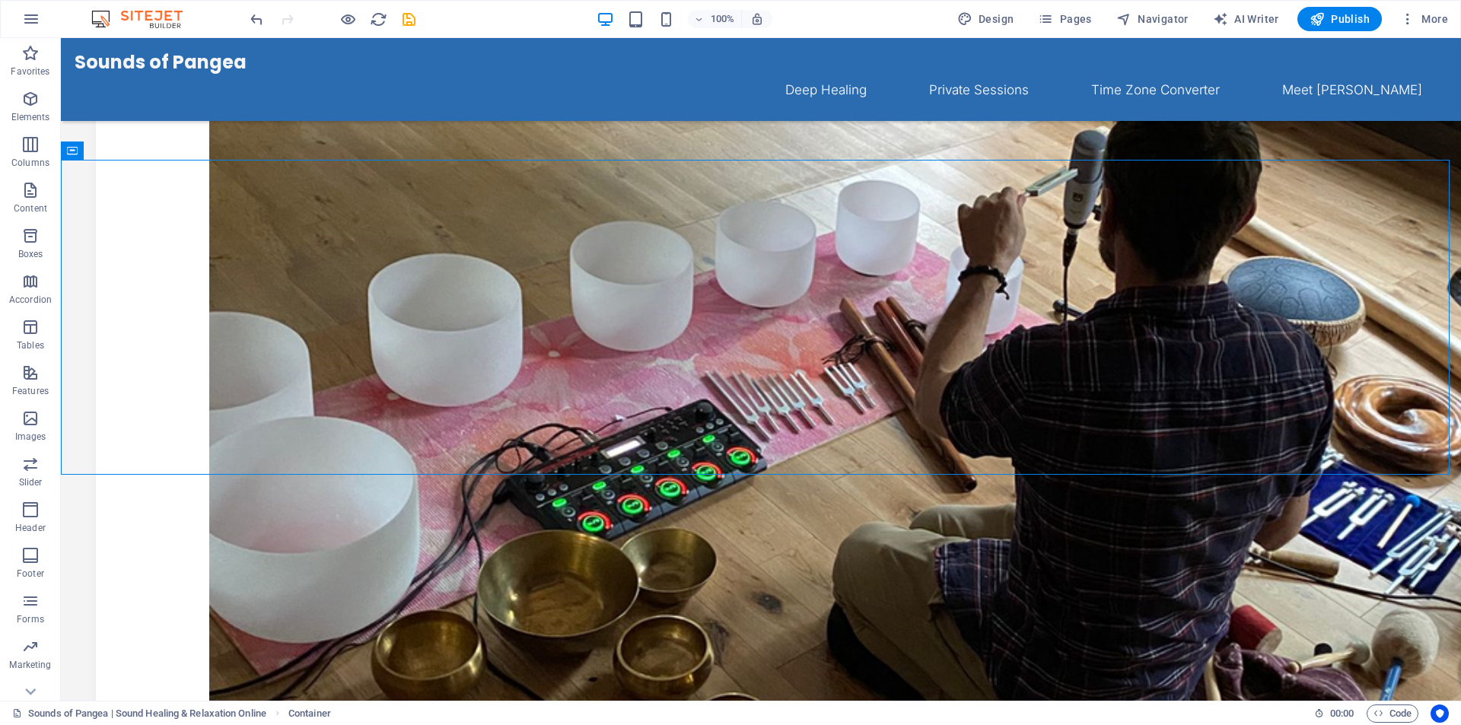
scroll to position [409, 0]
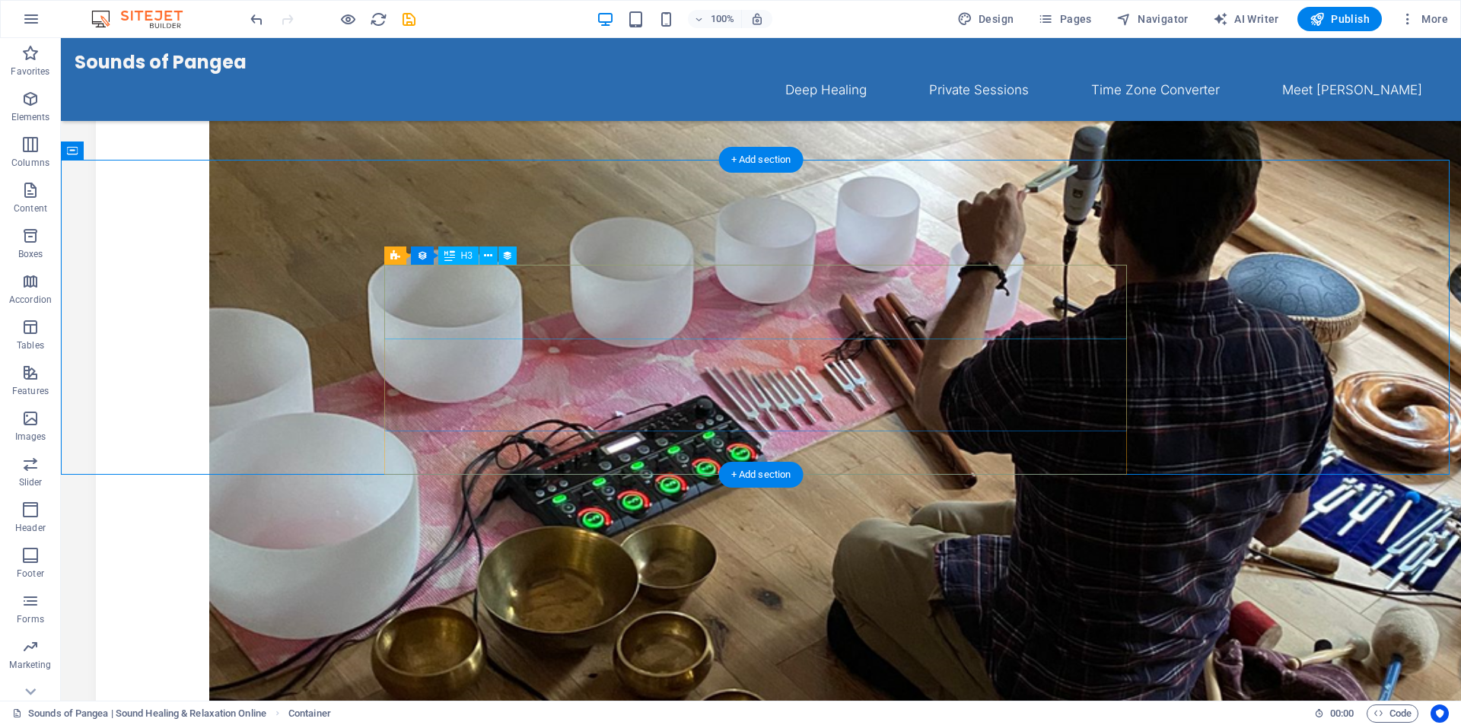
click at [489, 260] on icon at bounding box center [488, 256] width 8 height 16
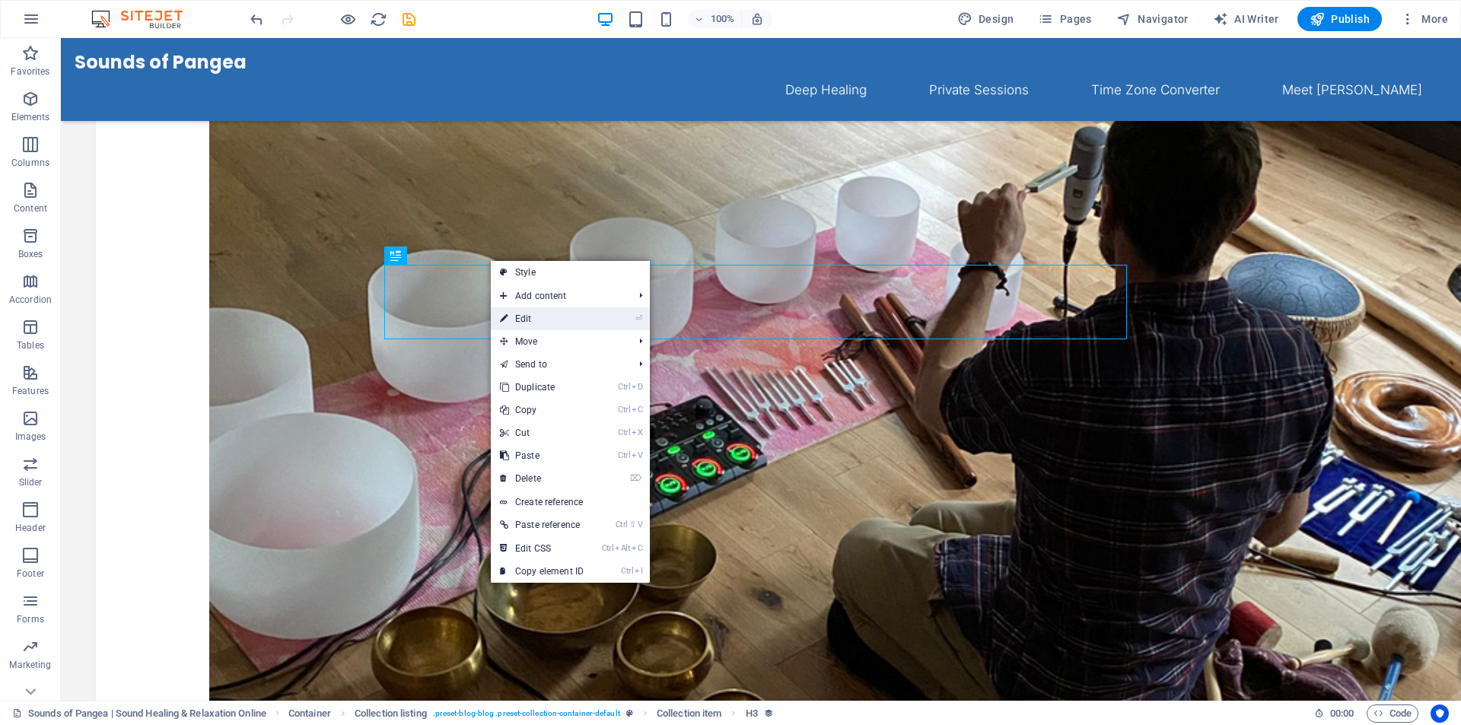
click at [537, 317] on link "⏎ Edit" at bounding box center [542, 318] width 102 height 23
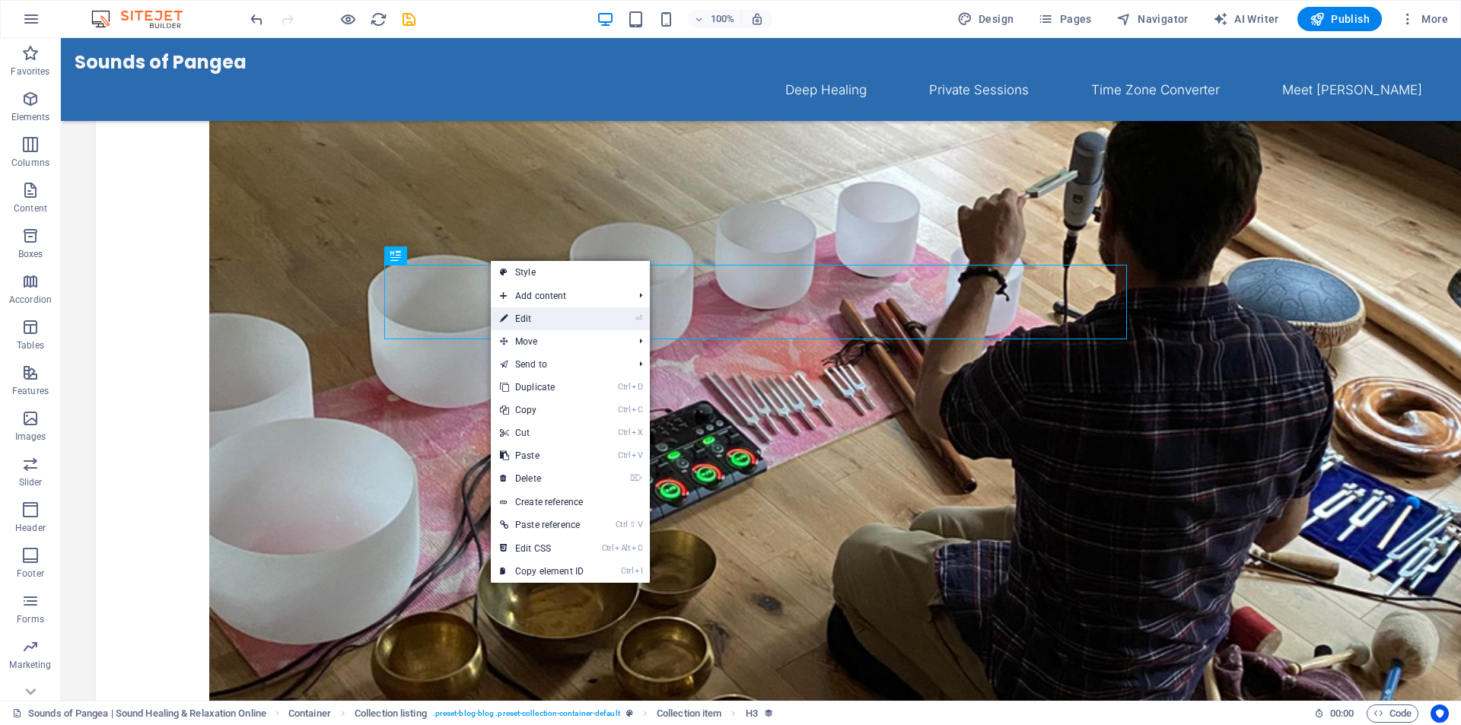
select select "name"
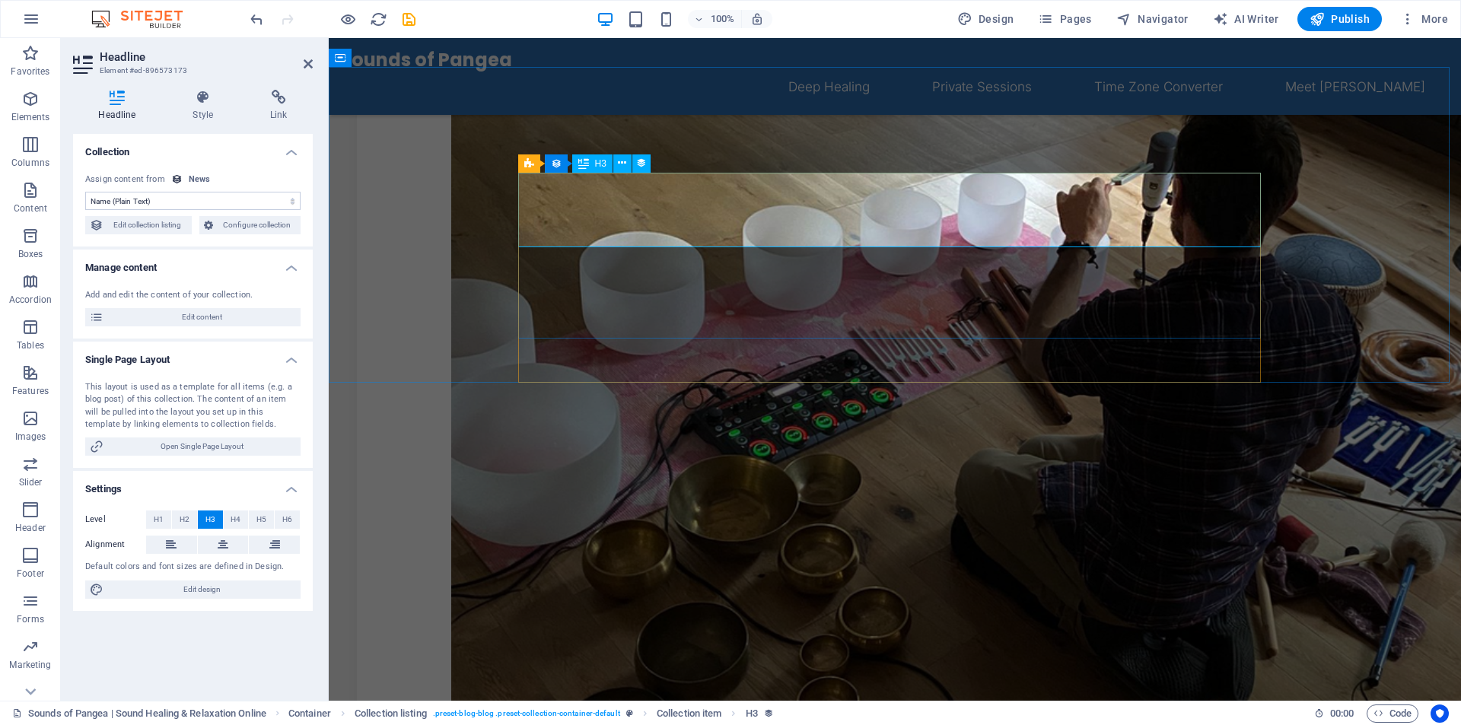
click at [227, 546] on icon at bounding box center [223, 545] width 11 height 18
click at [171, 543] on icon at bounding box center [171, 545] width 11 height 18
click at [216, 544] on button at bounding box center [223, 545] width 51 height 18
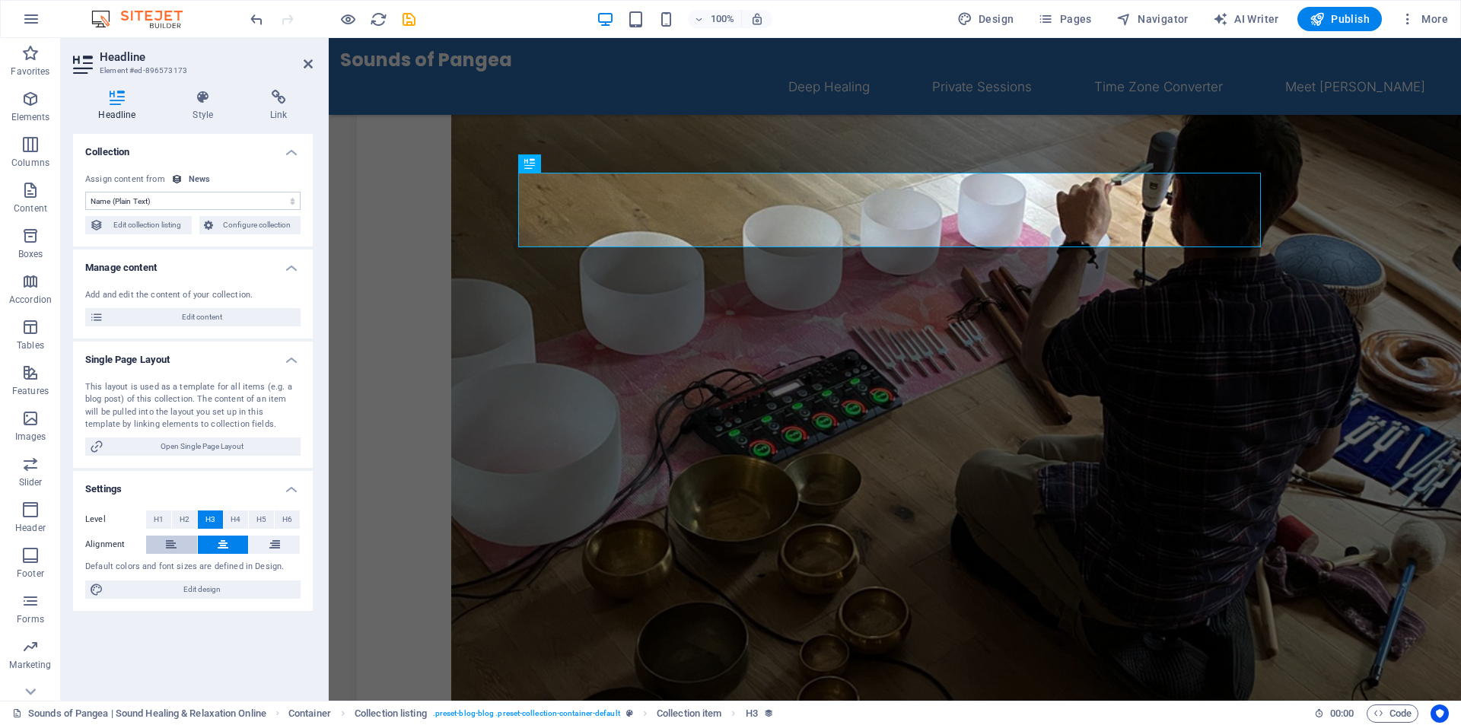
click at [180, 546] on button at bounding box center [171, 545] width 51 height 18
click at [198, 111] on h4 "Style" at bounding box center [206, 106] width 78 height 32
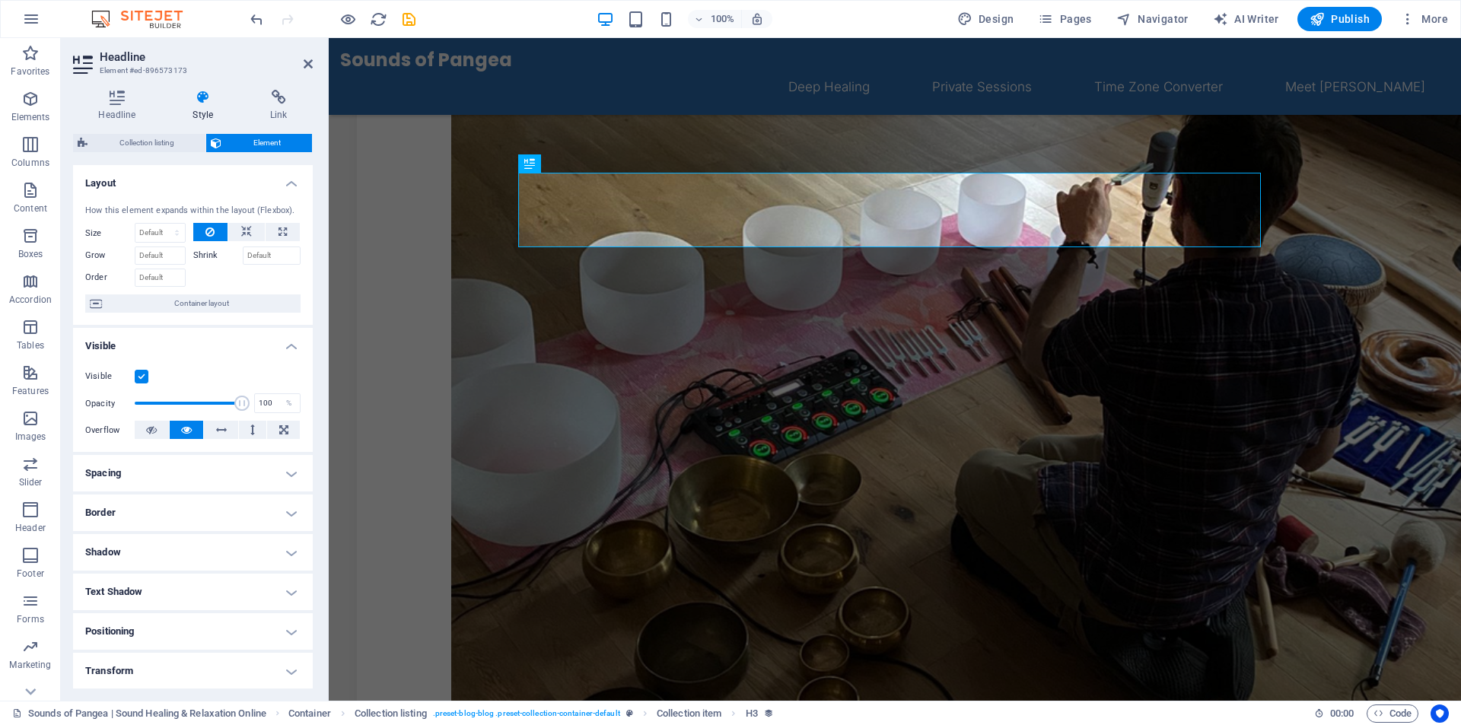
click at [170, 473] on h4 "Spacing" at bounding box center [193, 473] width 240 height 37
click at [239, 507] on button "Custom" at bounding box center [262, 504] width 75 height 18
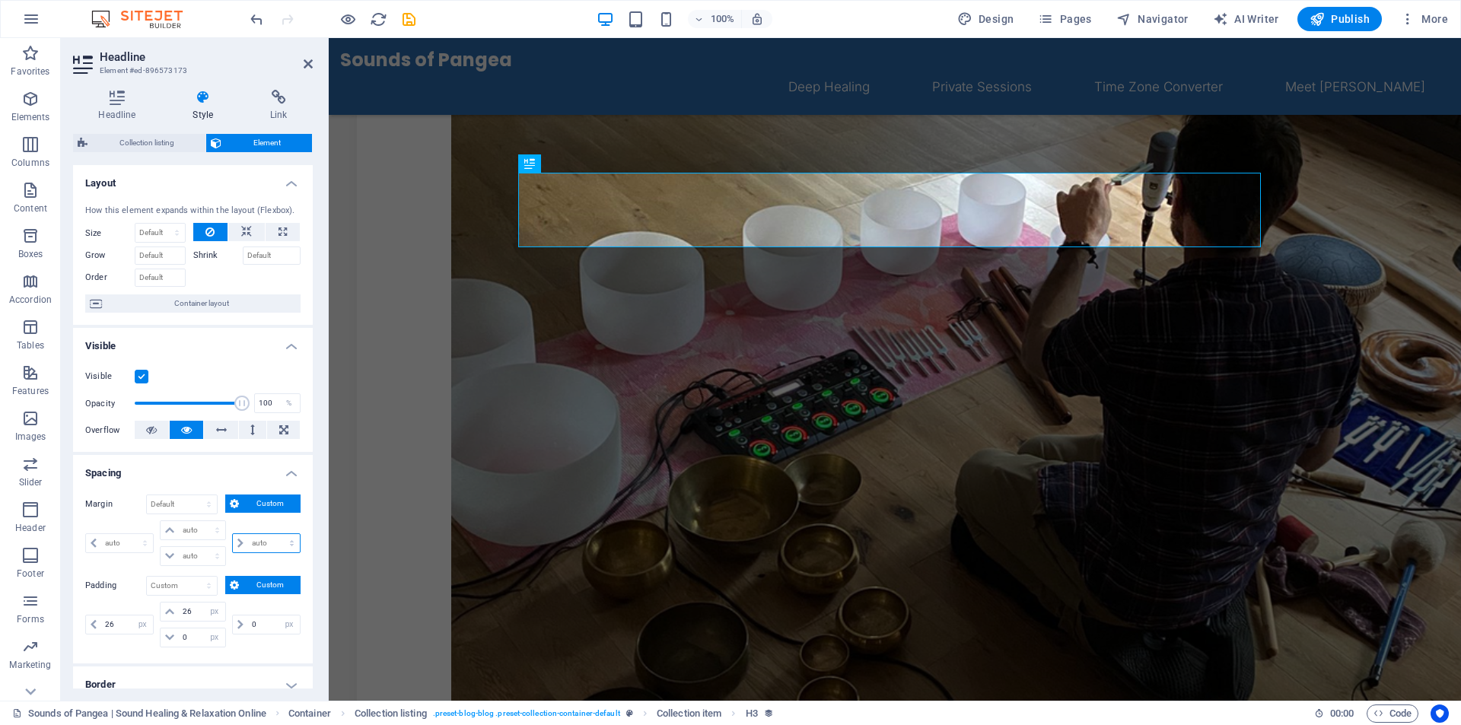
click at [238, 544] on select "auto px % rem vw vh" at bounding box center [266, 543] width 67 height 18
click at [164, 506] on select "Default auto px % rem vw vh Custom" at bounding box center [182, 504] width 70 height 18
click at [188, 470] on h4 "Spacing" at bounding box center [193, 468] width 240 height 27
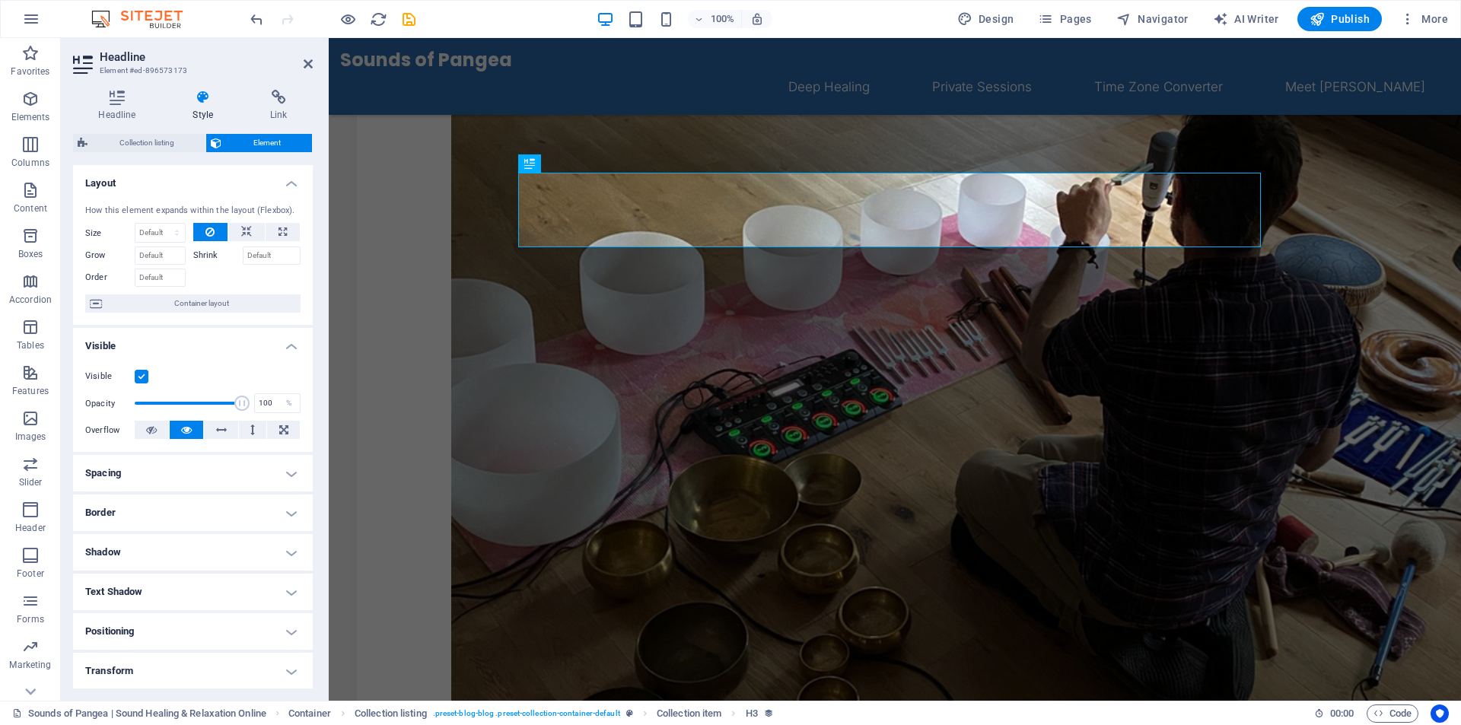
click at [186, 468] on h4 "Spacing" at bounding box center [193, 473] width 240 height 37
click at [240, 626] on icon at bounding box center [240, 624] width 6 height 9
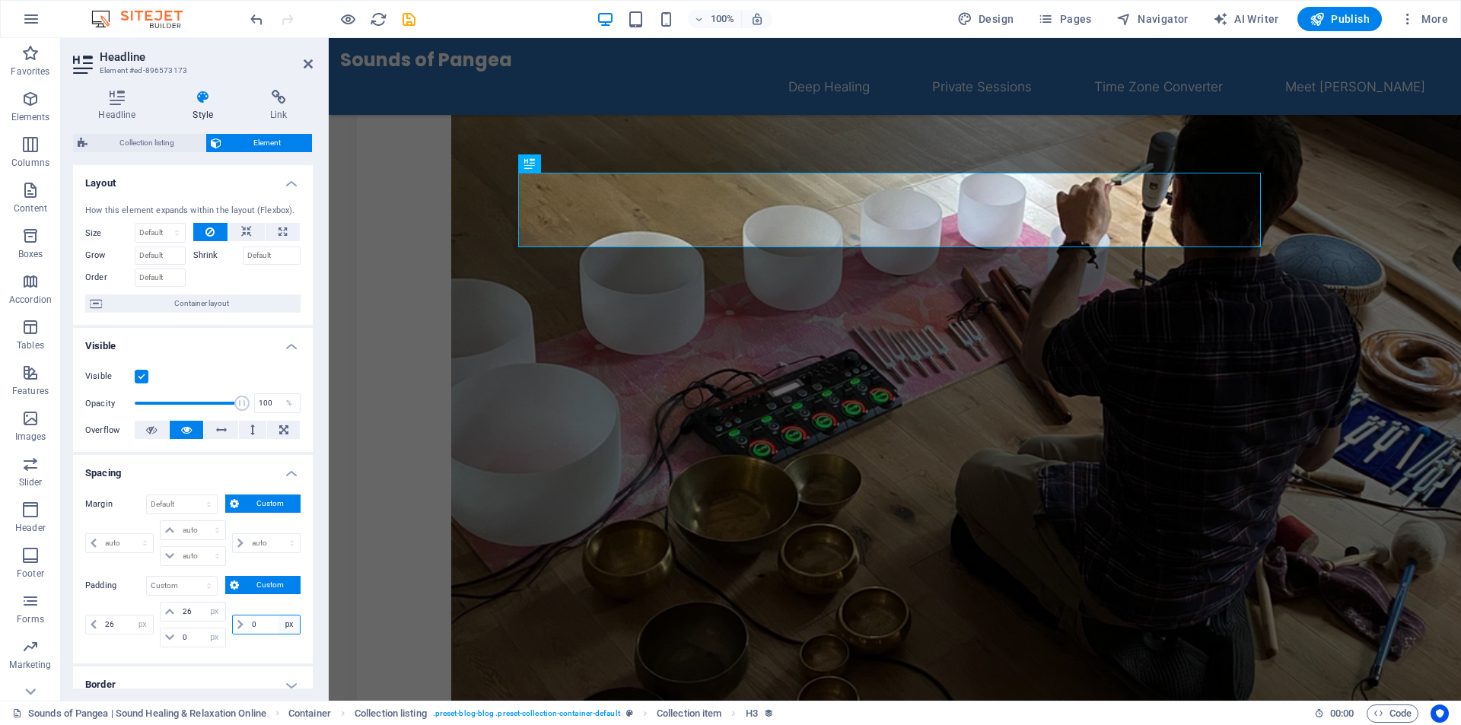
click at [286, 627] on select "px rem % vh vw" at bounding box center [289, 625] width 21 height 18
click at [237, 626] on icon at bounding box center [240, 624] width 6 height 9
click at [258, 626] on input "0" at bounding box center [274, 625] width 52 height 18
type input "26"
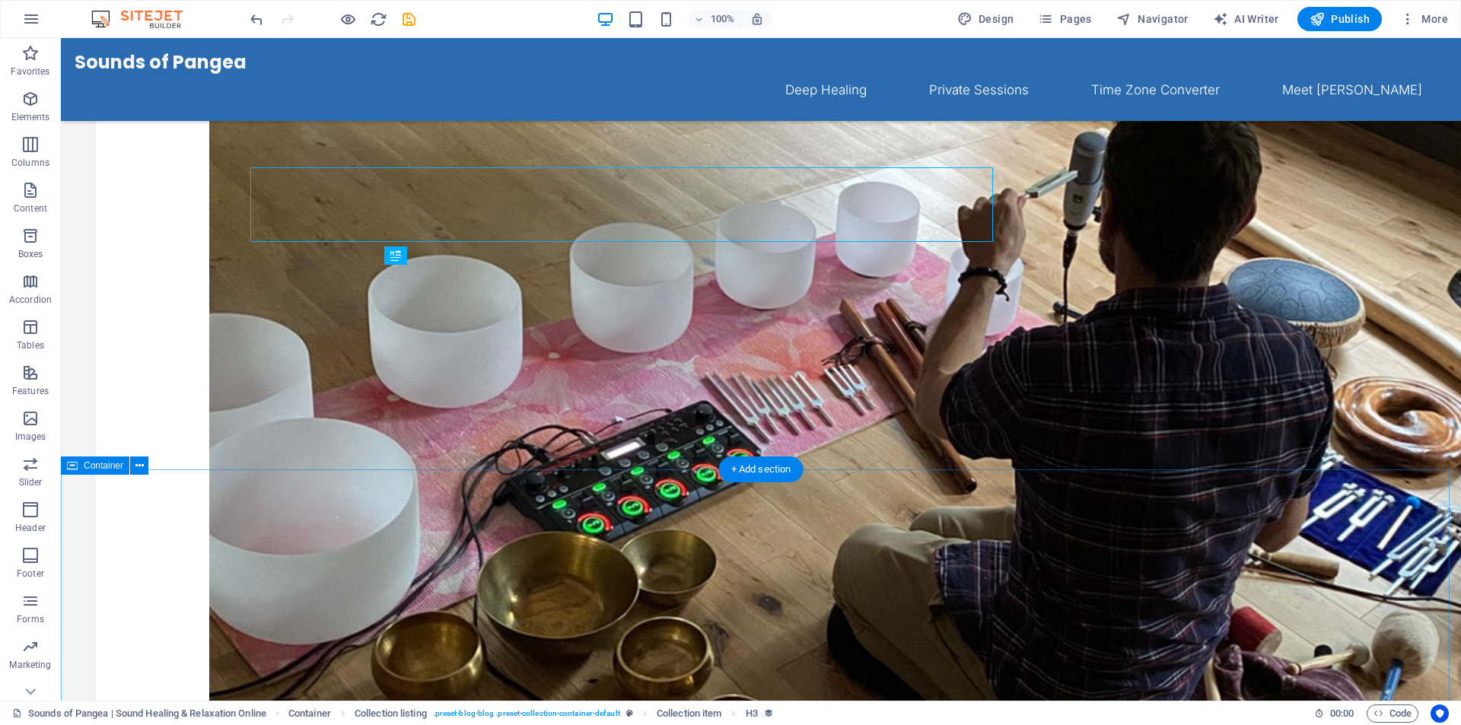
scroll to position [409, 0]
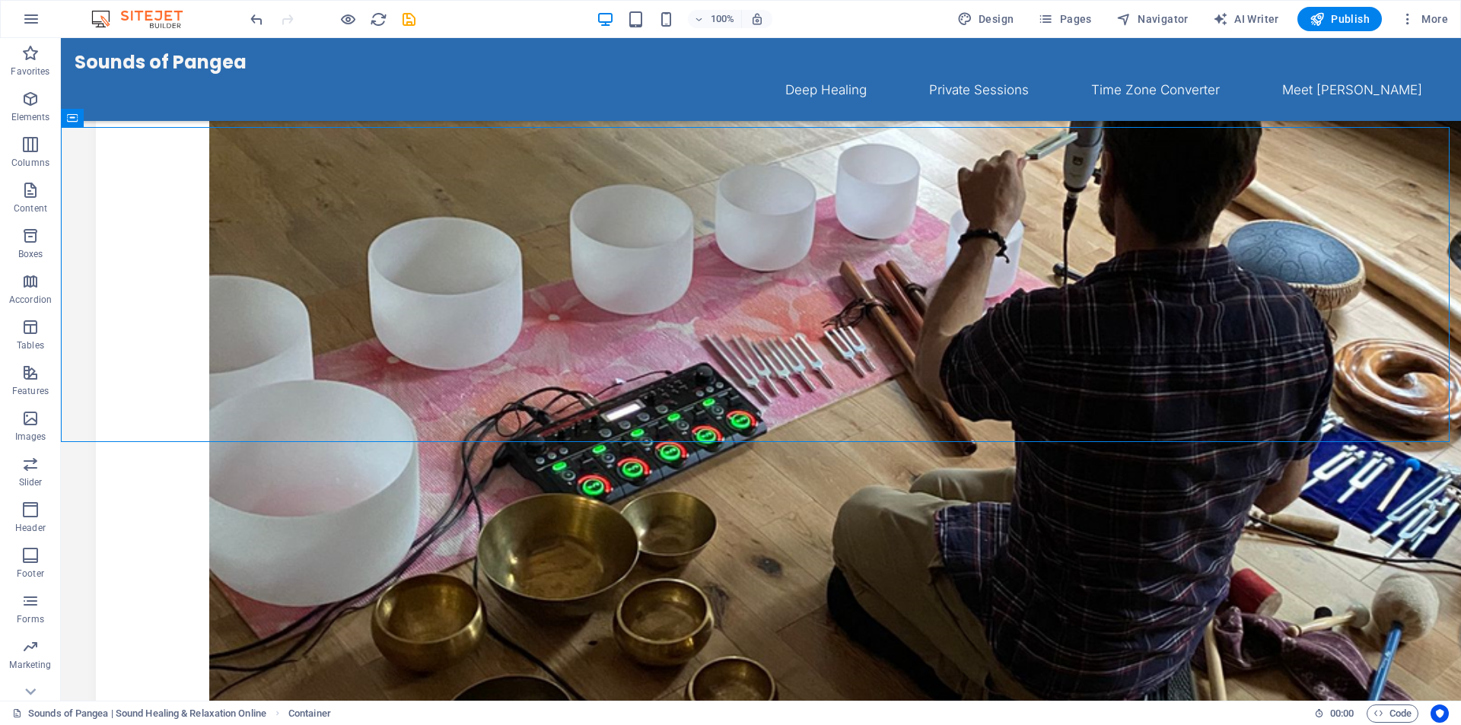
scroll to position [482, 0]
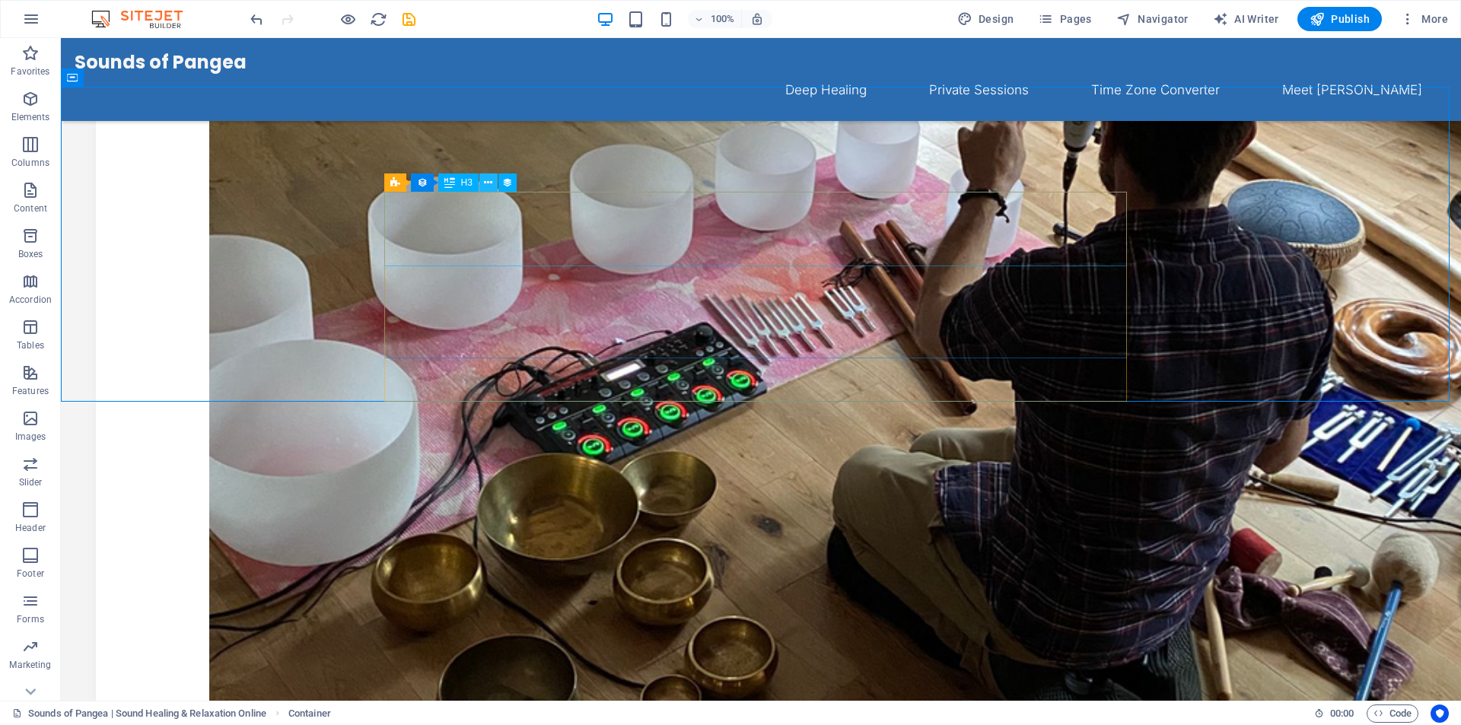
click at [488, 185] on icon at bounding box center [488, 183] width 8 height 16
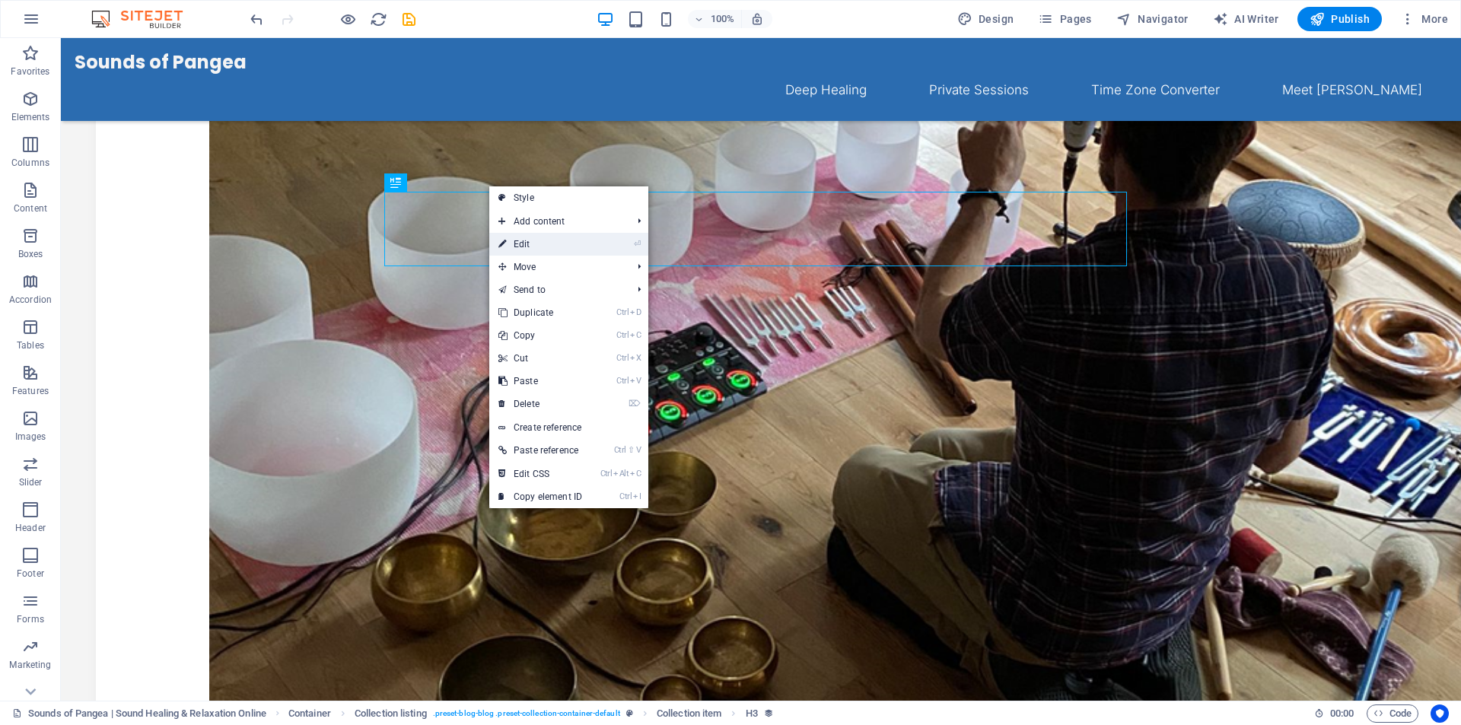
click at [533, 244] on link "⏎ Edit" at bounding box center [540, 244] width 102 height 23
select select "px"
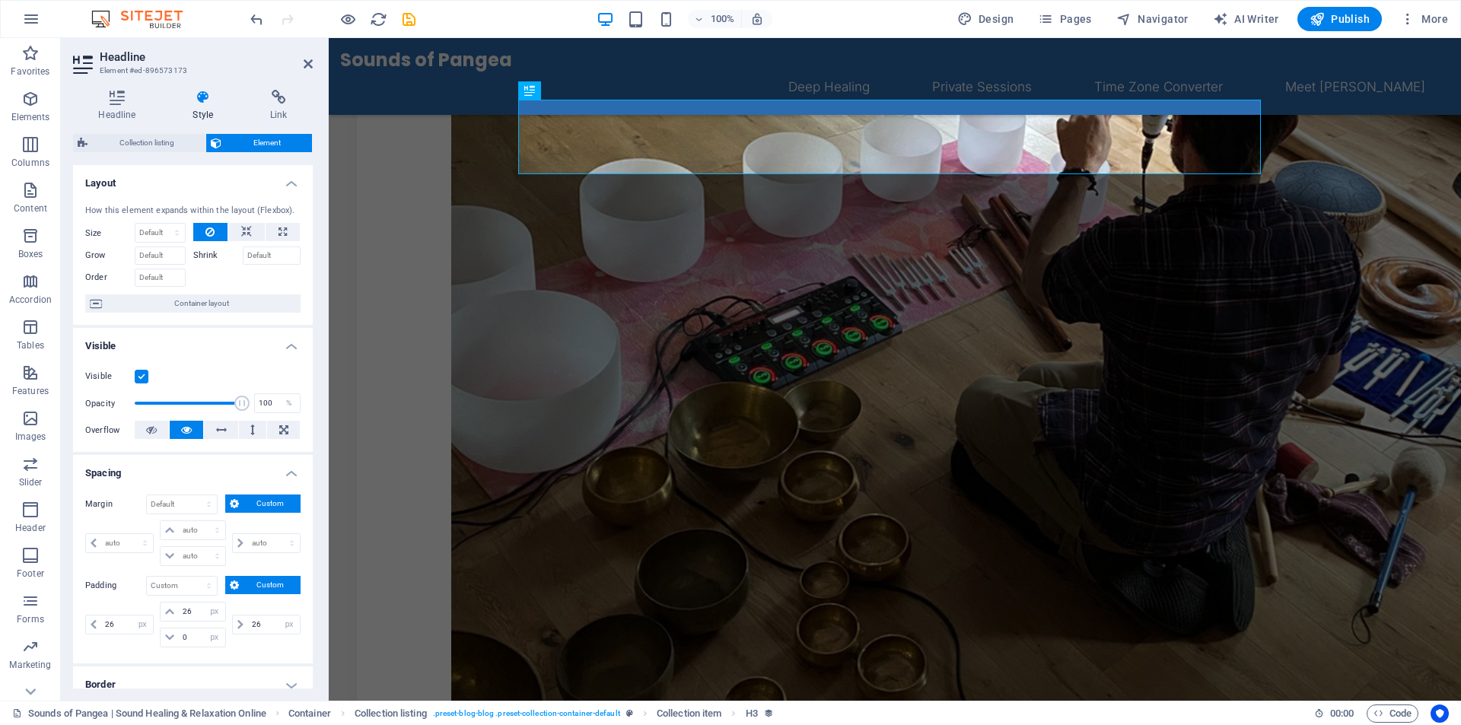
scroll to position [291, 0]
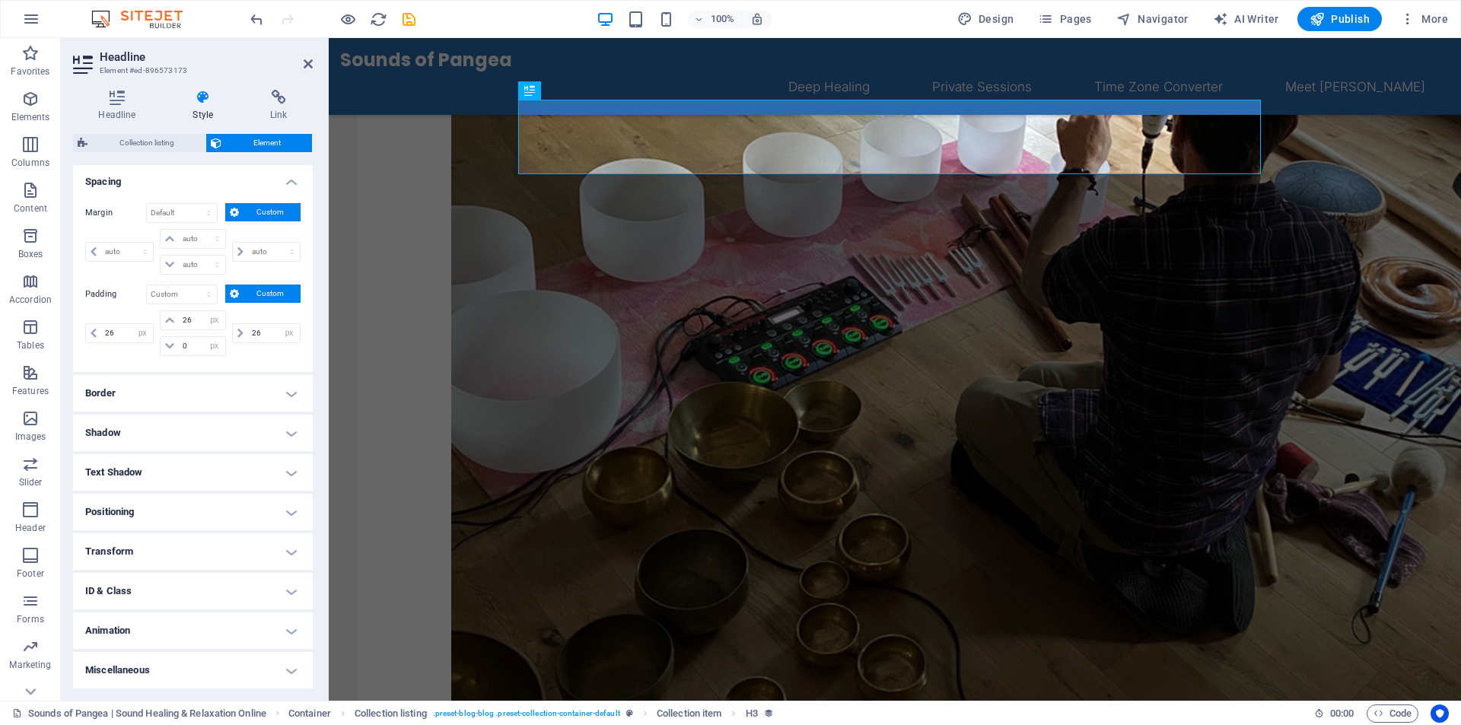
click at [193, 394] on h4 "Border" at bounding box center [193, 393] width 240 height 37
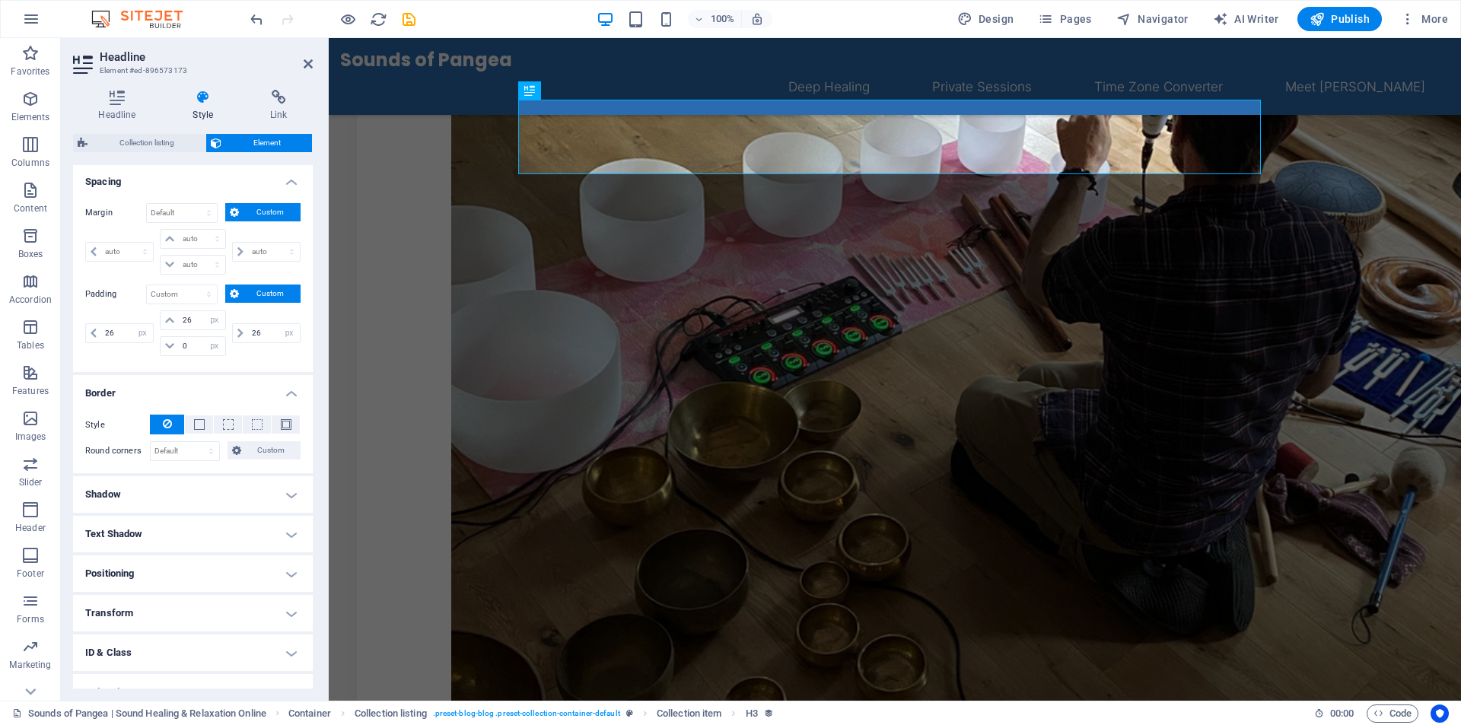
click at [193, 394] on h4 "Border" at bounding box center [193, 388] width 240 height 27
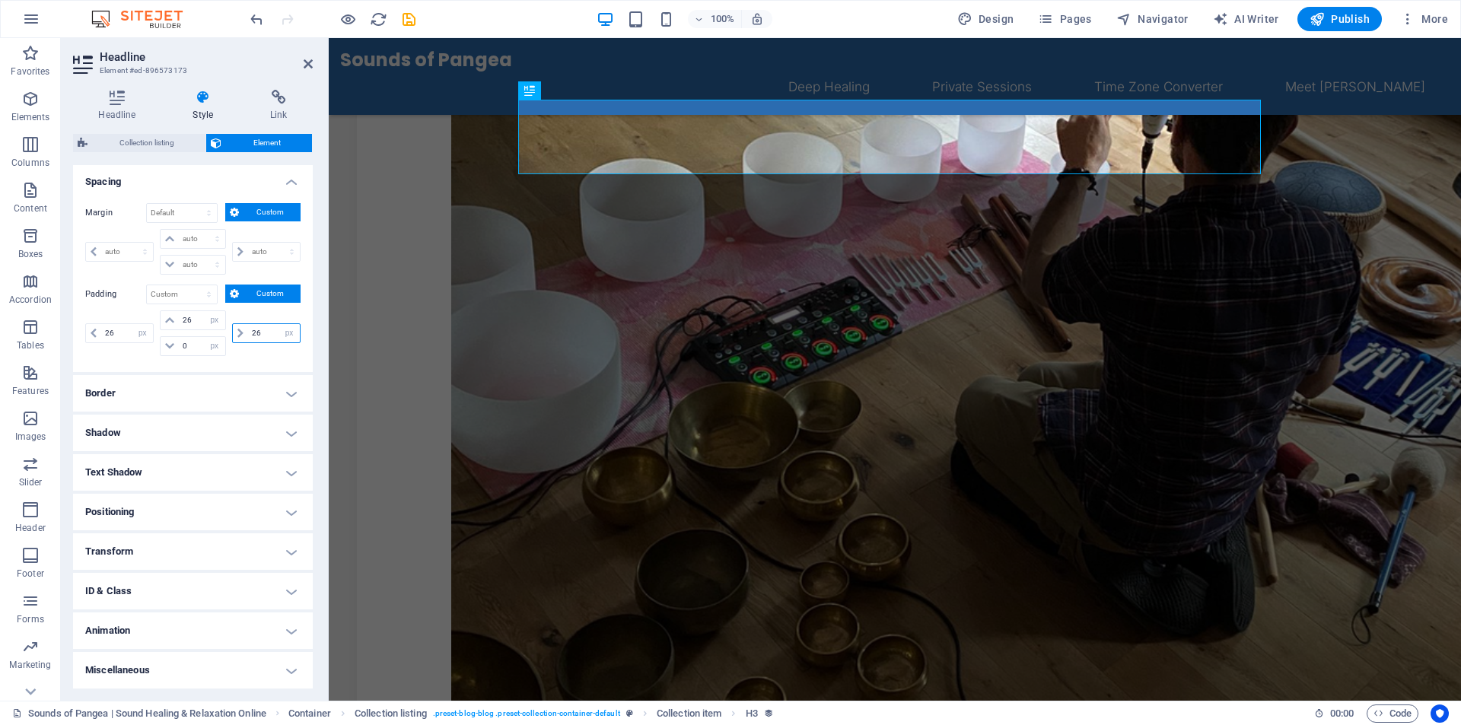
click at [259, 333] on input "26" at bounding box center [274, 333] width 52 height 18
type input "2"
click at [264, 333] on input "50" at bounding box center [274, 333] width 52 height 18
type input "5"
type input "0"
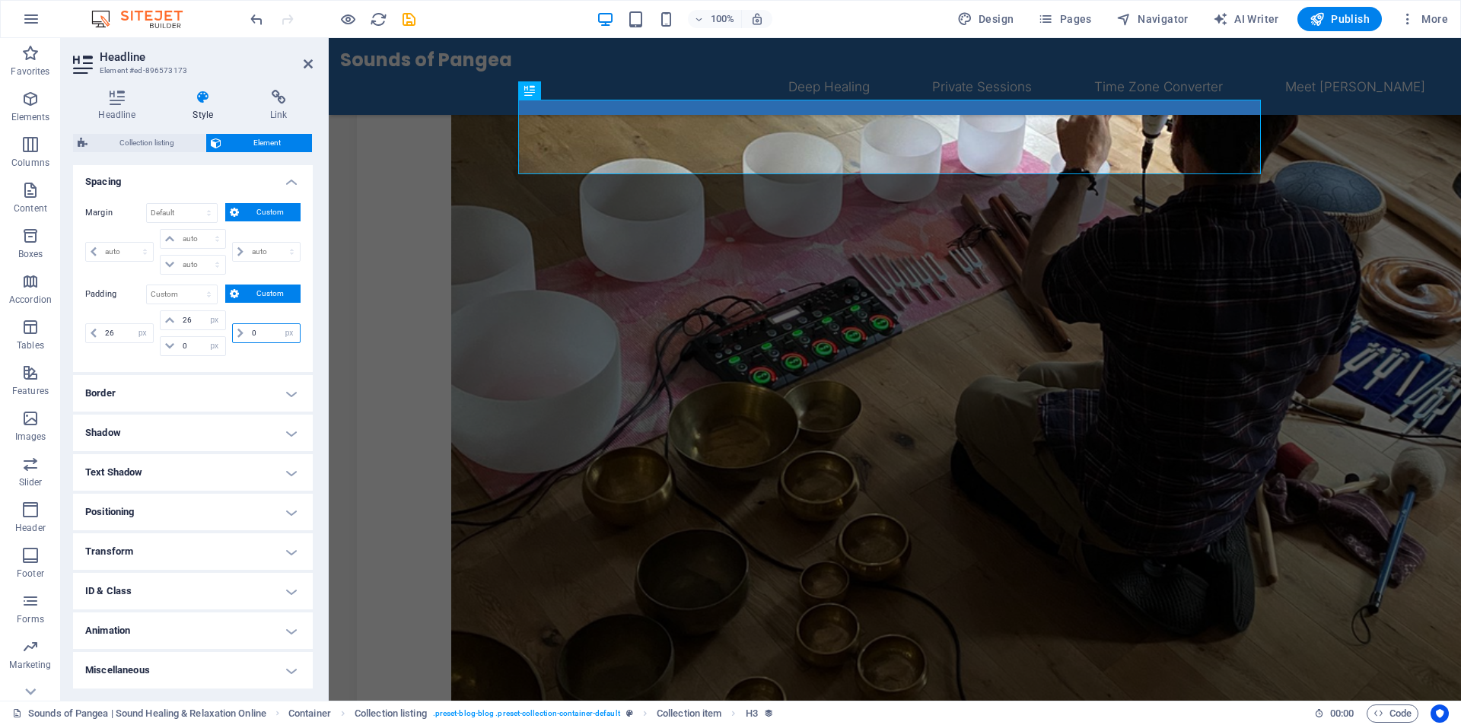
click at [265, 325] on input "0" at bounding box center [274, 333] width 52 height 18
type input "26"
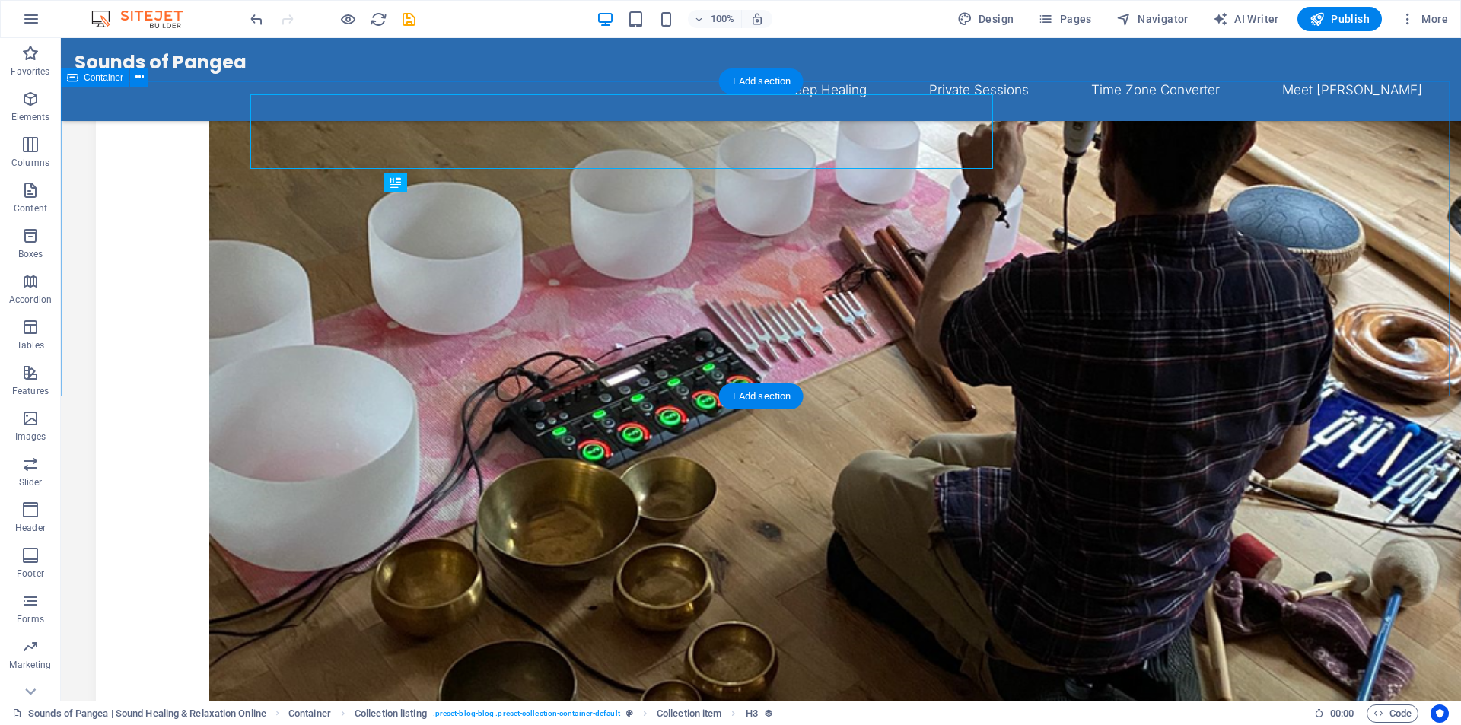
scroll to position [482, 0]
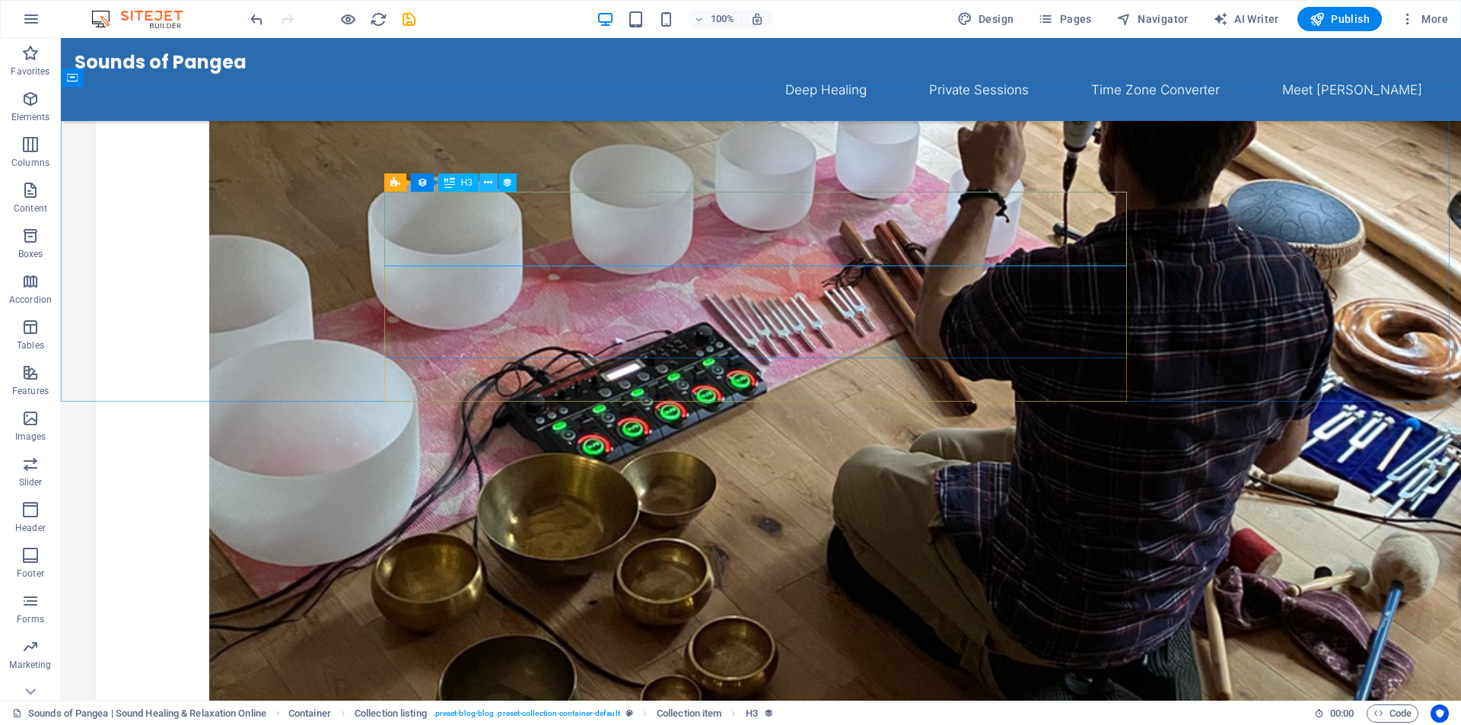
click at [486, 186] on icon at bounding box center [488, 183] width 8 height 16
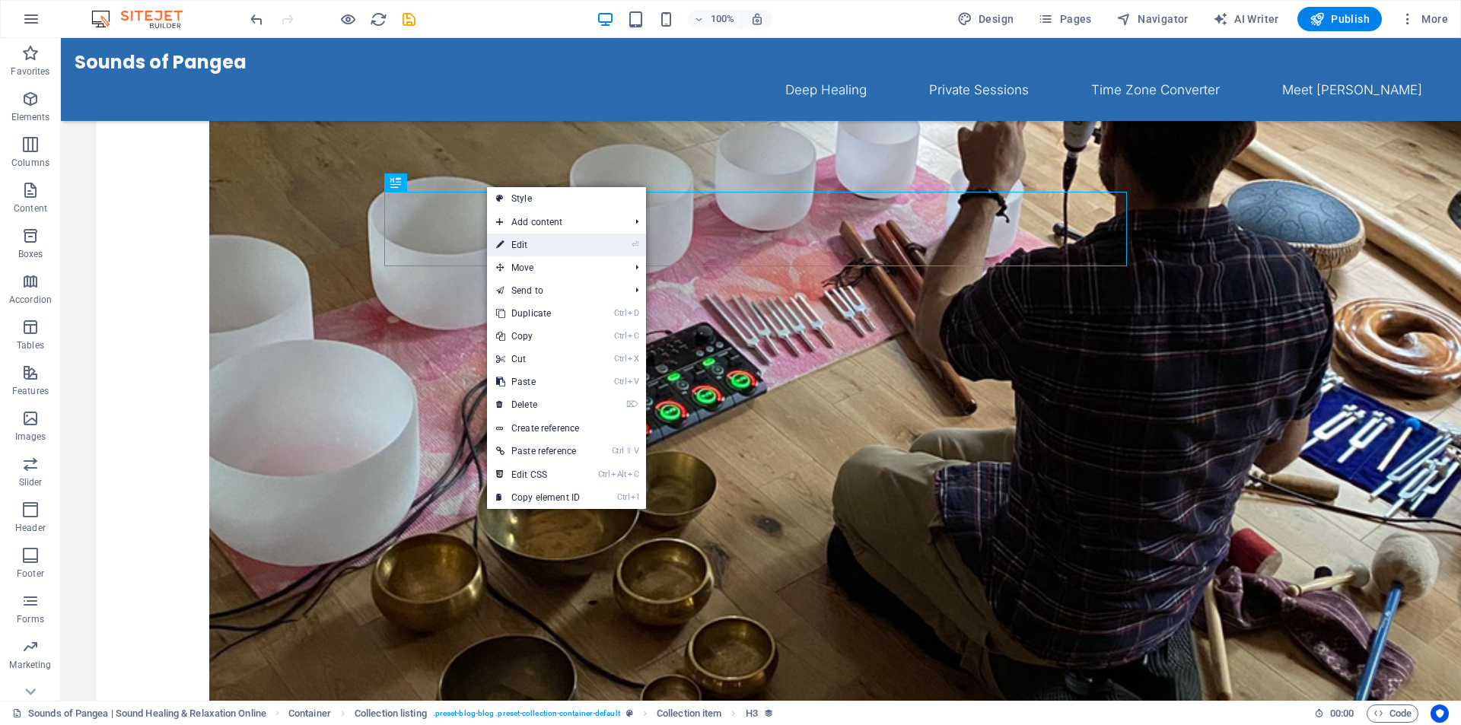
click at [527, 240] on link "⏎ Edit" at bounding box center [538, 245] width 102 height 23
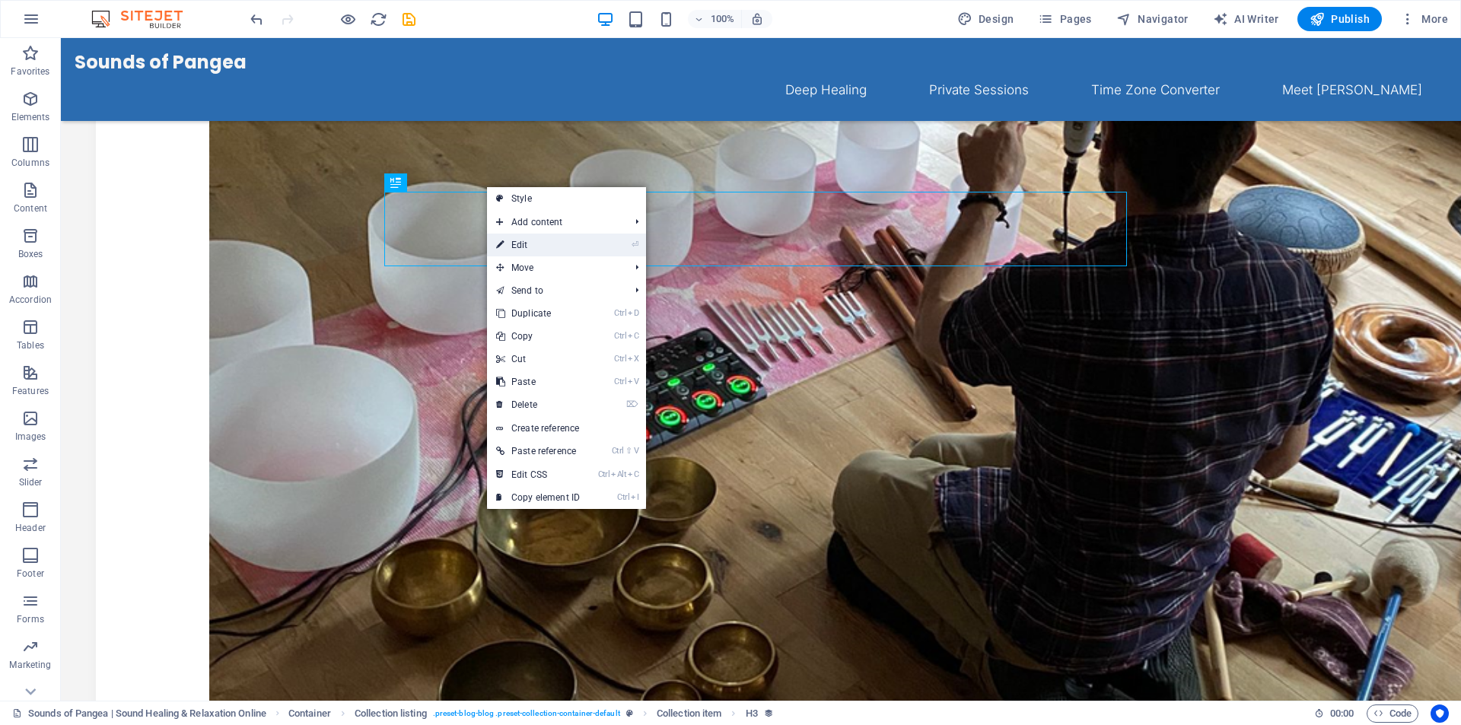
select select "px"
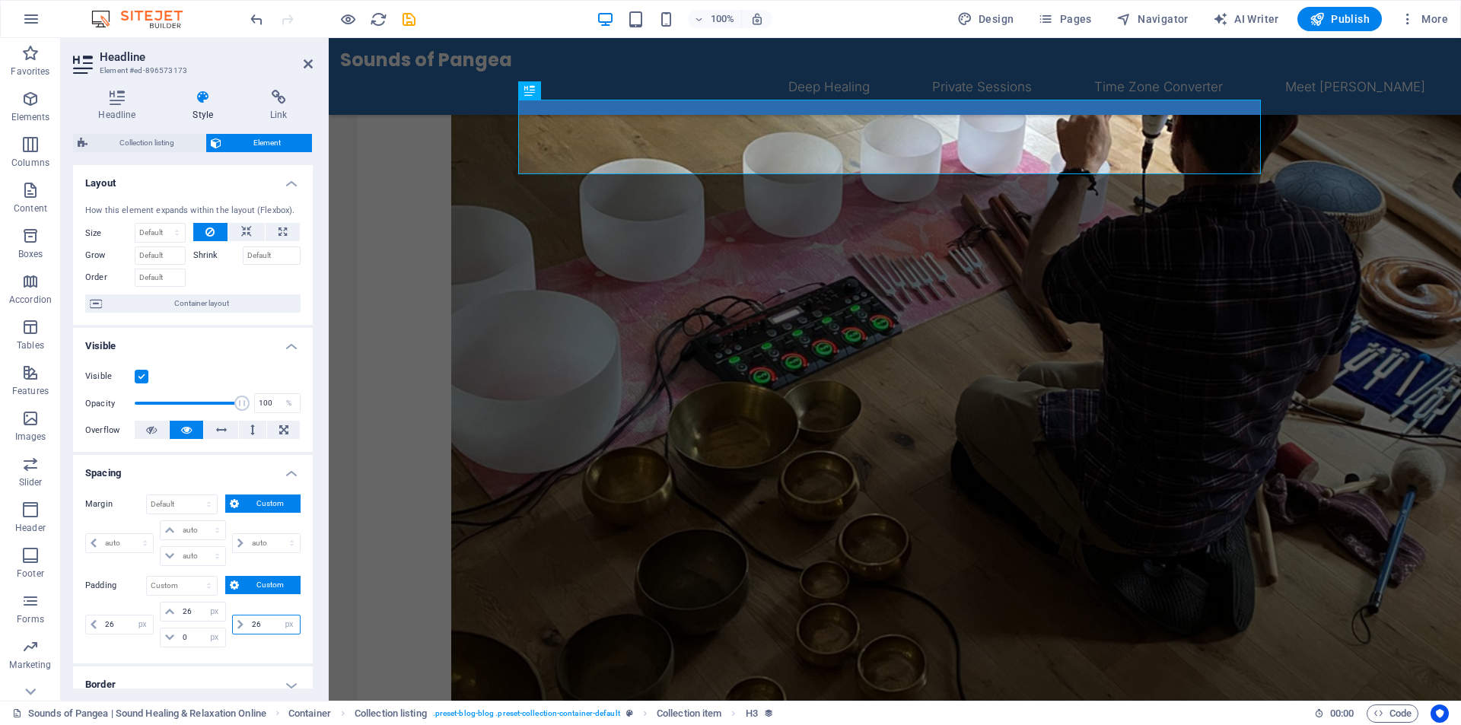
click at [263, 623] on input "26" at bounding box center [274, 625] width 52 height 18
type input "2"
click at [263, 623] on input "30" at bounding box center [274, 625] width 52 height 18
drag, startPoint x: 275, startPoint y: 656, endPoint x: 253, endPoint y: 645, distance: 24.2
click at [272, 654] on div "Margin Default auto px % rem vw vh Custom Custom auto px % rem vw vh auto px % …" at bounding box center [193, 572] width 240 height 181
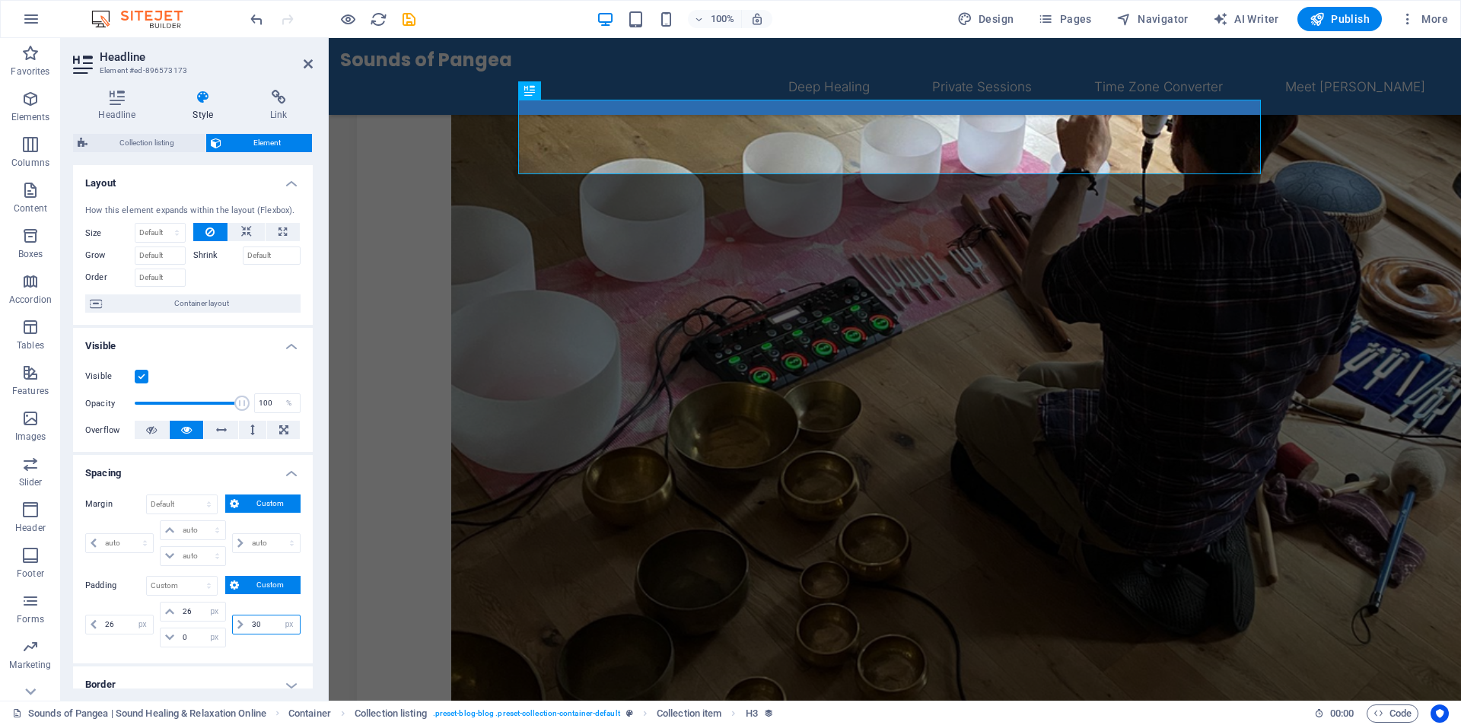
click at [269, 626] on input "30" at bounding box center [274, 625] width 52 height 18
type input "3"
type input "40"
click at [255, 648] on div "26 px rem % vh vw 26 px rem % vh vw 0 px rem % vh vw 40 px rem % vh vw" at bounding box center [192, 626] width 215 height 49
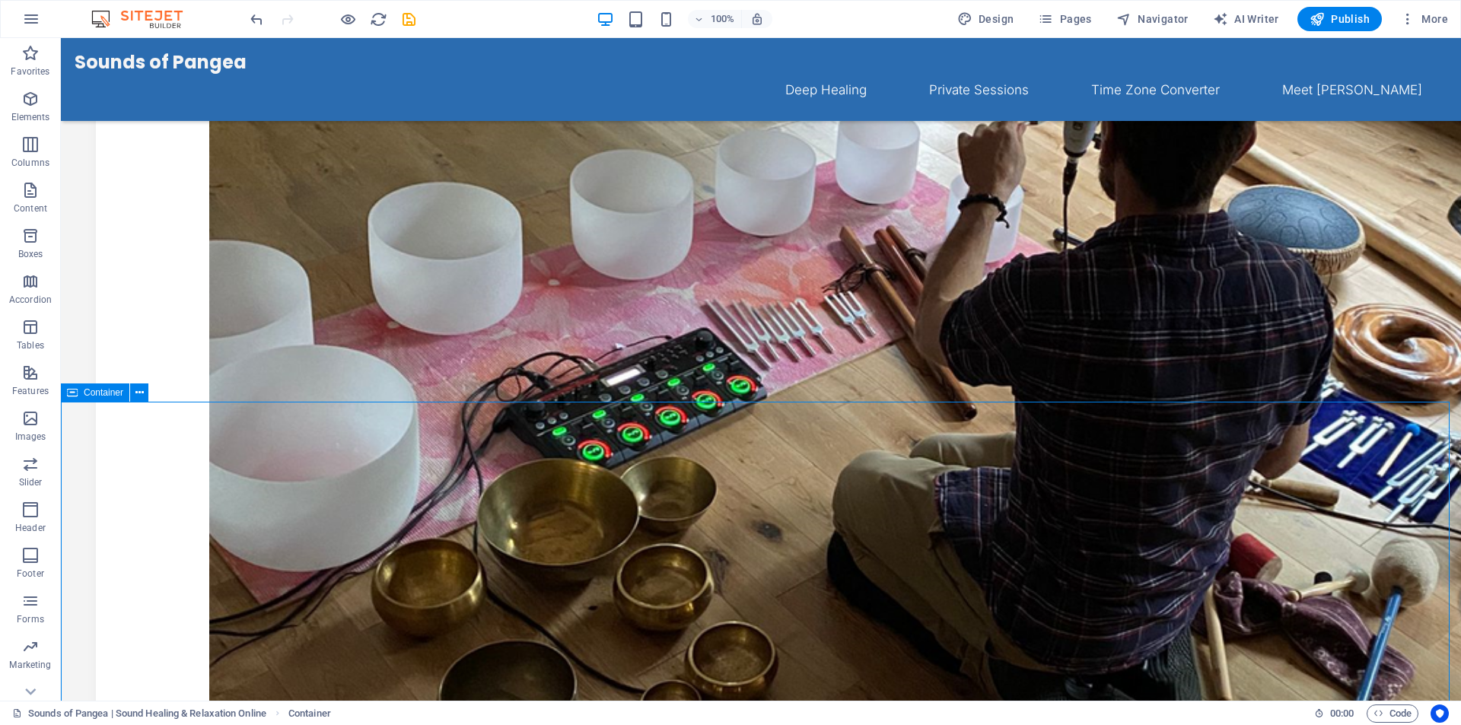
scroll to position [482, 0]
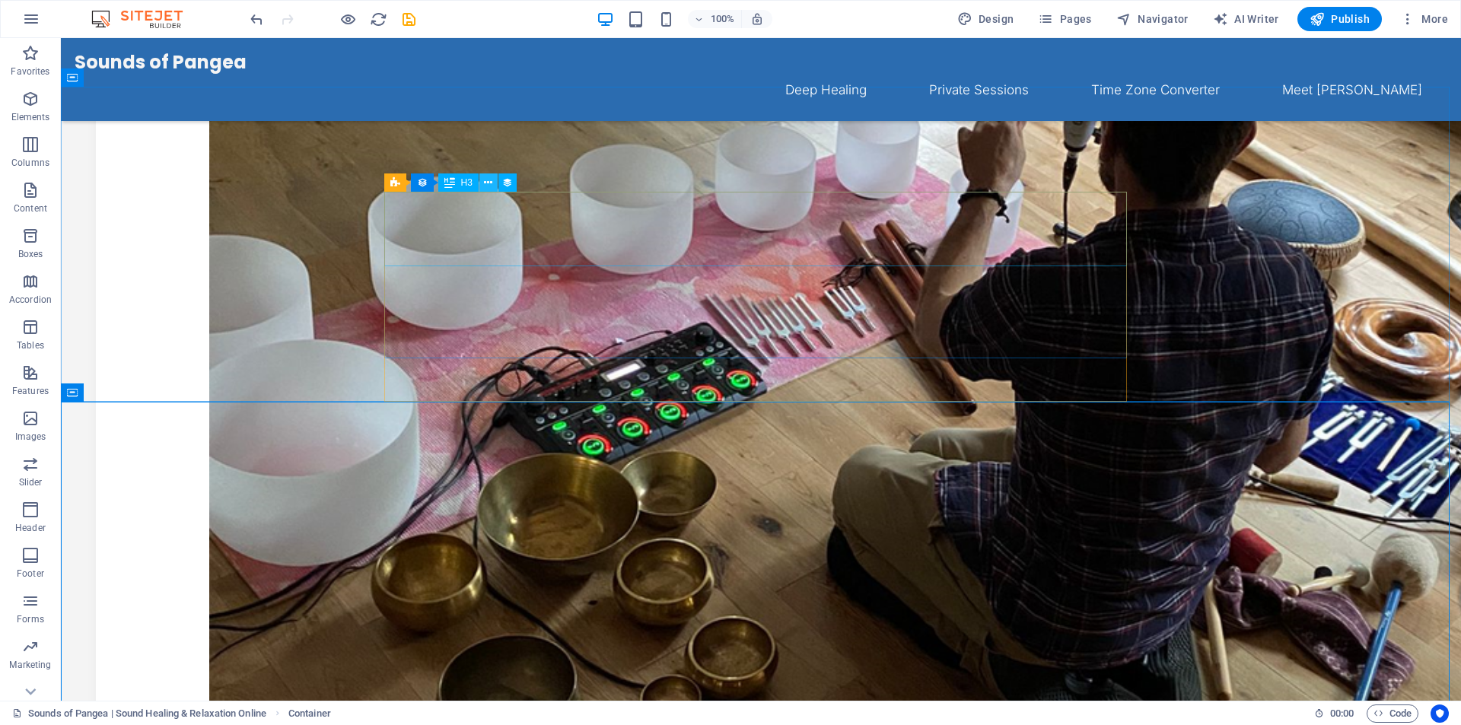
click at [489, 185] on icon at bounding box center [488, 183] width 8 height 16
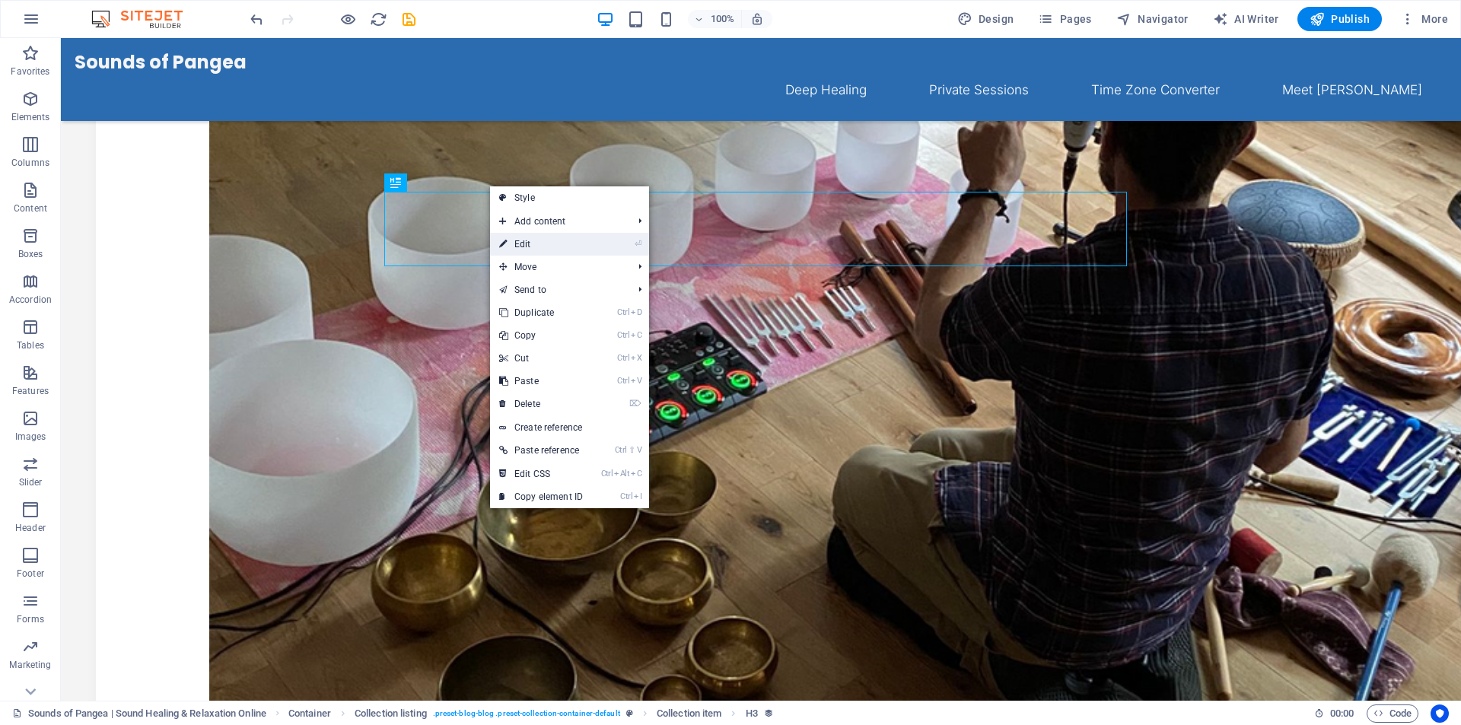
click at [560, 248] on link "⏎ Edit" at bounding box center [541, 244] width 102 height 23
select select "px"
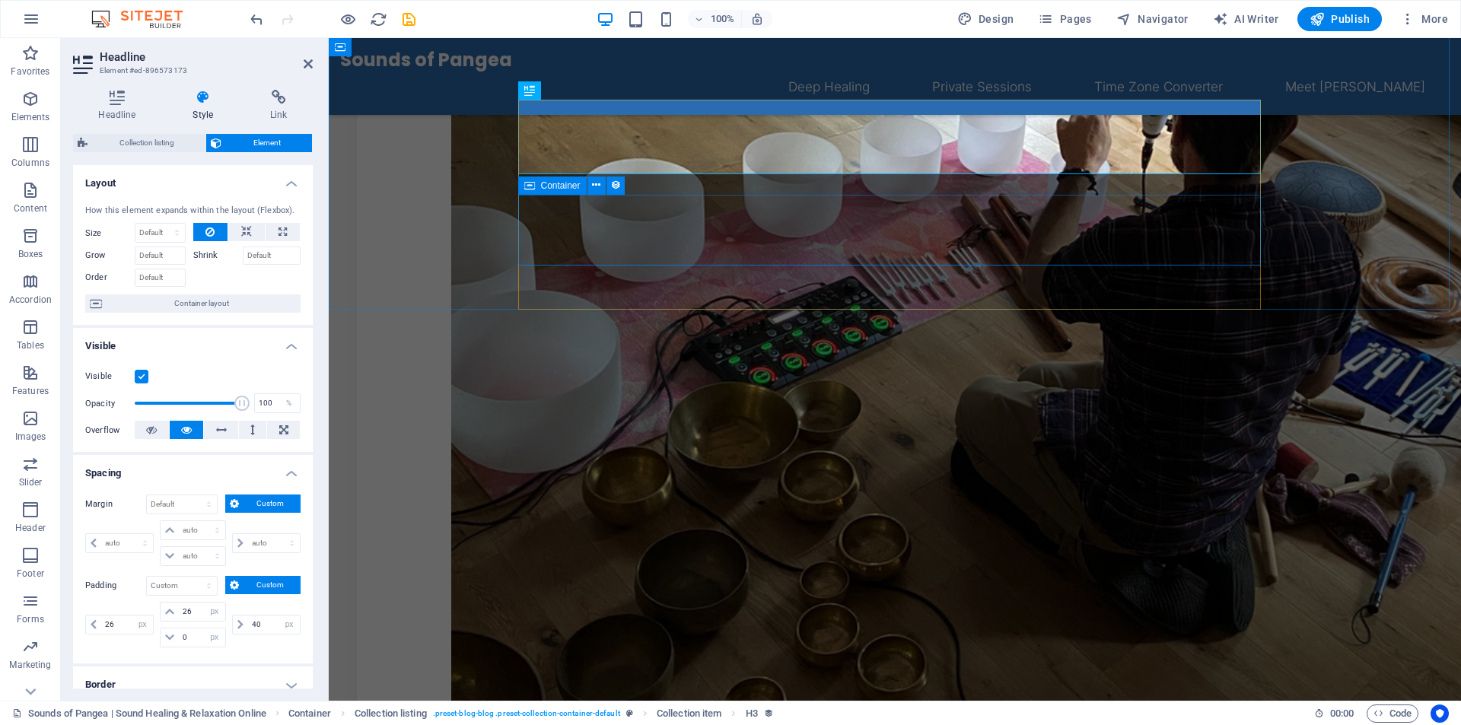
scroll to position [476, 0]
click at [272, 623] on input "40" at bounding box center [274, 625] width 52 height 18
type input "4"
type input "26"
click at [269, 646] on div "26 px rem % vh vw" at bounding box center [265, 625] width 72 height 46
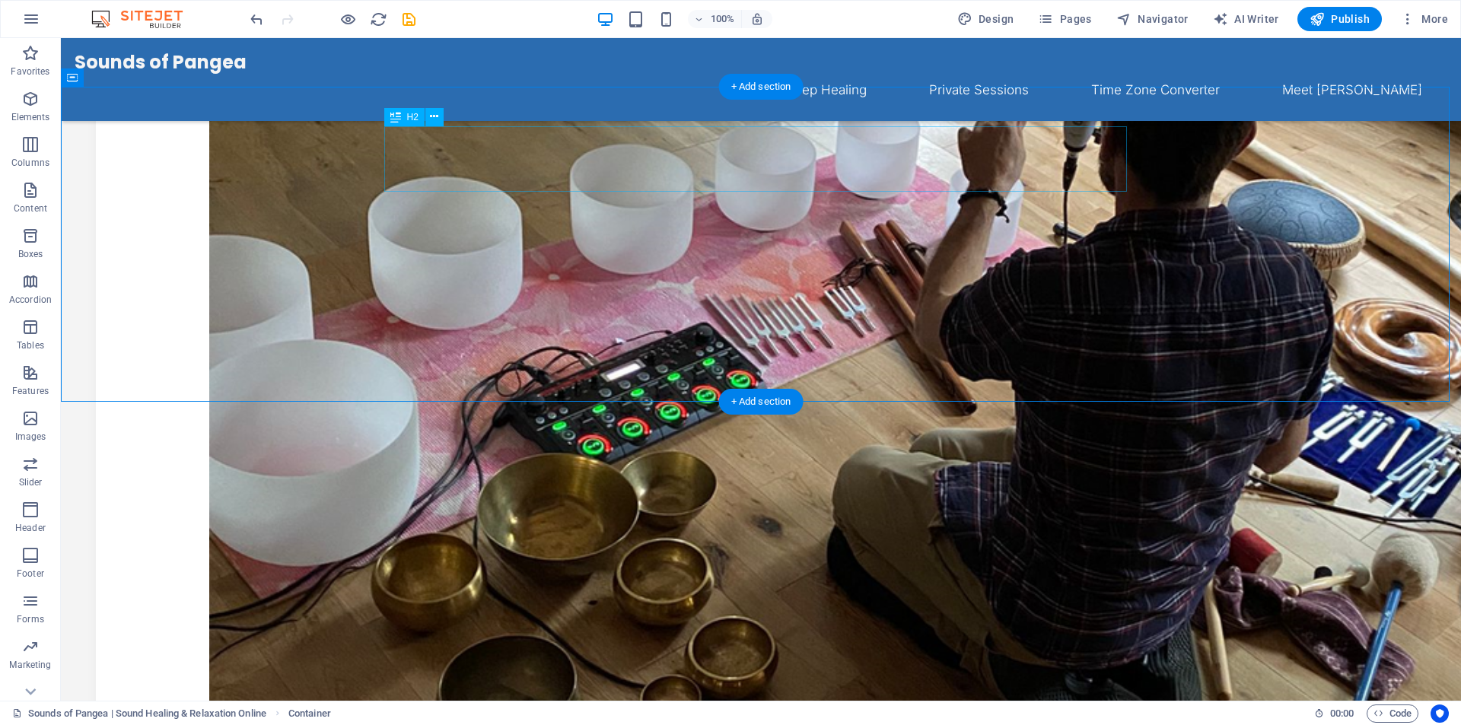
click at [430, 120] on icon at bounding box center [434, 117] width 8 height 16
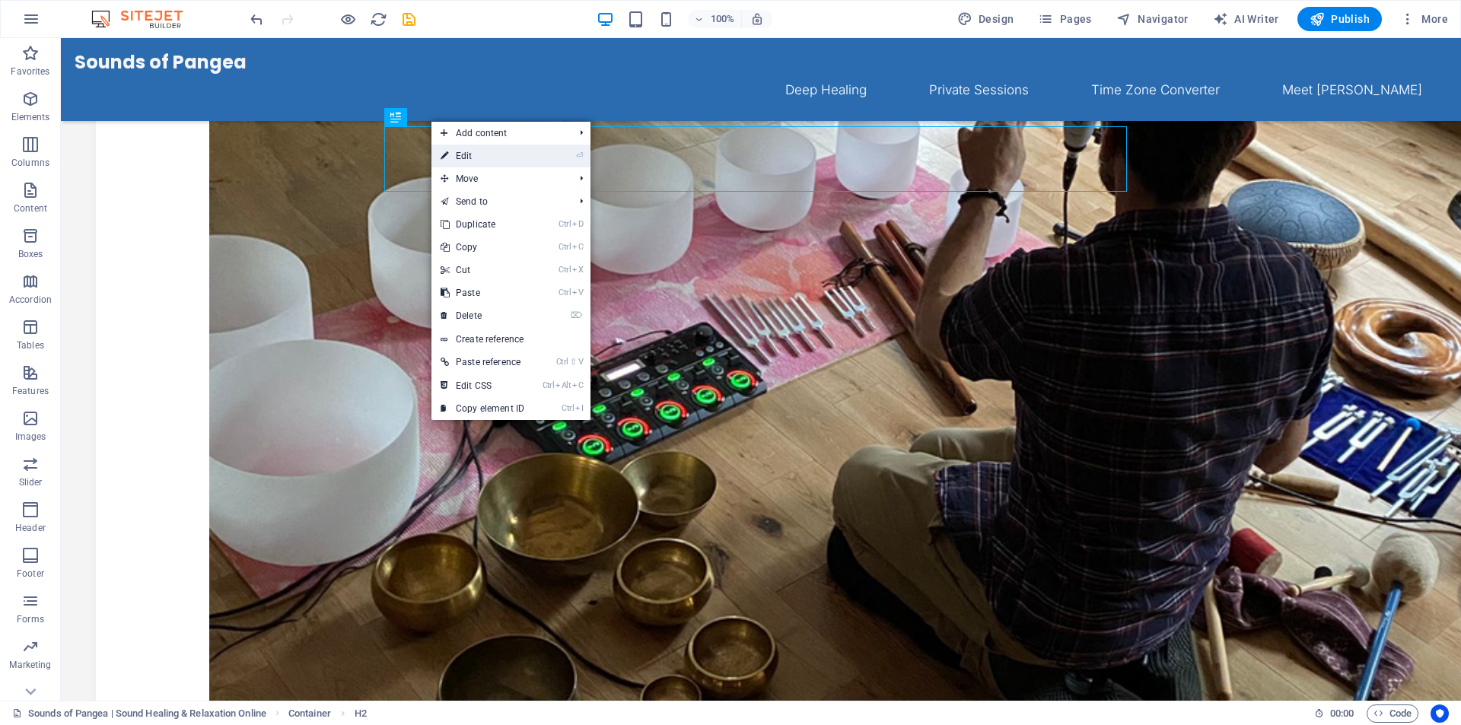
click at [473, 159] on link "⏎ Edit" at bounding box center [483, 156] width 102 height 23
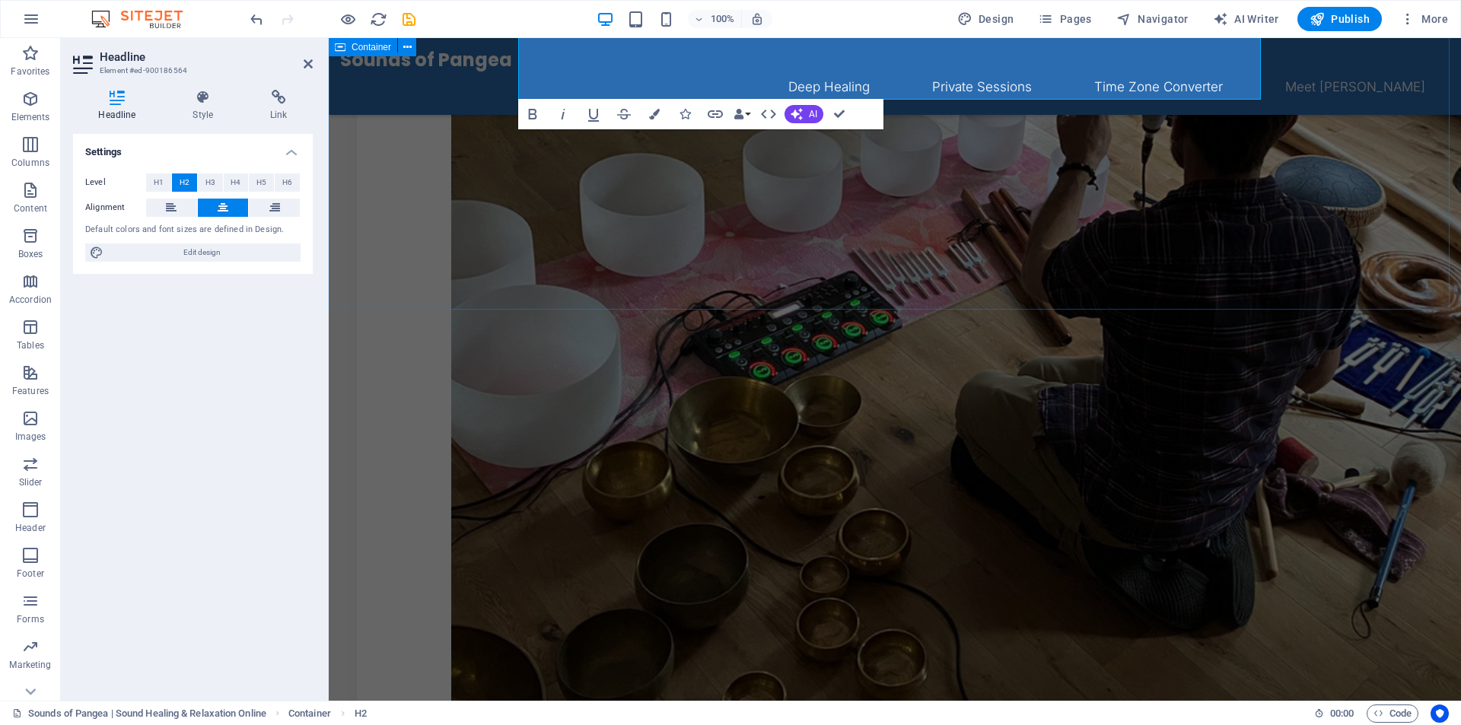
scroll to position [476, 0]
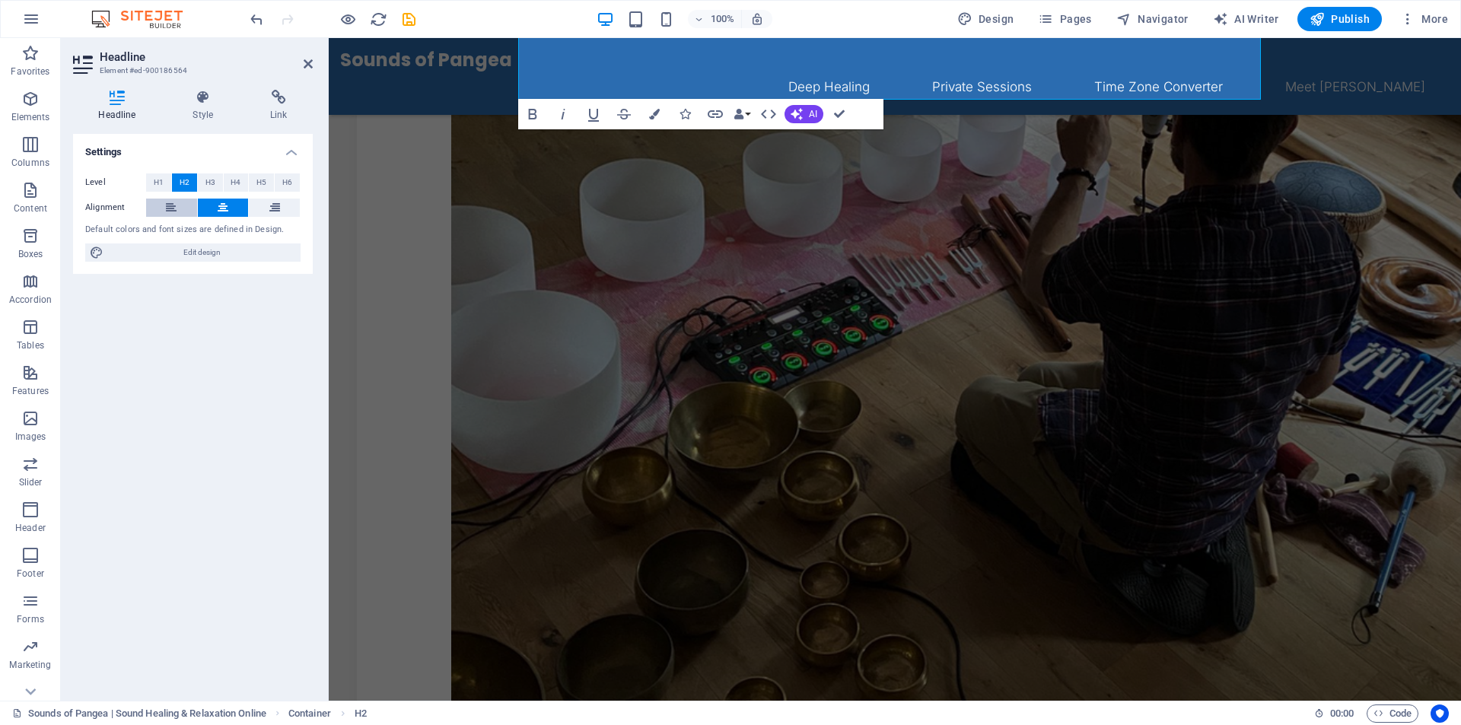
click at [182, 206] on button at bounding box center [171, 208] width 51 height 18
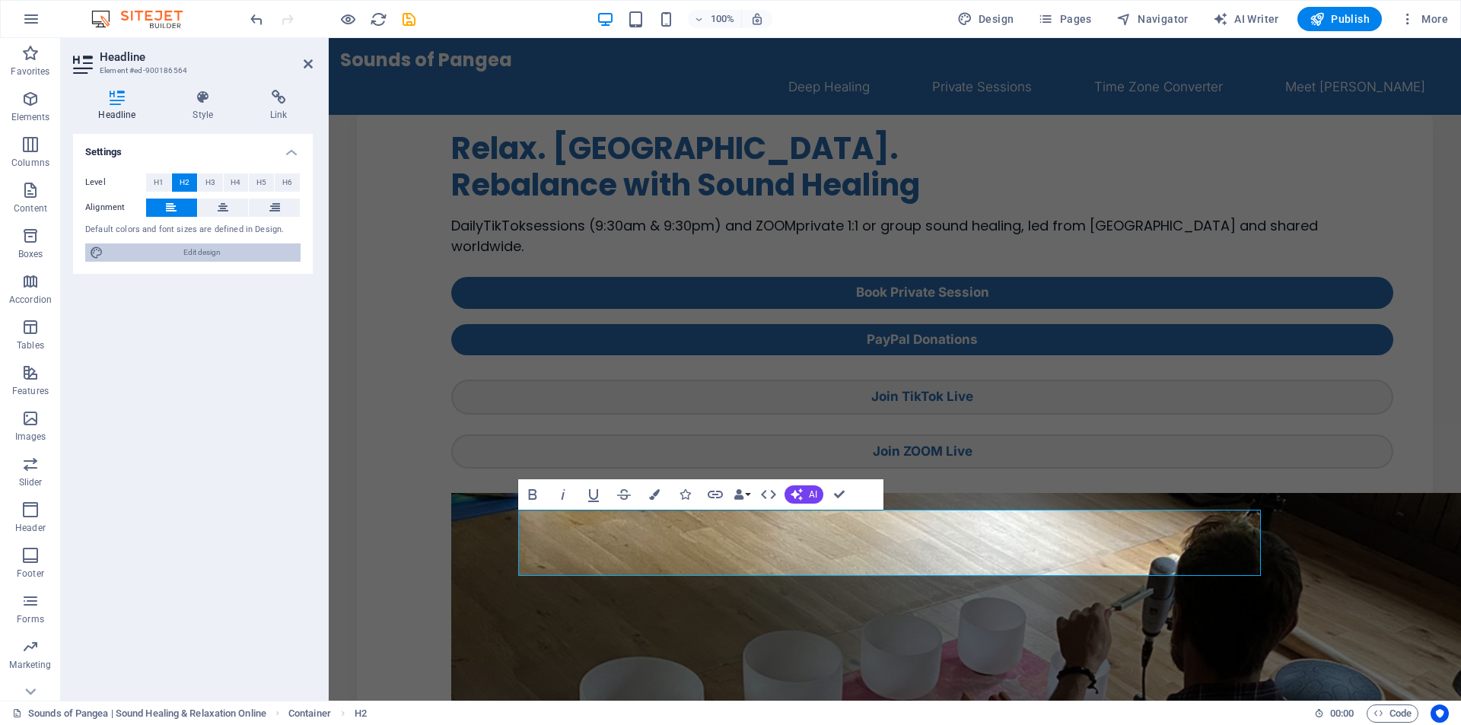
click at [177, 256] on span "Edit design" at bounding box center [202, 253] width 188 height 18
select select "ease-in-out"
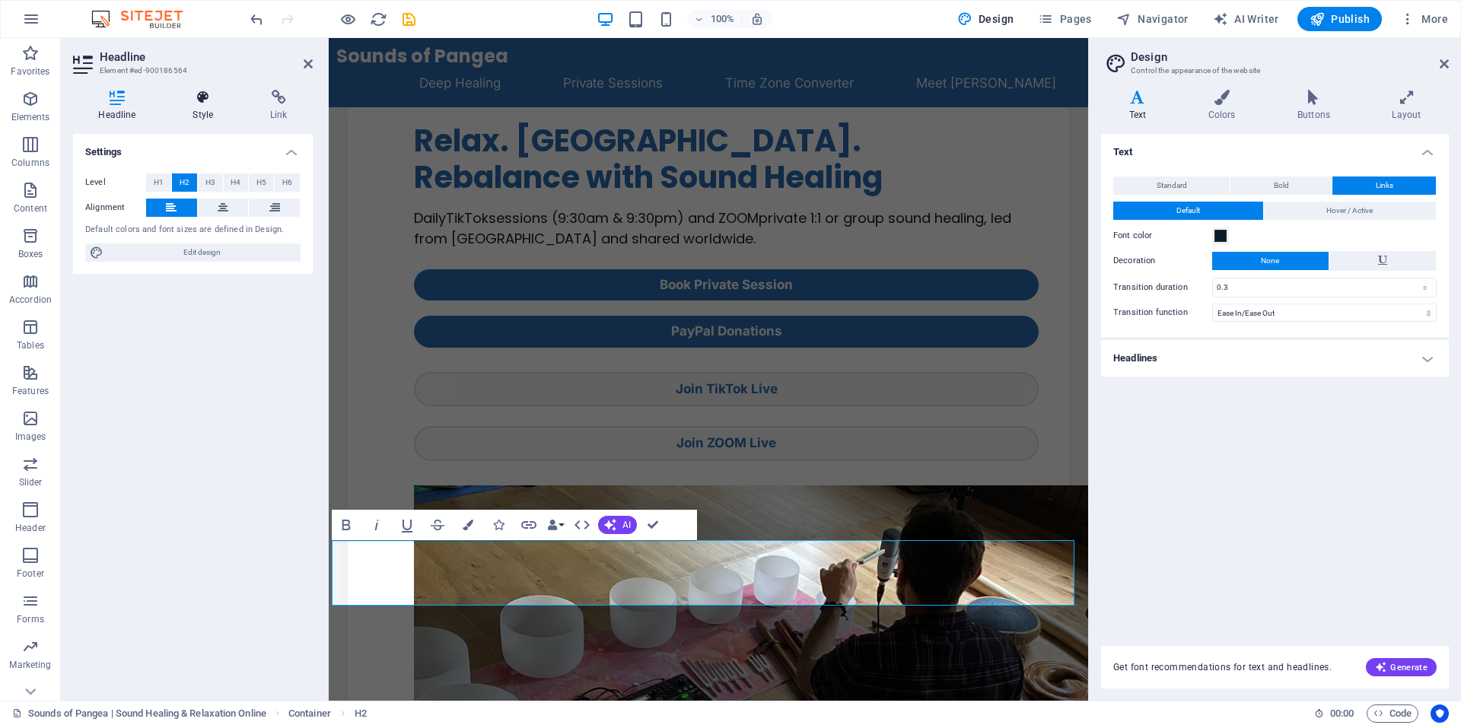
click at [199, 98] on icon at bounding box center [203, 97] width 72 height 15
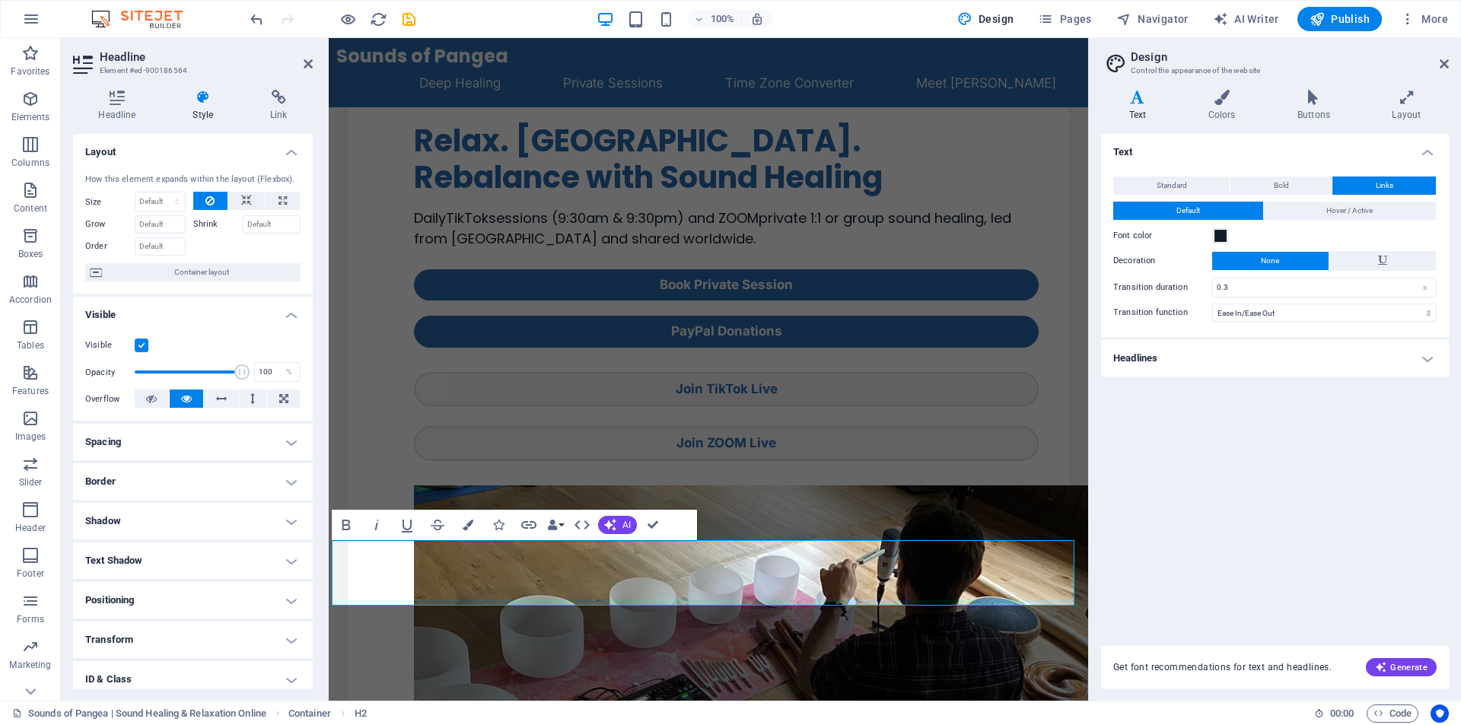
click at [135, 440] on h4 "Spacing" at bounding box center [193, 442] width 240 height 37
click at [122, 538] on input "0" at bounding box center [127, 538] width 52 height 18
type input "17"
select select "px"
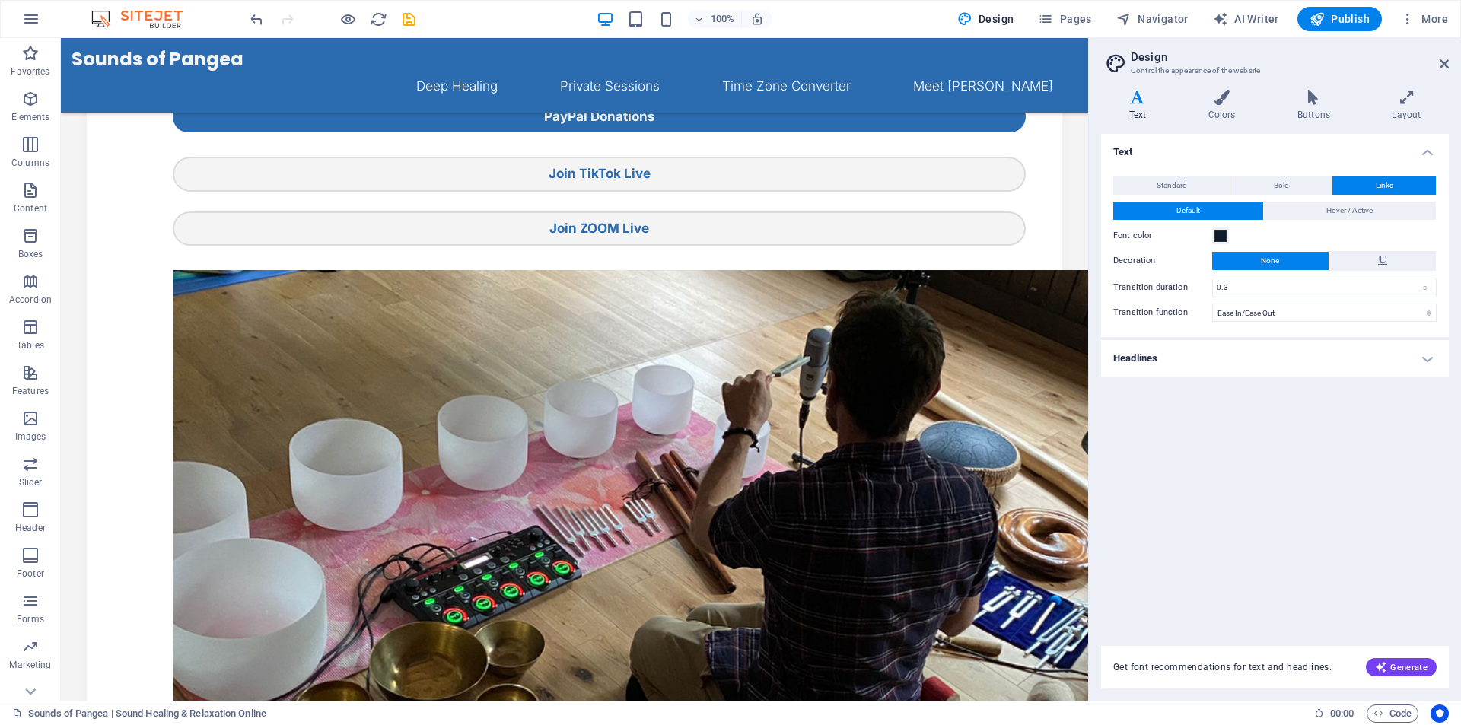
scroll to position [184, 0]
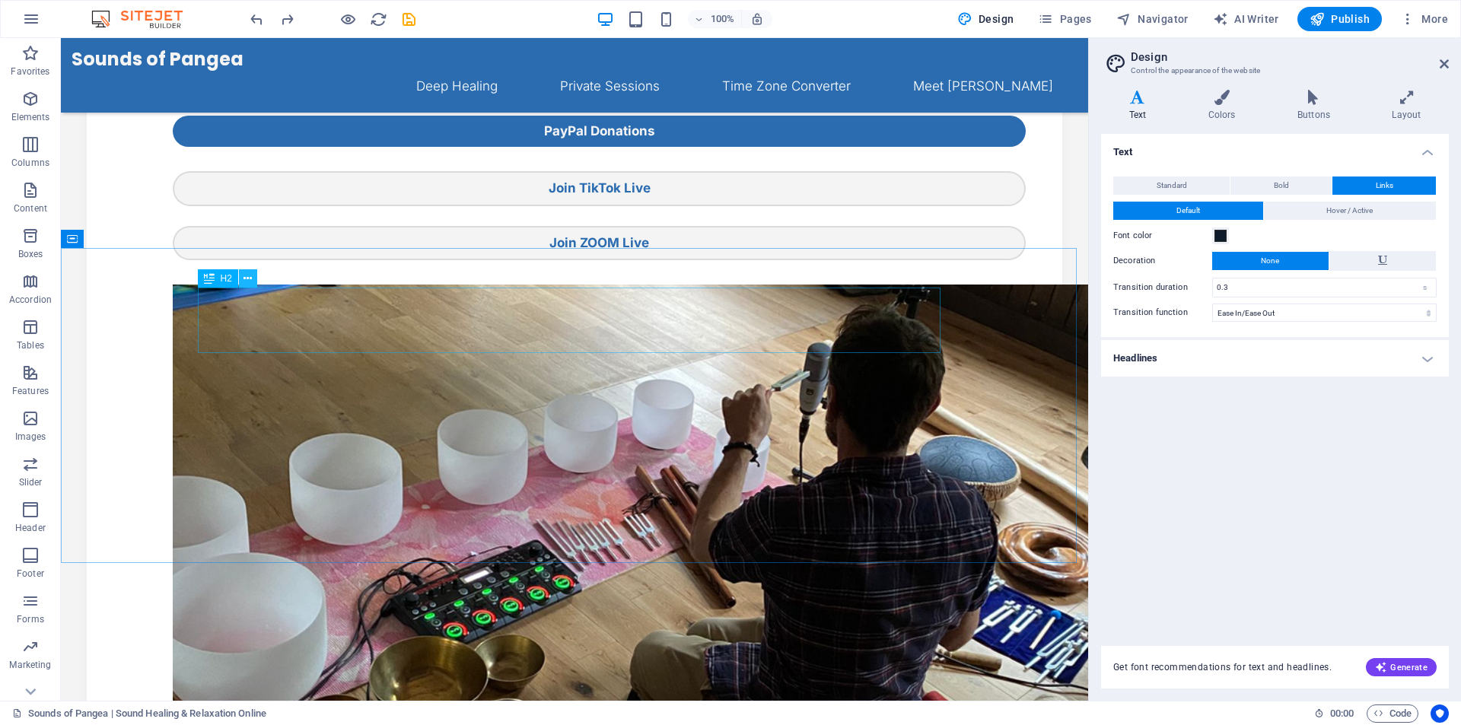
click at [248, 283] on icon at bounding box center [248, 279] width 8 height 16
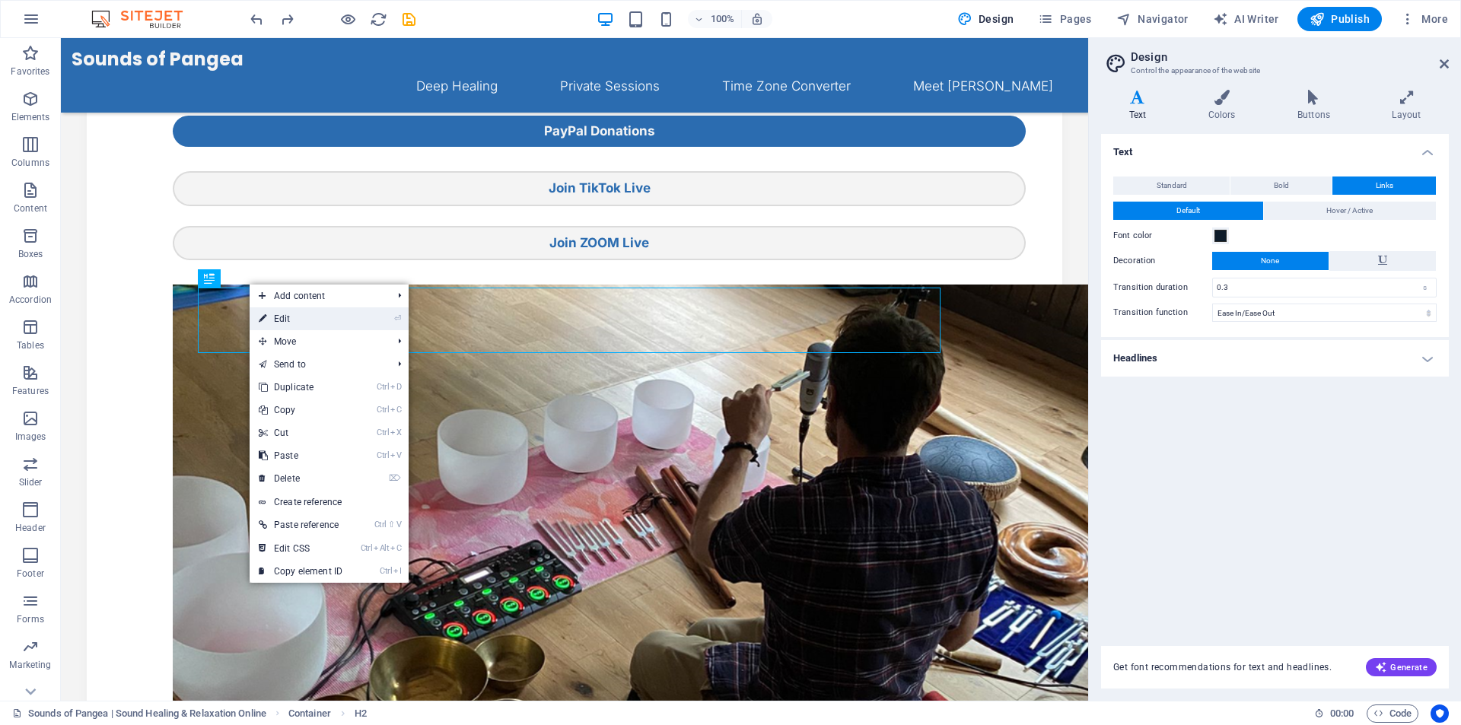
click at [307, 319] on link "⏎ Edit" at bounding box center [301, 318] width 102 height 23
select select "px"
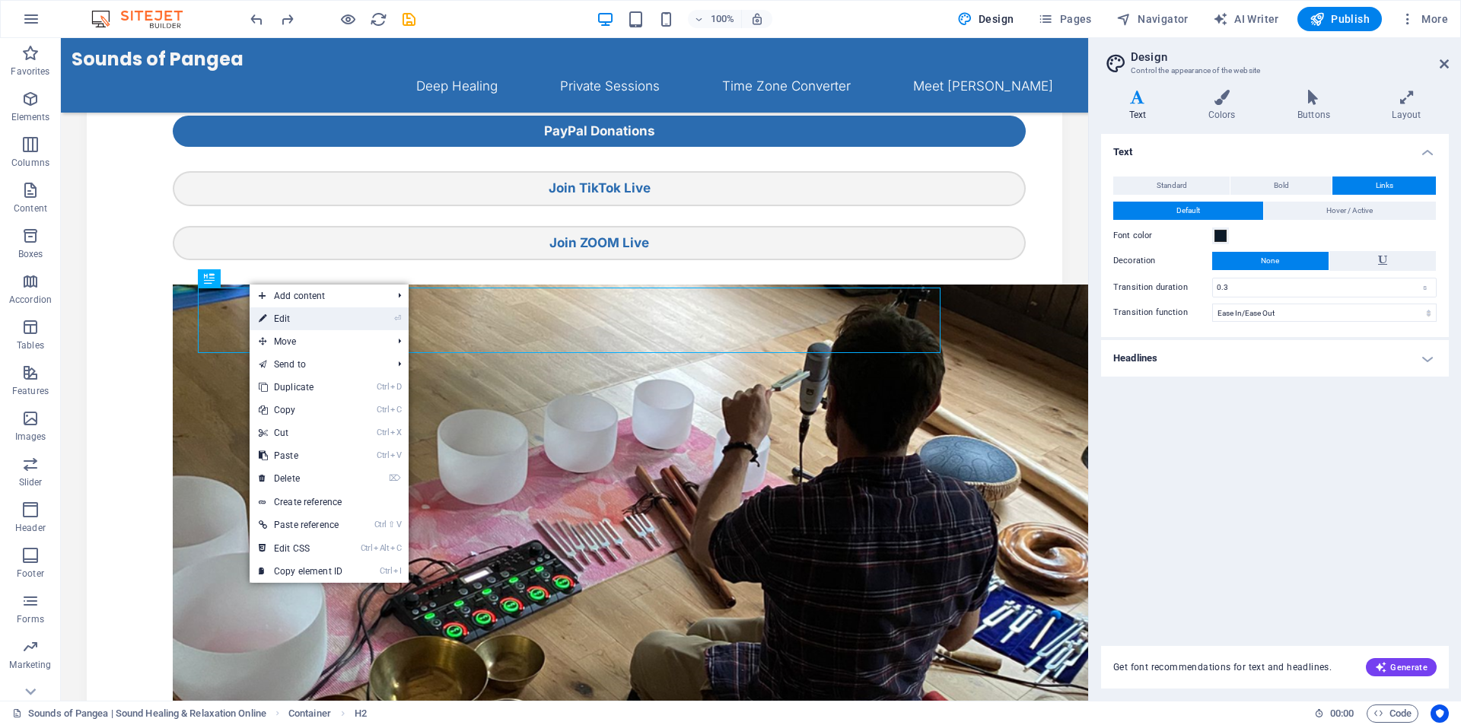
select select "px"
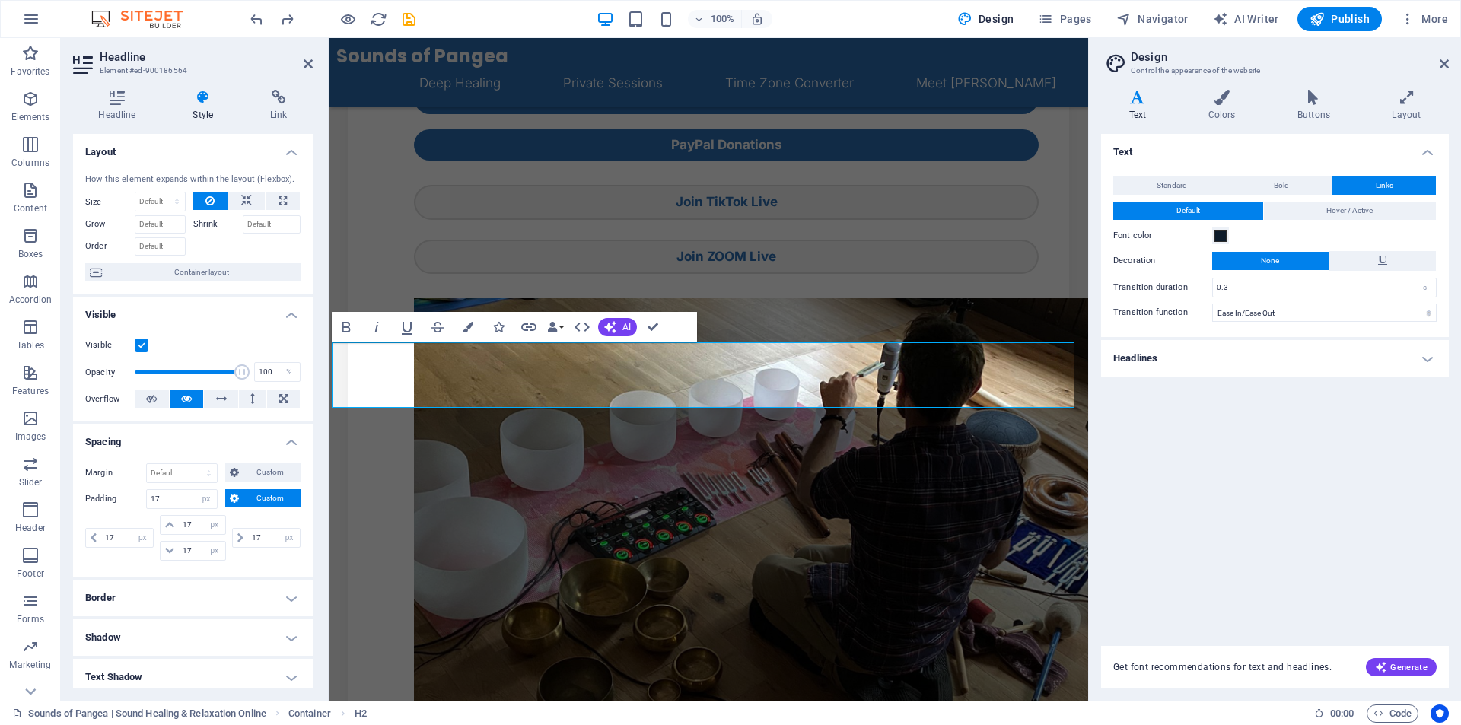
scroll to position [198, 0]
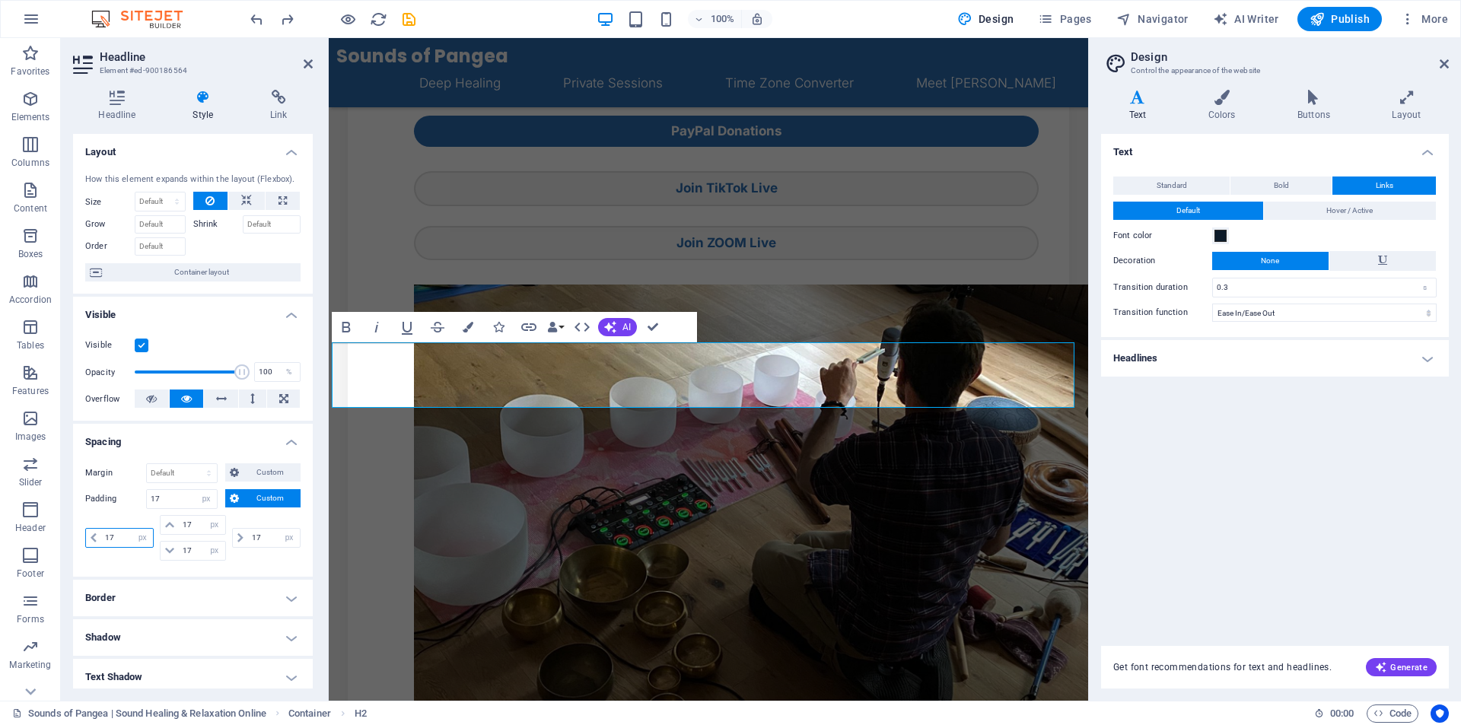
click at [123, 540] on input "17" at bounding box center [127, 538] width 52 height 18
type input "1"
type input "20"
select select "DISABLED_OPTION_VALUE"
click at [119, 537] on input "20" at bounding box center [127, 538] width 52 height 18
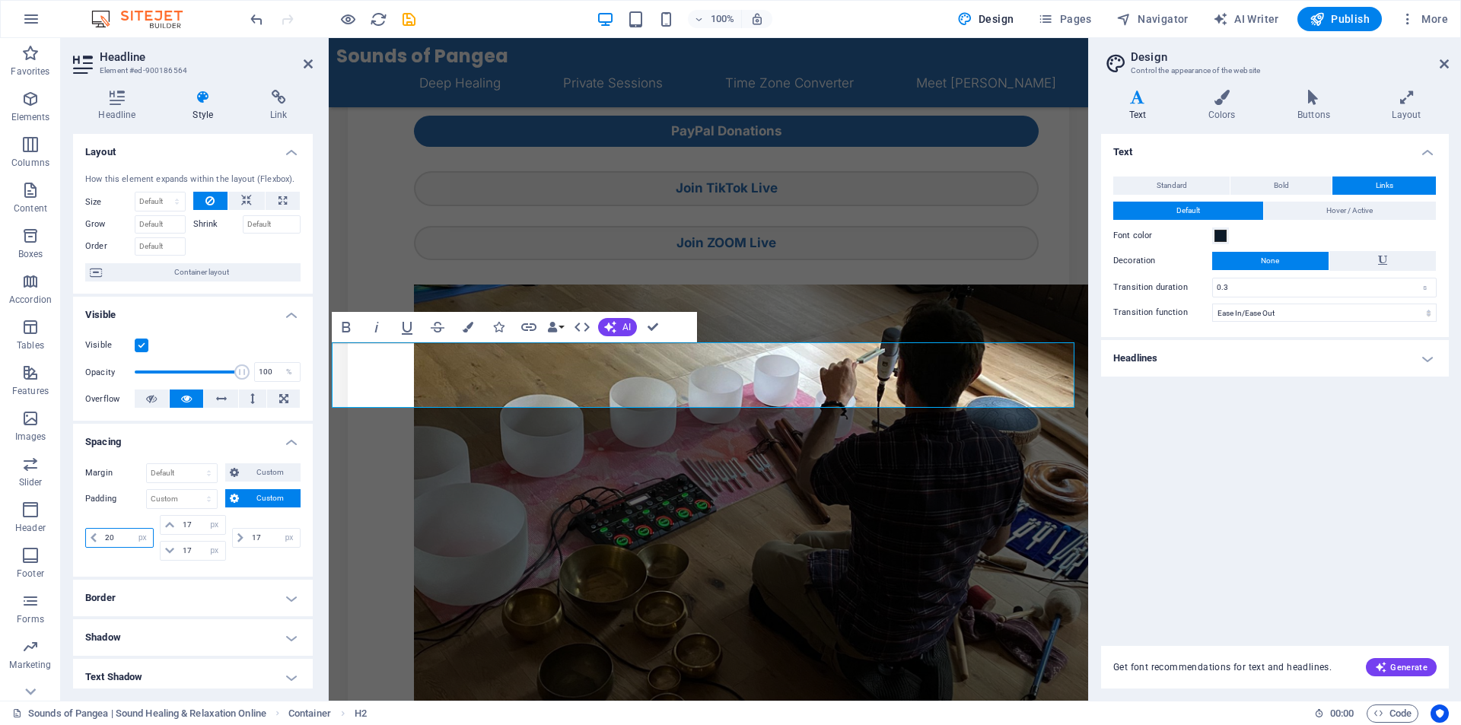
type input "20"
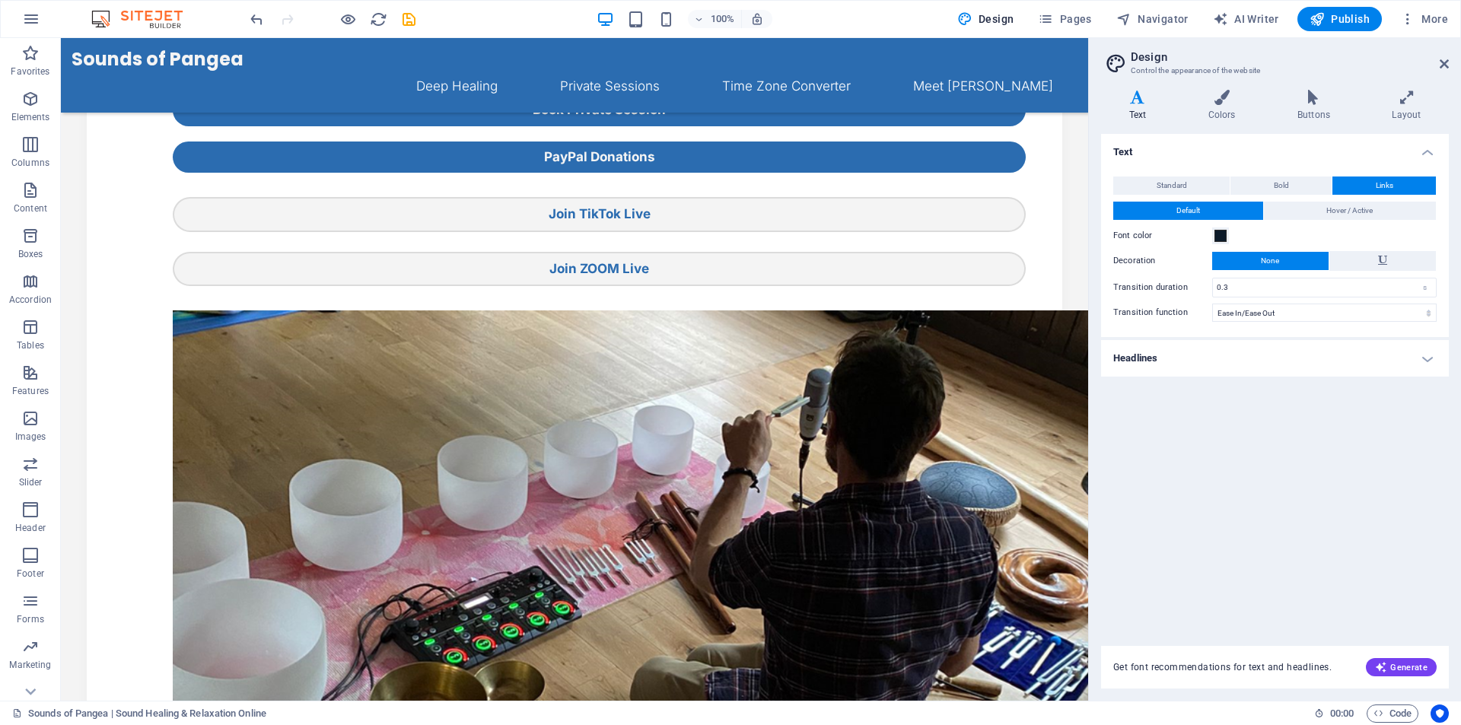
scroll to position [0, 0]
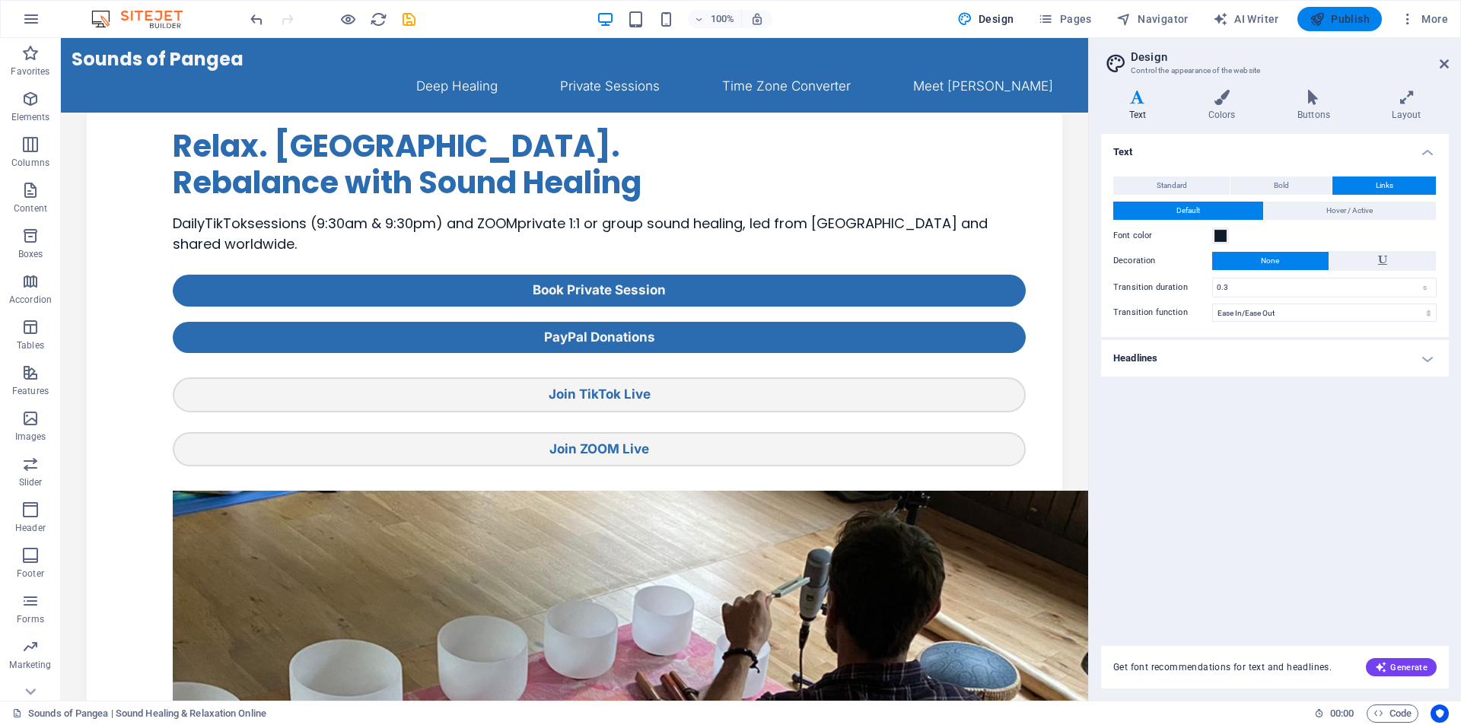
click at [1336, 21] on span "Publish" at bounding box center [1340, 18] width 60 height 15
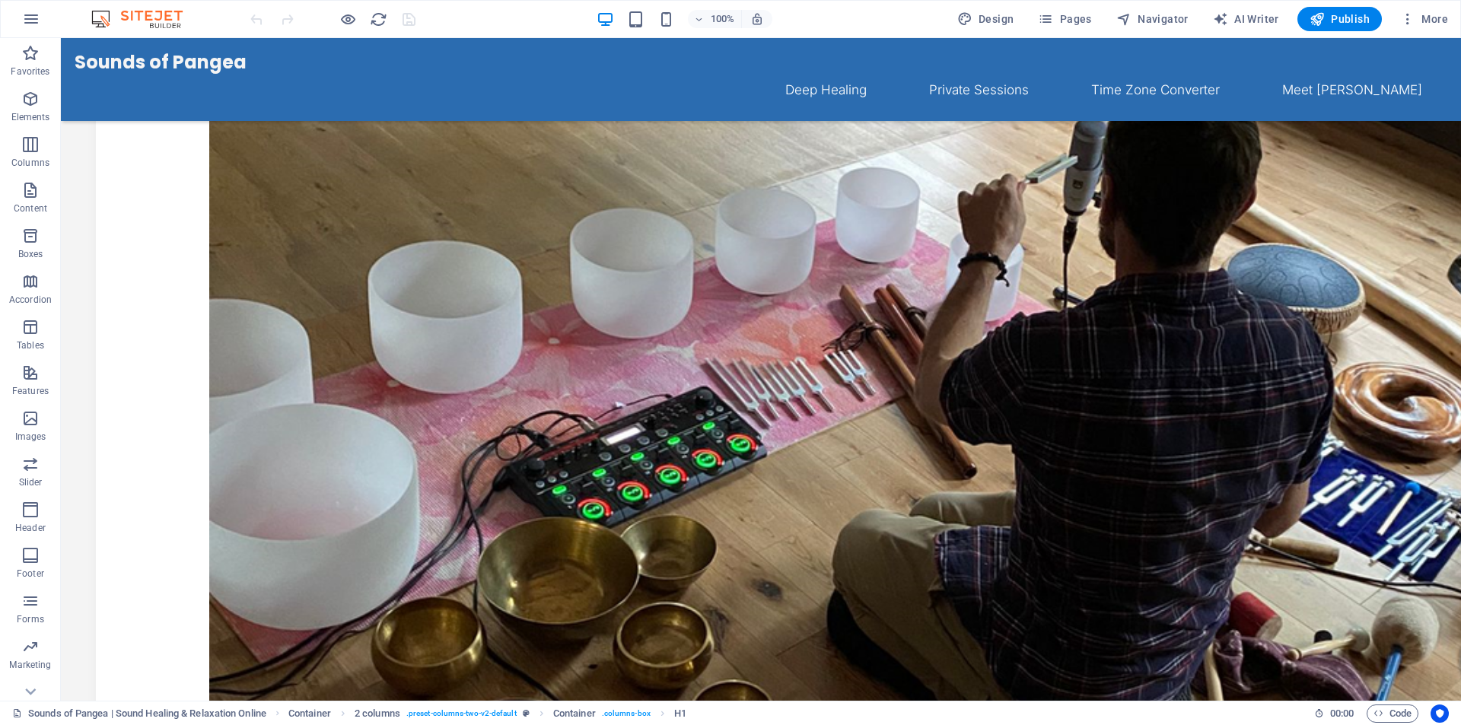
scroll to position [435, 0]
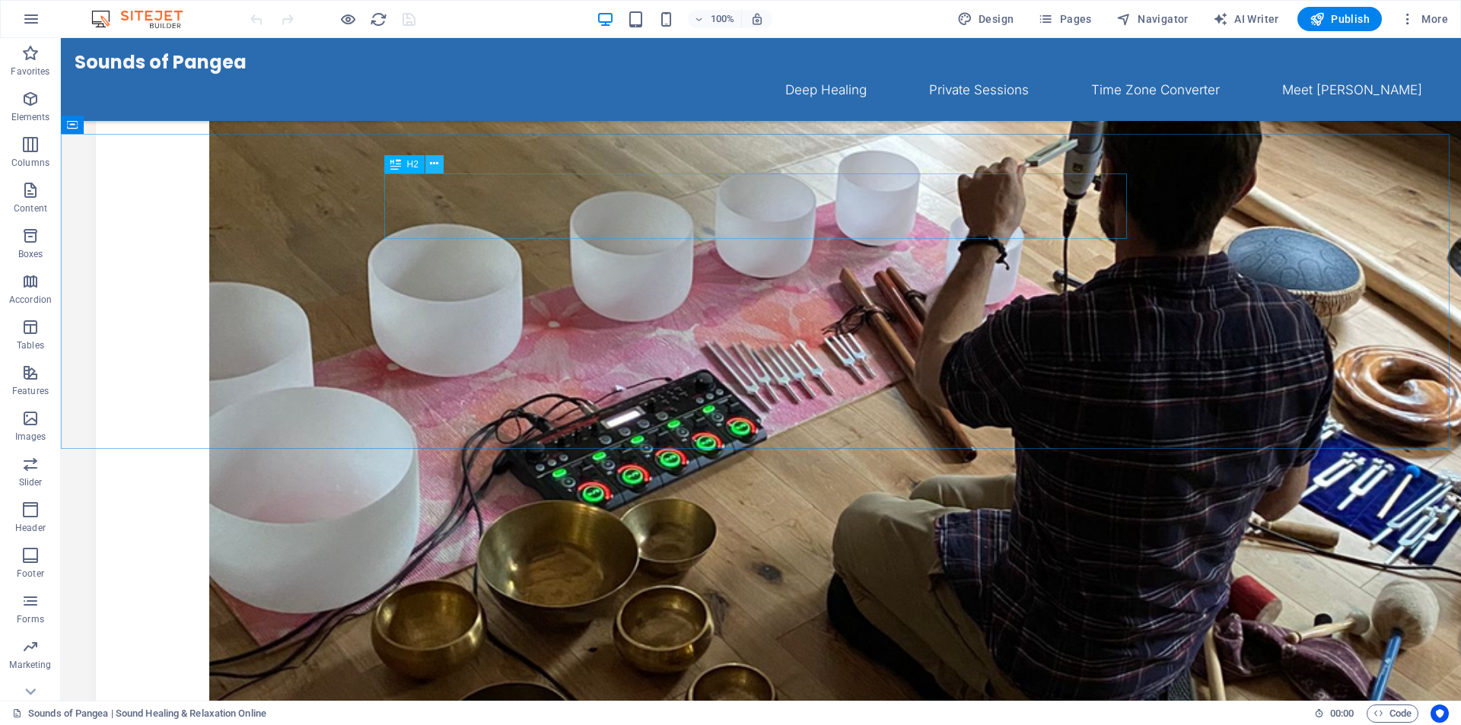
click at [435, 167] on icon at bounding box center [434, 164] width 8 height 16
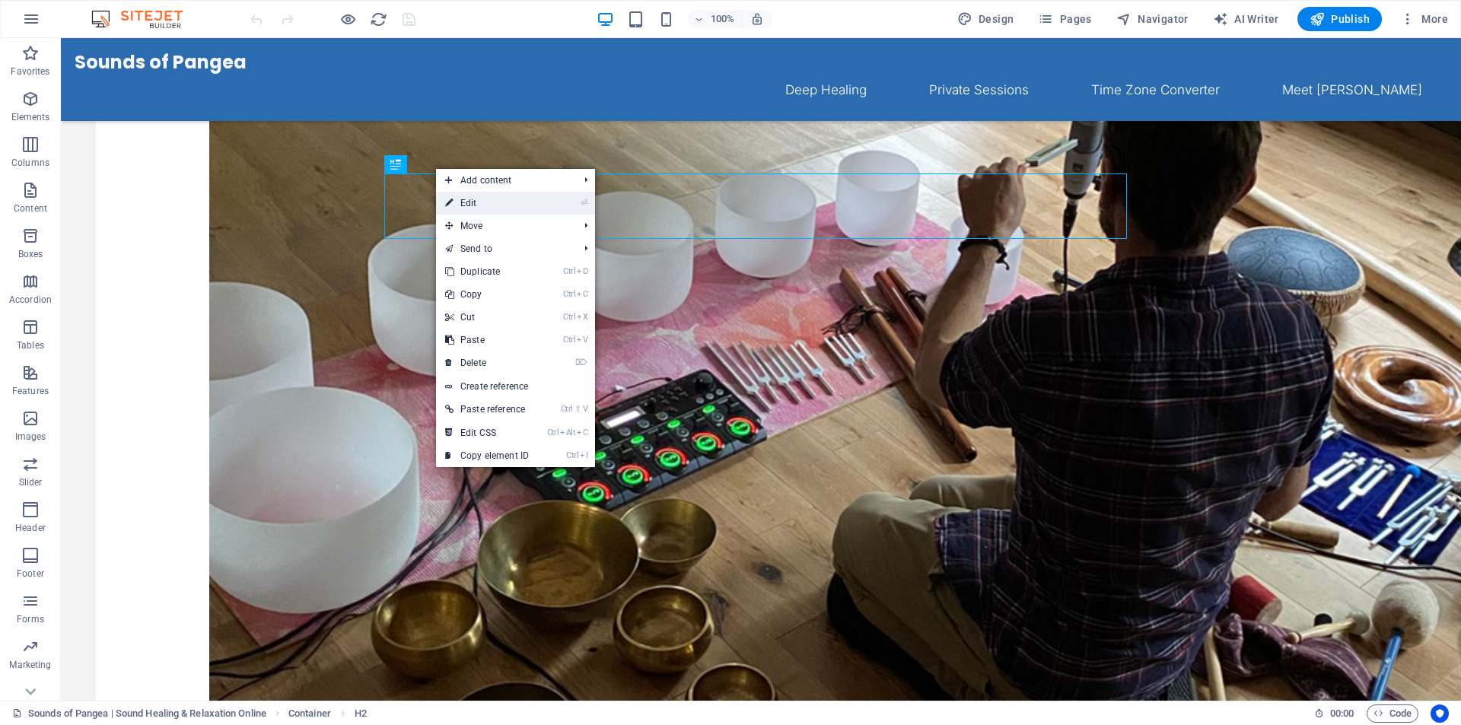
click at [480, 205] on link "⏎ Edit" at bounding box center [487, 203] width 102 height 23
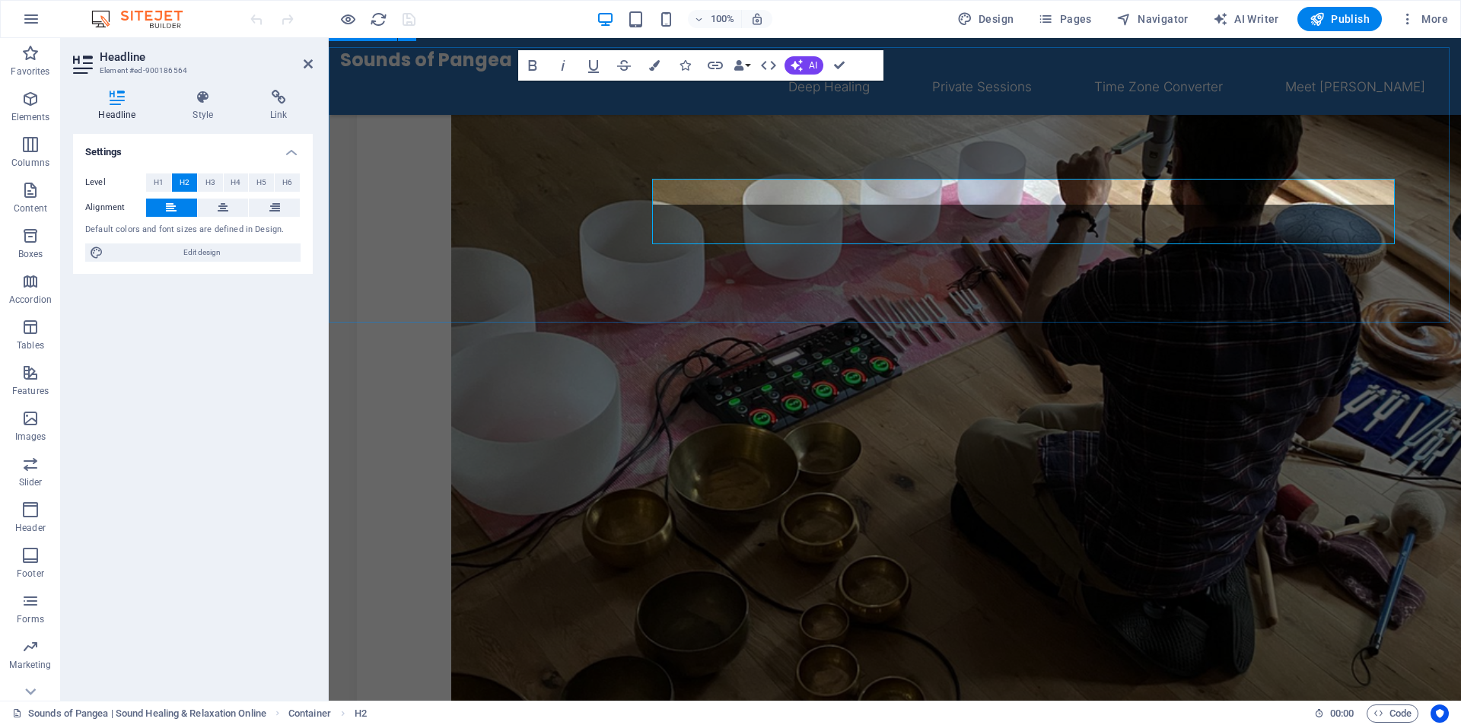
scroll to position [429, 0]
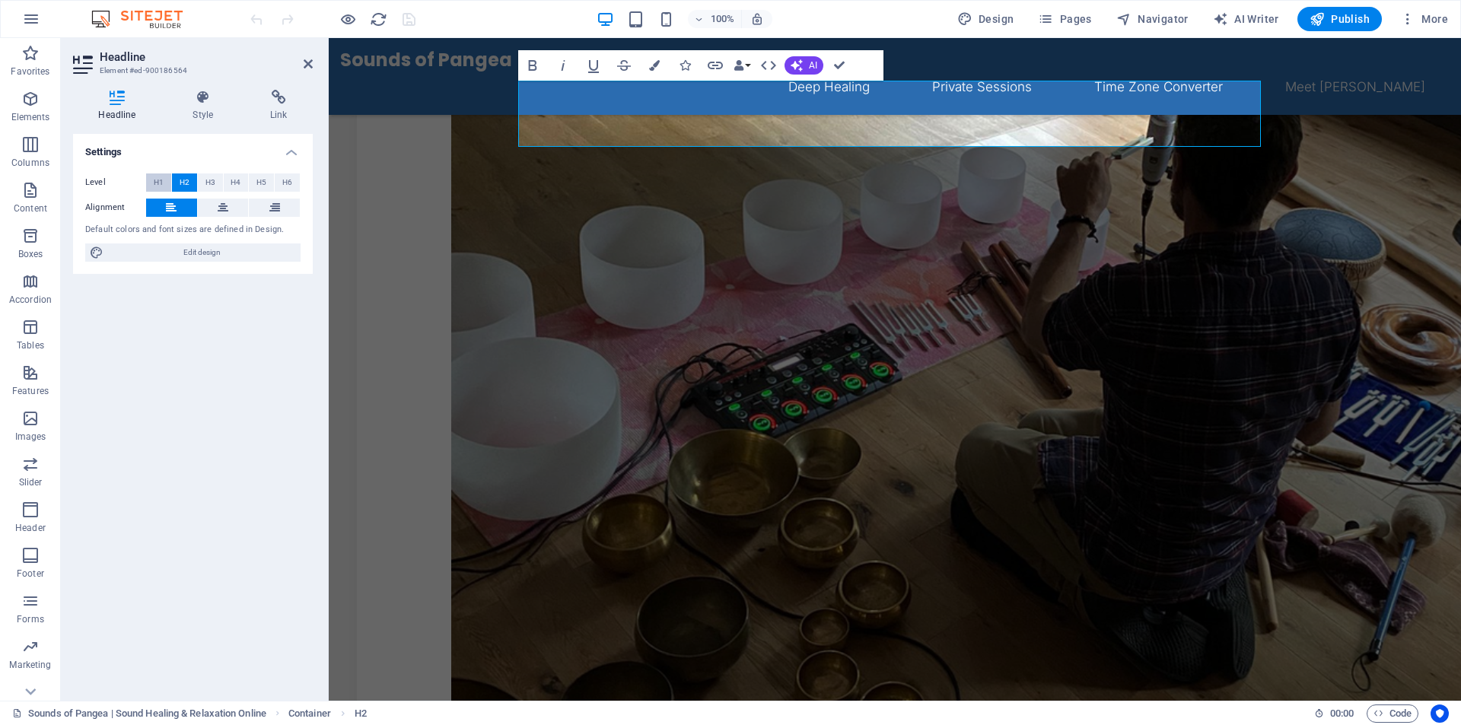
click at [158, 179] on span "H1" at bounding box center [159, 183] width 10 height 18
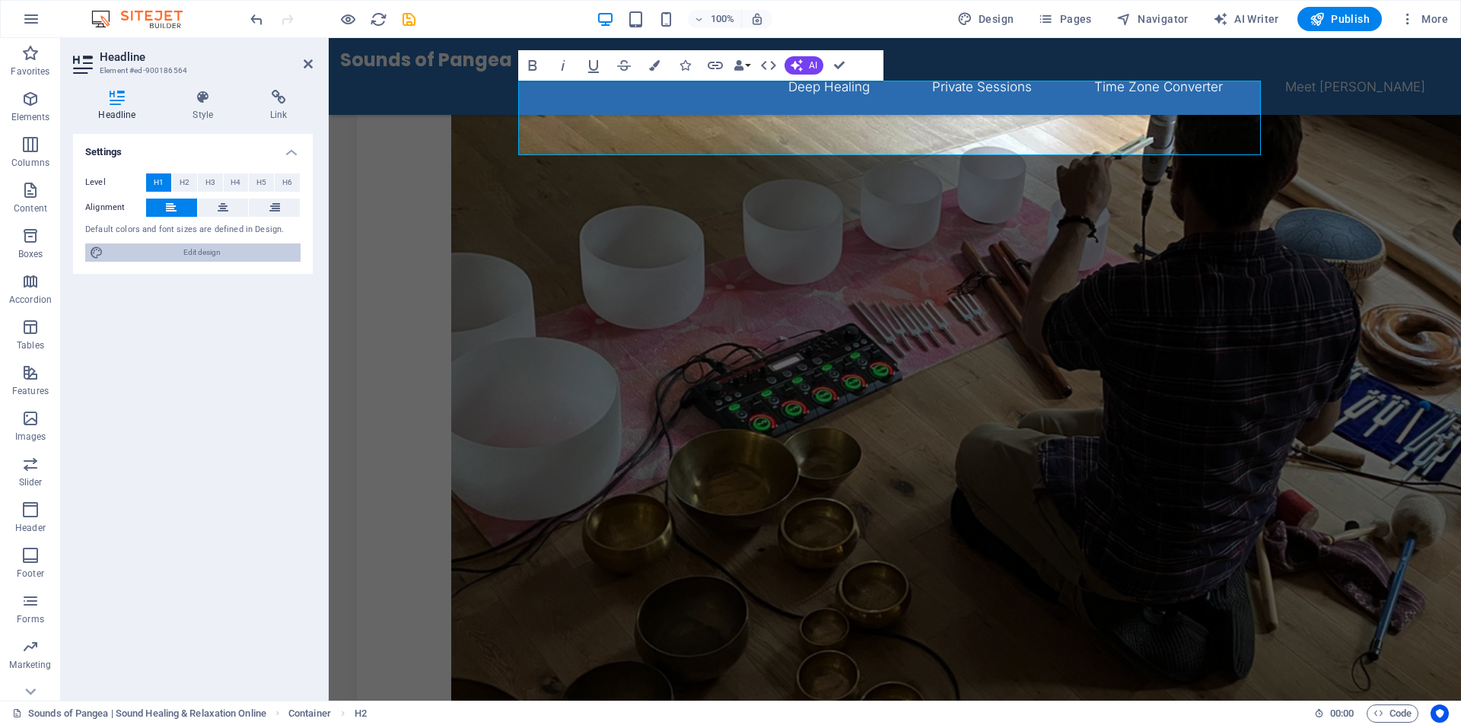
click at [197, 256] on span "Edit design" at bounding box center [202, 253] width 188 height 18
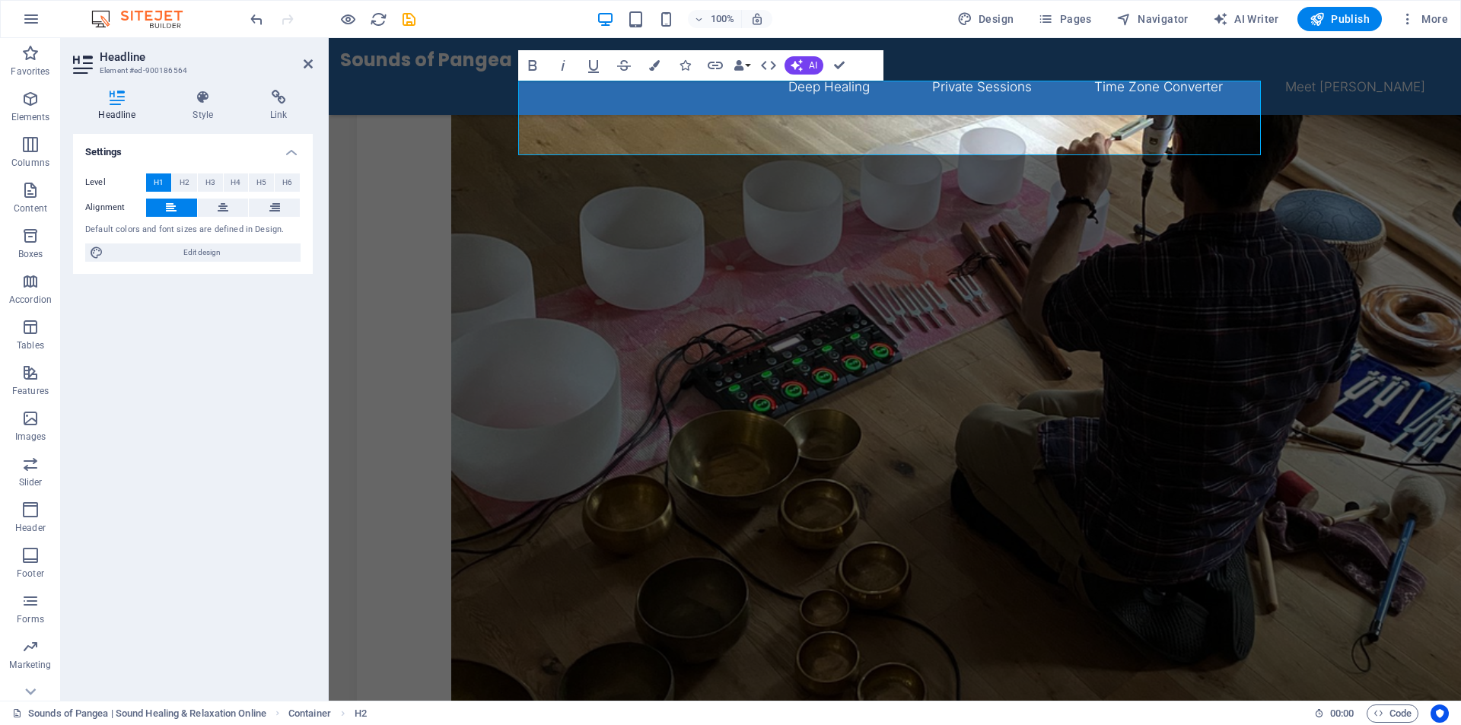
select select "ease-in-out"
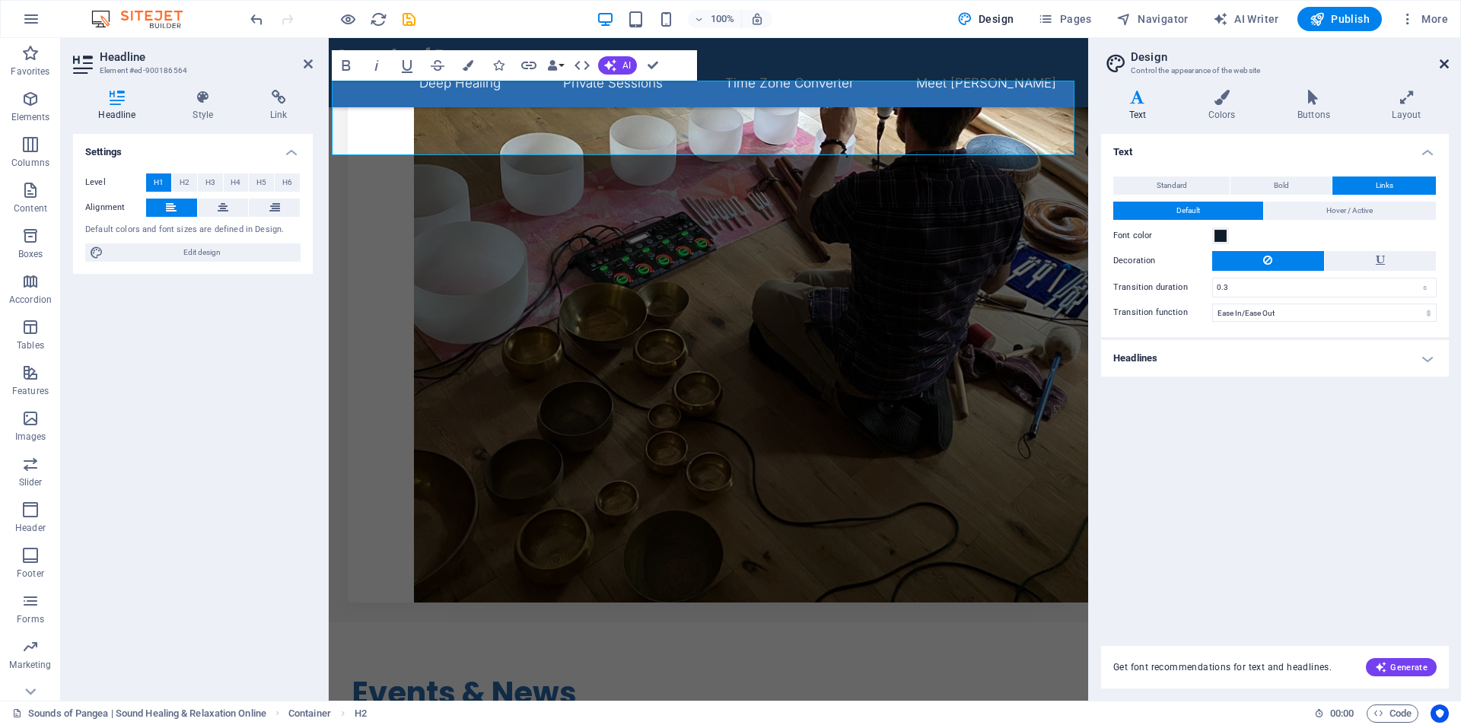
click at [1441, 62] on icon at bounding box center [1444, 64] width 9 height 12
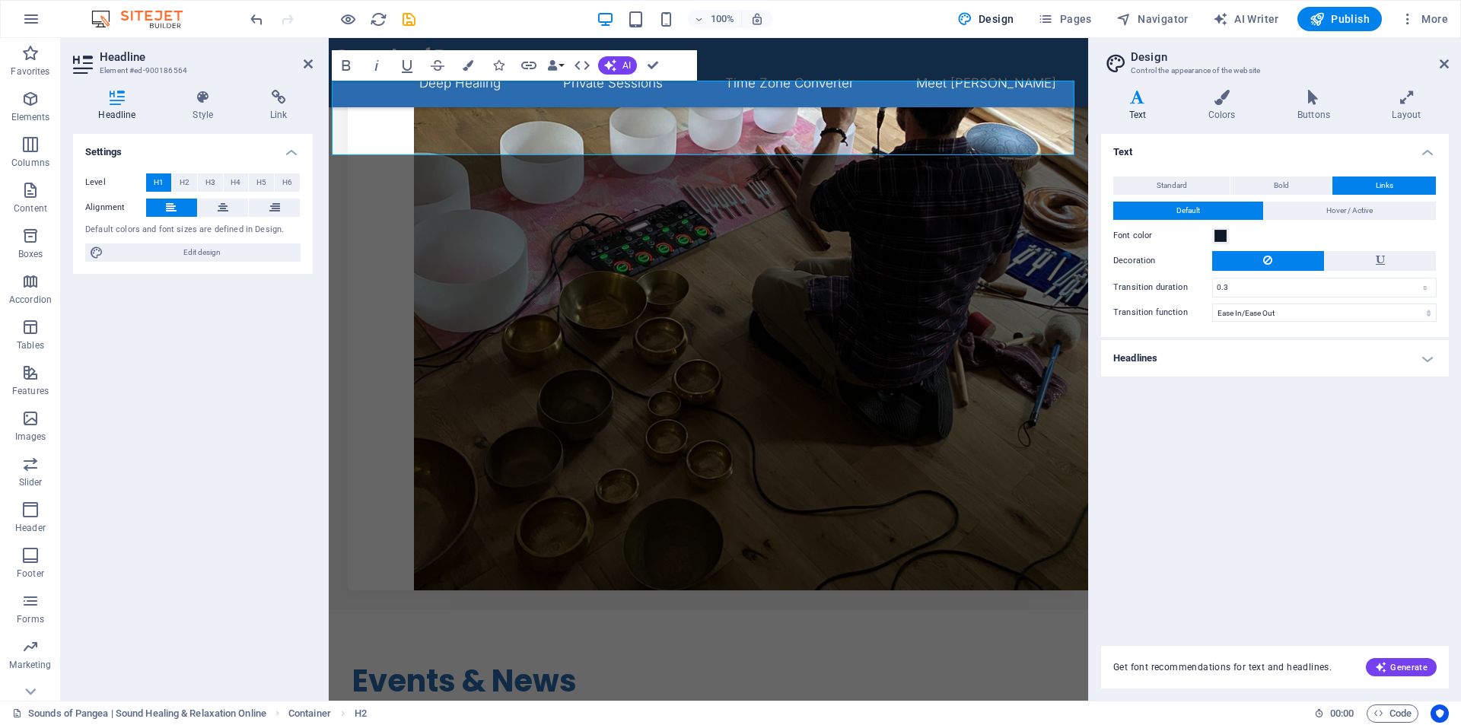
scroll to position [429, 0]
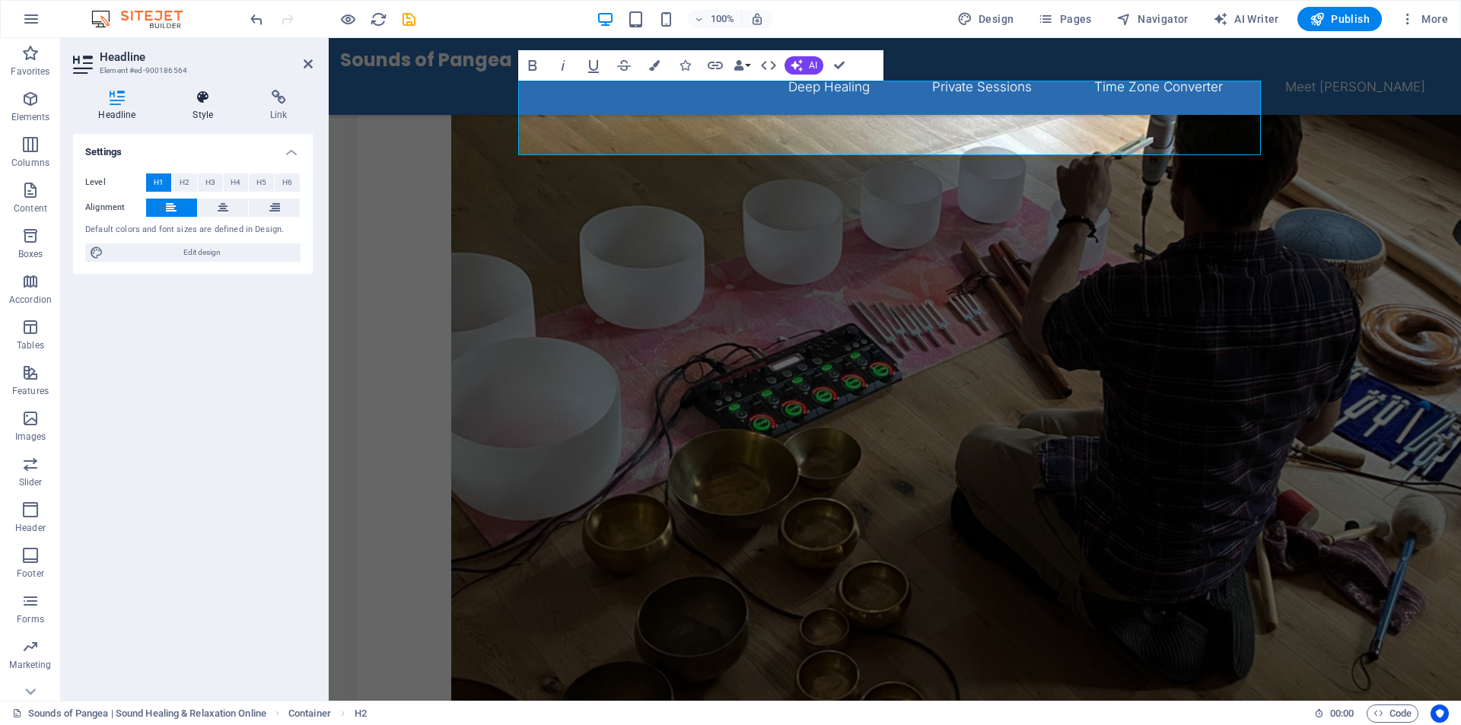
click at [212, 100] on icon at bounding box center [203, 97] width 72 height 15
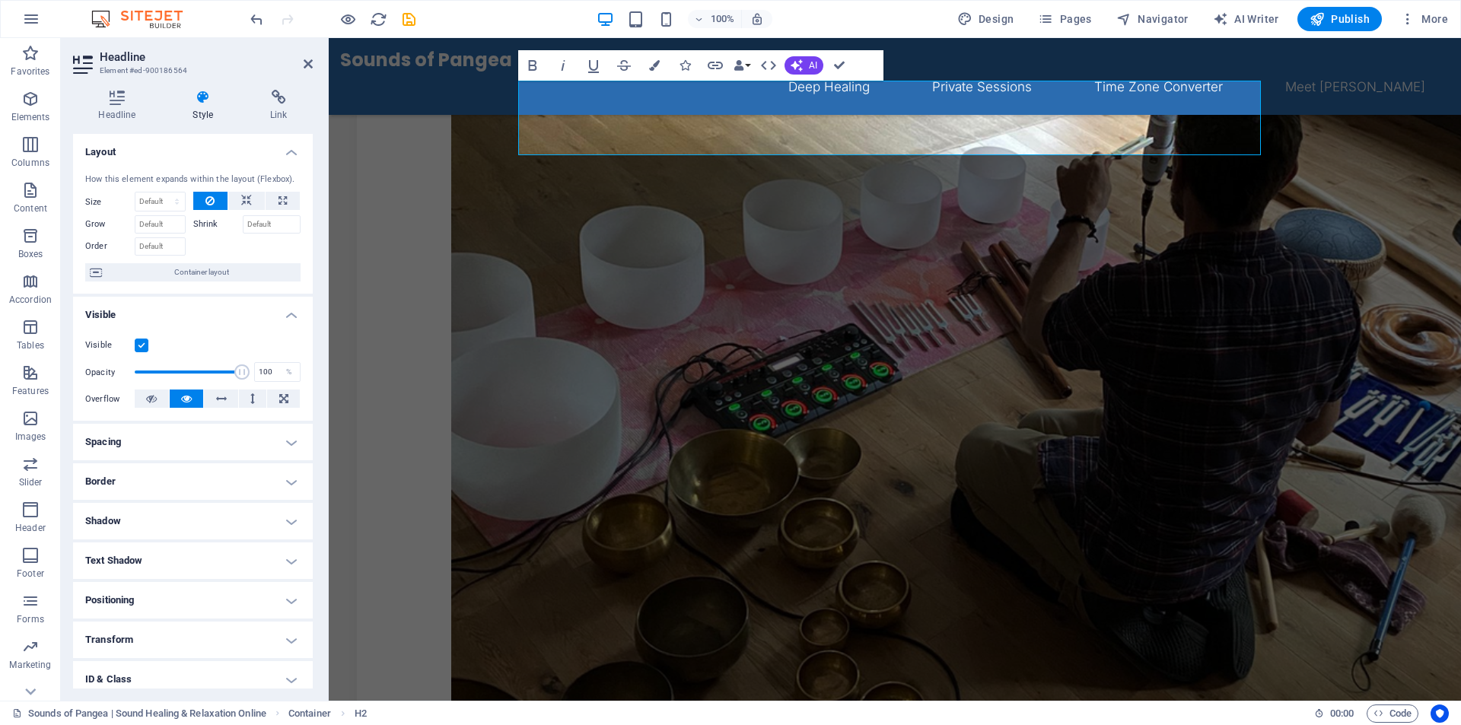
click at [123, 435] on h4 "Spacing" at bounding box center [193, 442] width 240 height 37
drag, startPoint x: 194, startPoint y: 551, endPoint x: 148, endPoint y: 553, distance: 46.5
click at [145, 554] on div "20 px rem % vh vw 17 px rem % vh vw 17 px rem % vh vw 17 px rem % vh vw" at bounding box center [192, 538] width 215 height 46
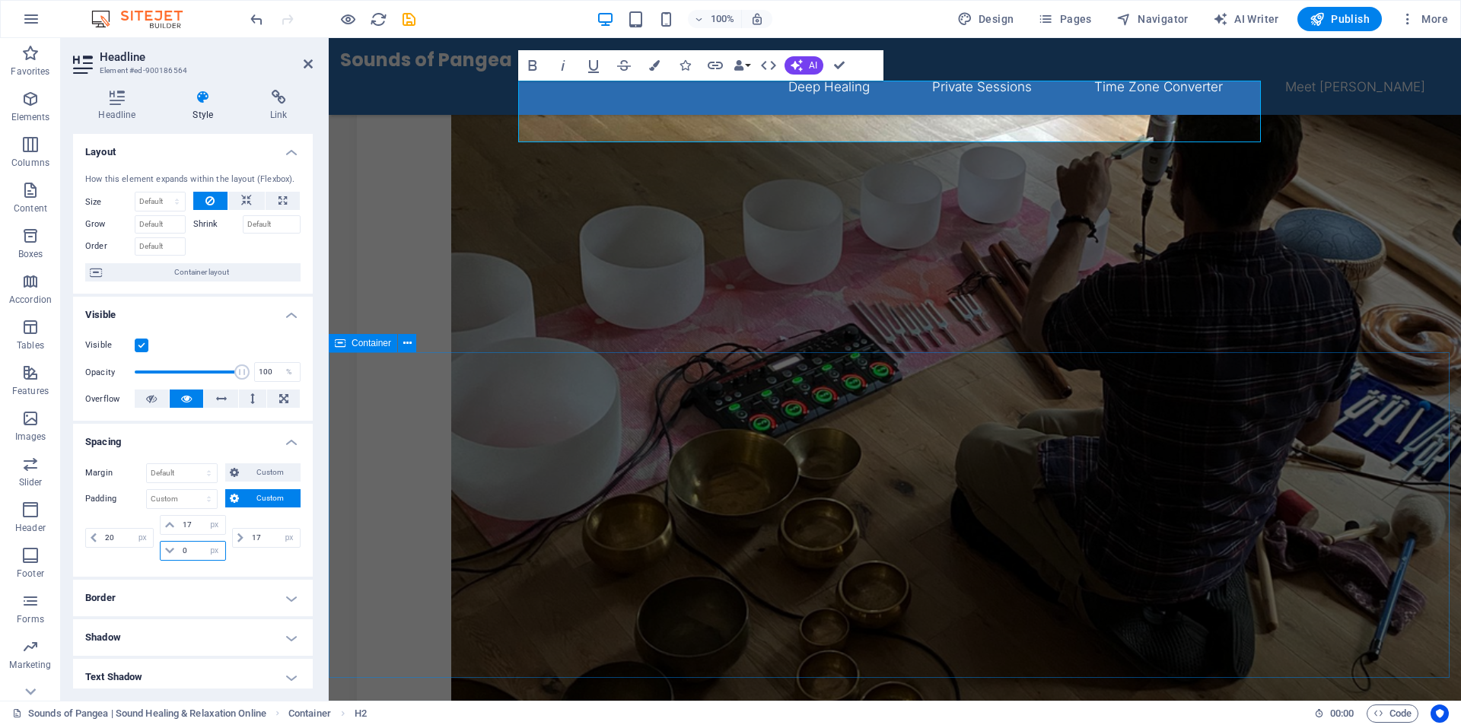
type input "0"
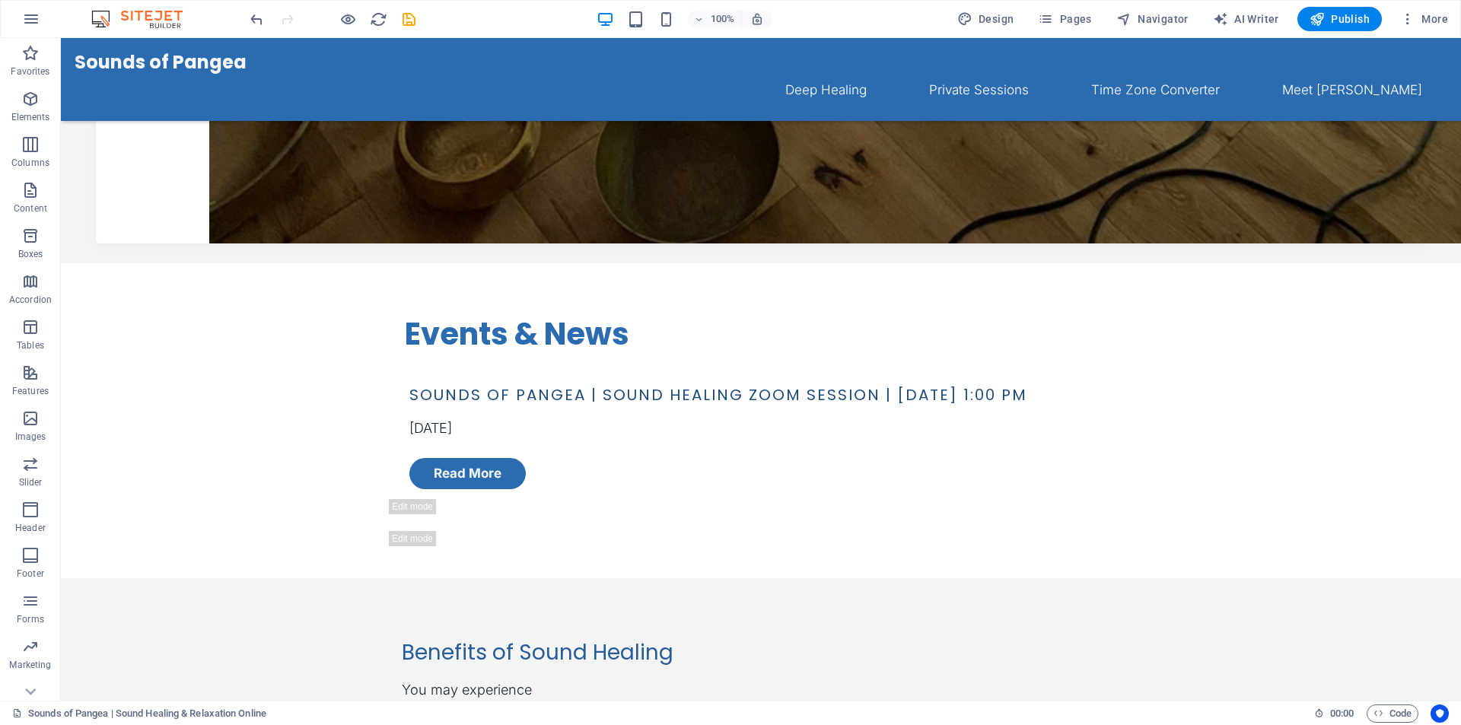
scroll to position [1283, 0]
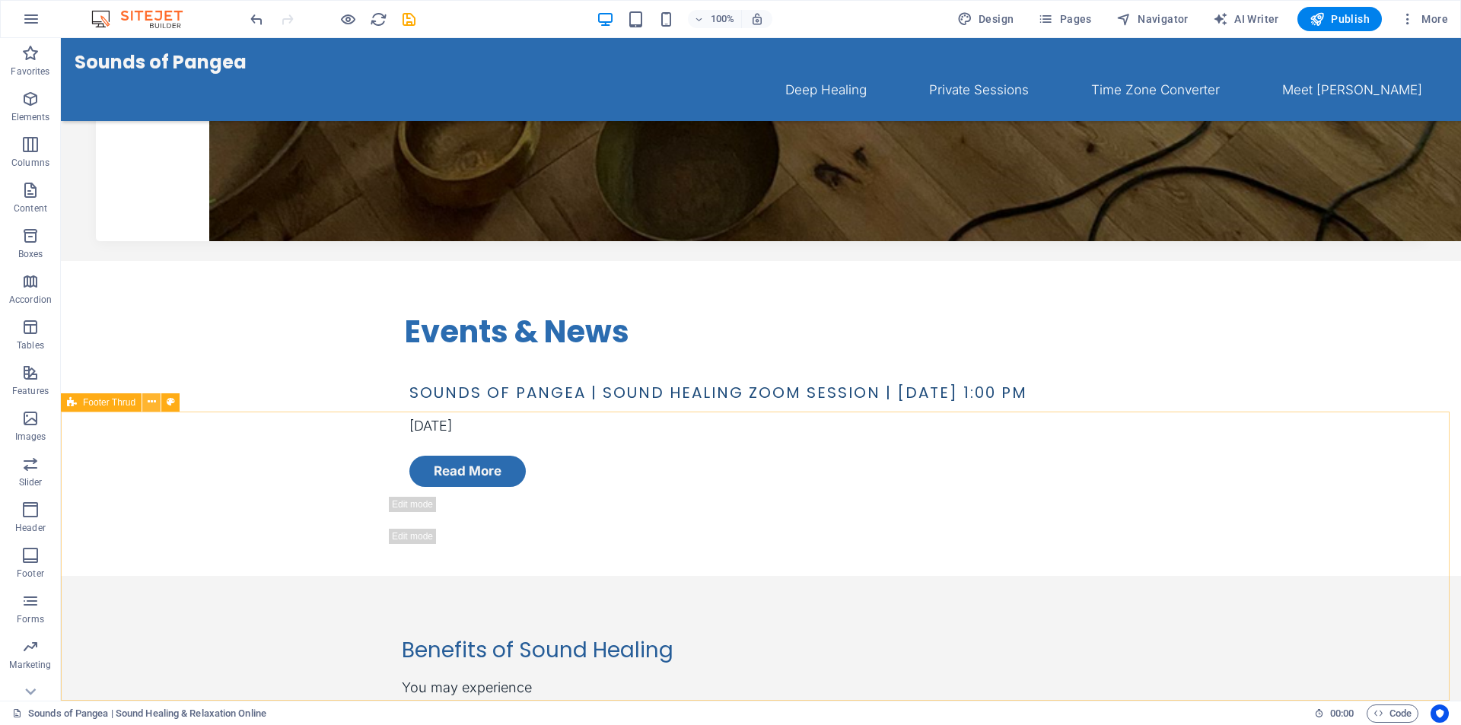
click at [150, 406] on icon at bounding box center [152, 402] width 8 height 16
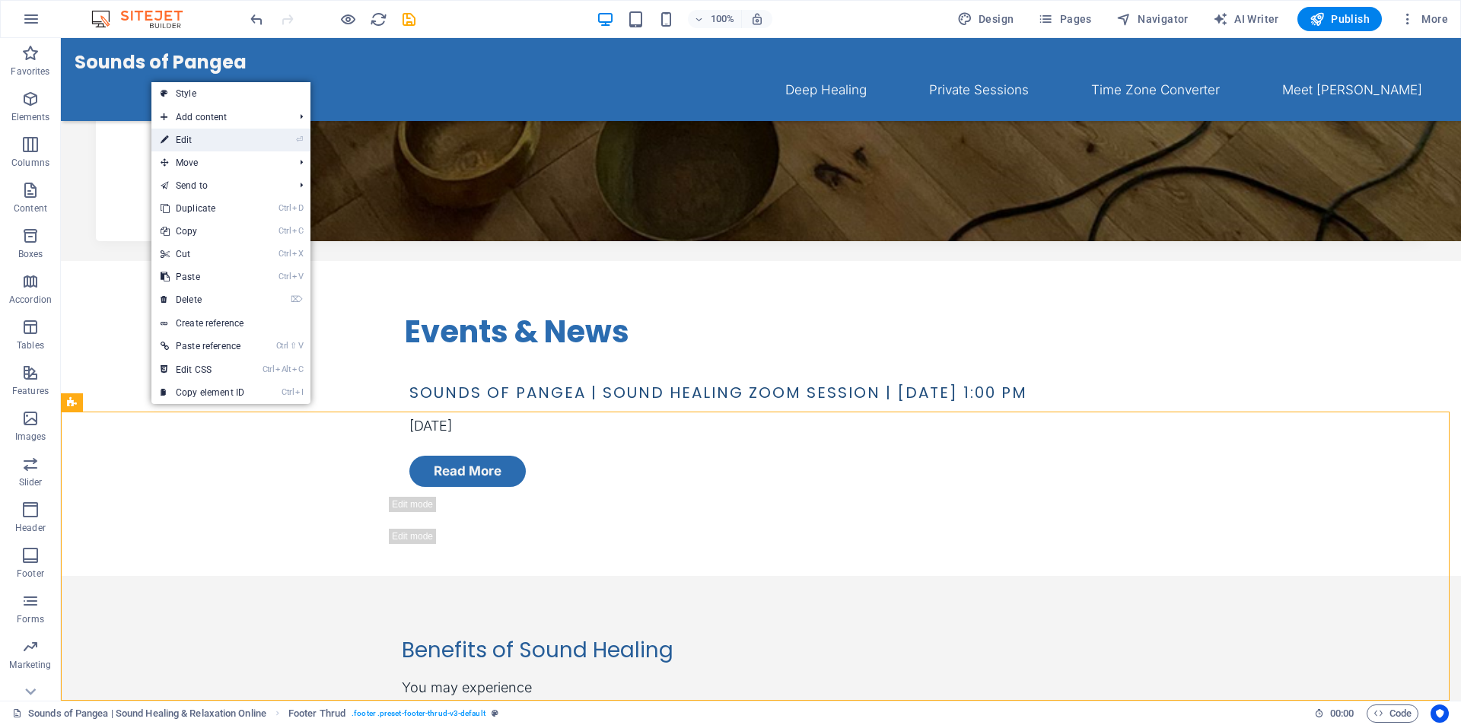
click at [201, 144] on link "⏎ Edit" at bounding box center [202, 140] width 102 height 23
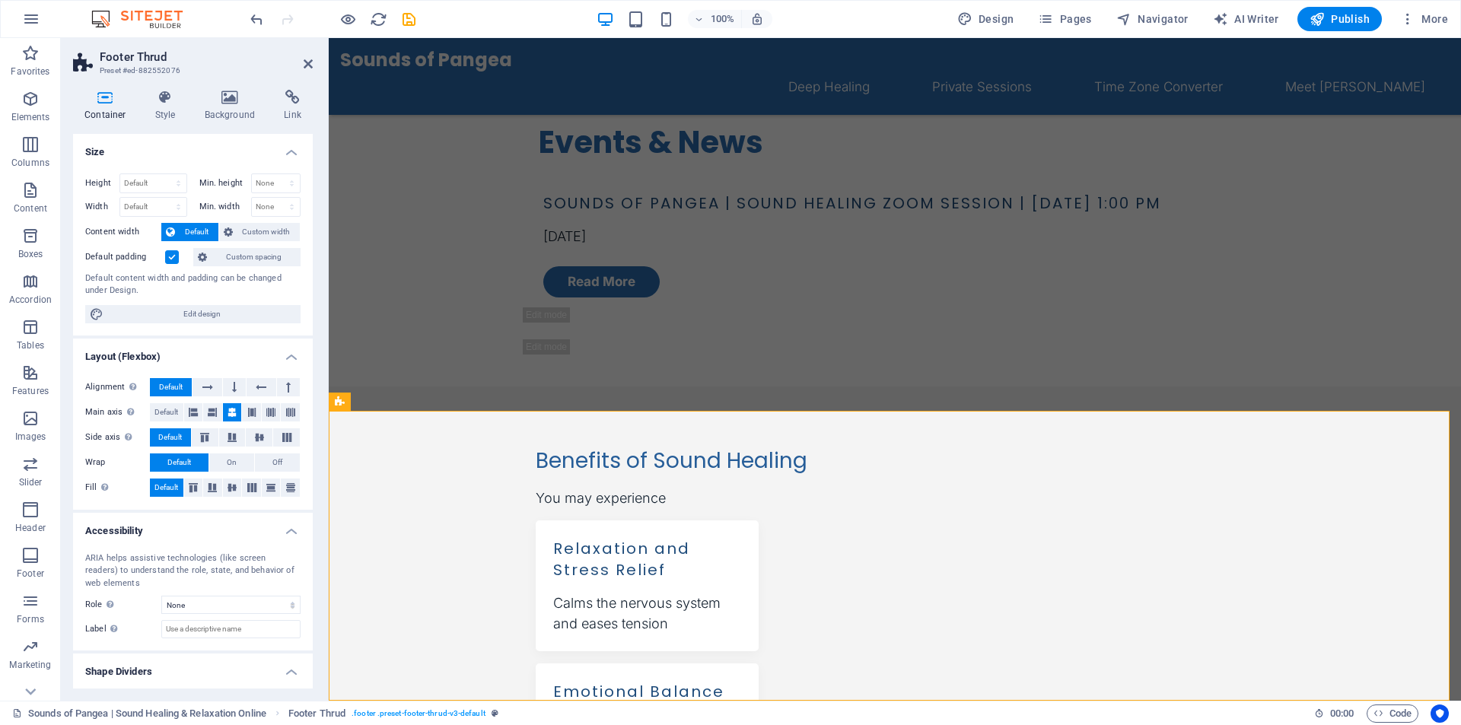
scroll to position [1186, 0]
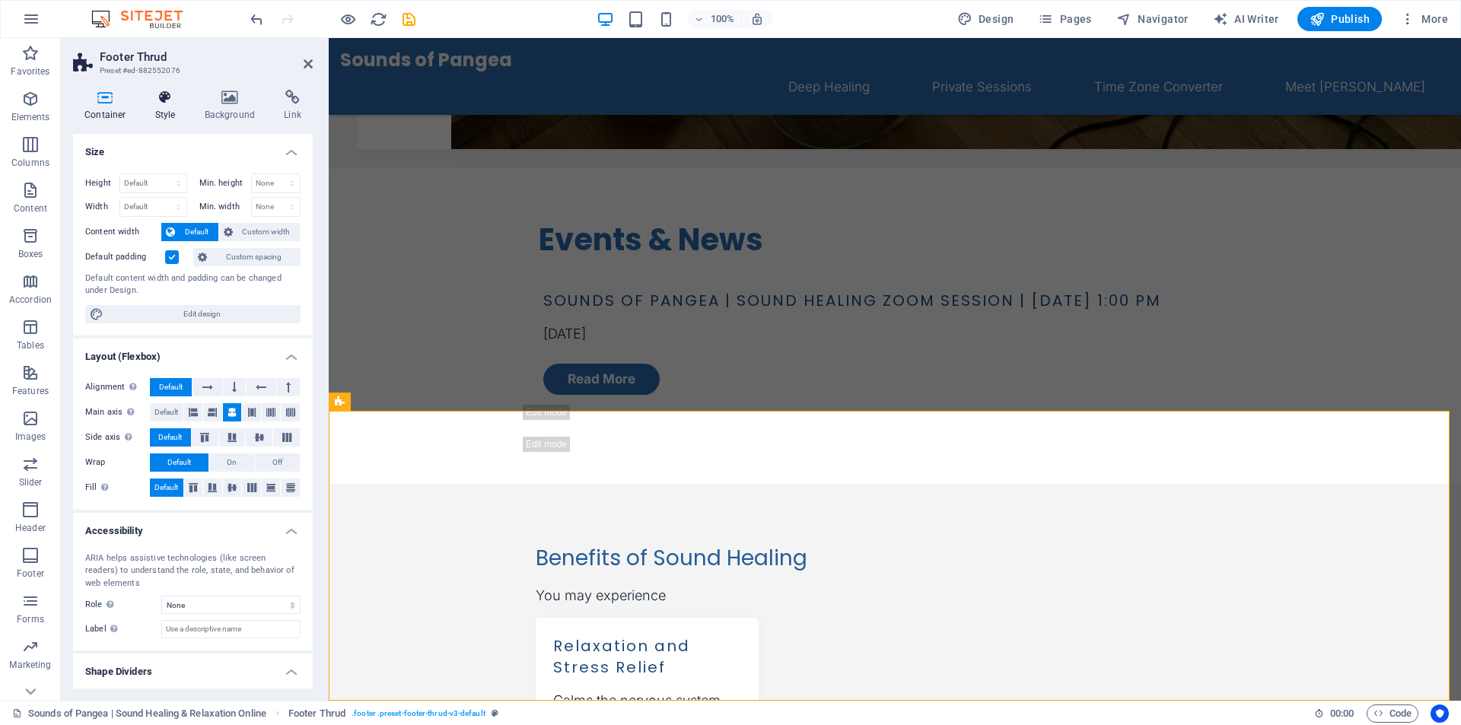
click at [159, 107] on h4 "Style" at bounding box center [168, 106] width 49 height 32
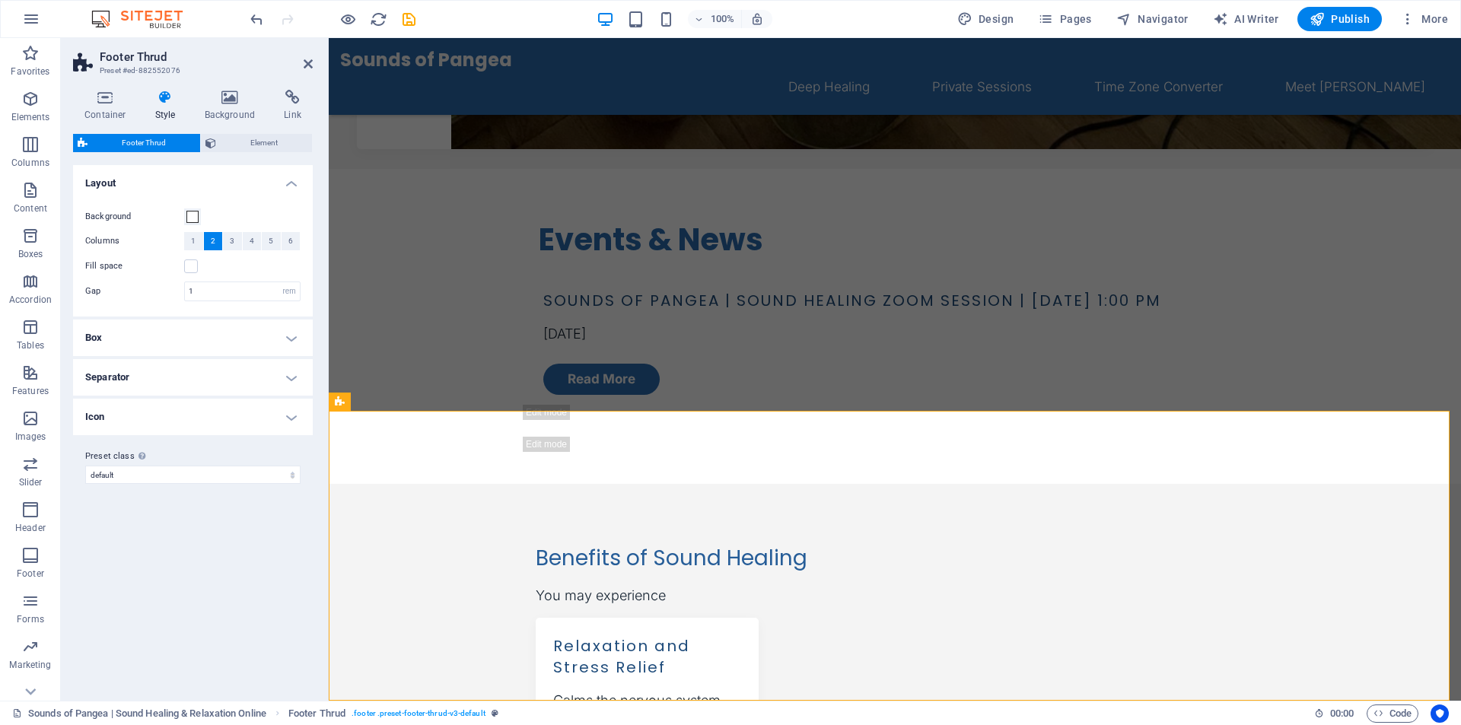
click at [139, 342] on h4 "Box" at bounding box center [193, 338] width 240 height 37
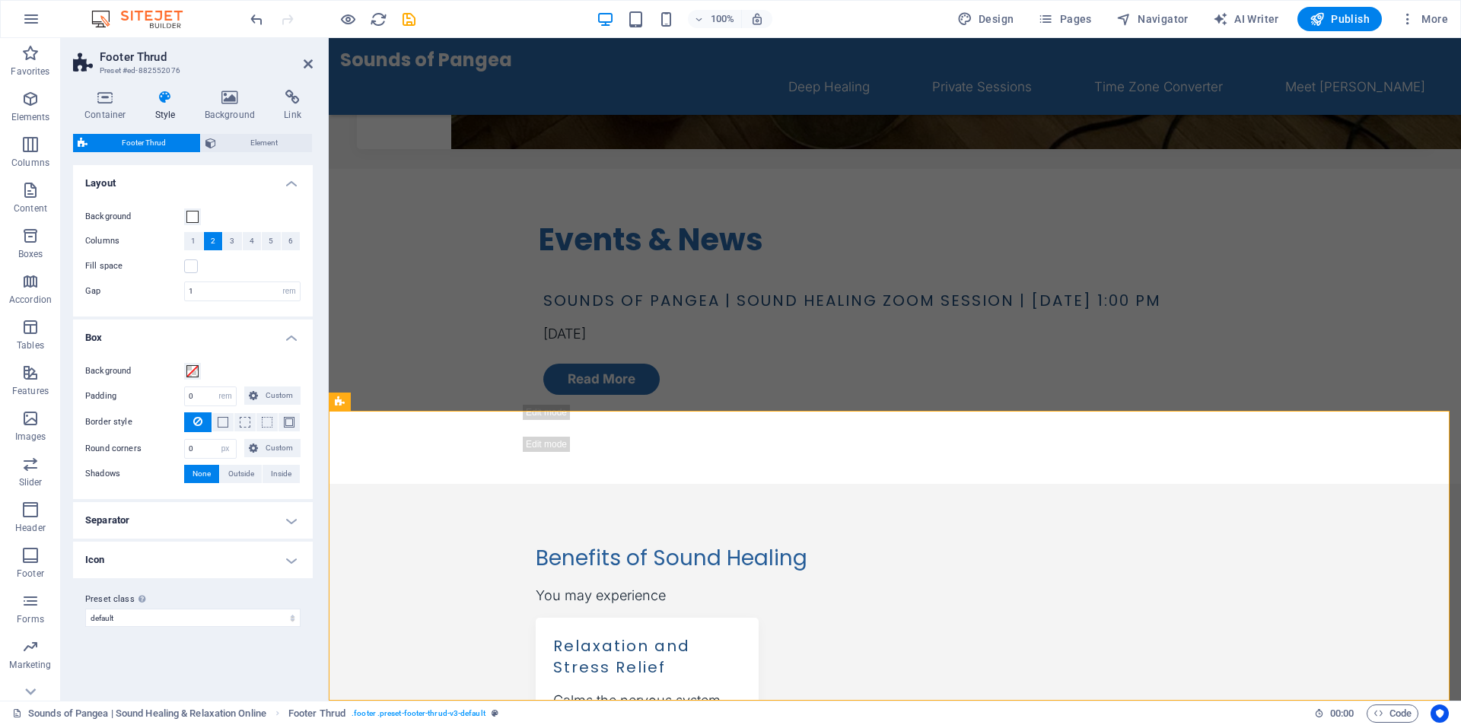
click at [138, 524] on h4 "Separator" at bounding box center [193, 520] width 240 height 37
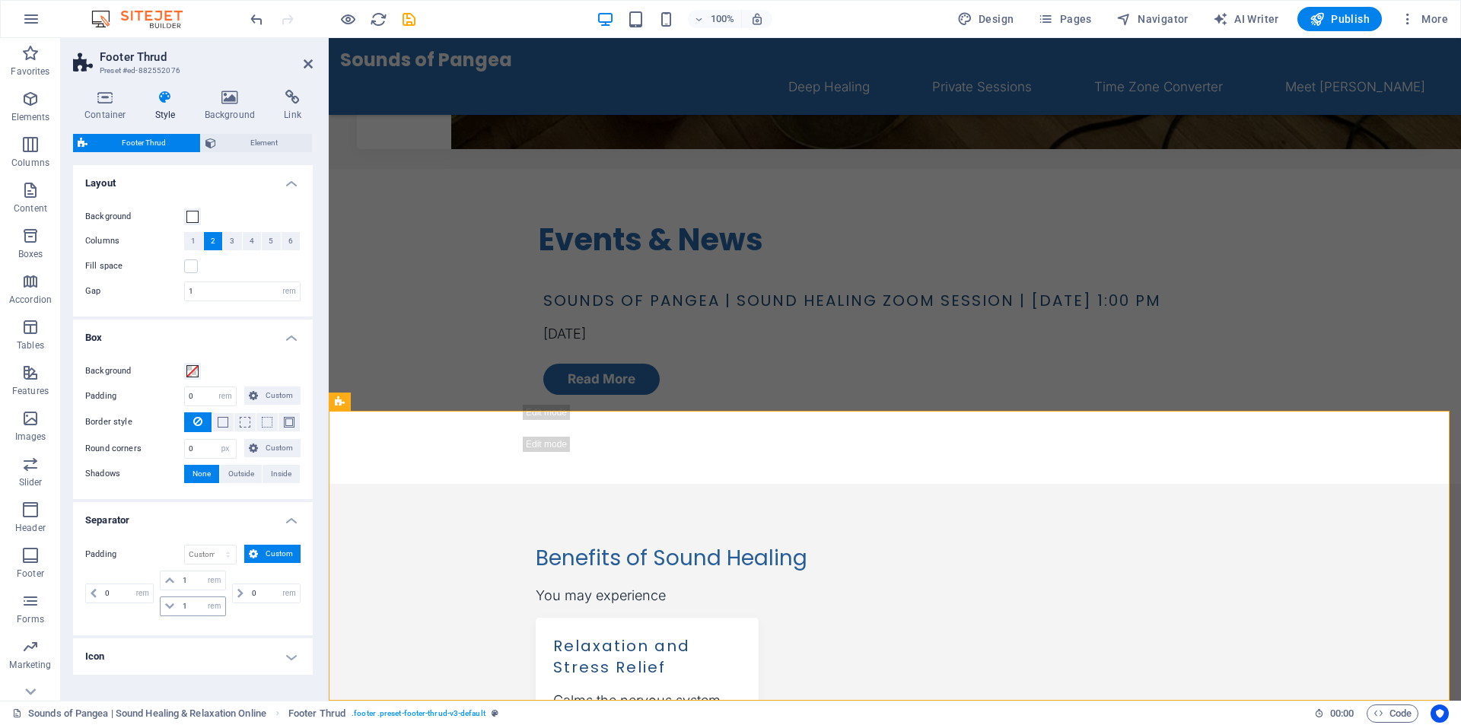
click at [169, 607] on icon at bounding box center [169, 606] width 9 height 9
drag, startPoint x: 190, startPoint y: 607, endPoint x: 172, endPoint y: 607, distance: 18.3
click at [172, 607] on div "1 px rem % vh vw" at bounding box center [192, 607] width 65 height 20
type input "0"
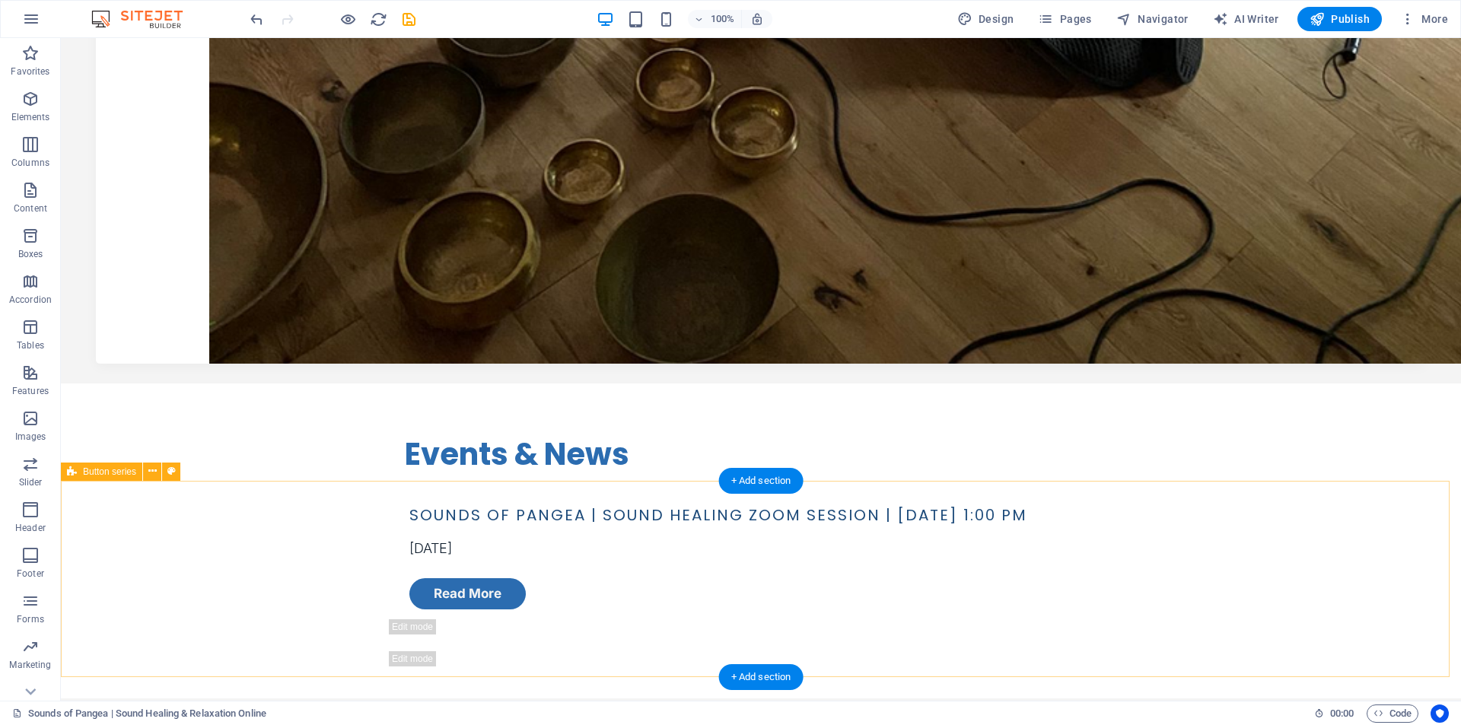
scroll to position [1271, 0]
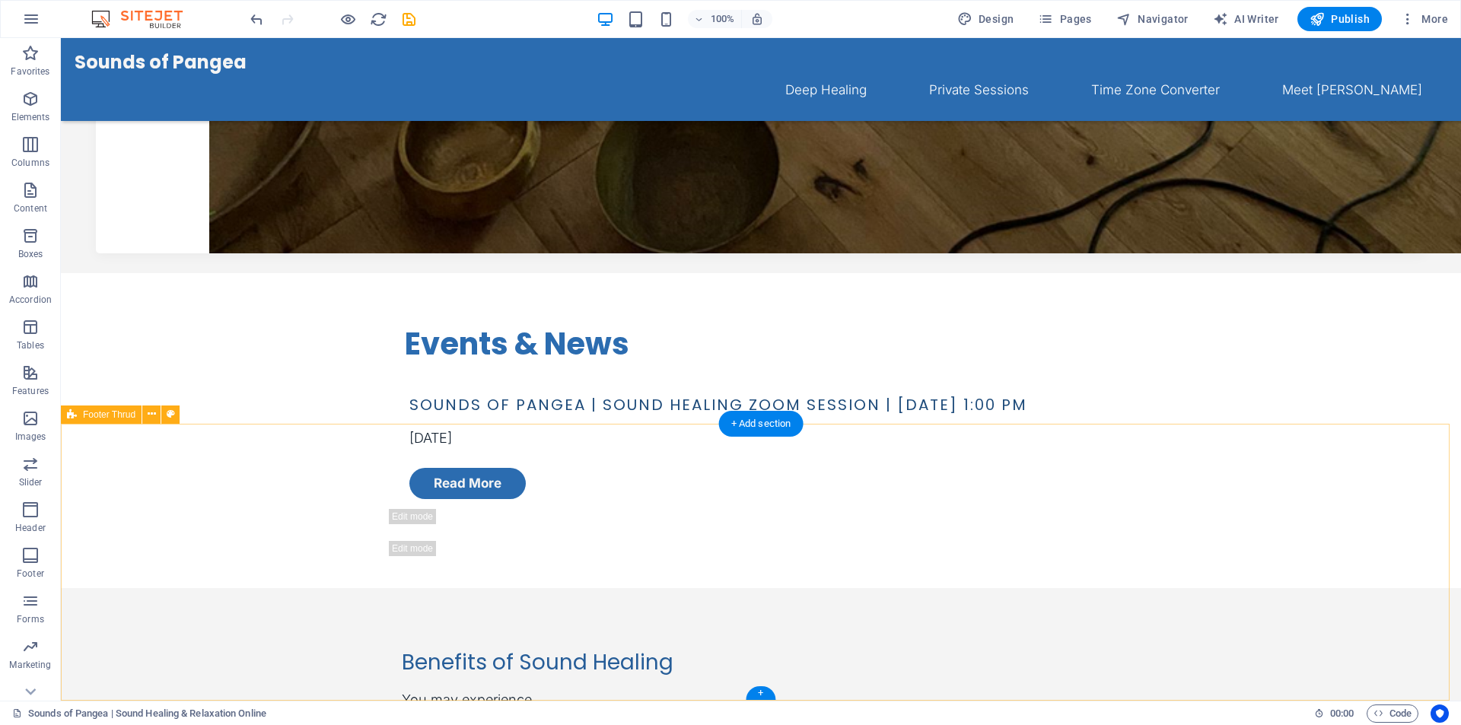
click at [152, 418] on icon at bounding box center [152, 414] width 8 height 16
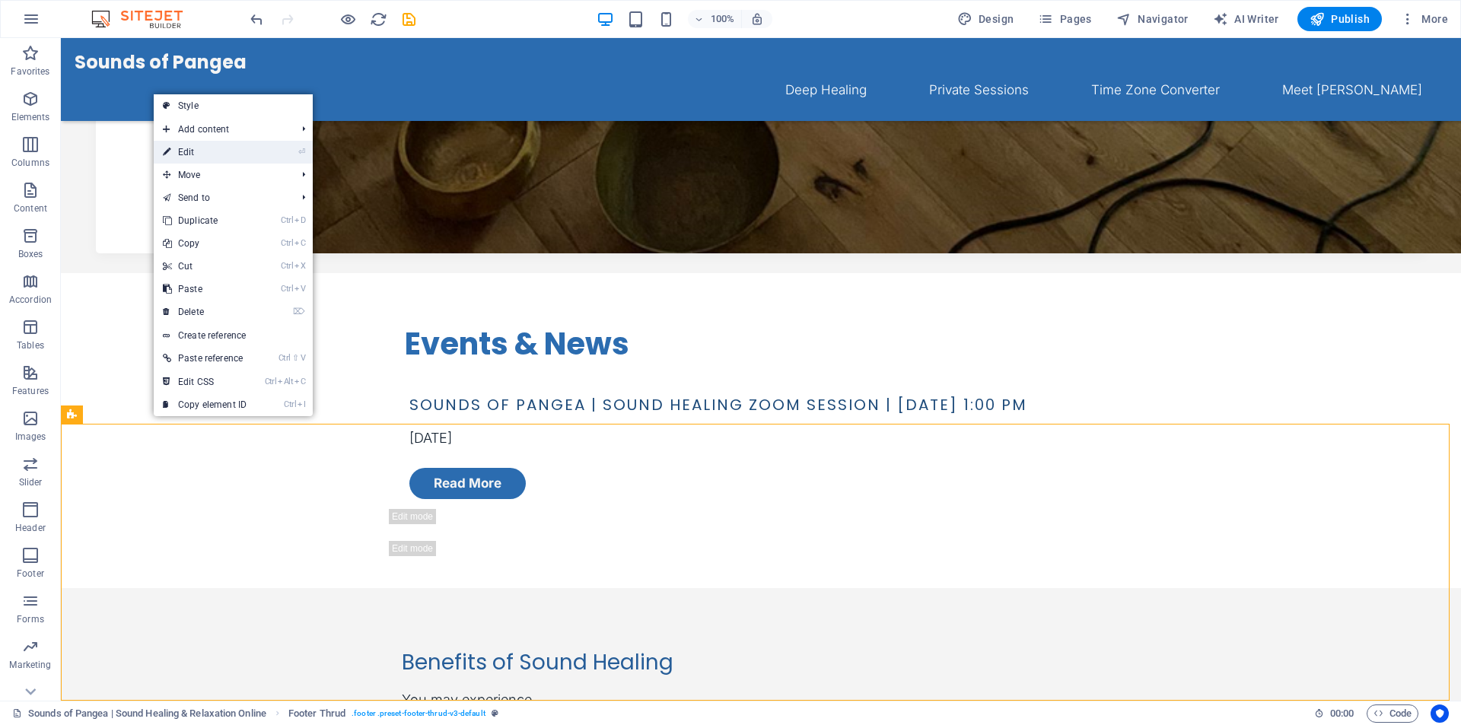
click at [205, 147] on link "⏎ Edit" at bounding box center [205, 152] width 102 height 23
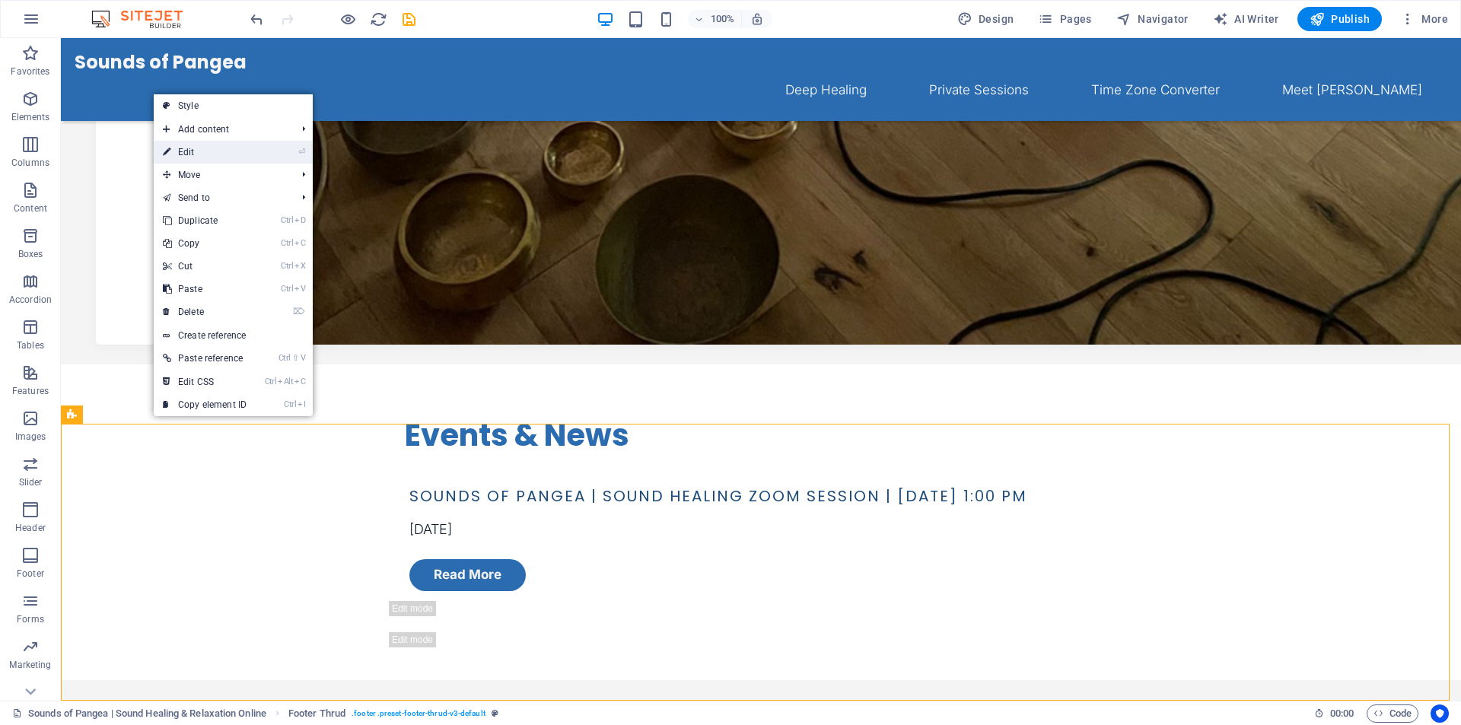
select select "rem"
select select "px"
select select "rem"
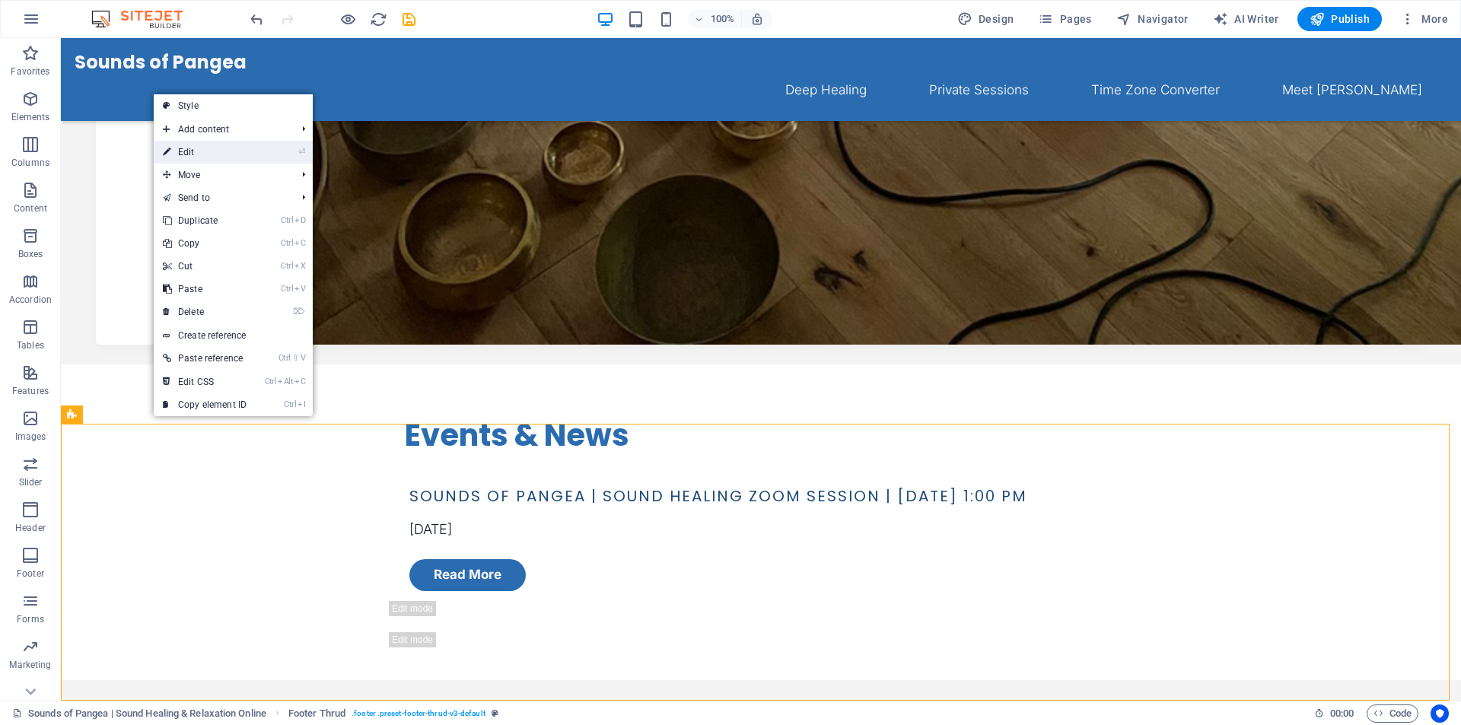
select select "rem"
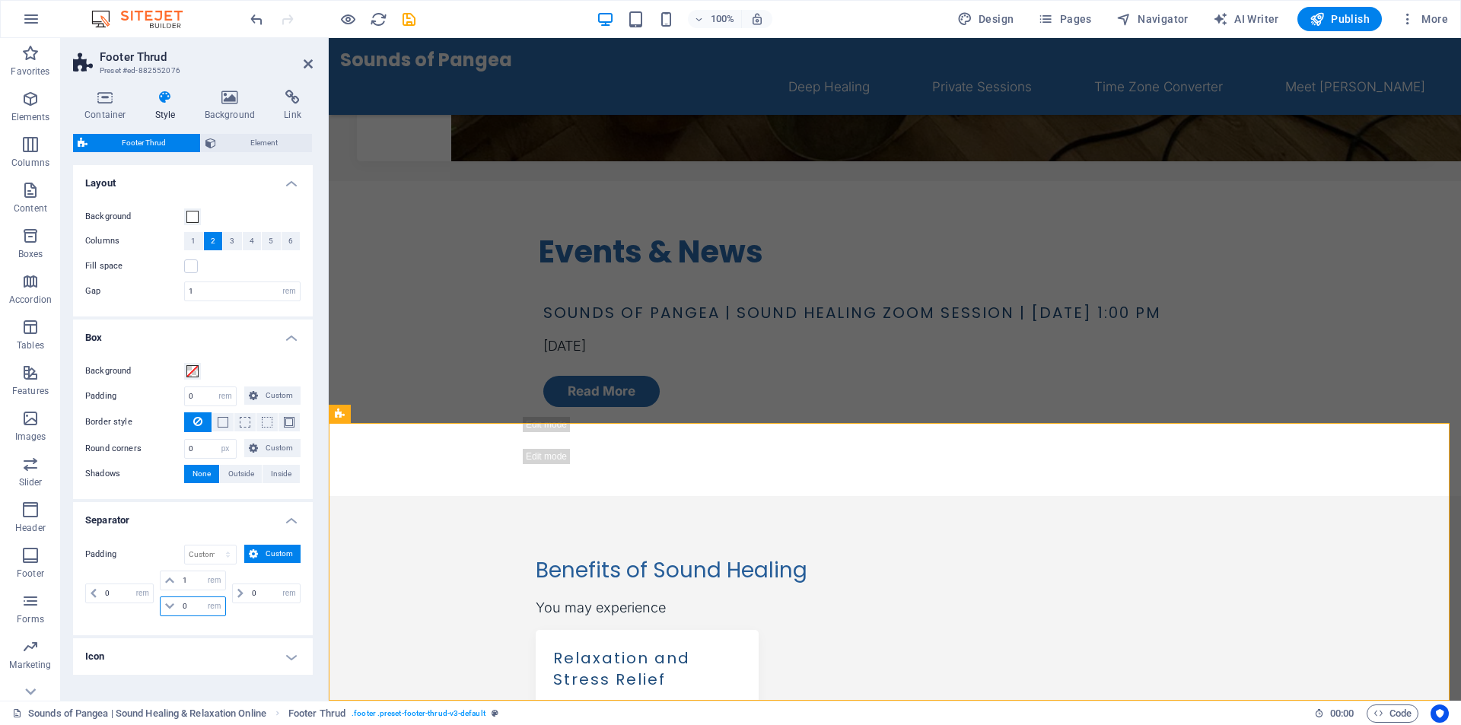
drag, startPoint x: 192, startPoint y: 608, endPoint x: 177, endPoint y: 609, distance: 14.5
click at [177, 609] on div "0 px rem % vh vw" at bounding box center [192, 607] width 65 height 20
type input "2"
click at [208, 637] on ul "Layout Background Columns 1 2 3 4 5 6 Fill space Gap 1 rem px % vh vw Box Backg…" at bounding box center [193, 420] width 240 height 510
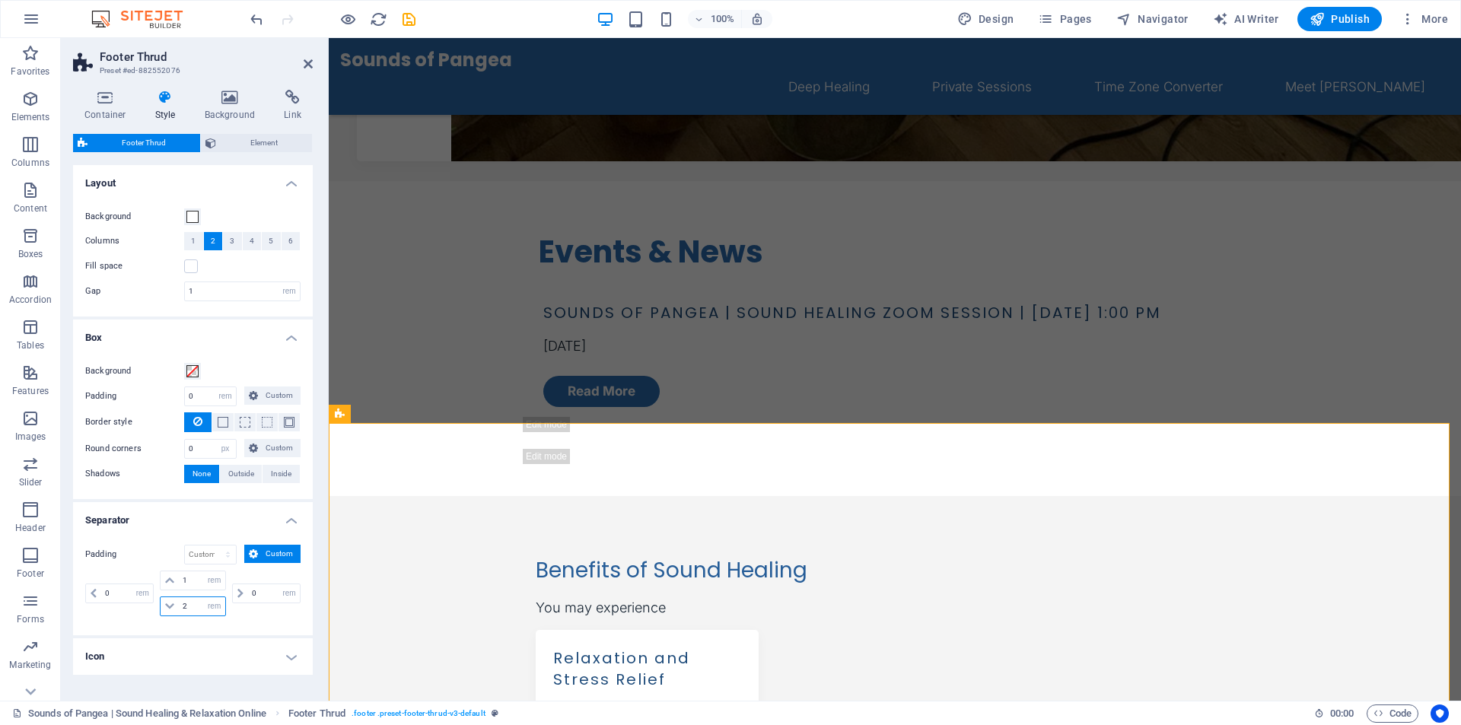
click at [191, 601] on input "2" at bounding box center [202, 606] width 46 height 18
type input "5"
click at [191, 619] on div "0 px rem % vh vw 1 px rem % vh vw 5 px rem % vh vw 0 px rem % vh vw" at bounding box center [192, 595] width 215 height 49
click at [191, 608] on input "5" at bounding box center [202, 606] width 46 height 18
type input "1"
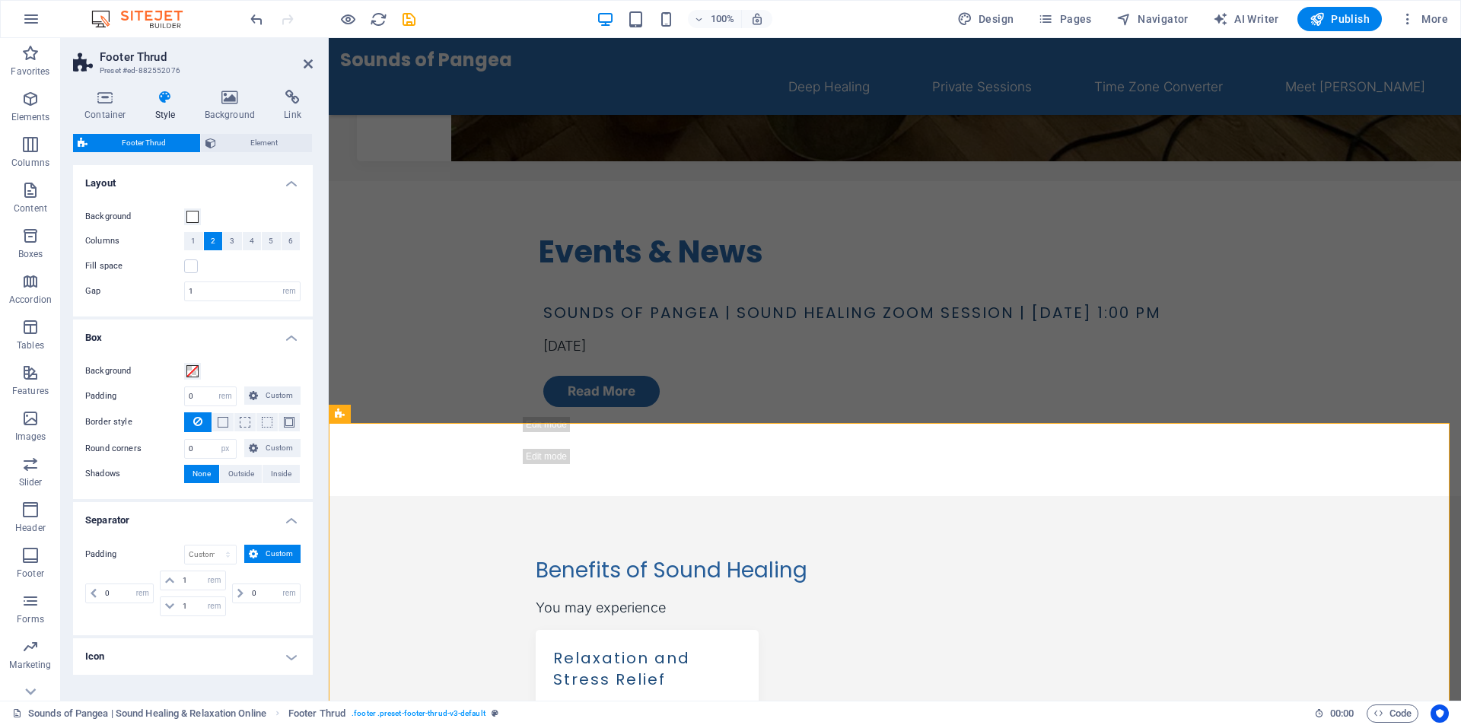
click at [196, 624] on div "Padding px rem % vh vw Custom Custom 0 px rem % vh vw 1 px rem % vh vw 1 px rem…" at bounding box center [193, 583] width 246 height 106
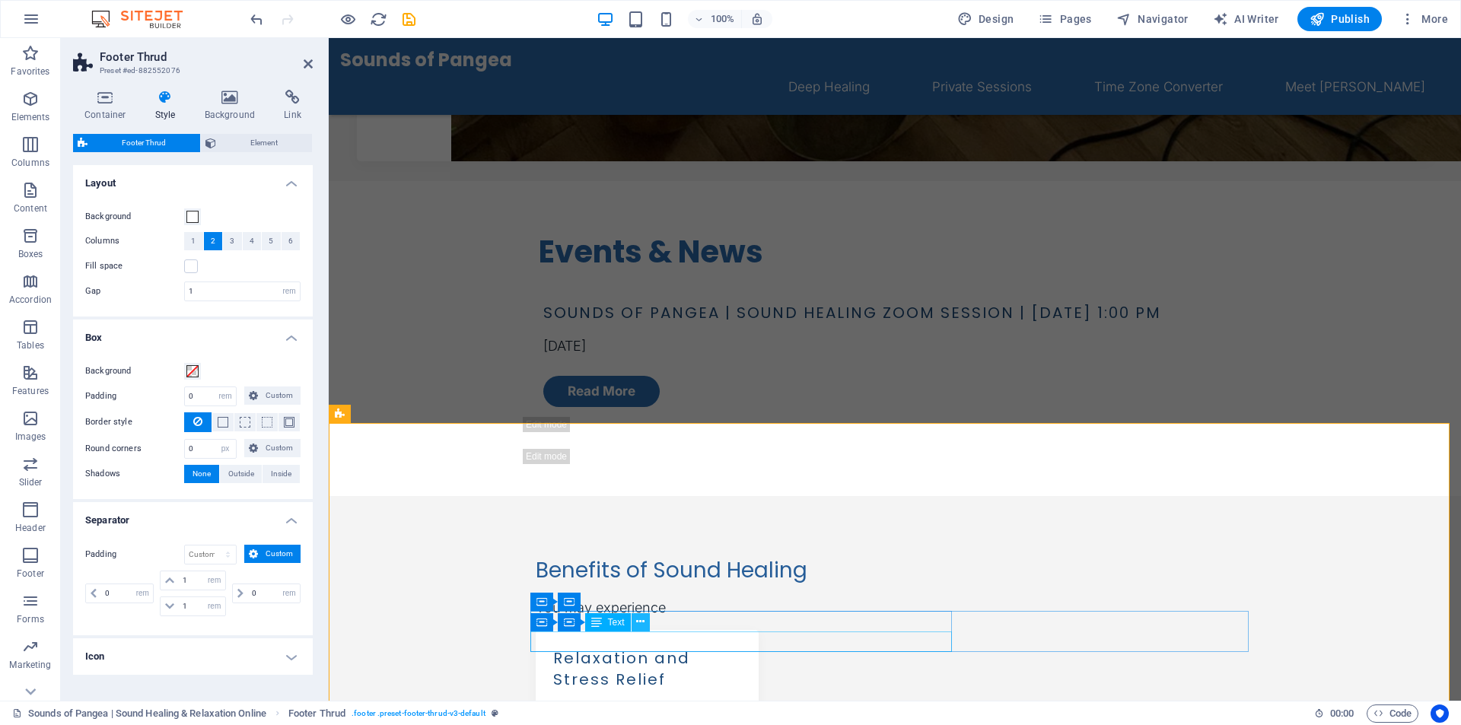
click at [638, 623] on icon at bounding box center [640, 622] width 8 height 16
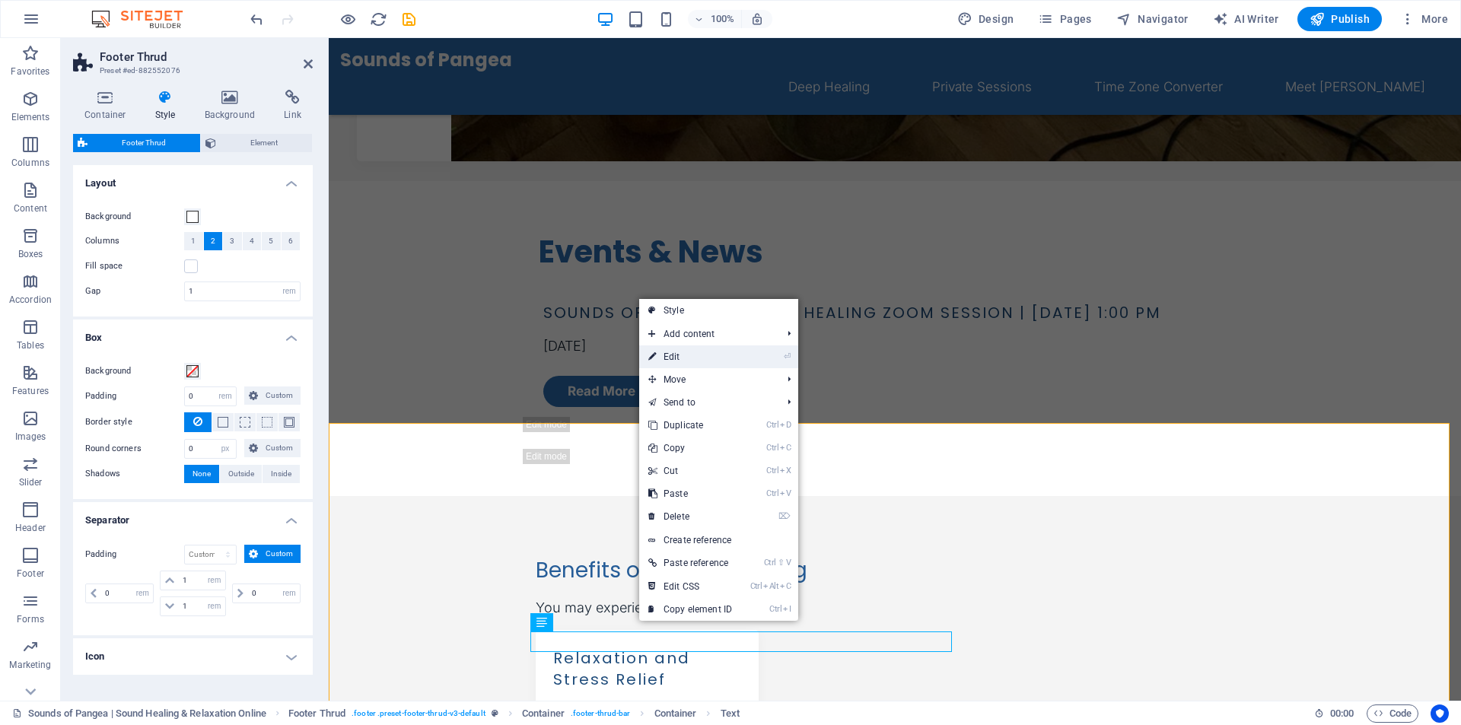
click at [694, 359] on link "⏎ Edit" at bounding box center [690, 357] width 102 height 23
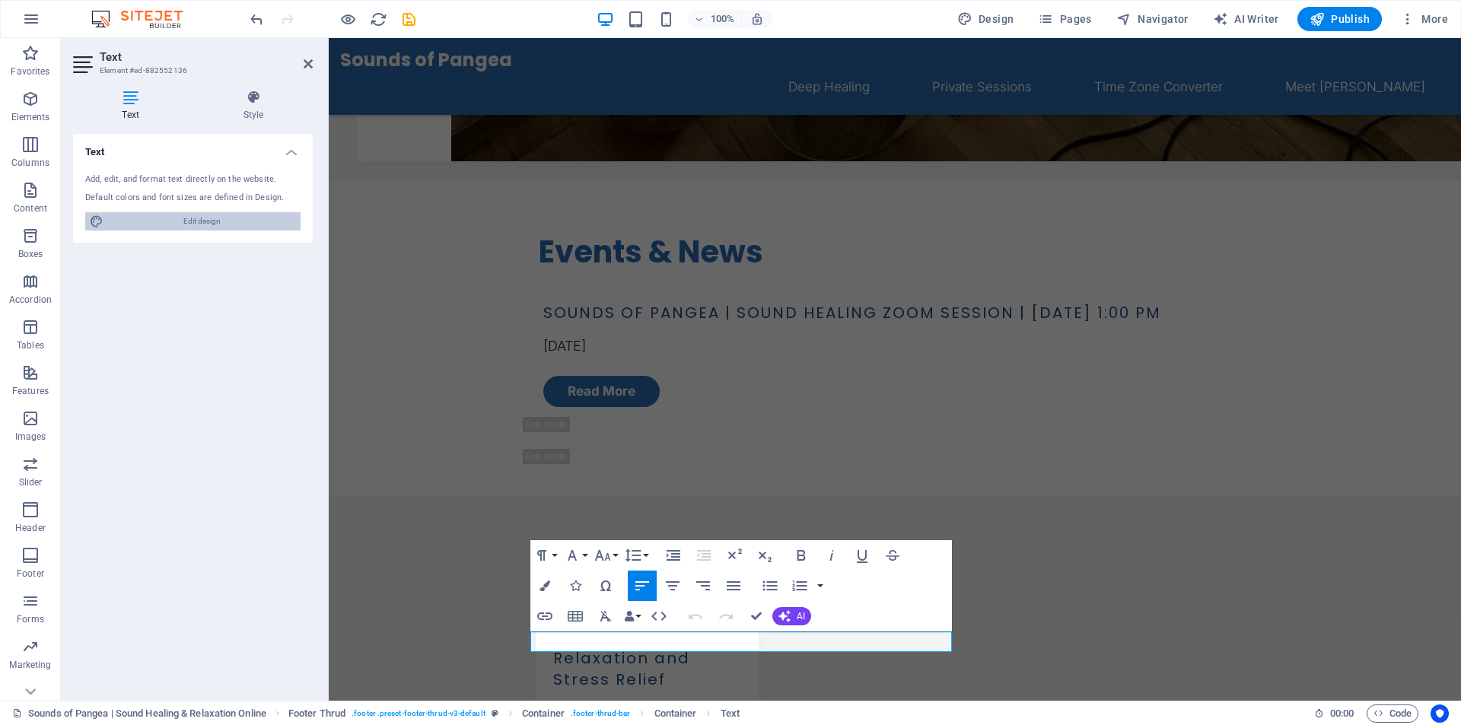
click at [179, 224] on span "Edit design" at bounding box center [202, 221] width 188 height 18
select select "ease-in-out"
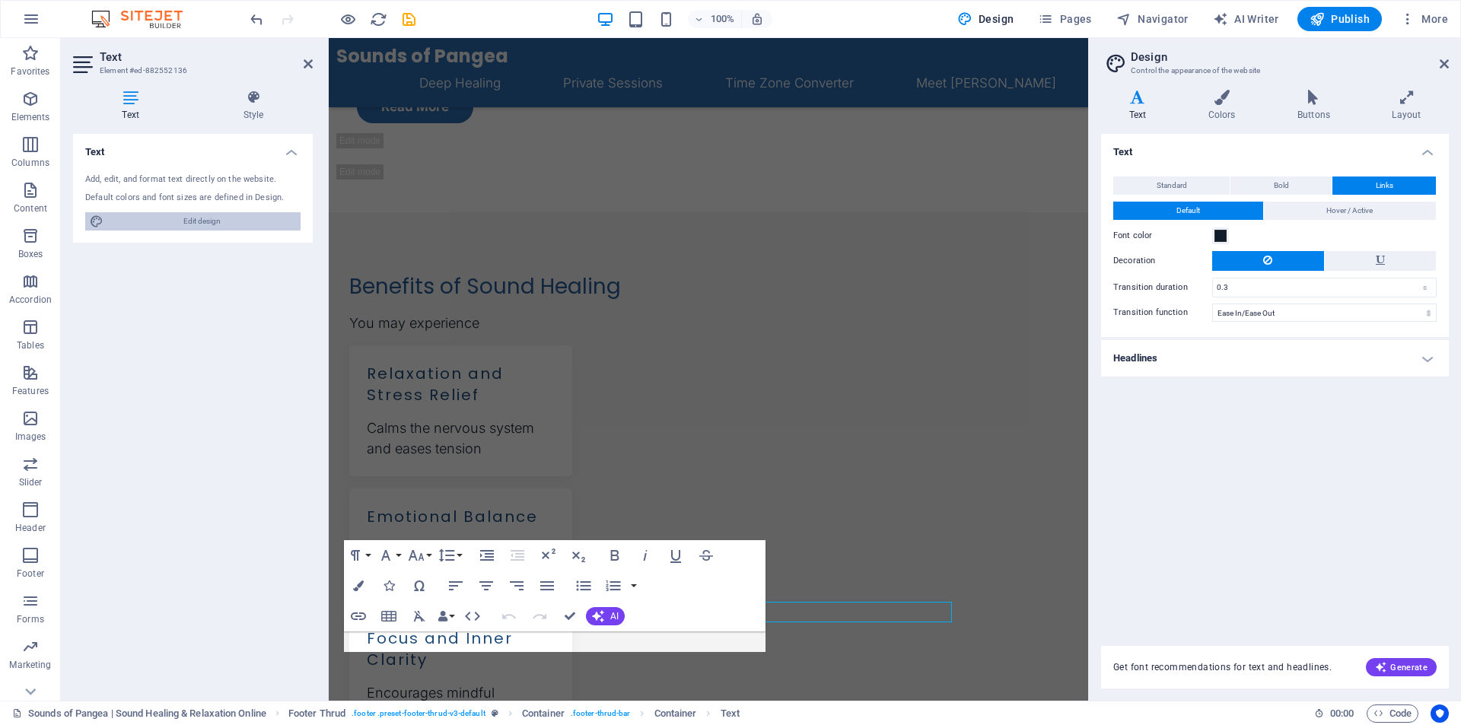
scroll to position [1203, 0]
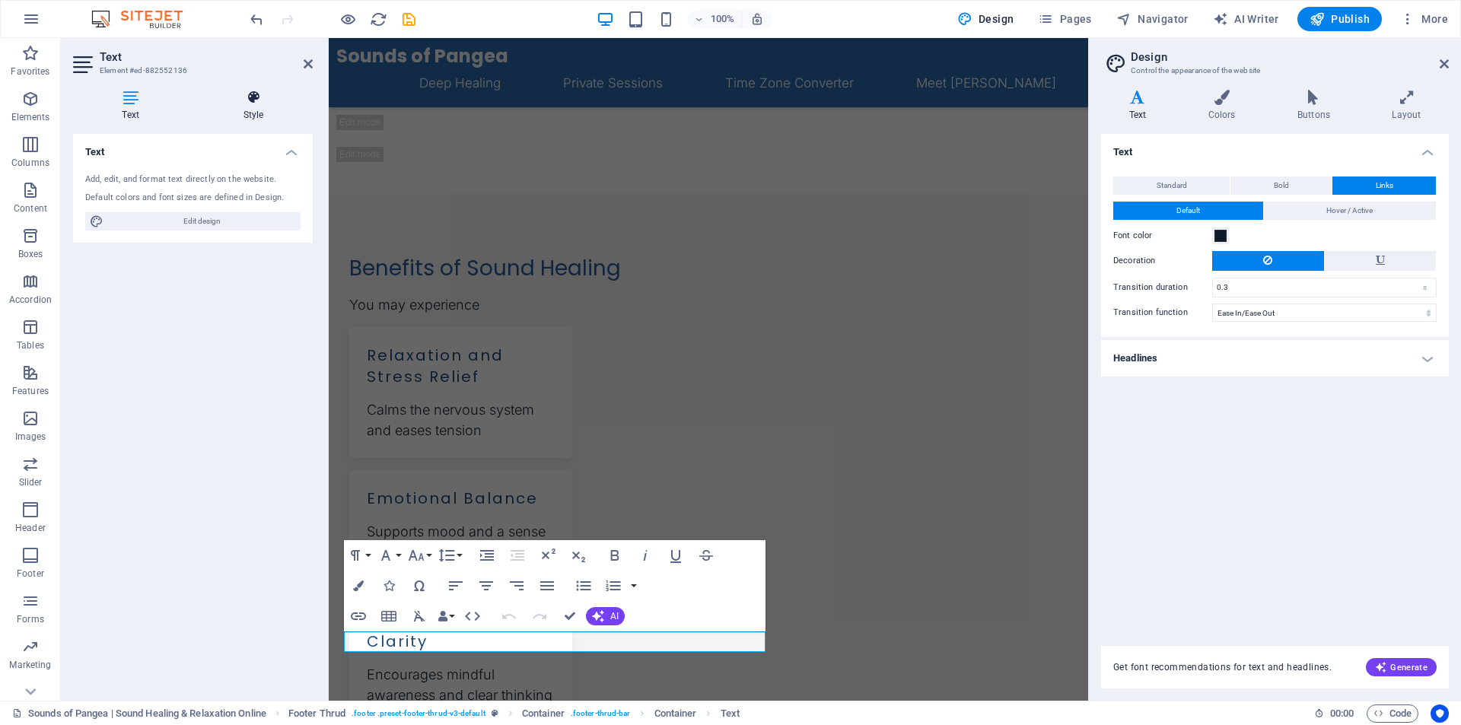
click at [247, 104] on icon at bounding box center [253, 97] width 119 height 15
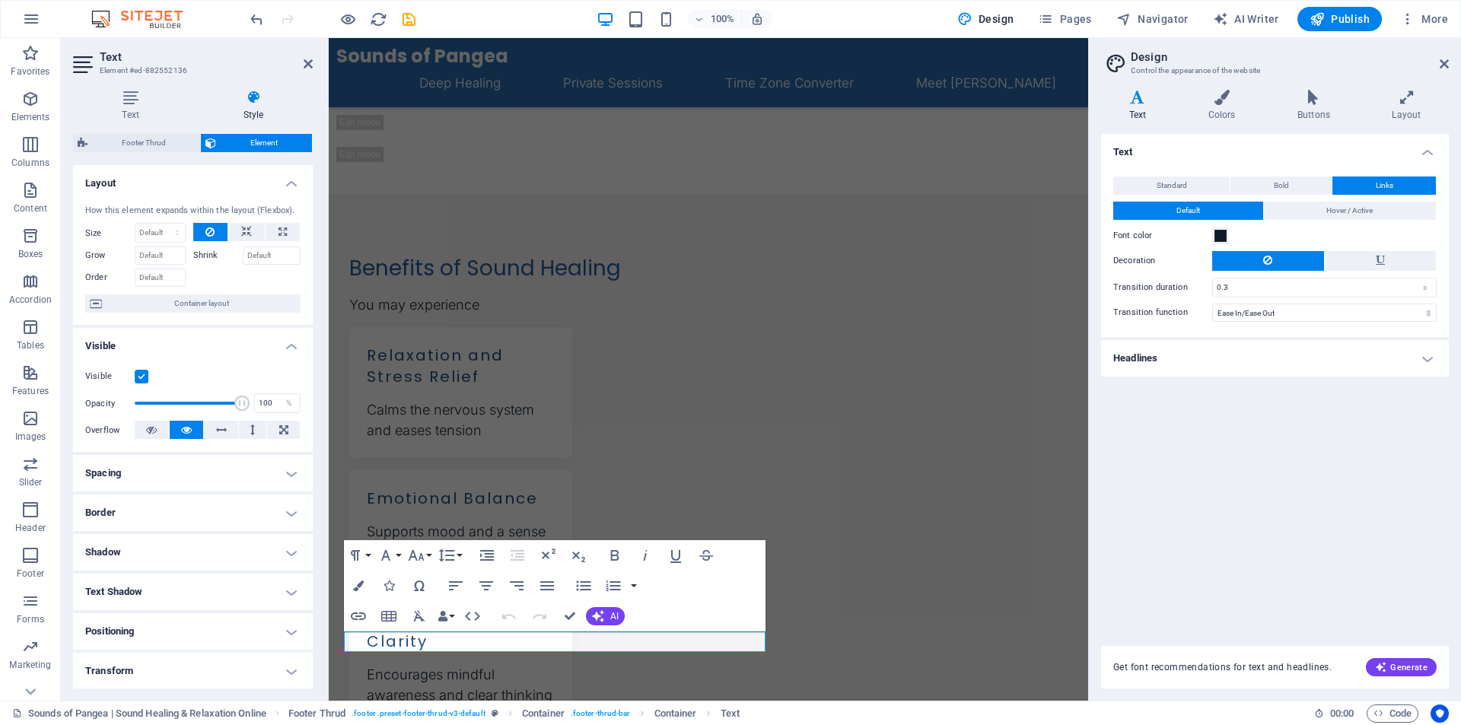
click at [168, 470] on h4 "Spacing" at bounding box center [193, 473] width 240 height 37
click at [202, 534] on select "Default px rem % vh vw Custom" at bounding box center [182, 530] width 70 height 18
click at [269, 533] on span "Custom" at bounding box center [270, 530] width 53 height 18
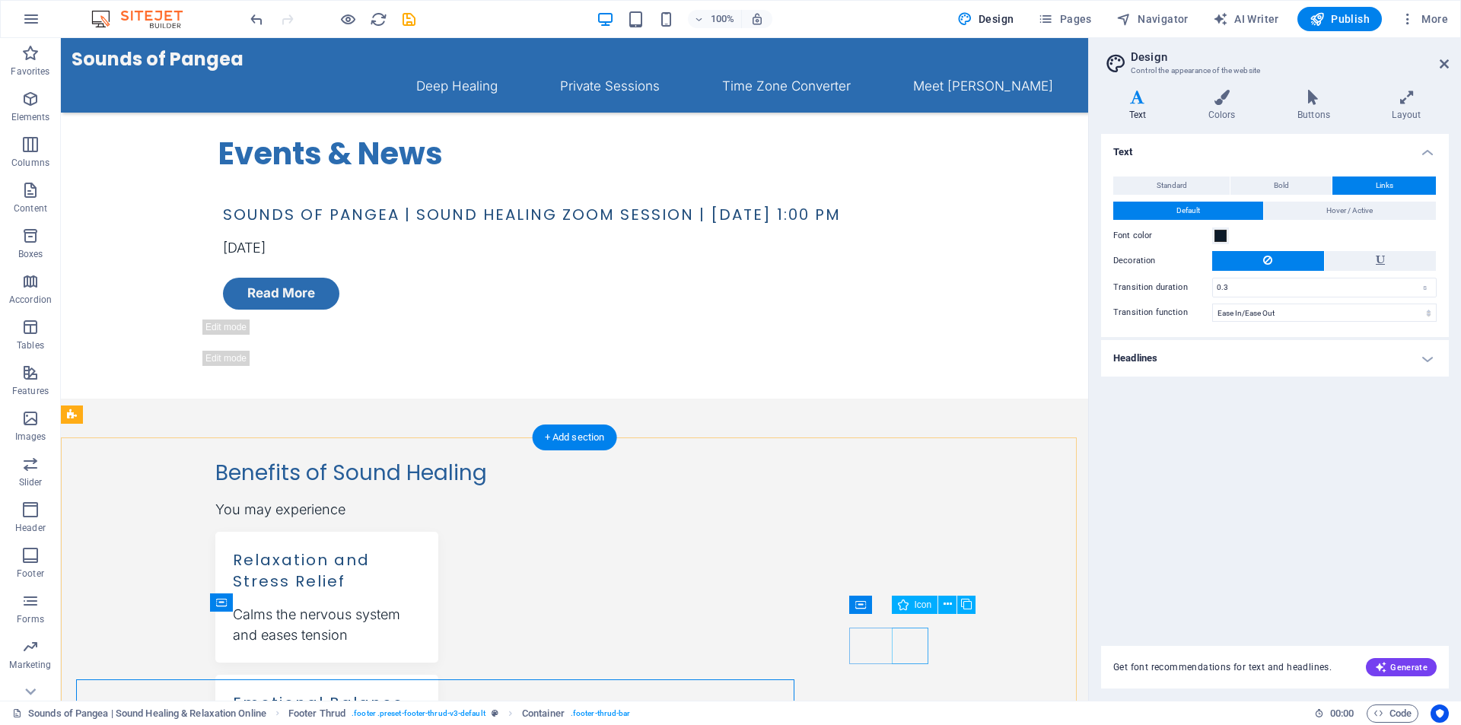
scroll to position [1135, 0]
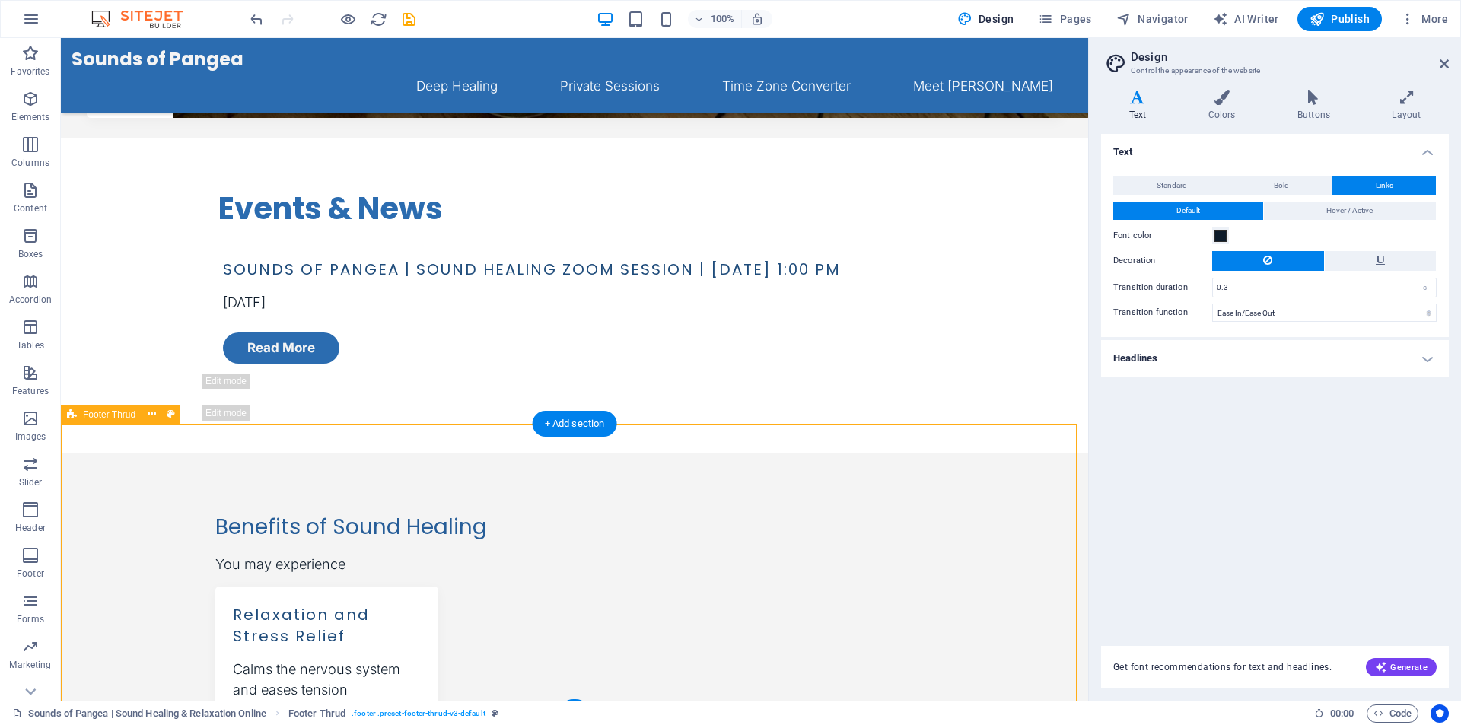
drag, startPoint x: 300, startPoint y: 667, endPoint x: 180, endPoint y: 661, distance: 119.6
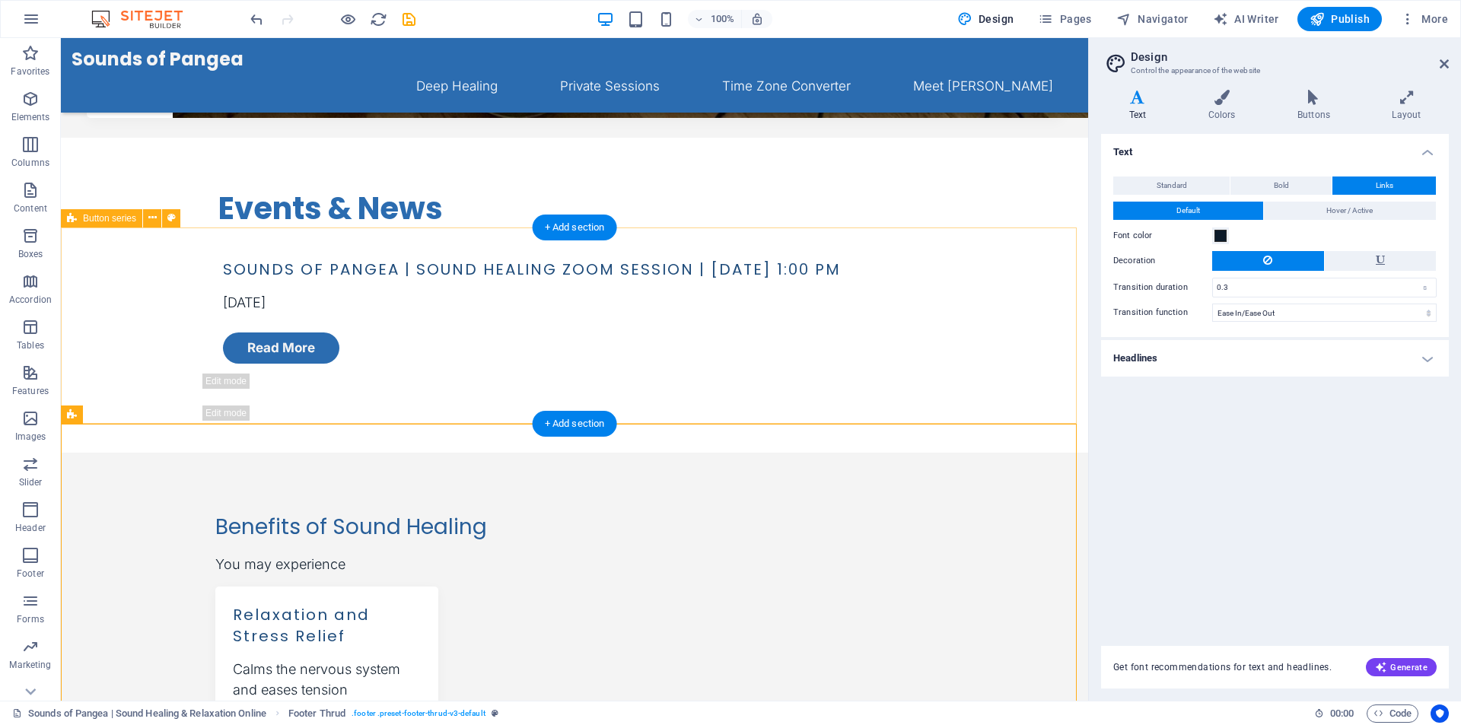
scroll to position [0, 0]
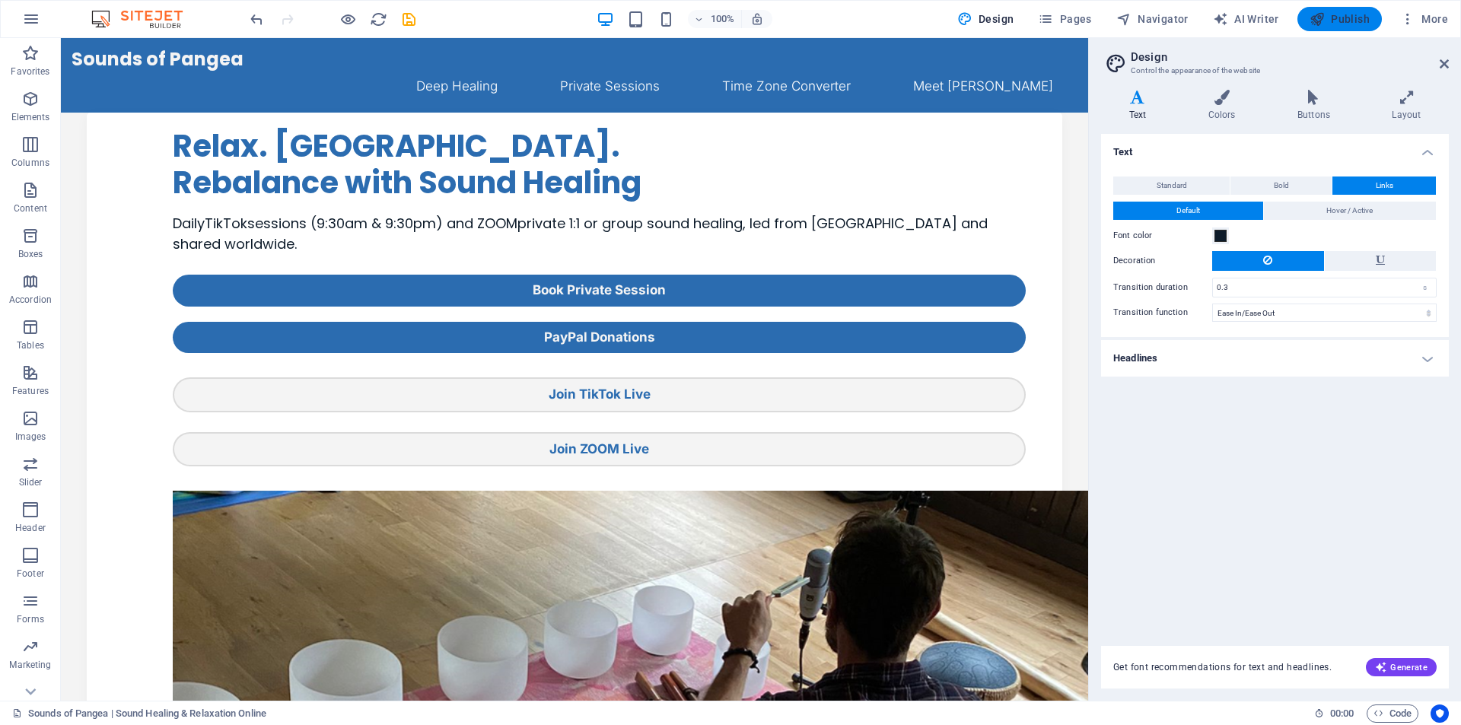
click at [1344, 19] on span "Publish" at bounding box center [1340, 18] width 60 height 15
